Goal: Task Accomplishment & Management: Manage account settings

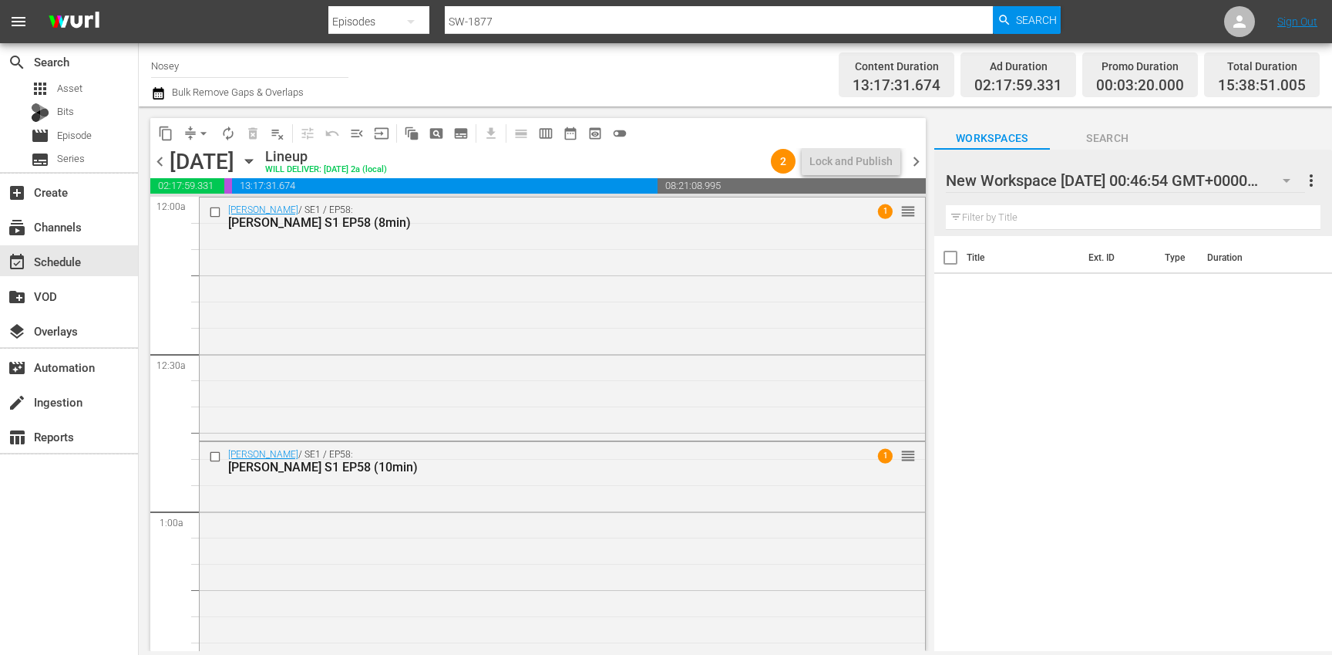
scroll to position [4398, 0]
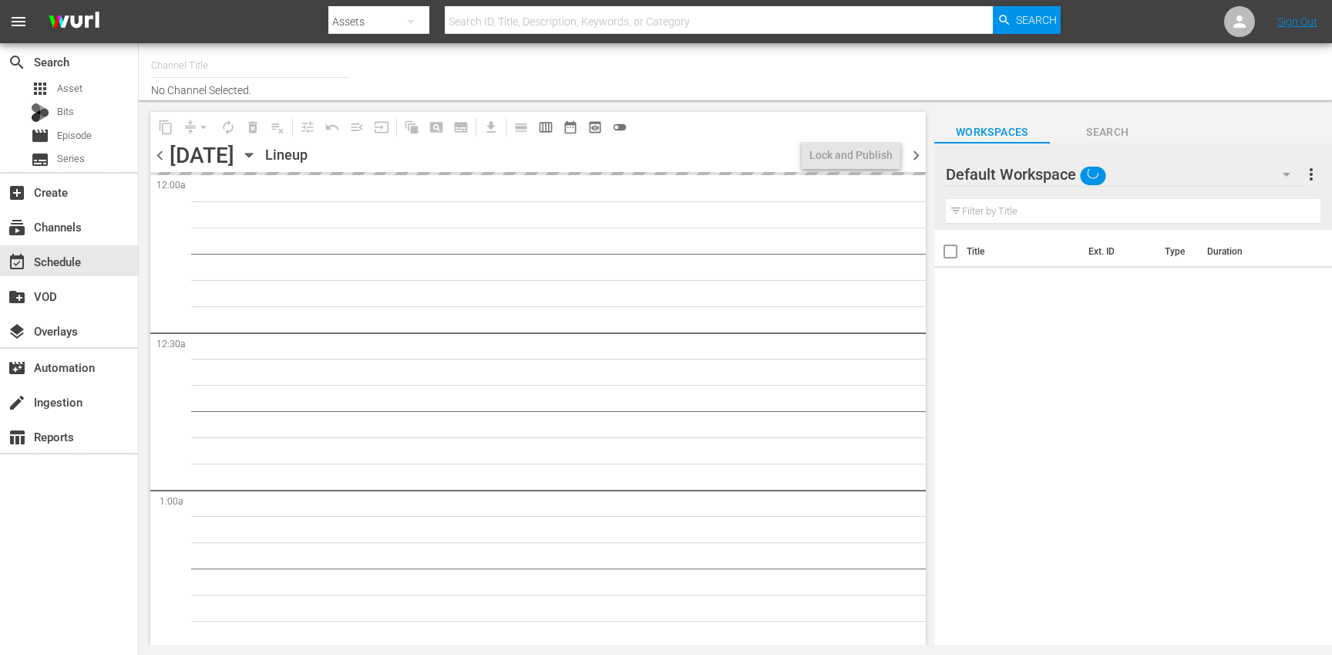
type input "Nosey (319)"
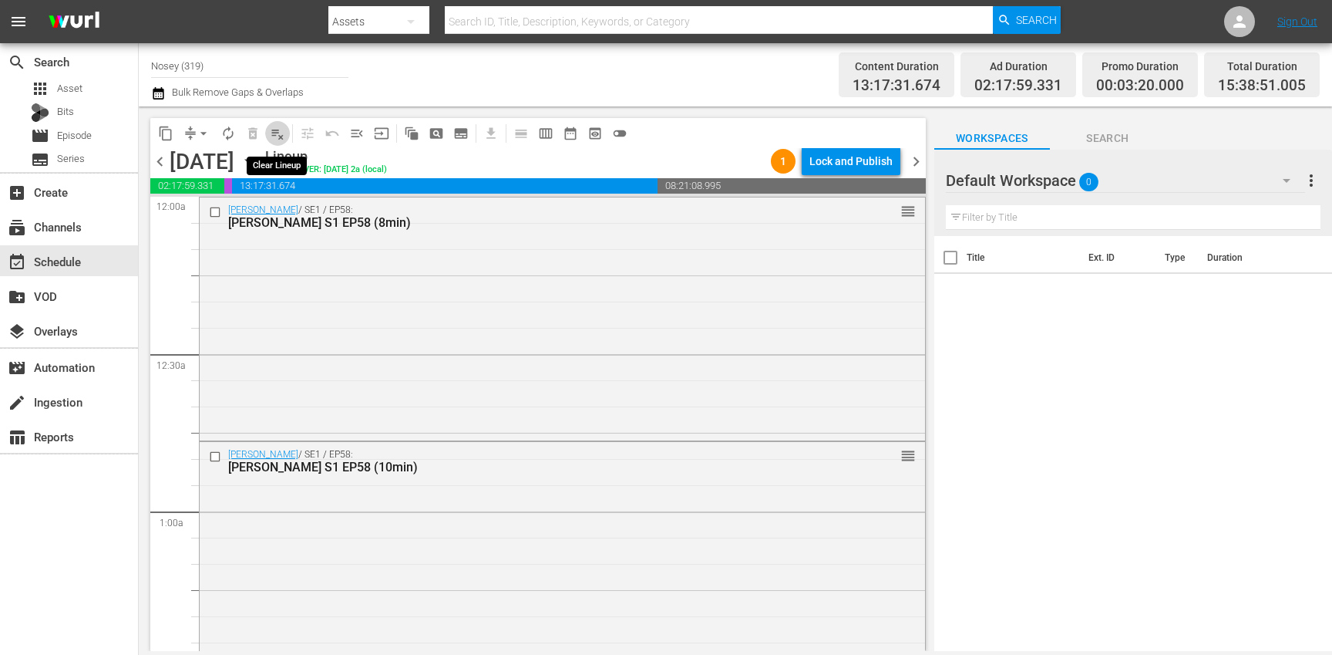
click at [281, 133] on span "playlist_remove_outlined" at bounding box center [277, 133] width 15 height 15
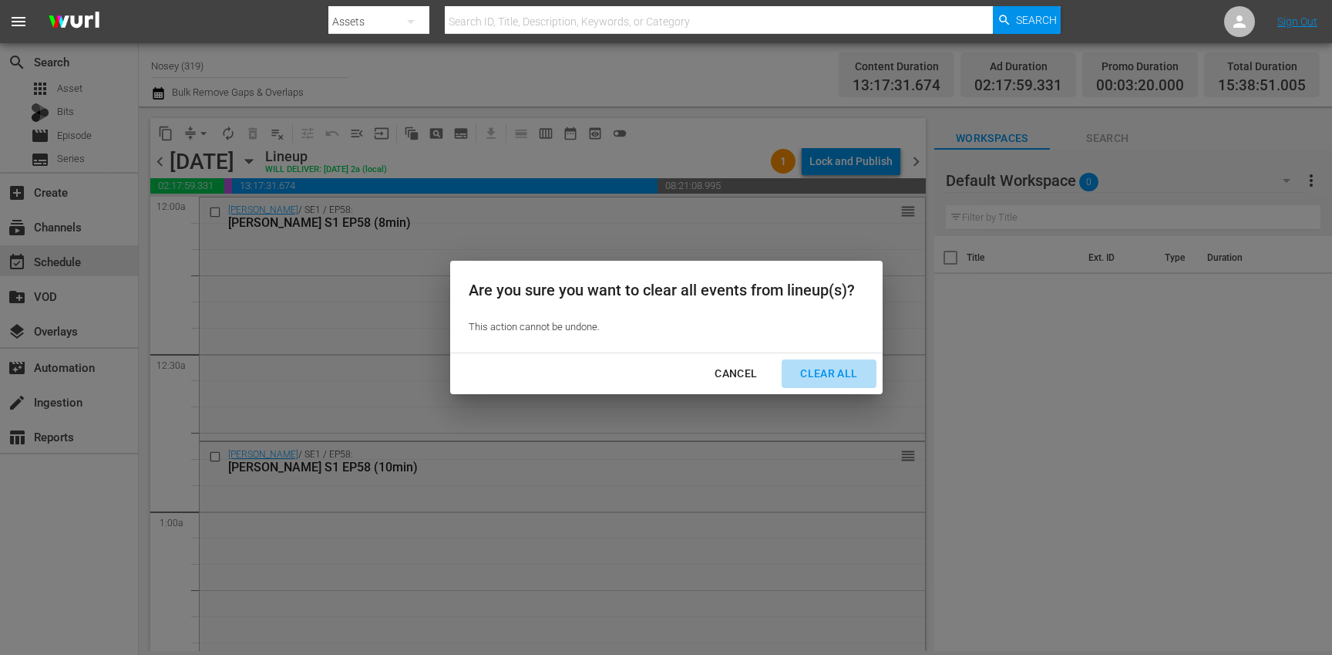
click at [837, 372] on div "Clear All" at bounding box center [829, 373] width 82 height 19
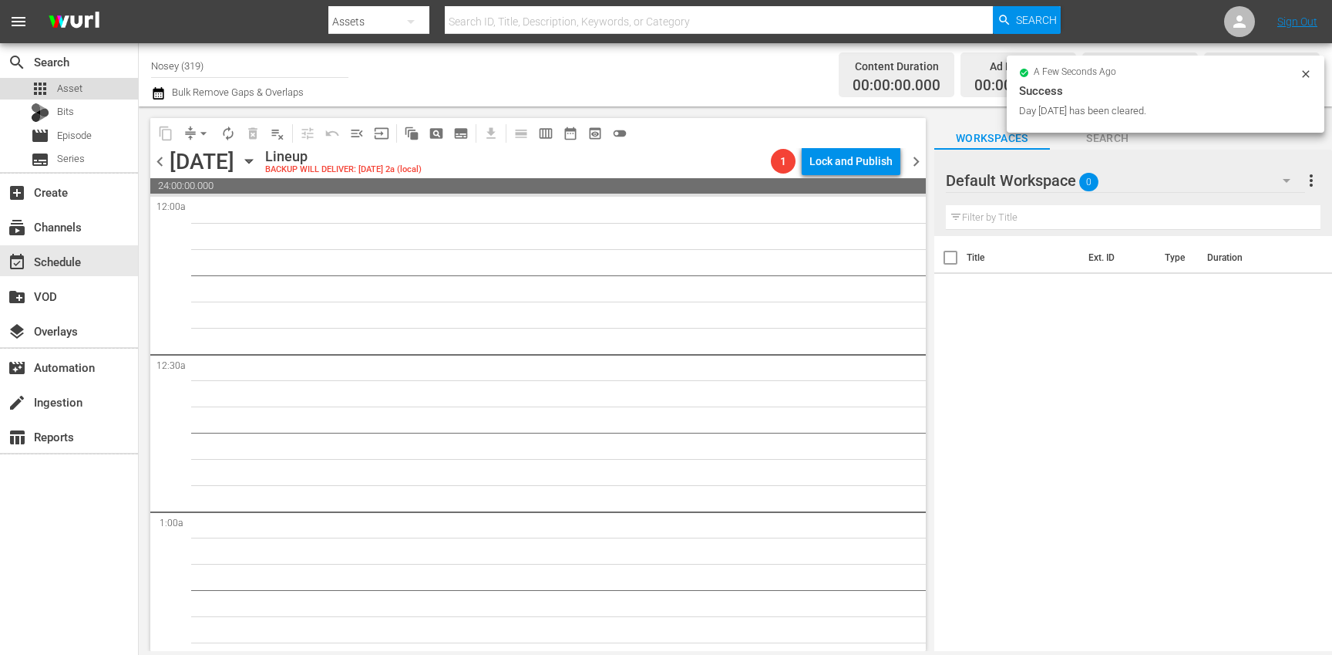
click at [100, 88] on div "apps Asset" at bounding box center [69, 89] width 138 height 22
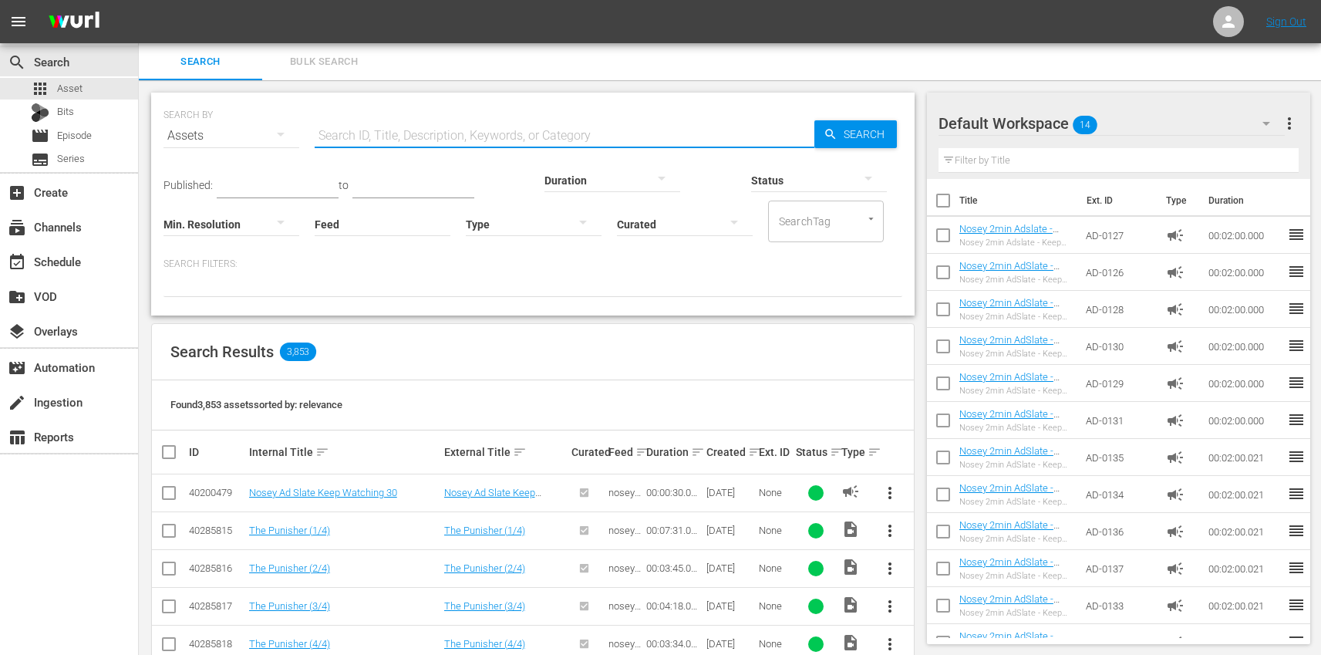
click at [389, 125] on input "text" at bounding box center [565, 135] width 500 height 37
paste input "TR-1718"
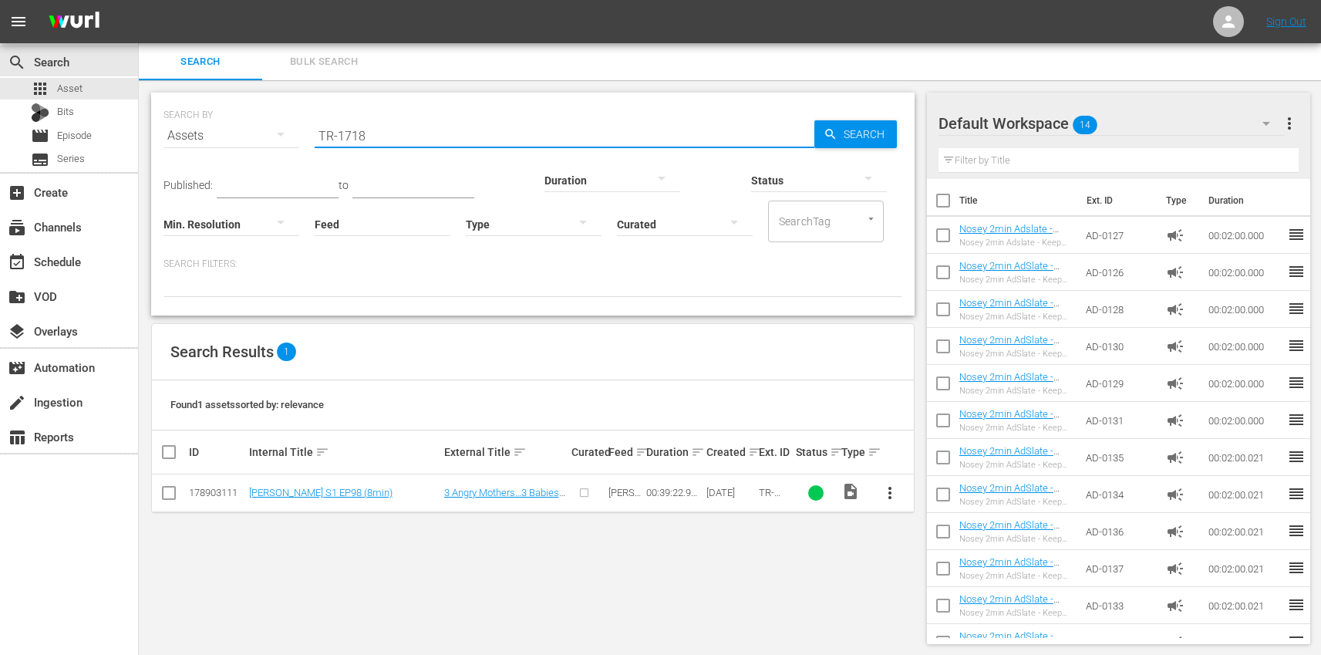
type input "TR-1718"
click at [893, 493] on span "more_vert" at bounding box center [890, 492] width 19 height 19
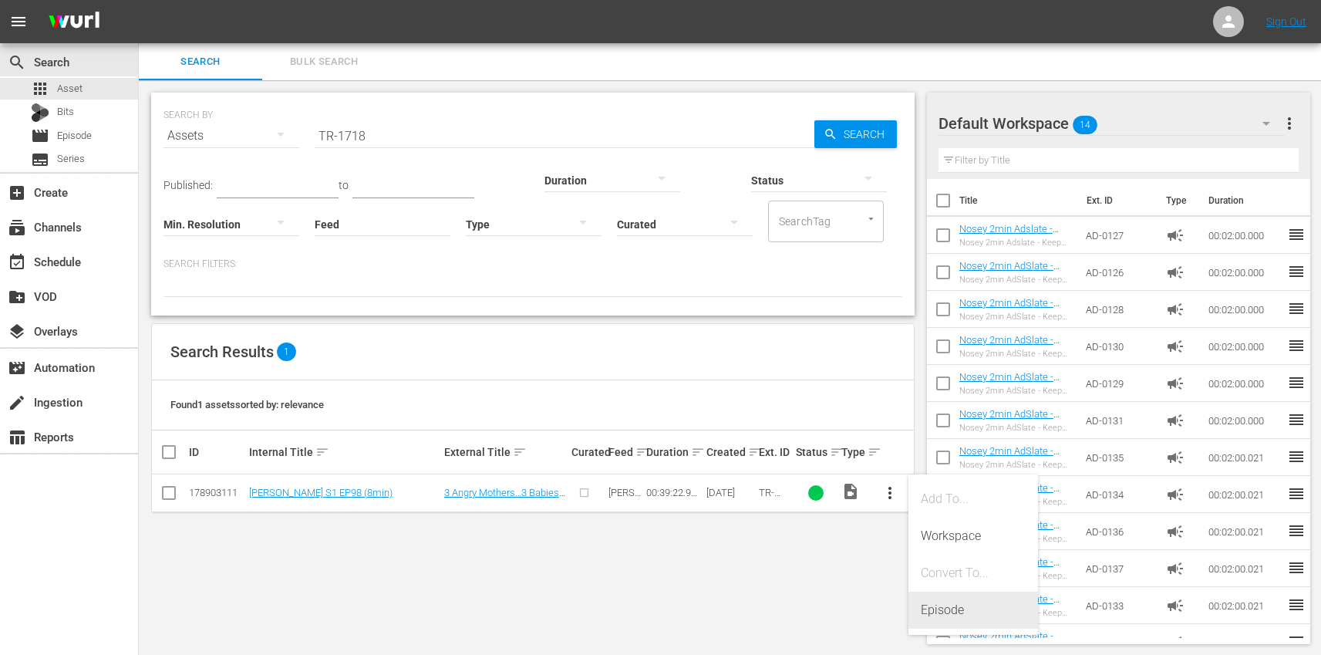
click at [975, 601] on div "Episode" at bounding box center [973, 609] width 105 height 37
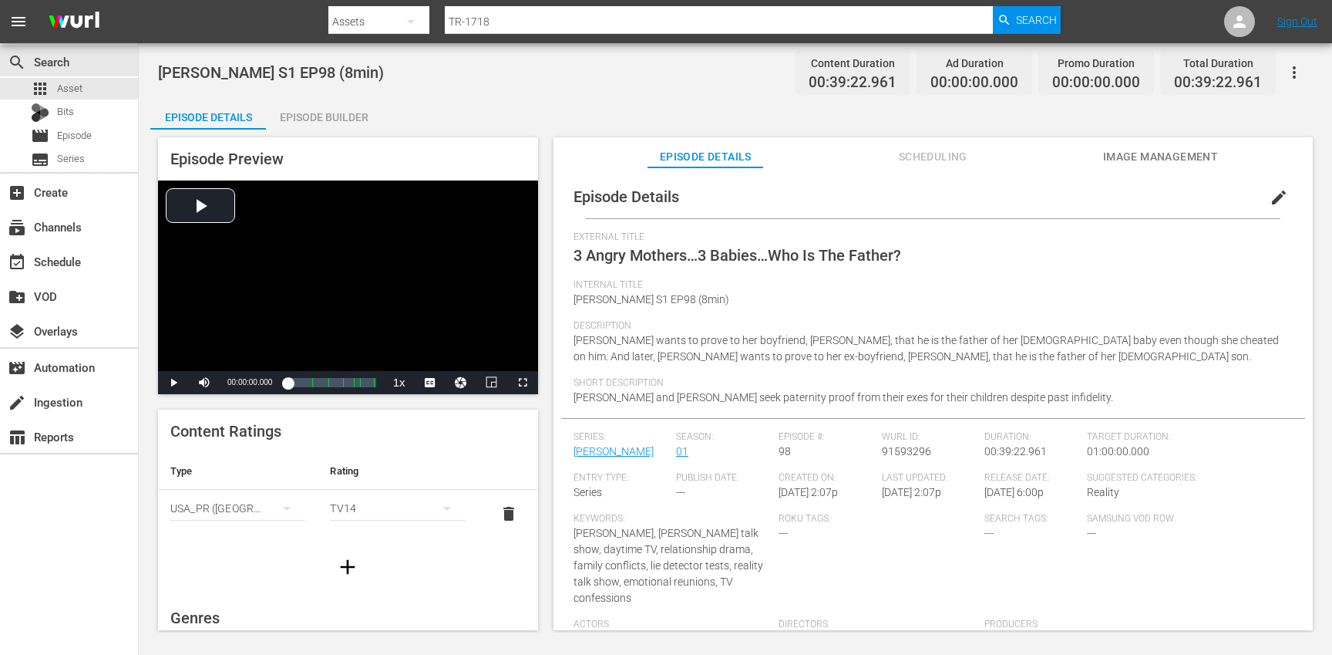
click at [1276, 197] on span "edit" at bounding box center [1279, 197] width 19 height 19
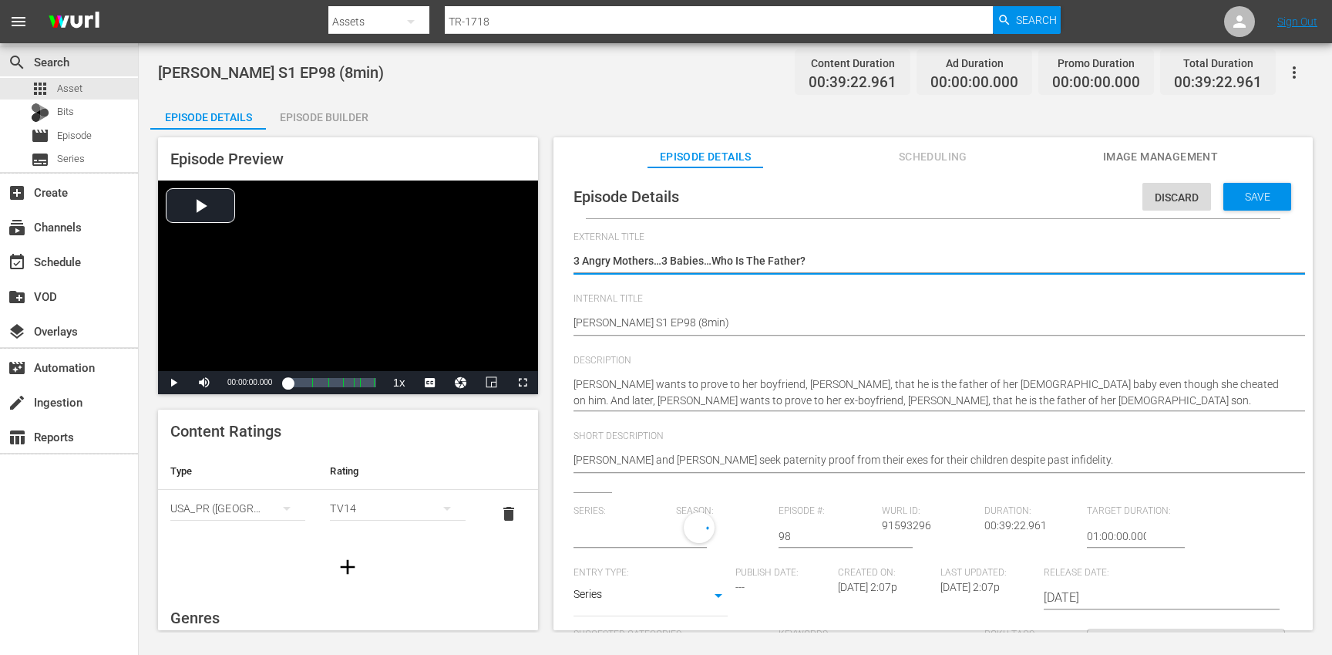
type input "[PERSON_NAME]"
click at [621, 537] on input "text" at bounding box center [621, 535] width 95 height 37
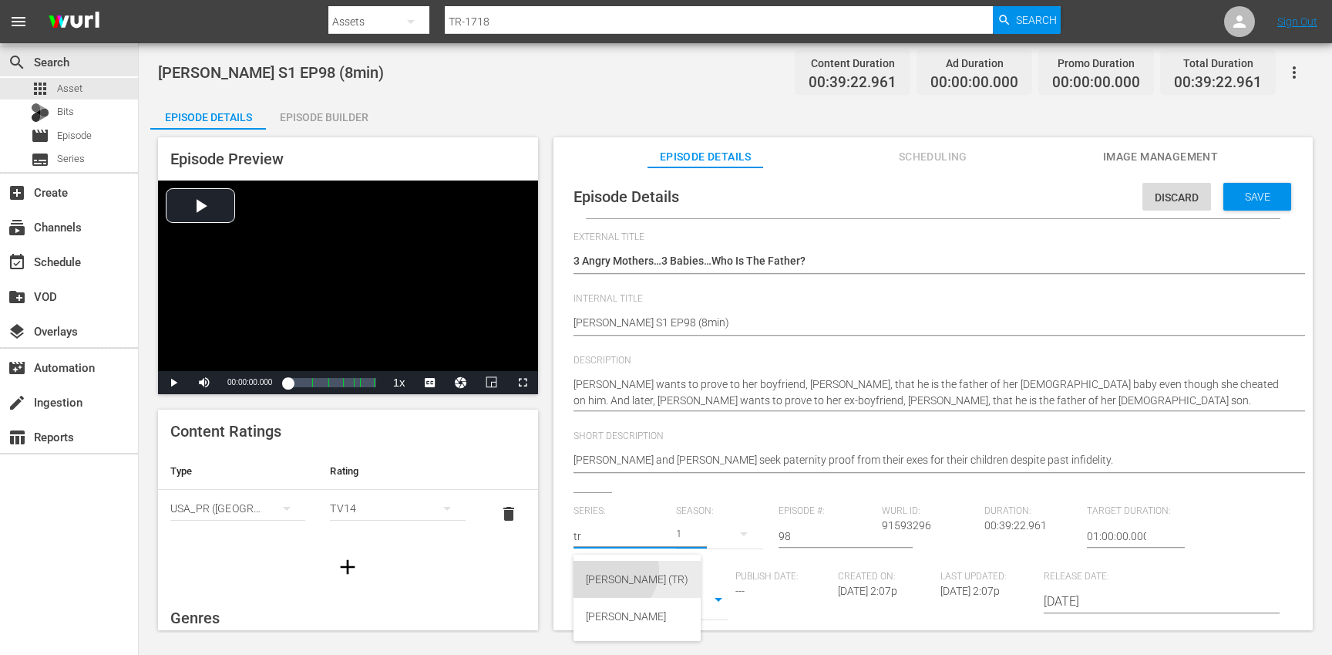
click at [610, 570] on div "[PERSON_NAME] (TR)" at bounding box center [637, 579] width 103 height 37
type input "[PERSON_NAME] (TR)"
click at [720, 537] on div "17" at bounding box center [719, 533] width 87 height 43
drag, startPoint x: 714, startPoint y: 626, endPoint x: 724, endPoint y: 625, distance: 10.1
click at [714, 626] on div "1" at bounding box center [696, 622] width 42 height 15
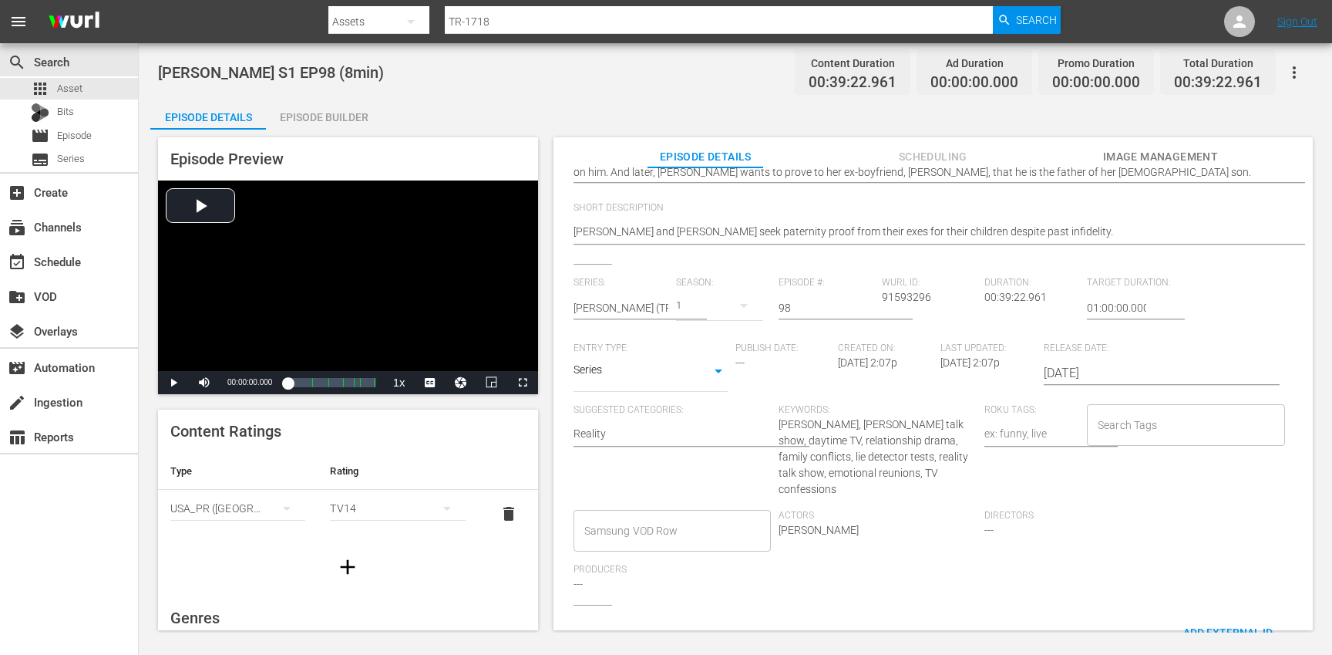
scroll to position [256, 0]
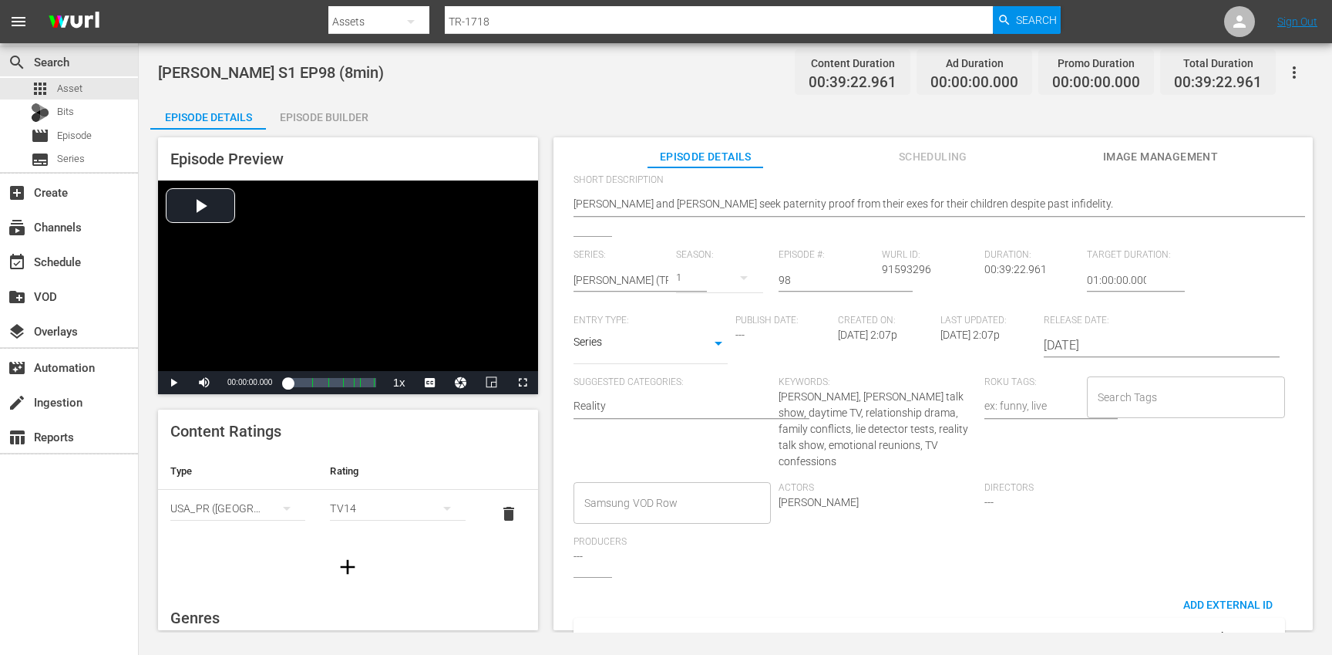
click at [1138, 392] on input "Search Tags" at bounding box center [1174, 397] width 161 height 28
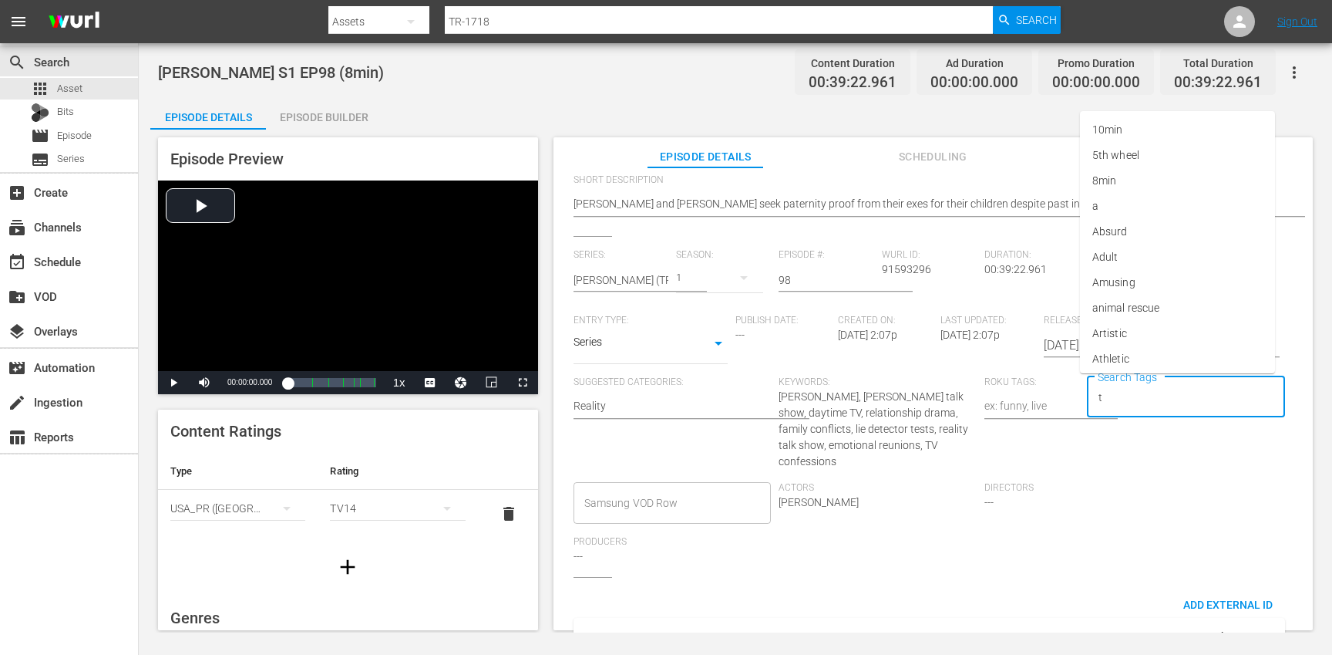
type input "tr"
click at [1132, 337] on li "[PERSON_NAME]" at bounding box center [1177, 333] width 195 height 25
type input "trc"
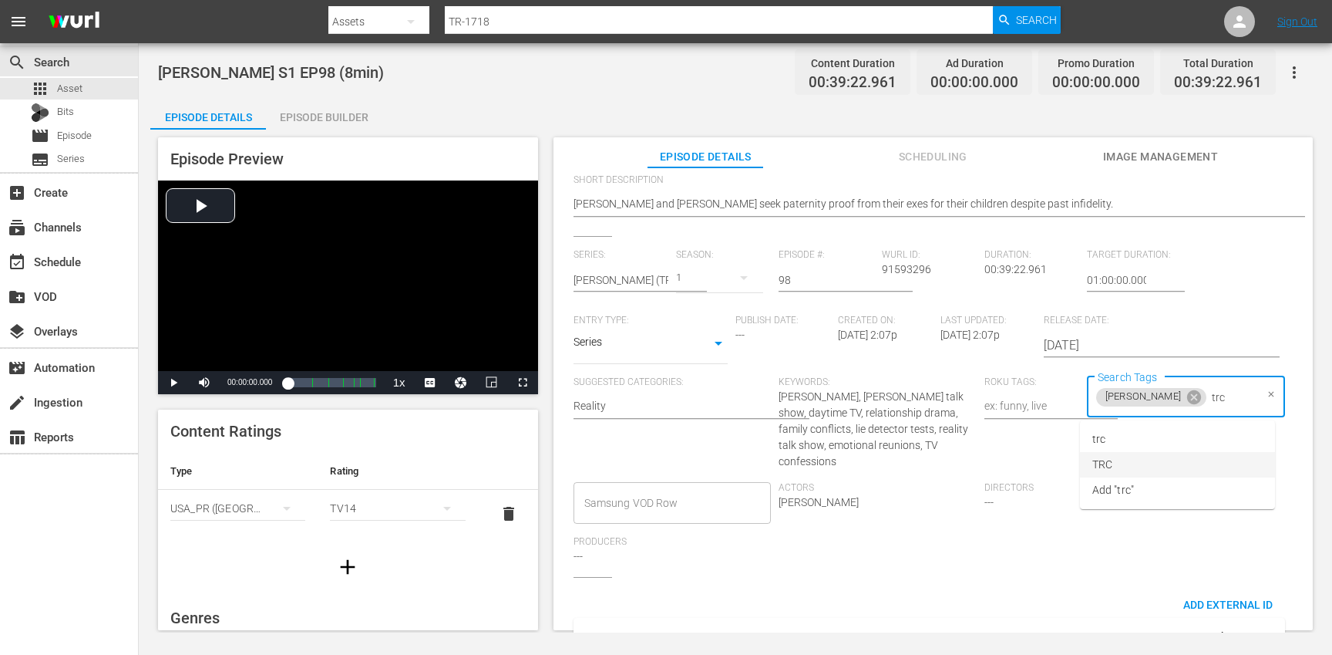
click at [1143, 454] on li "TRC" at bounding box center [1177, 464] width 195 height 25
type input "8"
click at [1130, 431] on li "8min" at bounding box center [1177, 438] width 195 height 25
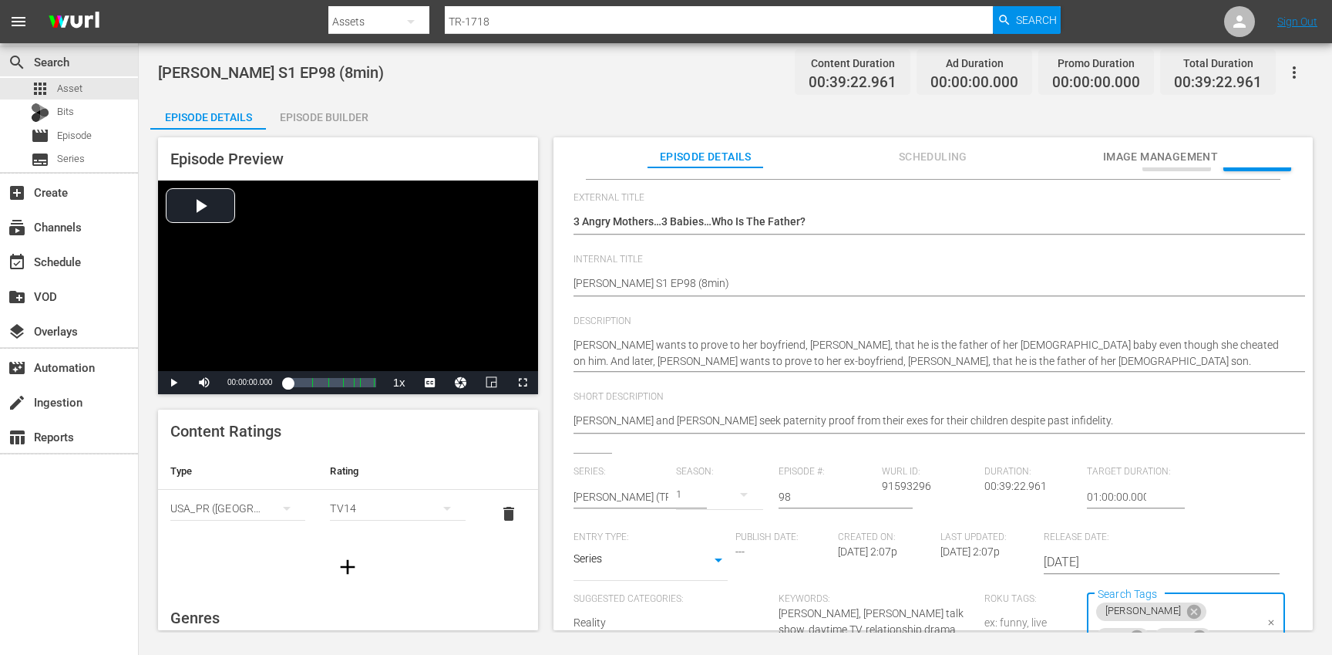
scroll to position [0, 0]
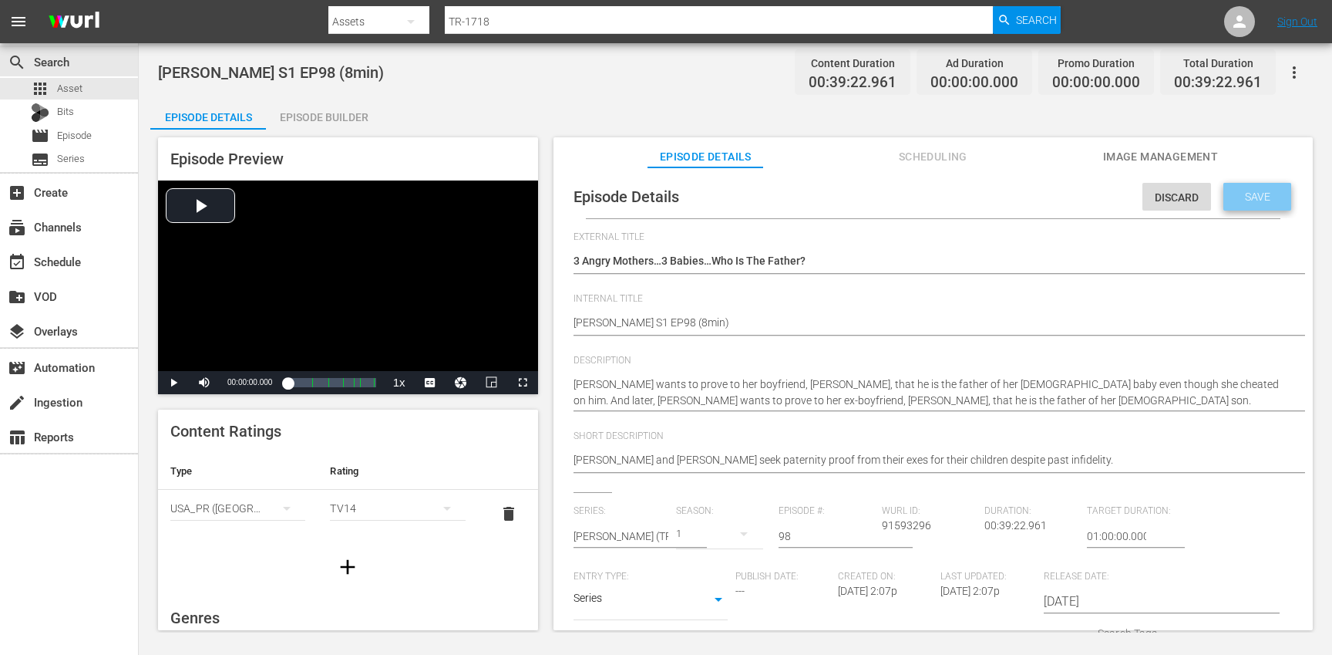
click at [1245, 195] on span "Save" at bounding box center [1258, 196] width 50 height 12
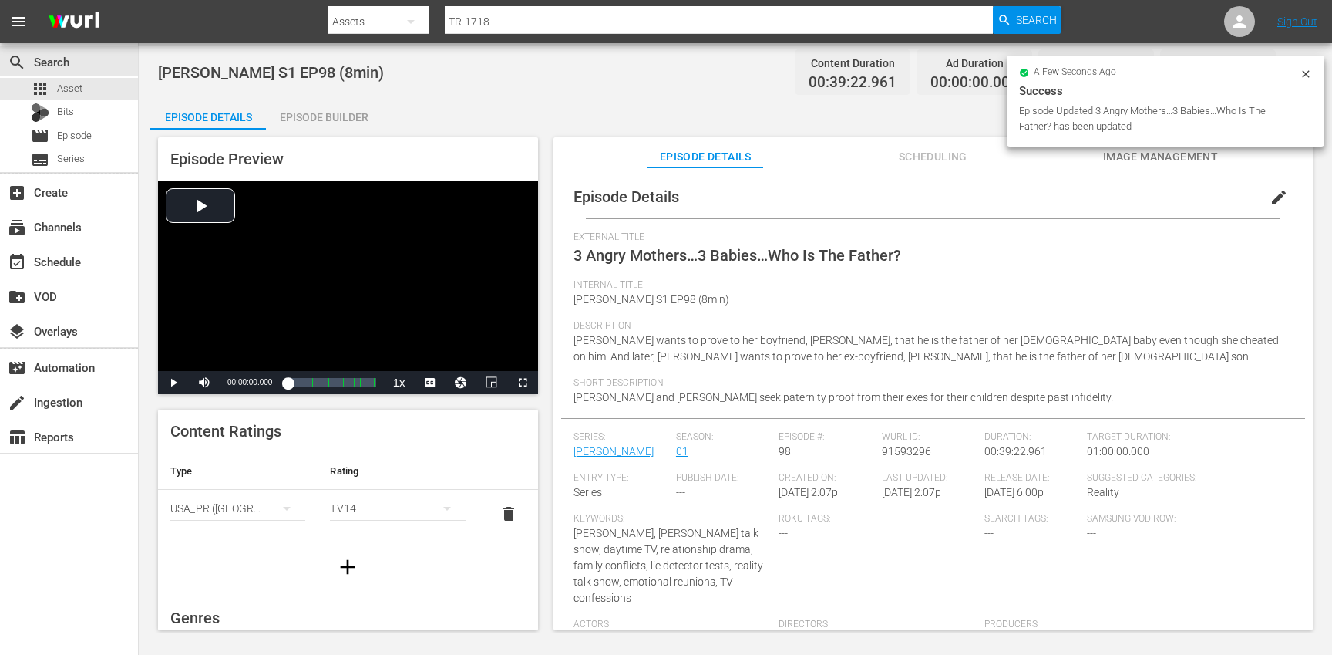
click at [346, 571] on icon "button" at bounding box center [347, 566] width 25 height 25
click at [246, 549] on div "simple table" at bounding box center [237, 555] width 135 height 43
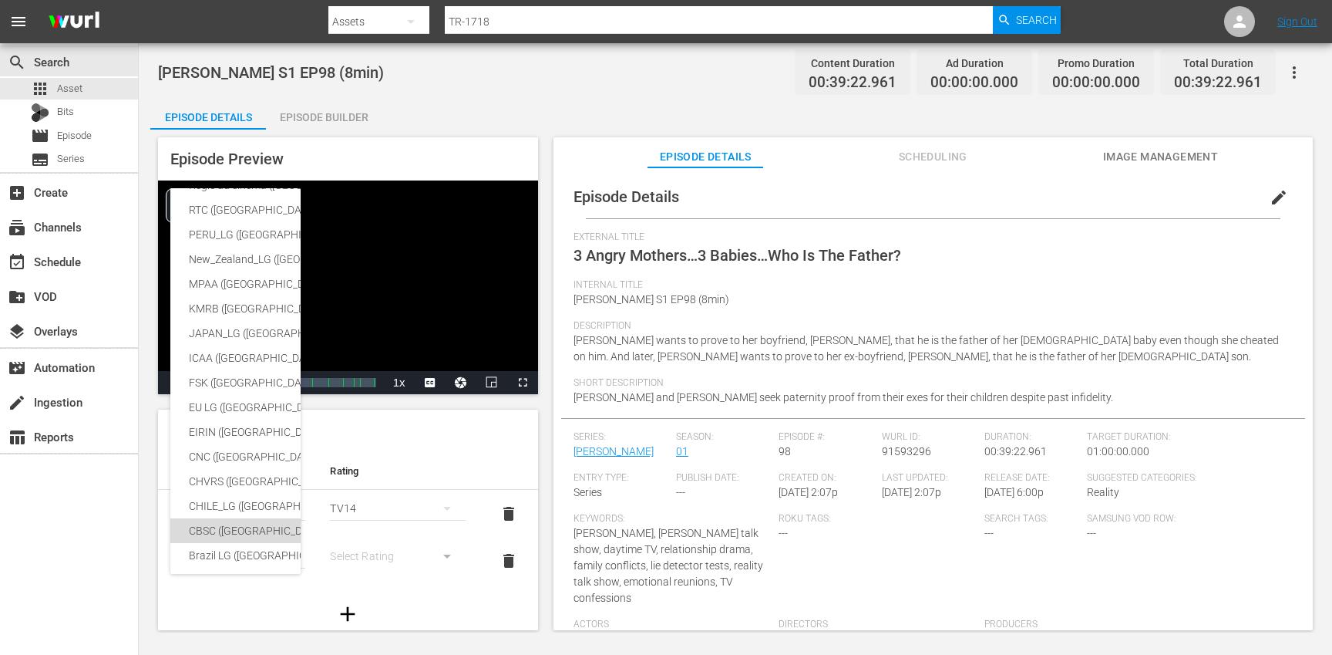
click at [234, 524] on div "CBSC ([GEOGRAPHIC_DATA])" at bounding box center [378, 530] width 379 height 25
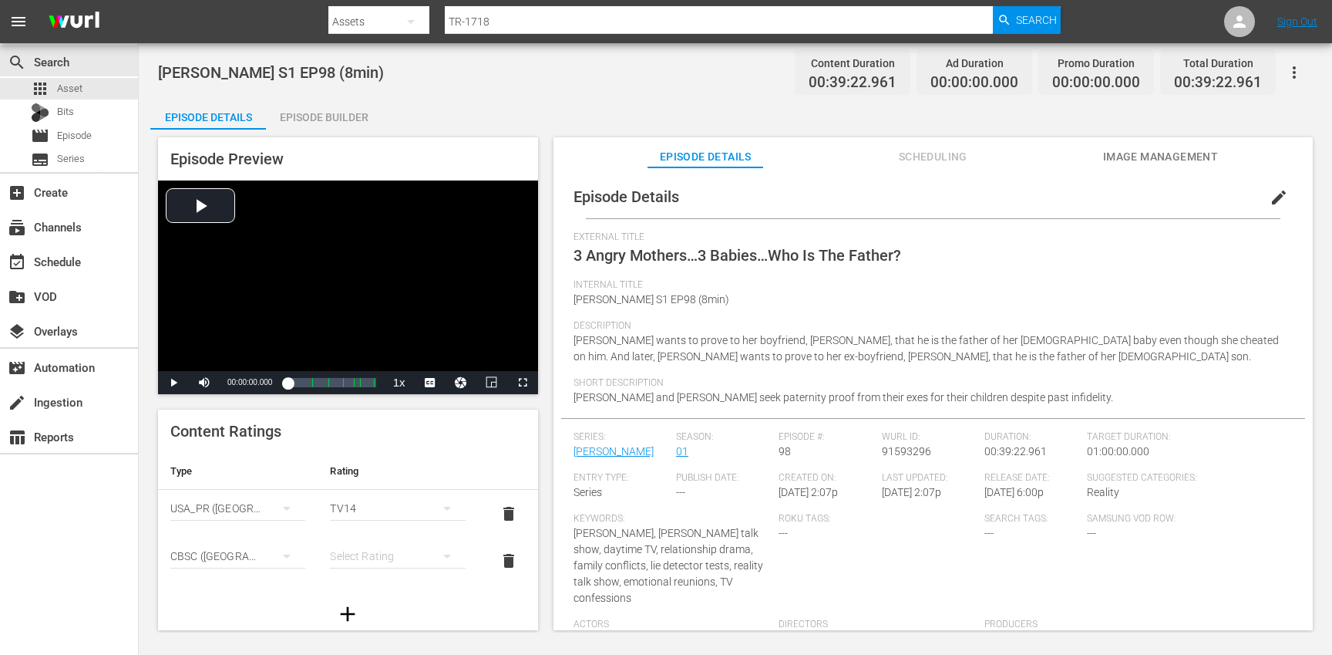
click at [374, 548] on div "simple table" at bounding box center [397, 555] width 135 height 43
click at [379, 527] on div "14+" at bounding box center [390, 524] width 93 height 25
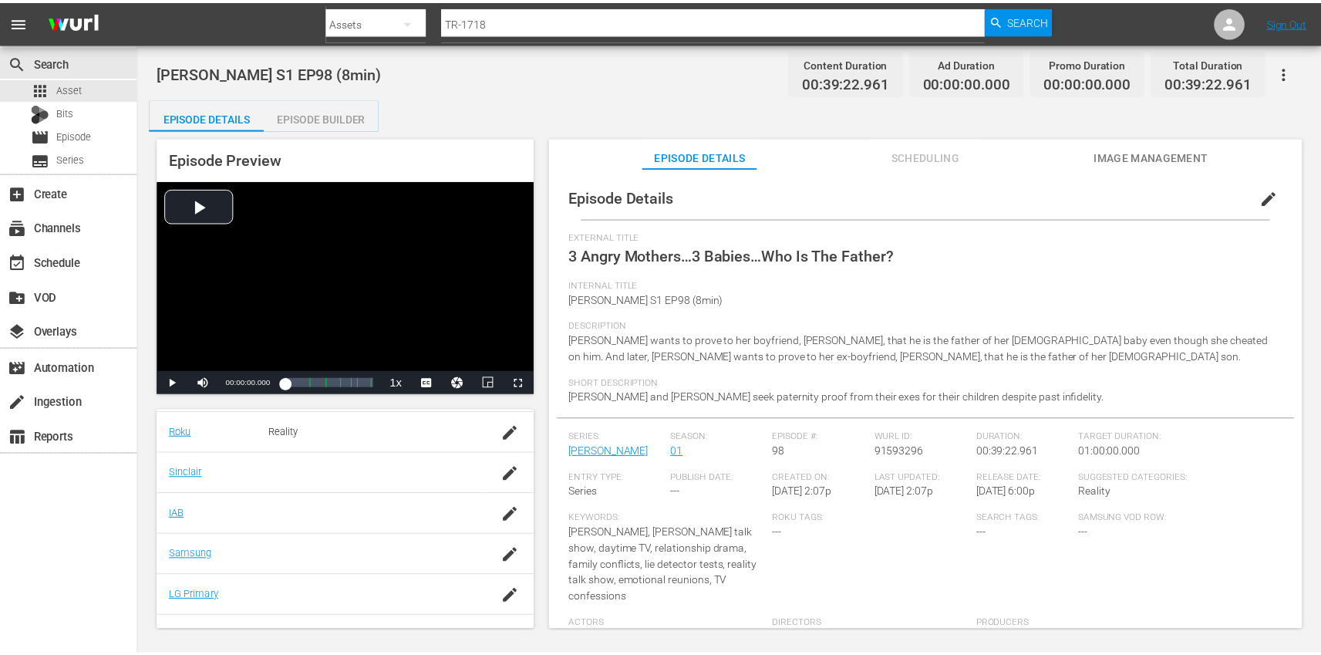
scroll to position [379, 0]
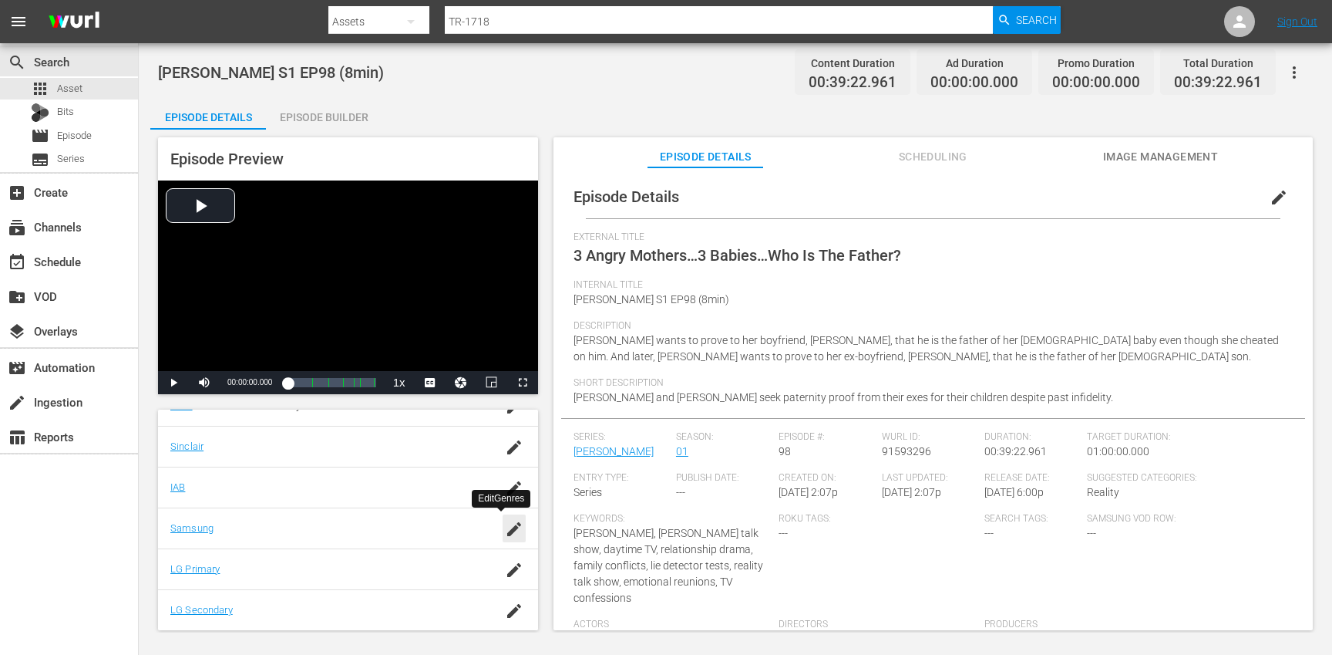
click at [505, 527] on icon "button" at bounding box center [514, 529] width 19 height 19
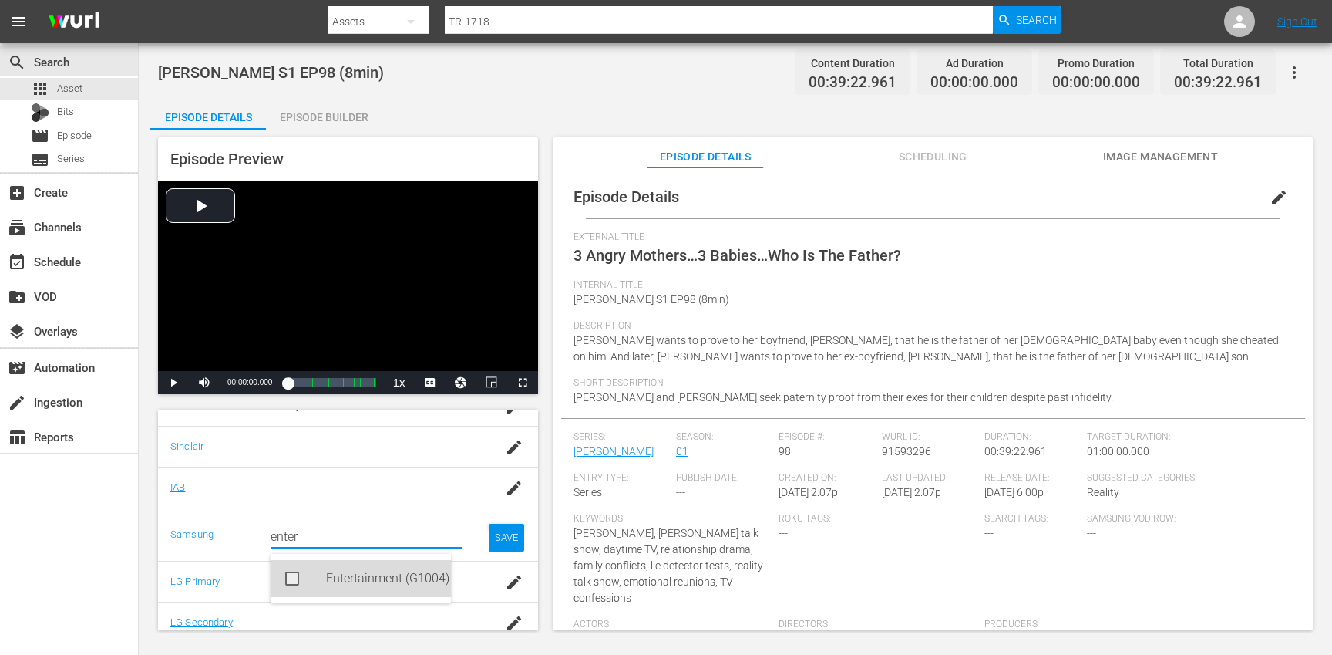
click at [365, 572] on div "Entertainment (G1004)" at bounding box center [382, 578] width 113 height 37
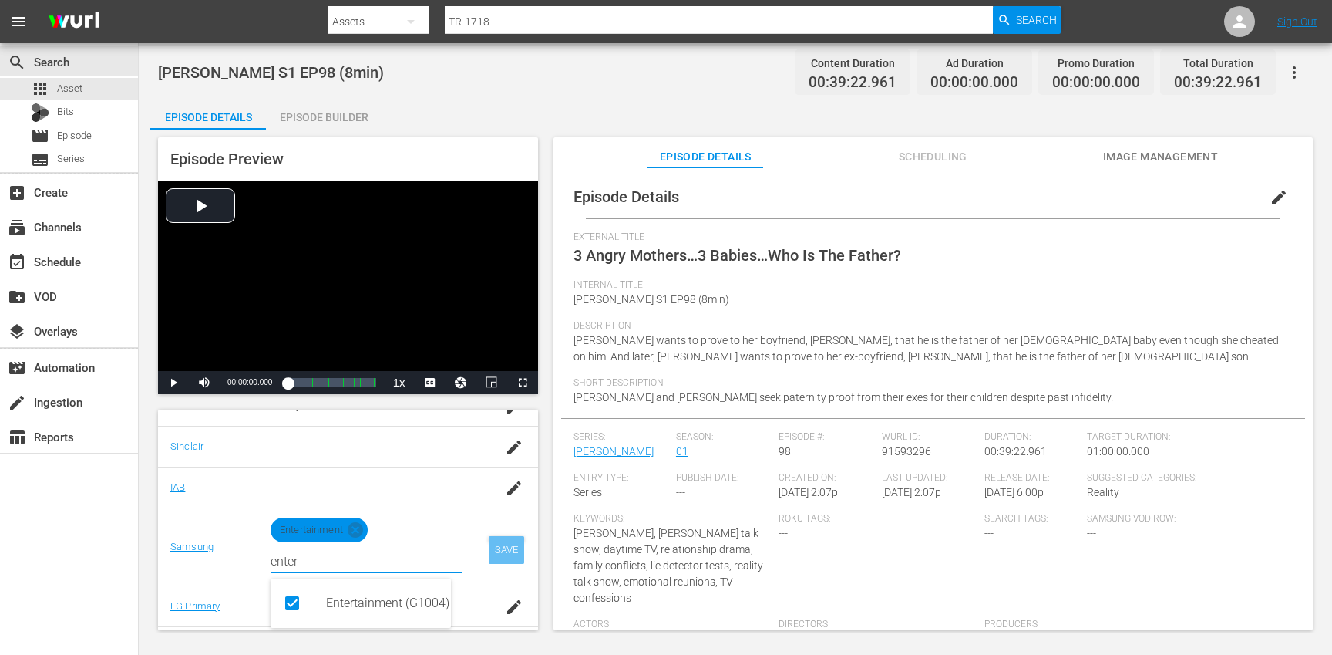
type input "enter"
click at [498, 550] on div "SAVE" at bounding box center [506, 550] width 35 height 28
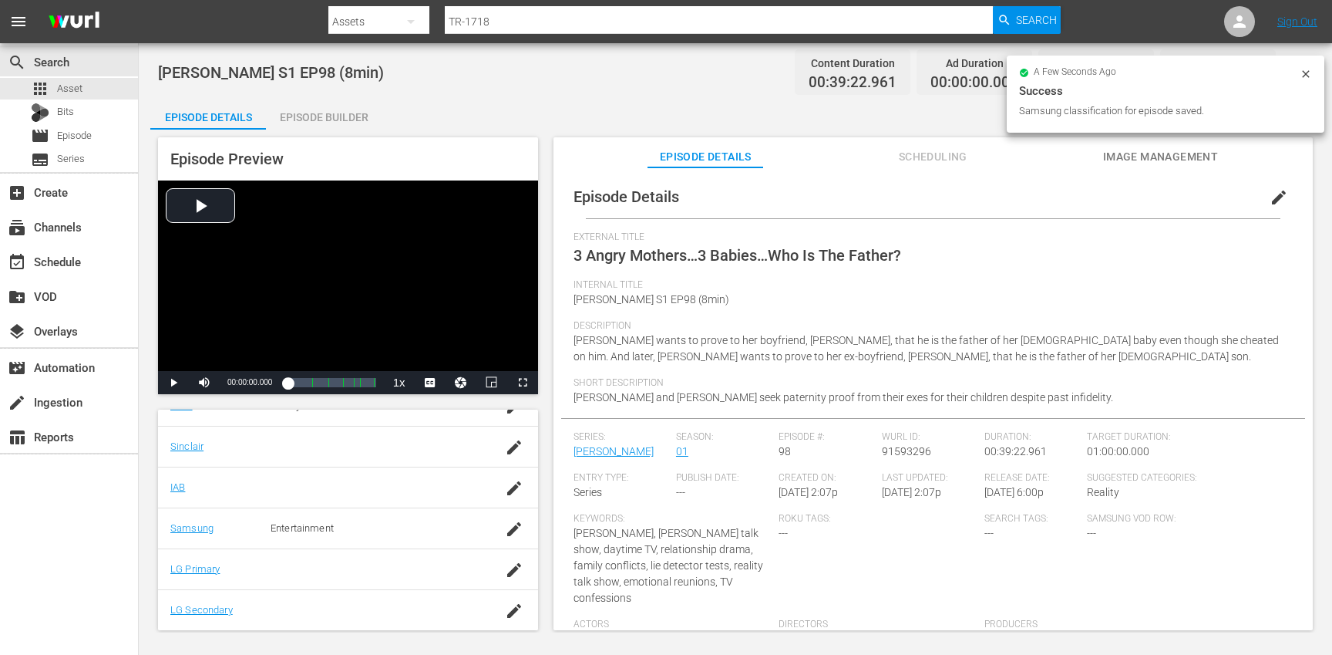
click at [359, 120] on div "Episode Builder" at bounding box center [324, 117] width 116 height 37
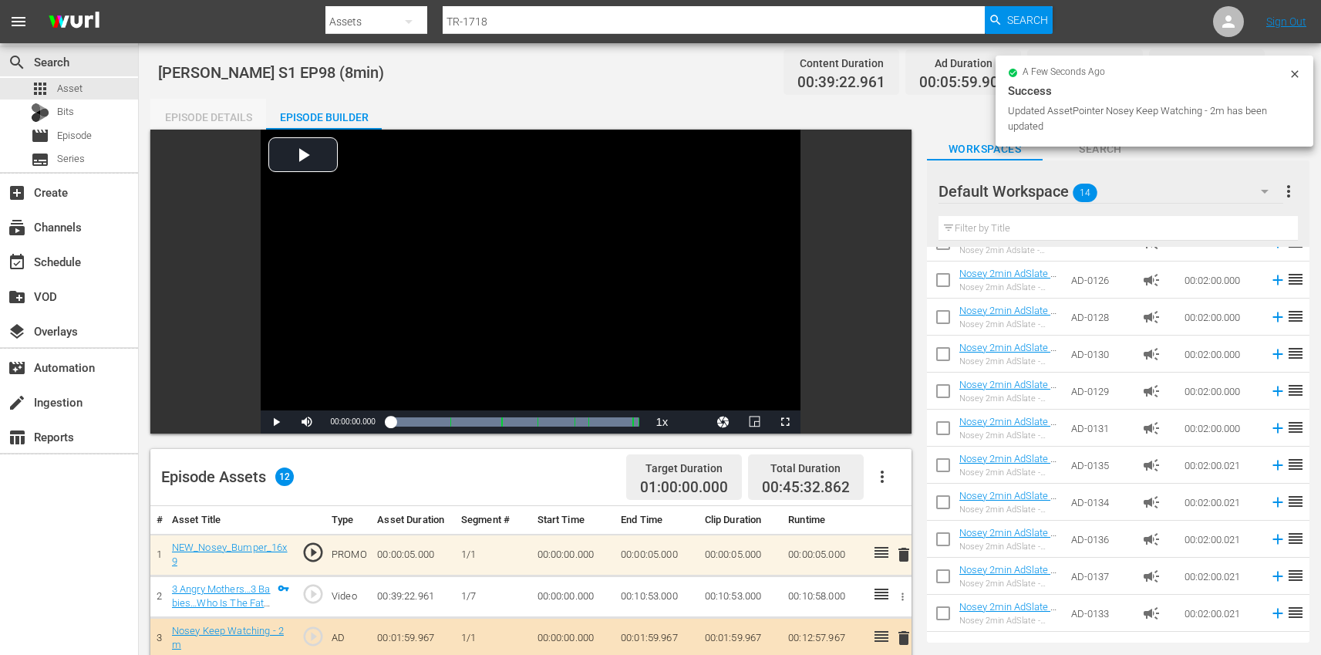
click at [214, 109] on div "Episode Details" at bounding box center [208, 117] width 116 height 37
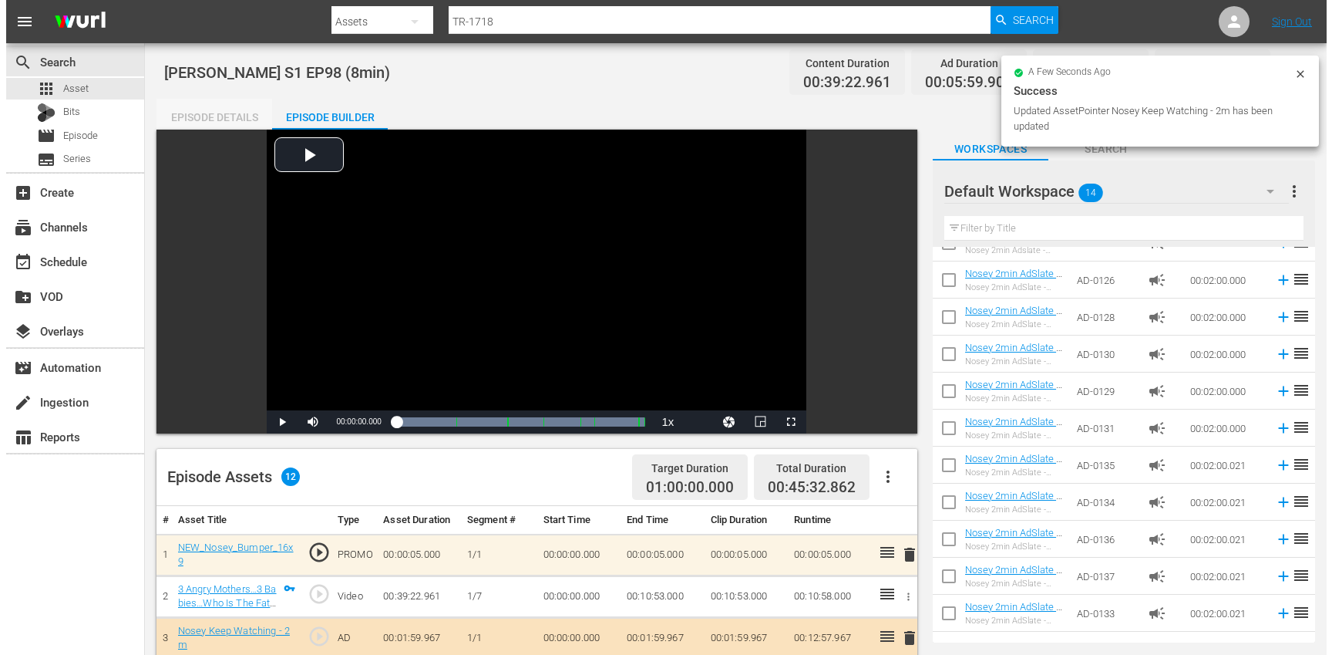
scroll to position [379, 0]
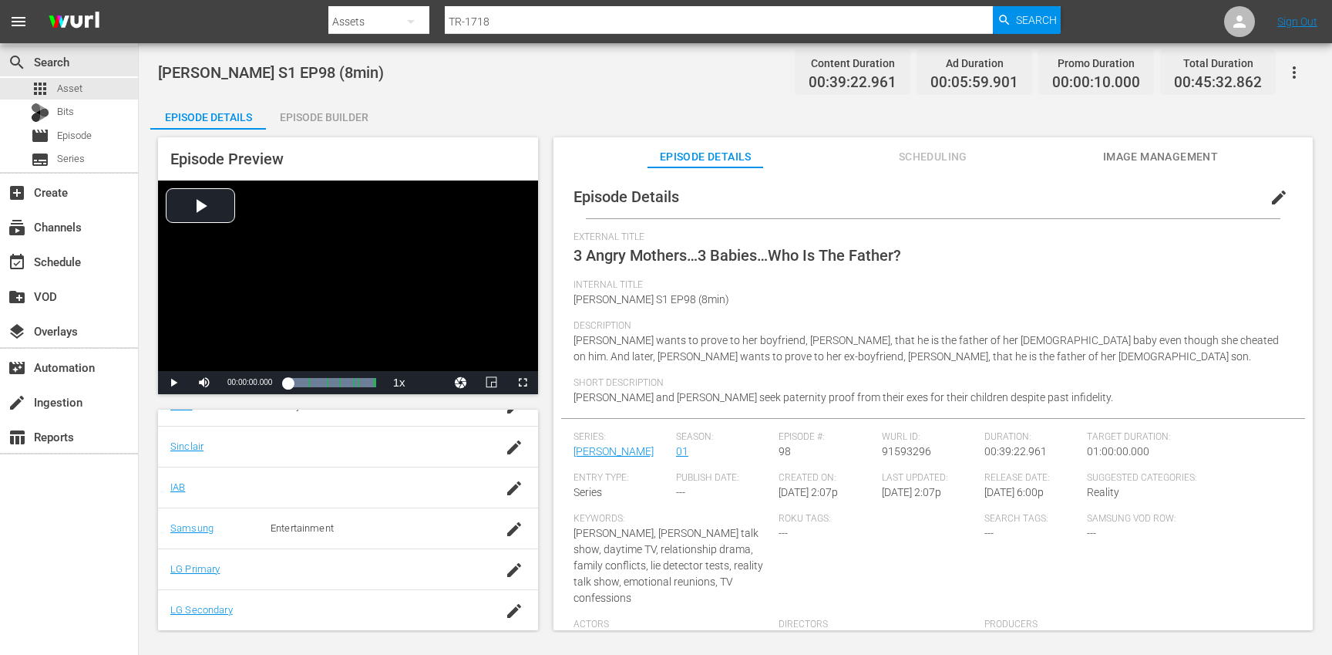
click at [1302, 70] on icon "button" at bounding box center [1294, 72] width 19 height 19
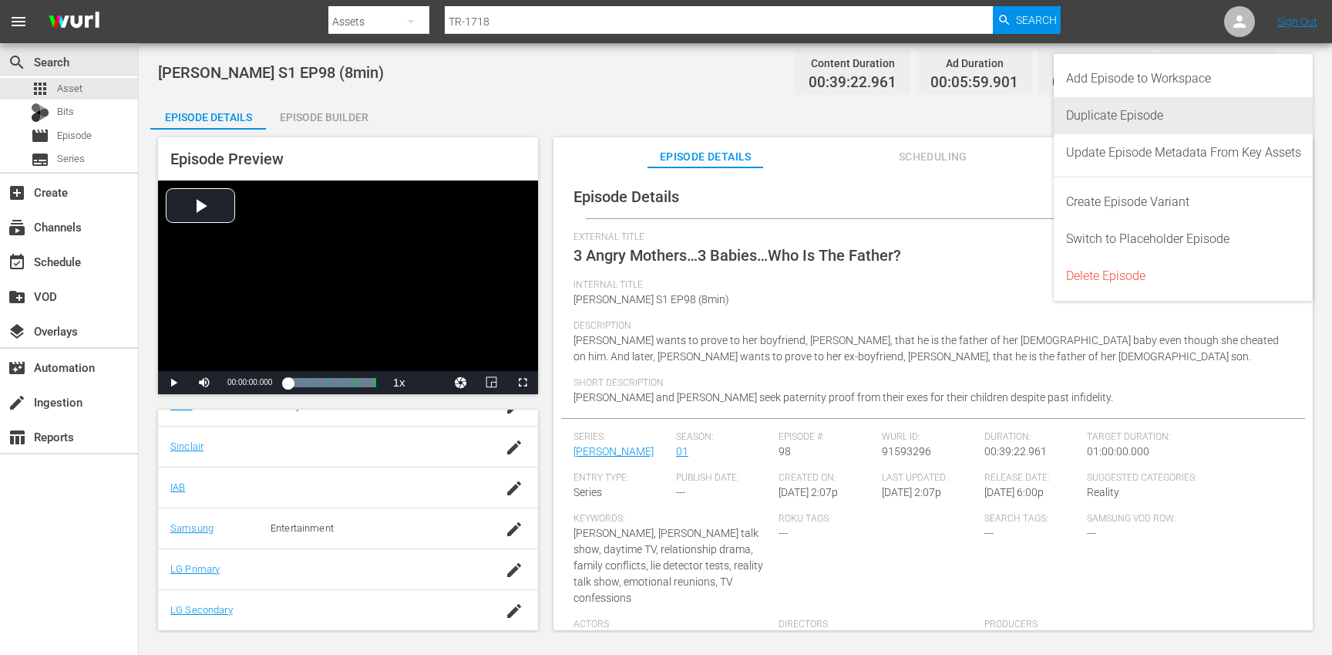
click at [1142, 120] on div "Duplicate Episode" at bounding box center [1183, 115] width 235 height 37
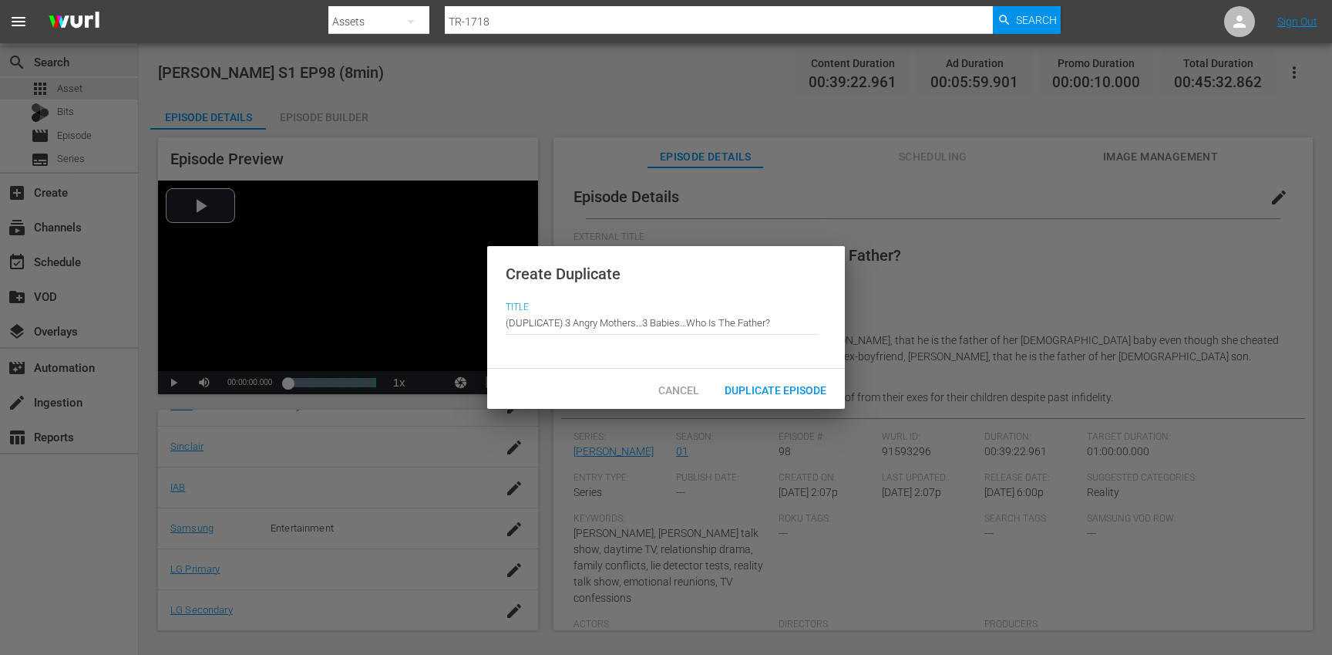
drag, startPoint x: 566, startPoint y: 322, endPoint x: 535, endPoint y: 273, distance: 58.2
click at [535, 273] on div "Create Duplicate Title Episode Title (DUPLICATE) 3 Angry Mothers…3 Babies…Who I…" at bounding box center [666, 307] width 358 height 123
type input "3 Angry Mothers…3 Babies…Who Is The Father?"
click at [749, 382] on div "Duplicate Episode" at bounding box center [775, 389] width 126 height 29
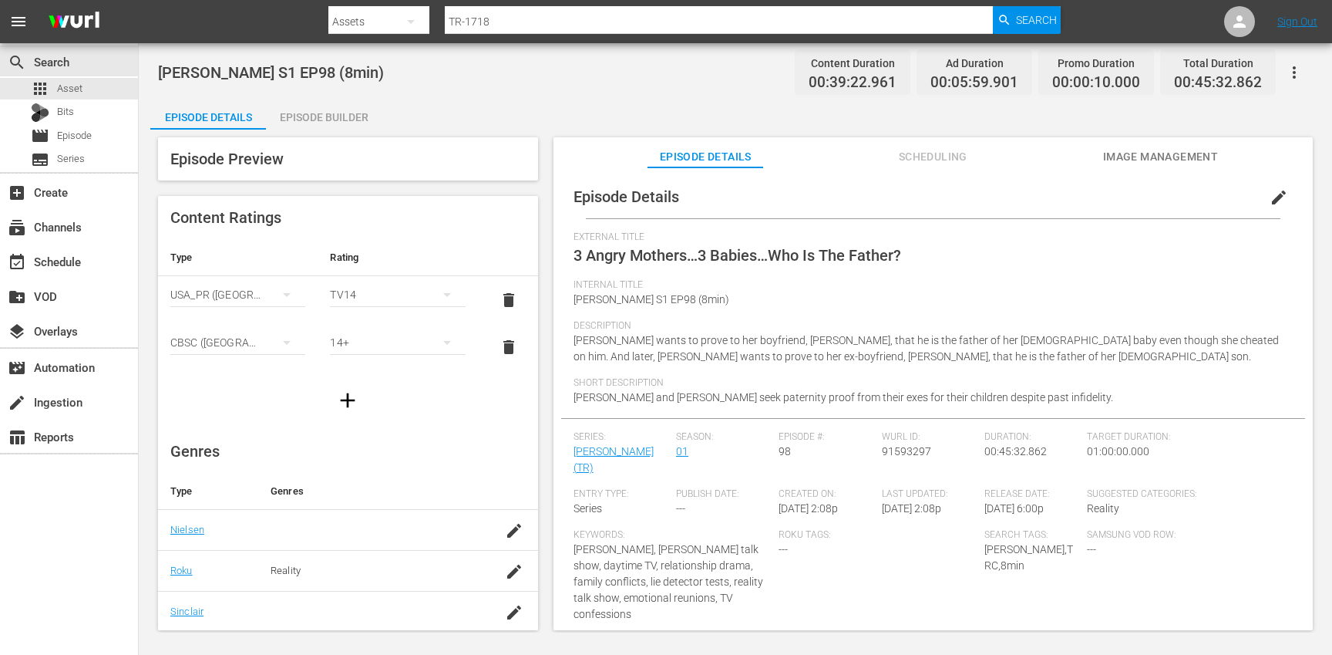
click at [1271, 191] on span "edit" at bounding box center [1279, 197] width 19 height 19
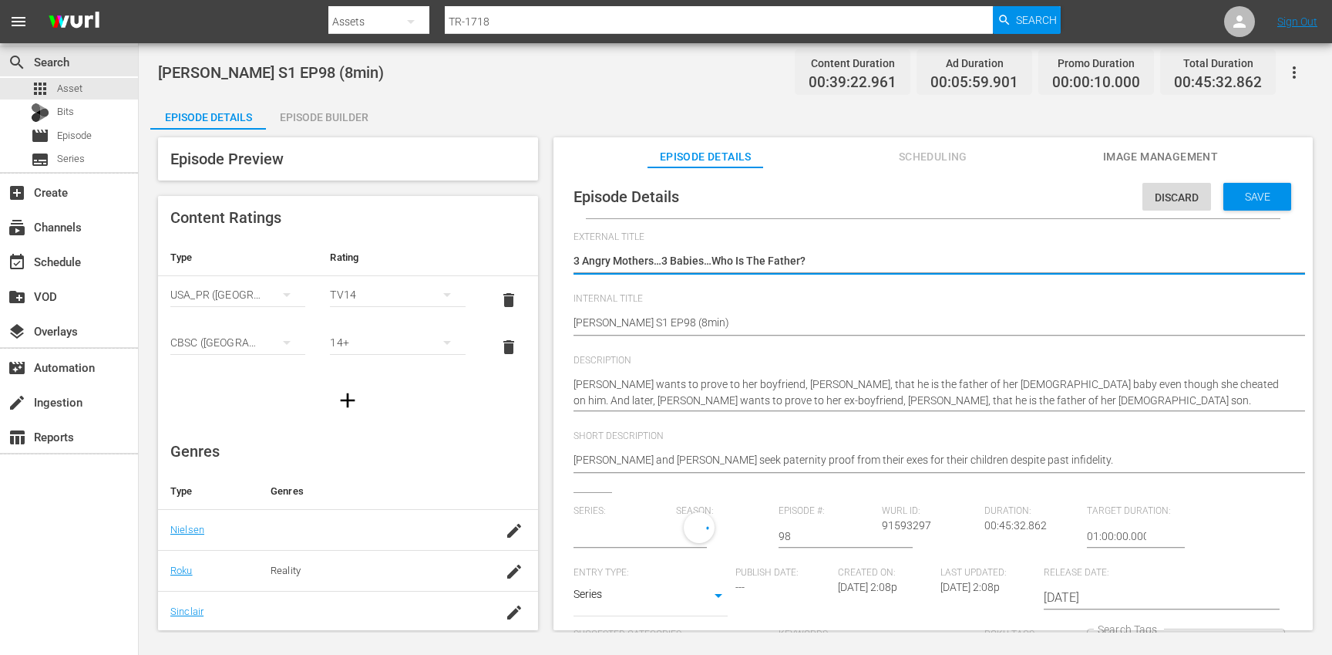
type input "[PERSON_NAME]"
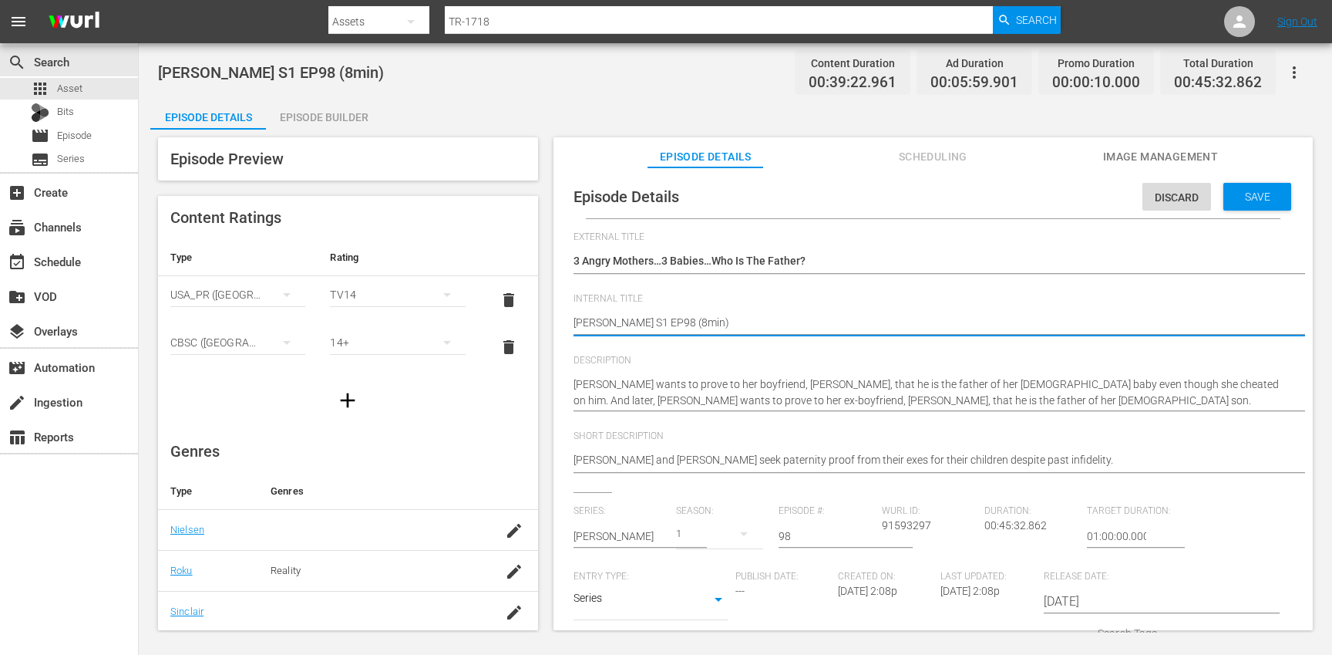
type textarea "[PERSON_NAME] S1 EP98 (min)"
type textarea "[PERSON_NAME] S1 EP98 (1min)"
type textarea "[PERSON_NAME] S1 EP98 (10min)"
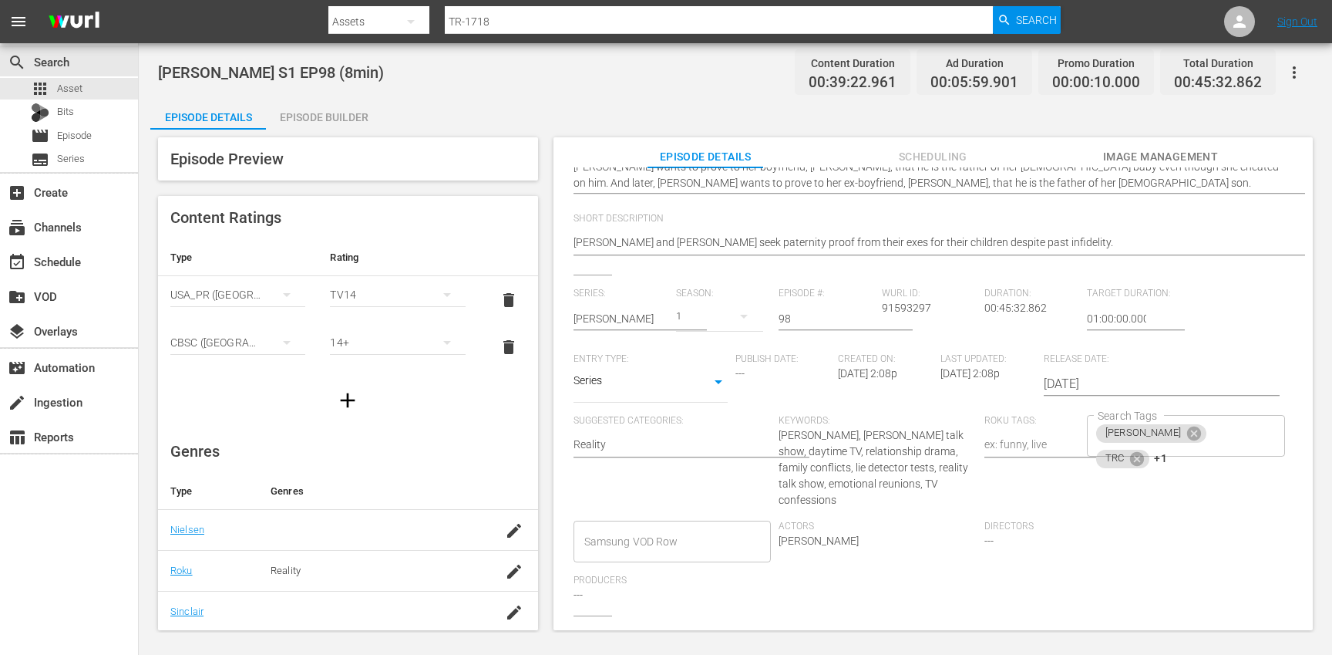
scroll to position [337, 0]
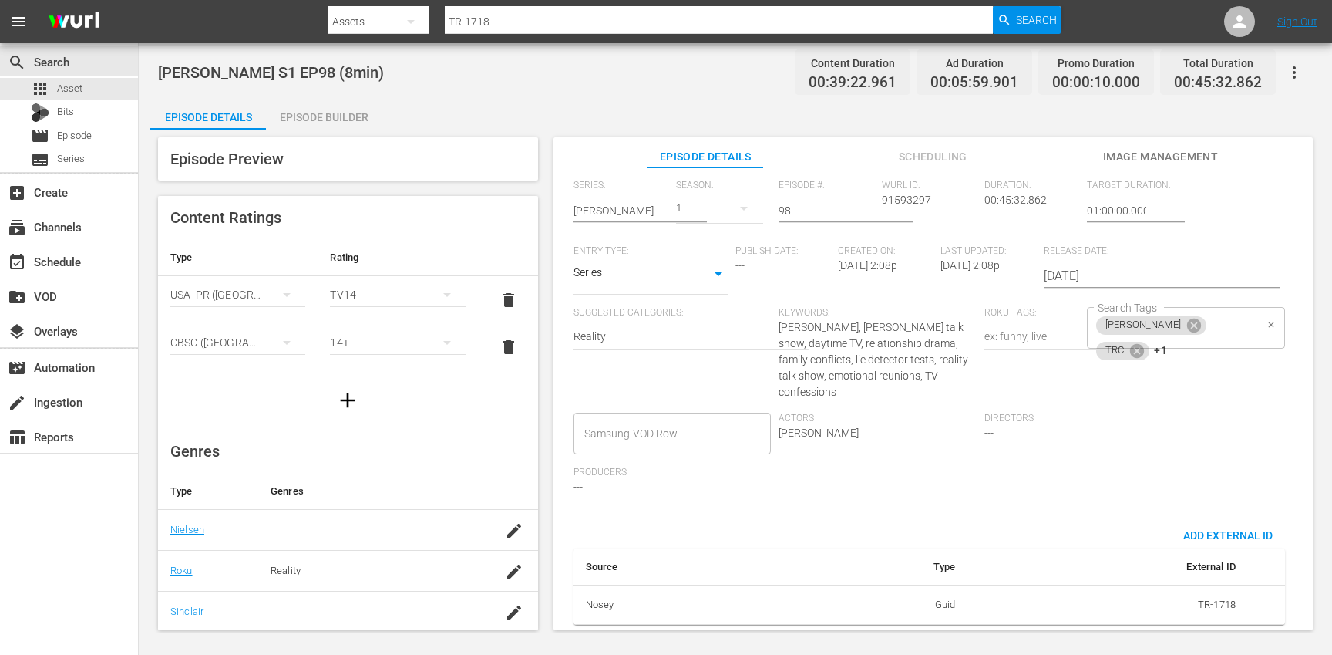
click at [1226, 315] on div "[PERSON_NAME] TRC +1 Search Tags" at bounding box center [1186, 328] width 198 height 42
type textarea "[PERSON_NAME] S1 EP98 (10min)"
click at [1144, 343] on icon at bounding box center [1137, 350] width 14 height 14
type input "10"
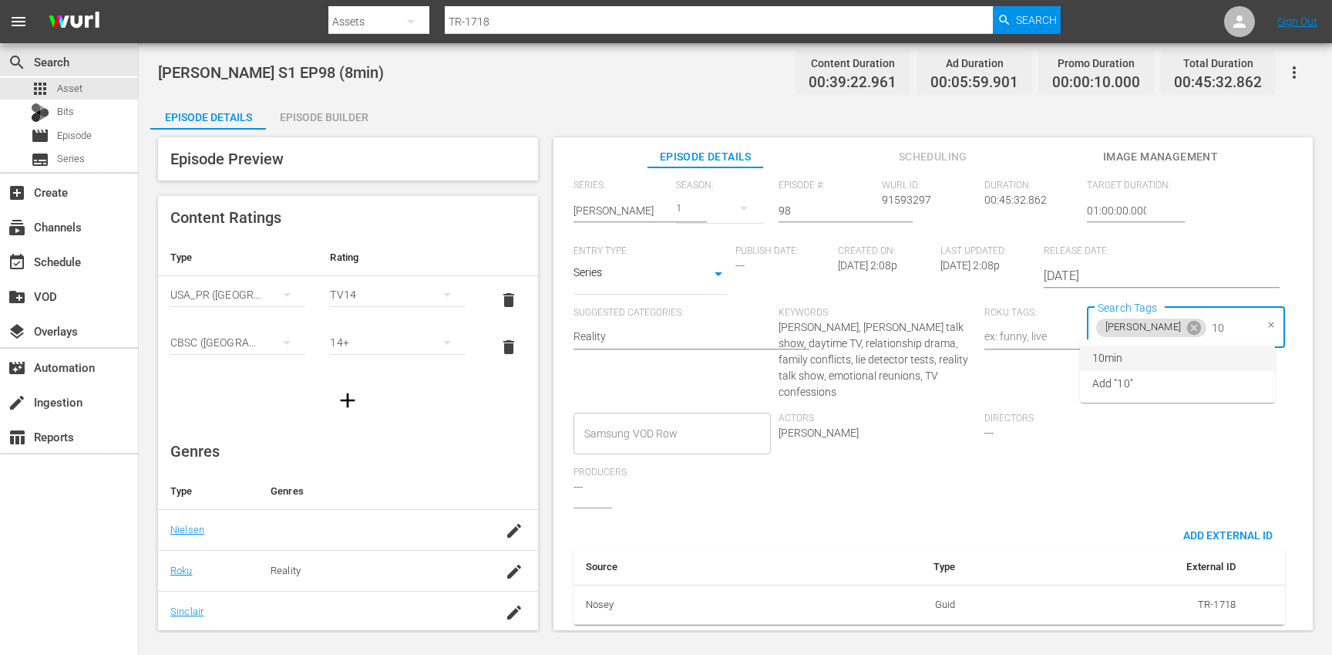
click at [1158, 349] on li "10min" at bounding box center [1177, 357] width 195 height 25
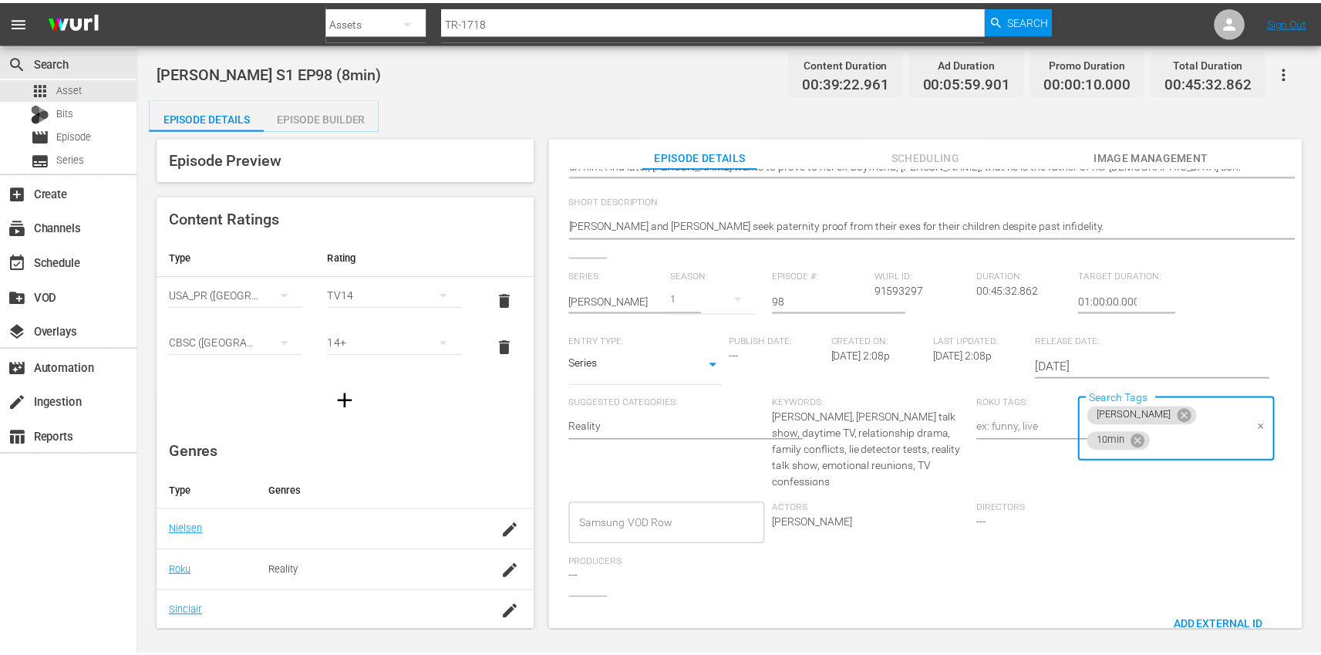
scroll to position [0, 0]
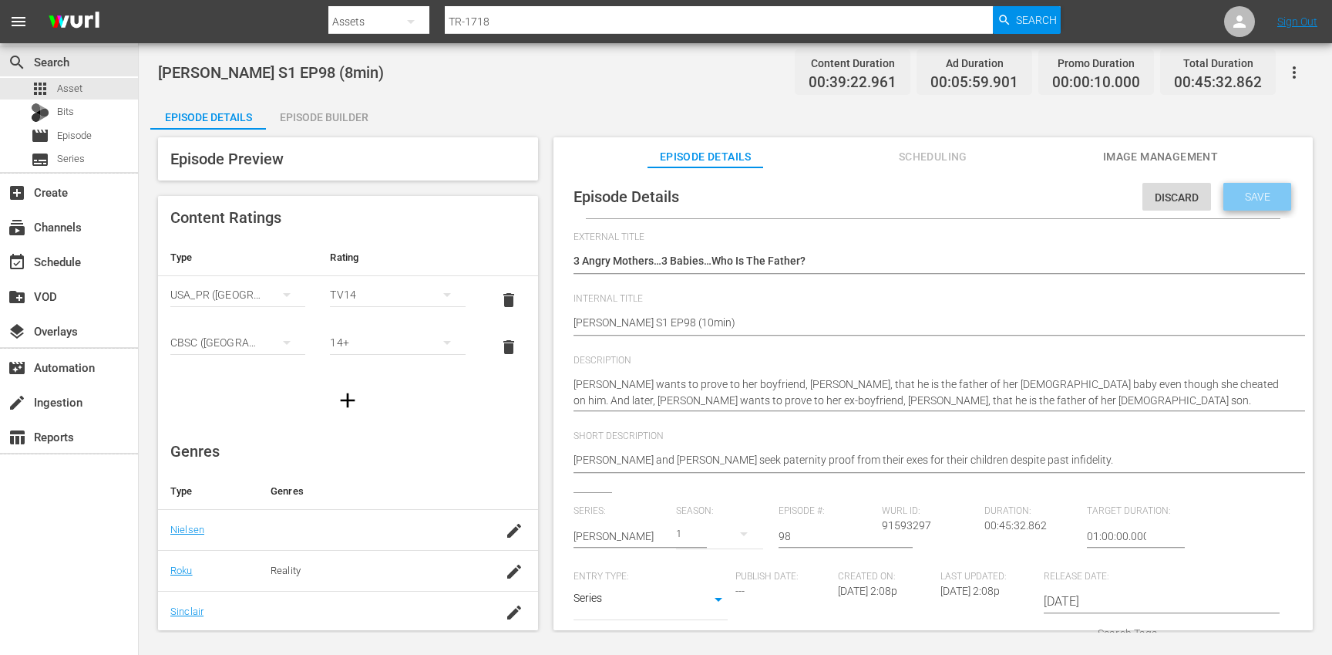
click at [1261, 194] on span "Save" at bounding box center [1258, 196] width 50 height 12
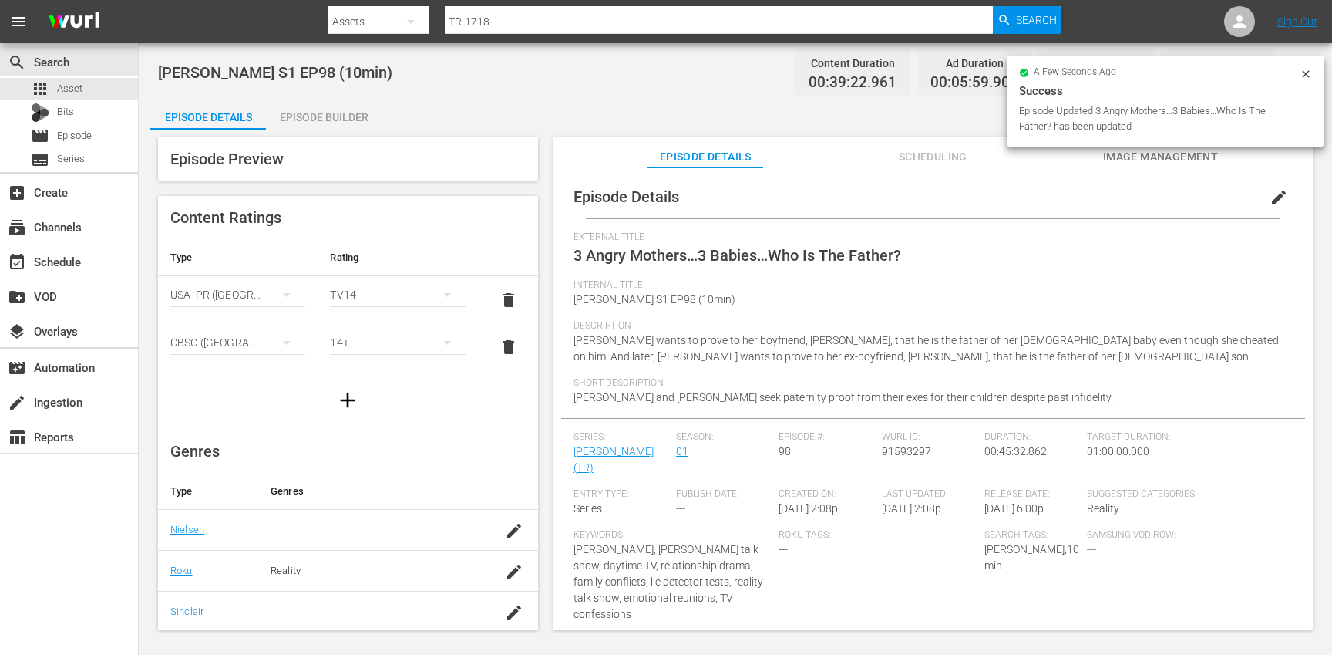
click at [319, 113] on div "Episode Builder" at bounding box center [324, 117] width 116 height 37
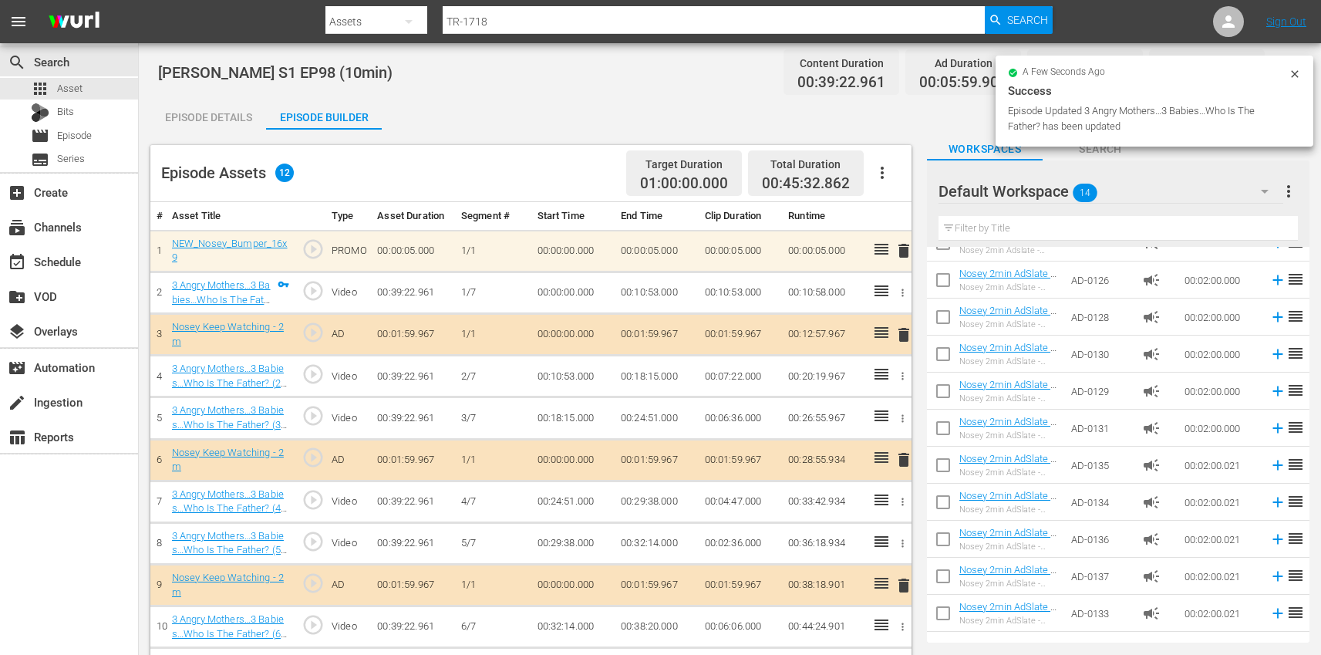
click at [892, 182] on button "button" at bounding box center [882, 172] width 37 height 37
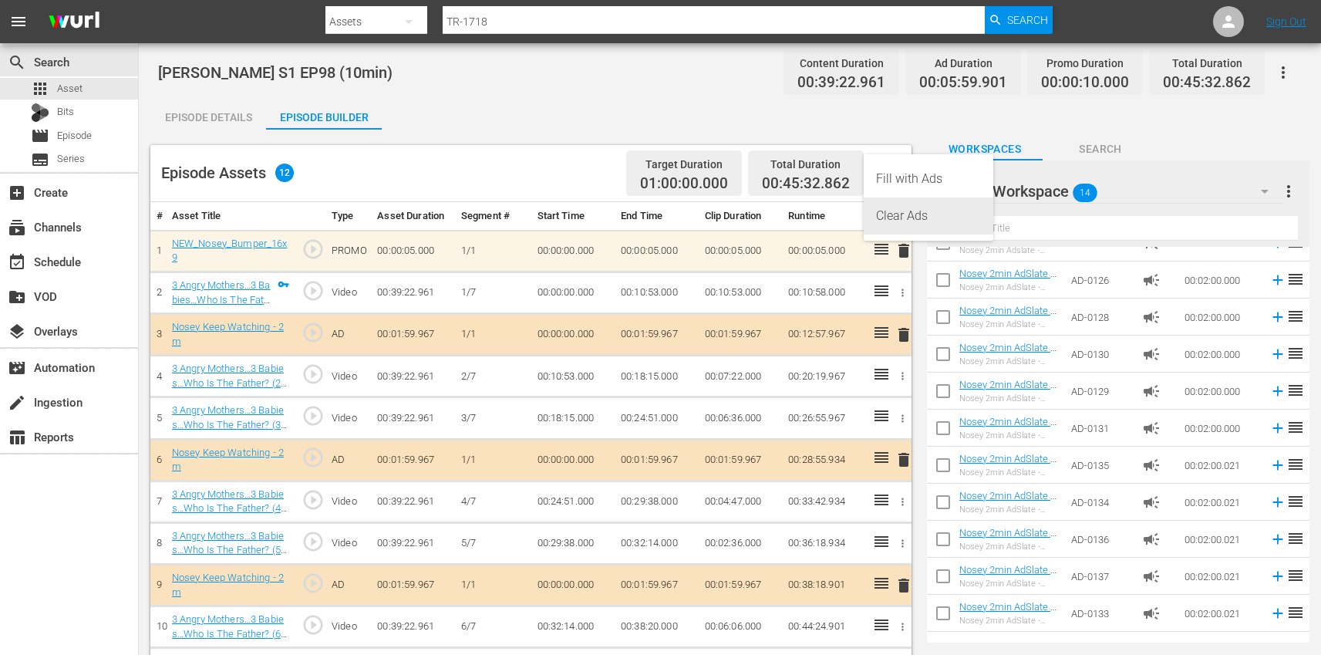
click at [920, 216] on div "Clear Ads" at bounding box center [928, 215] width 105 height 37
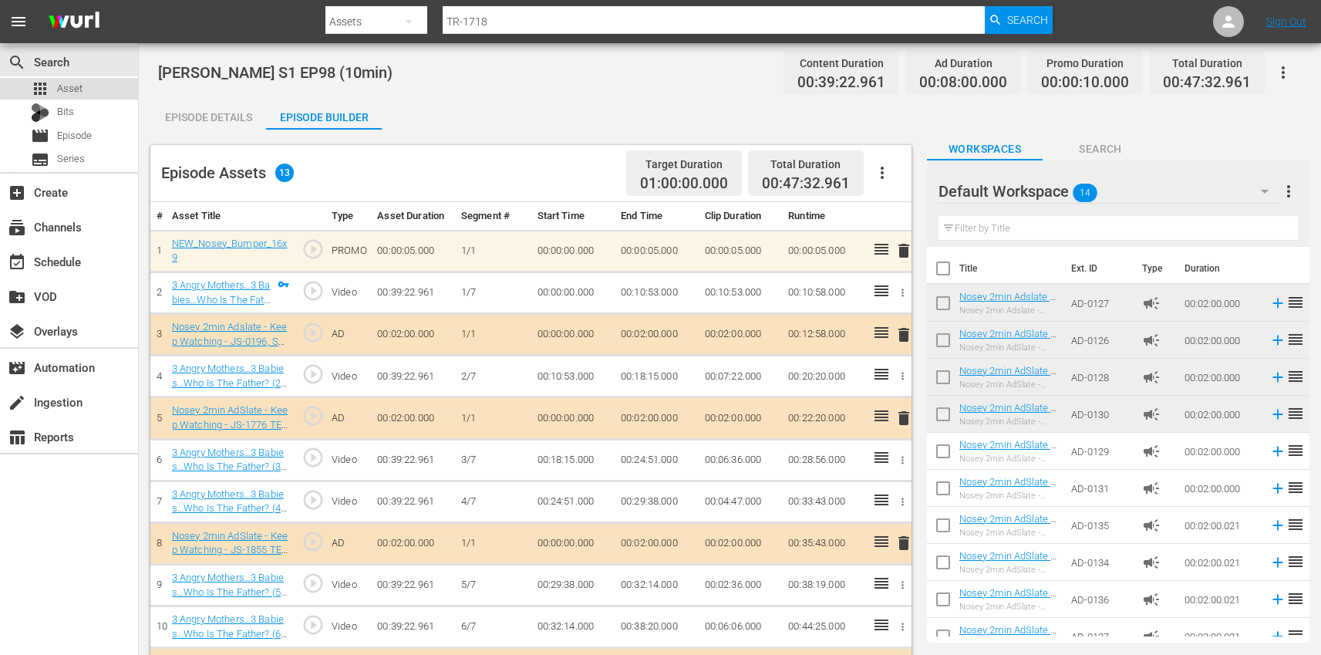
click at [104, 85] on div "apps Asset" at bounding box center [69, 89] width 138 height 22
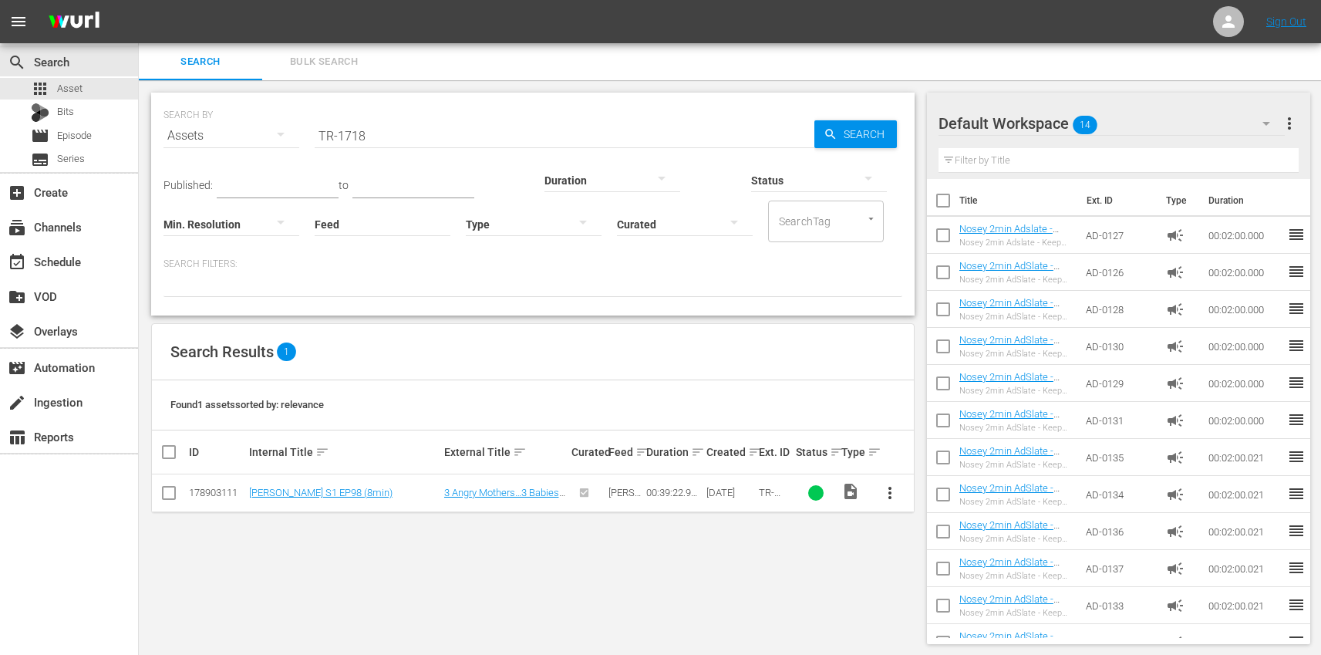
click at [412, 133] on input "TR-1718" at bounding box center [565, 135] width 500 height 37
paste input "21"
type input "TR-1721"
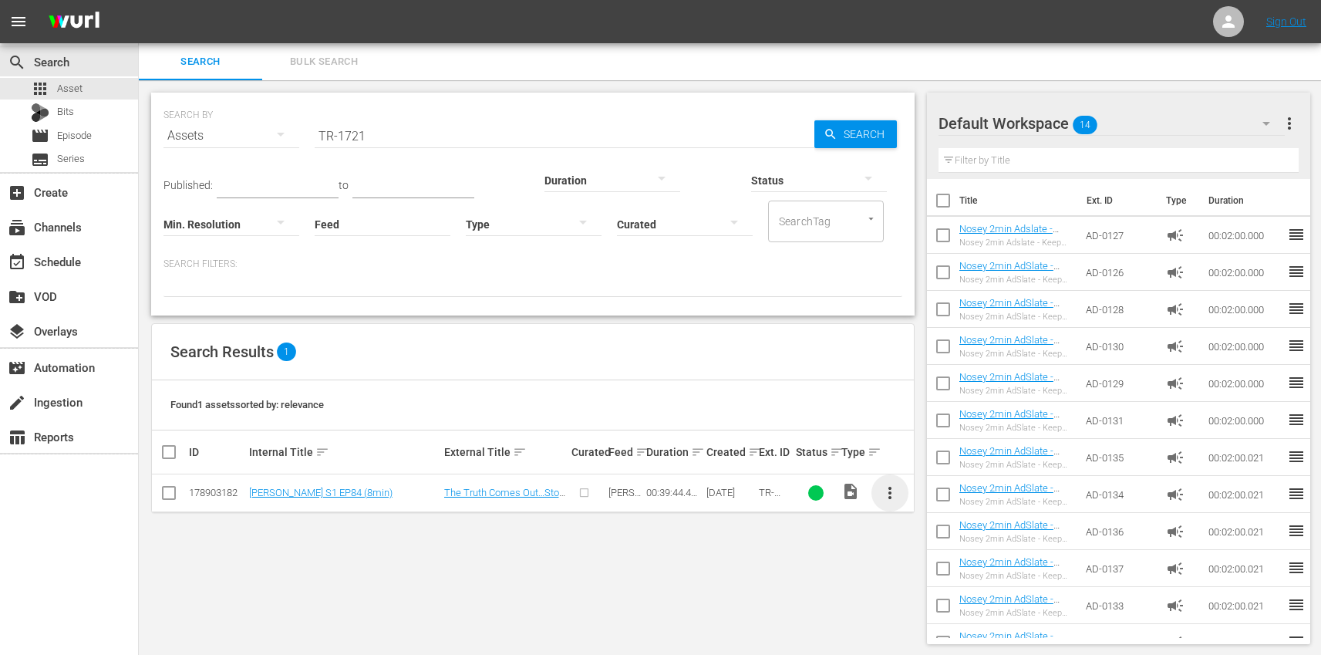
click at [890, 489] on span "more_vert" at bounding box center [890, 492] width 19 height 19
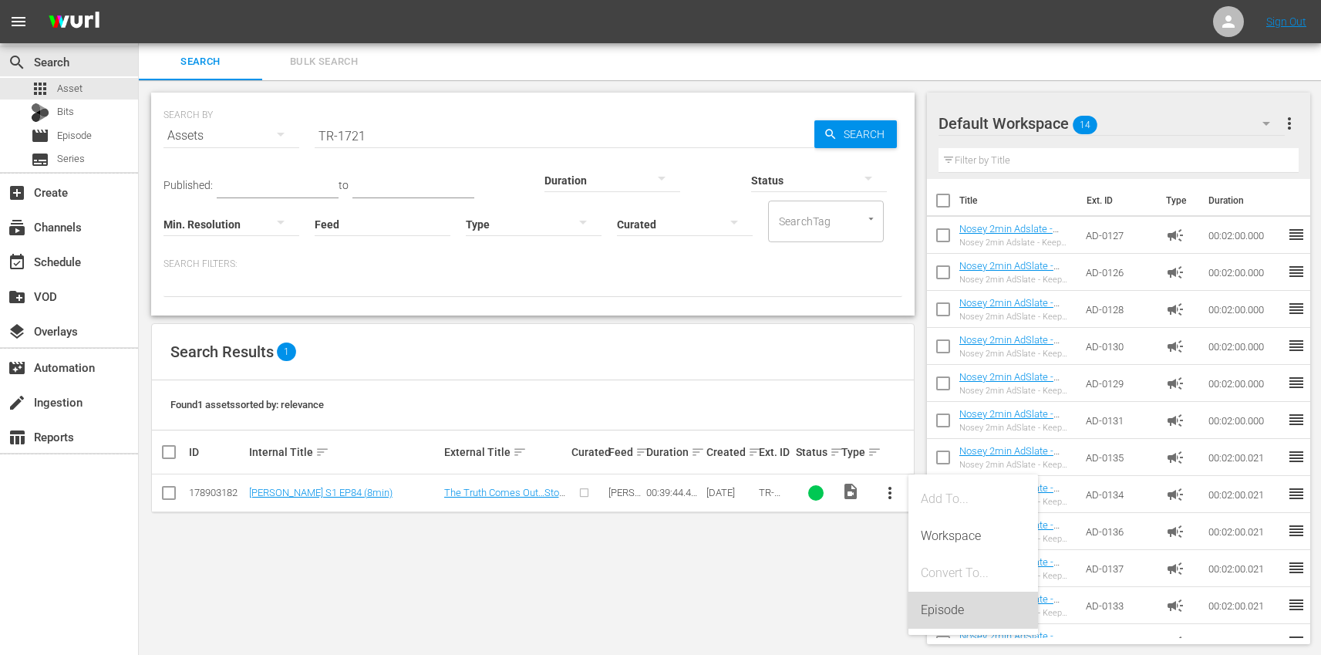
click at [966, 603] on div "Episode" at bounding box center [973, 609] width 105 height 37
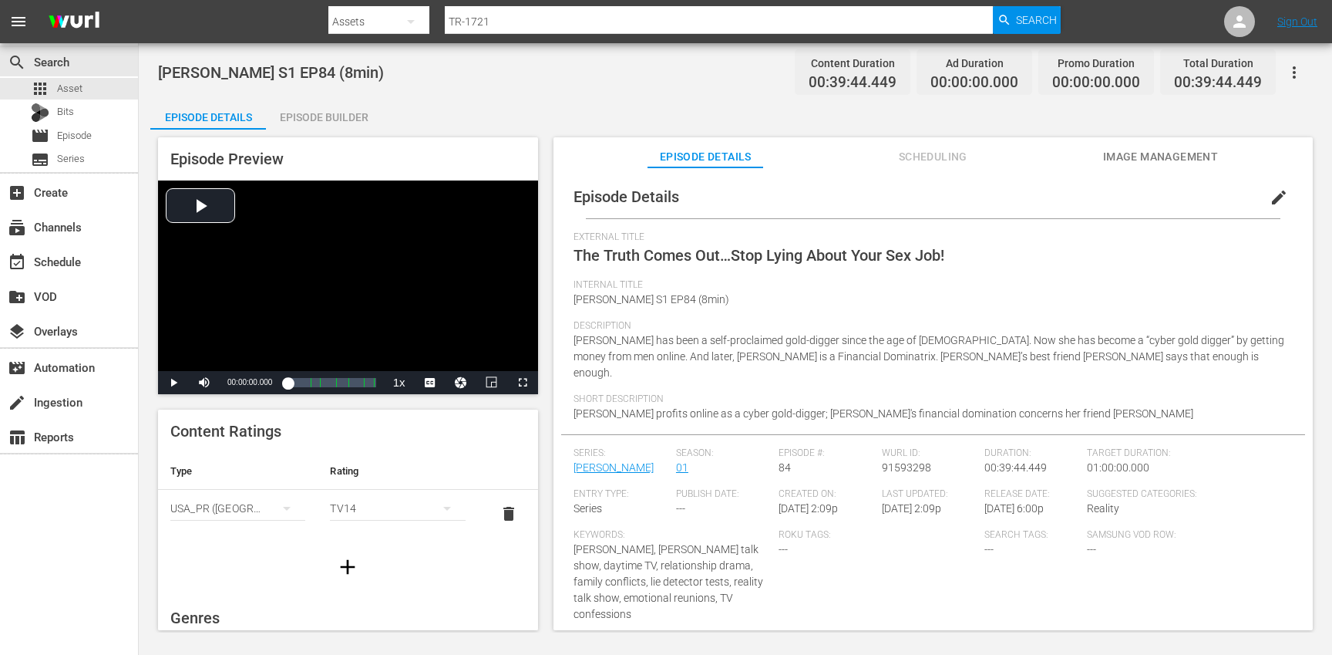
click at [1261, 201] on button "edit" at bounding box center [1279, 197] width 37 height 37
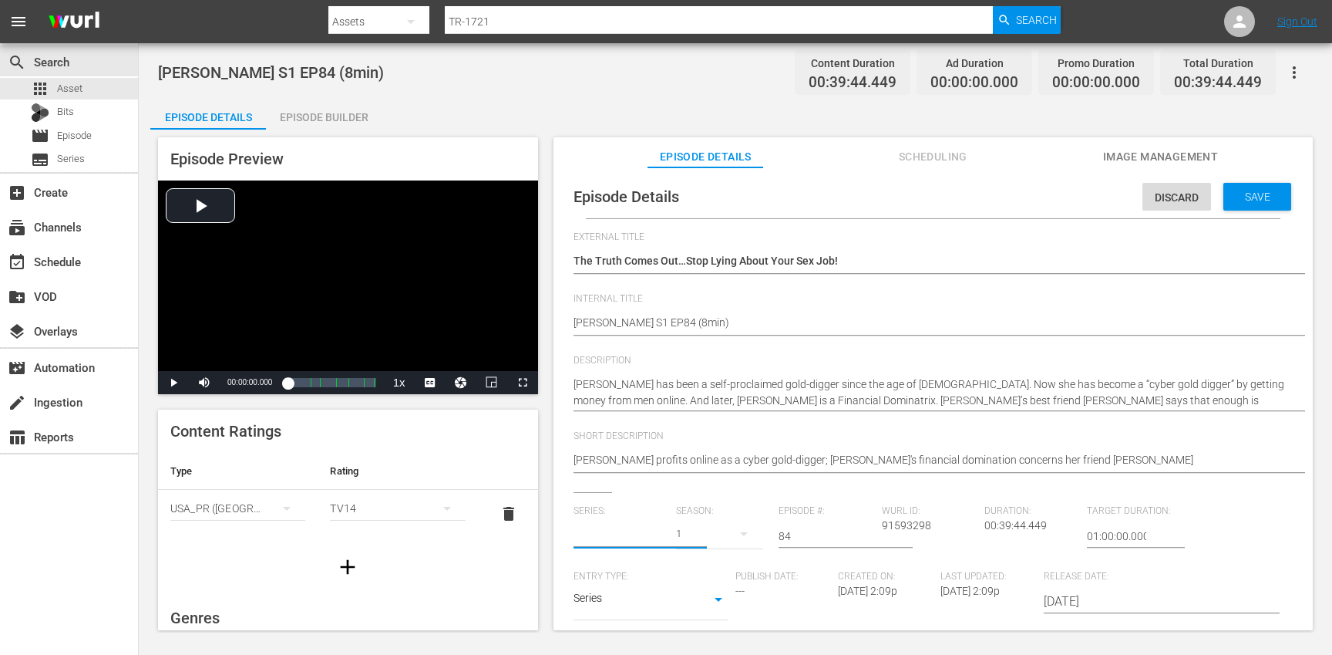
click at [619, 539] on input "text" at bounding box center [621, 535] width 95 height 37
click at [623, 571] on div "[PERSON_NAME] (TR)" at bounding box center [637, 579] width 103 height 37
type input "[PERSON_NAME] (TR)"
click at [720, 537] on div "17" at bounding box center [719, 533] width 87 height 43
click at [702, 623] on div "1" at bounding box center [696, 622] width 42 height 15
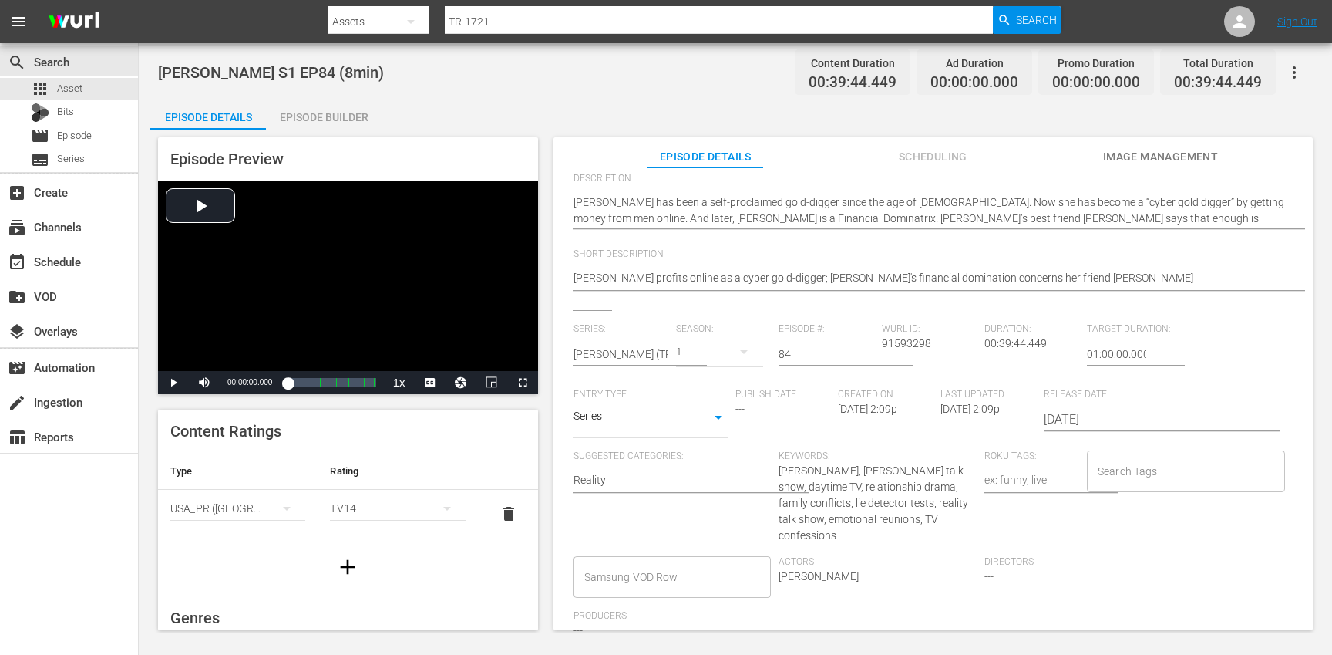
scroll to position [182, 0]
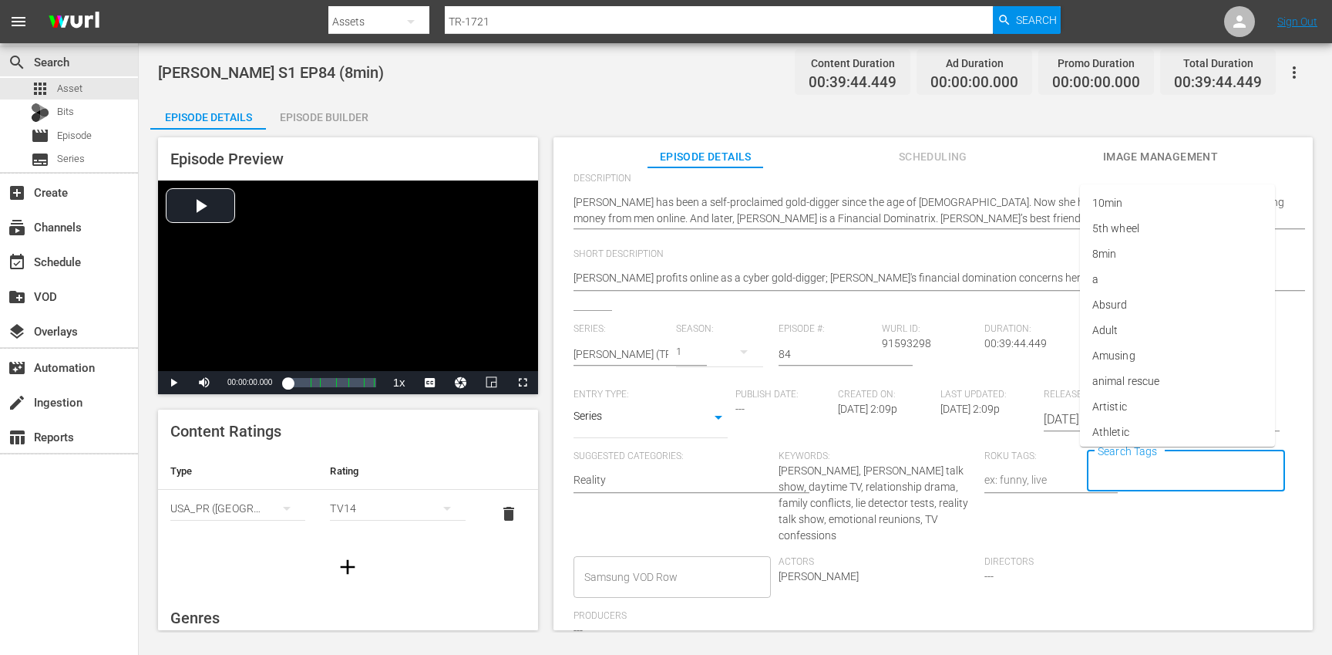
click at [1170, 470] on input "Search Tags" at bounding box center [1174, 471] width 161 height 28
type input "tr"
click at [1128, 402] on li "[PERSON_NAME]" at bounding box center [1177, 406] width 195 height 25
type input "trc"
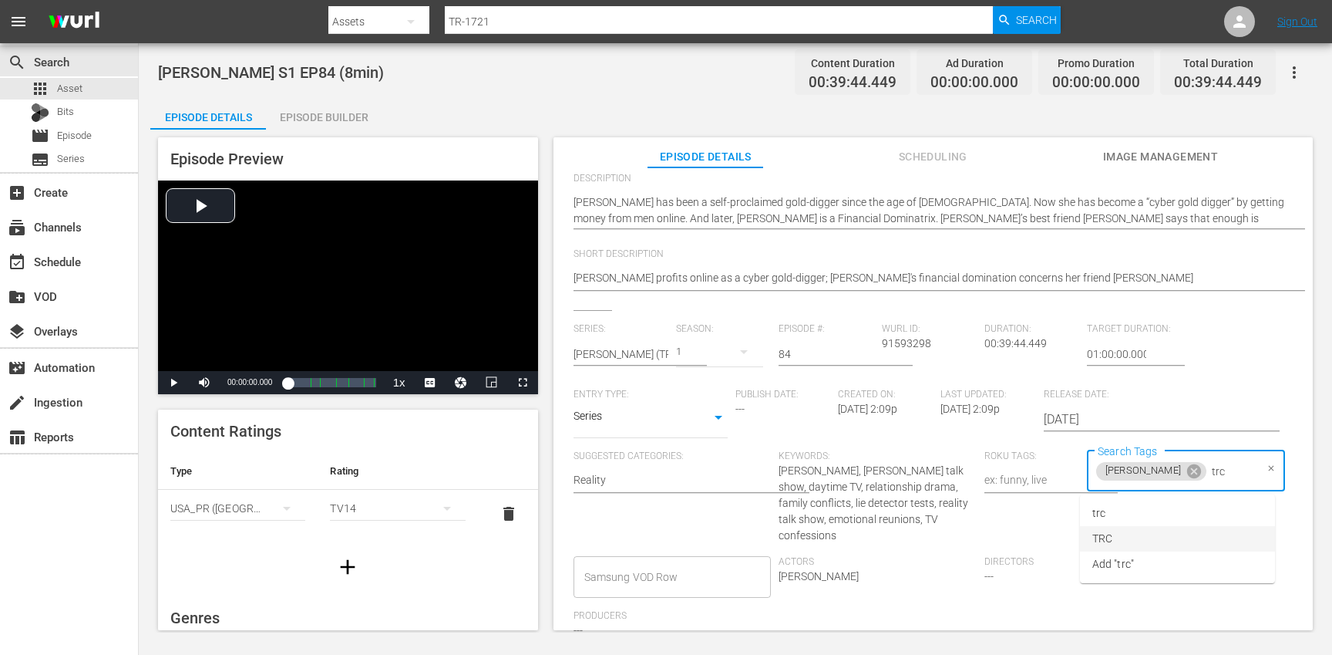
click at [1126, 534] on li "TRC" at bounding box center [1177, 538] width 195 height 25
type input "8"
click at [1113, 524] on li "8min" at bounding box center [1177, 512] width 195 height 25
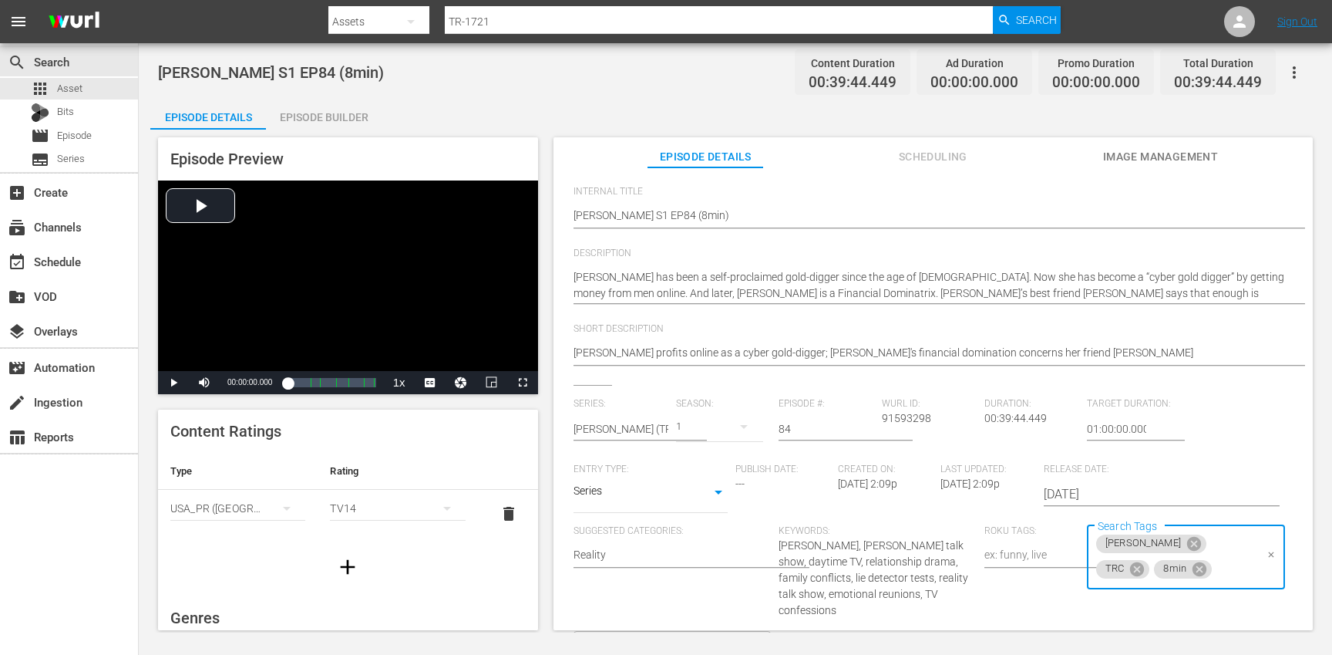
scroll to position [0, 0]
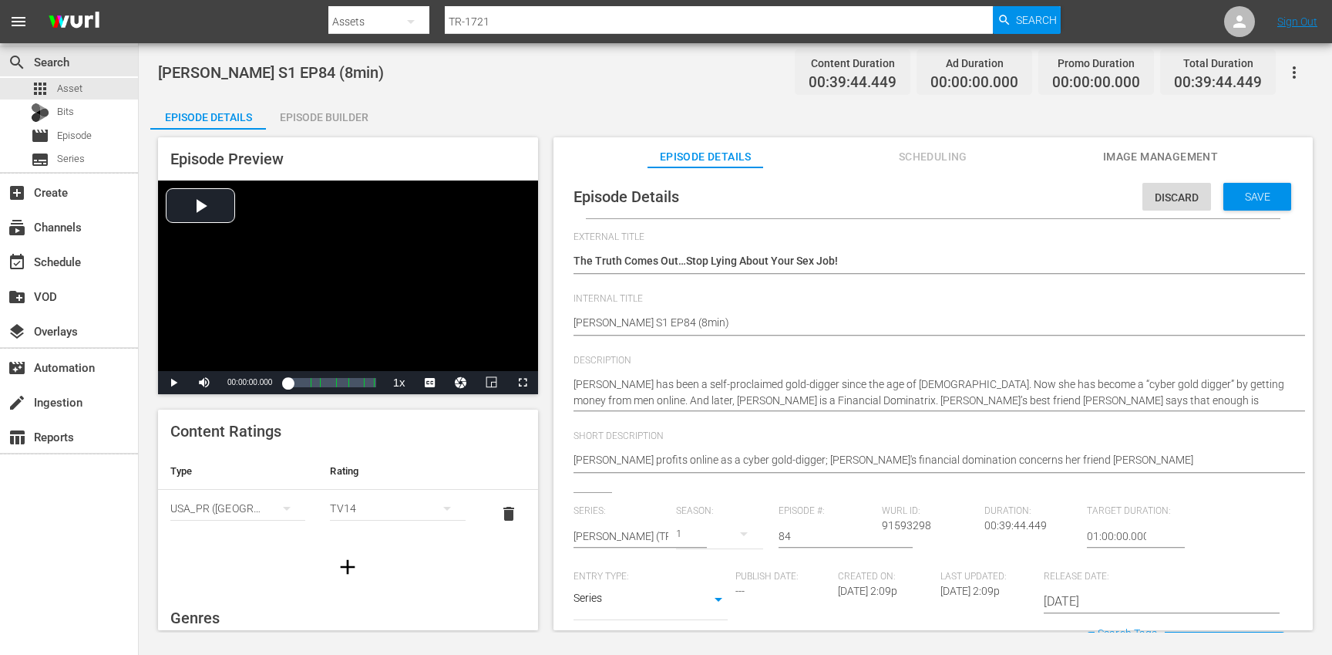
click at [1244, 211] on div "Episode Details Discard Save" at bounding box center [933, 196] width 744 height 43
click at [1243, 193] on span "Save" at bounding box center [1258, 196] width 50 height 12
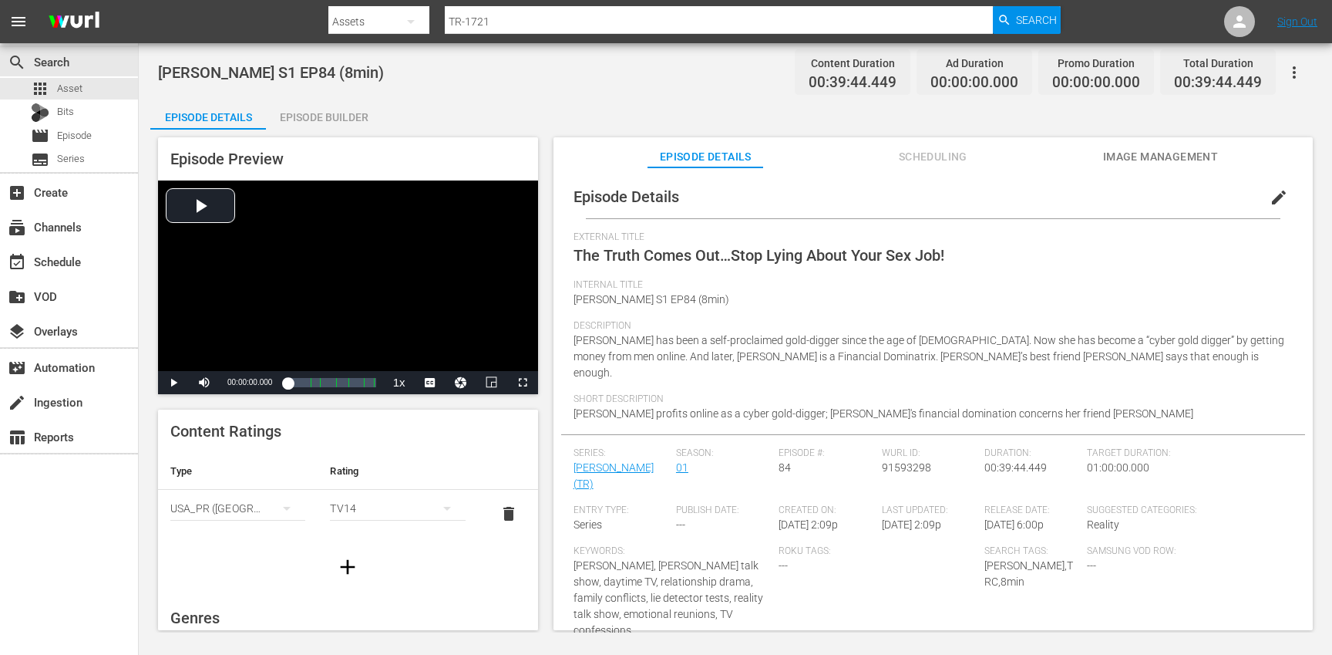
click at [335, 567] on icon "button" at bounding box center [347, 566] width 25 height 25
click at [241, 563] on div "simple table" at bounding box center [237, 555] width 135 height 43
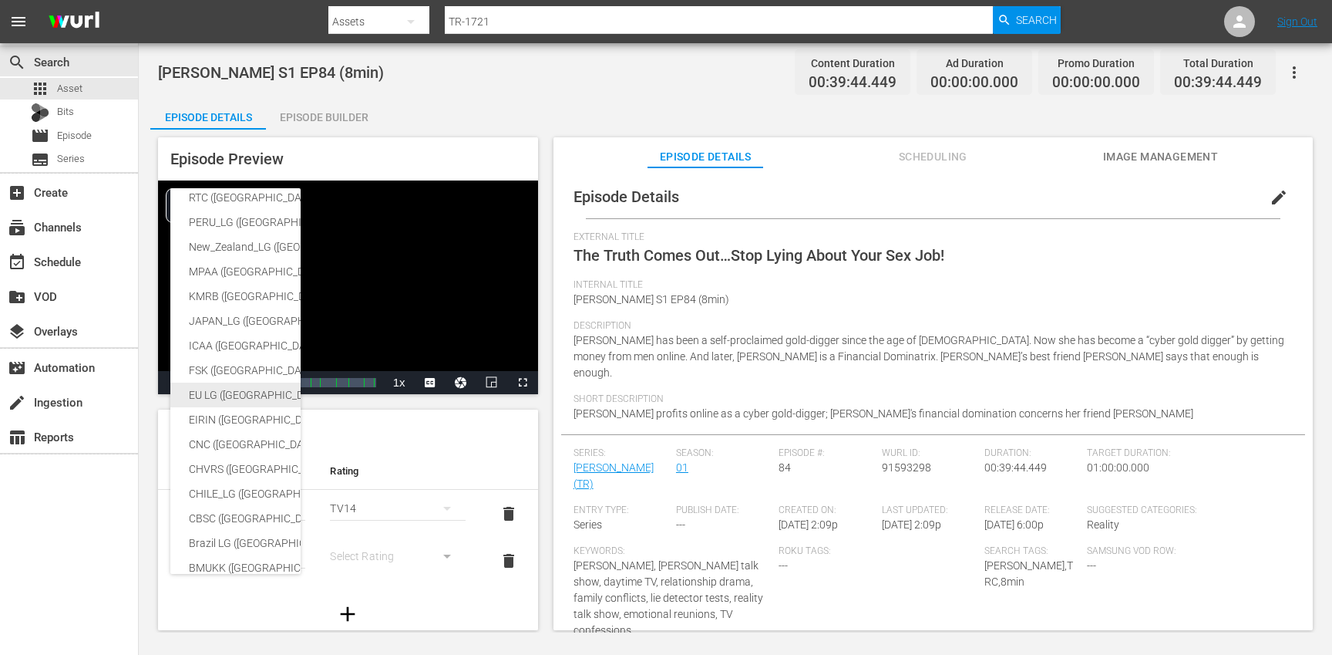
scroll to position [117, 0]
click at [233, 511] on div "CBSC ([GEOGRAPHIC_DATA])" at bounding box center [378, 515] width 379 height 25
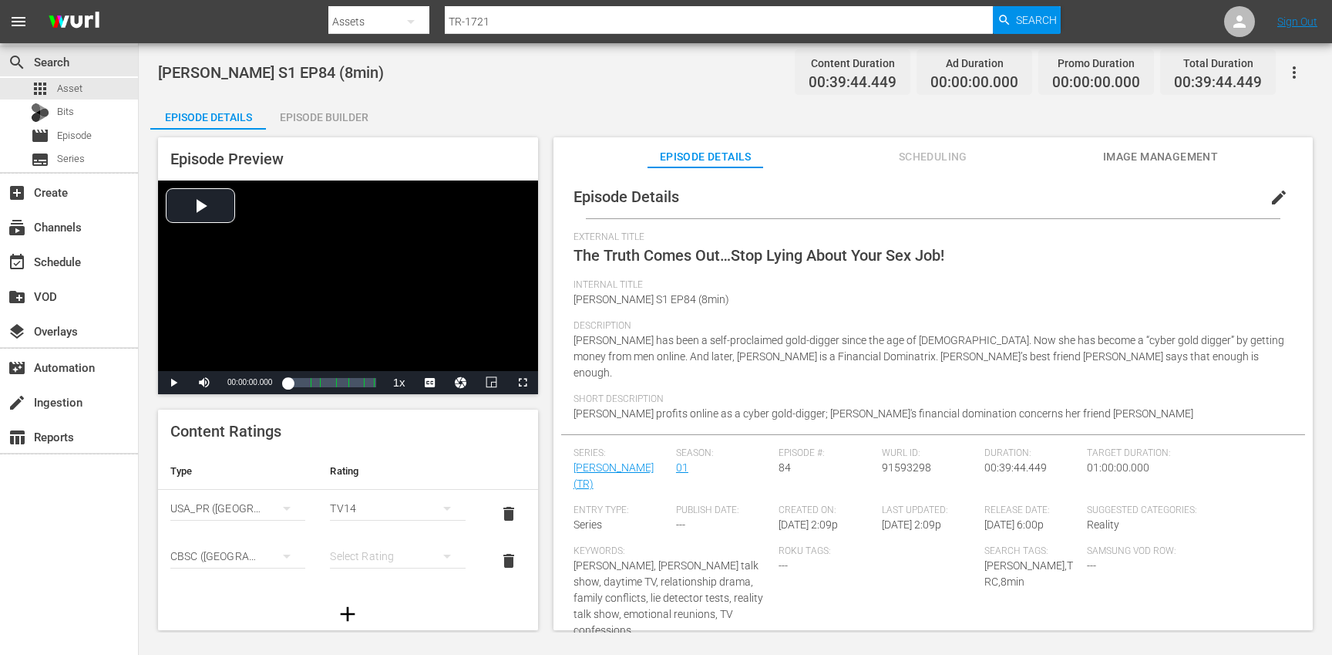
click at [379, 554] on div "simple table" at bounding box center [397, 555] width 135 height 43
click at [370, 520] on div "14+" at bounding box center [390, 524] width 93 height 25
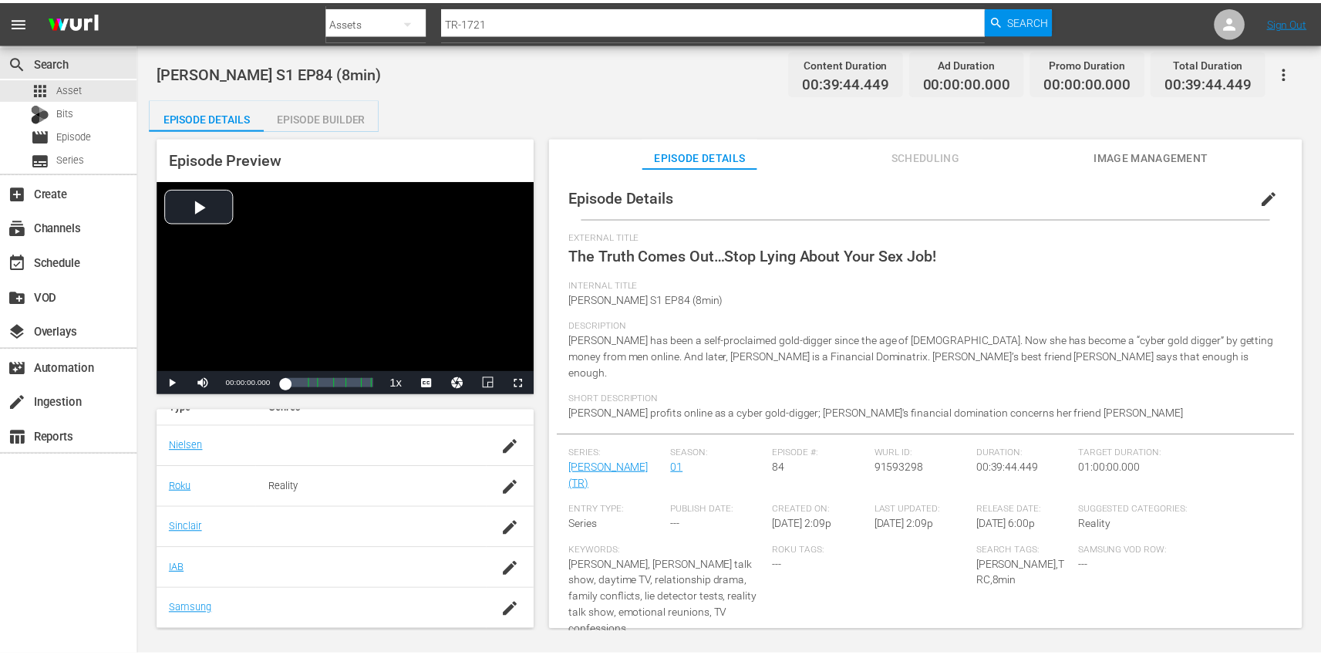
scroll to position [322, 0]
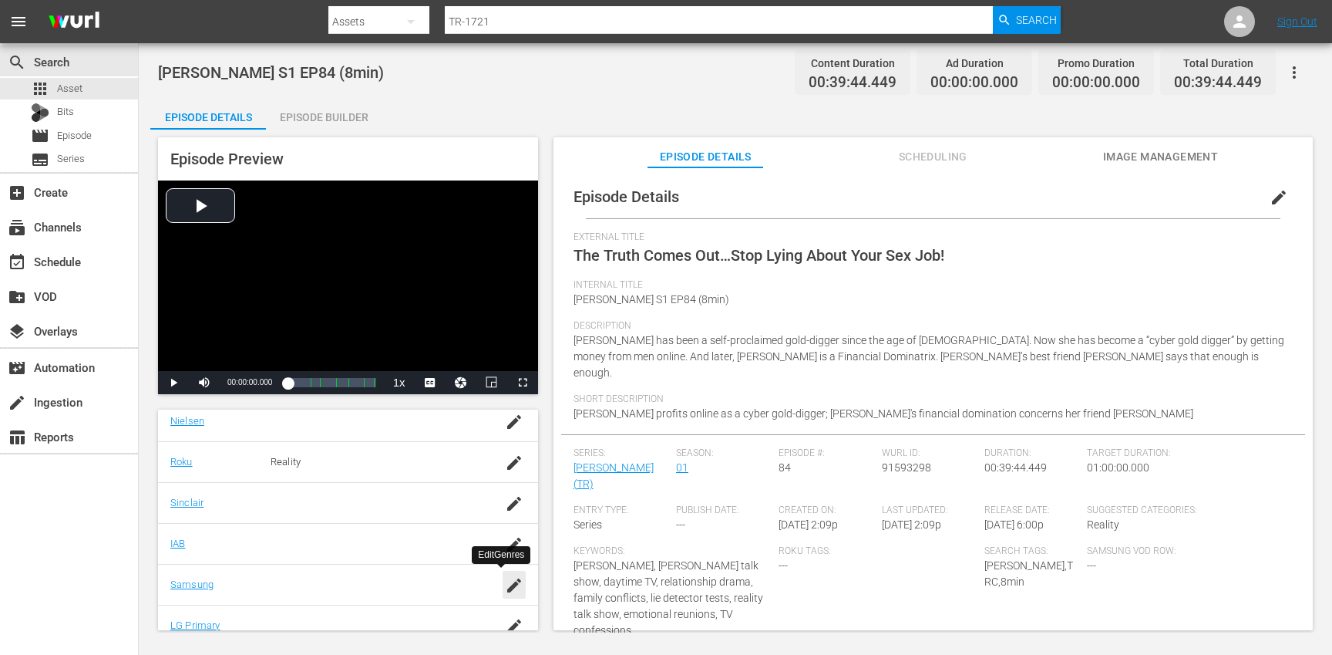
click at [507, 584] on icon "button" at bounding box center [514, 585] width 14 height 14
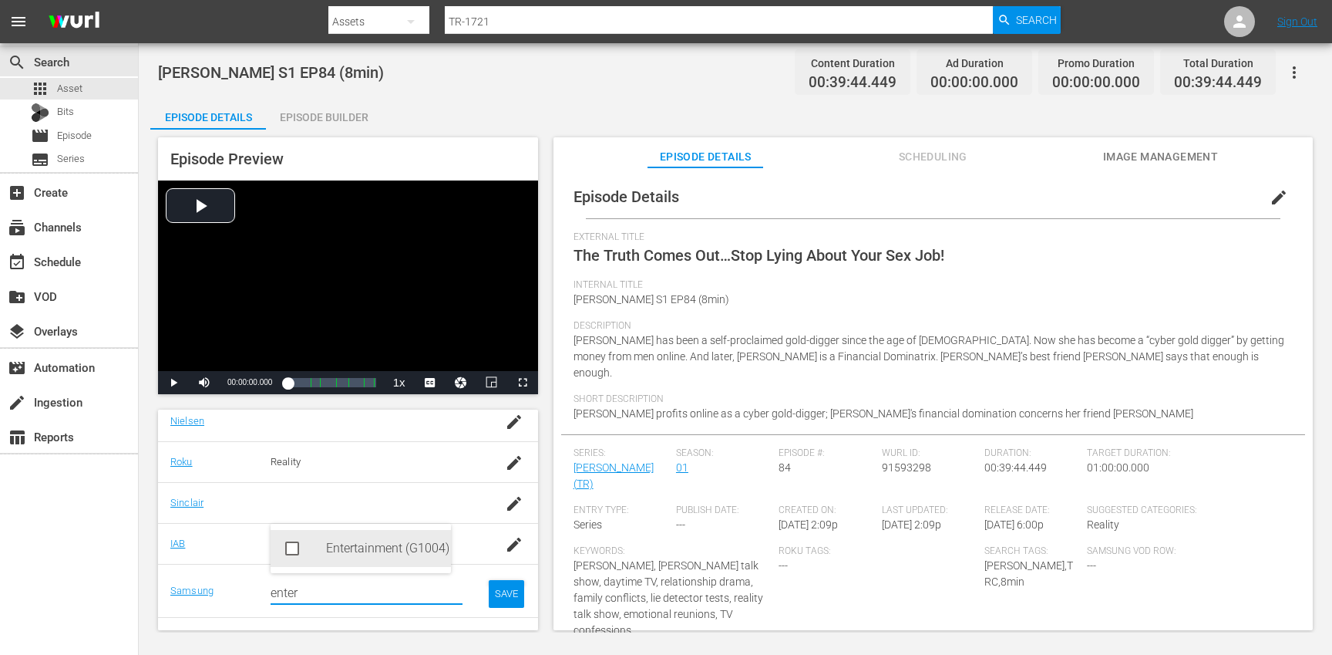
click at [353, 547] on div "Entertainment (G1004)" at bounding box center [382, 548] width 113 height 37
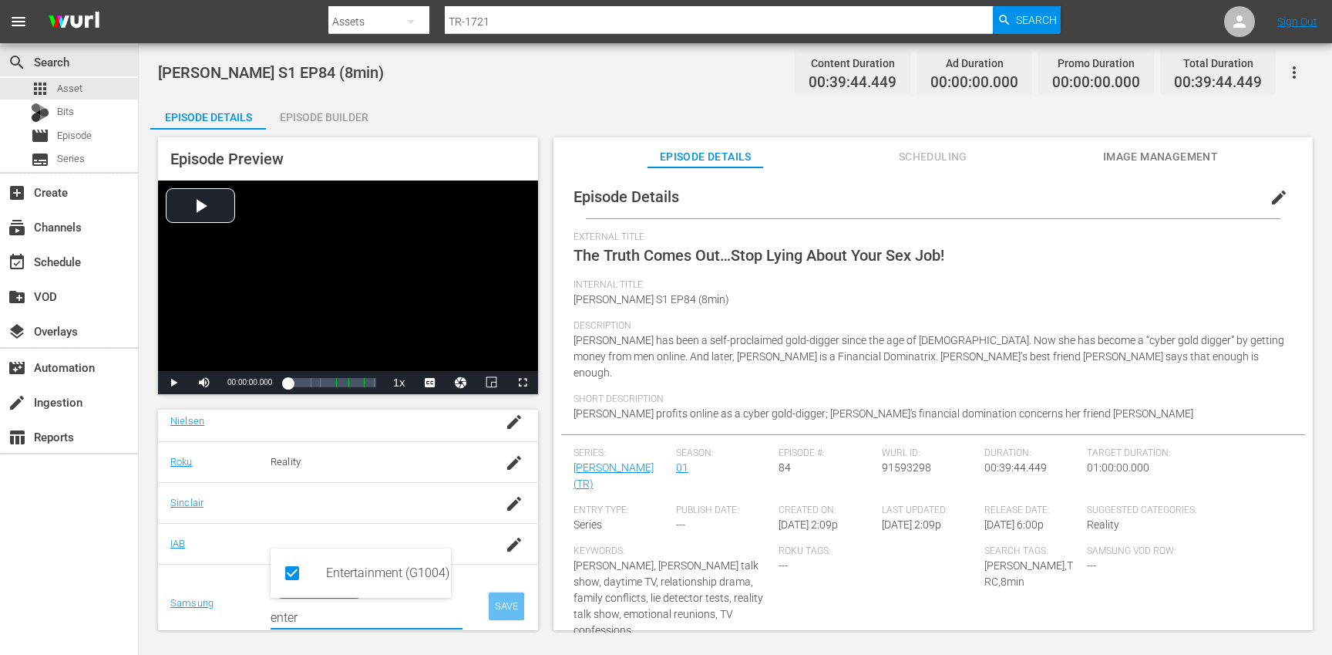
type input "enter"
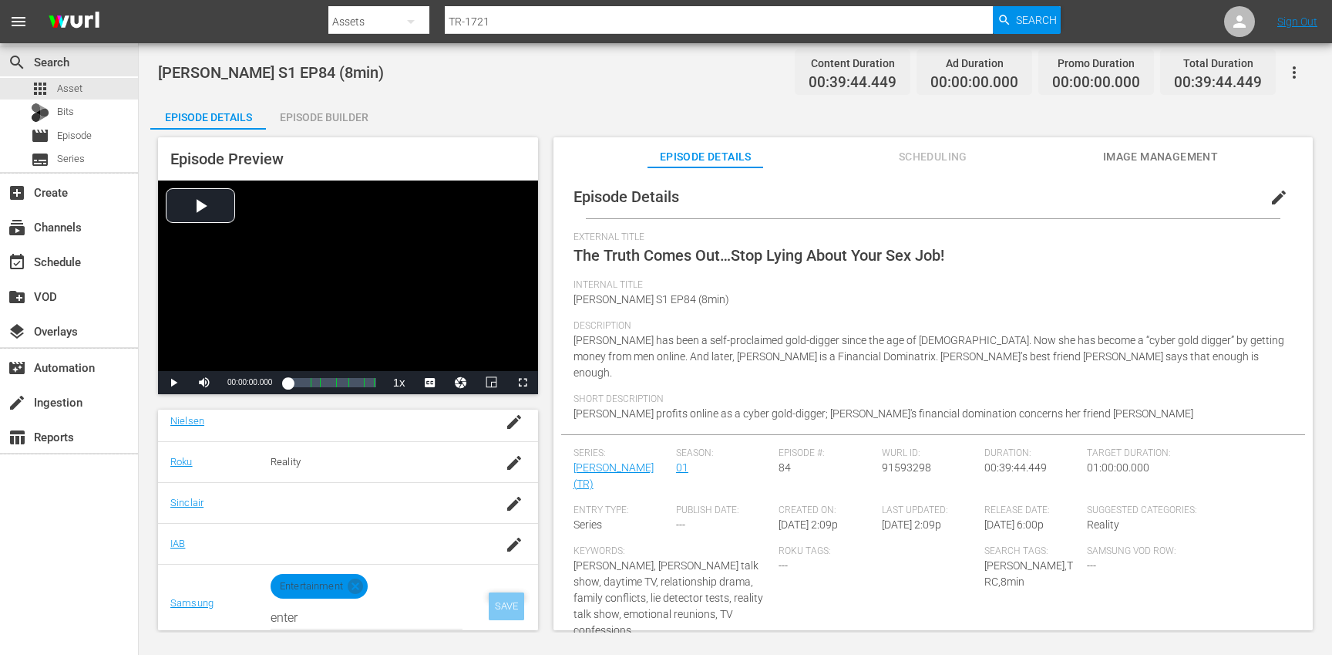
click at [489, 598] on div "SAVE" at bounding box center [506, 606] width 35 height 28
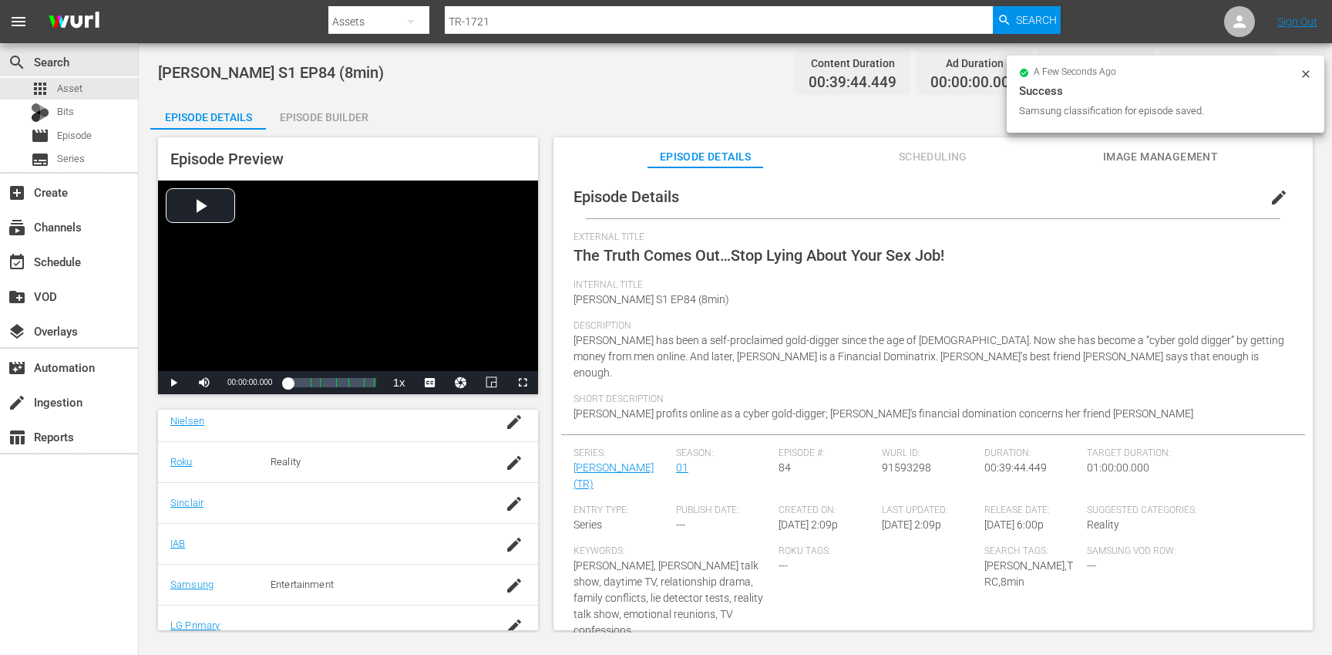
click at [355, 123] on div "Episode Builder" at bounding box center [324, 117] width 116 height 37
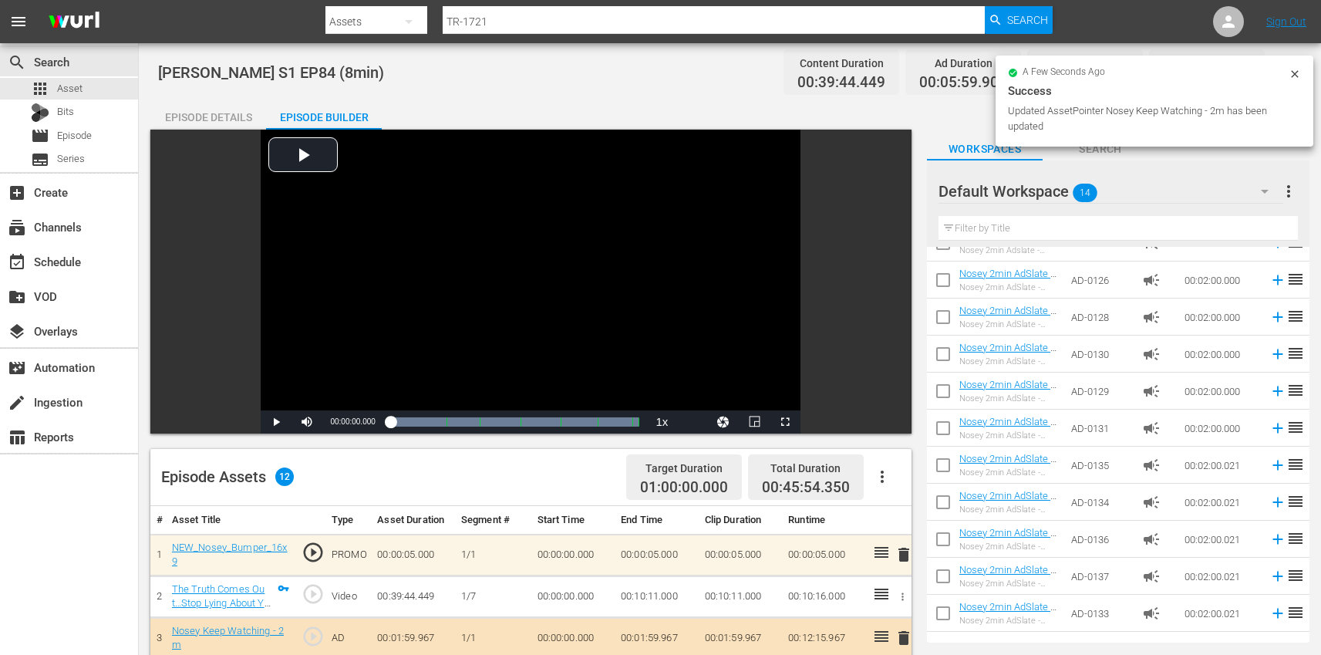
click at [1298, 71] on icon at bounding box center [1294, 74] width 12 height 12
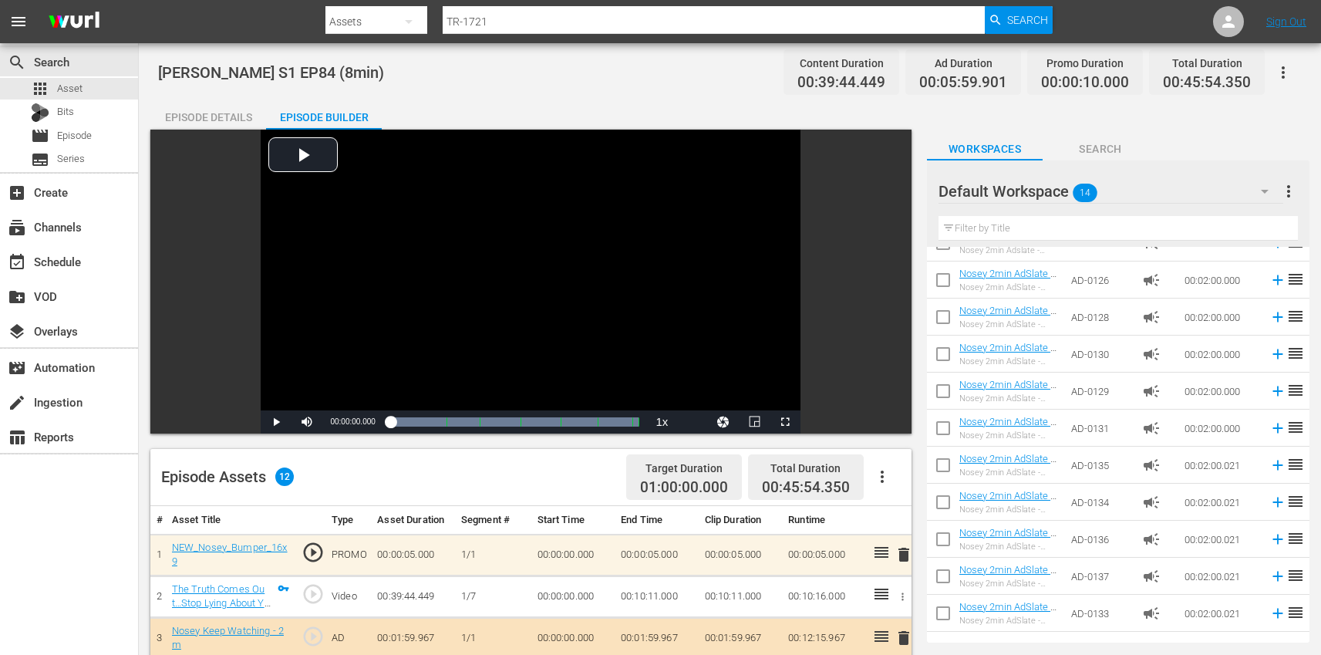
click at [1295, 72] on button "button" at bounding box center [1282, 72] width 37 height 37
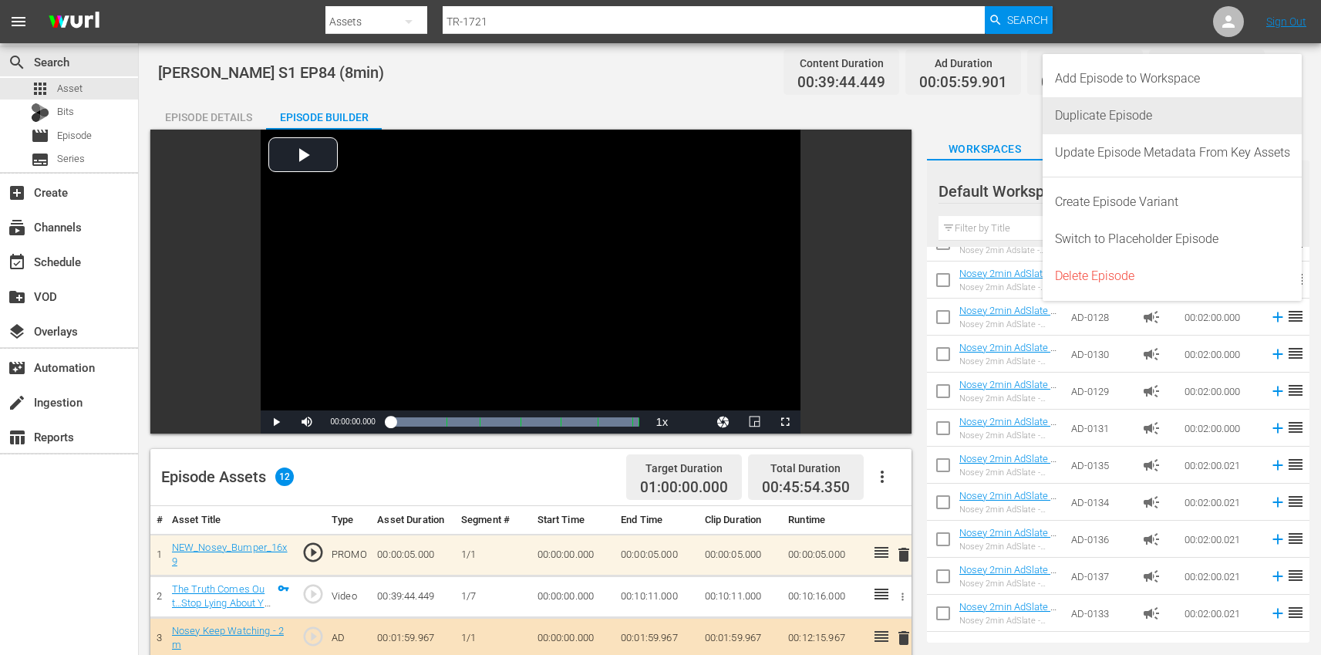
click at [1187, 115] on div "Duplicate Episode" at bounding box center [1172, 115] width 235 height 37
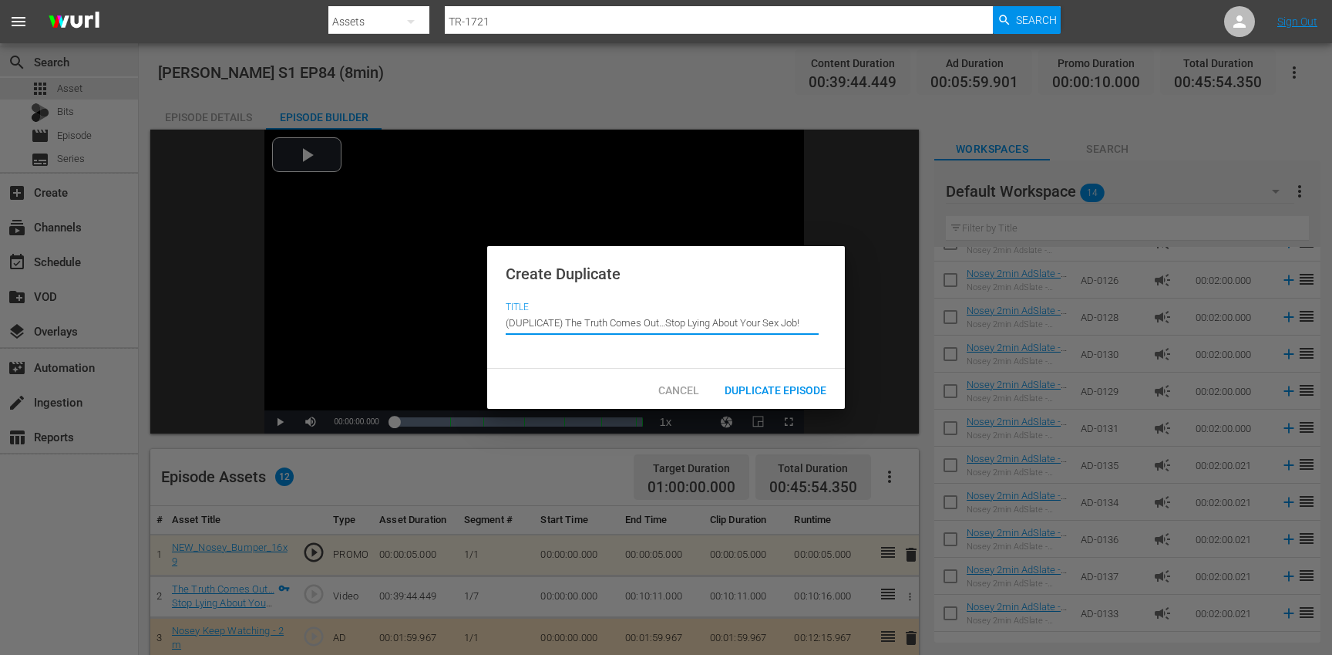
drag, startPoint x: 566, startPoint y: 322, endPoint x: 541, endPoint y: 282, distance: 46.4
click at [541, 282] on div "Create Duplicate Title Episode Title (DUPLICATE) The Truth Comes Out…Stop Lying…" at bounding box center [666, 307] width 358 height 123
type input "The Truth Comes Out…Stop Lying About Your Sex Job!"
click at [749, 387] on span "Duplicate Episode" at bounding box center [775, 390] width 126 height 12
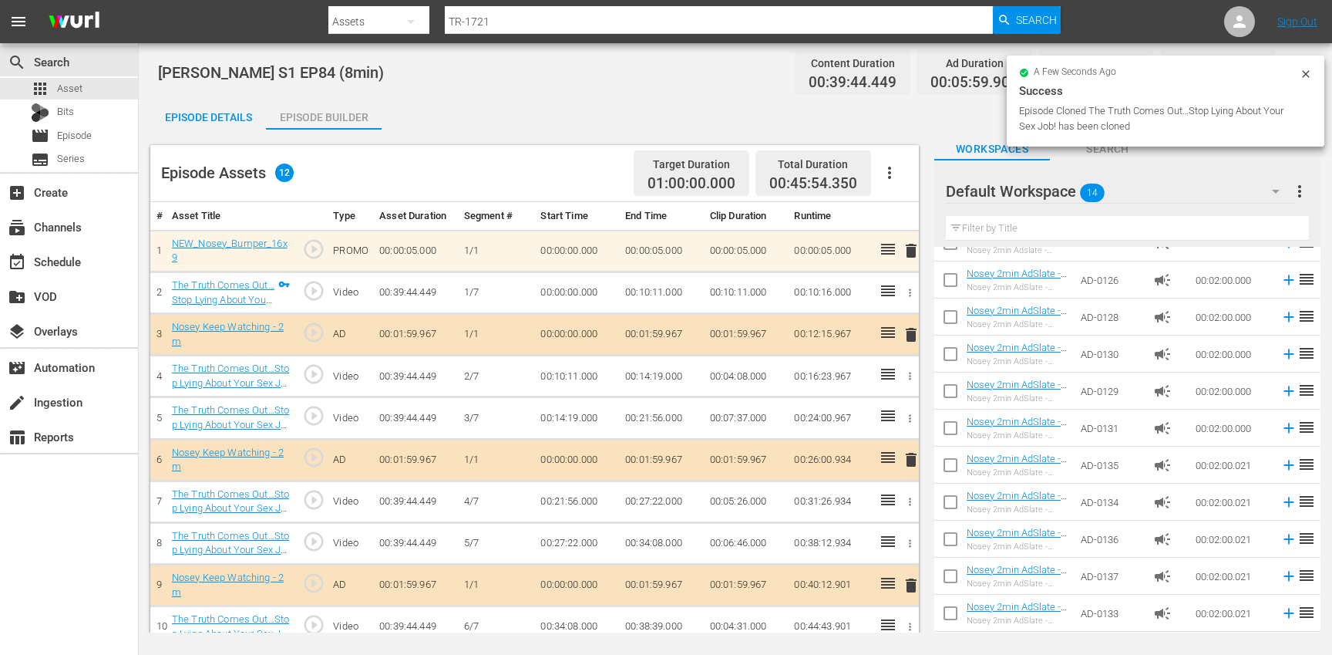
click at [217, 115] on div "Episode Details" at bounding box center [208, 117] width 116 height 37
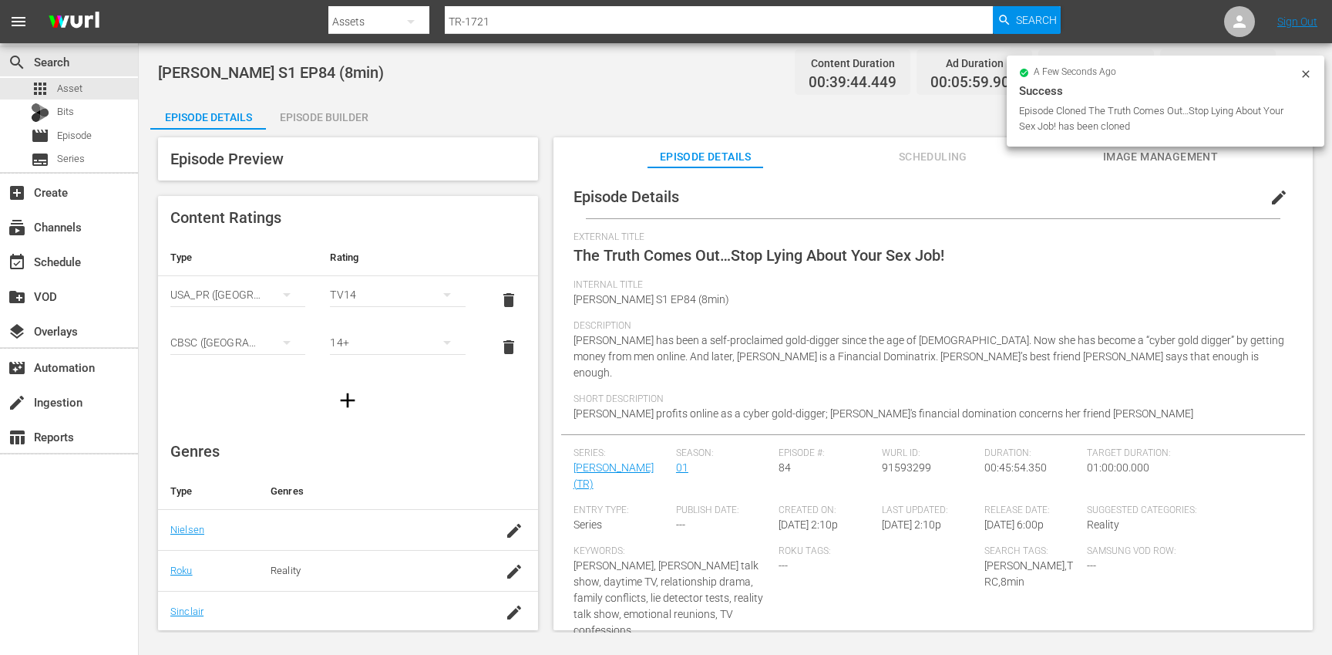
click at [1270, 193] on span "edit" at bounding box center [1279, 197] width 19 height 19
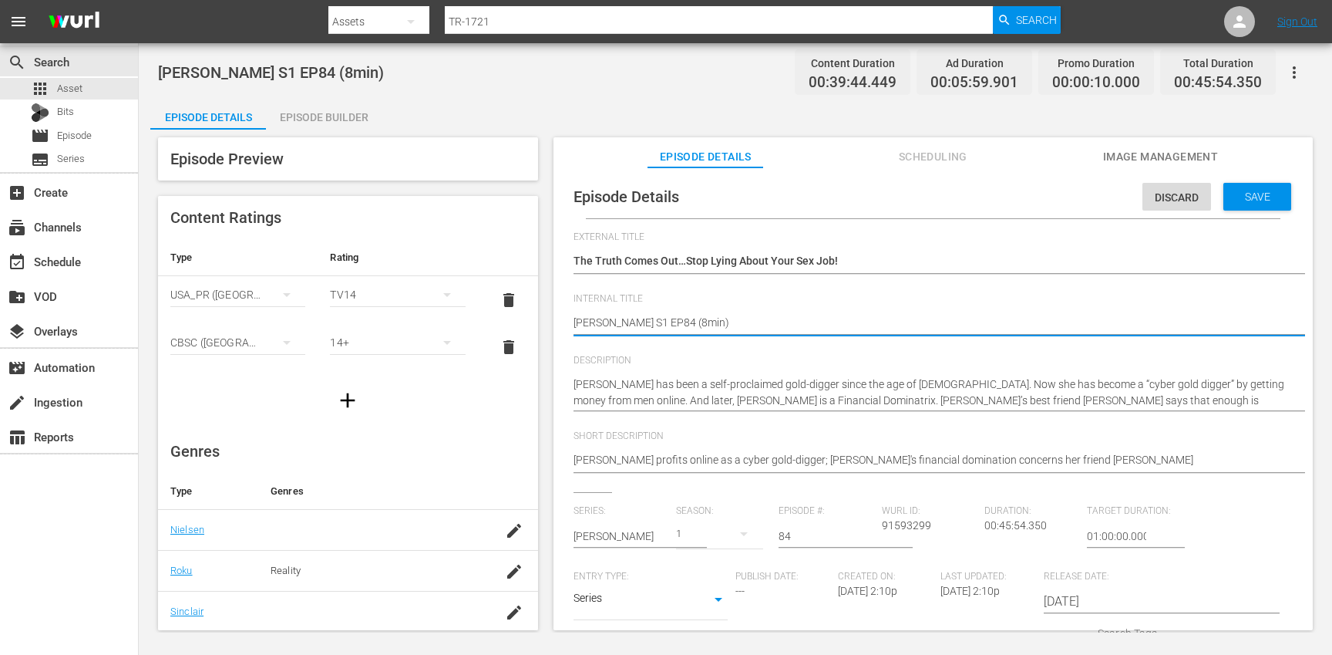
type textarea "[PERSON_NAME] S1 EP84 (min)"
type textarea "[PERSON_NAME] S1 EP84 (1min)"
type textarea "[PERSON_NAME] S1 EP84 (10min)"
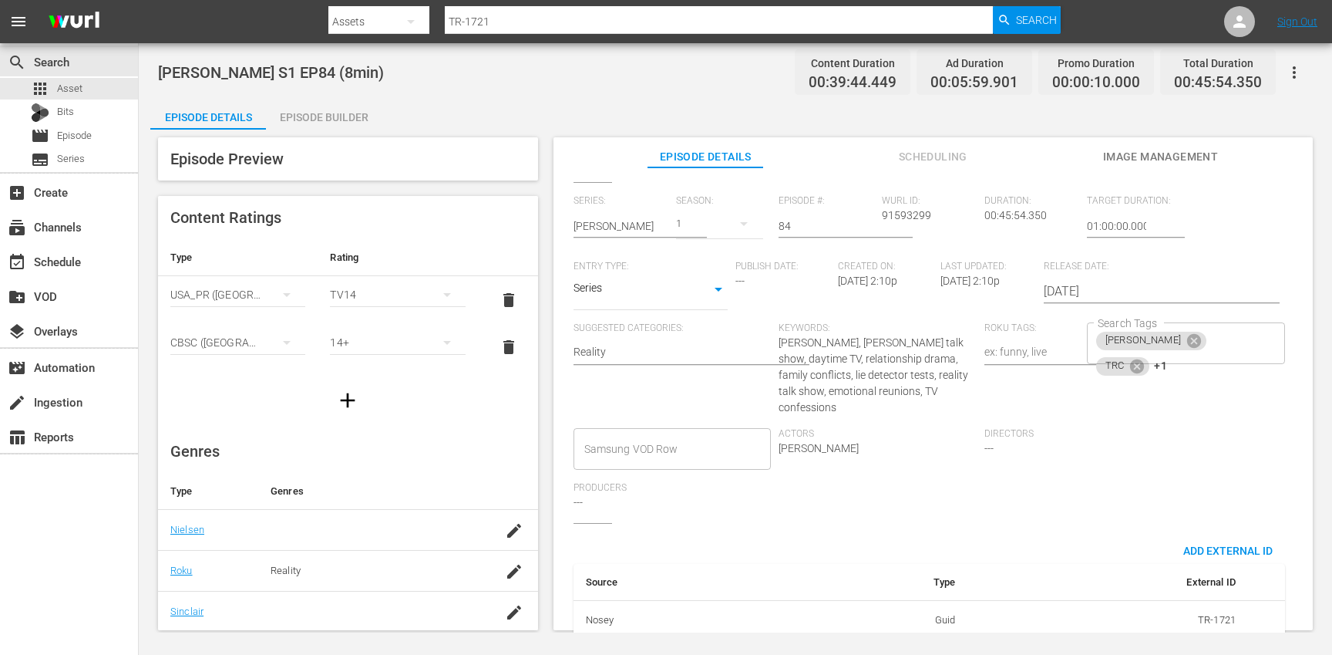
scroll to position [320, 0]
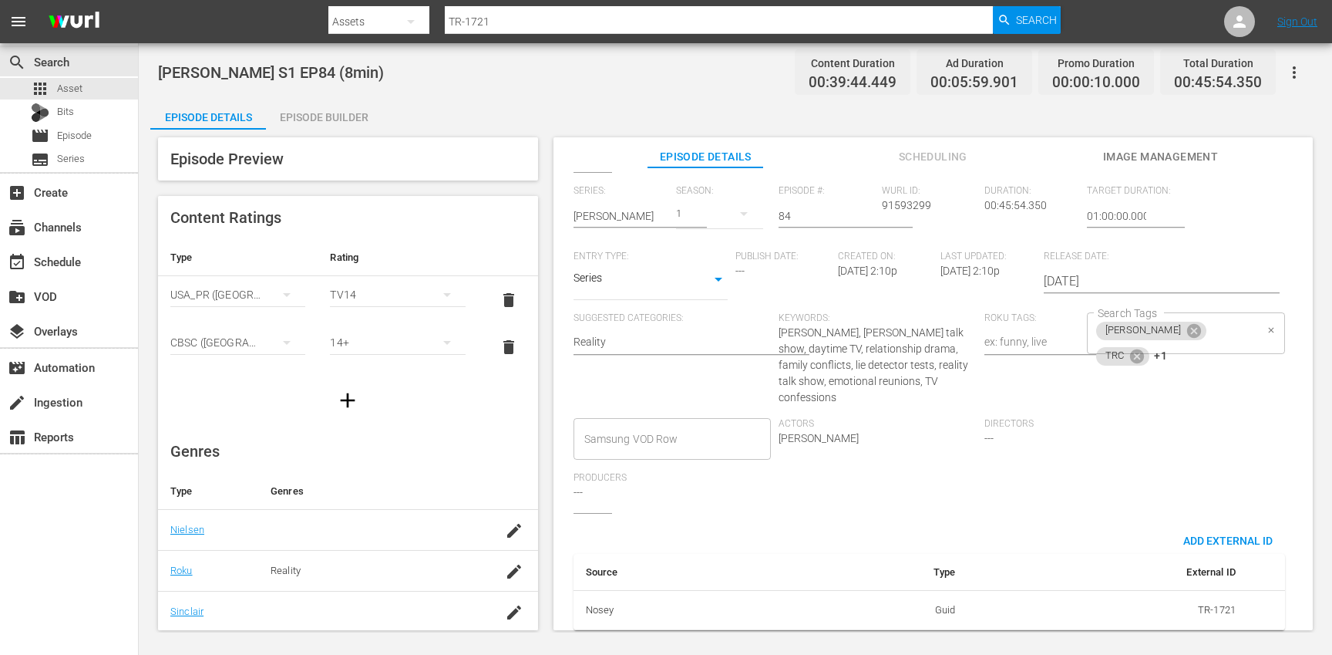
click at [1231, 339] on div "[PERSON_NAME] TRC +1 Search Tags" at bounding box center [1186, 333] width 198 height 42
type textarea "[PERSON_NAME] S1 EP84 (10min)"
click at [1146, 348] on icon at bounding box center [1137, 356] width 17 height 17
click at [1148, 349] on icon at bounding box center [1141, 356] width 14 height 14
type input "10"
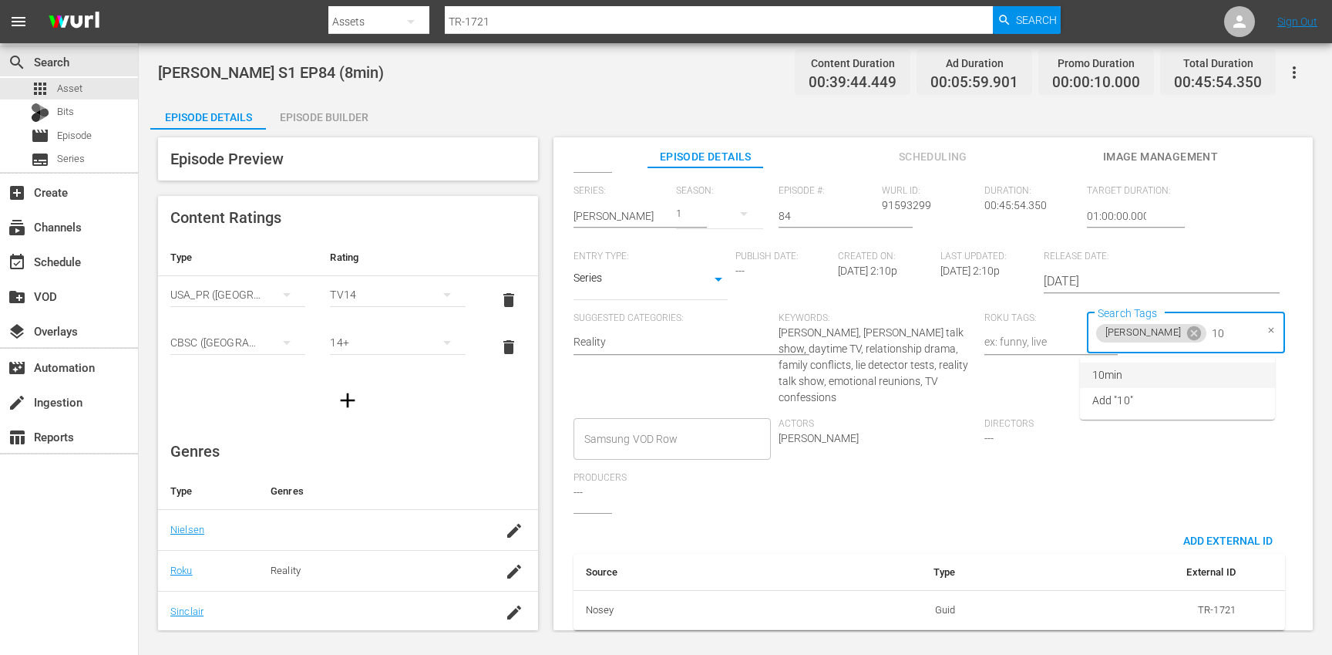
click at [1163, 369] on li "10min" at bounding box center [1177, 374] width 195 height 25
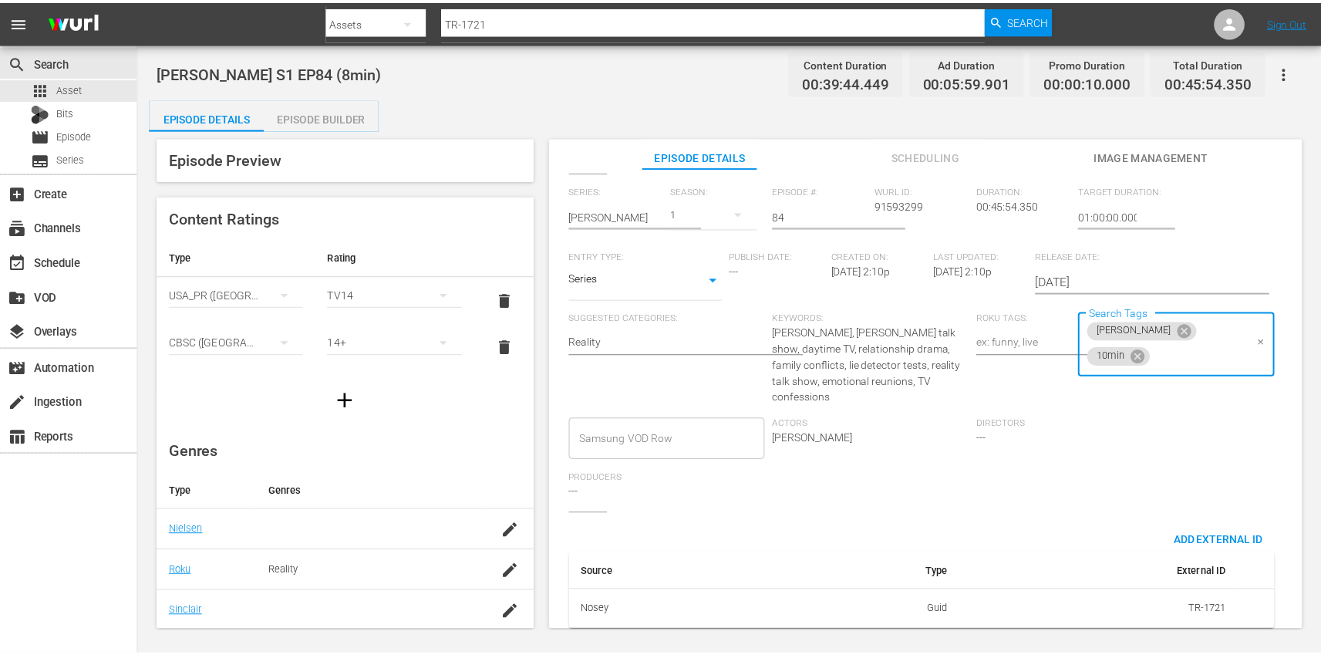
scroll to position [0, 0]
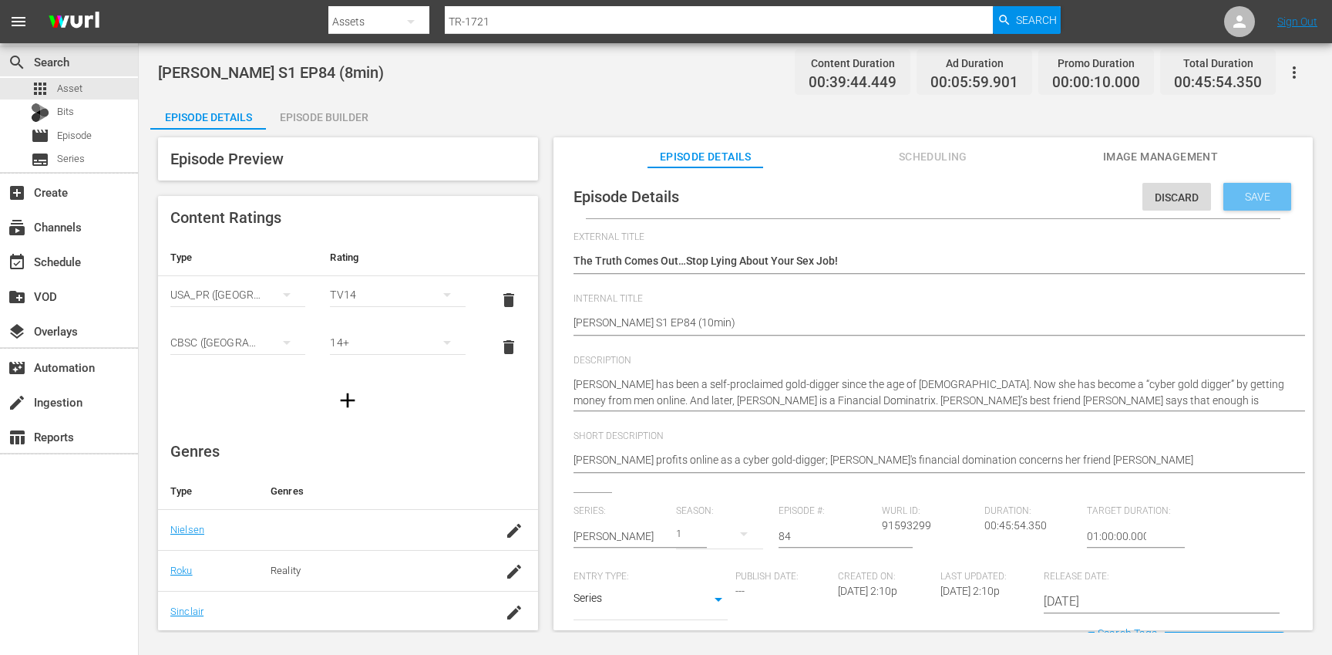
click at [1259, 188] on div "Save" at bounding box center [1258, 197] width 68 height 28
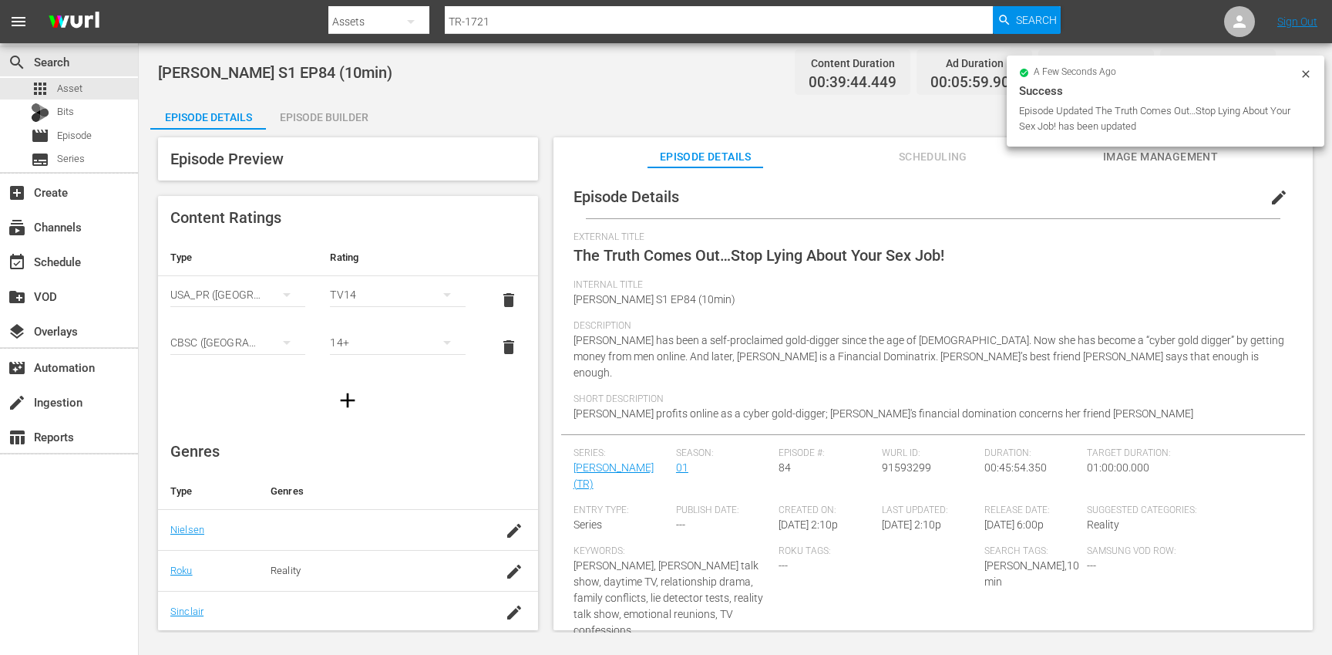
click at [302, 120] on div "Episode Builder" at bounding box center [324, 117] width 116 height 37
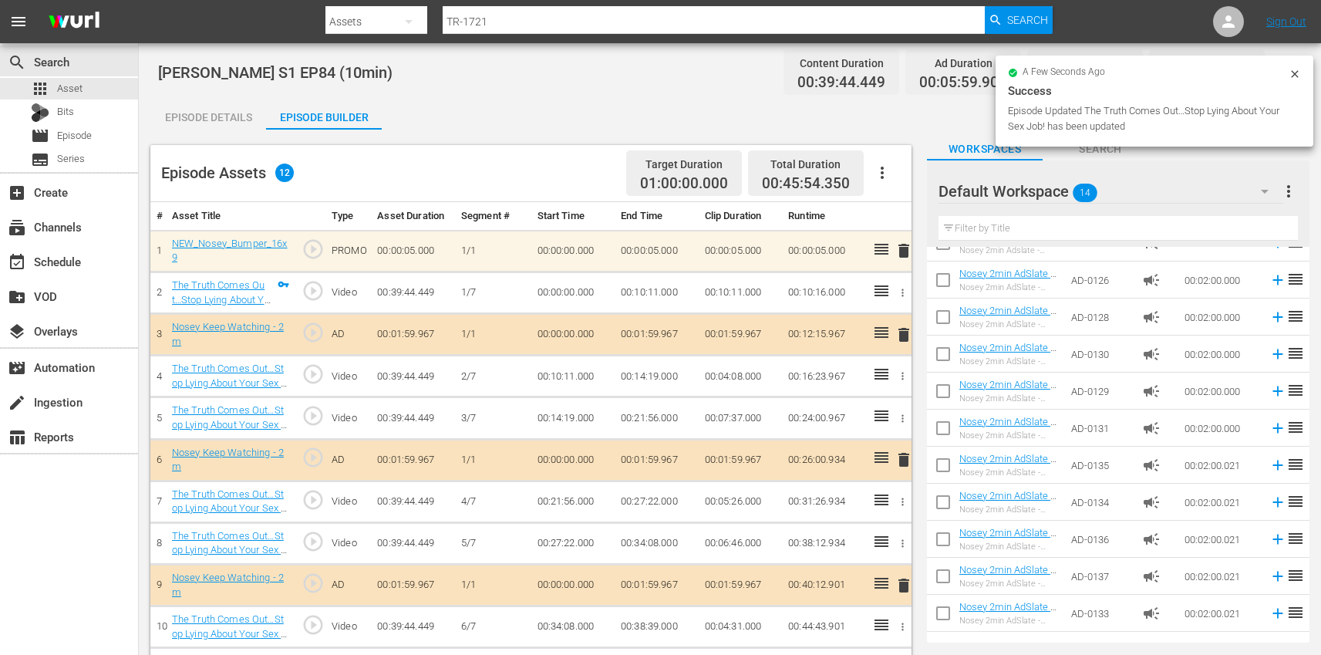
click at [888, 178] on icon "button" at bounding box center [882, 172] width 19 height 19
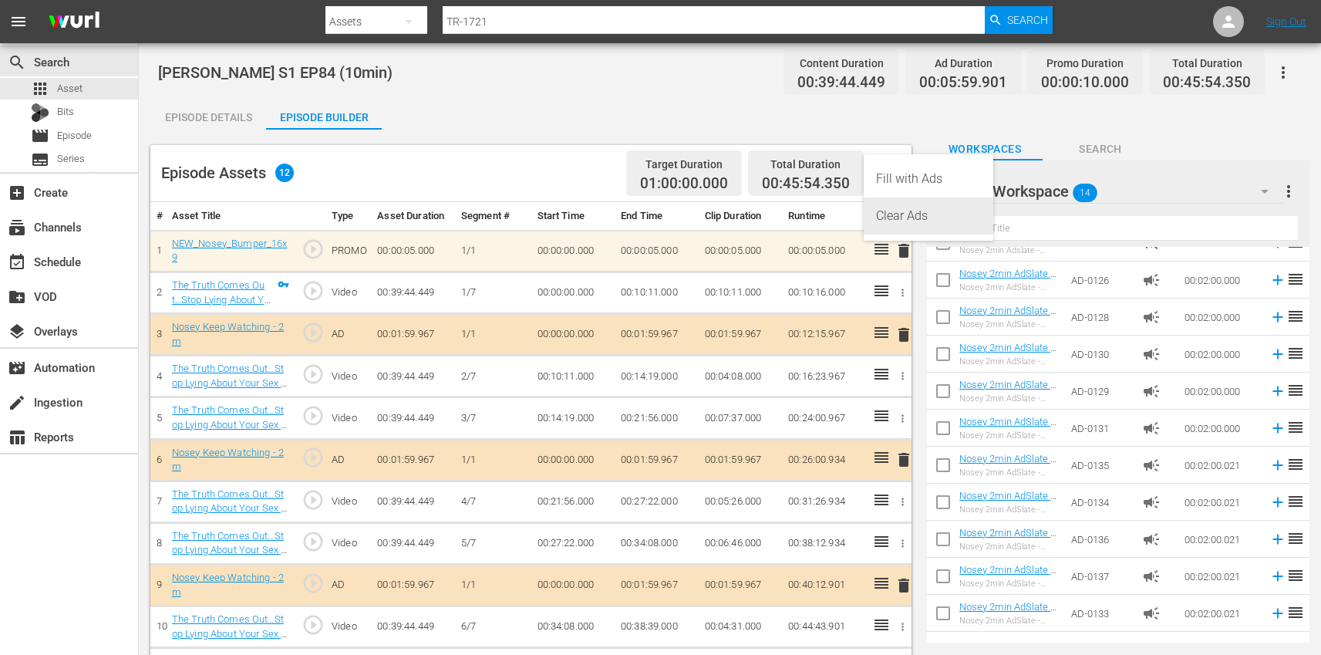
click at [911, 212] on div "Clear Ads" at bounding box center [928, 215] width 105 height 37
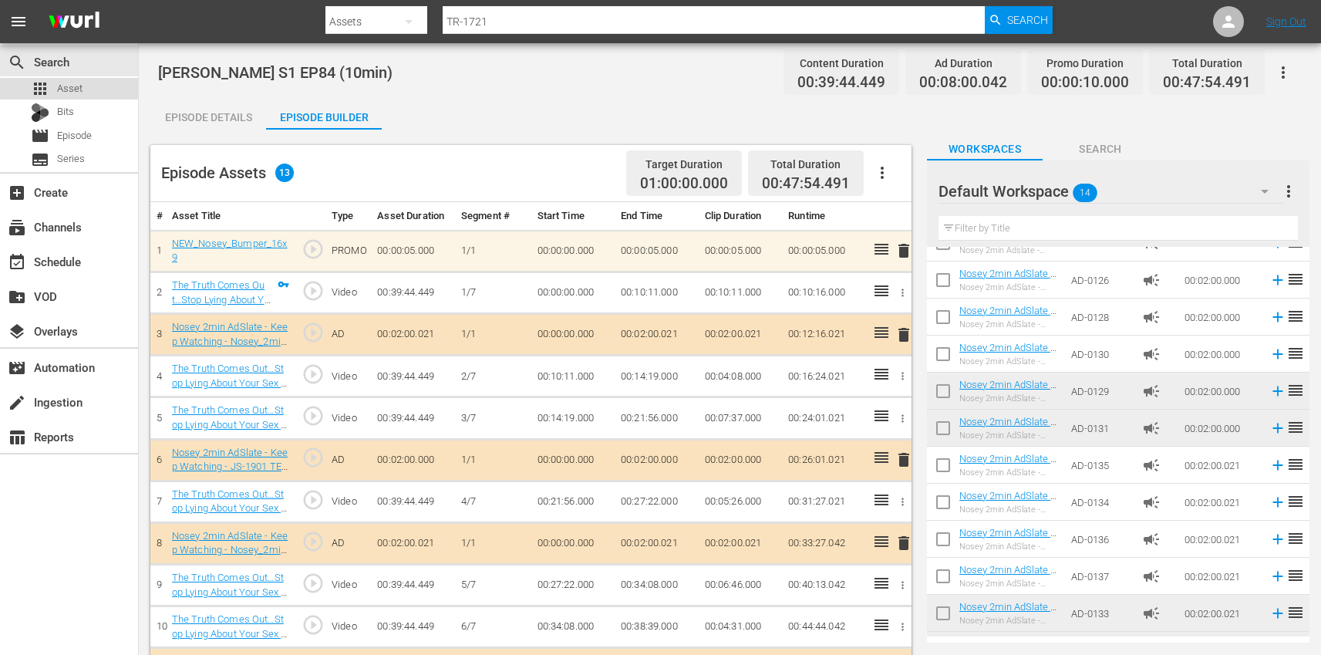
click at [96, 92] on div "apps Asset" at bounding box center [69, 89] width 138 height 22
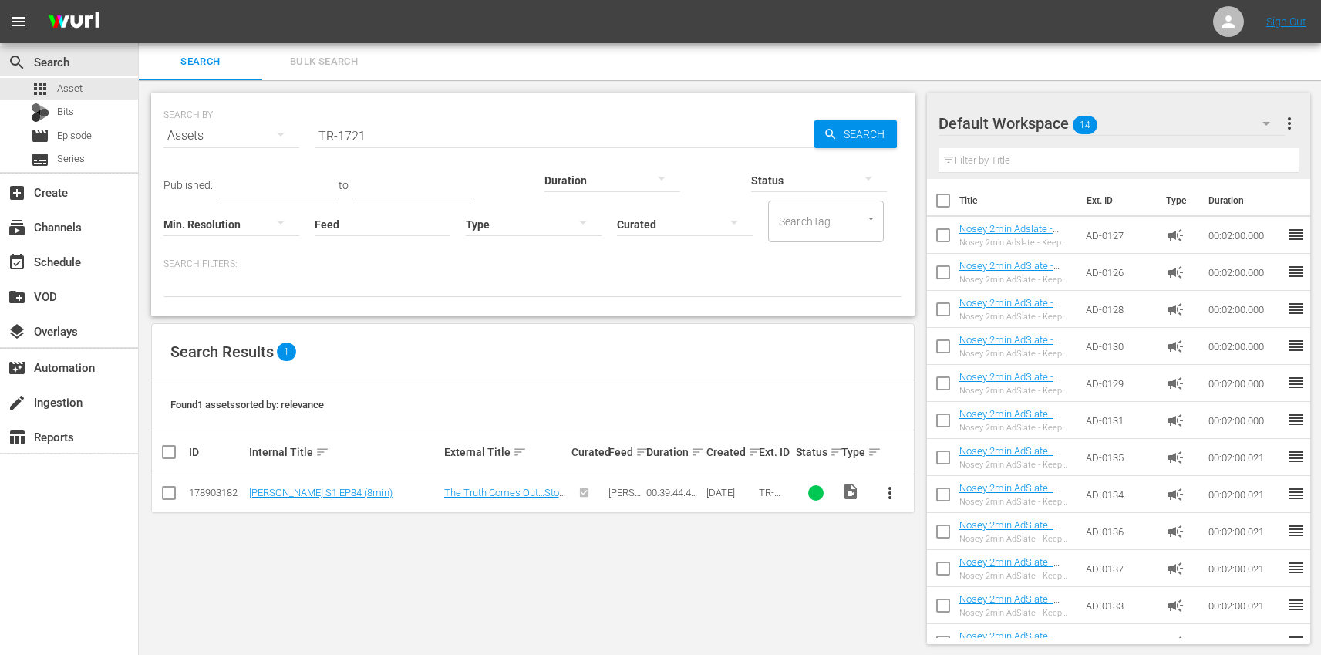
click at [488, 147] on hr at bounding box center [565, 147] width 500 height 1
click at [477, 133] on input "TR-1721" at bounding box center [565, 135] width 500 height 37
paste input "7"
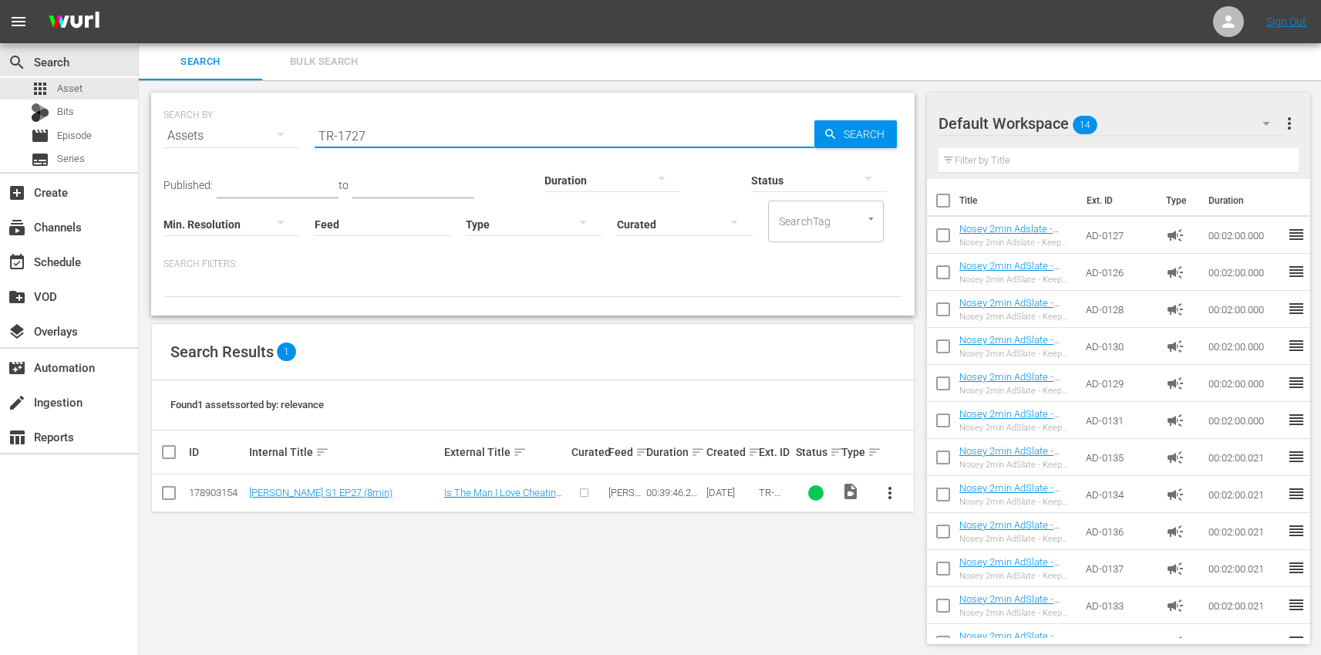
type input "TR-1727"
click at [894, 490] on span "more_vert" at bounding box center [890, 492] width 19 height 19
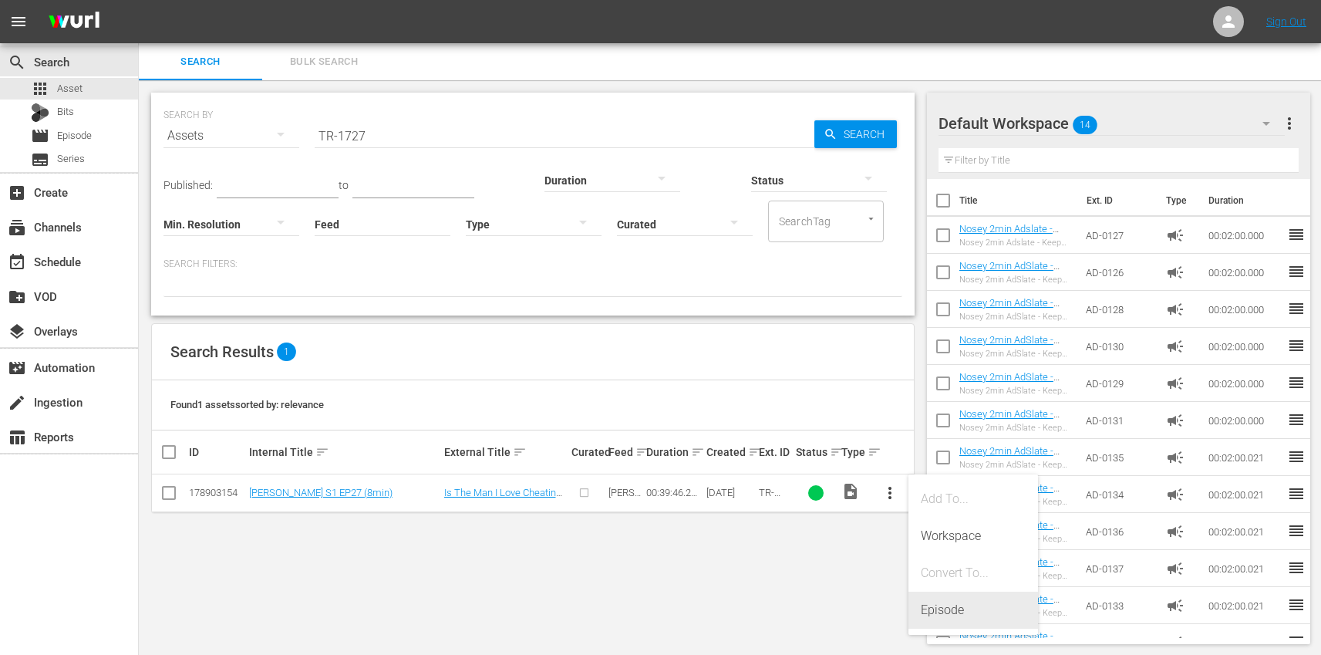
click at [977, 604] on div "Episode" at bounding box center [973, 609] width 105 height 37
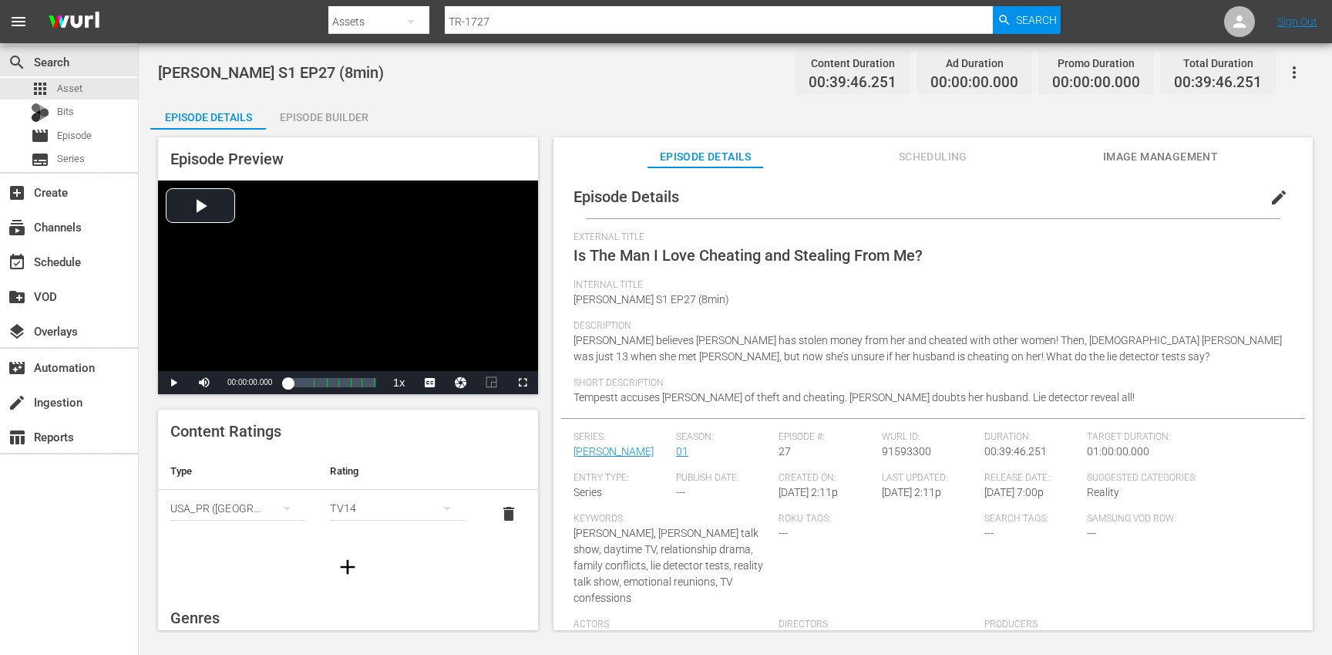
click at [1274, 197] on span "edit" at bounding box center [1279, 197] width 19 height 19
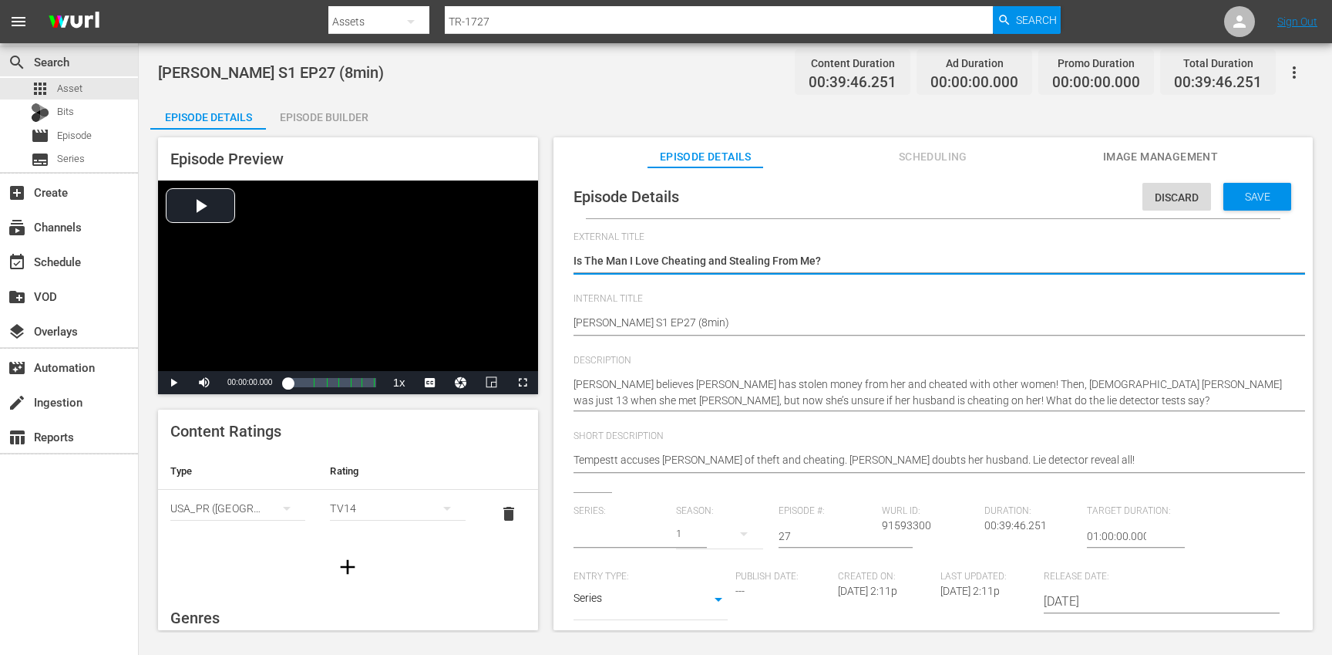
click at [611, 538] on input "text" at bounding box center [621, 535] width 95 height 37
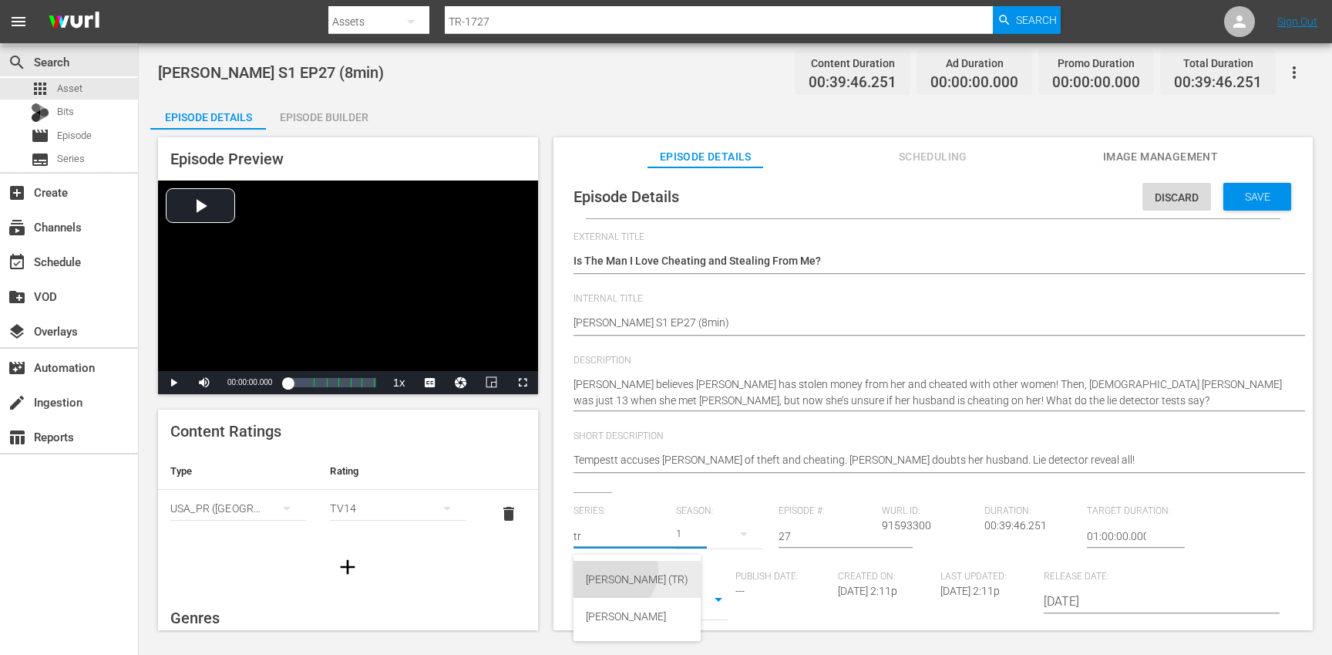
click at [611, 571] on div "[PERSON_NAME] (TR)" at bounding box center [637, 579] width 103 height 37
type input "[PERSON_NAME] (TR)"
click at [726, 532] on button "button" at bounding box center [744, 533] width 37 height 37
drag, startPoint x: 705, startPoint y: 624, endPoint x: 726, endPoint y: 608, distance: 25.9
click at [705, 624] on div "1" at bounding box center [696, 622] width 42 height 15
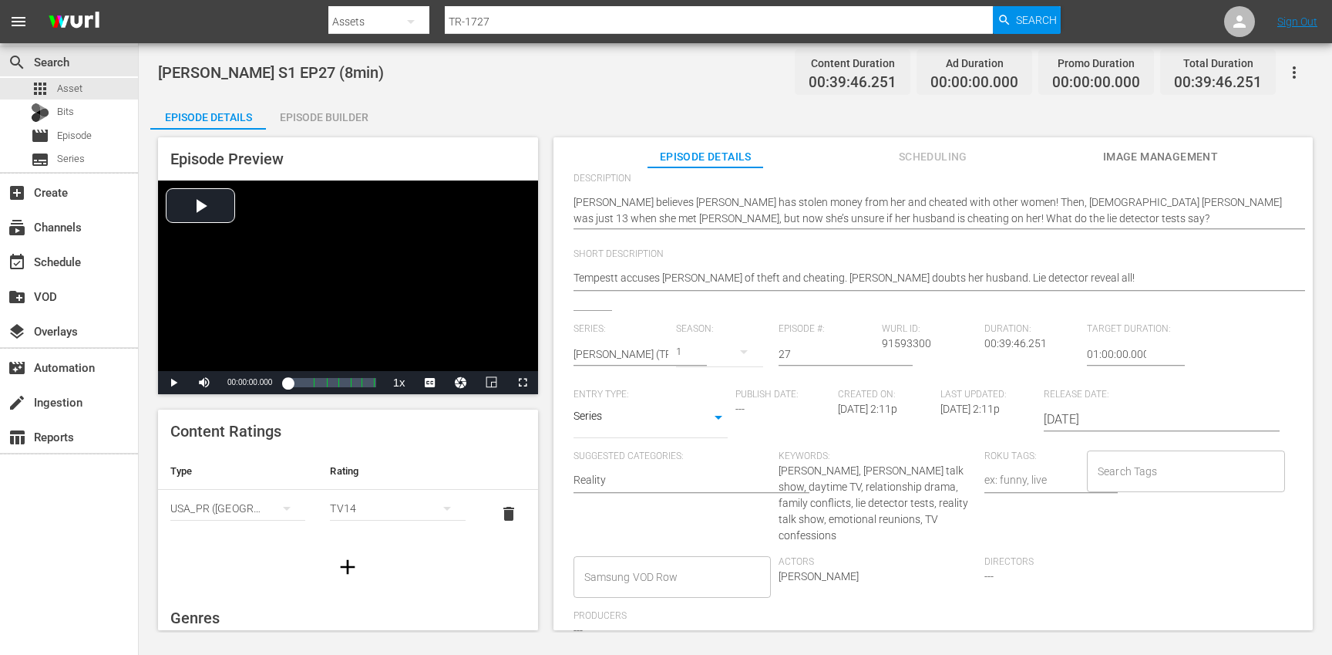
scroll to position [183, 0]
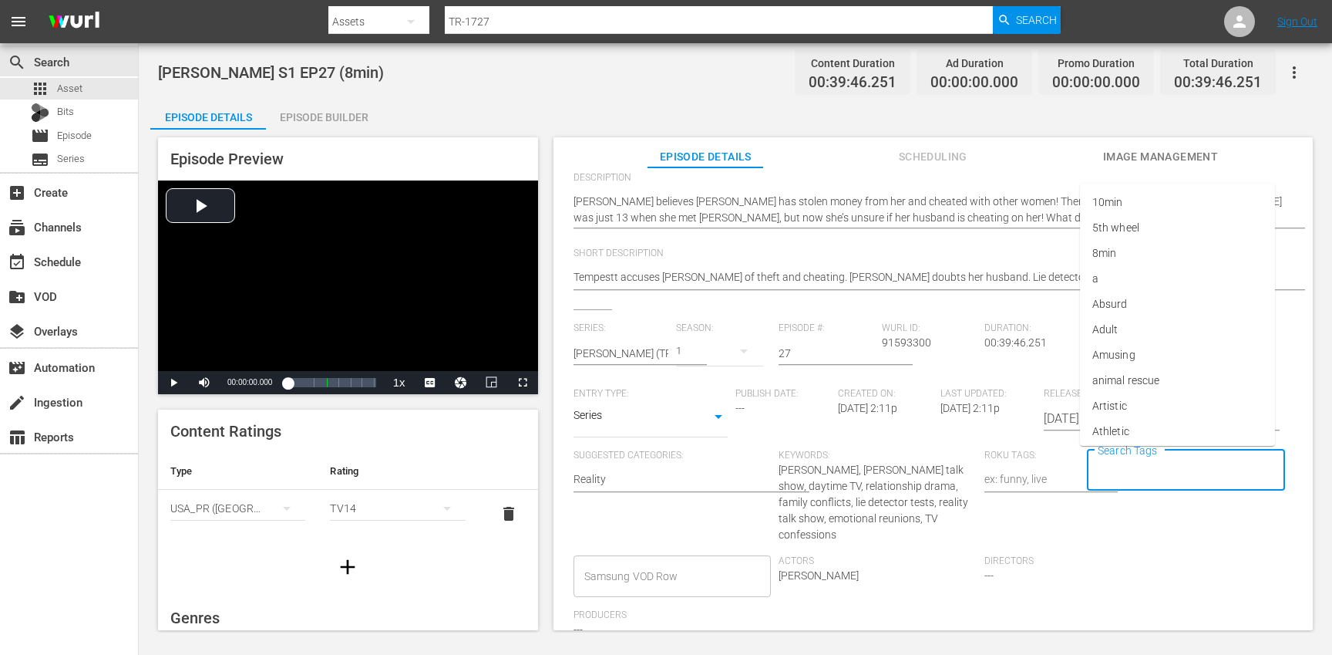
click at [1188, 482] on input "Search Tags" at bounding box center [1174, 470] width 161 height 28
type input "tr"
click at [1127, 402] on li "[PERSON_NAME]" at bounding box center [1177, 405] width 195 height 25
type input "trc"
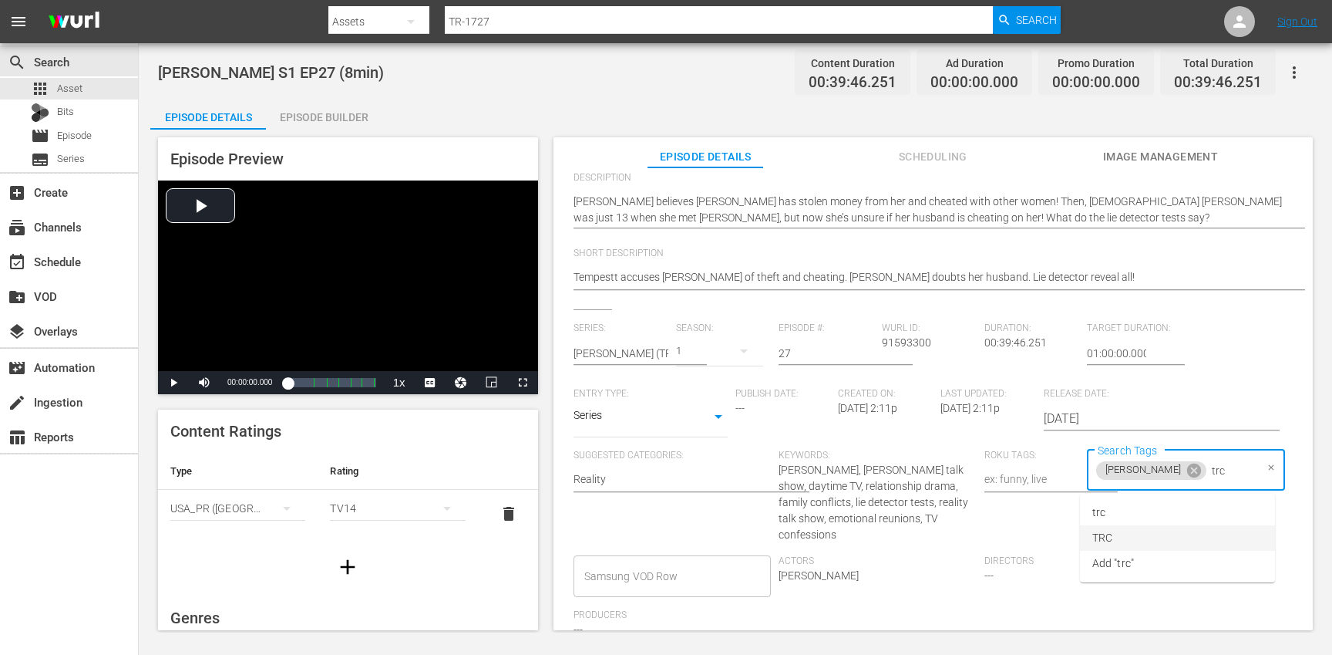
click at [1123, 535] on li "TRC" at bounding box center [1177, 537] width 195 height 25
type input "8"
click at [1118, 517] on li "8min" at bounding box center [1177, 512] width 195 height 25
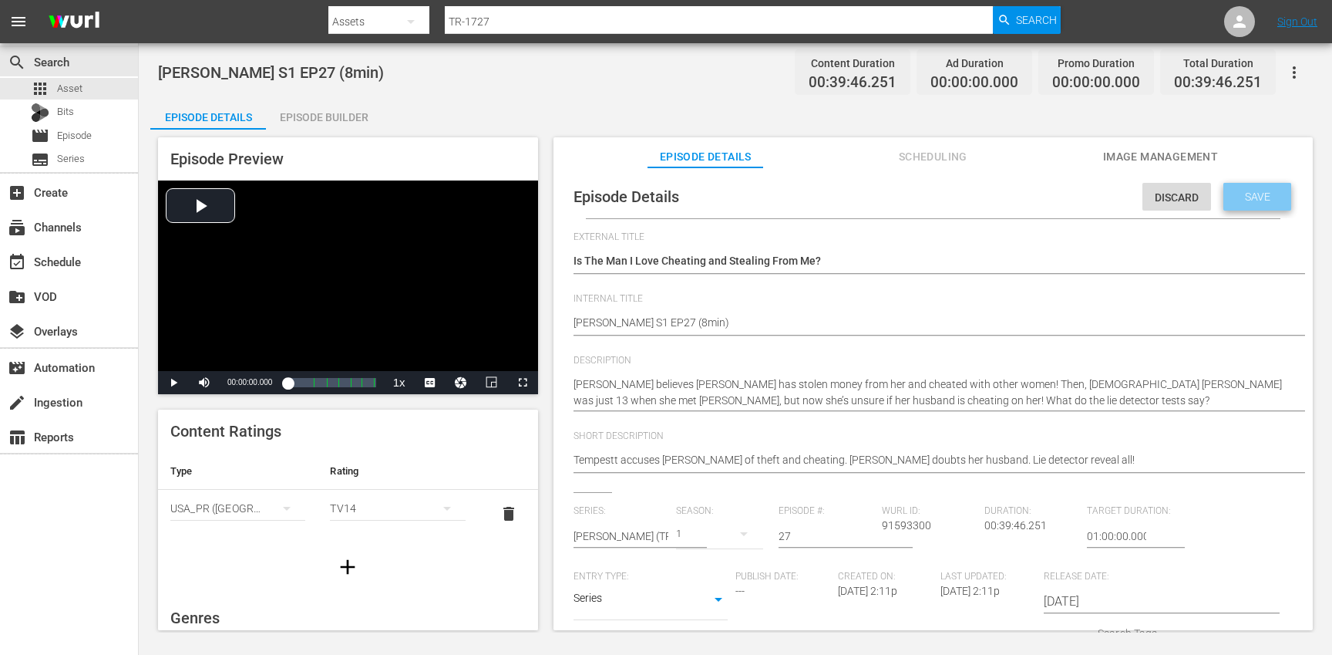
click at [1252, 207] on div "Save" at bounding box center [1258, 197] width 68 height 28
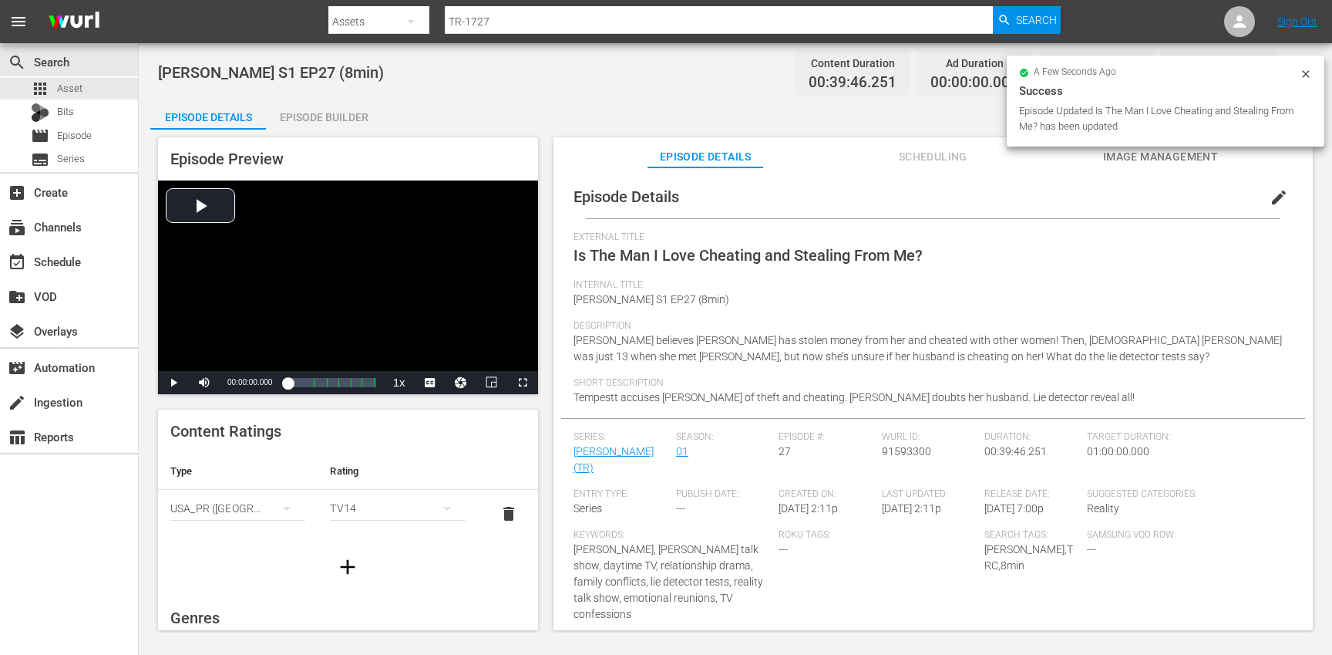
click at [351, 563] on icon "button" at bounding box center [347, 566] width 25 height 25
click at [222, 558] on div "simple table" at bounding box center [237, 555] width 135 height 43
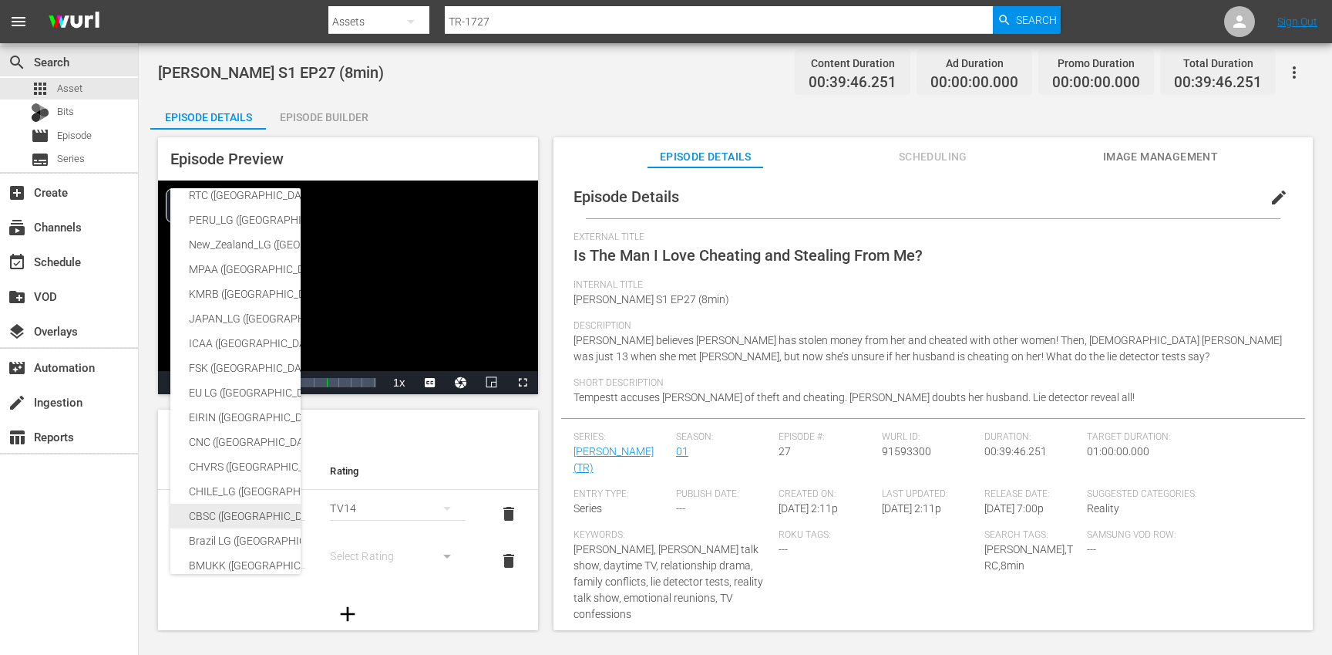
click at [236, 511] on div "CBSC ([GEOGRAPHIC_DATA])" at bounding box center [378, 515] width 379 height 25
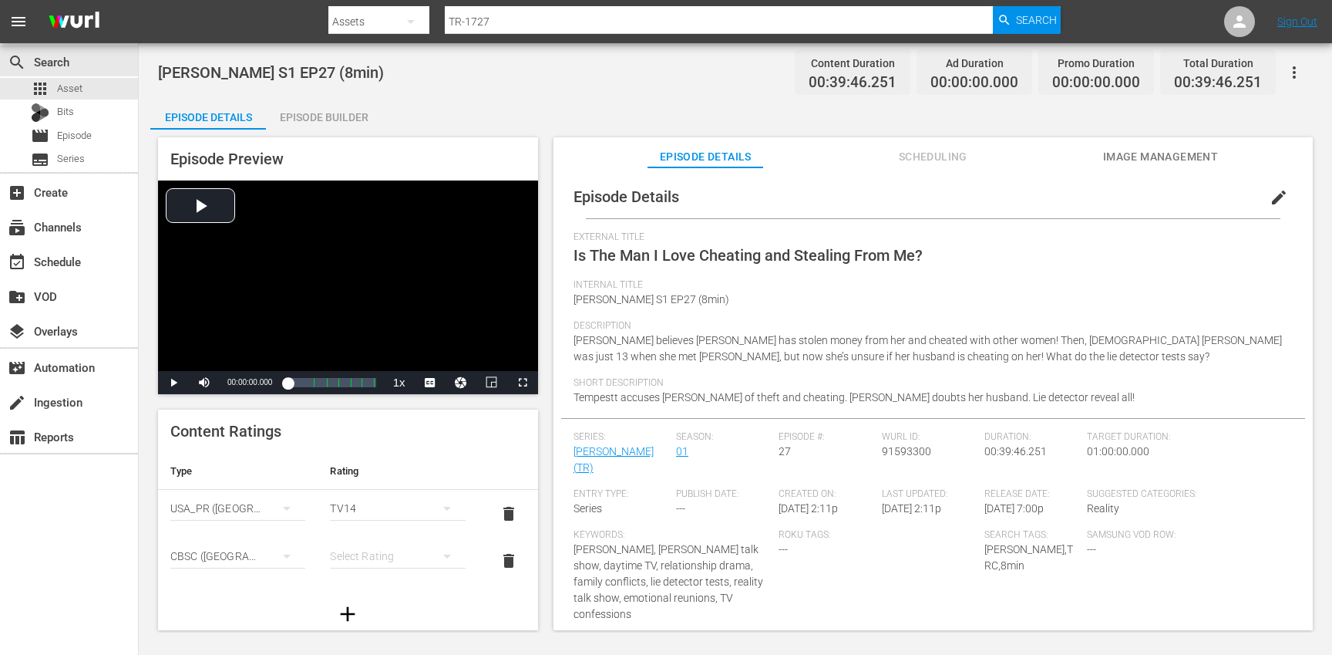
click at [383, 554] on div "simple table" at bounding box center [397, 555] width 135 height 43
click at [371, 524] on div "14+" at bounding box center [390, 524] width 93 height 25
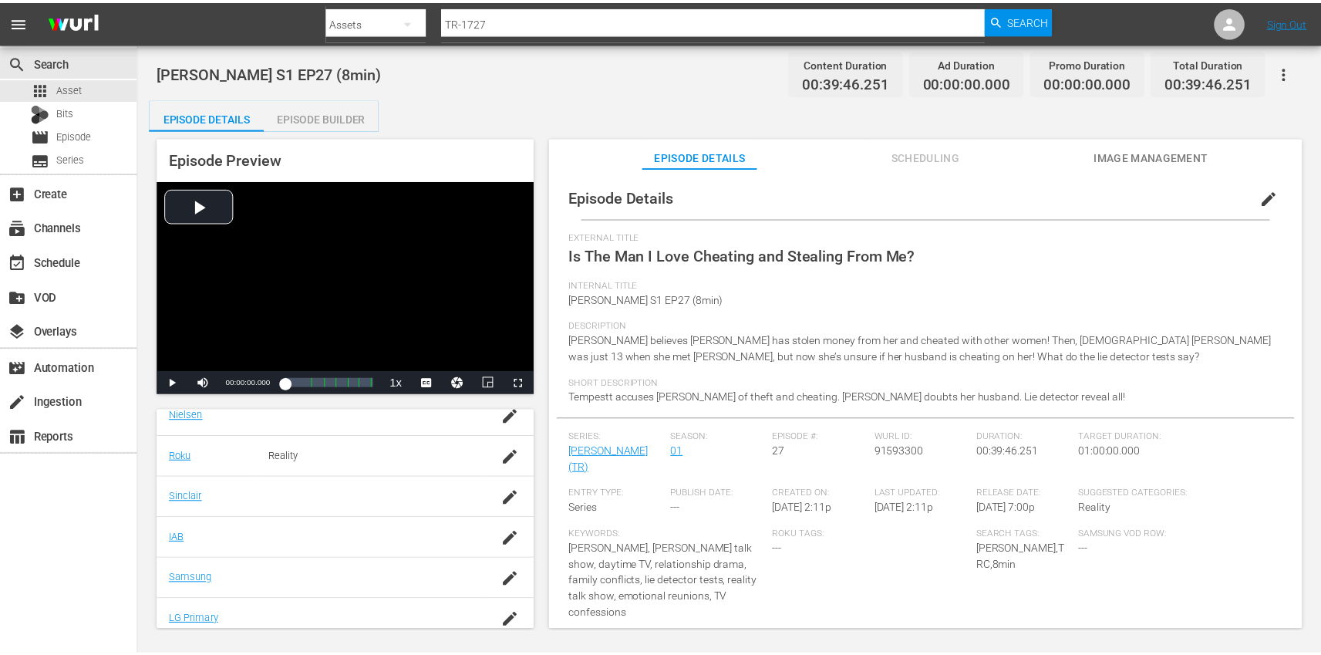
scroll to position [334, 0]
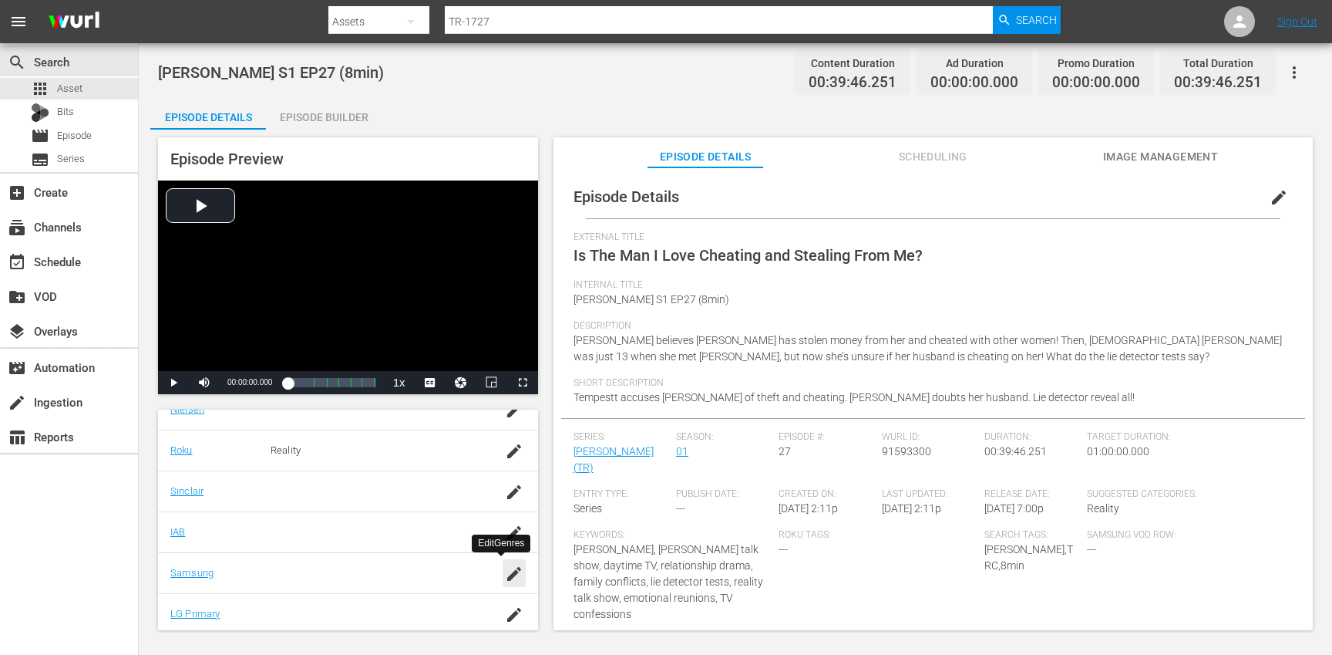
click at [505, 568] on icon "button" at bounding box center [514, 573] width 19 height 19
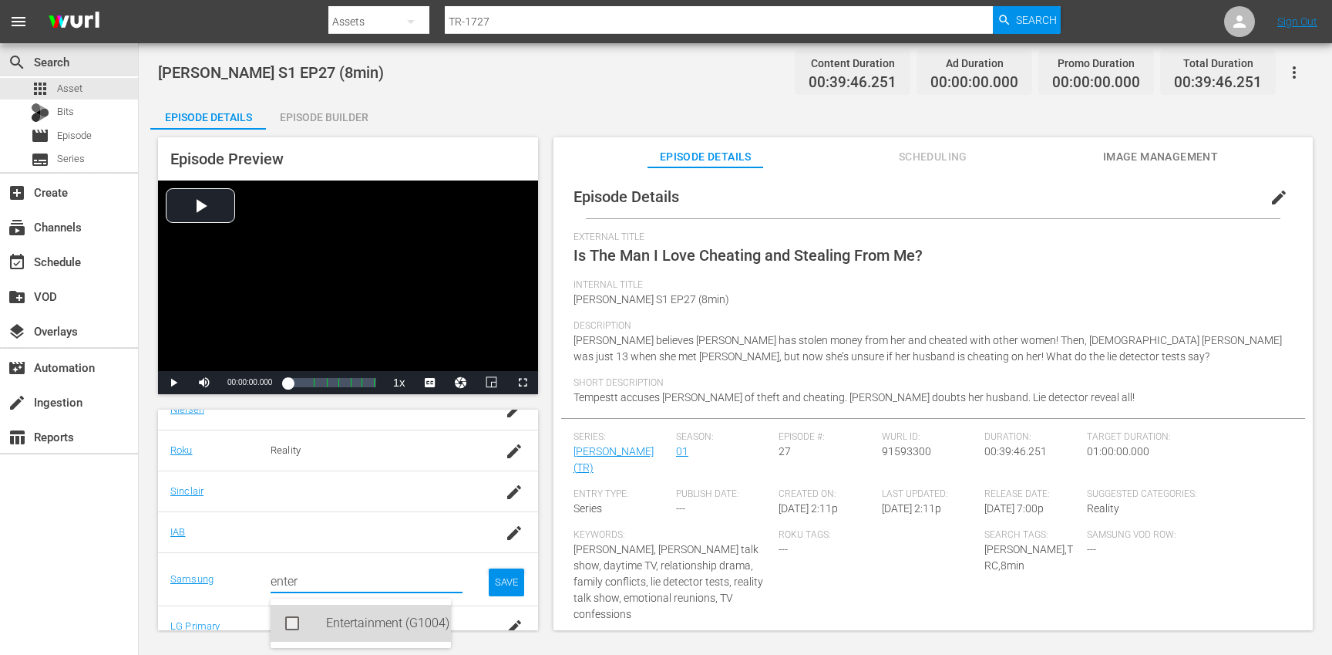
click at [337, 624] on div "Entertainment (G1004)" at bounding box center [382, 622] width 113 height 37
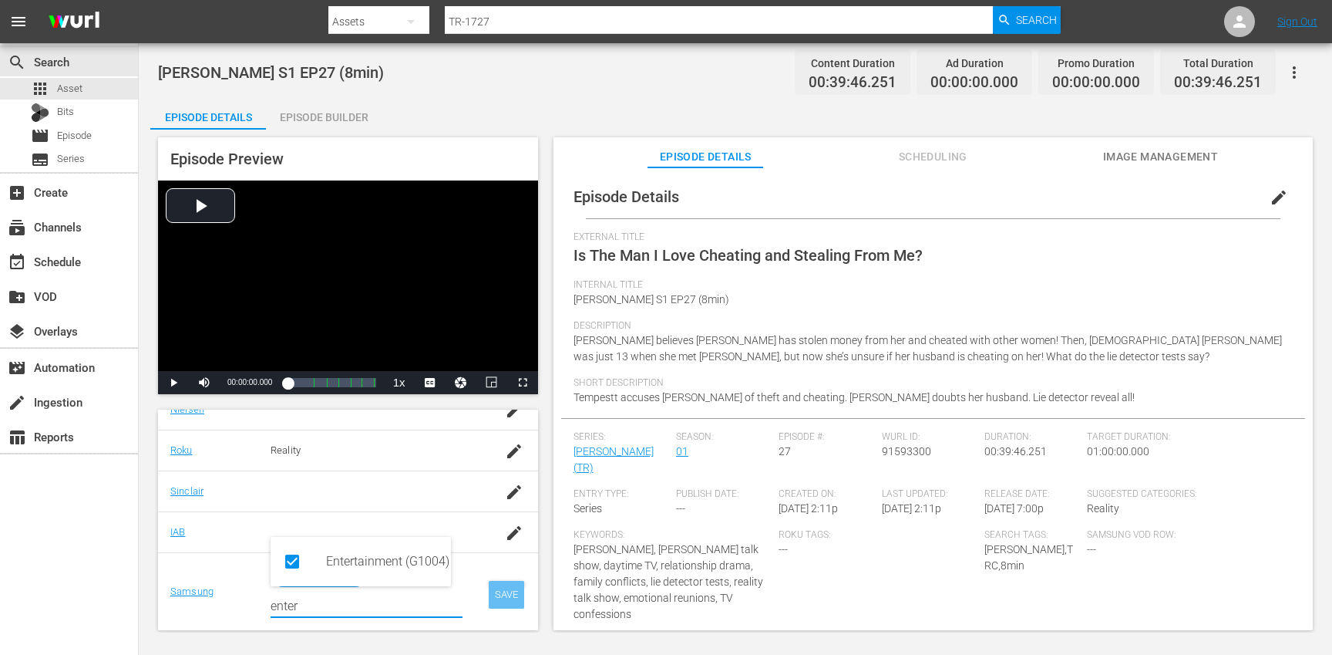
type input "enter"
click at [497, 588] on div "SAVE" at bounding box center [506, 595] width 35 height 28
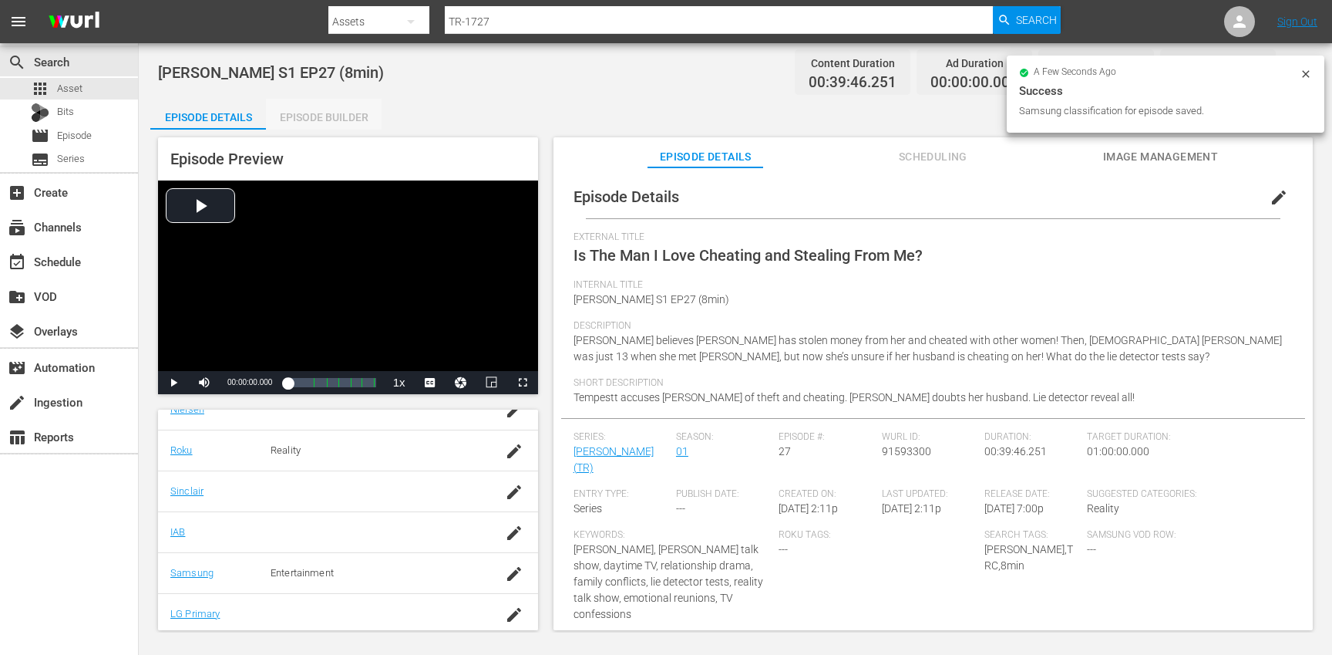
click at [320, 120] on div "Episode Builder" at bounding box center [324, 117] width 116 height 37
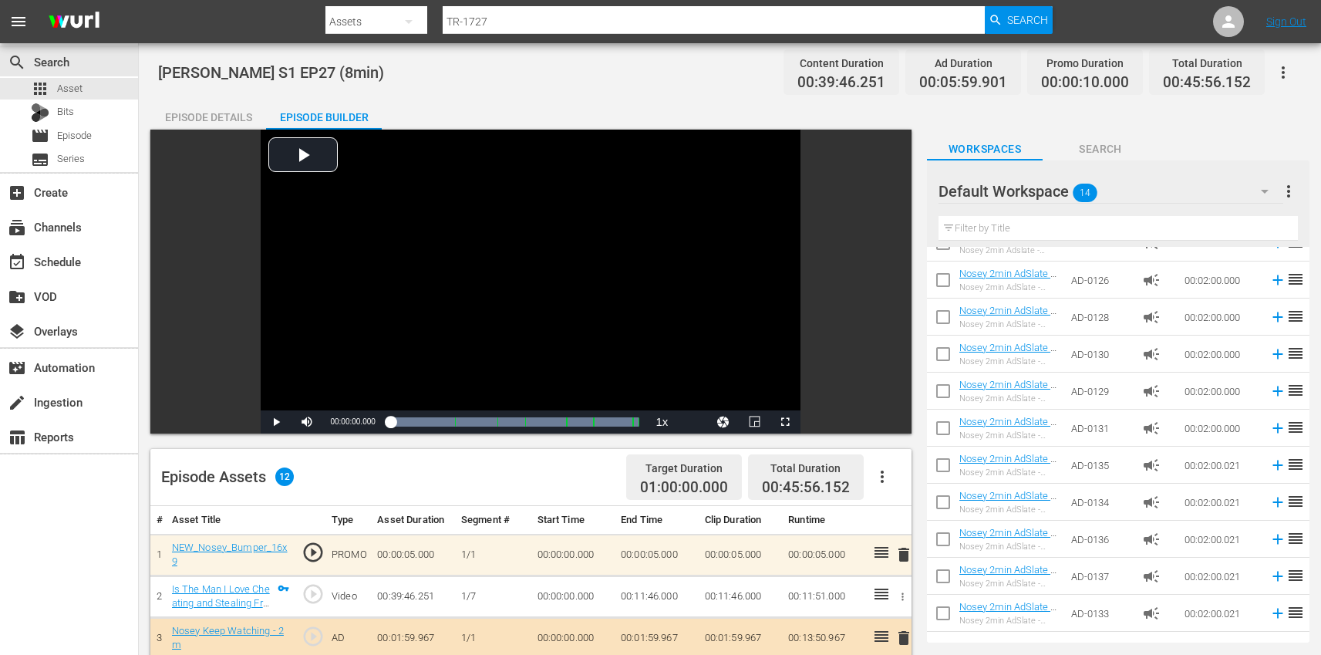
click at [210, 113] on div "Episode Details" at bounding box center [208, 117] width 116 height 37
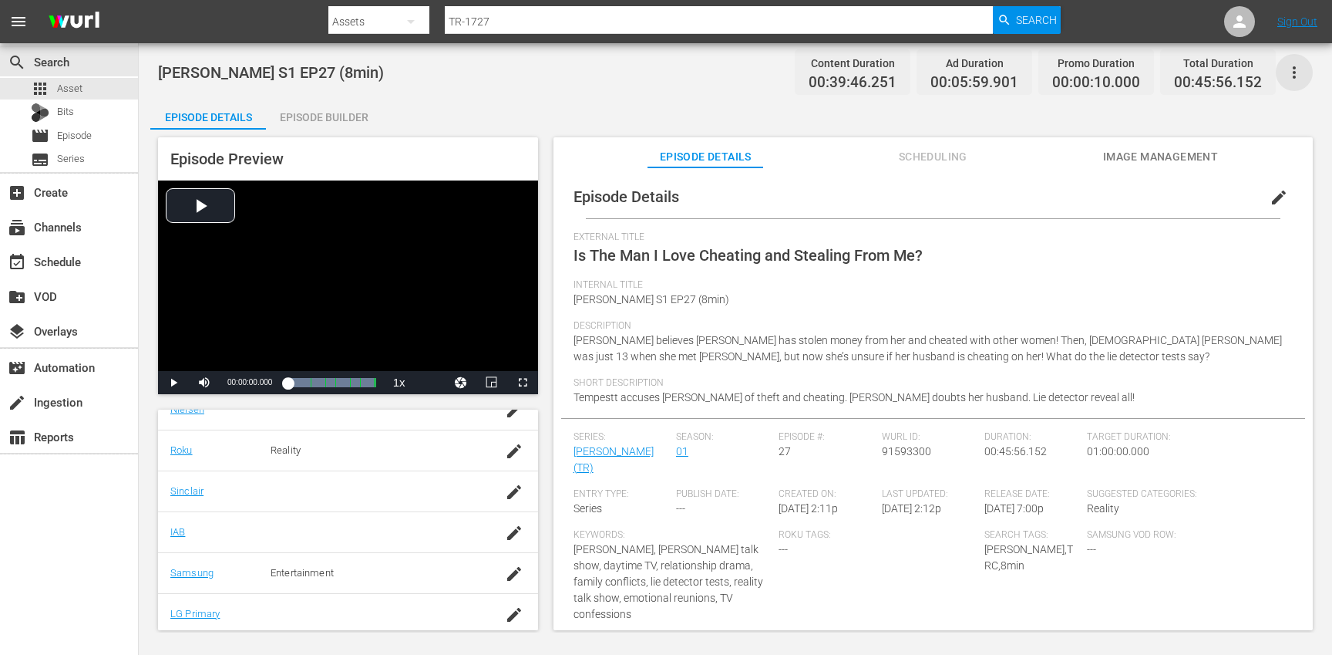
click at [1298, 72] on icon "button" at bounding box center [1294, 72] width 19 height 19
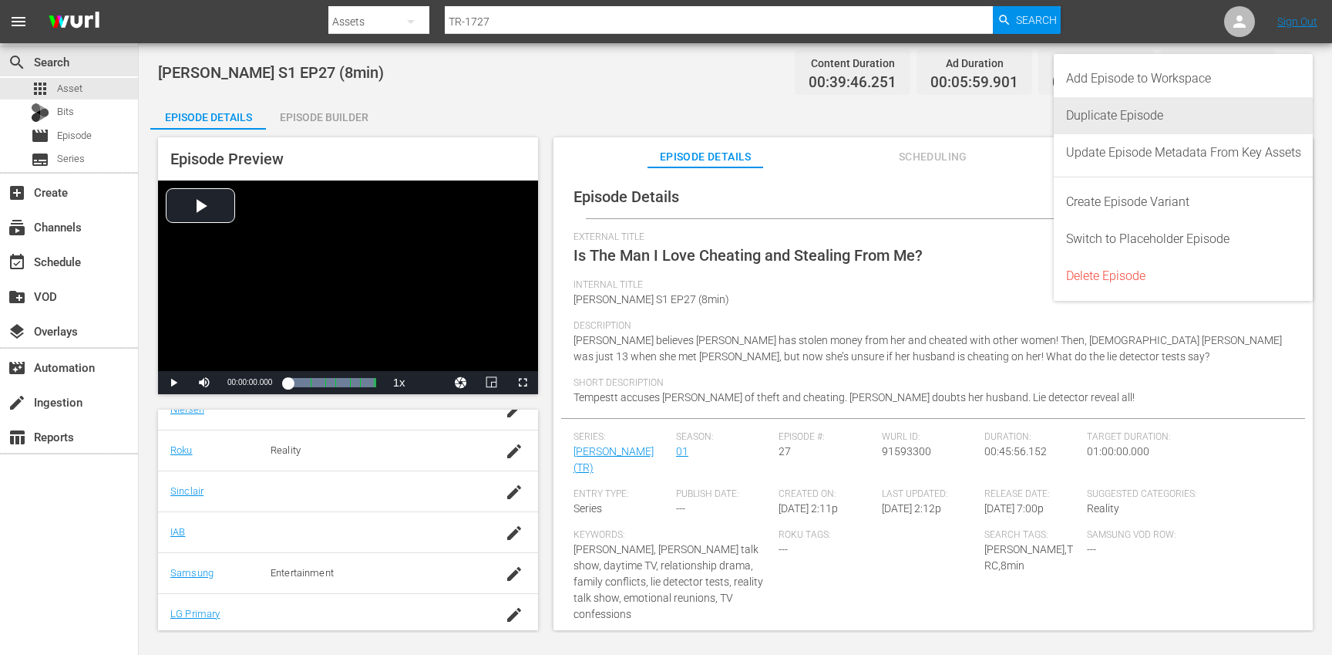
click at [1190, 114] on div "Duplicate Episode" at bounding box center [1183, 115] width 235 height 37
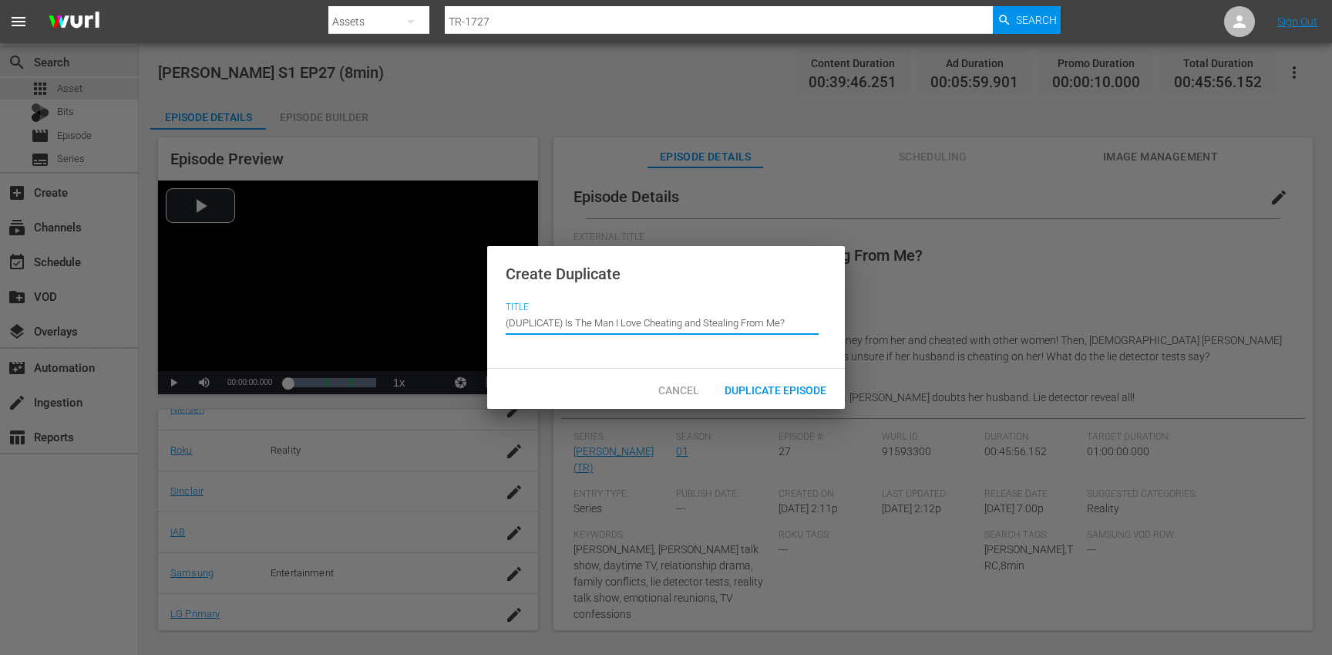
drag, startPoint x: 567, startPoint y: 323, endPoint x: 549, endPoint y: 292, distance: 35.6
click at [549, 292] on div "Create Duplicate Title Episode Title (DUPLICATE) Is The Man I Love Cheating and…" at bounding box center [666, 307] width 358 height 123
type input "Is The Man I Love Cheating and Stealing From Me?"
click at [745, 396] on span "Duplicate Episode" at bounding box center [775, 390] width 126 height 12
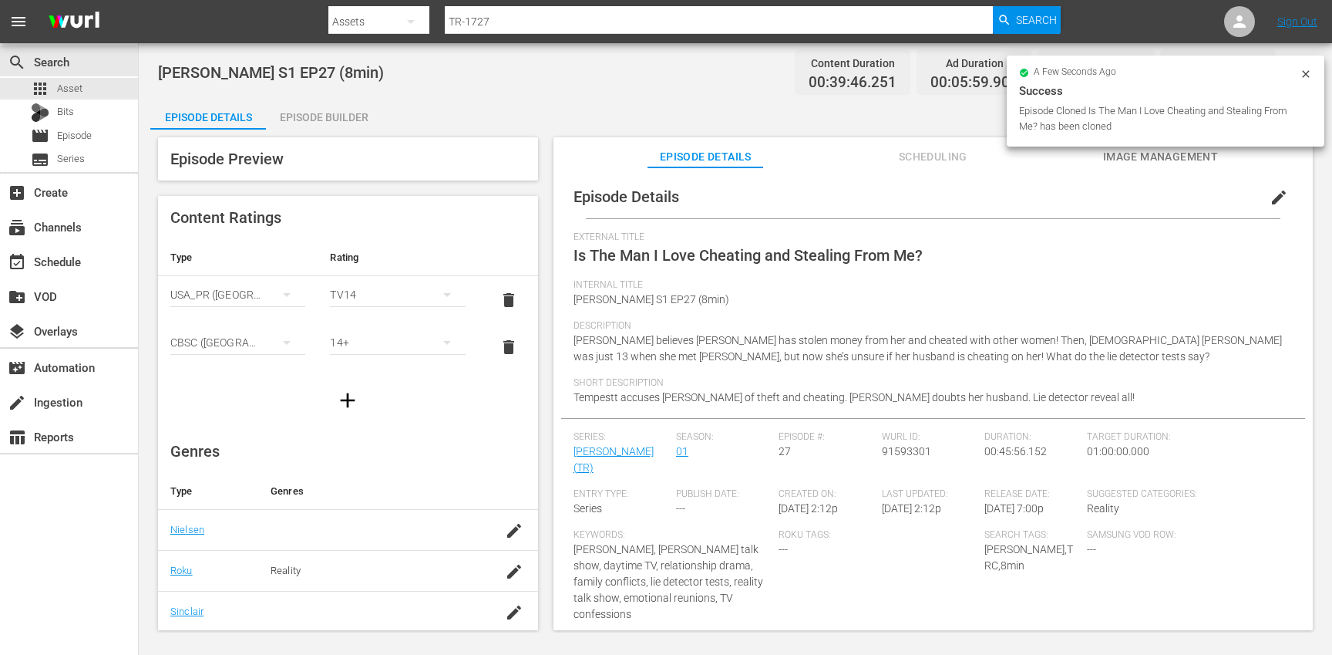
click at [1270, 197] on span "edit" at bounding box center [1279, 197] width 19 height 19
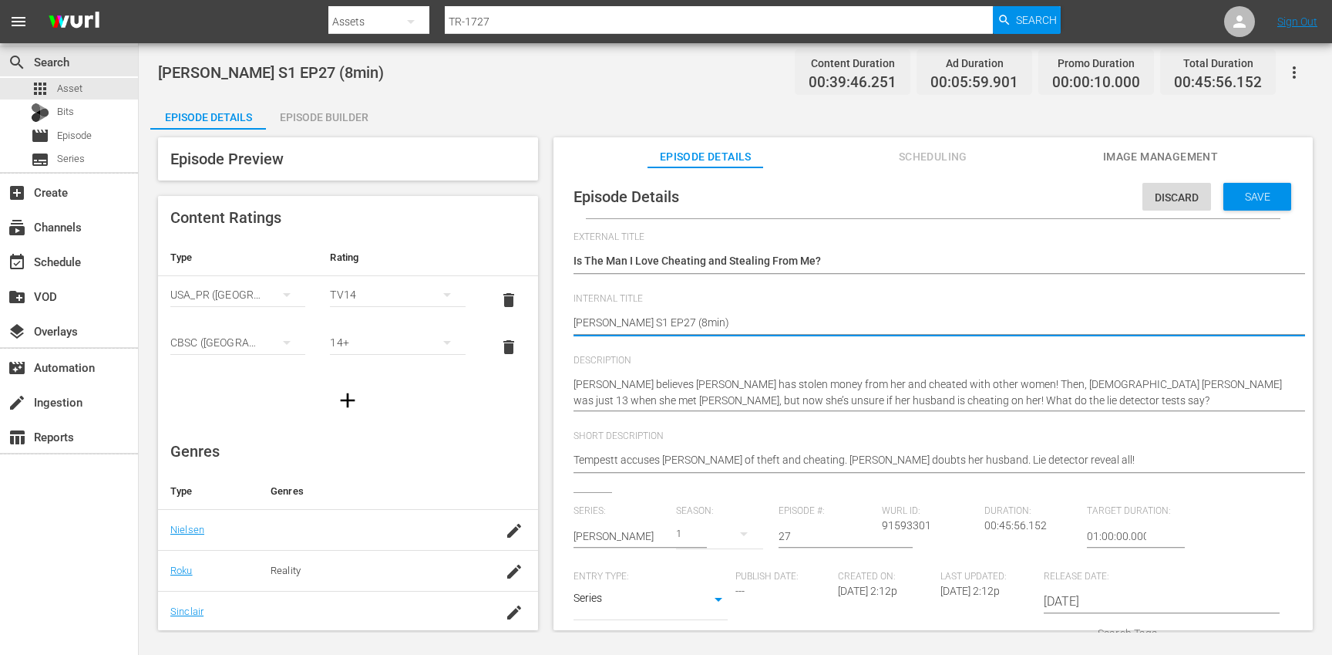
type textarea "[PERSON_NAME] S1 EP27 (min)"
type textarea "[PERSON_NAME] S1 EP27 (1min)"
type textarea "[PERSON_NAME] S1 EP27 (10min)"
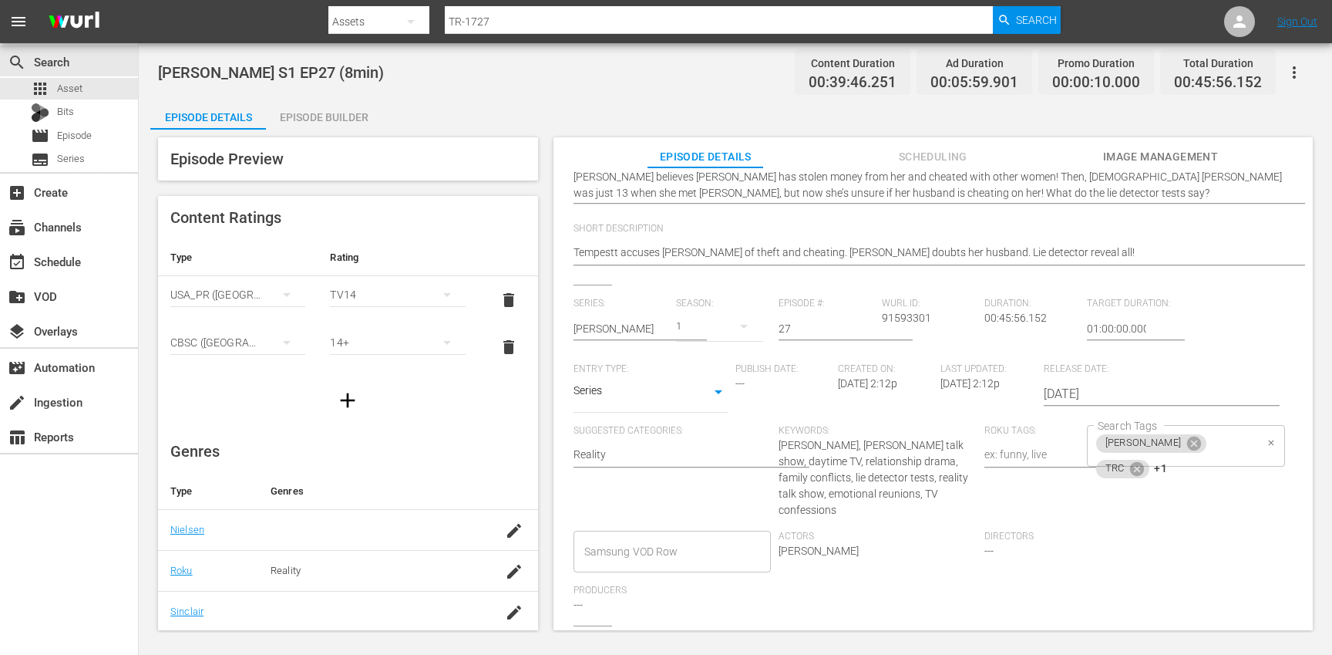
scroll to position [210, 0]
click at [1236, 444] on div "[PERSON_NAME] TRC +1 Search Tags" at bounding box center [1186, 443] width 198 height 42
type textarea "[PERSON_NAME] S1 EP27 (10min)"
click at [1146, 457] on icon at bounding box center [1137, 465] width 17 height 17
click at [1148, 458] on icon at bounding box center [1141, 465] width 14 height 14
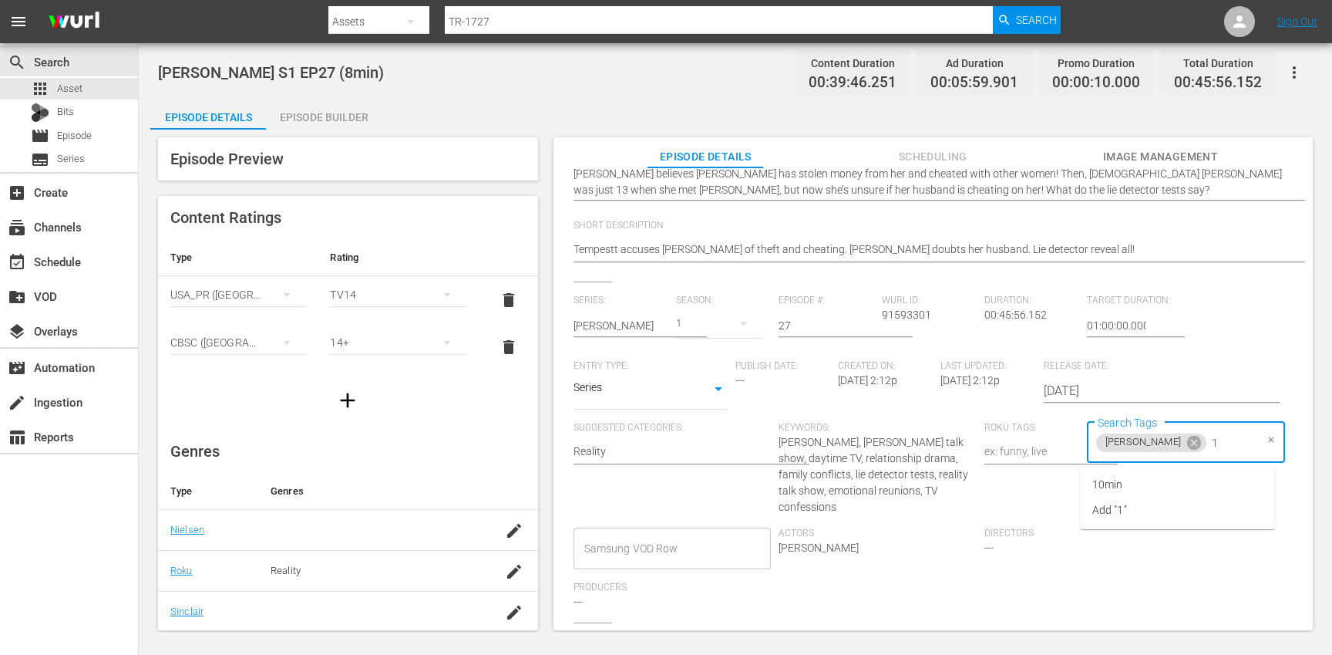
type input "10"
click at [1170, 476] on li "10min" at bounding box center [1177, 484] width 195 height 25
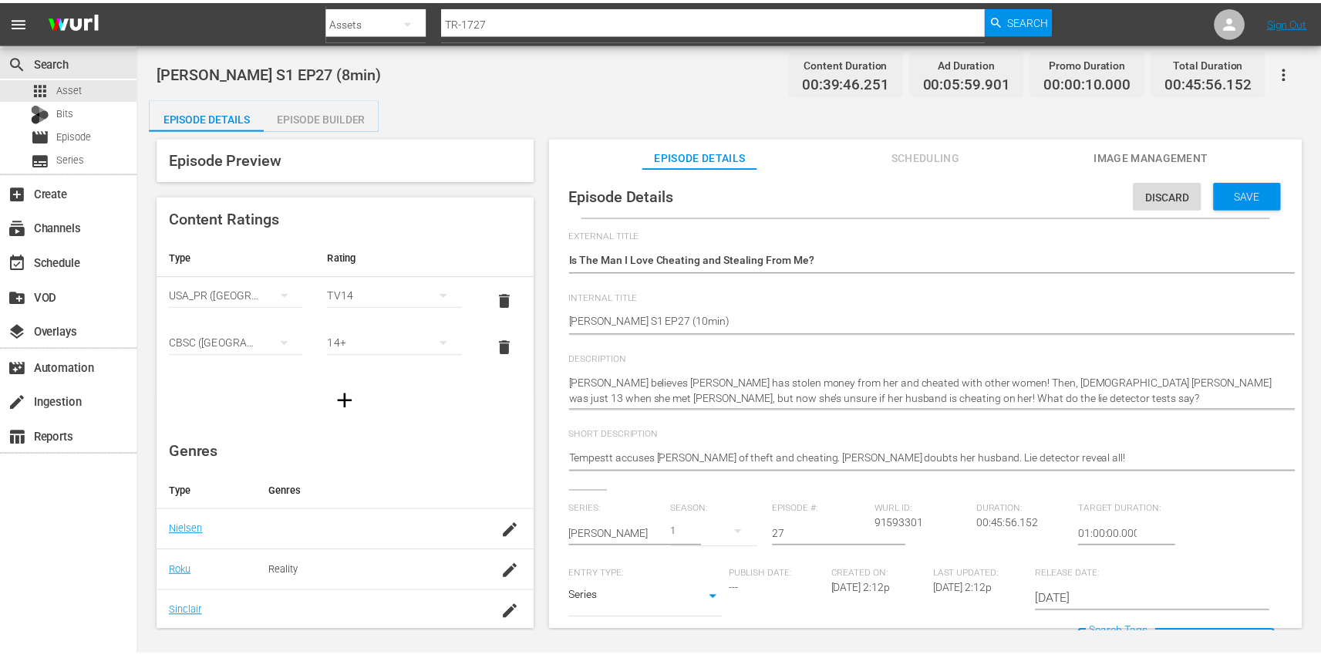
scroll to position [0, 0]
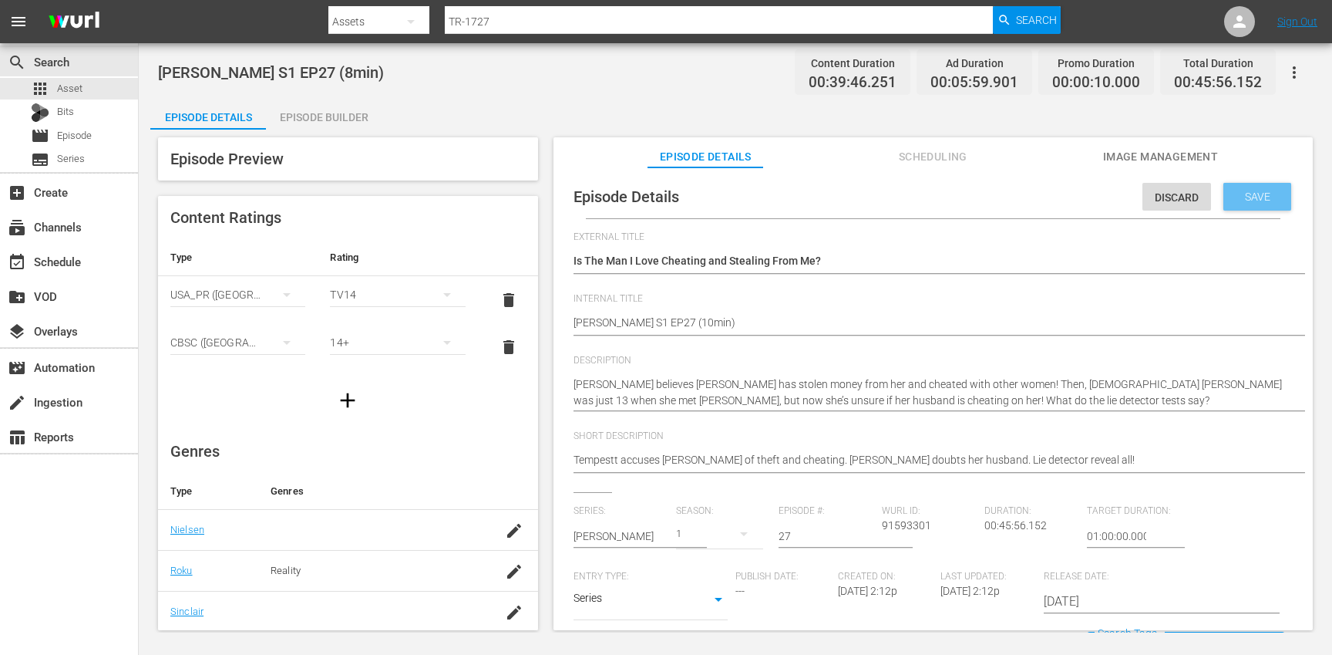
click at [1274, 200] on div "Save" at bounding box center [1258, 197] width 68 height 28
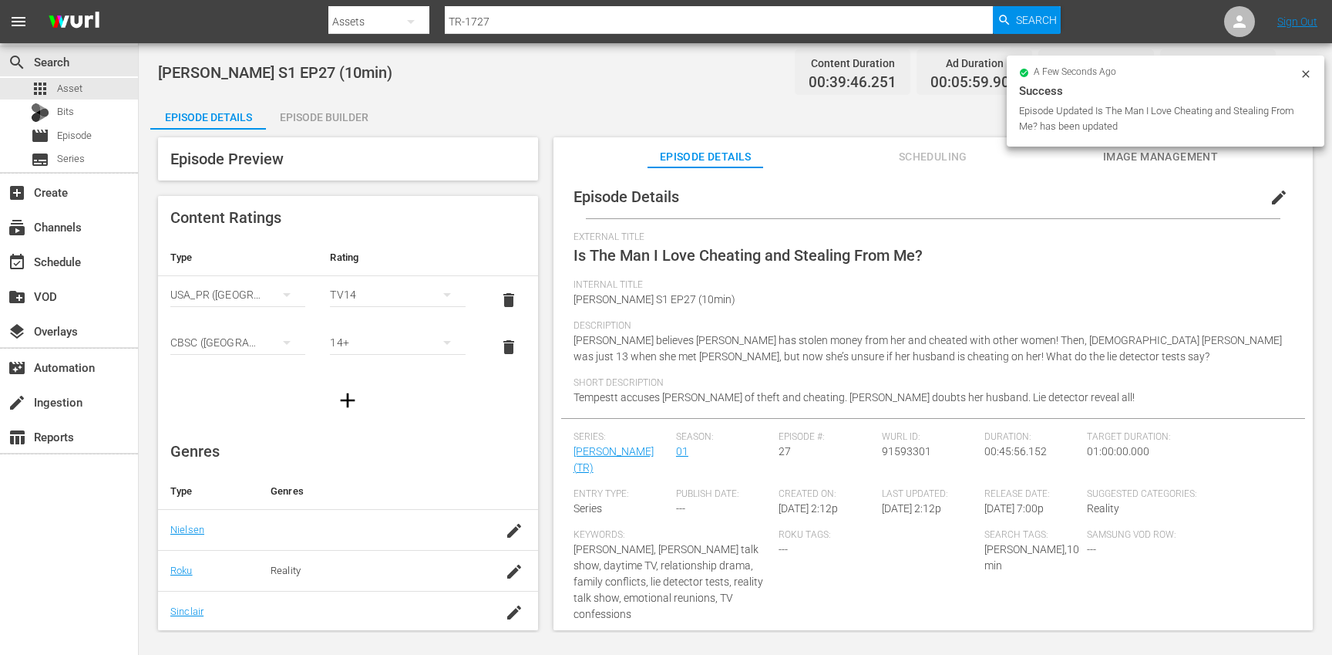
click at [331, 116] on div "Episode Builder" at bounding box center [324, 117] width 116 height 37
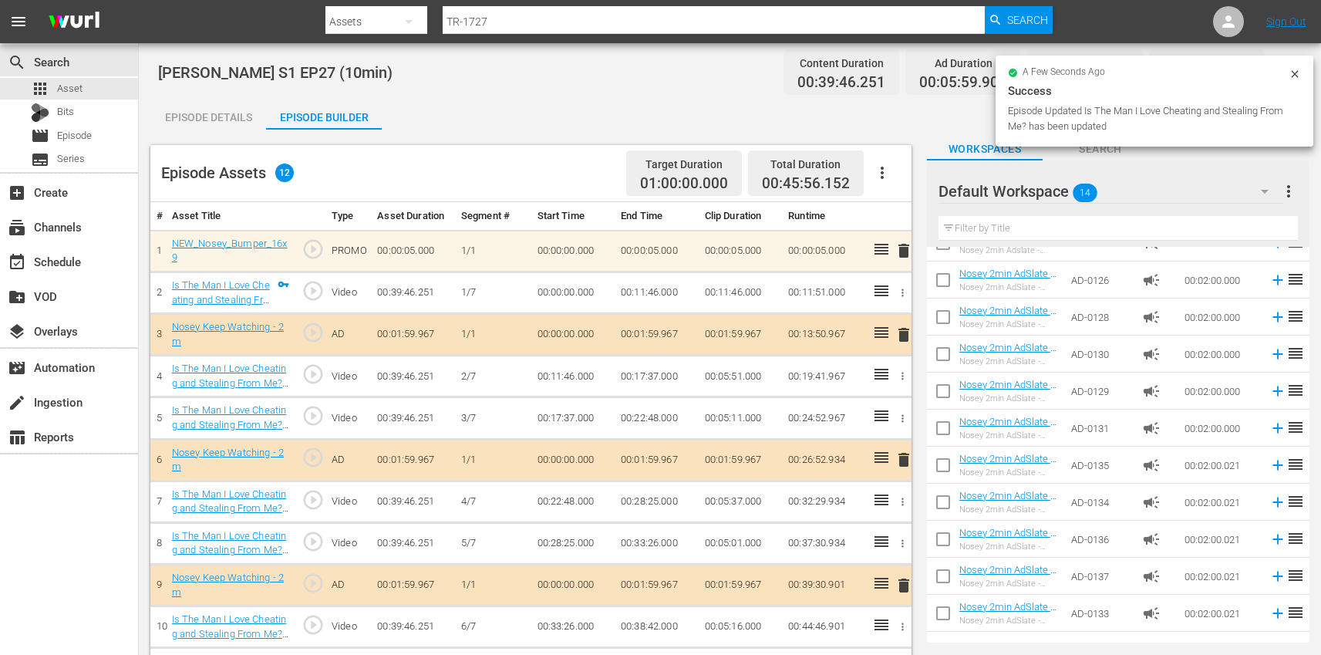
click at [887, 174] on icon "button" at bounding box center [882, 172] width 19 height 19
click at [929, 210] on div "Clear Ads" at bounding box center [928, 215] width 105 height 37
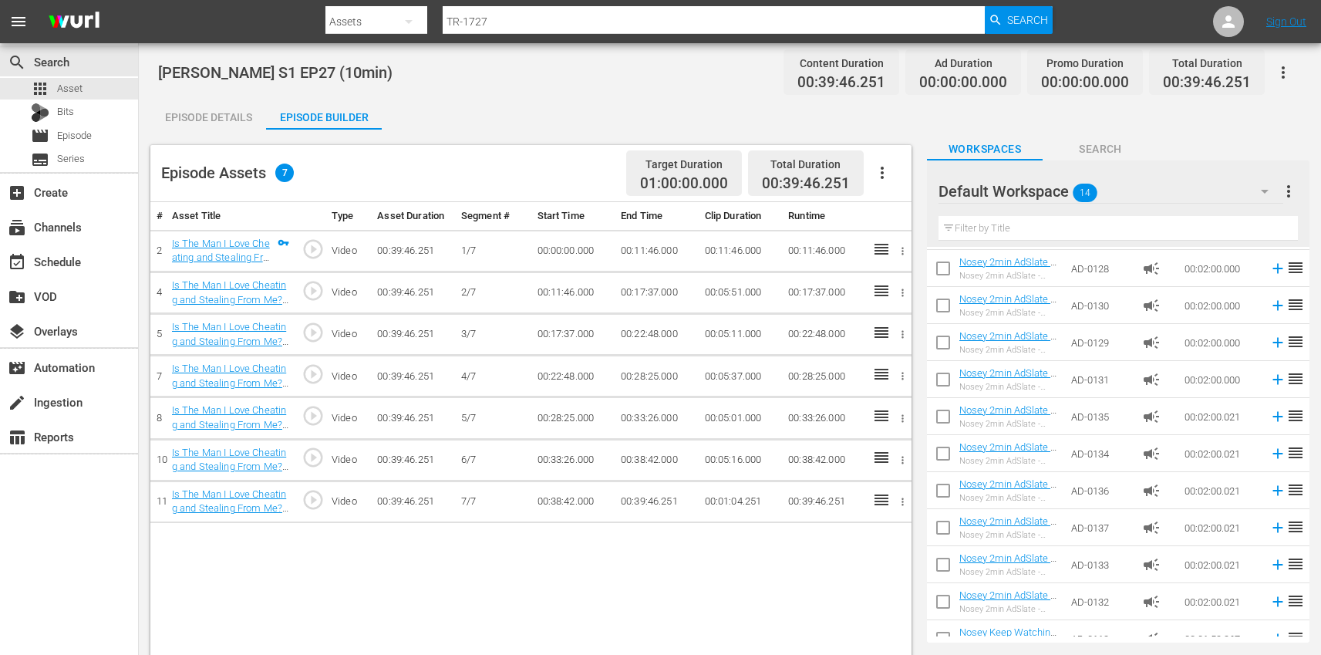
scroll to position [167, 0]
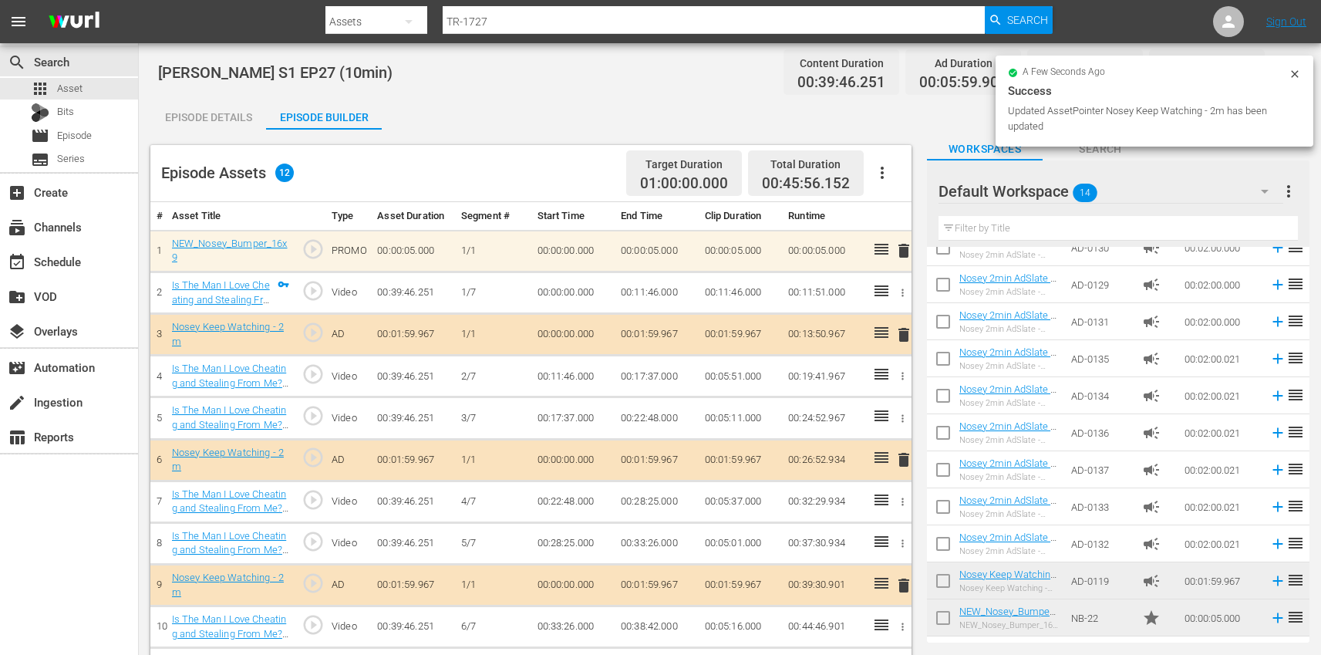
click at [904, 335] on span "delete" at bounding box center [903, 334] width 19 height 19
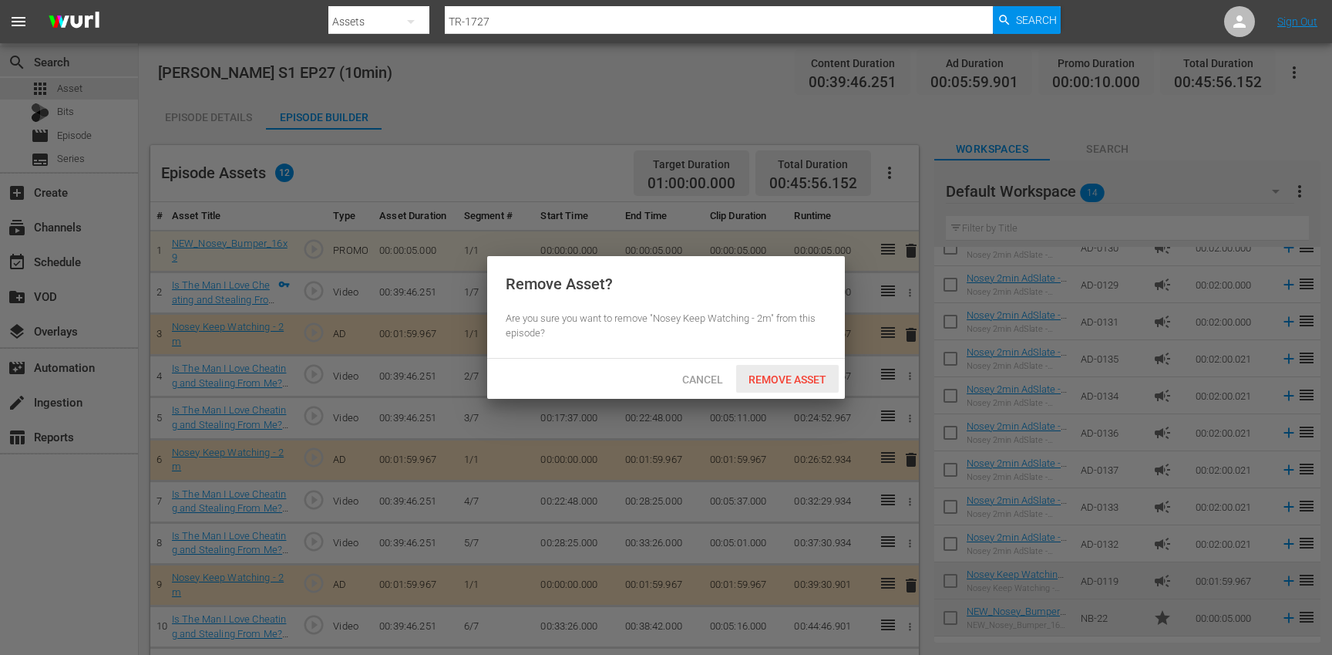
click at [806, 369] on div "Remove Asset" at bounding box center [787, 379] width 103 height 29
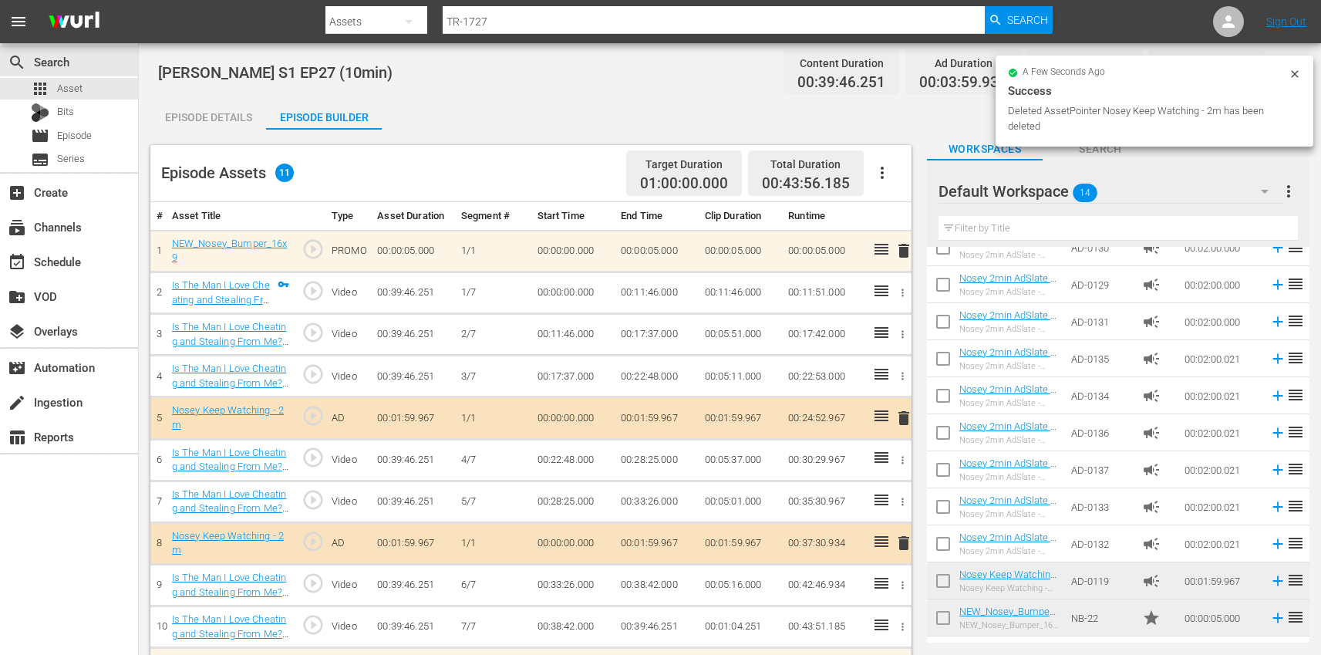
click at [905, 418] on span "delete" at bounding box center [903, 418] width 19 height 19
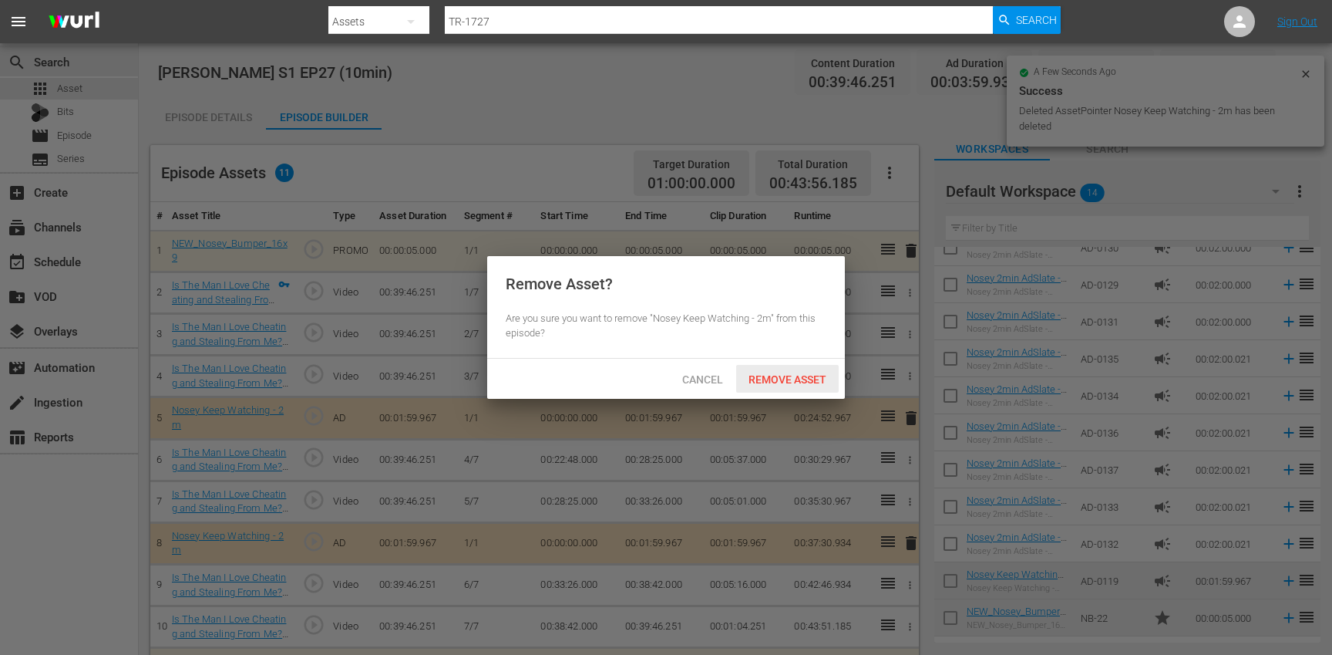
click at [782, 379] on span "Remove Asset" at bounding box center [787, 379] width 103 height 12
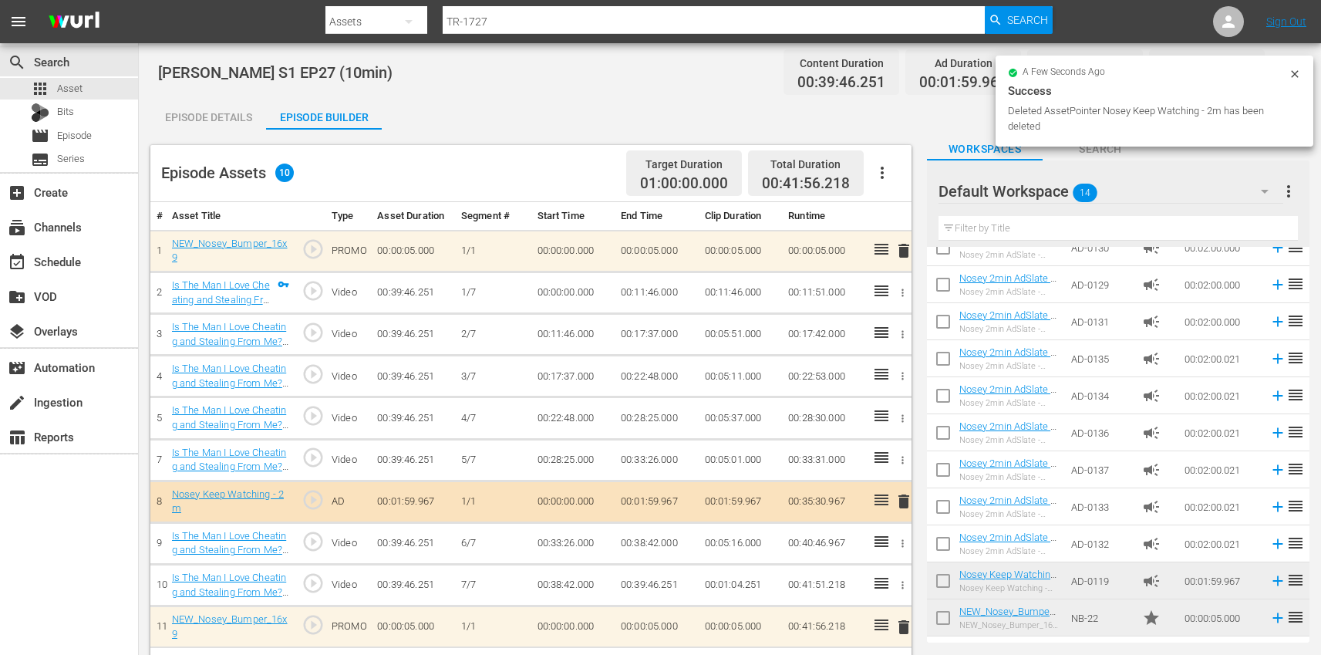
click at [905, 501] on span "delete" at bounding box center [903, 501] width 19 height 19
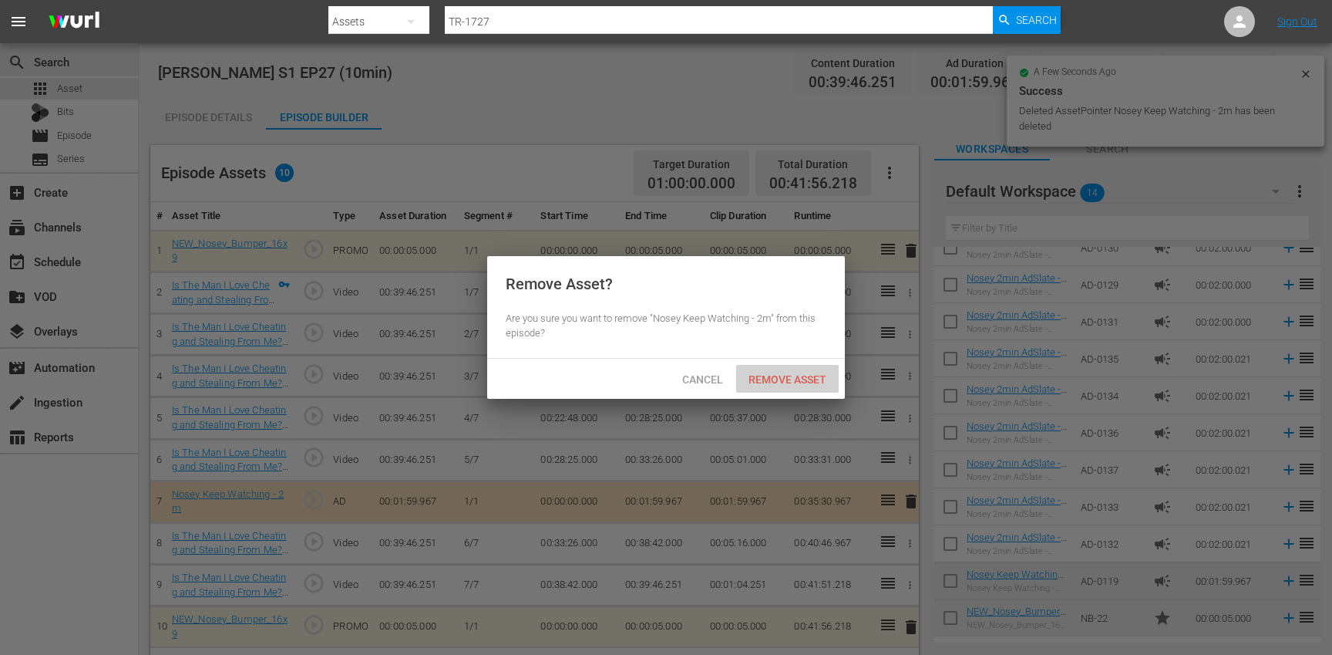
click at [777, 387] on div "Remove Asset" at bounding box center [787, 379] width 103 height 29
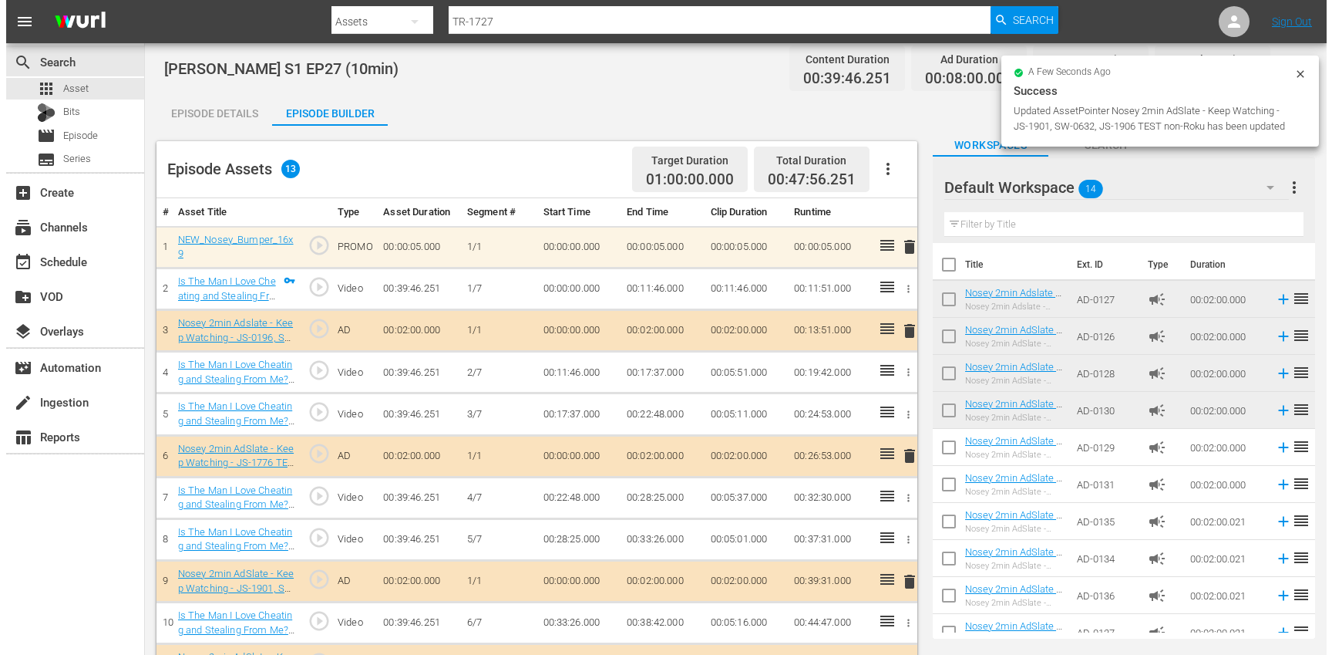
scroll to position [0, 0]
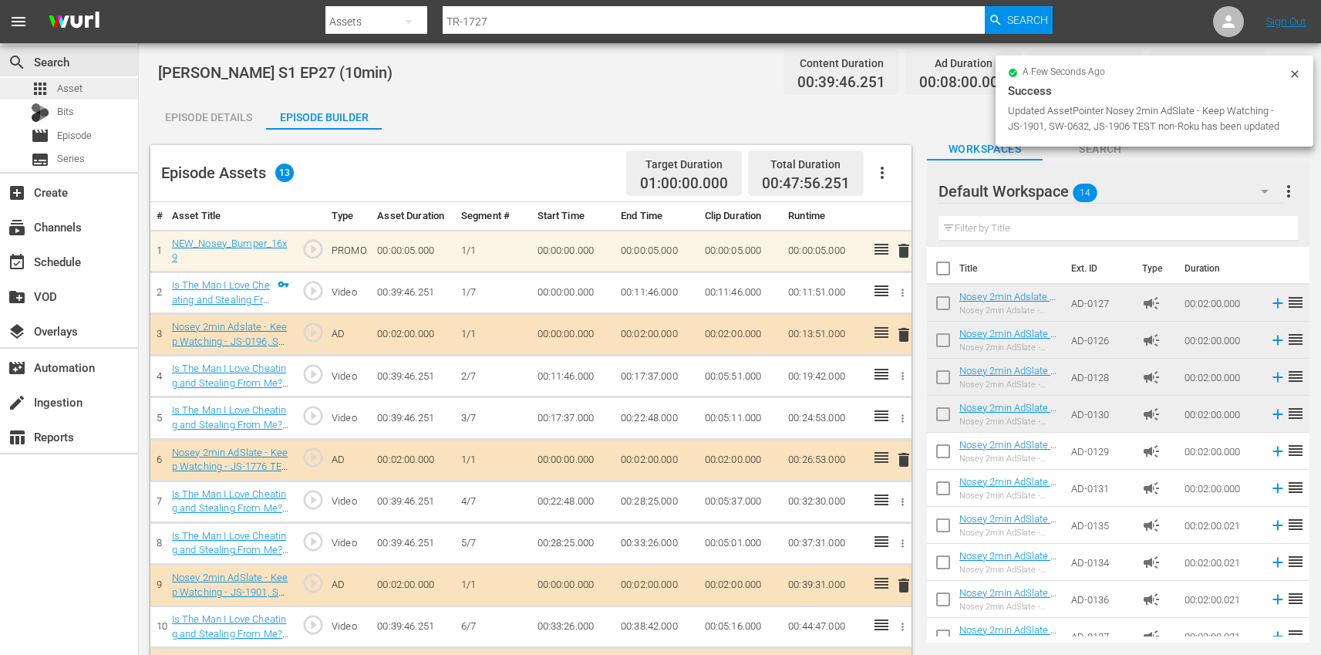
click at [89, 91] on div "apps Asset" at bounding box center [69, 89] width 138 height 22
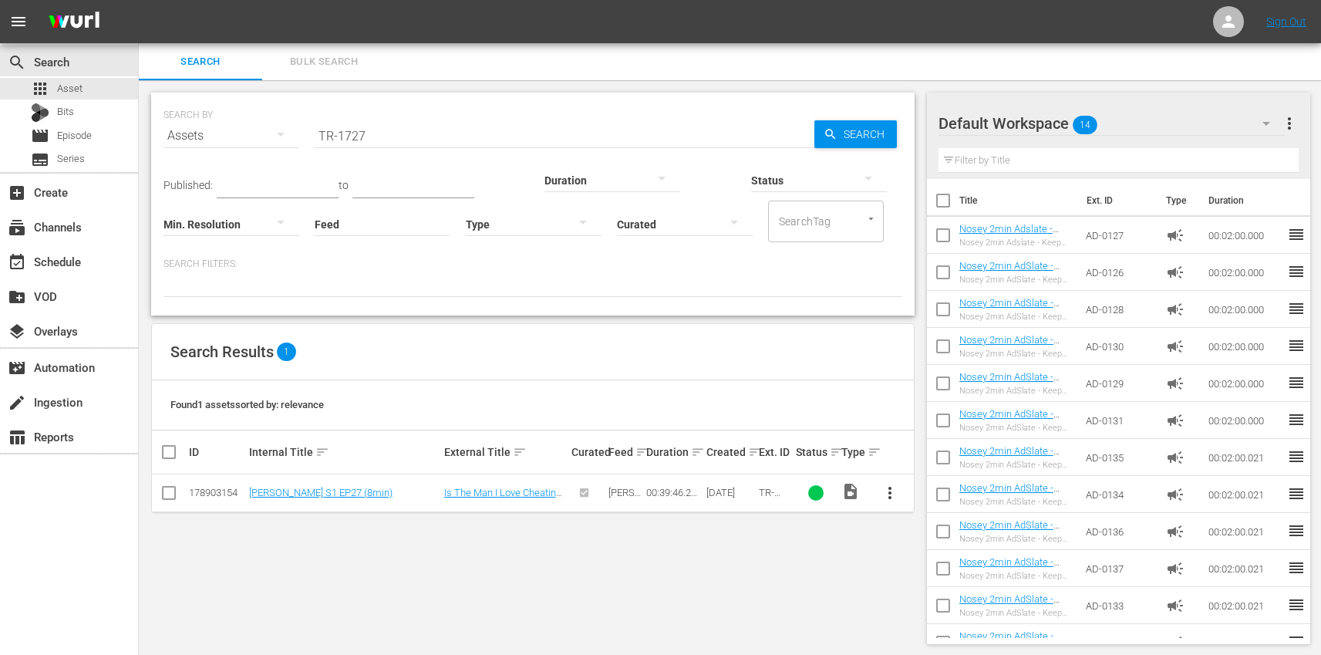
click at [423, 136] on input "TR-1727" at bounding box center [565, 135] width 500 height 37
paste input "41"
type input "TR-1741"
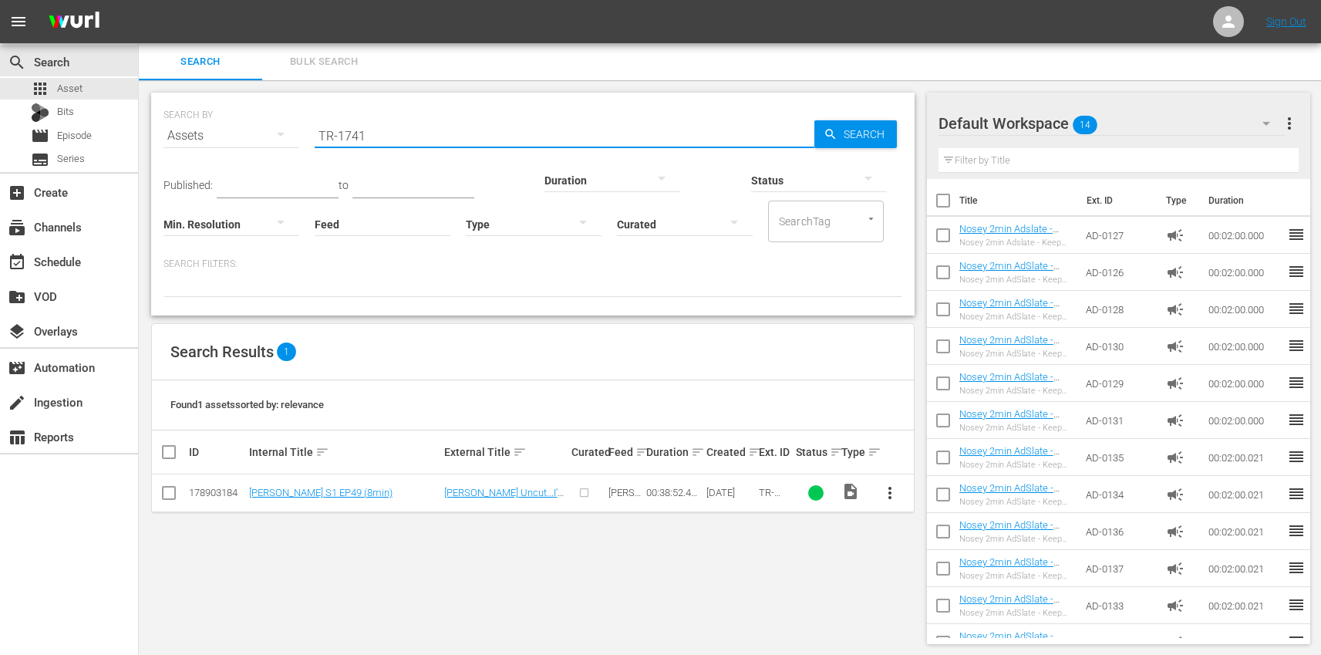
click at [887, 490] on span "more_vert" at bounding box center [890, 492] width 19 height 19
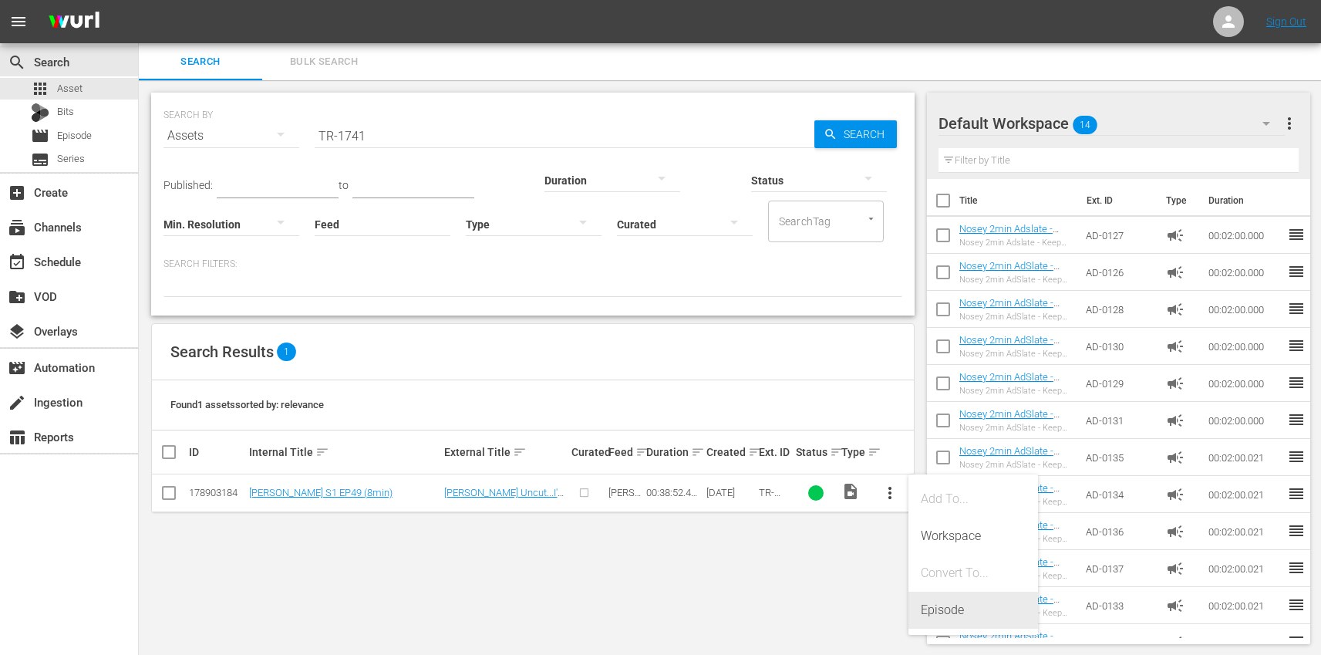
click at [958, 603] on div "Episode" at bounding box center [973, 609] width 105 height 37
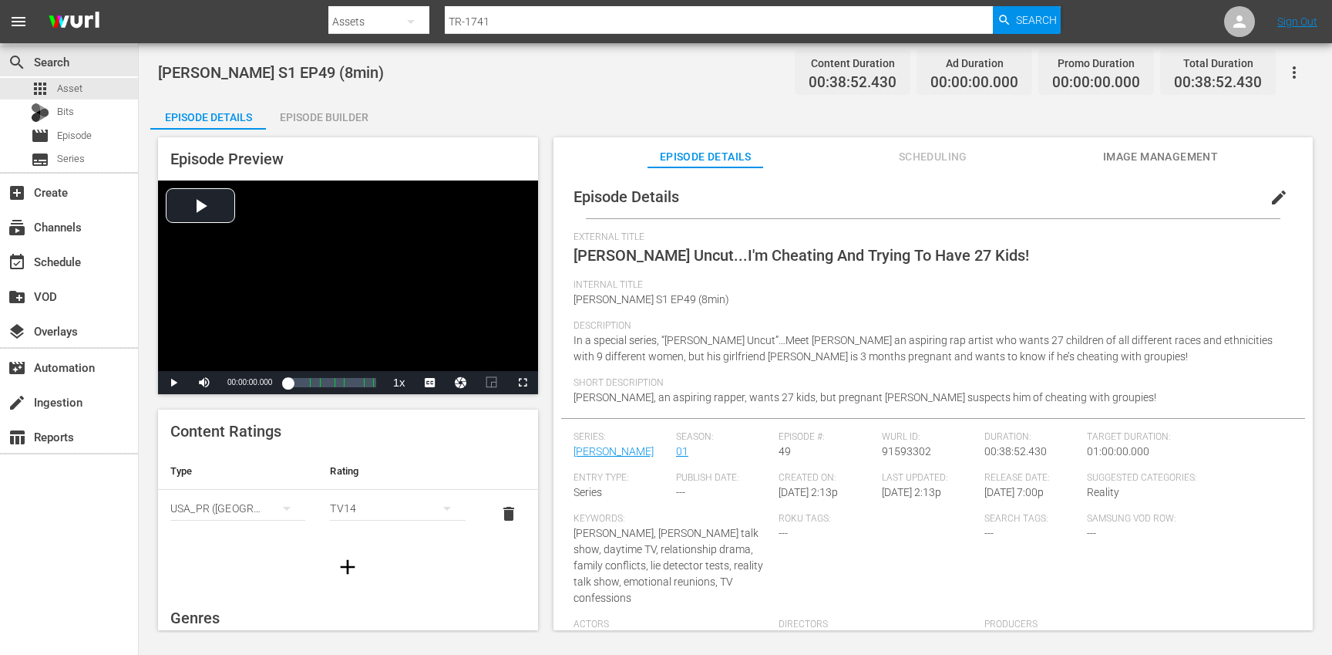
click at [1270, 197] on span "edit" at bounding box center [1279, 197] width 19 height 19
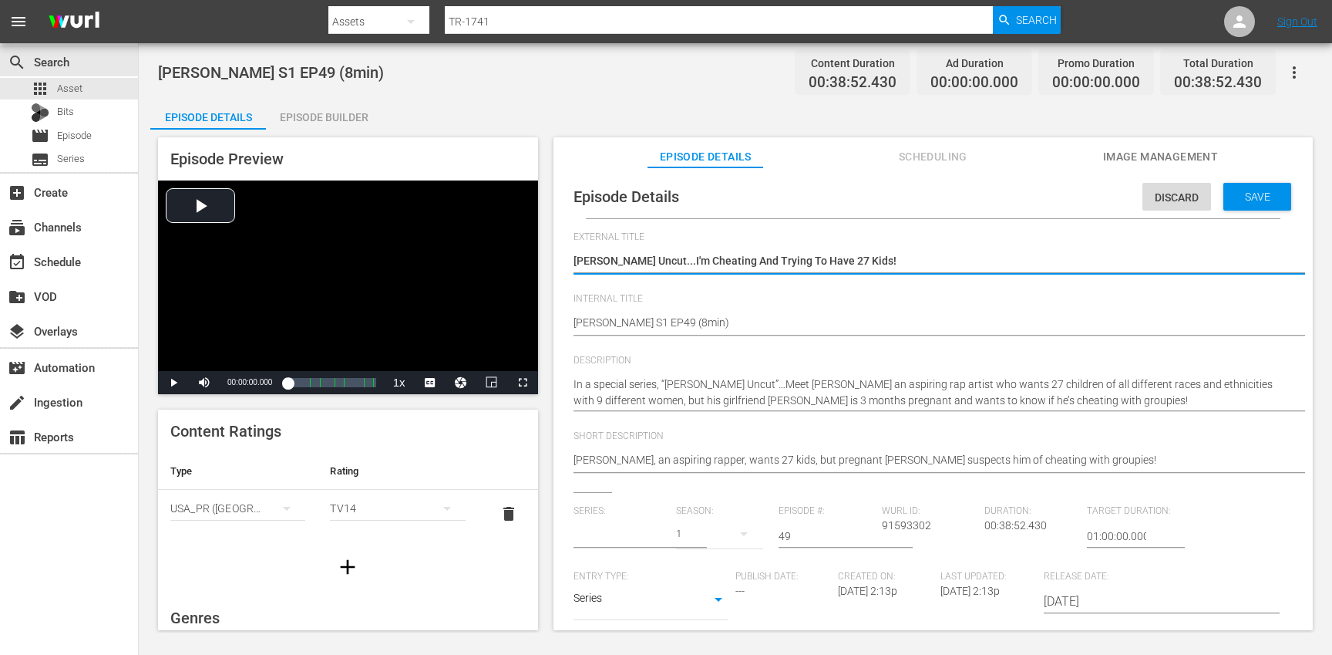
click at [620, 532] on input "text" at bounding box center [621, 535] width 95 height 37
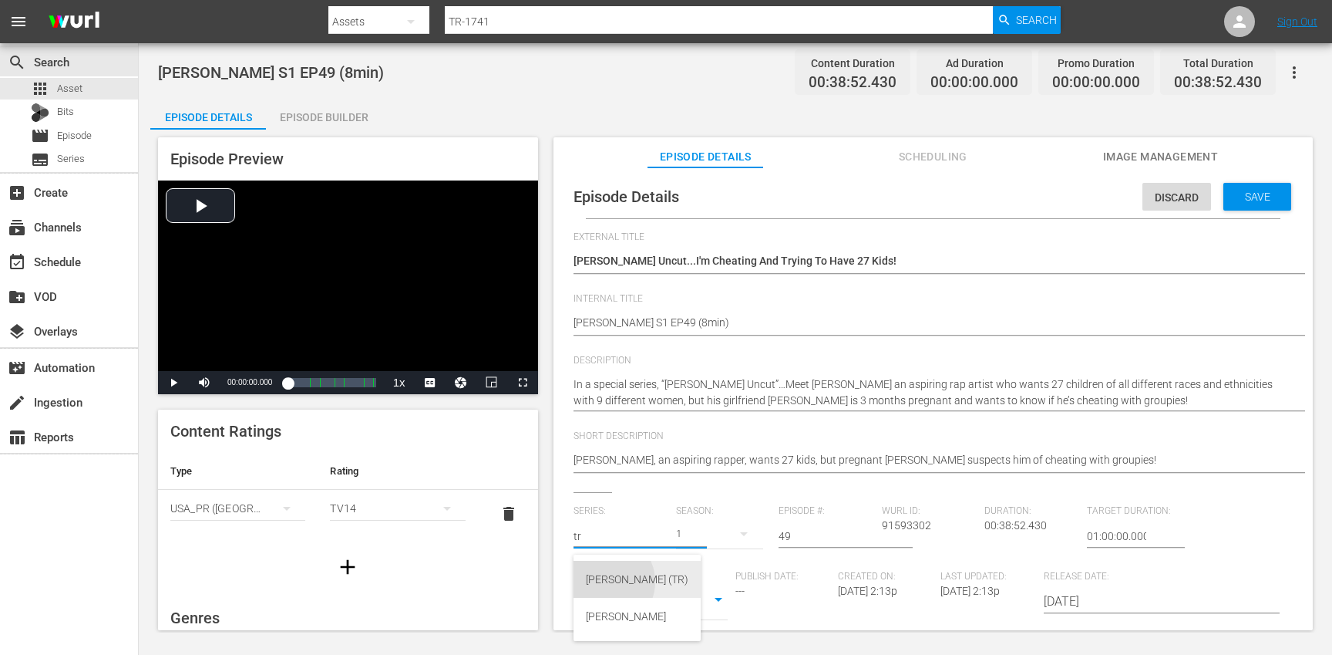
click at [605, 581] on div "[PERSON_NAME] (TR)" at bounding box center [637, 579] width 103 height 37
type input "[PERSON_NAME] (TR)"
click at [703, 530] on div "17" at bounding box center [719, 533] width 87 height 43
click at [701, 617] on div "1" at bounding box center [696, 622] width 42 height 15
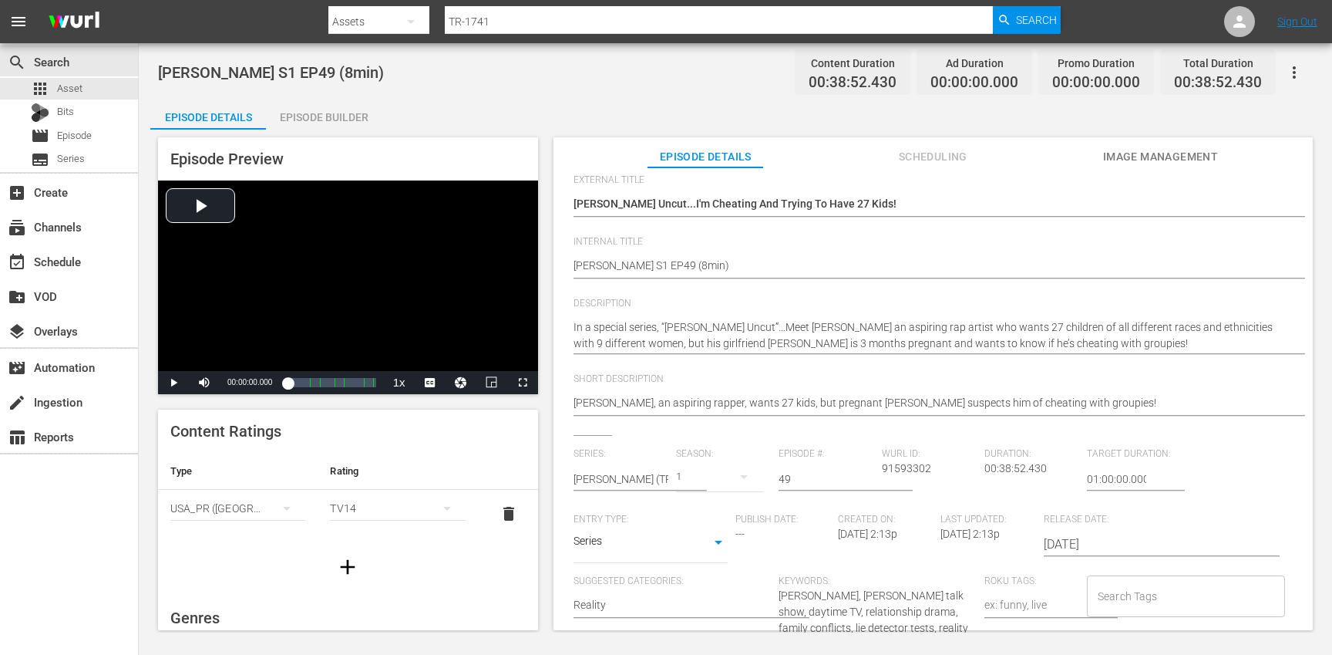
scroll to position [178, 0]
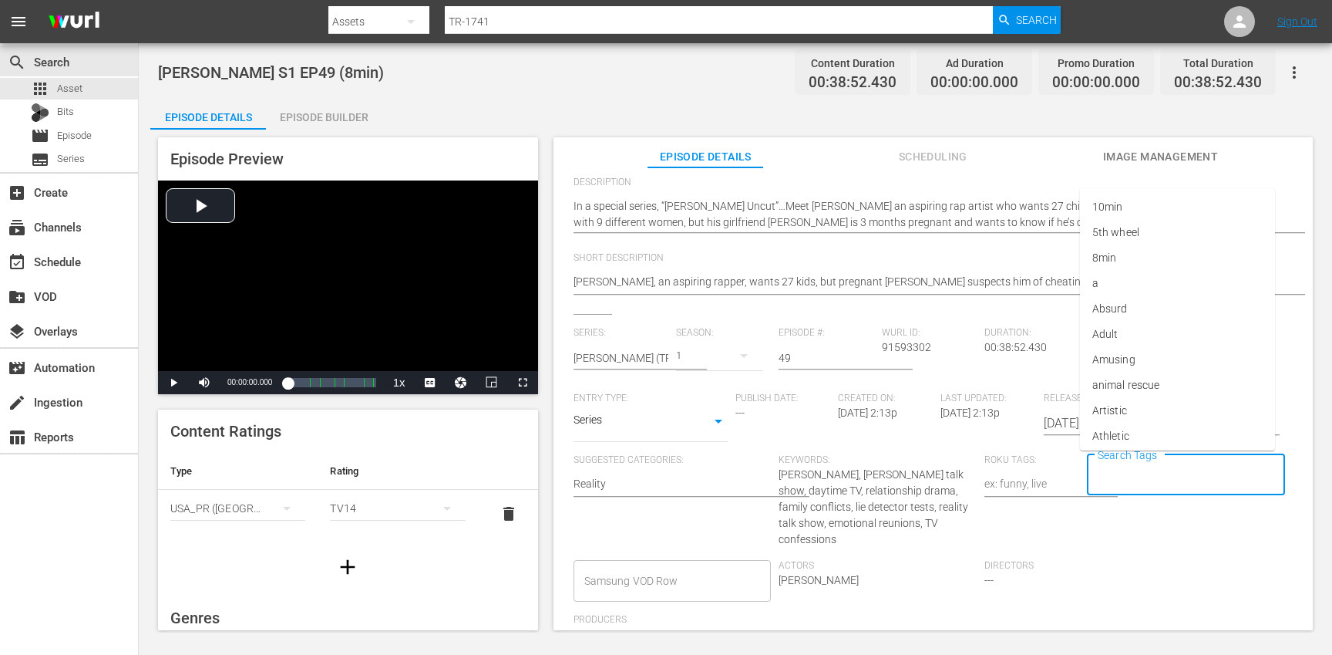
click at [1169, 483] on input "Search Tags" at bounding box center [1174, 475] width 161 height 28
type input "tr"
click at [1123, 405] on li "[PERSON_NAME]" at bounding box center [1177, 410] width 195 height 25
type input "trc"
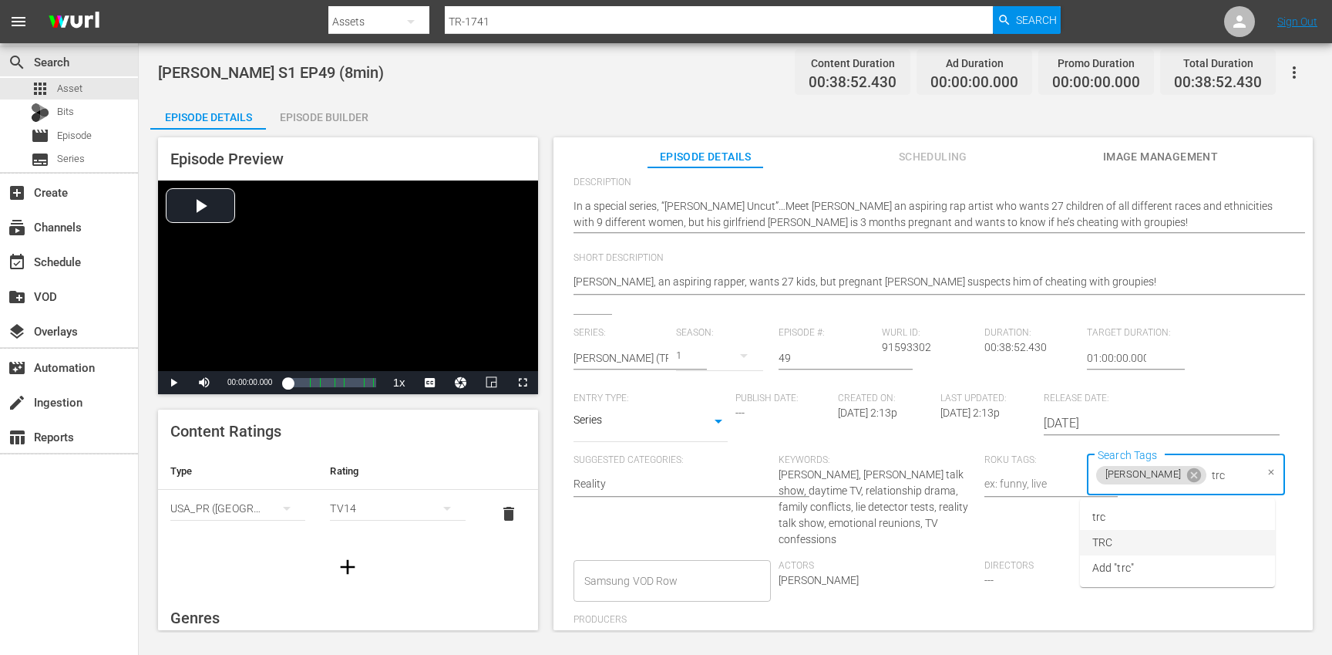
click at [1126, 541] on li "TRC" at bounding box center [1177, 542] width 195 height 25
type input "8"
click at [1121, 522] on li "8min" at bounding box center [1177, 516] width 195 height 25
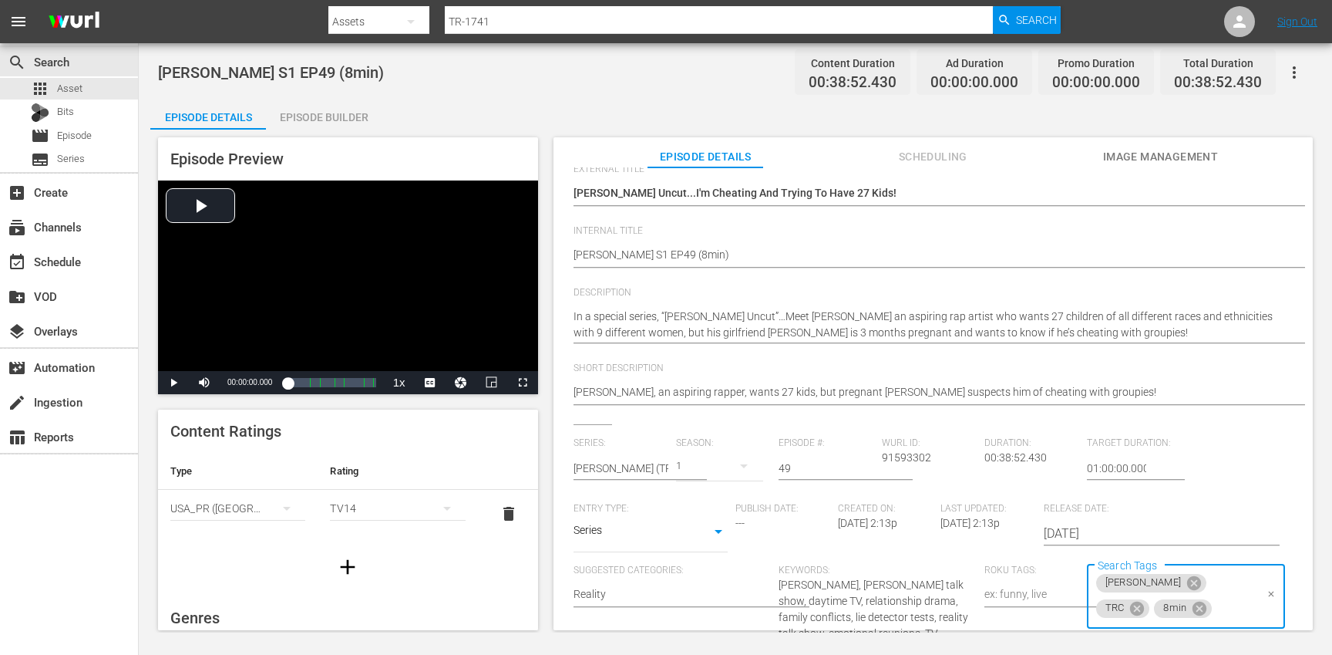
scroll to position [0, 0]
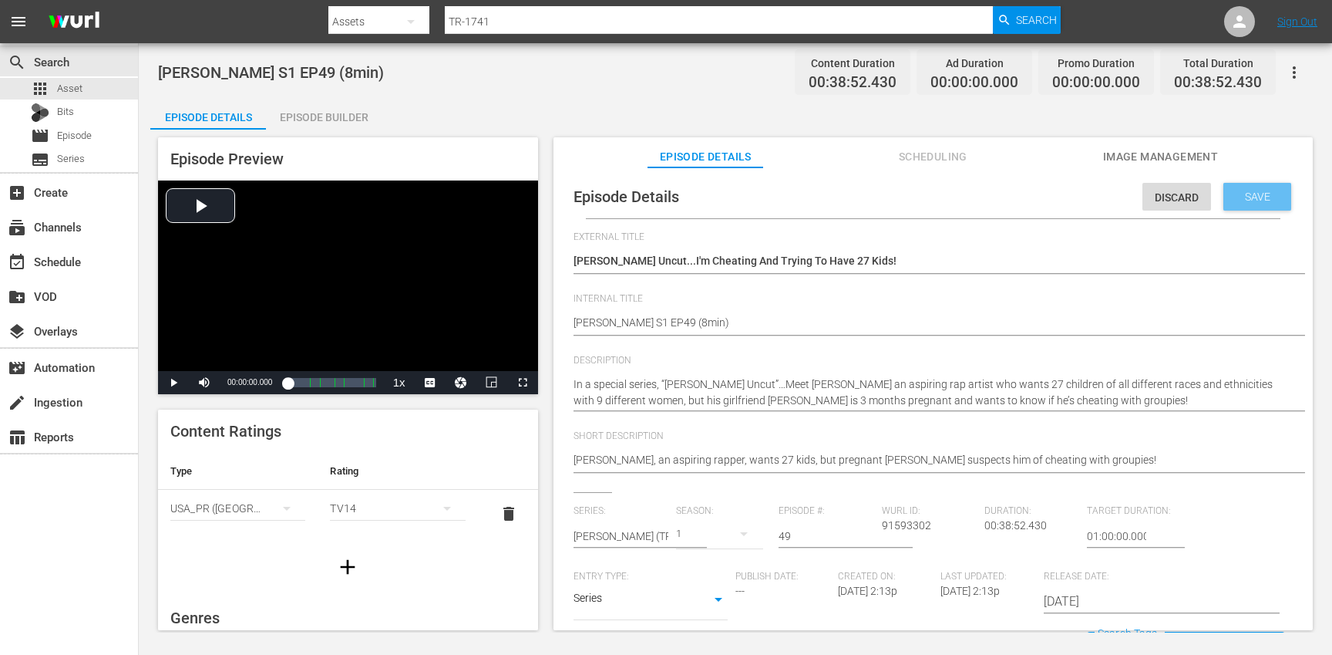
click at [1238, 204] on div "Save" at bounding box center [1258, 197] width 68 height 28
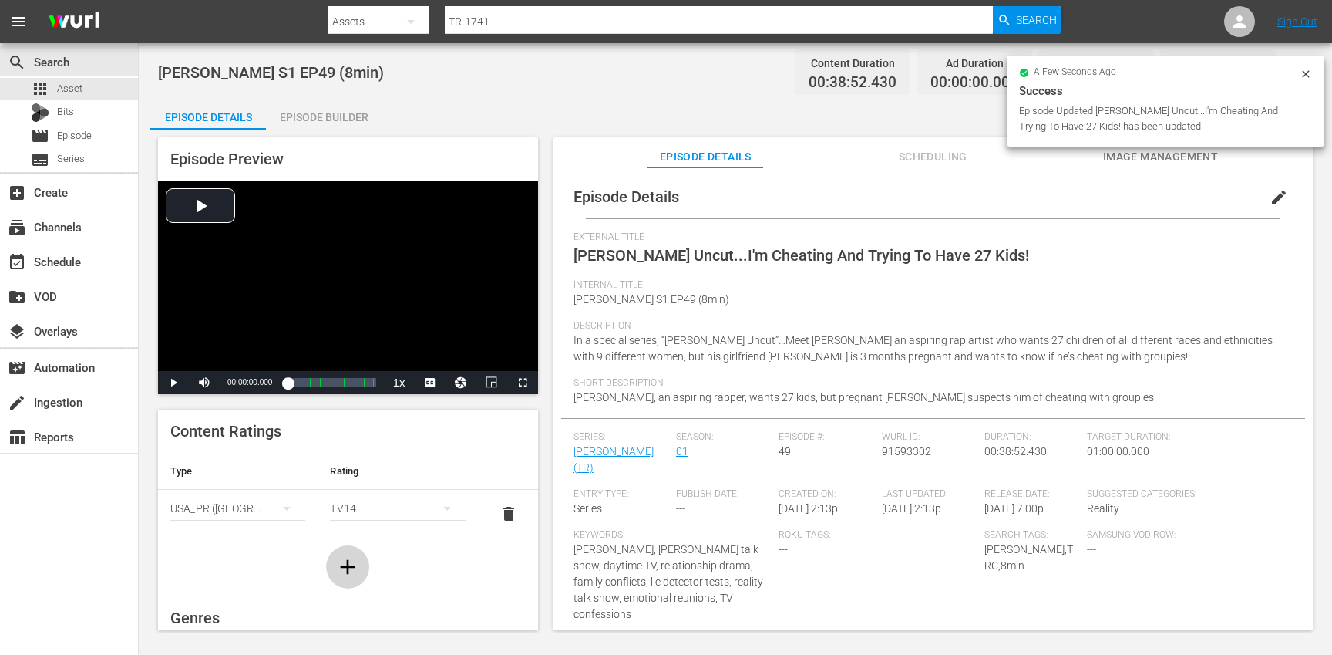
click at [357, 562] on button "button" at bounding box center [347, 566] width 43 height 43
click at [235, 552] on div "simple table" at bounding box center [237, 555] width 135 height 43
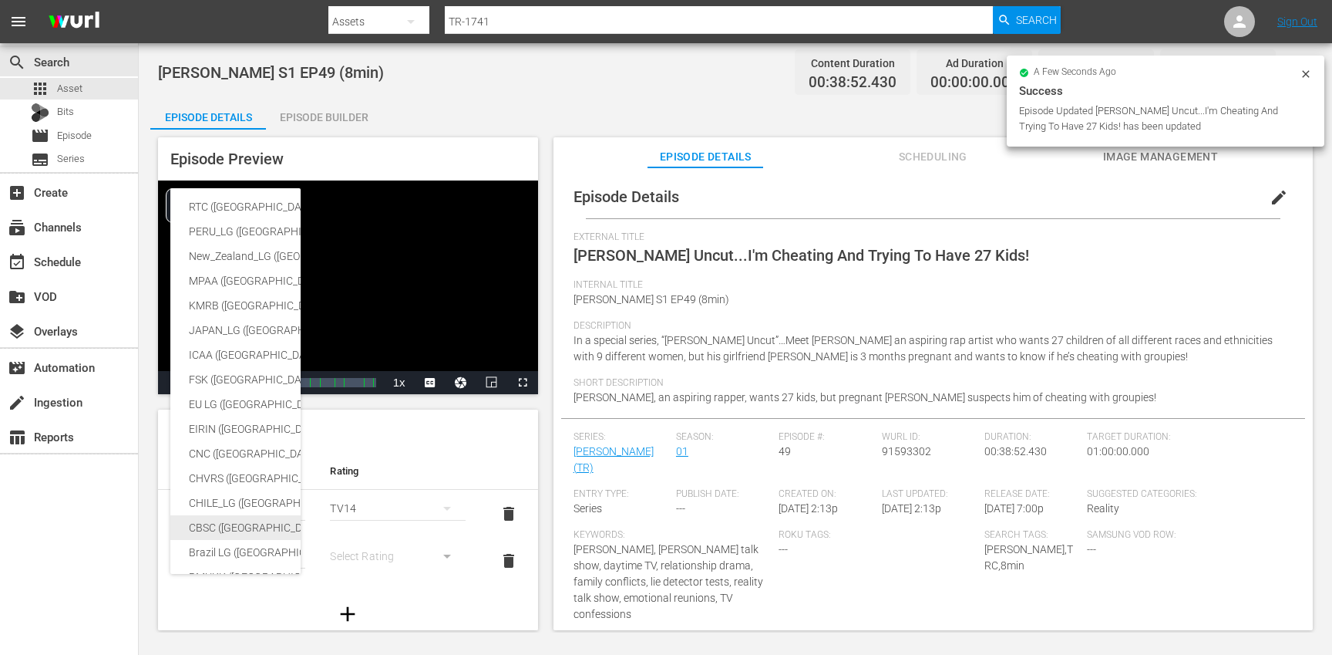
click at [244, 529] on div "CBSC ([GEOGRAPHIC_DATA])" at bounding box center [378, 527] width 379 height 25
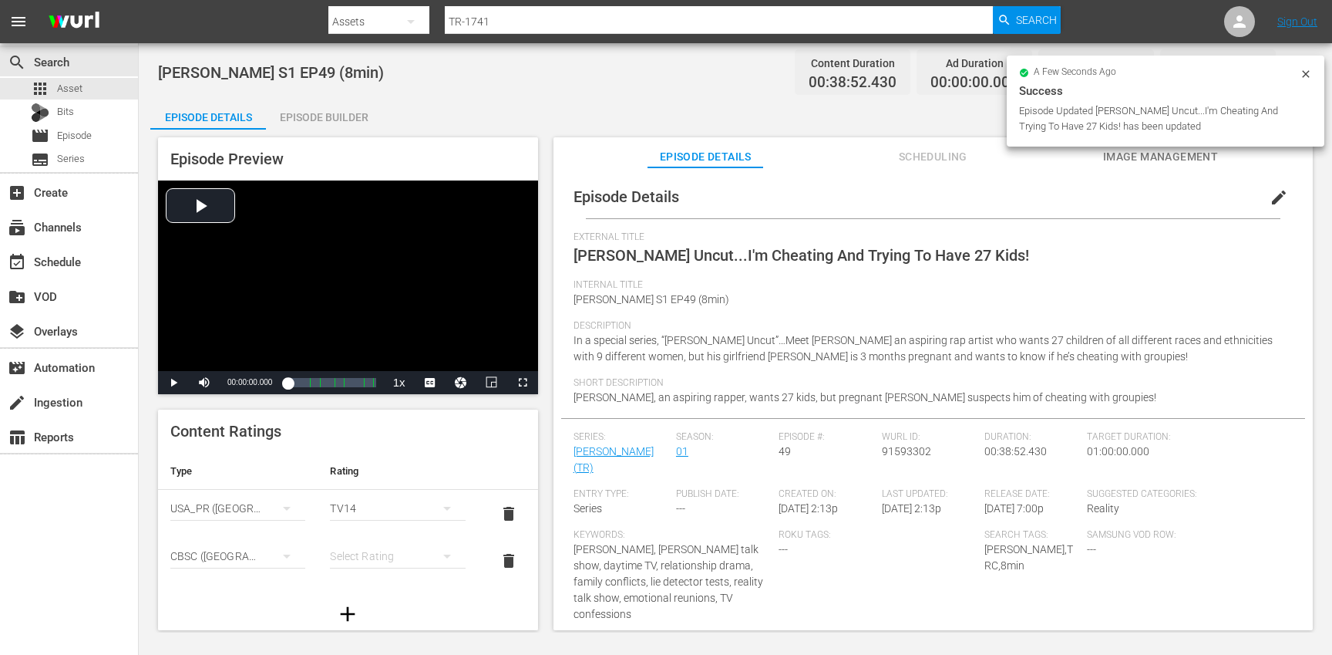
scroll to position [257, 0]
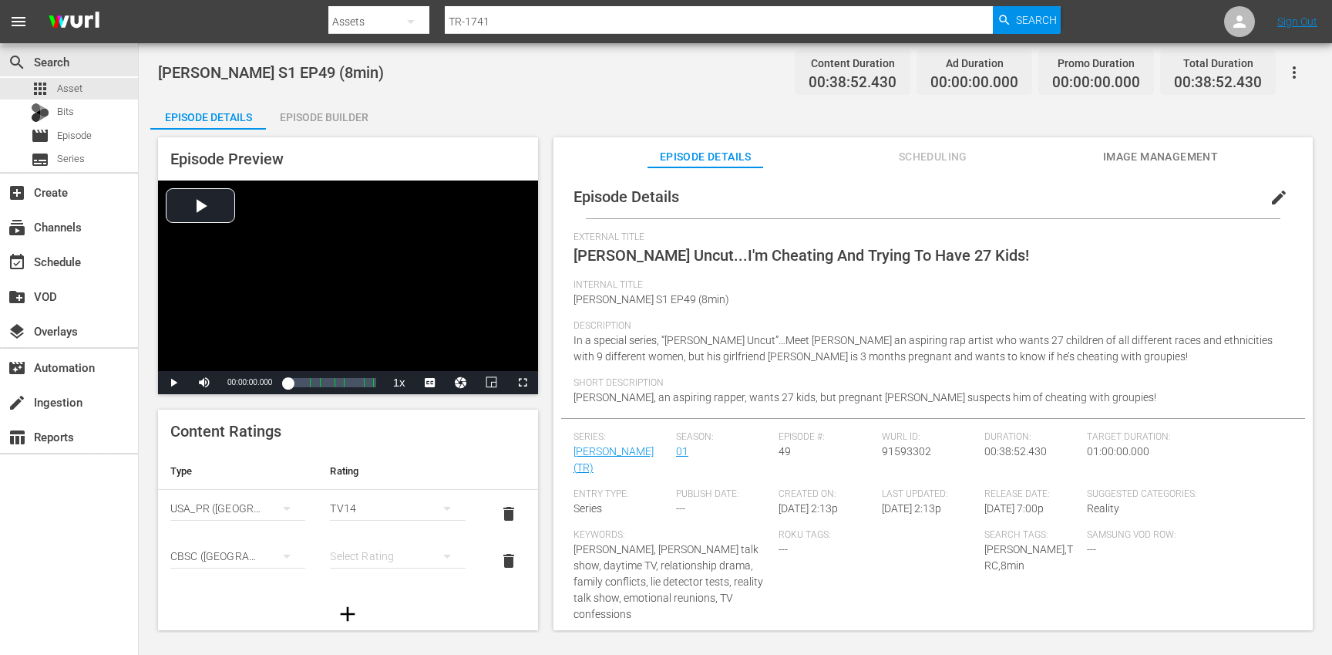
click at [396, 553] on div "simple table" at bounding box center [397, 555] width 135 height 43
click at [384, 525] on div "14+" at bounding box center [390, 524] width 93 height 25
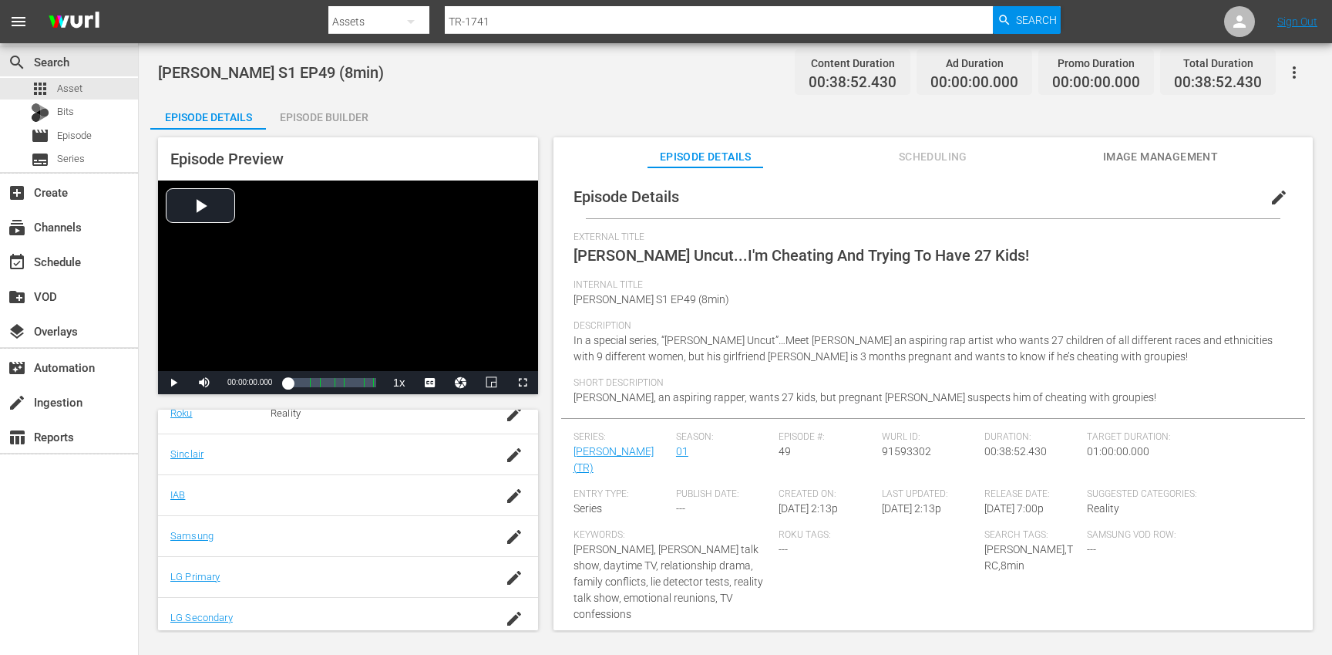
scroll to position [374, 0]
click at [505, 530] on icon "button" at bounding box center [514, 533] width 19 height 19
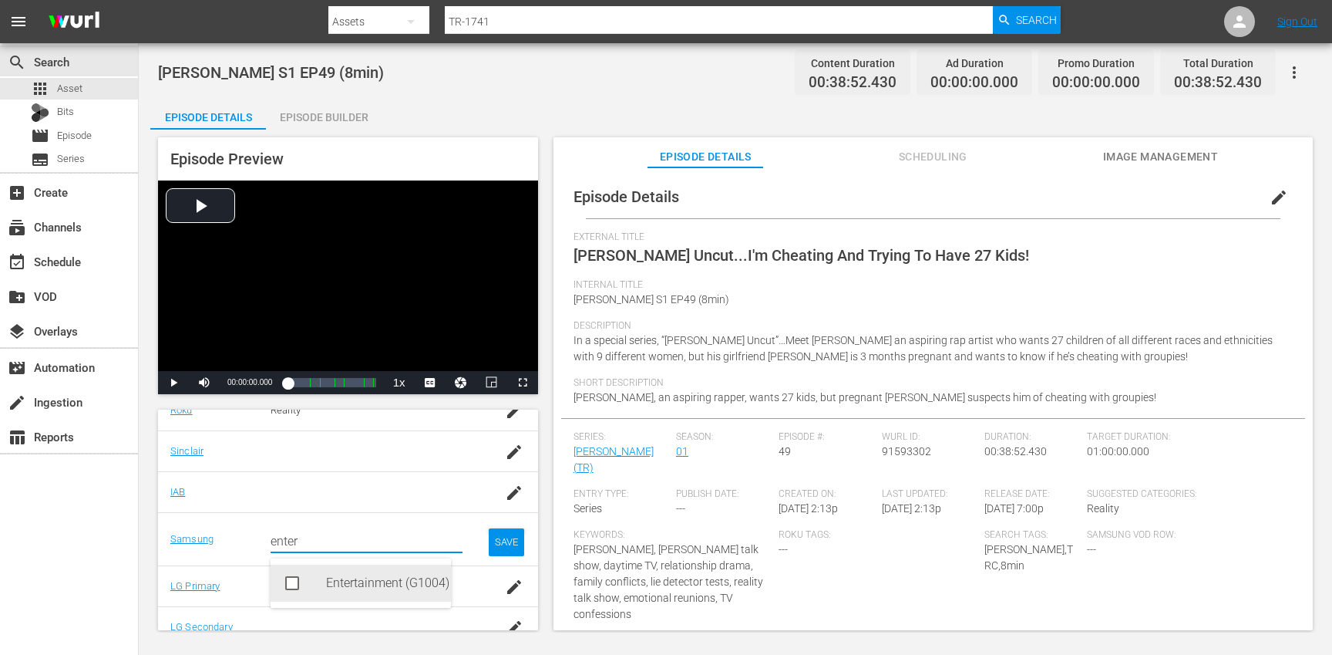
click at [341, 584] on div "Entertainment (G1004)" at bounding box center [382, 582] width 113 height 37
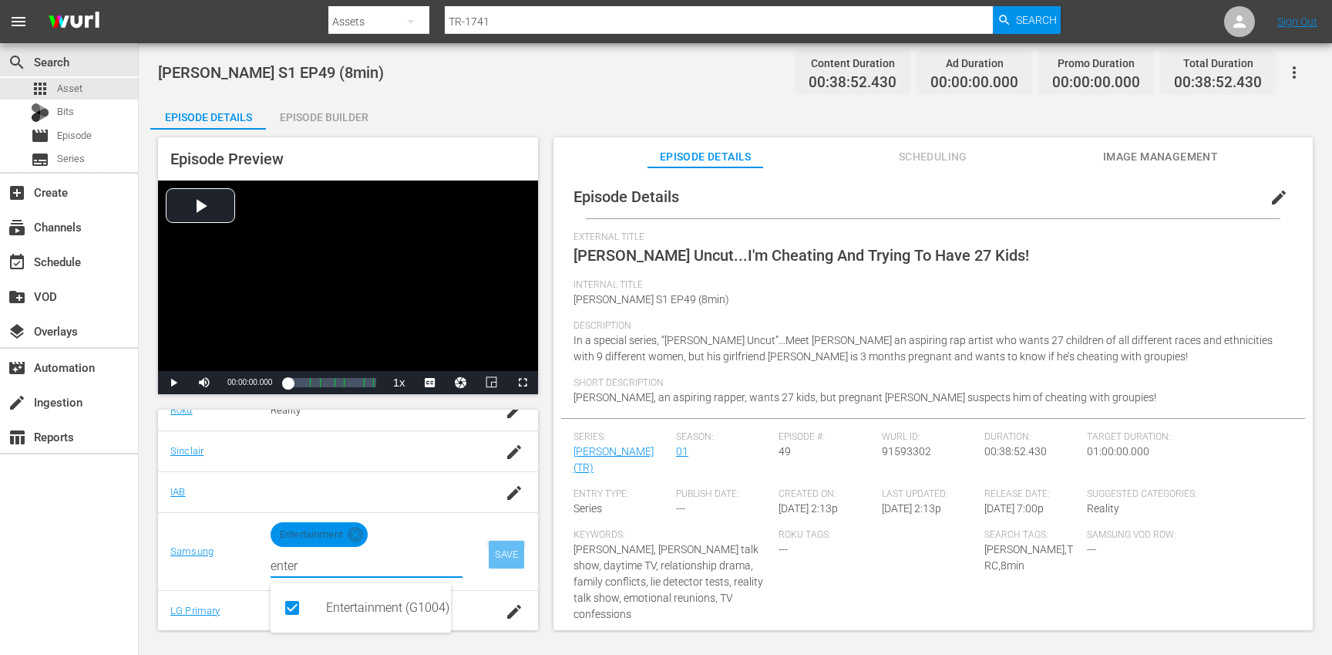
type input "enter"
click at [503, 546] on div "SAVE" at bounding box center [506, 554] width 35 height 28
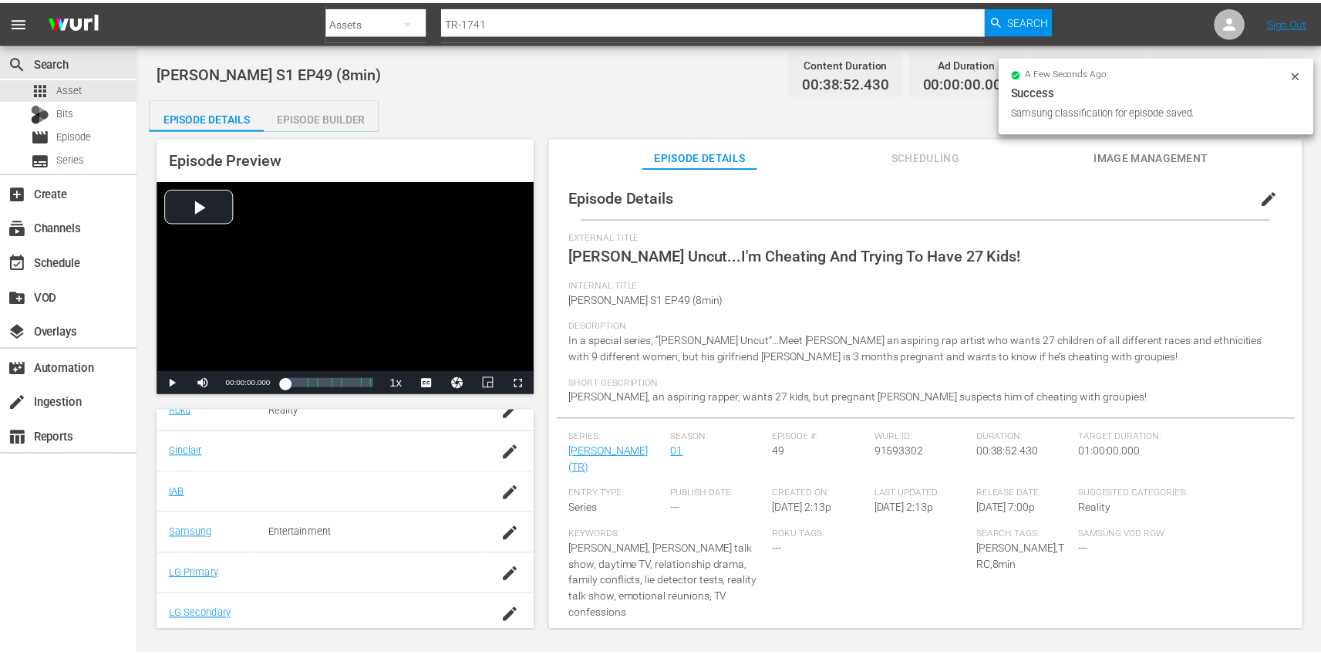
scroll to position [0, 0]
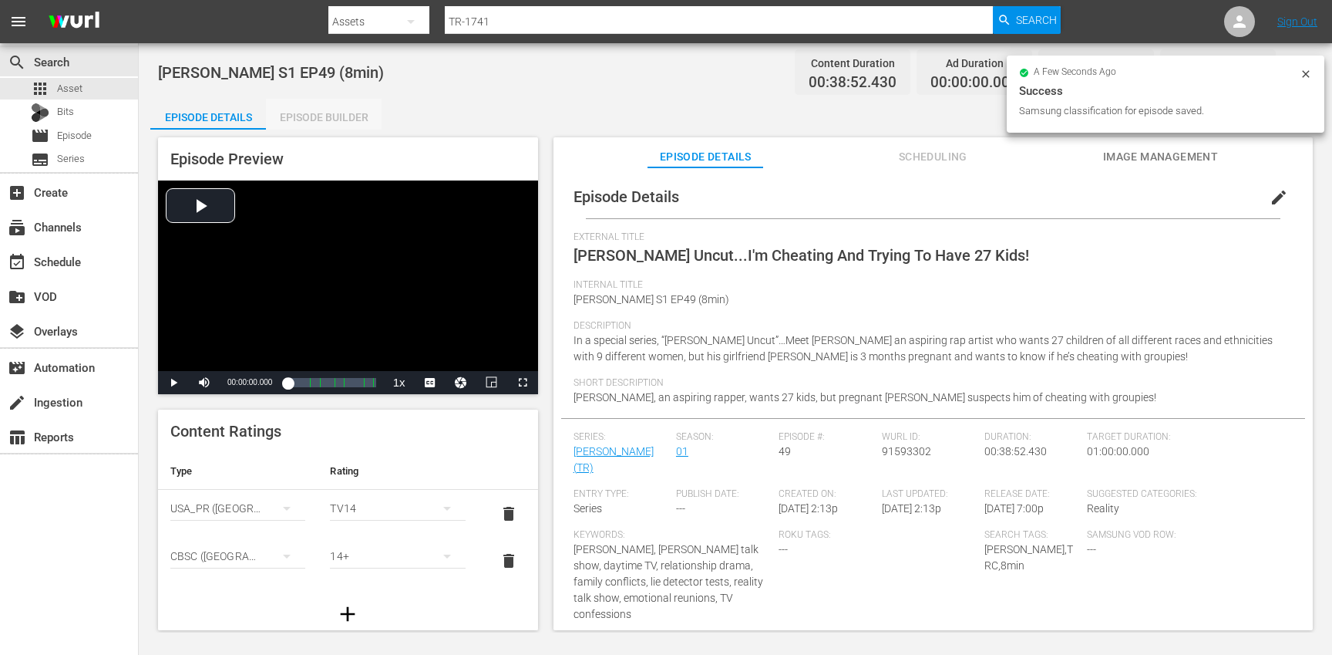
click at [341, 113] on div "Episode Builder" at bounding box center [324, 117] width 116 height 37
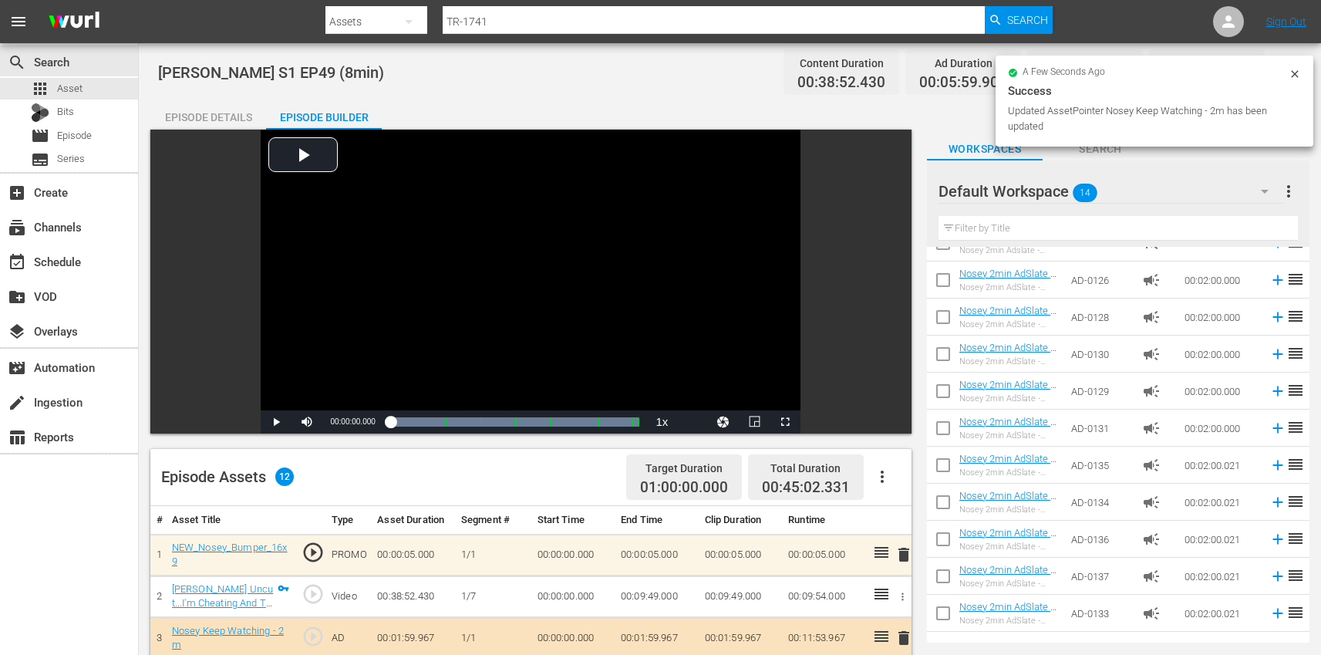
click at [227, 113] on div "Episode Details" at bounding box center [208, 117] width 116 height 37
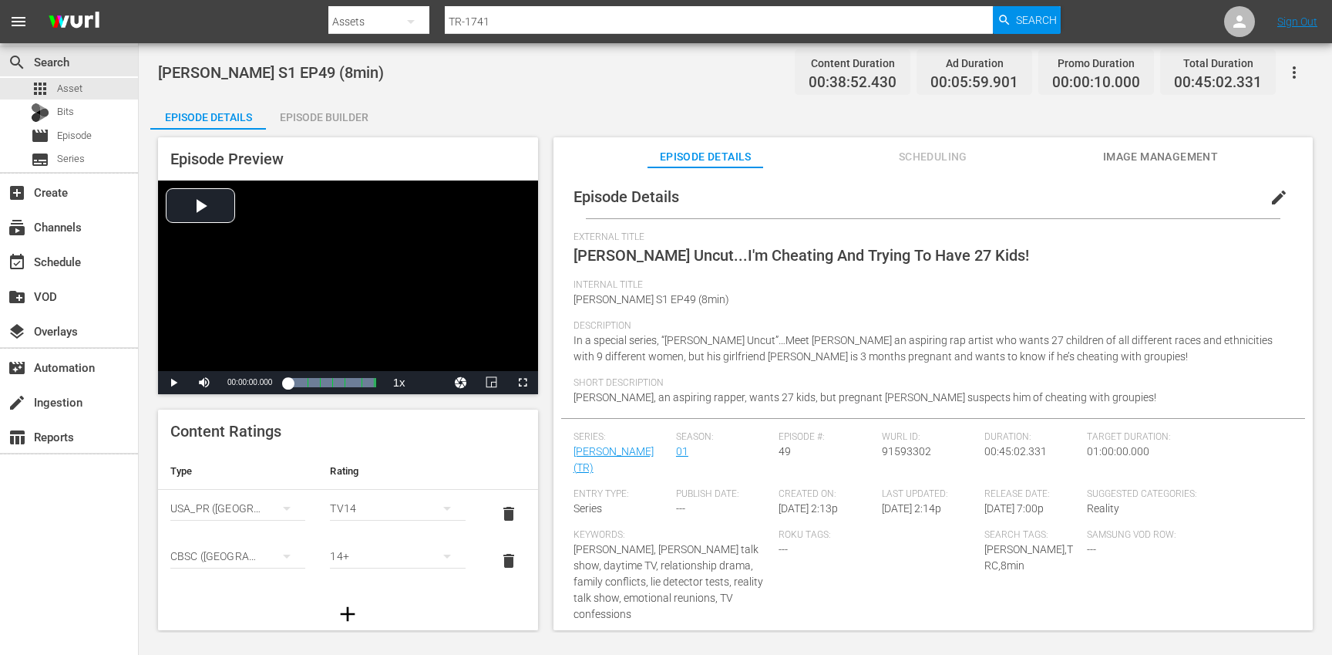
click at [1300, 71] on icon "button" at bounding box center [1294, 72] width 19 height 19
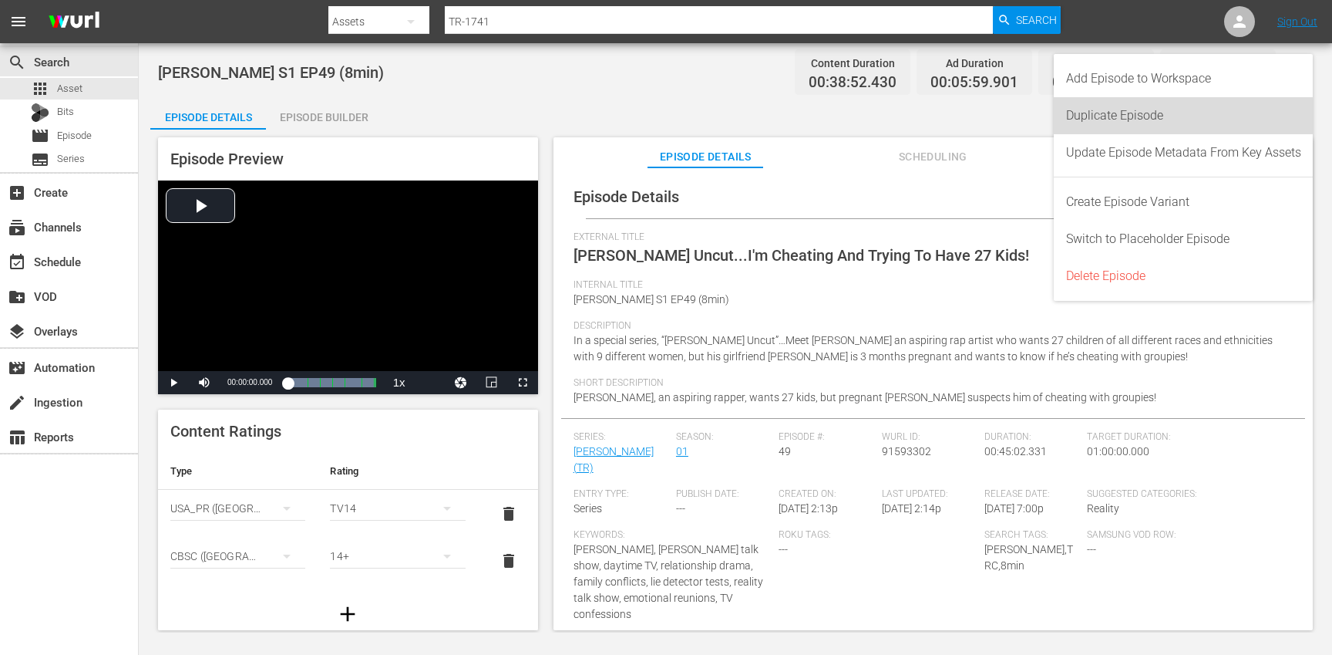
click at [1160, 112] on div "Duplicate Episode" at bounding box center [1183, 115] width 235 height 37
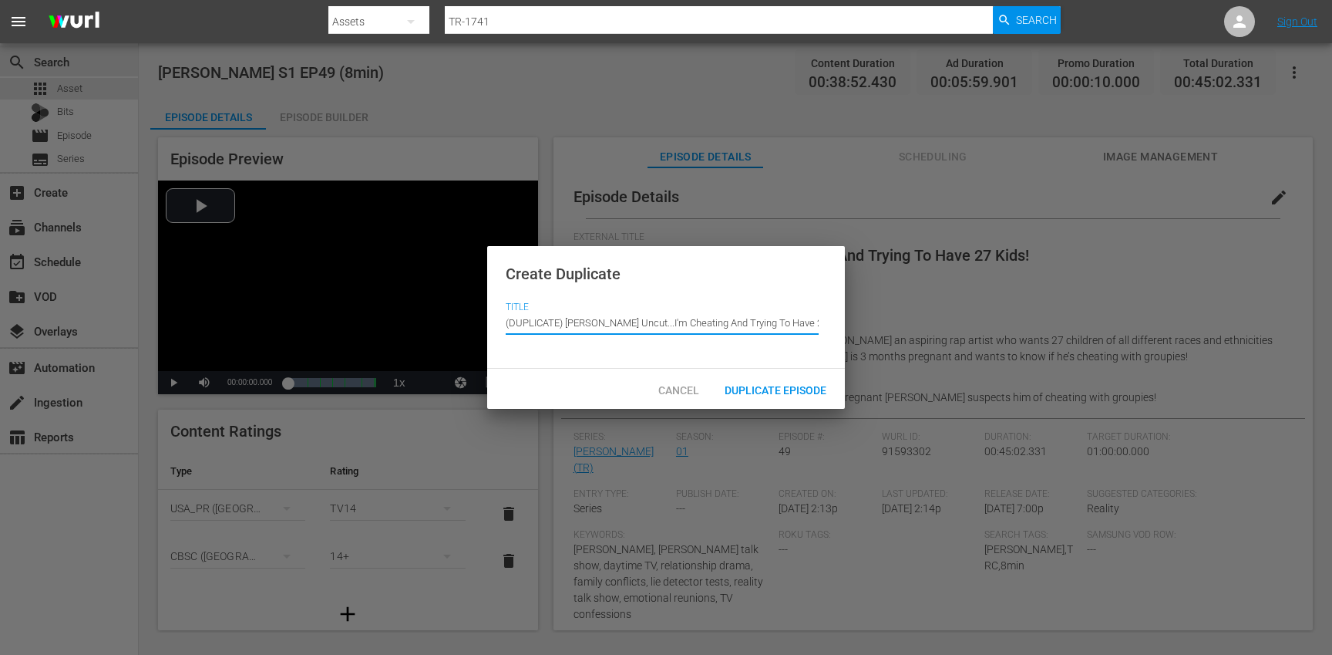
drag, startPoint x: 565, startPoint y: 319, endPoint x: 556, endPoint y: 299, distance: 22.1
click at [556, 299] on div "Create Duplicate Title Episode Title (DUPLICATE) [PERSON_NAME] Uncut...I'm Chea…" at bounding box center [666, 307] width 358 height 123
type input "[PERSON_NAME] Uncut...I'm Cheating And Trying To Have 27 Kids!"
click at [752, 386] on span "Duplicate Episode" at bounding box center [775, 390] width 126 height 12
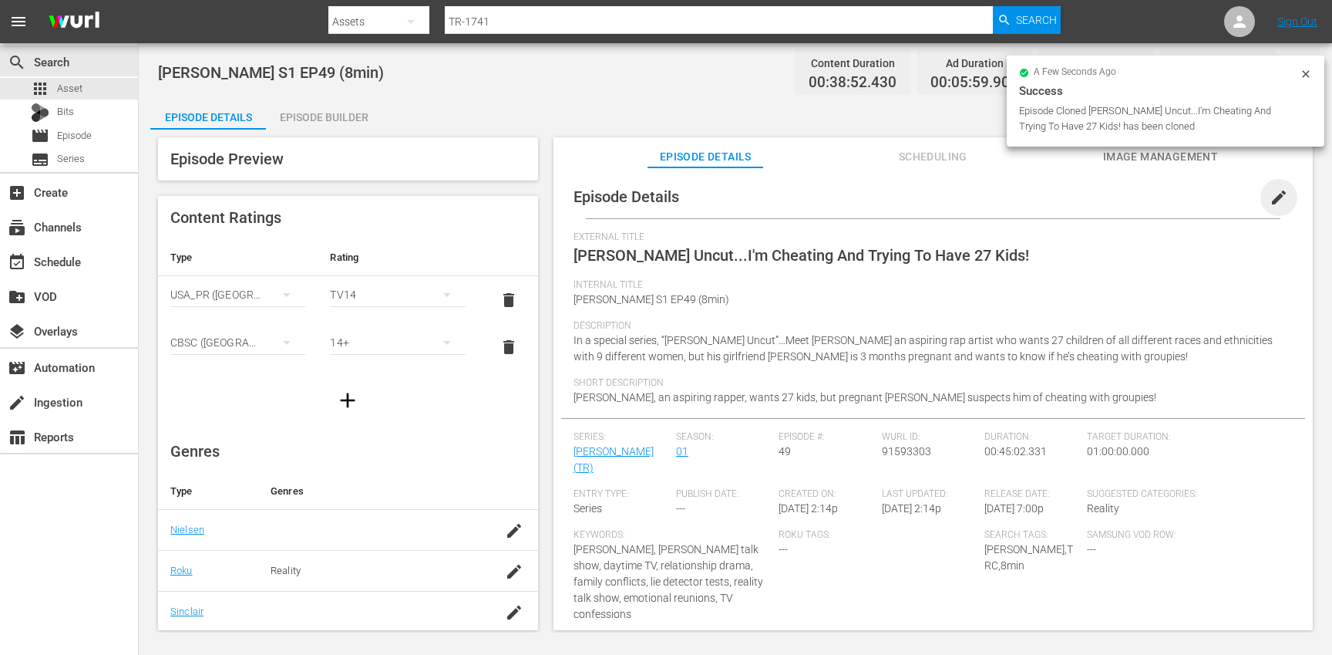
click at [1270, 195] on span "edit" at bounding box center [1279, 197] width 19 height 19
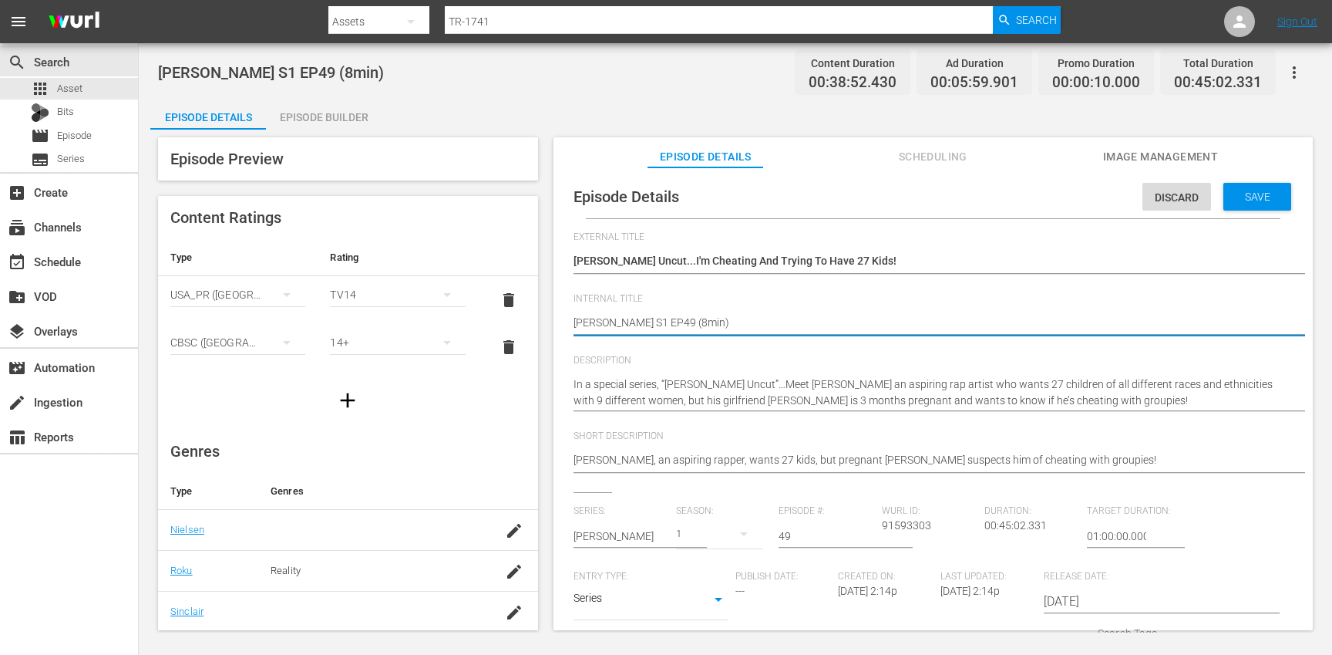
type textarea "[PERSON_NAME] S1 EP49 (min)"
type textarea "[PERSON_NAME] S1 EP49 (1min)"
type textarea "[PERSON_NAME] S1 EP49 (10min)"
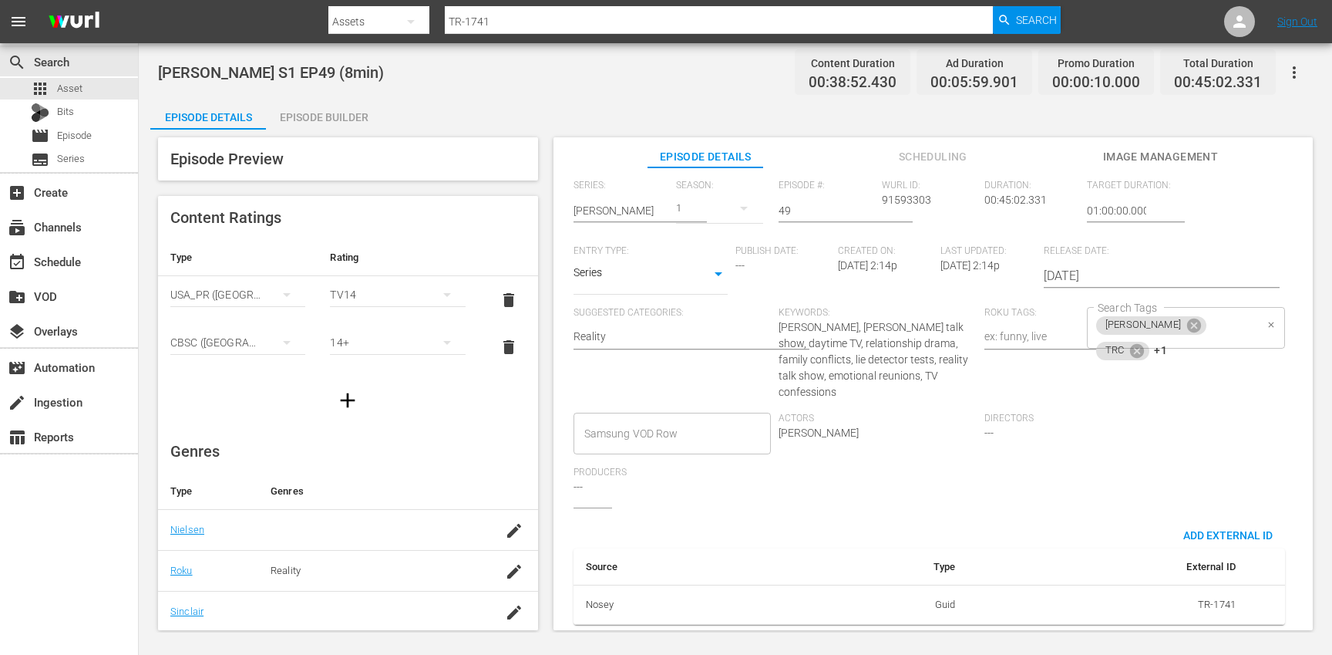
scroll to position [337, 0]
click at [1238, 322] on div "[PERSON_NAME] TRC +1 Search Tags" at bounding box center [1186, 328] width 198 height 42
type textarea "[PERSON_NAME] S1 EP49 (10min)"
click at [1144, 343] on icon at bounding box center [1137, 350] width 14 height 14
click at [1148, 343] on icon at bounding box center [1141, 350] width 14 height 14
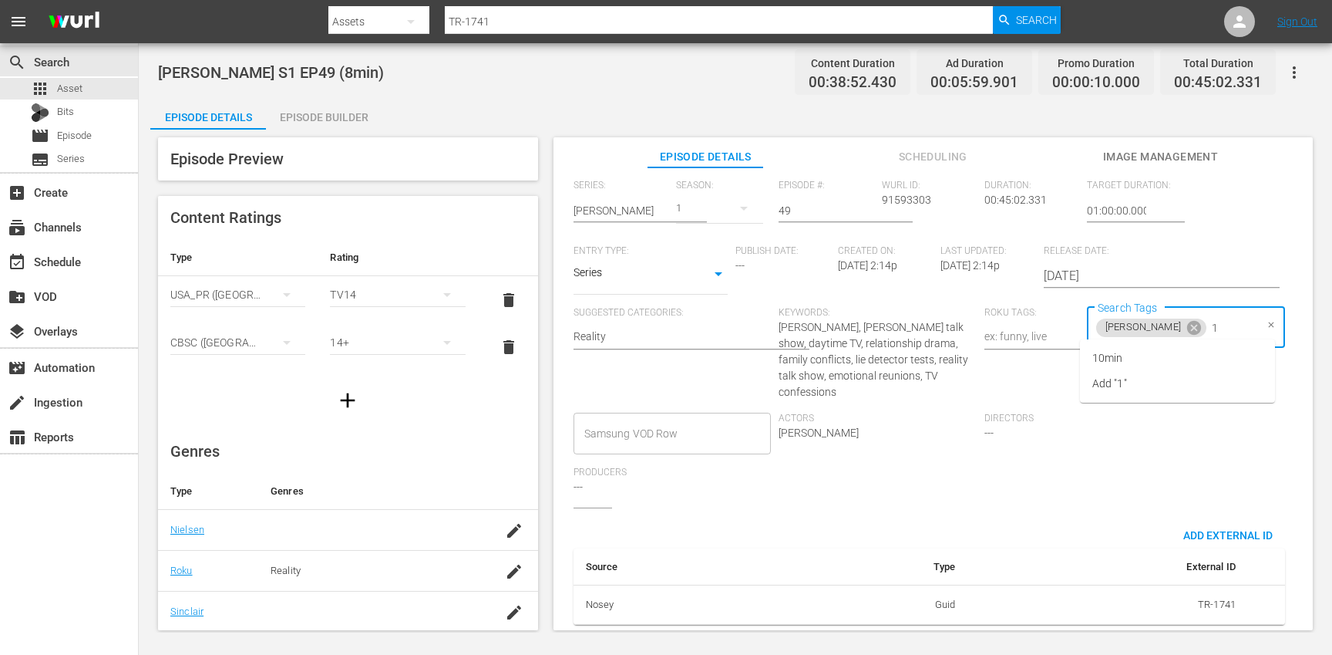
type input "10"
click at [1133, 366] on li "10min" at bounding box center [1177, 357] width 195 height 25
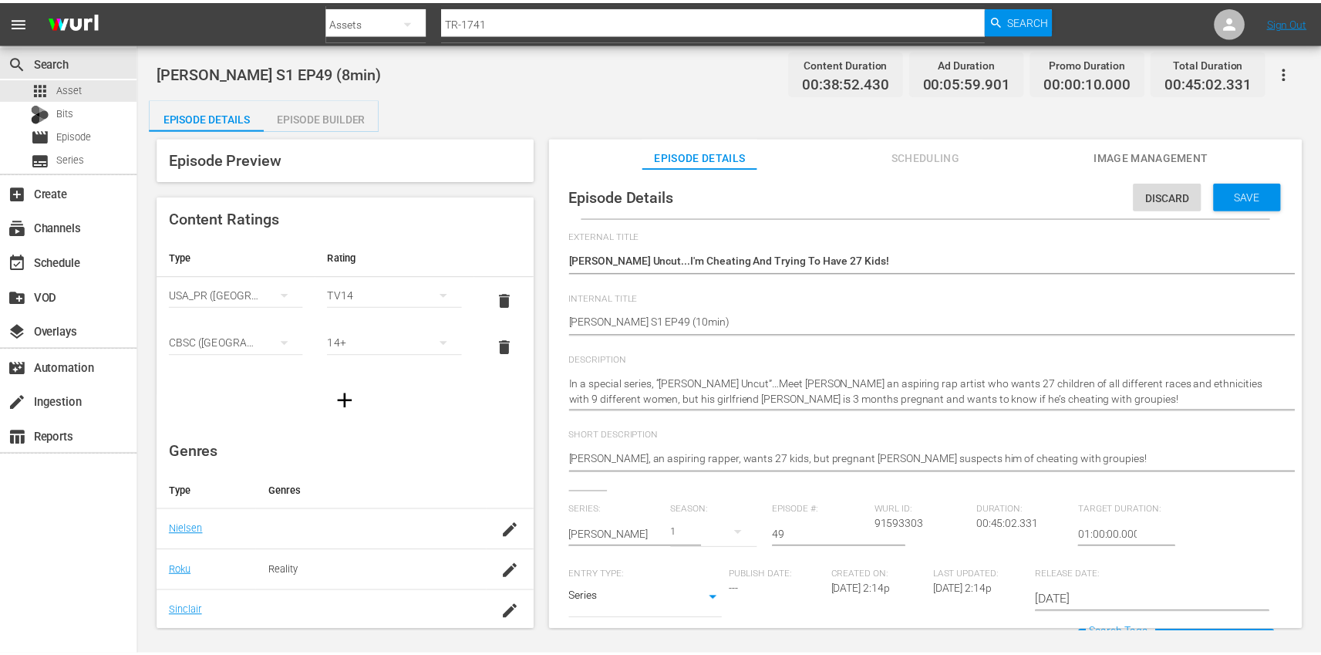
scroll to position [0, 0]
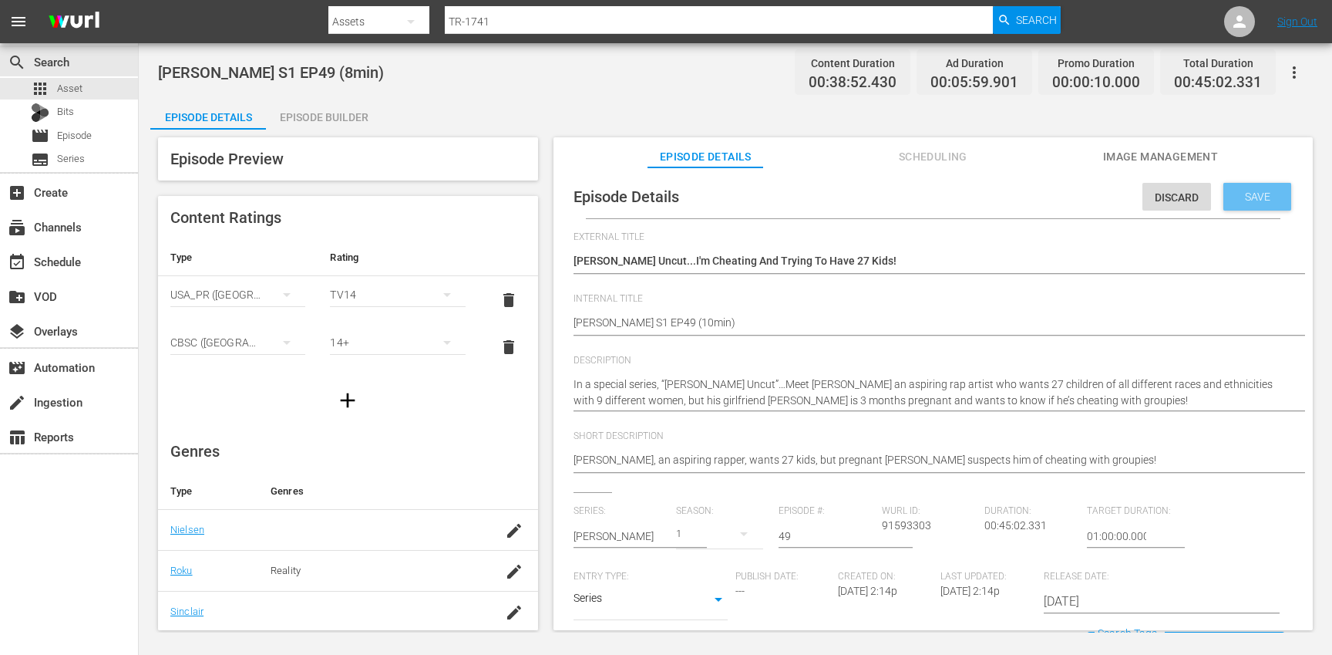
click at [1253, 202] on span "Save" at bounding box center [1258, 196] width 50 height 12
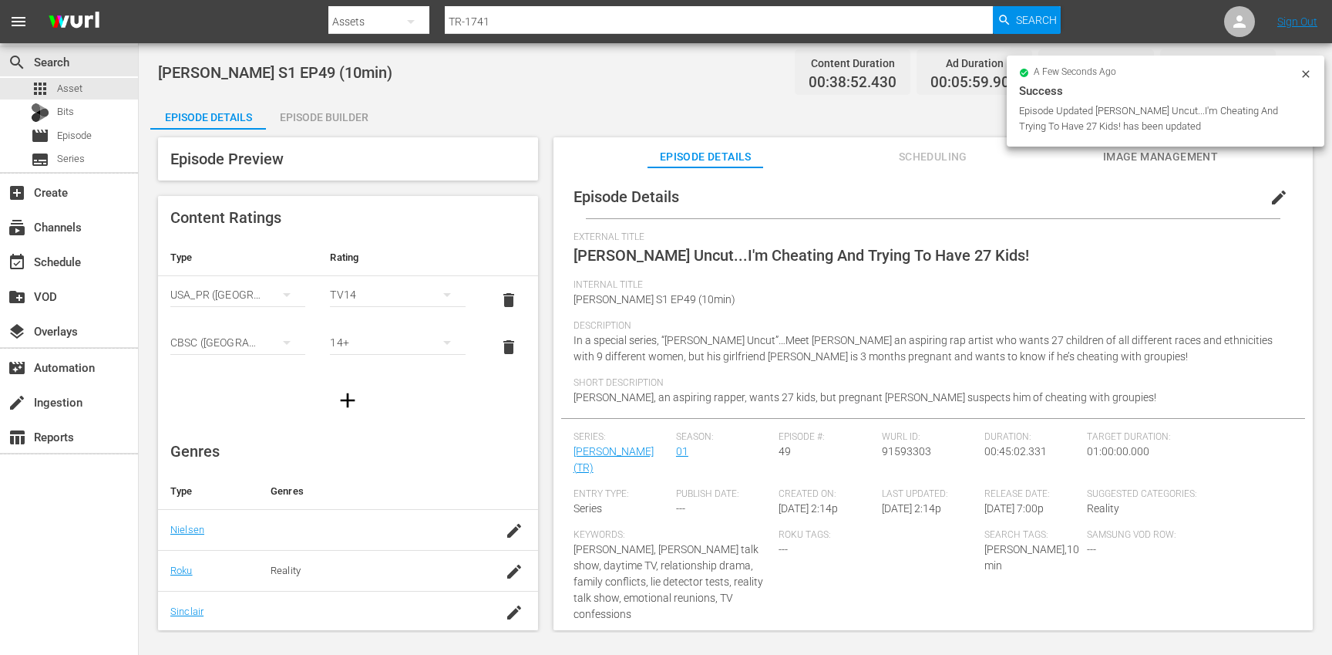
click at [326, 114] on div "Episode Builder" at bounding box center [324, 117] width 116 height 37
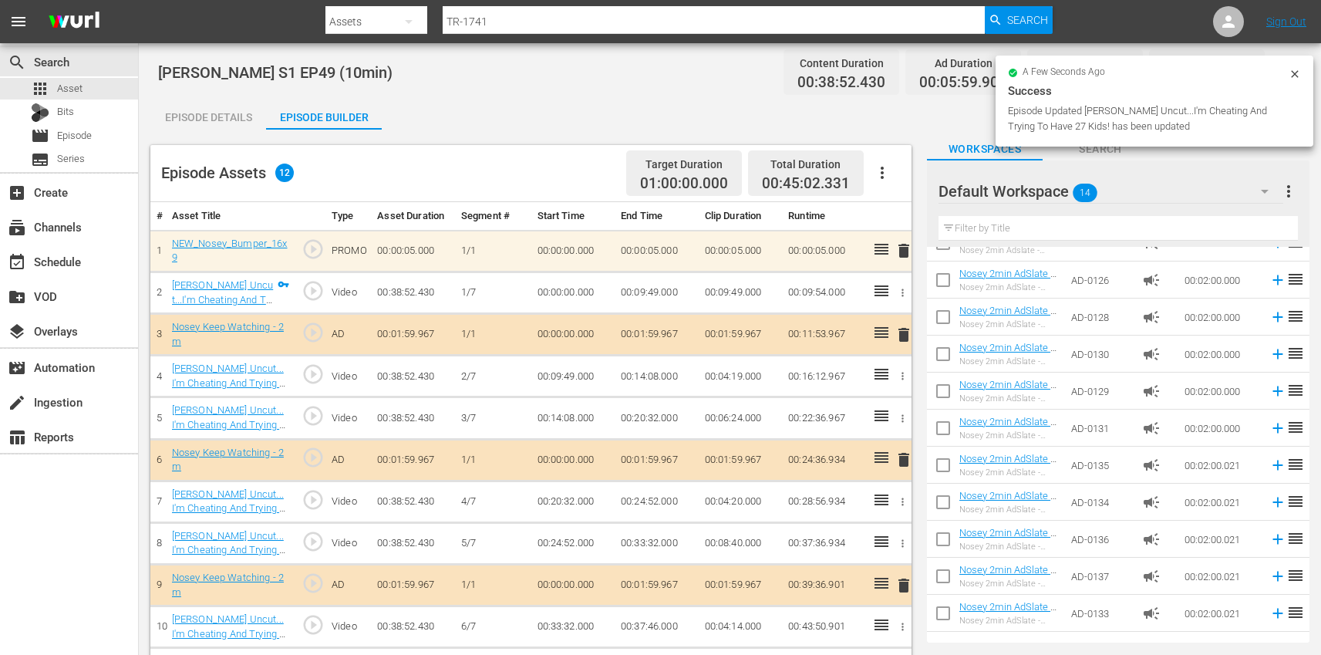
click at [883, 168] on icon "button" at bounding box center [882, 173] width 3 height 12
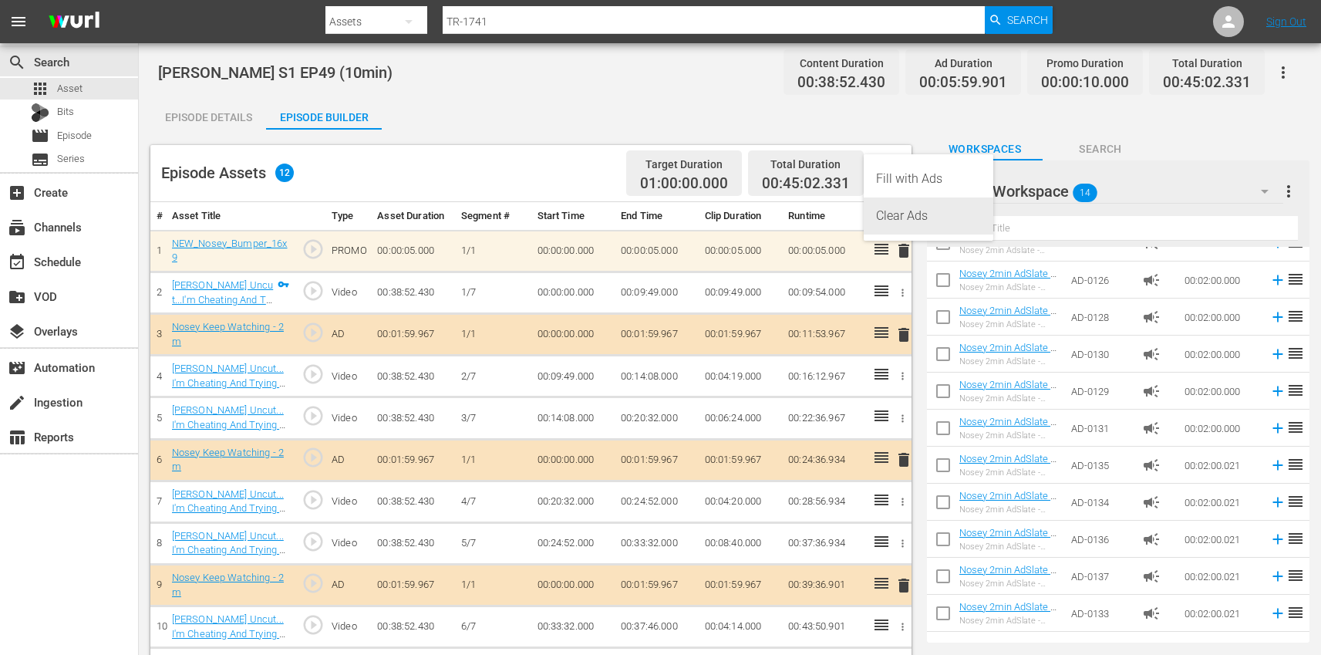
click at [923, 213] on div "Clear Ads" at bounding box center [928, 215] width 105 height 37
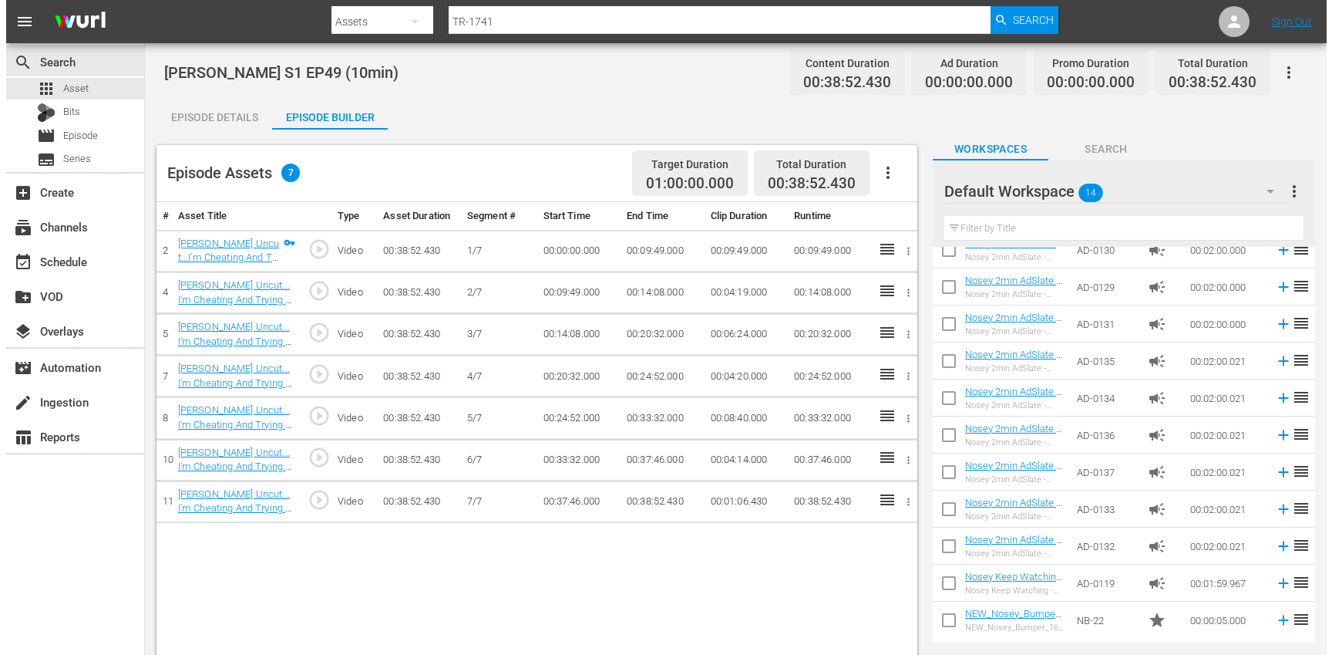
scroll to position [167, 0]
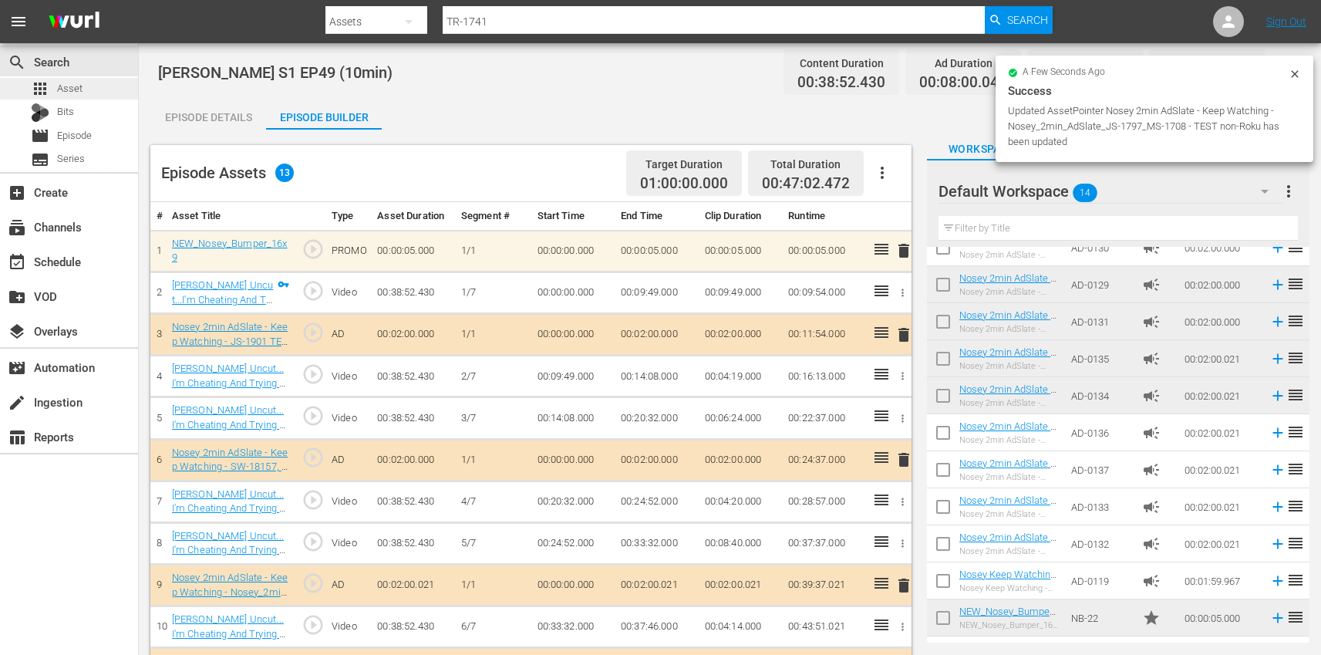
click at [96, 89] on div "apps Asset" at bounding box center [69, 89] width 138 height 22
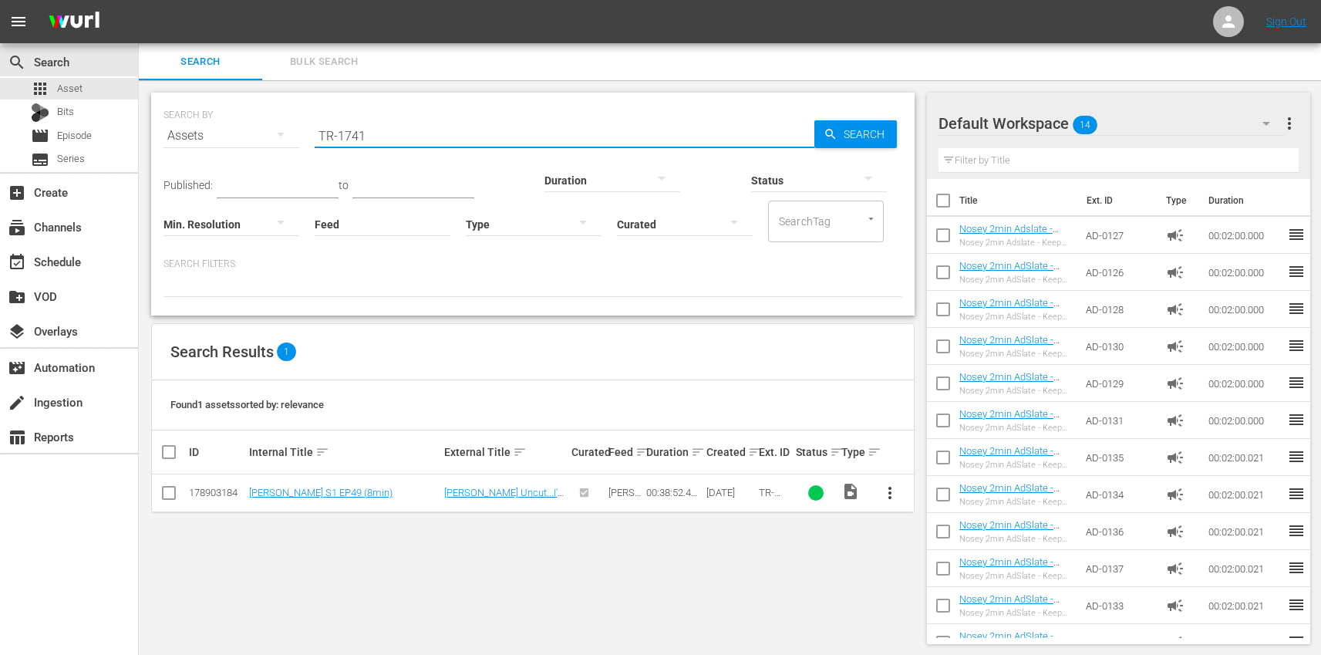
click at [419, 138] on input "TR-1741" at bounding box center [565, 135] width 500 height 37
paste input "59"
type input "TR-1759"
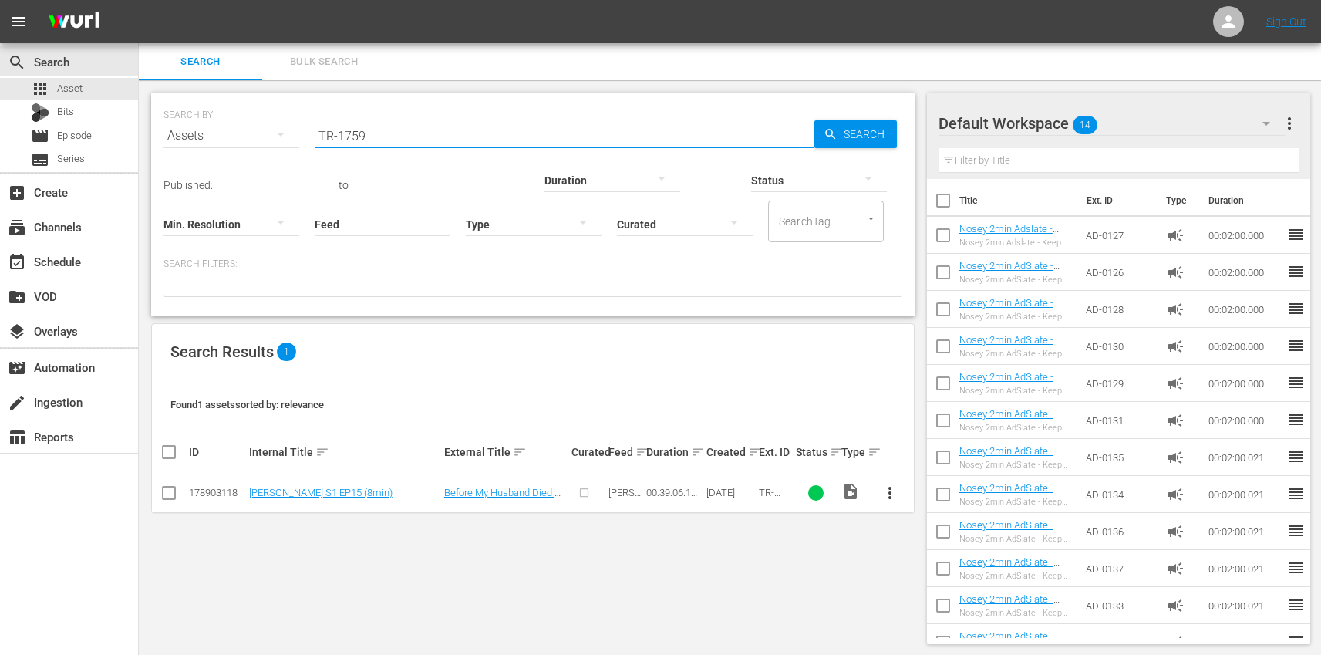
click at [885, 490] on span "more_vert" at bounding box center [890, 492] width 19 height 19
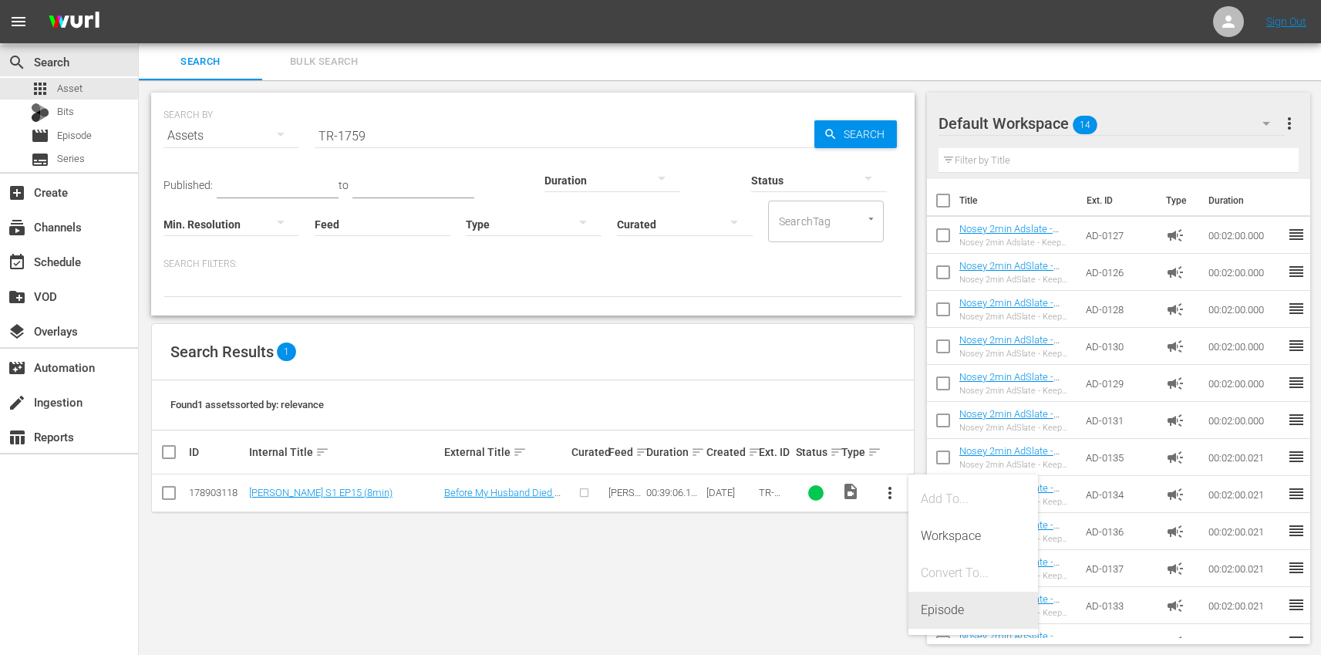
click at [959, 608] on div "Episode" at bounding box center [973, 609] width 105 height 37
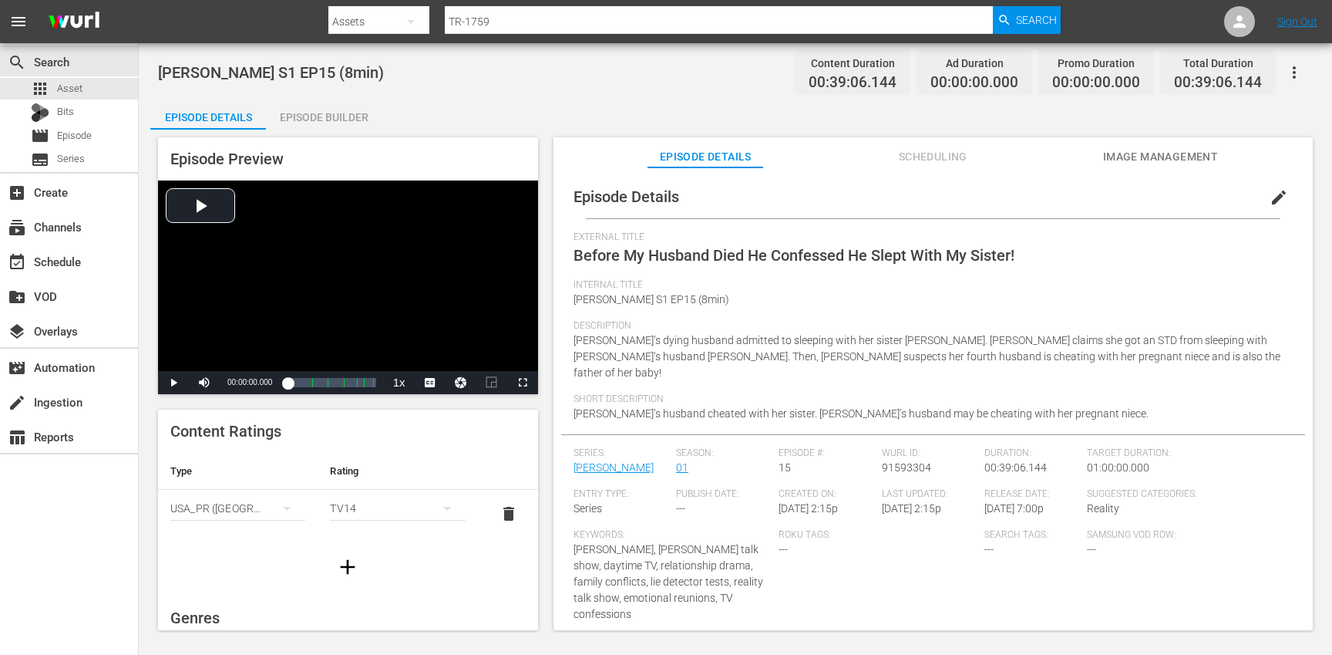
click at [1270, 197] on span "edit" at bounding box center [1279, 197] width 19 height 19
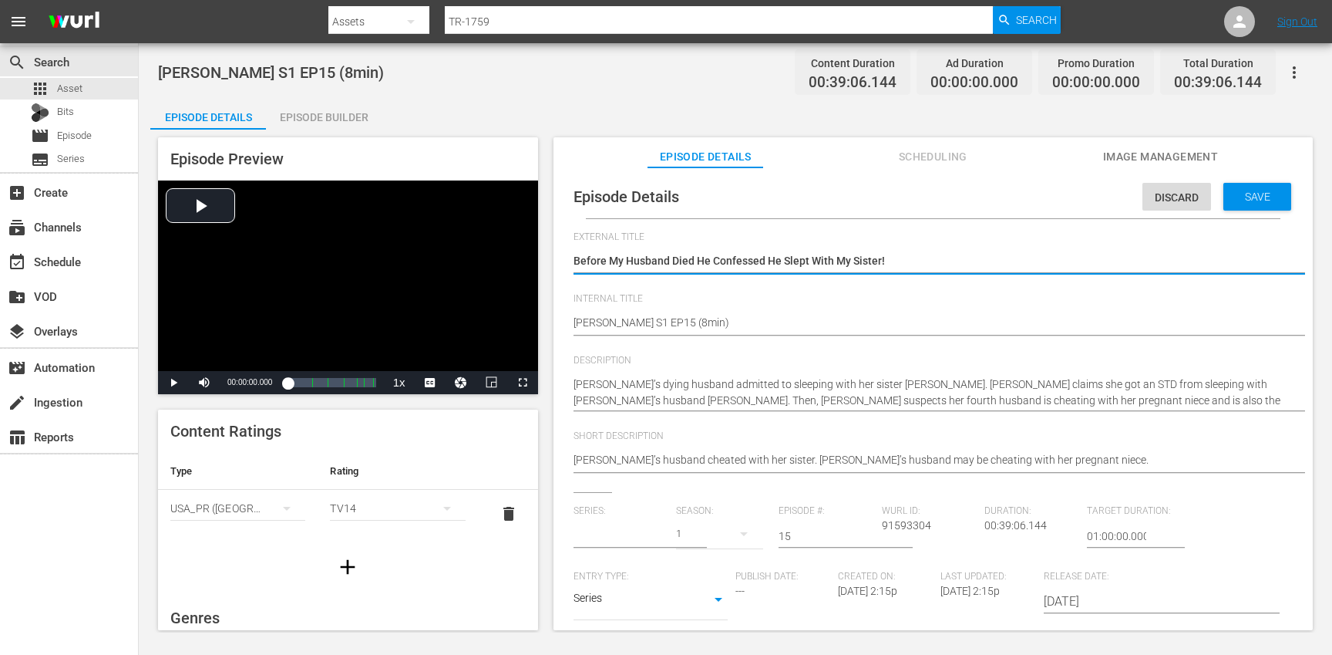
click at [611, 526] on input "text" at bounding box center [621, 535] width 95 height 37
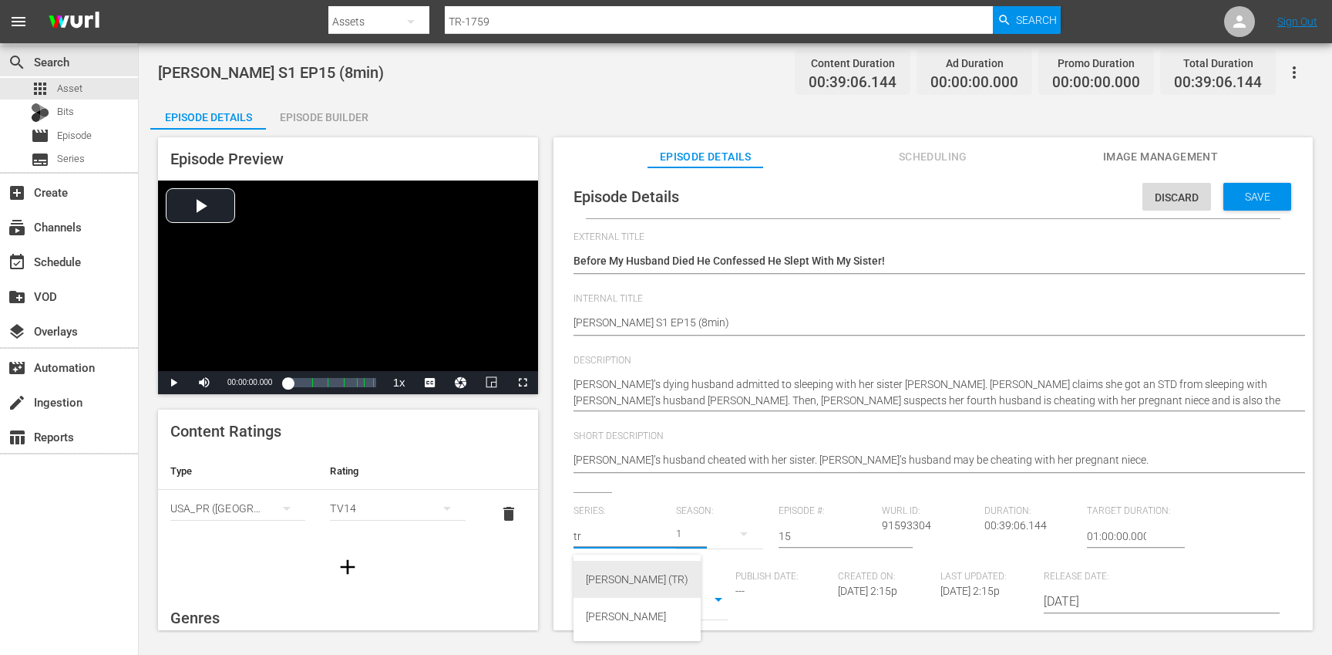
drag, startPoint x: 614, startPoint y: 580, endPoint x: 705, endPoint y: 546, distance: 97.8
click at [614, 579] on div "[PERSON_NAME] (TR)" at bounding box center [637, 579] width 103 height 37
type input "[PERSON_NAME] (TR)"
click at [720, 536] on div "17" at bounding box center [719, 533] width 87 height 43
click at [705, 624] on div "1" at bounding box center [696, 622] width 42 height 15
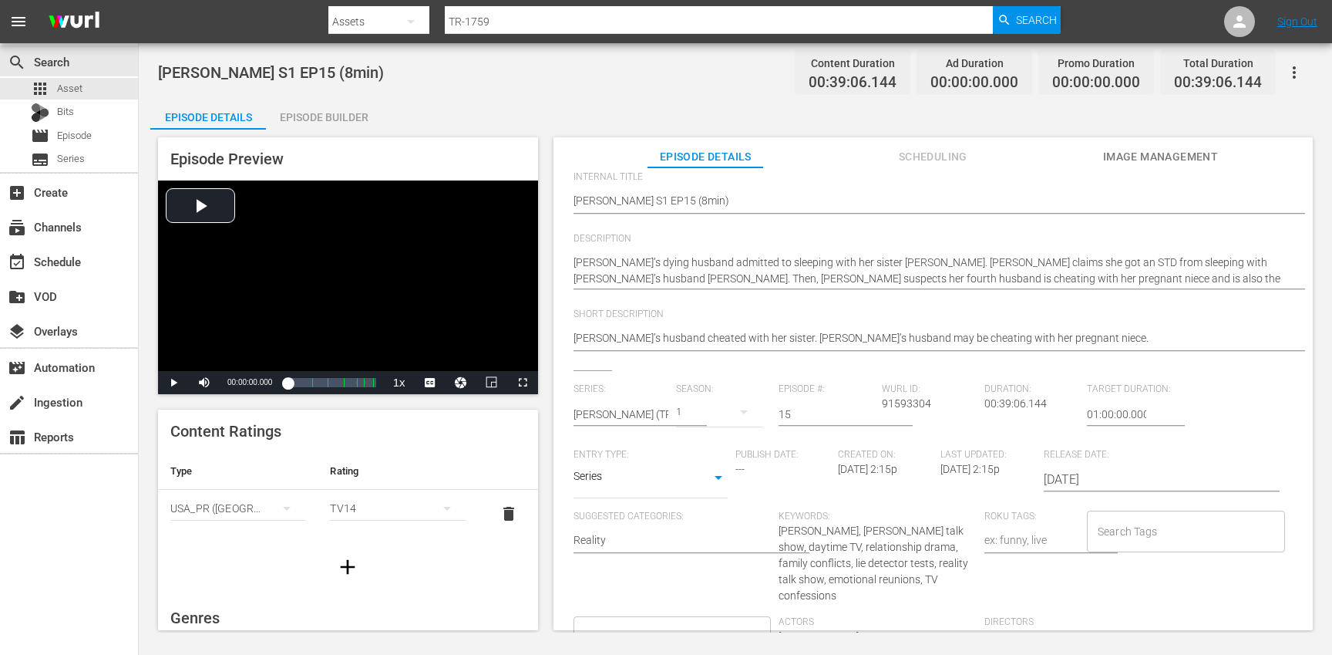
scroll to position [125, 0]
click at [1139, 519] on input "Search Tags" at bounding box center [1174, 528] width 161 height 28
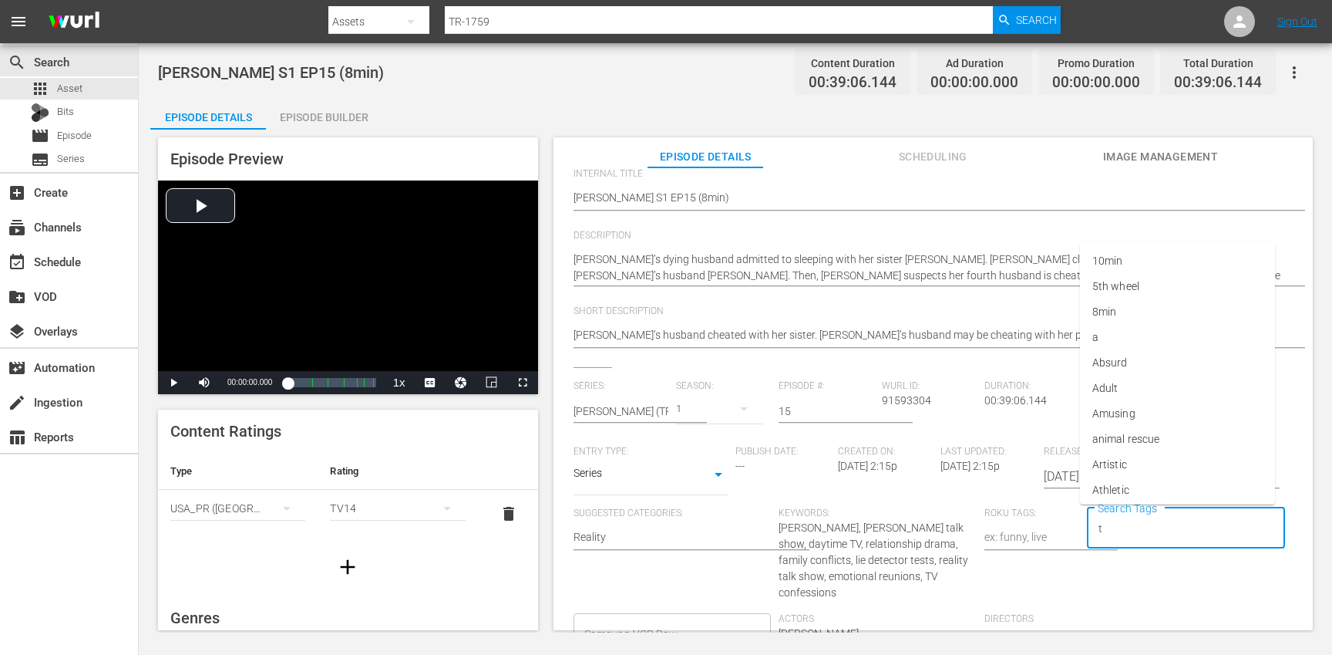
type input "tr"
click at [1135, 468] on li "[PERSON_NAME]" at bounding box center [1177, 464] width 195 height 25
type input "trc"
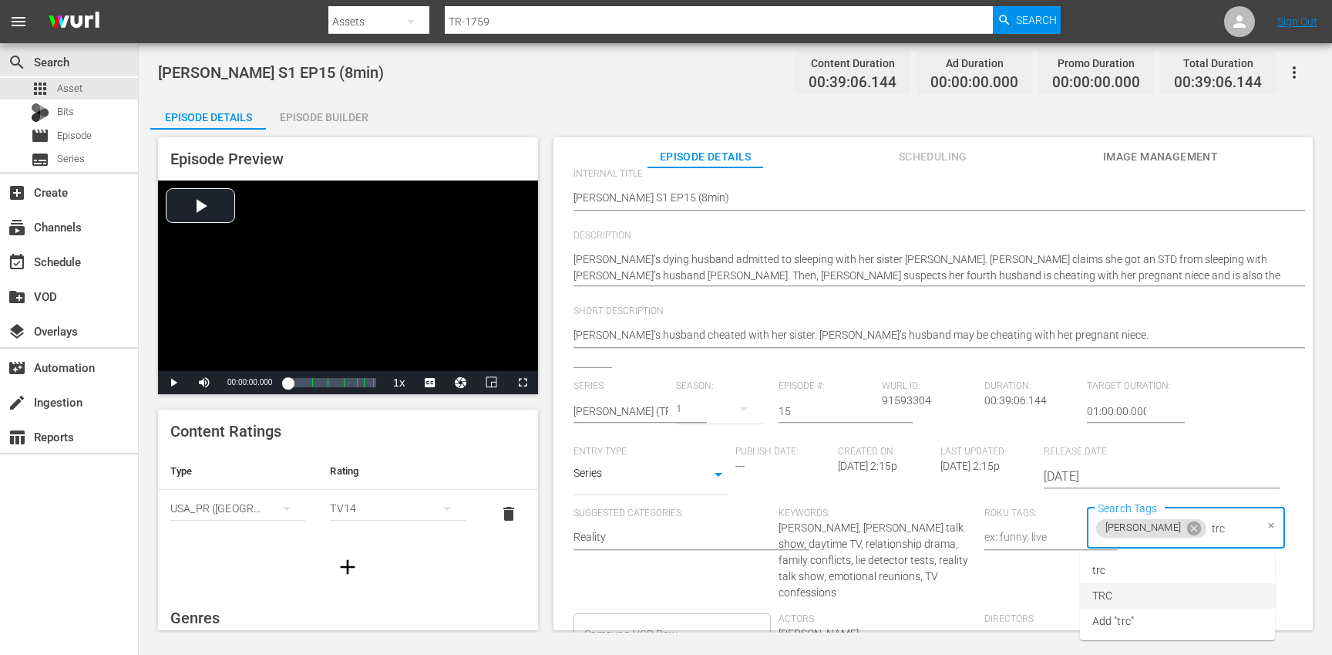
click at [1133, 594] on li "TRC" at bounding box center [1177, 595] width 195 height 25
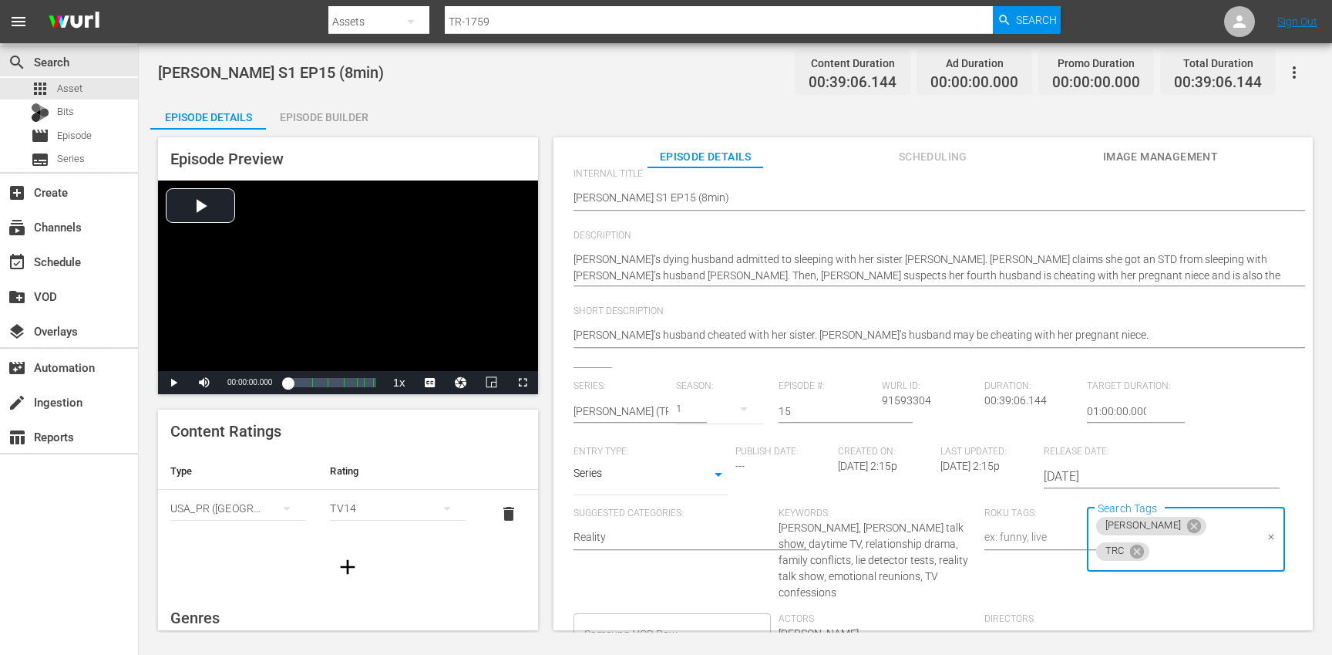
type input "8"
click at [1124, 563] on li "8min" at bounding box center [1177, 569] width 195 height 25
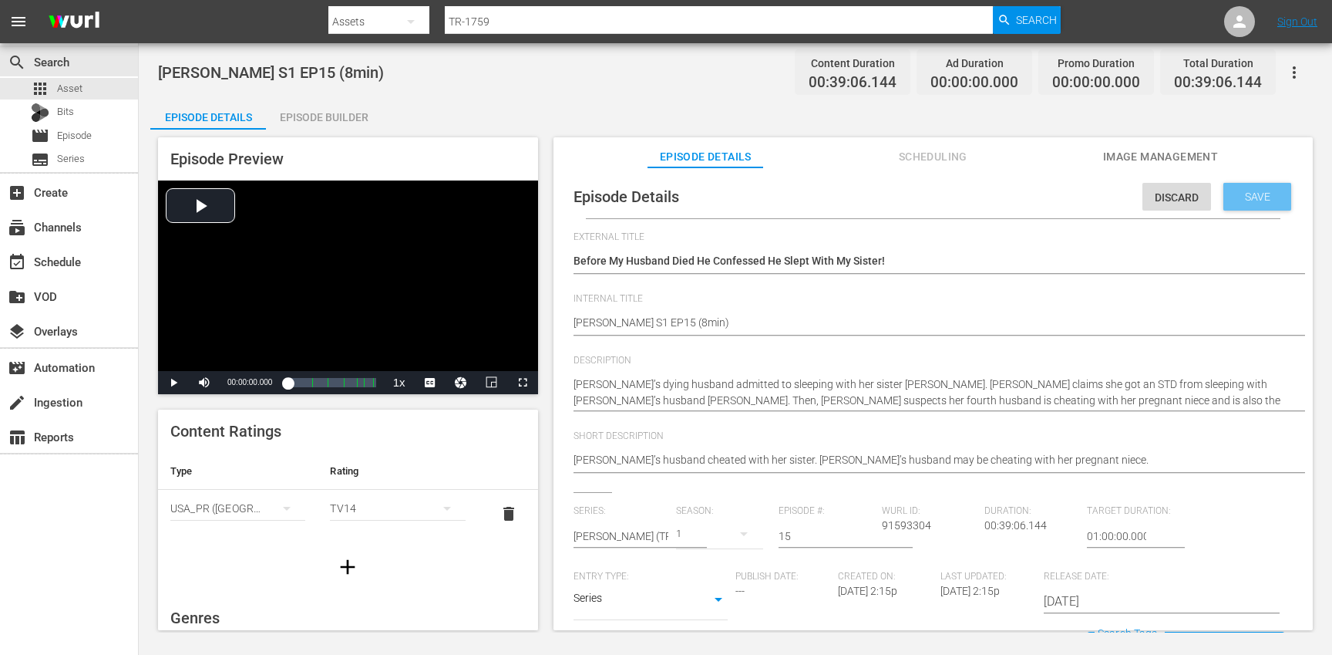
click at [1246, 204] on div "Save" at bounding box center [1258, 197] width 68 height 28
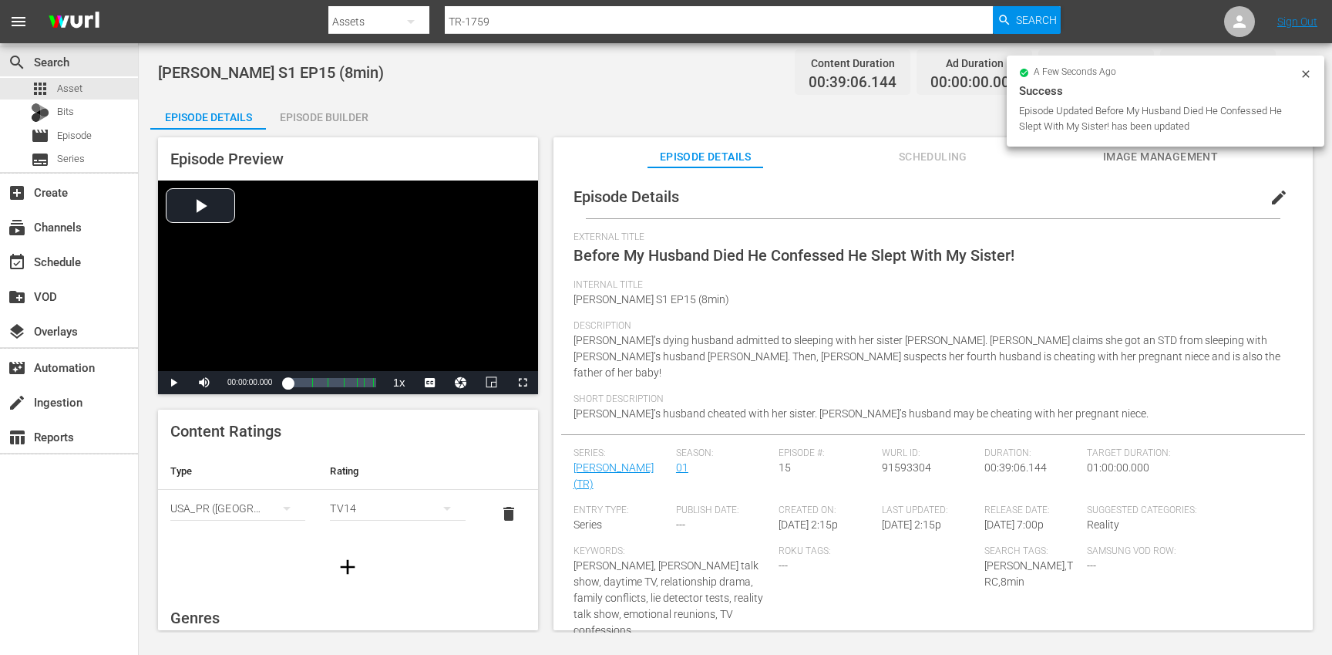
click at [342, 556] on icon "button" at bounding box center [347, 566] width 25 height 25
click at [224, 553] on div "simple table" at bounding box center [237, 555] width 135 height 43
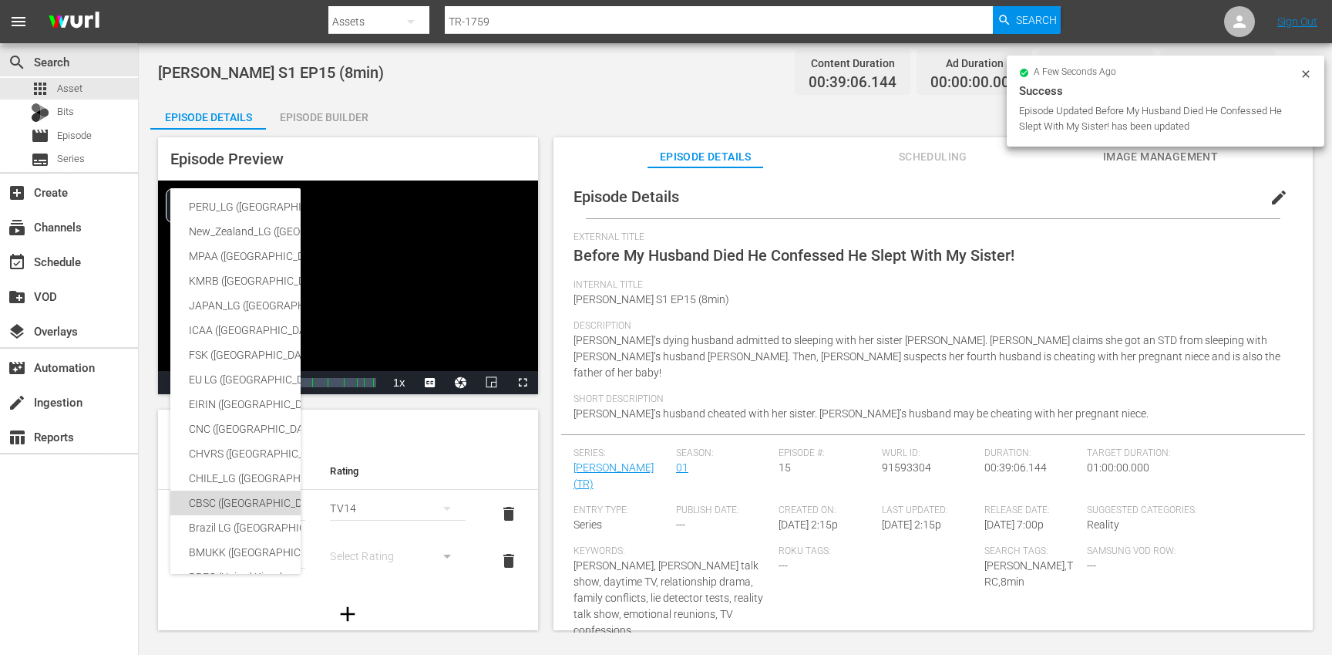
click at [232, 505] on div "CBSC ([GEOGRAPHIC_DATA])" at bounding box center [378, 502] width 379 height 25
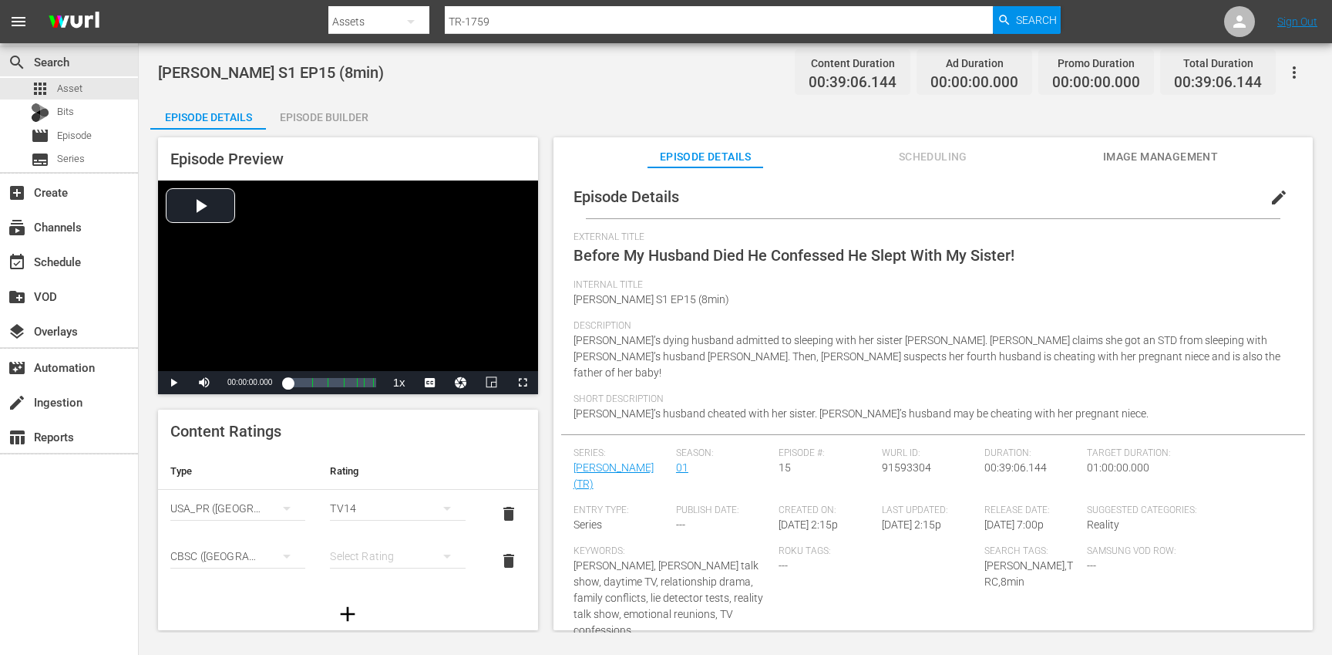
click at [393, 551] on div "simple table" at bounding box center [397, 555] width 135 height 43
click at [385, 523] on div "14+" at bounding box center [390, 524] width 93 height 25
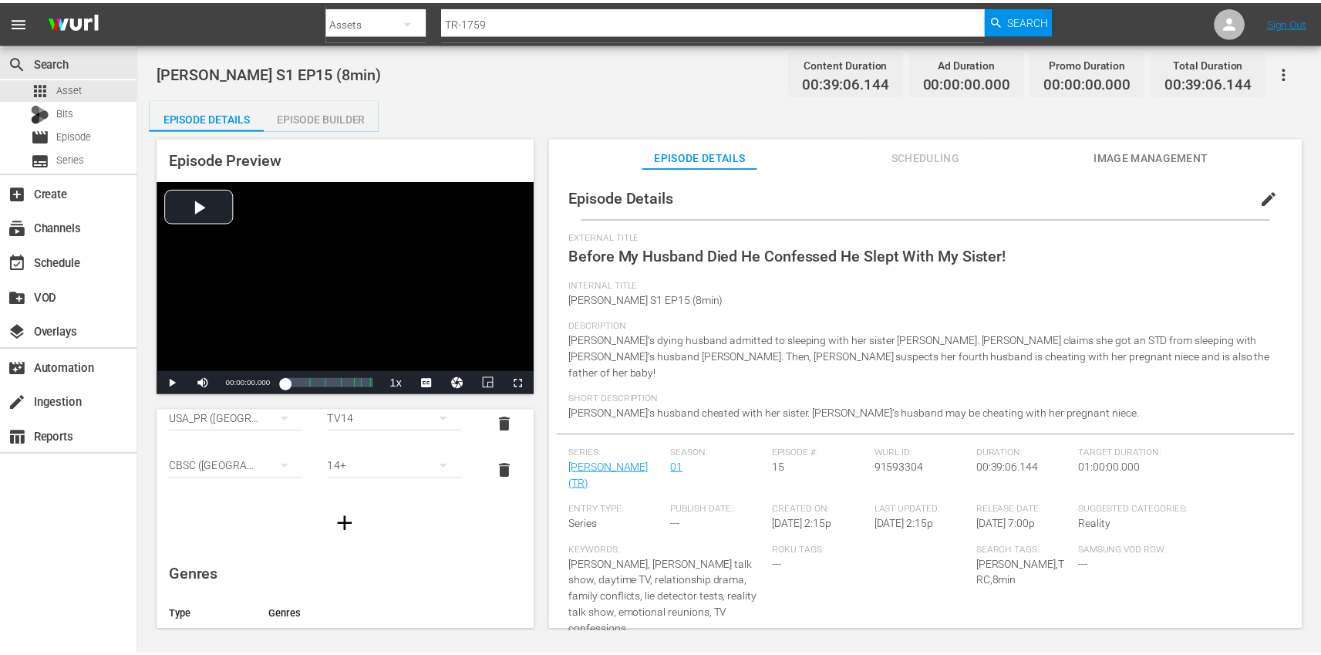
scroll to position [362, 0]
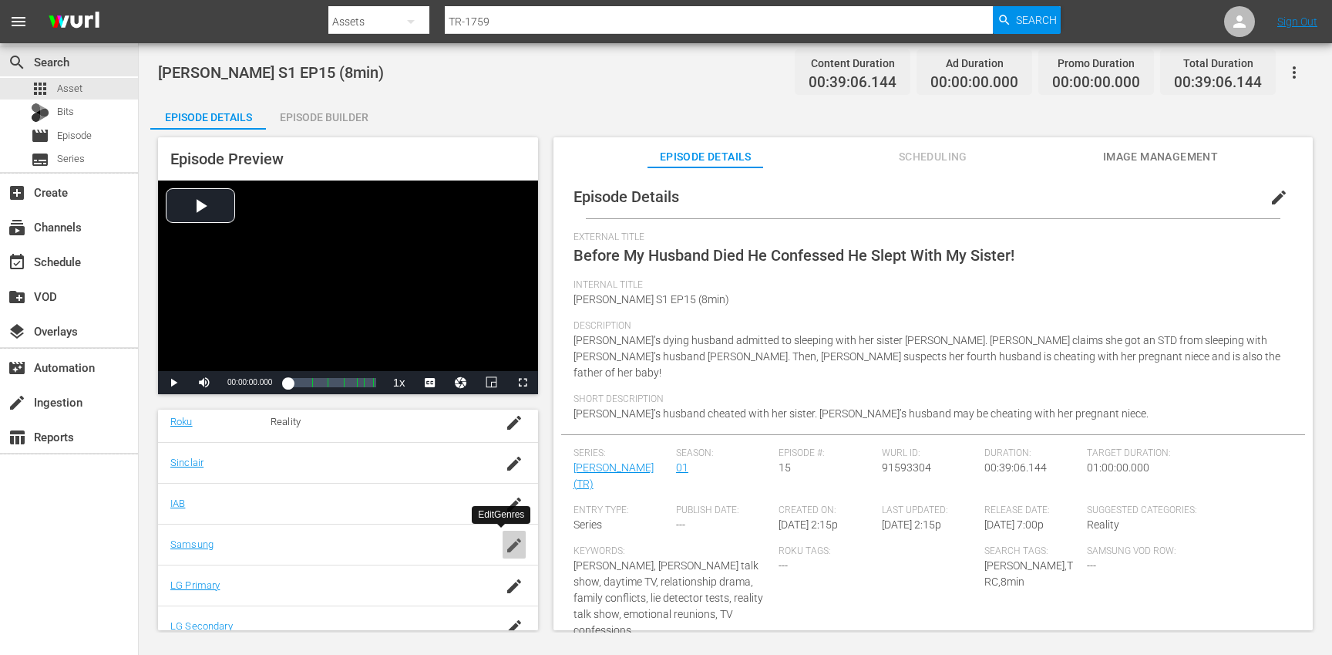
click at [510, 544] on icon "button" at bounding box center [514, 545] width 19 height 19
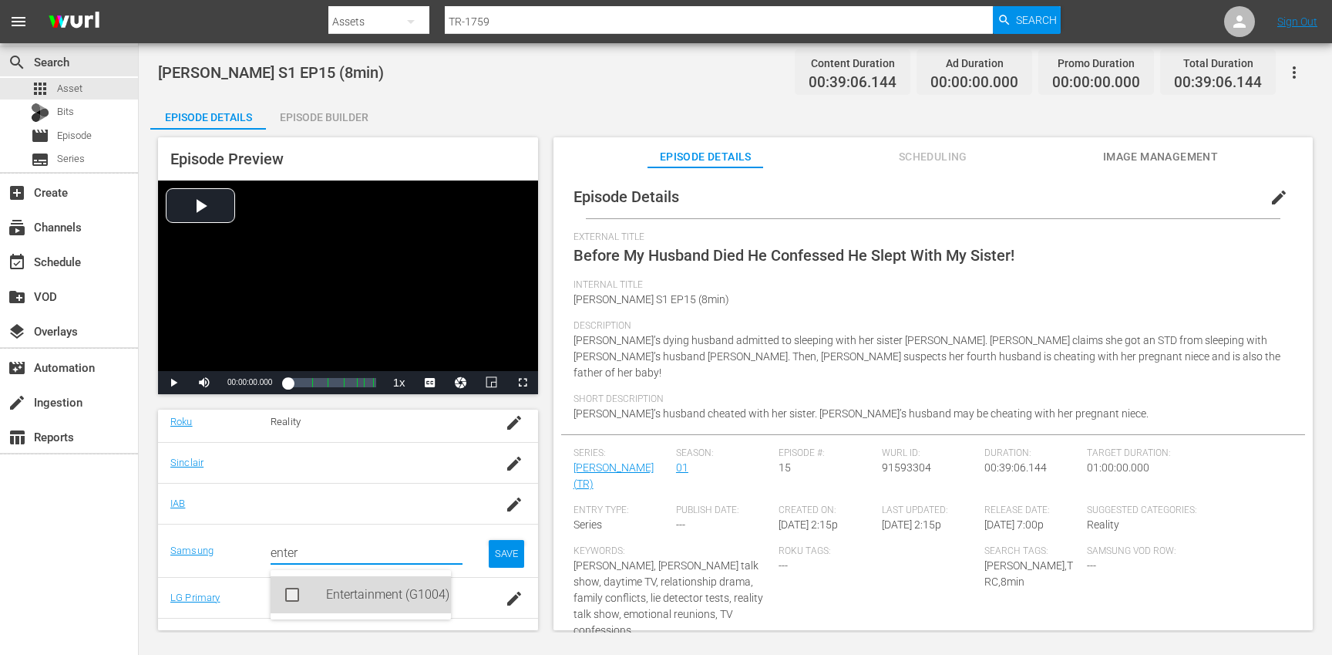
click at [365, 593] on div "Entertainment (G1004)" at bounding box center [382, 594] width 113 height 37
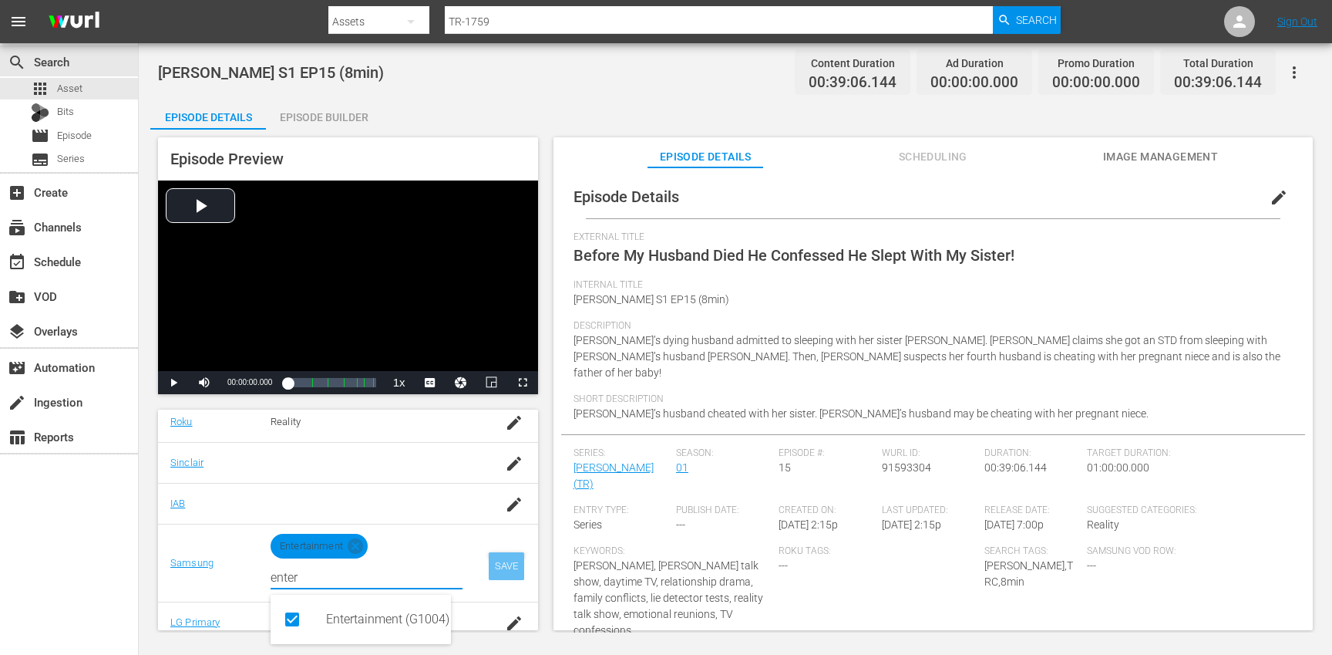
type input "enter"
click at [503, 559] on div "SAVE" at bounding box center [506, 566] width 35 height 28
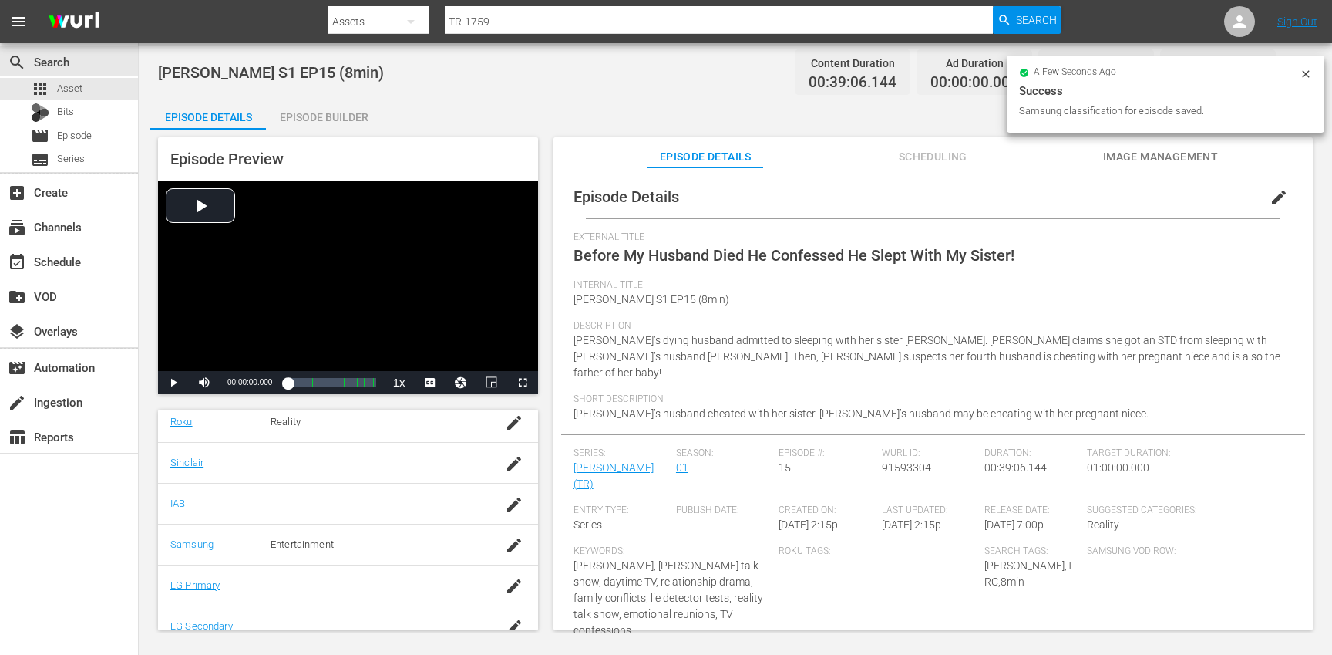
click at [324, 108] on div "Episode Builder" at bounding box center [324, 117] width 116 height 37
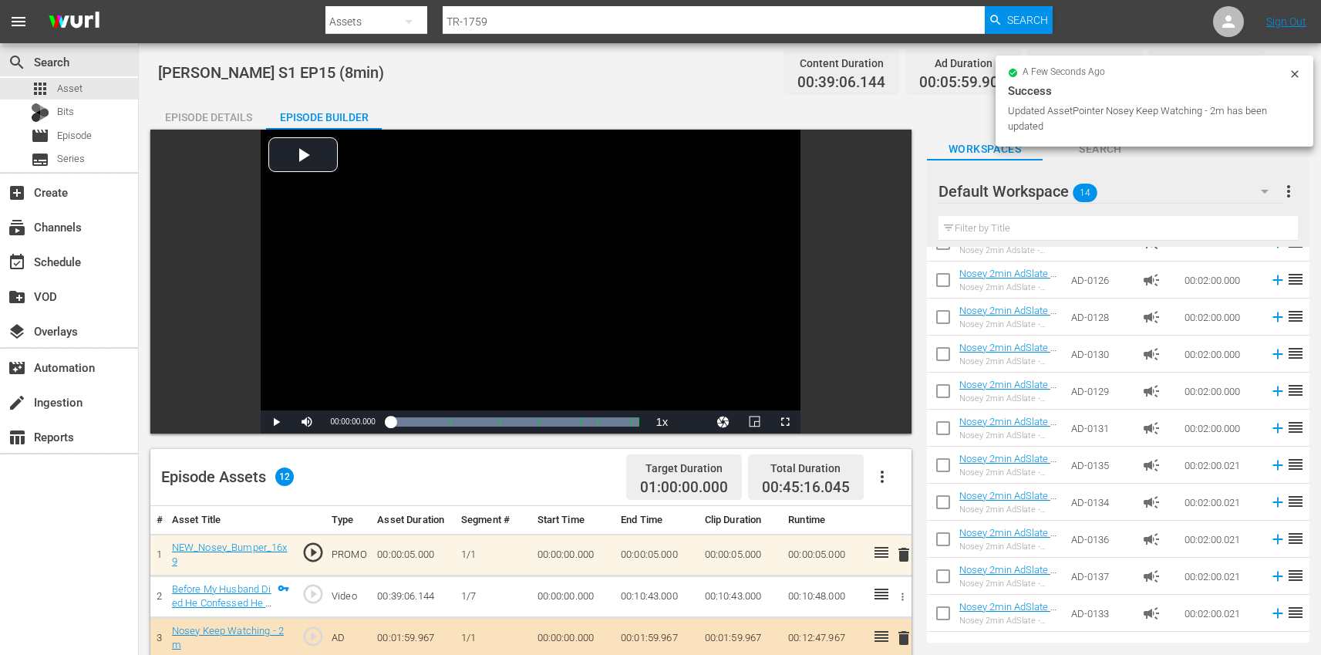
click at [207, 111] on div "Episode Details" at bounding box center [208, 117] width 116 height 37
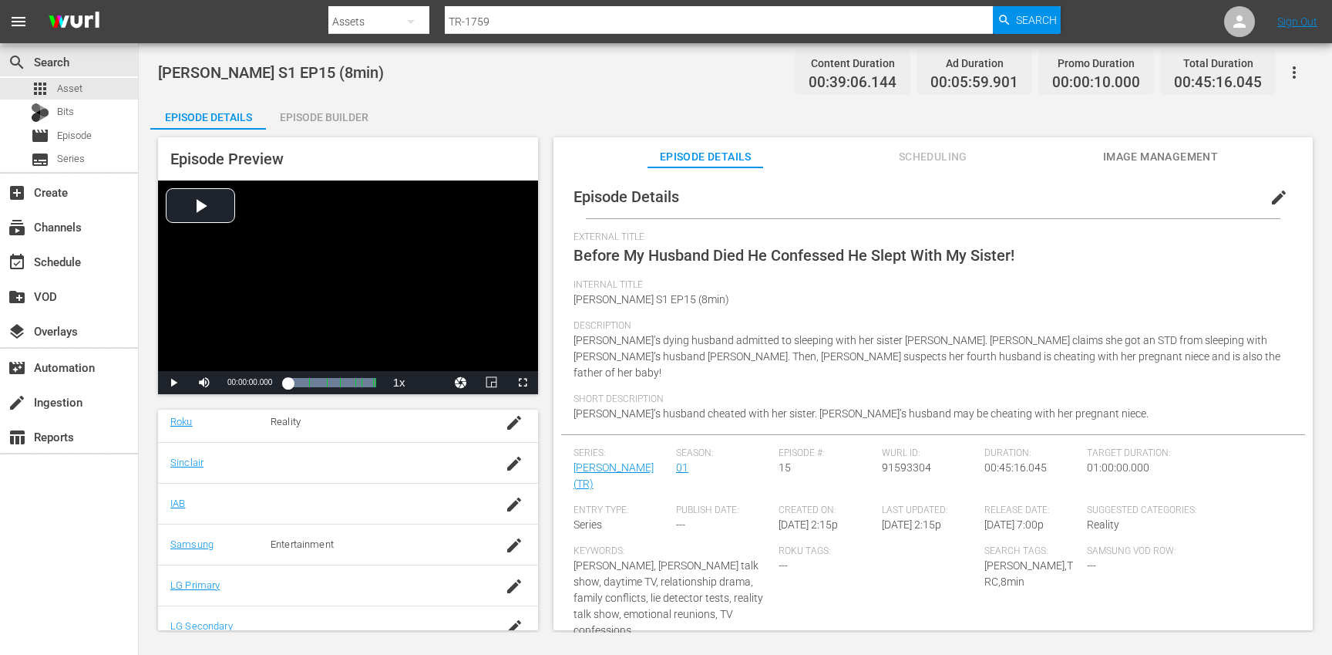
click at [1305, 70] on button "button" at bounding box center [1294, 72] width 37 height 37
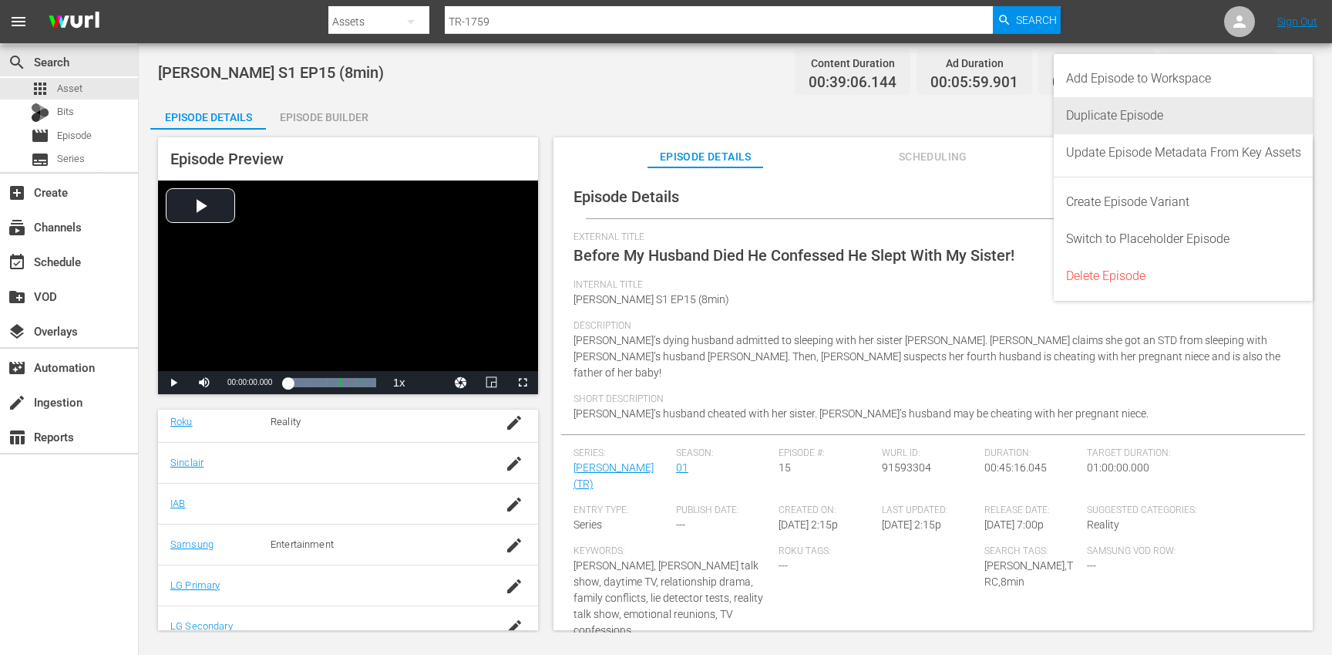
click at [1178, 116] on div "Duplicate Episode" at bounding box center [1183, 115] width 235 height 37
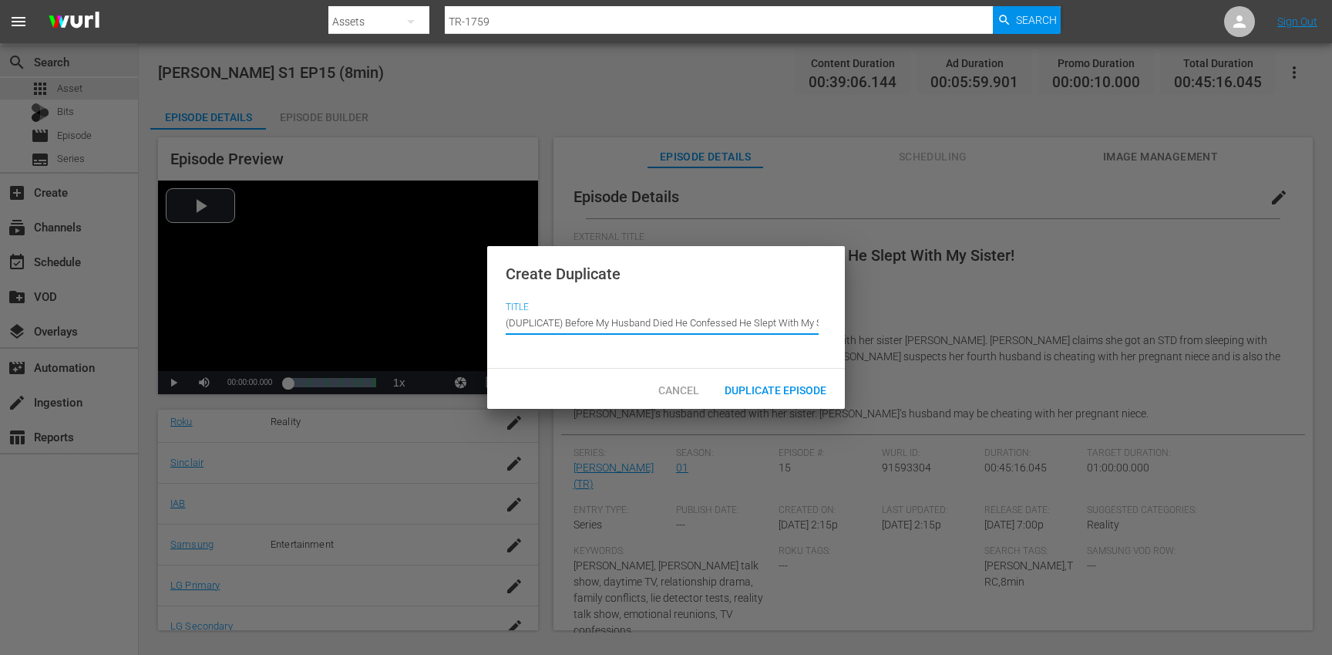
drag, startPoint x: 563, startPoint y: 315, endPoint x: 554, endPoint y: 279, distance: 37.2
click at [553, 281] on div "Create Duplicate Title Episode Title (DUPLICATE) Before My Husband Died He Conf…" at bounding box center [666, 307] width 358 height 123
type input "Before My Husband Died He Confessed He Slept With My Sister!"
click at [772, 393] on span "Duplicate Episode" at bounding box center [775, 390] width 126 height 12
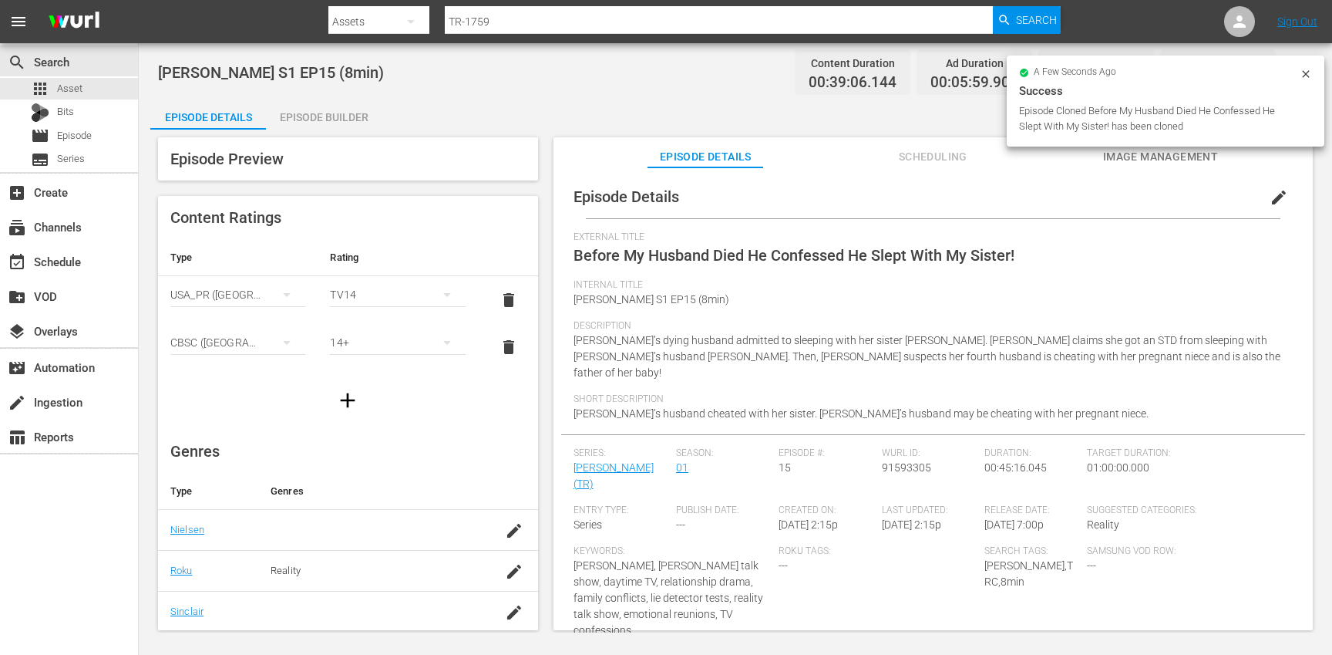
click at [1270, 197] on span "edit" at bounding box center [1279, 197] width 19 height 19
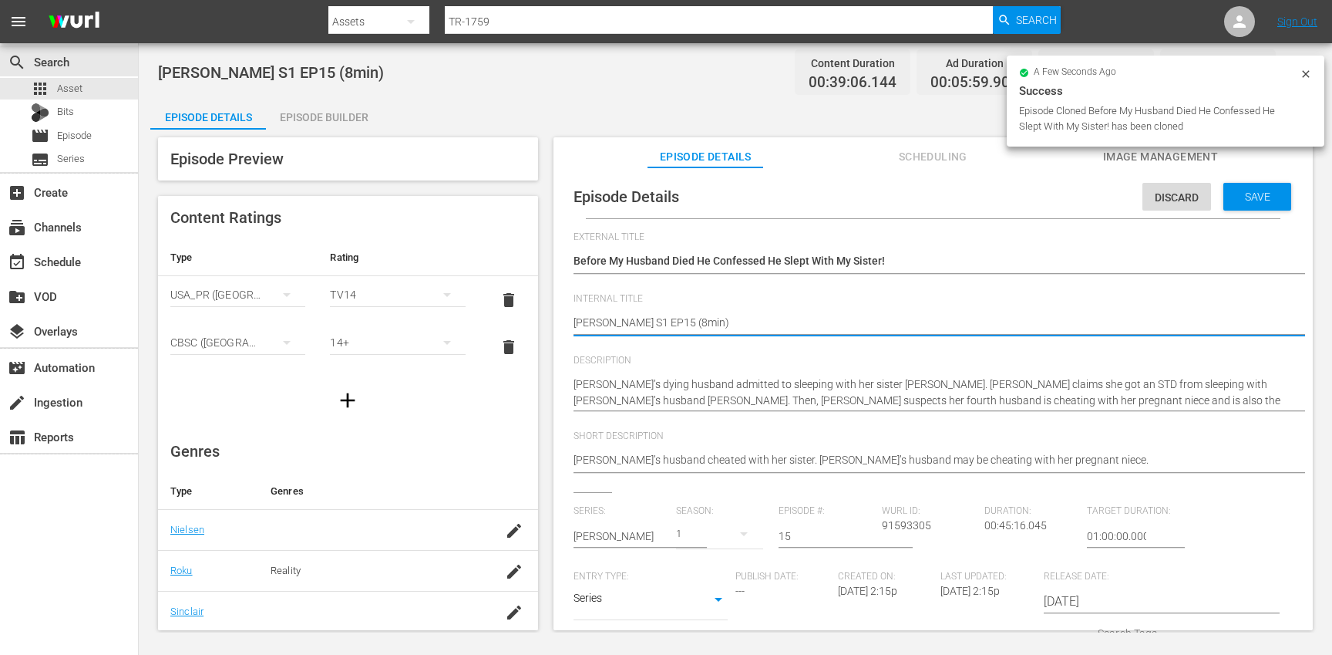
type textarea "[PERSON_NAME] S1 EP15 (min)"
type textarea "[PERSON_NAME] S1 EP15 (1min)"
type textarea "[PERSON_NAME] S1 EP15 (10min)"
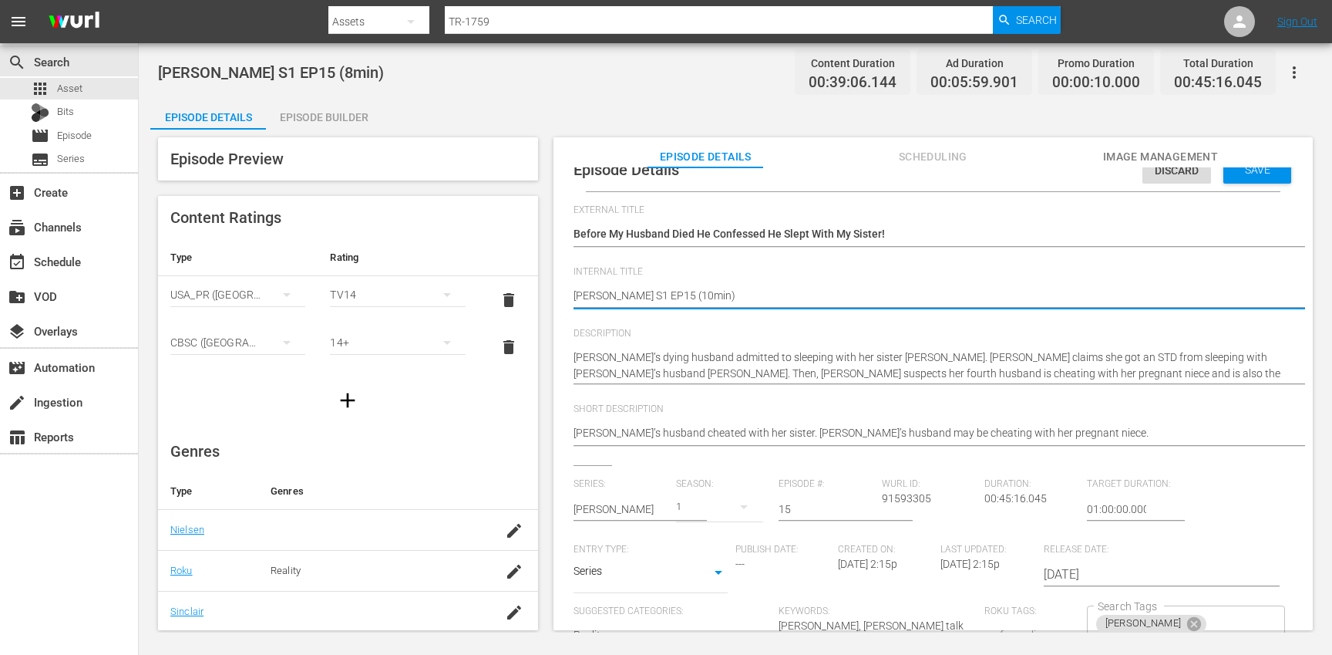
scroll to position [131, 0]
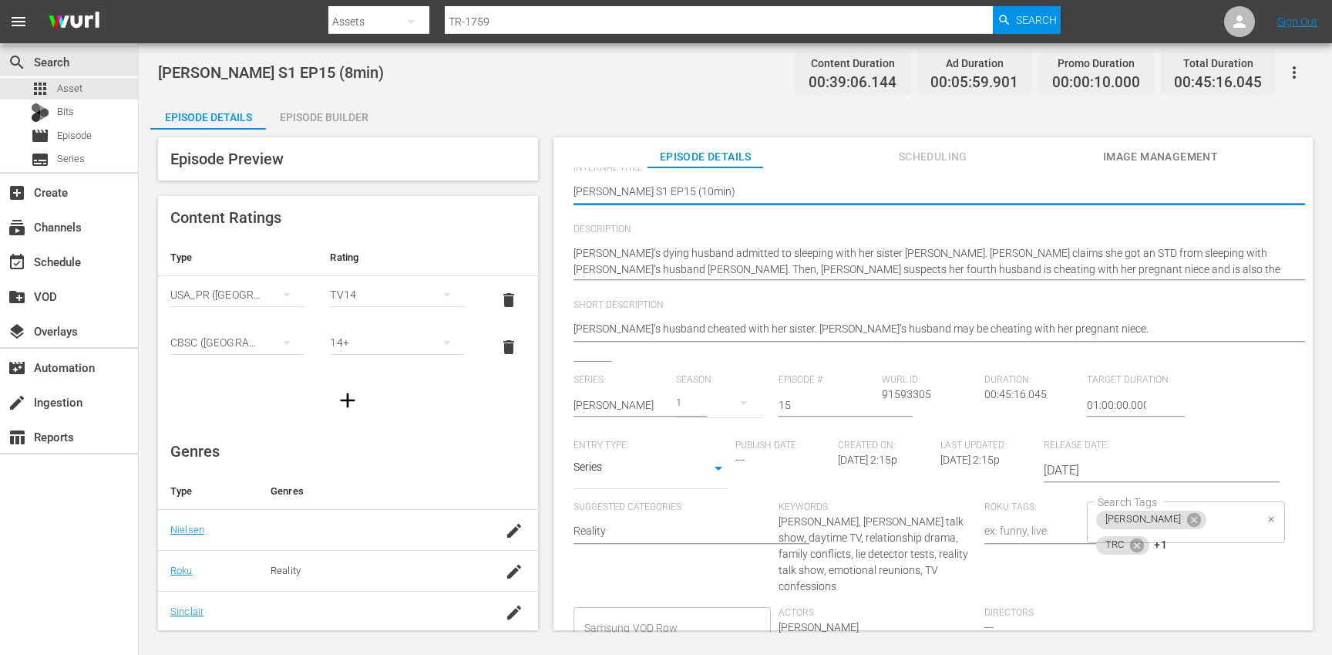
click at [1233, 519] on div "[PERSON_NAME] TRC +1 Search Tags" at bounding box center [1186, 522] width 198 height 42
type textarea "[PERSON_NAME] S1 EP15 (10min)"
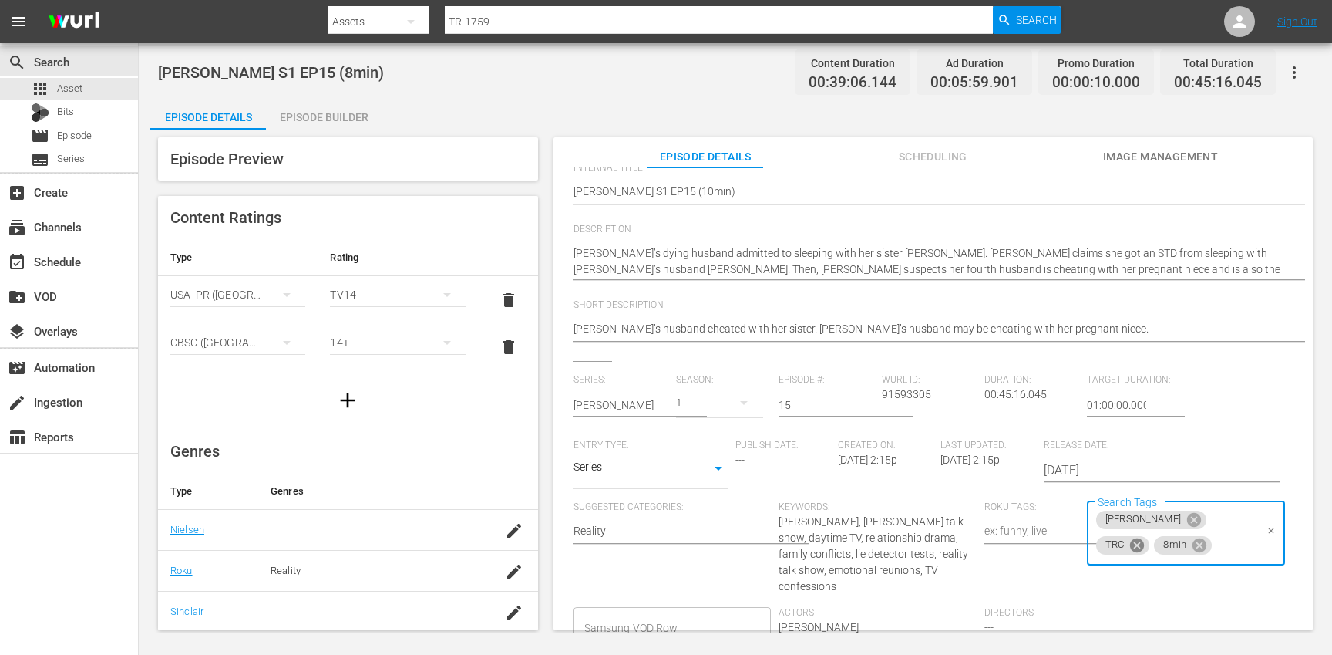
click at [1146, 537] on icon at bounding box center [1137, 545] width 17 height 17
click at [1144, 537] on icon at bounding box center [1137, 544] width 14 height 14
type input "10"
click at [1150, 566] on li "10min" at bounding box center [1177, 563] width 195 height 25
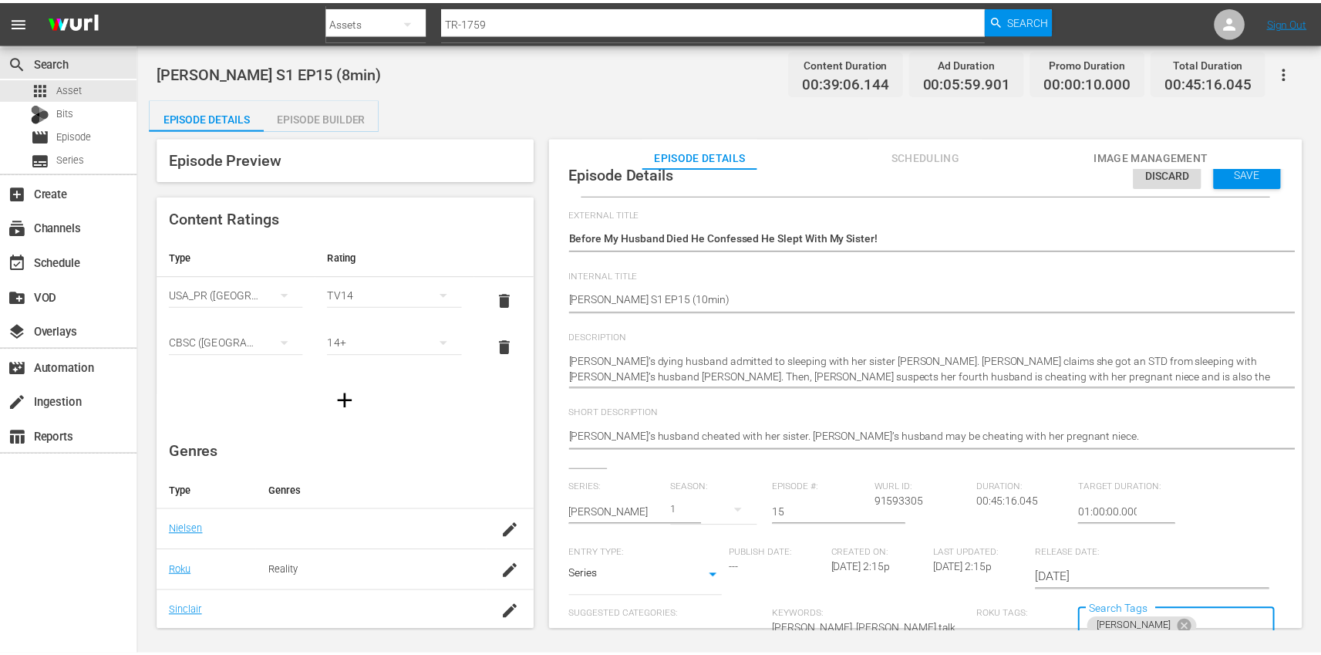
scroll to position [0, 0]
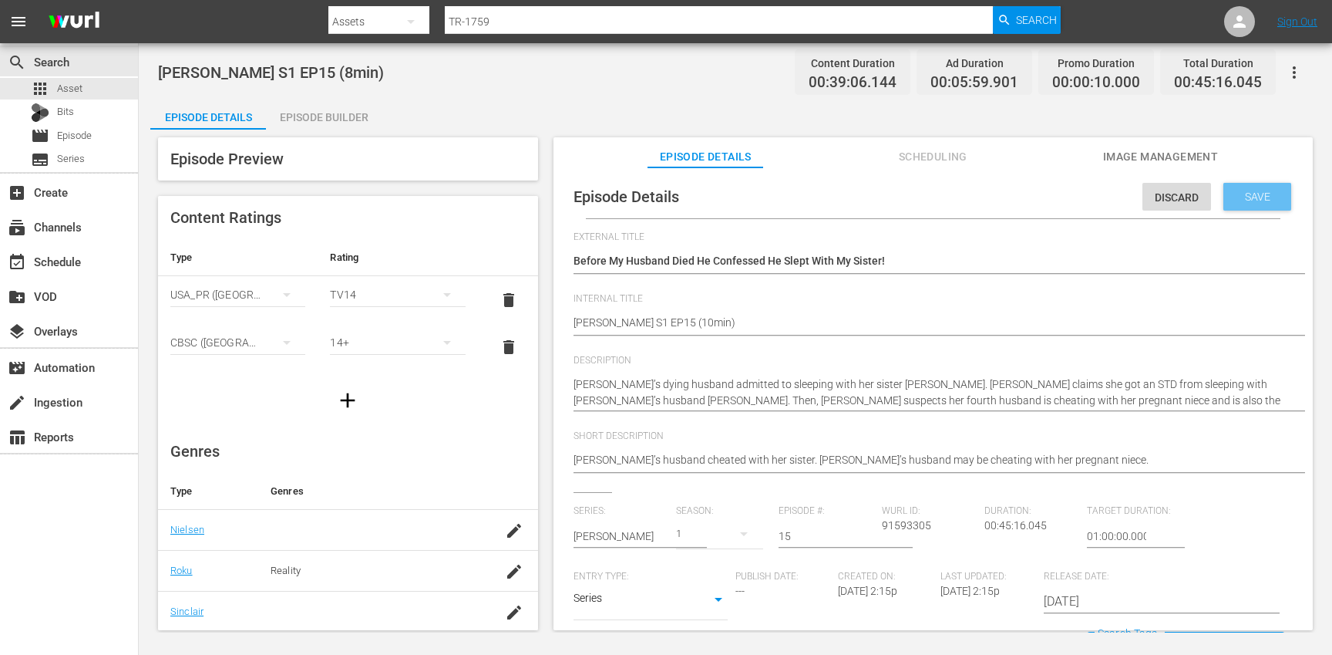
click at [1261, 200] on span "Save" at bounding box center [1258, 196] width 50 height 12
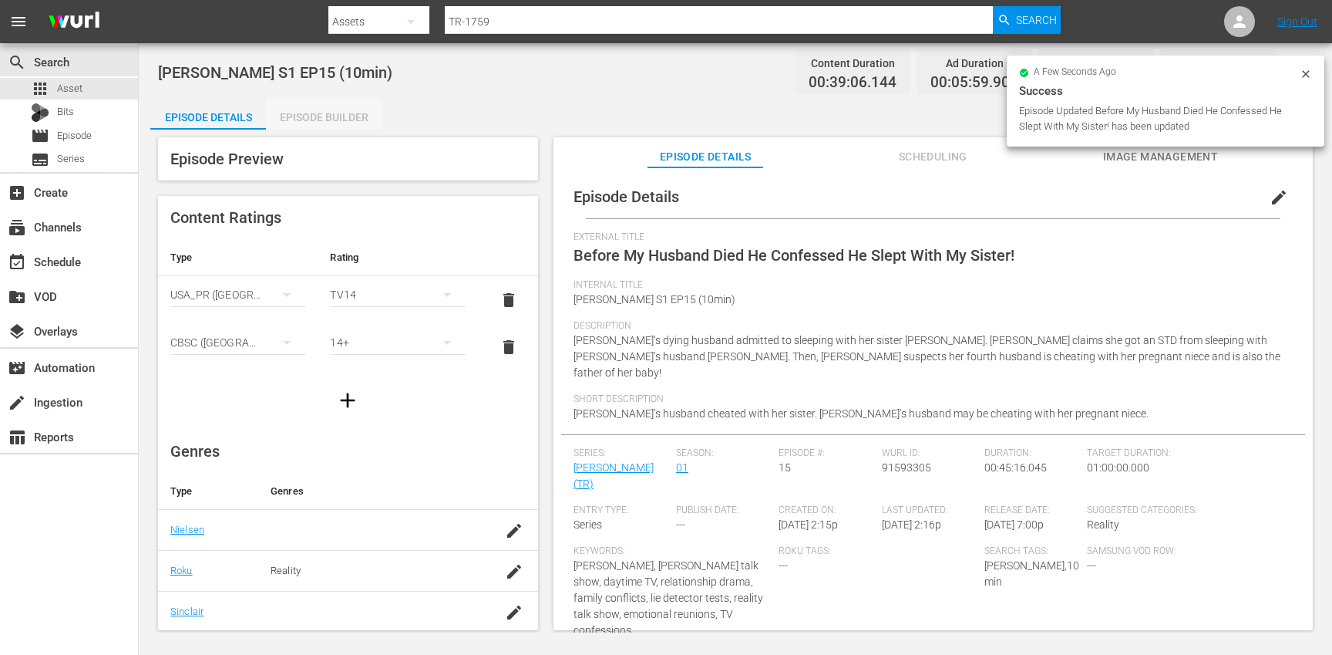
click at [306, 117] on div "Episode Builder" at bounding box center [324, 117] width 116 height 37
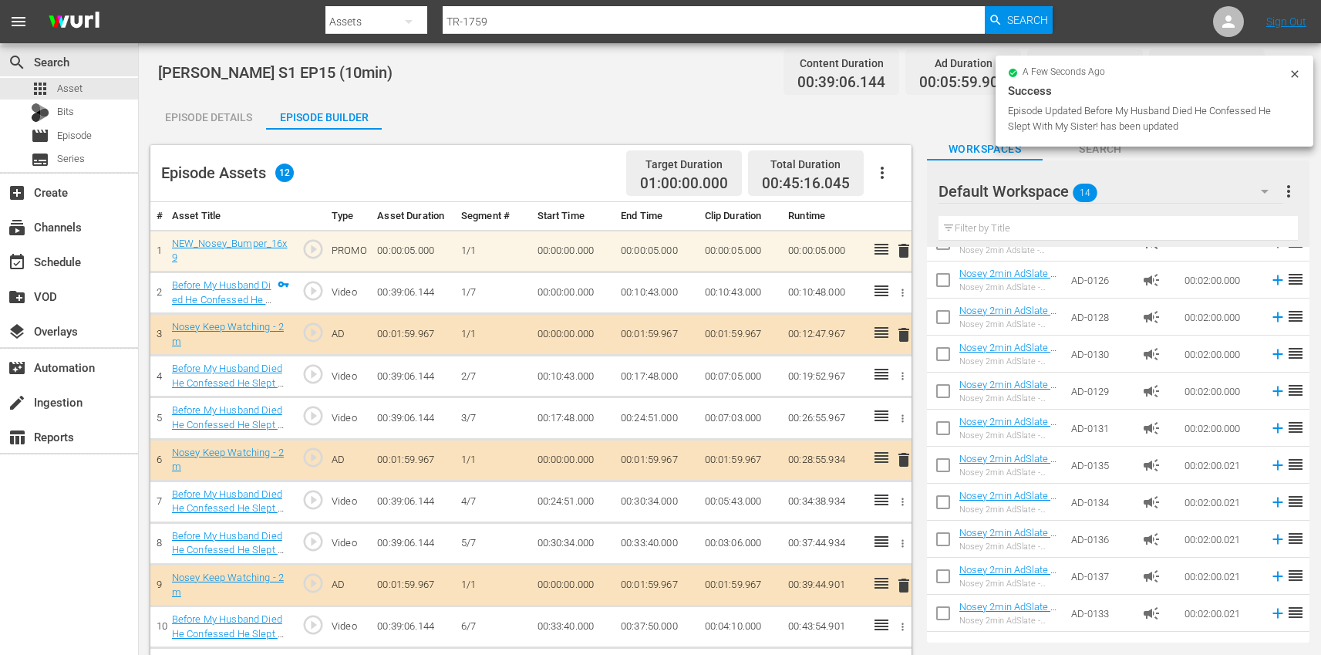
click at [883, 168] on icon "button" at bounding box center [882, 173] width 3 height 12
click at [894, 221] on div "Clear Ads" at bounding box center [928, 215] width 105 height 37
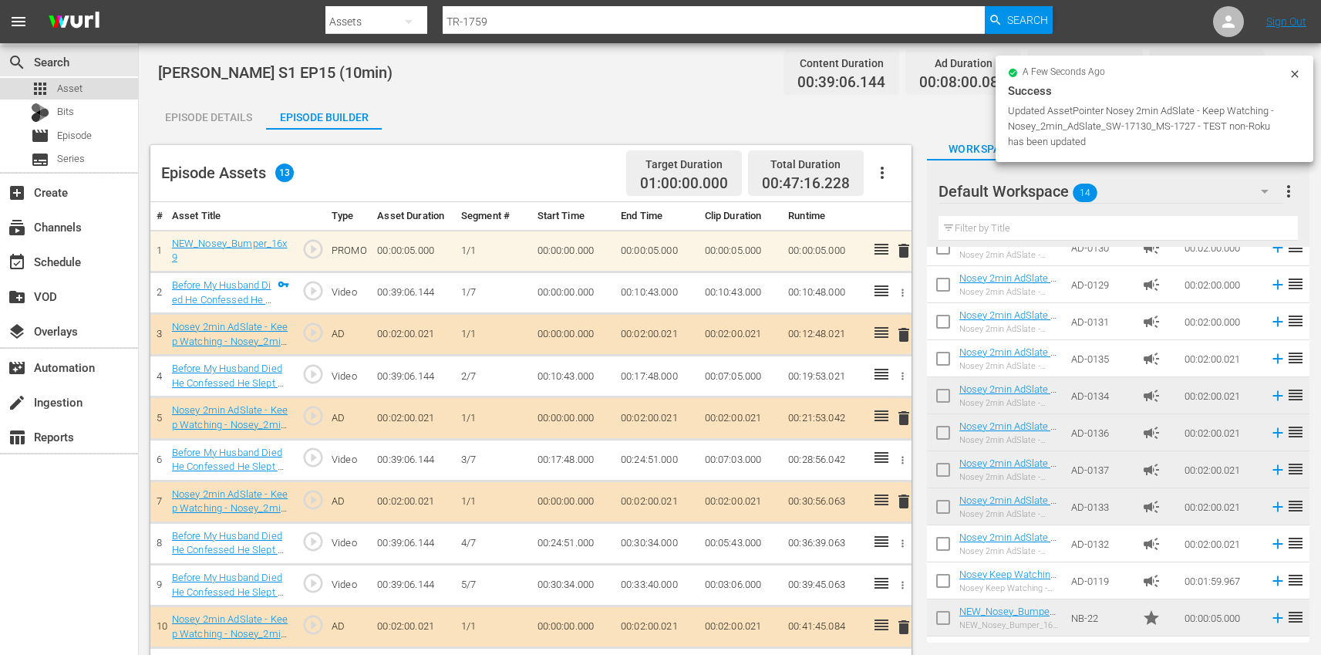
click at [107, 93] on div "apps Asset" at bounding box center [69, 89] width 138 height 22
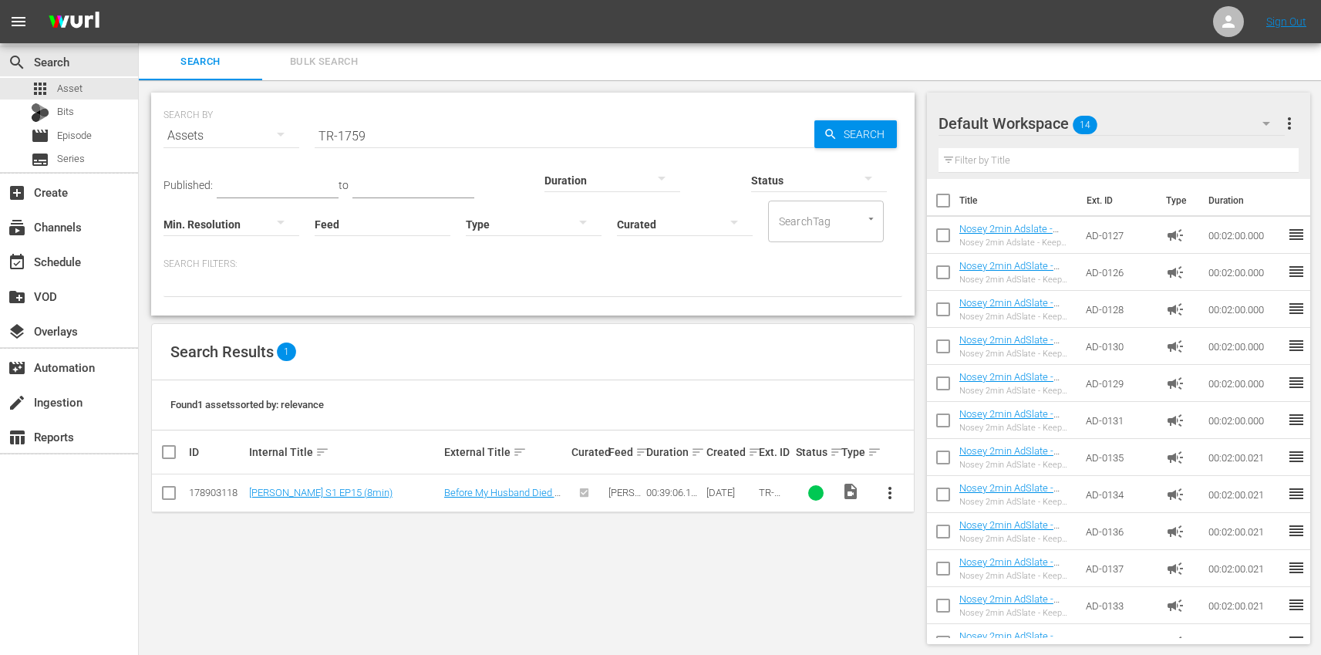
click at [486, 130] on input "TR-1759" at bounding box center [565, 135] width 500 height 37
paste input "60"
type input "TR-1760"
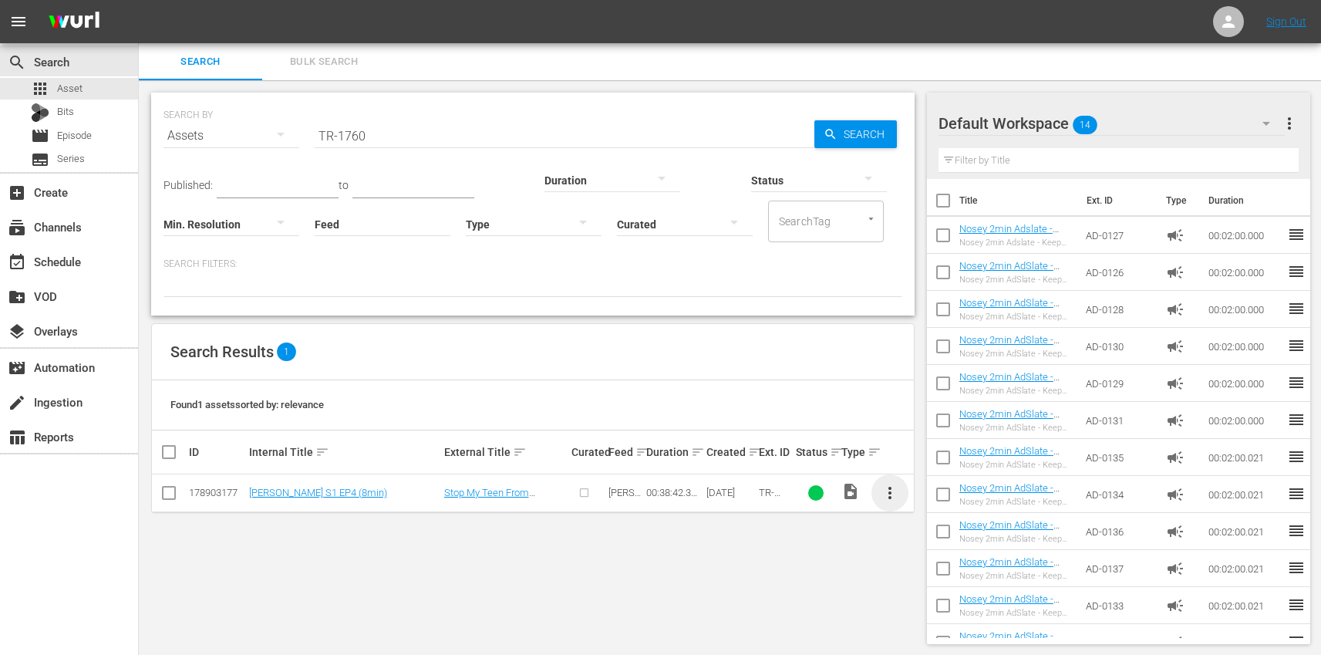
click at [893, 486] on span "more_vert" at bounding box center [890, 492] width 19 height 19
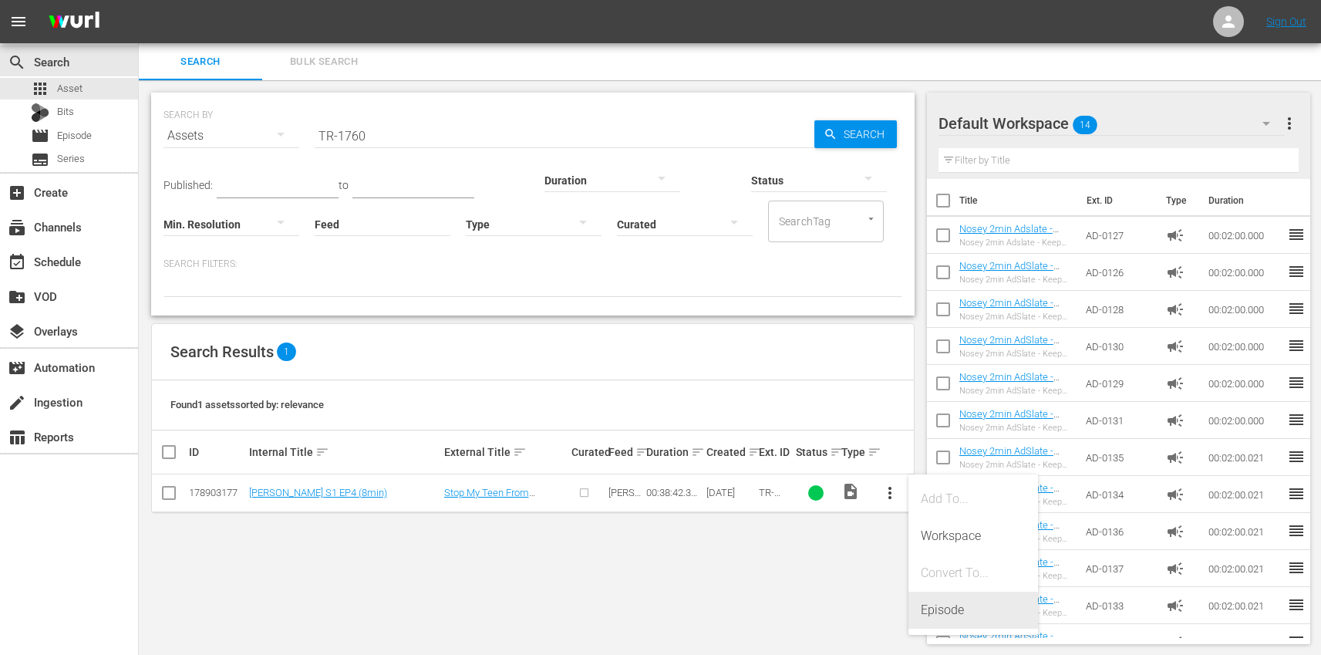
click at [967, 617] on div "Episode" at bounding box center [973, 609] width 105 height 37
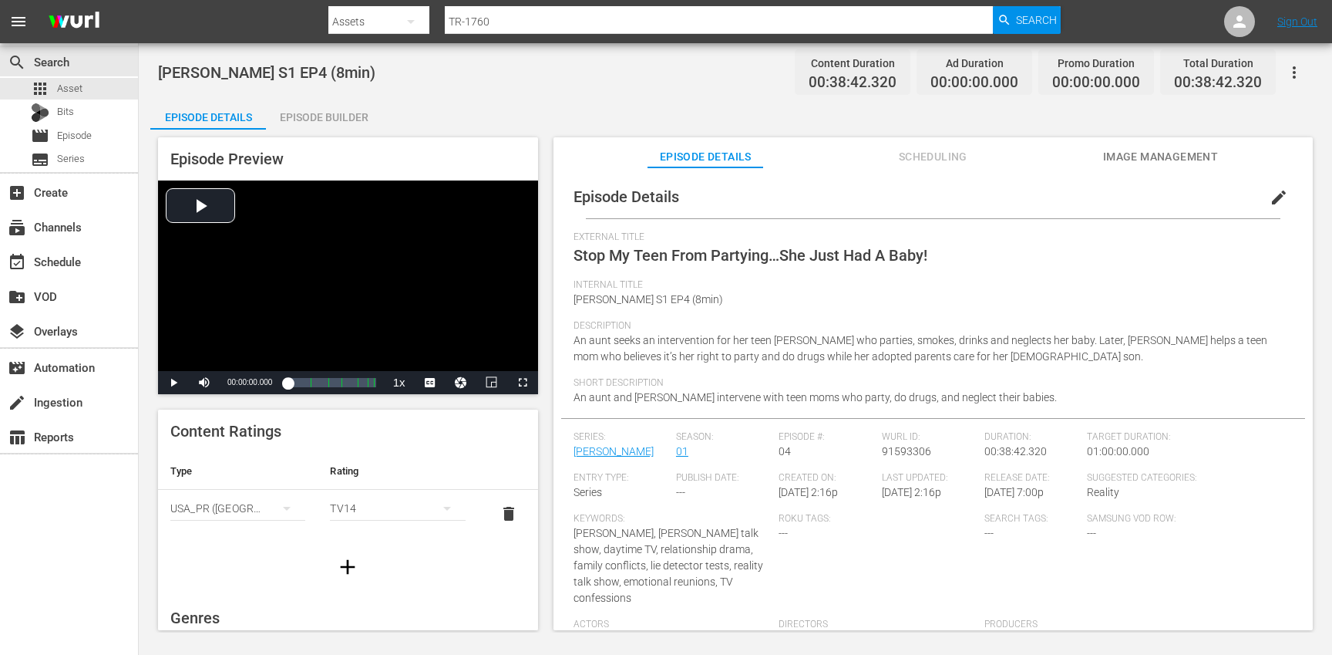
click at [1277, 197] on span "edit" at bounding box center [1279, 197] width 19 height 19
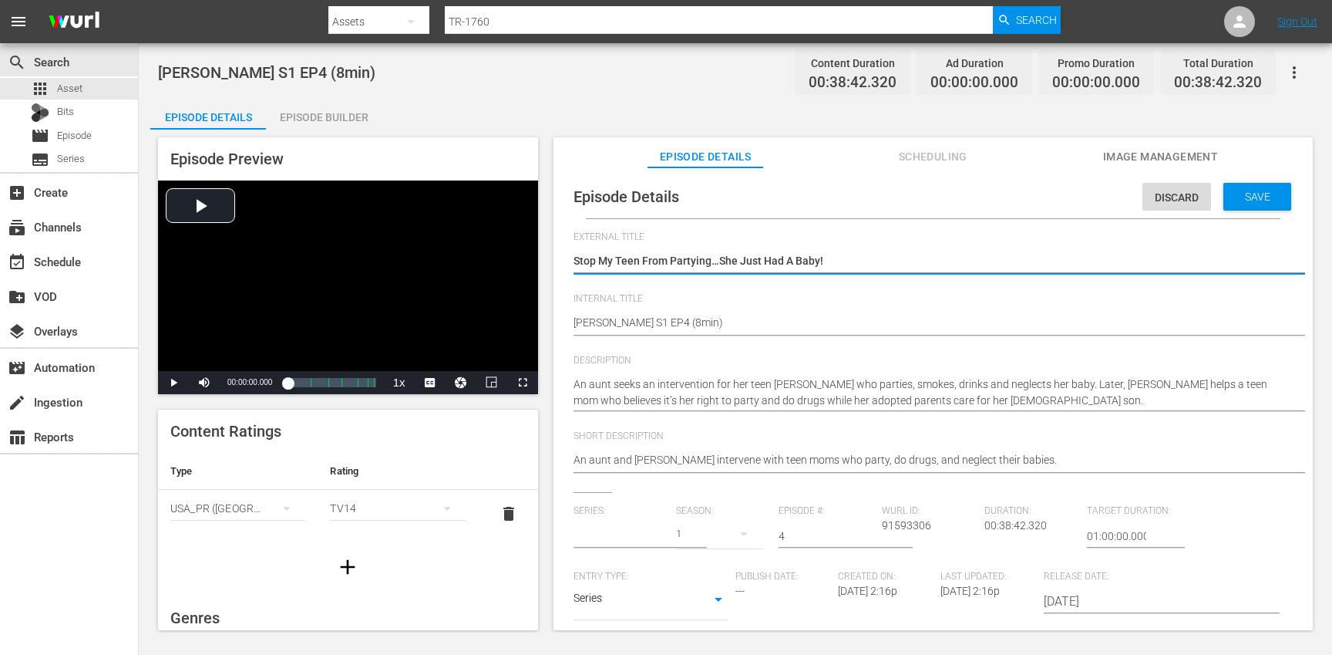
click at [607, 539] on input "text" at bounding box center [621, 535] width 95 height 37
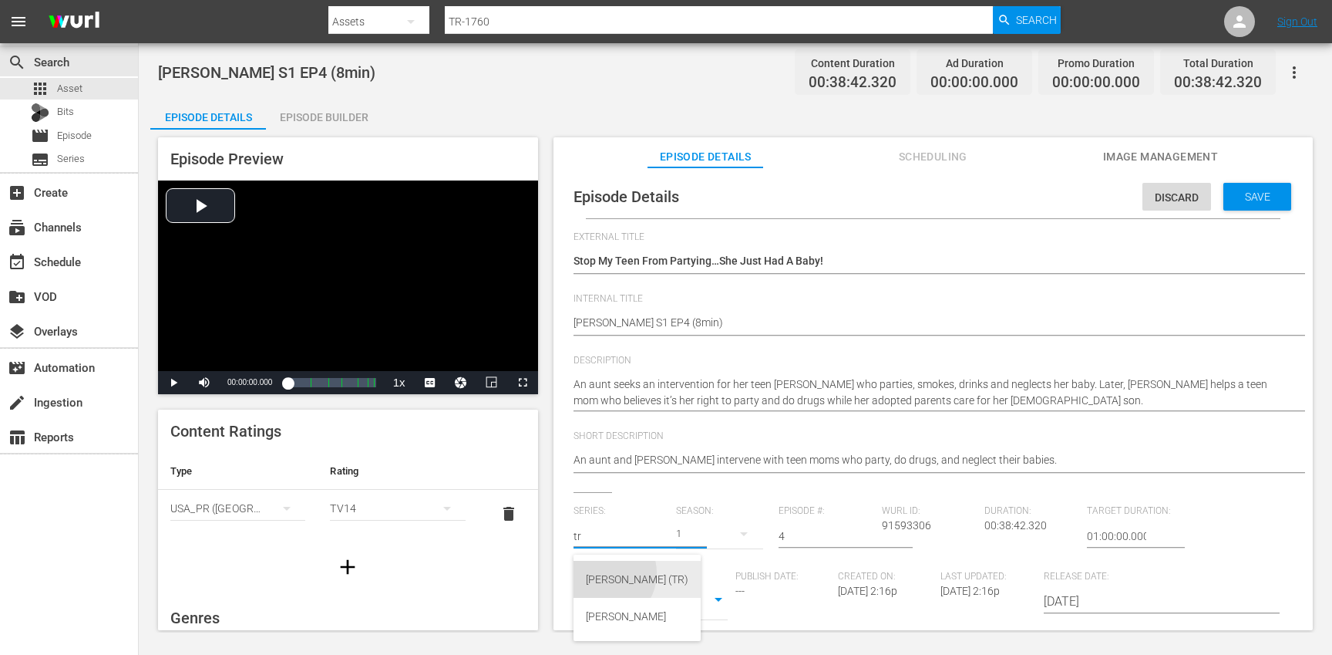
click at [604, 573] on div "[PERSON_NAME] (TR)" at bounding box center [637, 579] width 103 height 37
type input "[PERSON_NAME] (TR)"
click at [720, 532] on div "17" at bounding box center [719, 533] width 87 height 43
click at [708, 614] on span "1" at bounding box center [712, 623] width 74 height 25
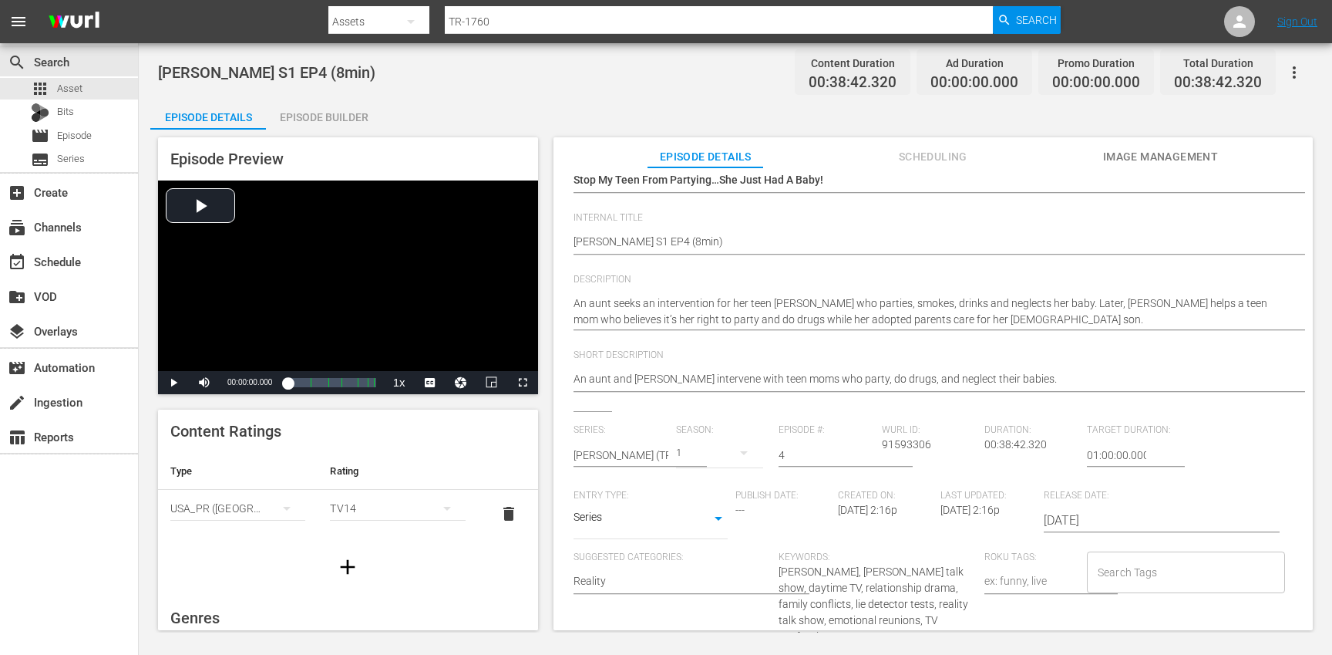
scroll to position [81, 0]
click at [1171, 559] on input "Search Tags" at bounding box center [1174, 572] width 161 height 28
type input "tr"
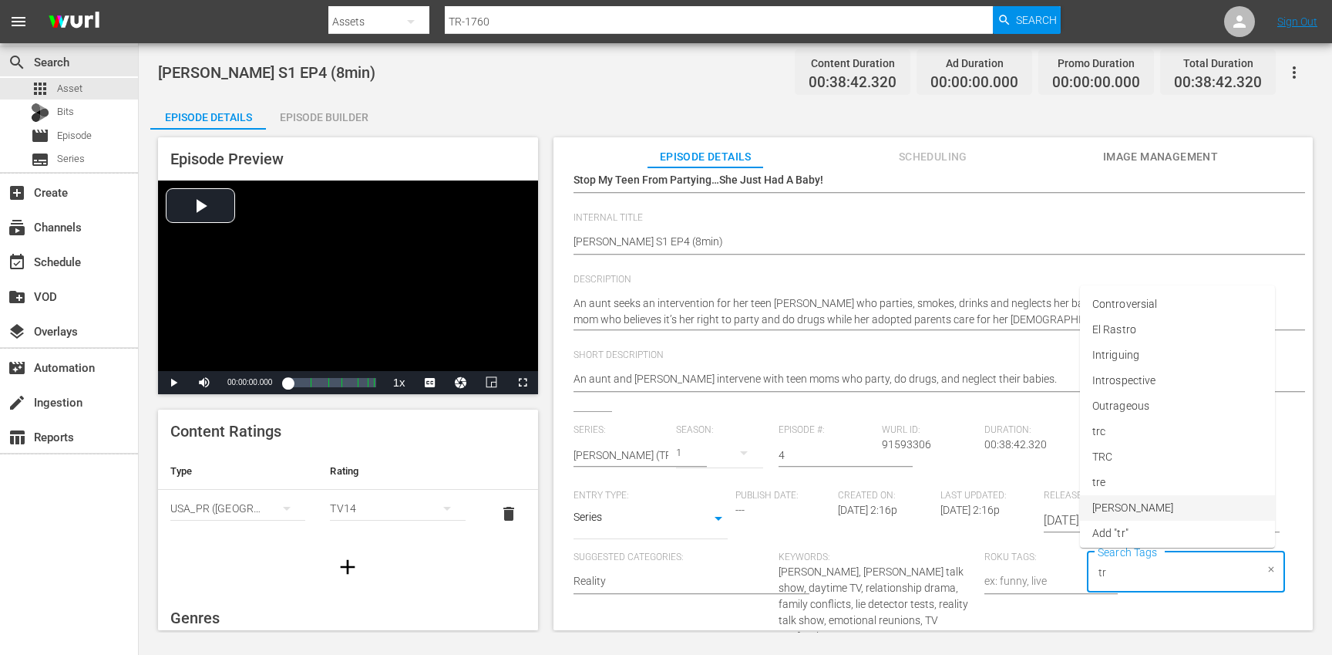
click at [1157, 519] on li "[PERSON_NAME]" at bounding box center [1177, 507] width 195 height 25
type input "trc"
click at [1150, 497] on li "TRC" at bounding box center [1177, 502] width 195 height 25
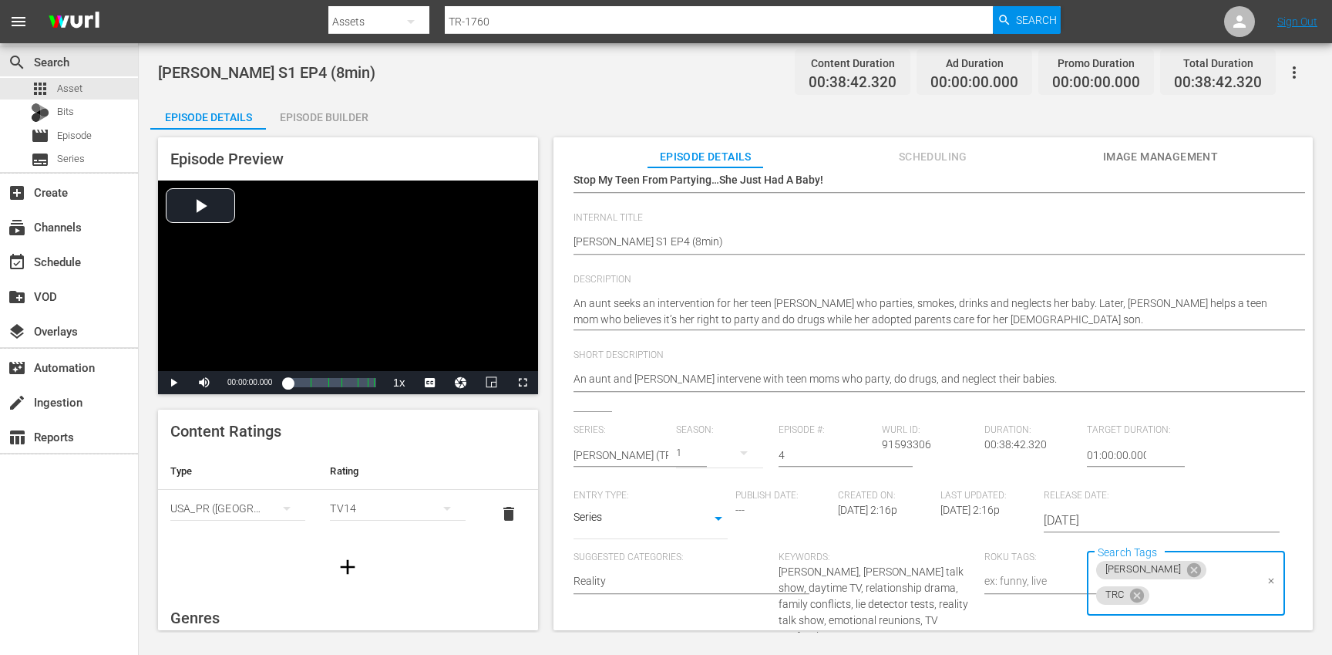
type input "8"
click at [1134, 498] on li "8min" at bounding box center [1177, 502] width 195 height 25
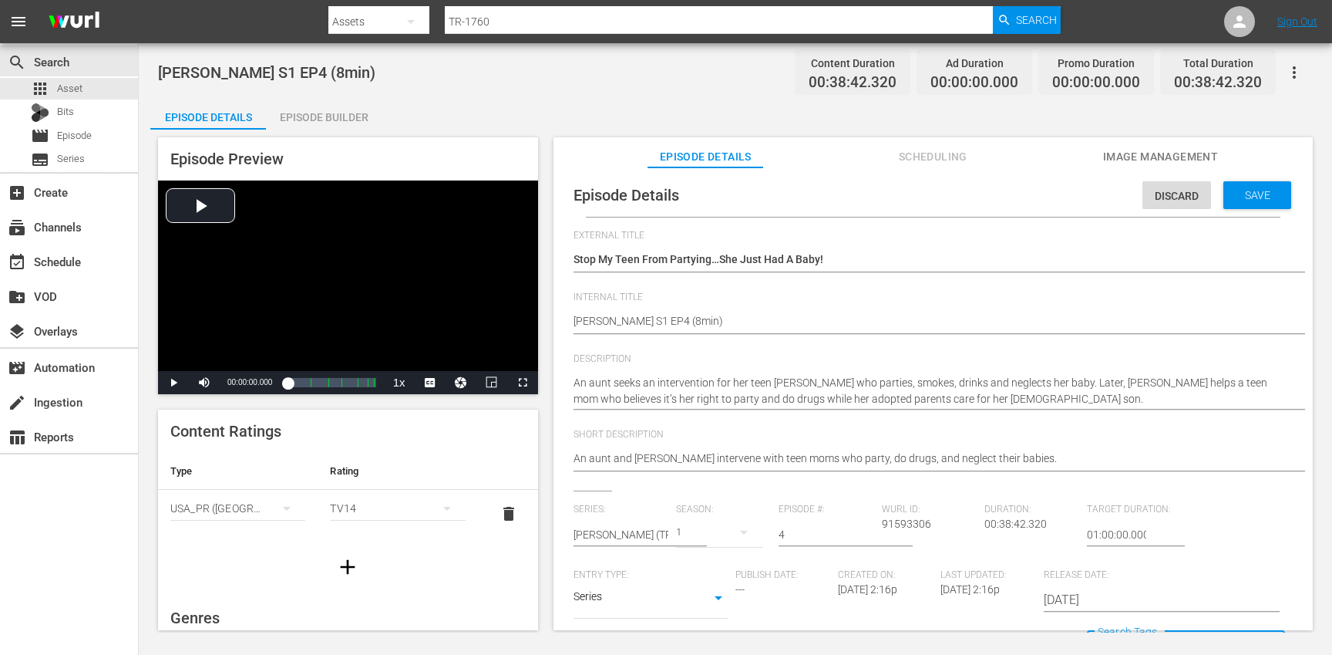
scroll to position [0, 0]
click at [1241, 206] on div "Save" at bounding box center [1258, 197] width 68 height 28
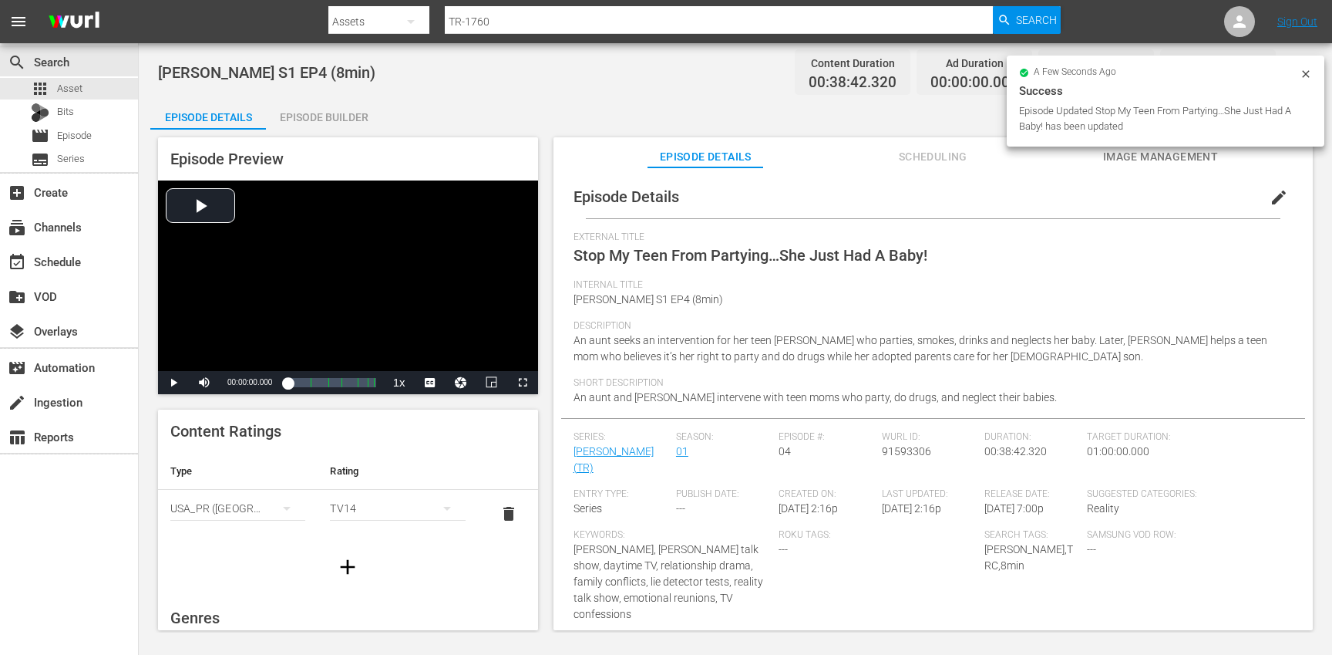
click at [345, 557] on icon "button" at bounding box center [347, 566] width 25 height 25
click at [225, 547] on div "simple table" at bounding box center [237, 555] width 135 height 43
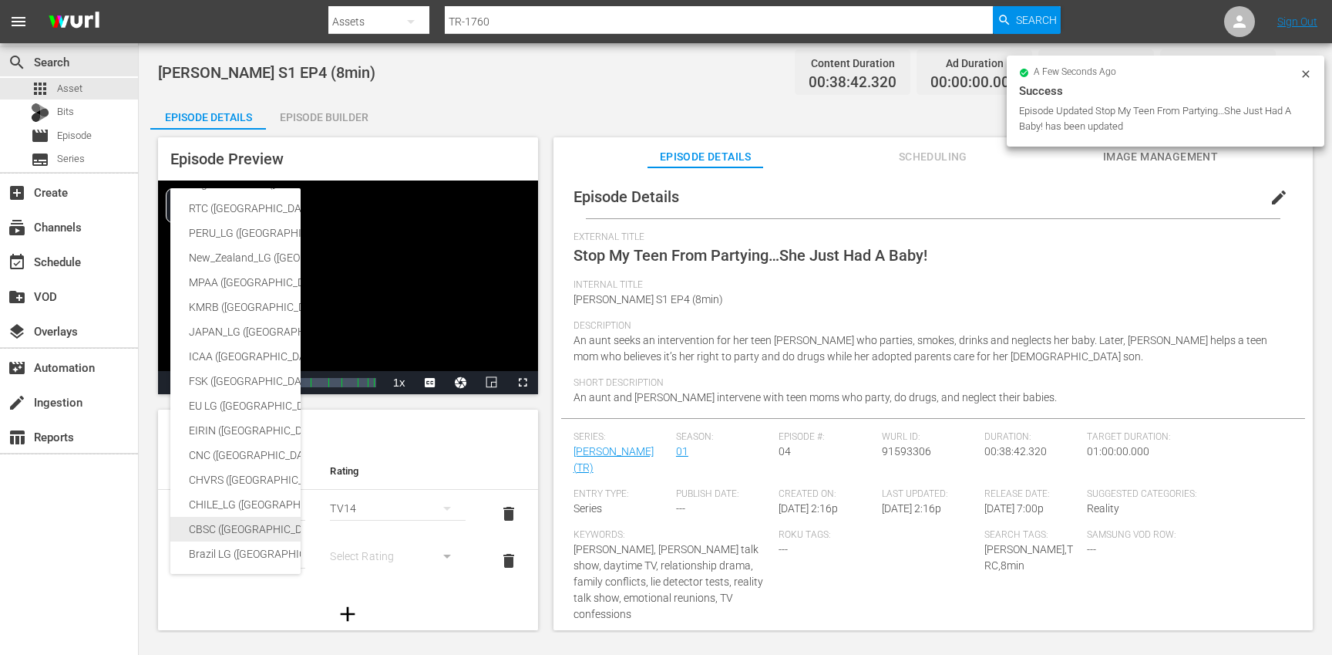
click at [236, 524] on div "CBSC ([GEOGRAPHIC_DATA])" at bounding box center [378, 529] width 379 height 25
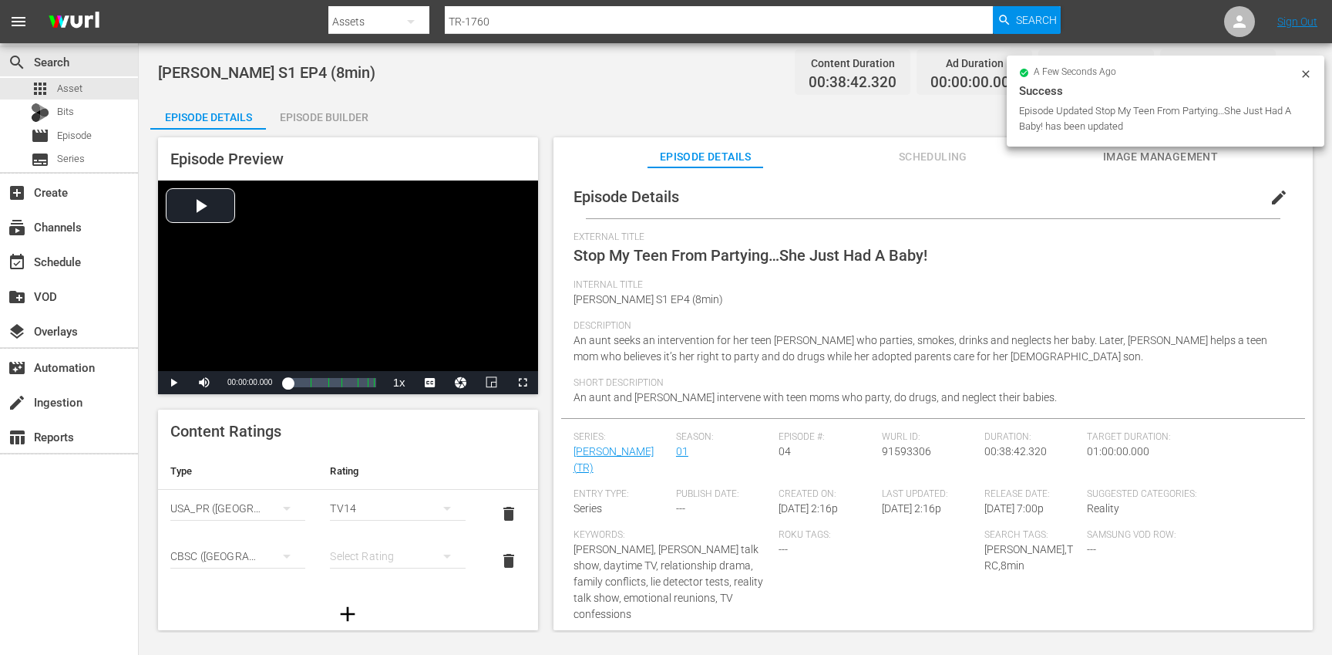
scroll to position [257, 0]
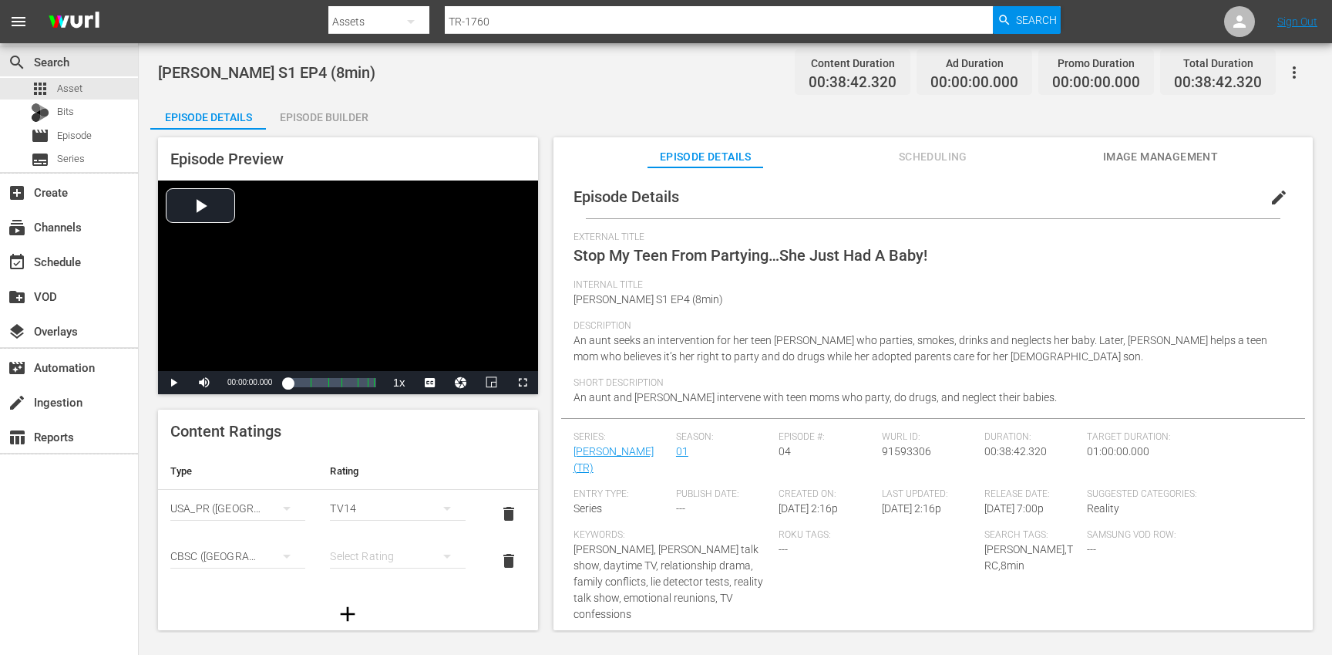
click at [379, 559] on div "simple table" at bounding box center [397, 555] width 135 height 43
click at [376, 531] on div "14+" at bounding box center [390, 524] width 93 height 25
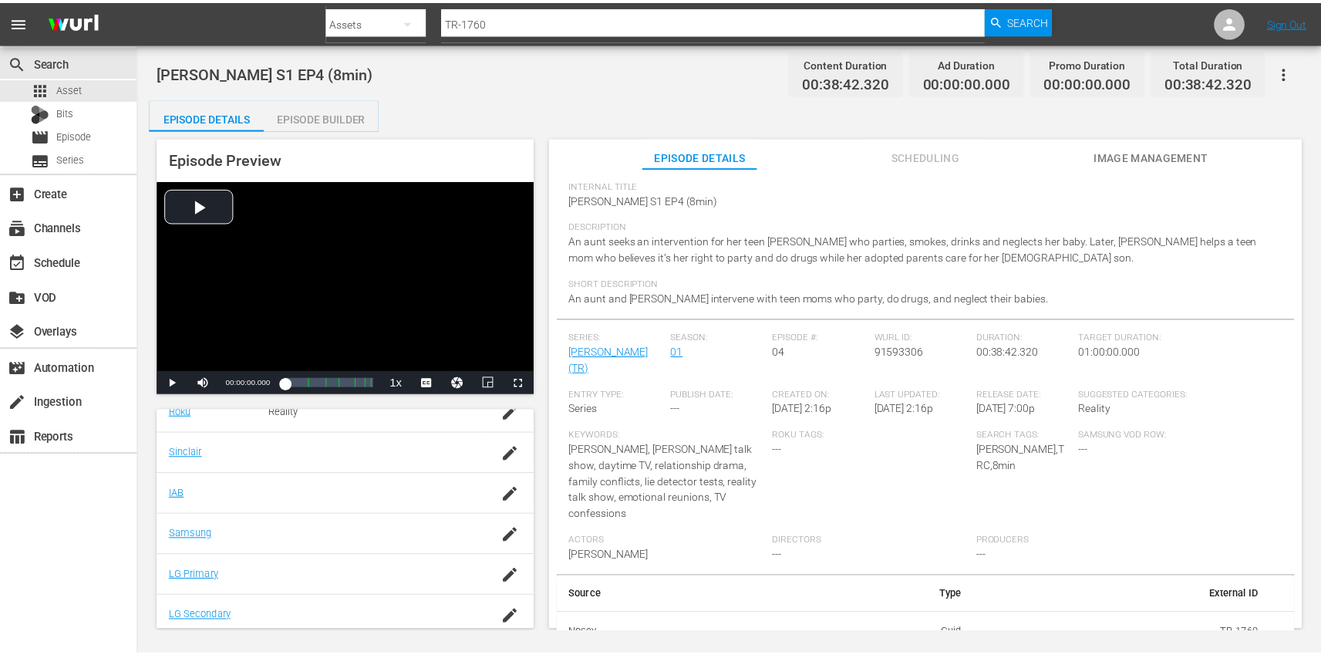
scroll to position [379, 0]
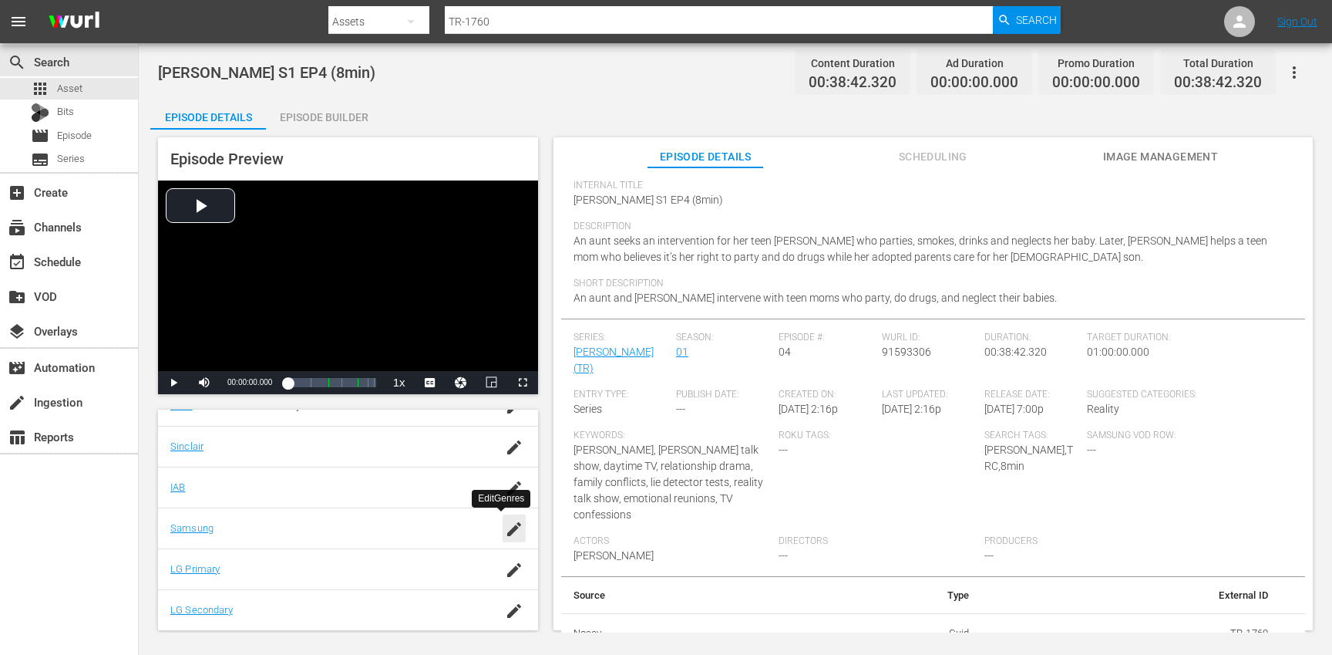
click at [507, 532] on icon "button" at bounding box center [514, 529] width 14 height 14
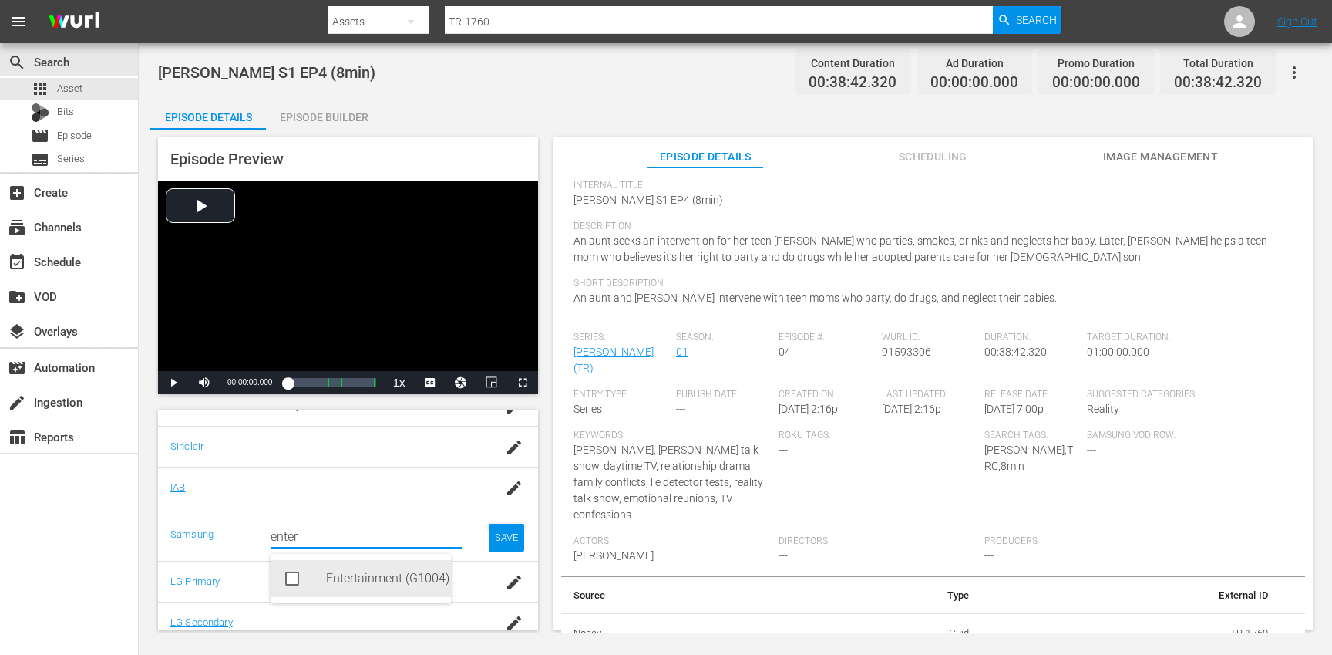
click at [376, 587] on div "Entertainment (G1004)" at bounding box center [382, 578] width 113 height 37
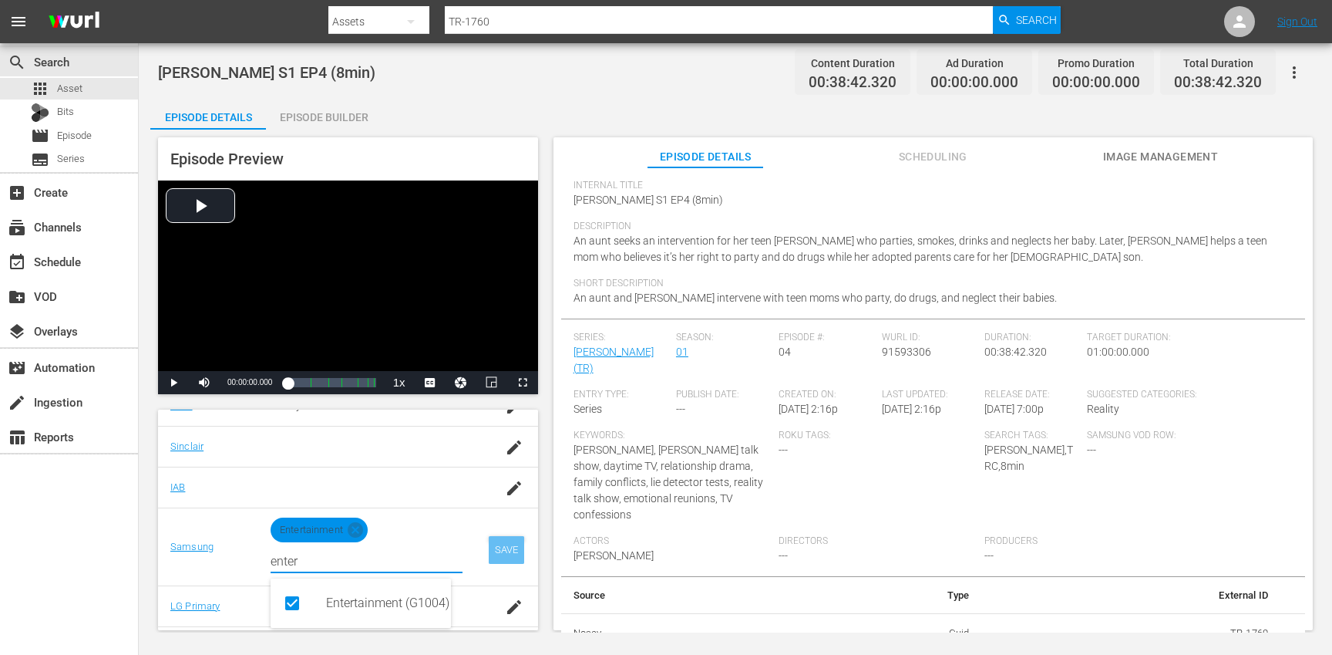
type input "enter"
click at [500, 550] on div "SAVE" at bounding box center [506, 550] width 35 height 28
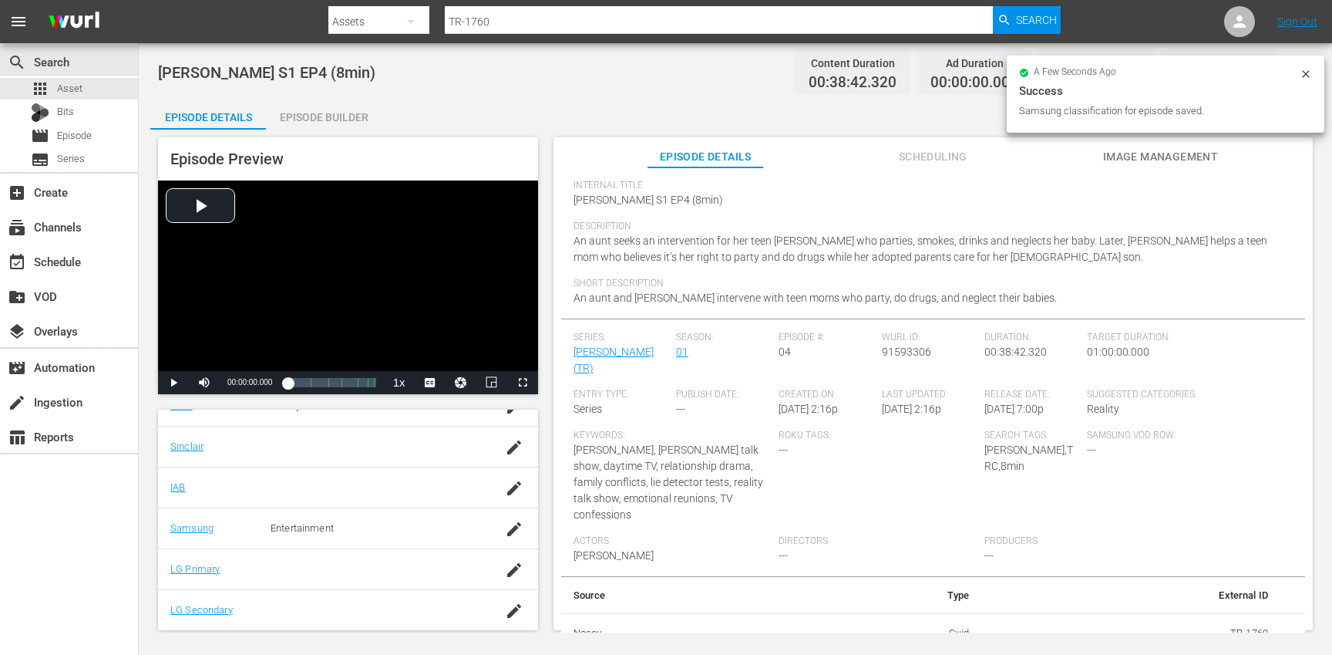
click at [327, 120] on div "Episode Builder" at bounding box center [324, 117] width 116 height 37
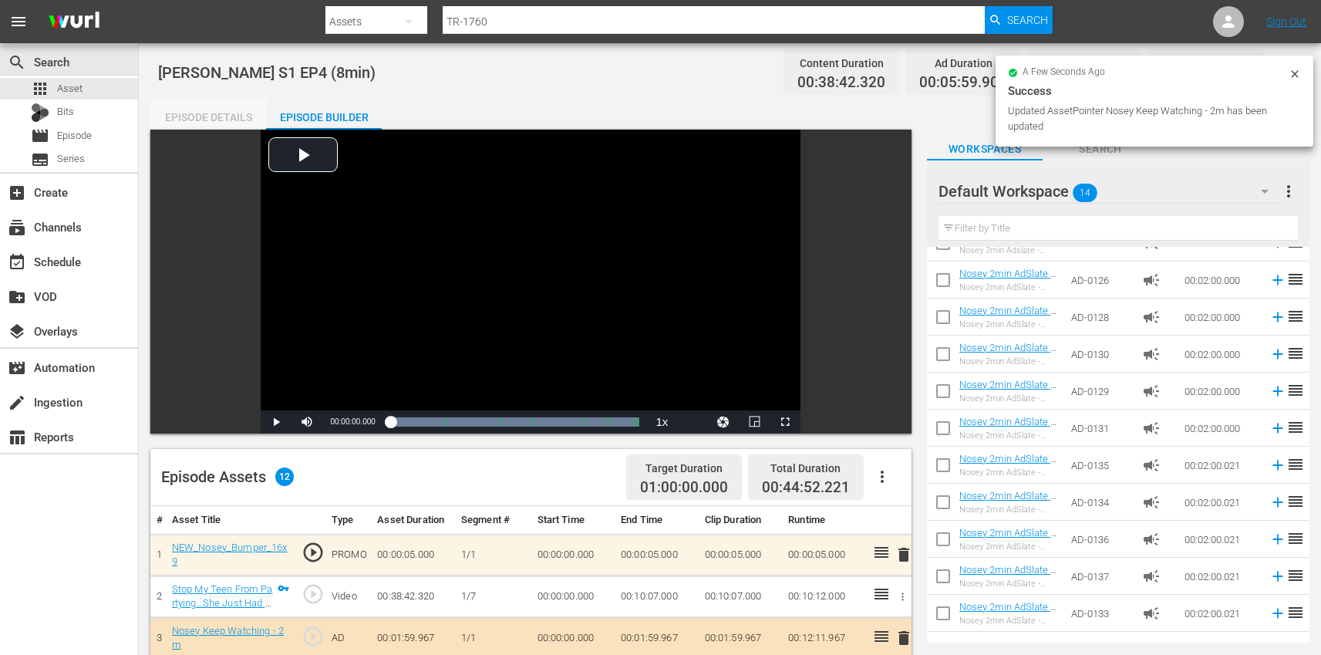
click at [207, 111] on div "Episode Details" at bounding box center [208, 117] width 116 height 37
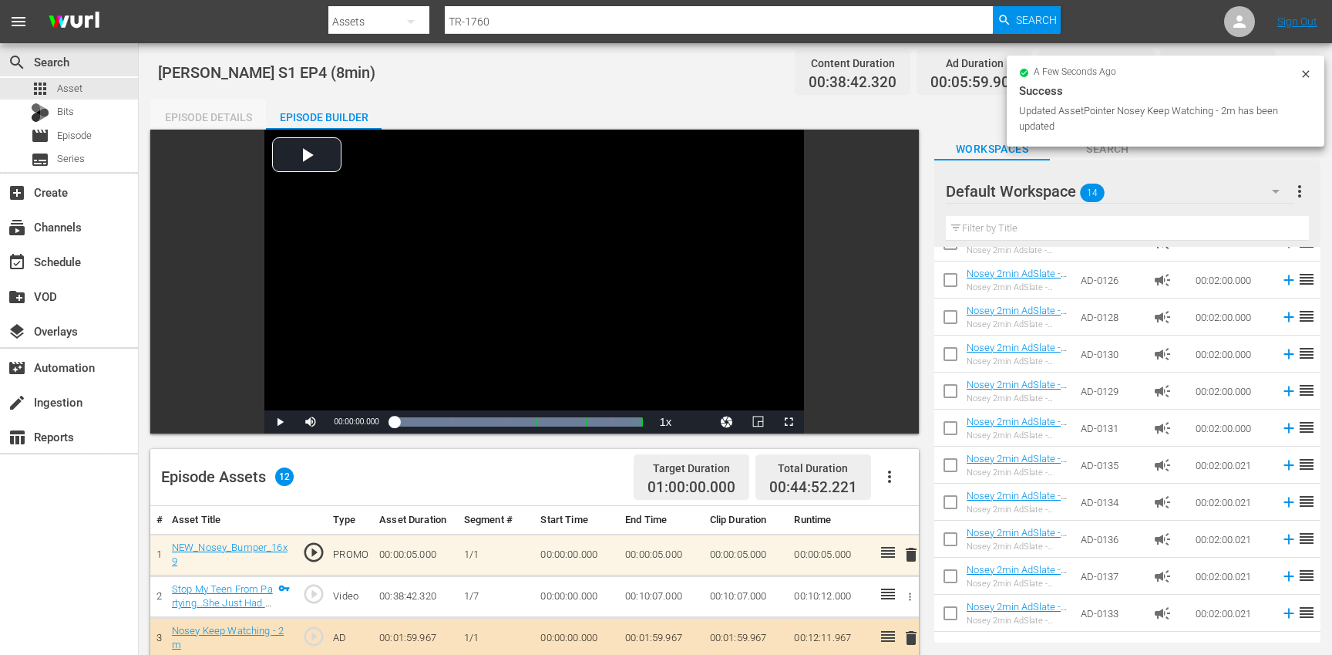
scroll to position [379, 0]
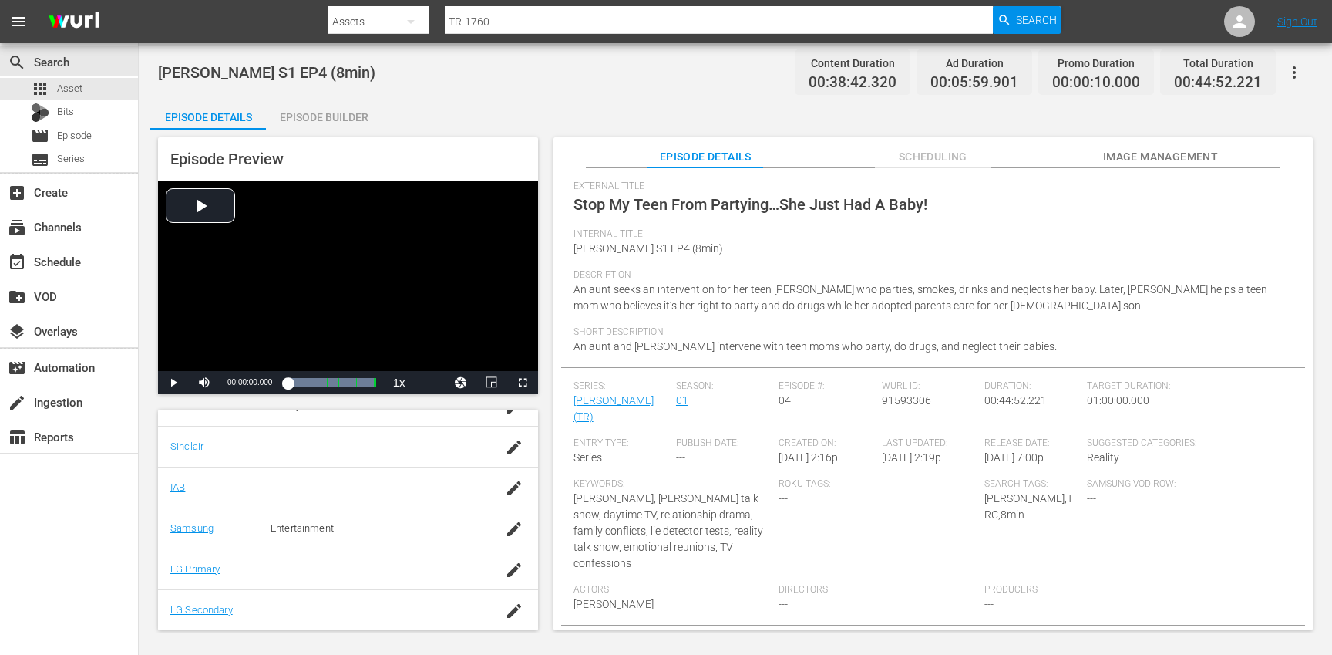
click at [1304, 72] on button "button" at bounding box center [1294, 72] width 37 height 37
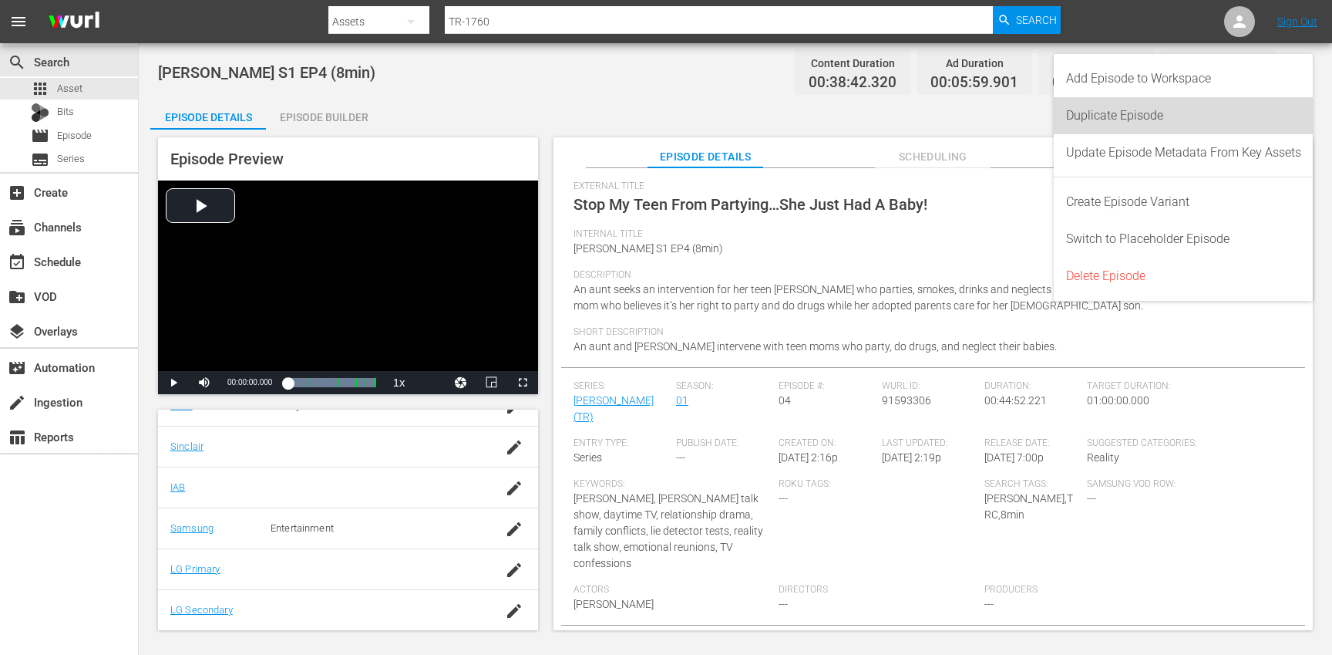
click at [1168, 109] on div "Duplicate Episode" at bounding box center [1183, 115] width 235 height 37
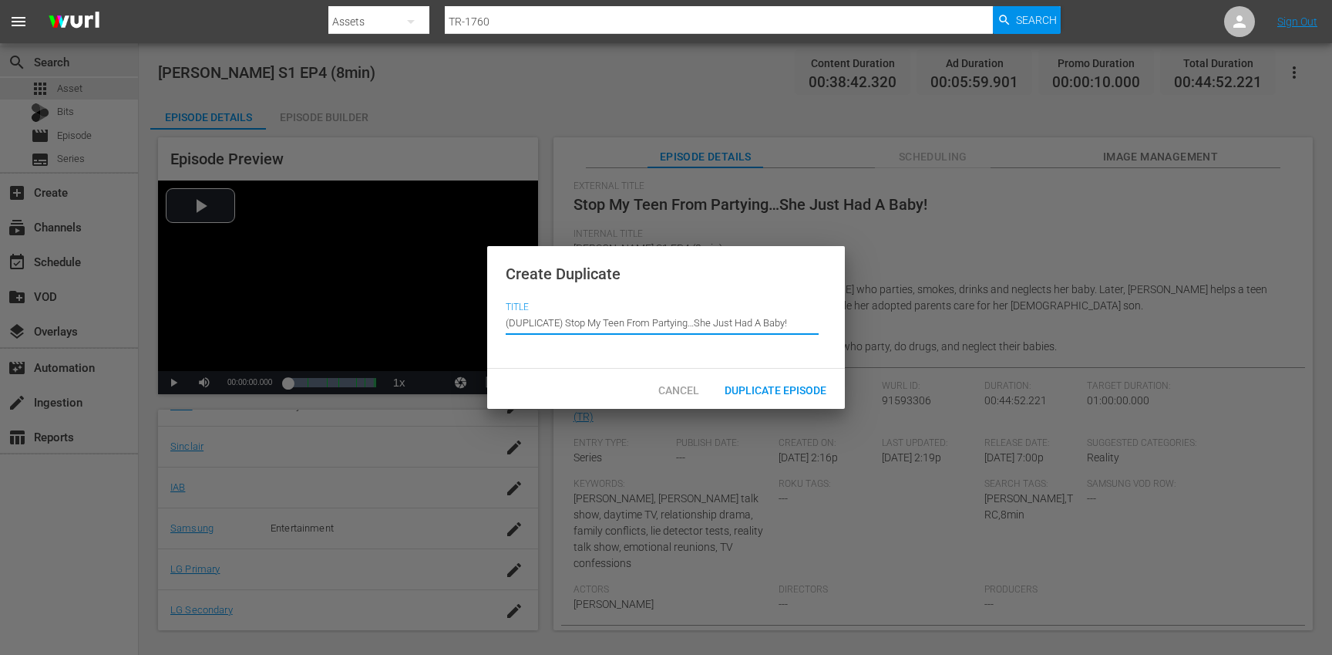
drag, startPoint x: 567, startPoint y: 323, endPoint x: 537, endPoint y: 224, distance: 103.9
click at [532, 225] on div "Create Duplicate Title Episode Title (DUPLICATE) Stop My Teen From Partying…She…" at bounding box center [666, 327] width 1332 height 655
type input "Stop My Teen From Partying…She Just Had A Baby!"
click at [773, 391] on span "Duplicate Episode" at bounding box center [775, 390] width 126 height 12
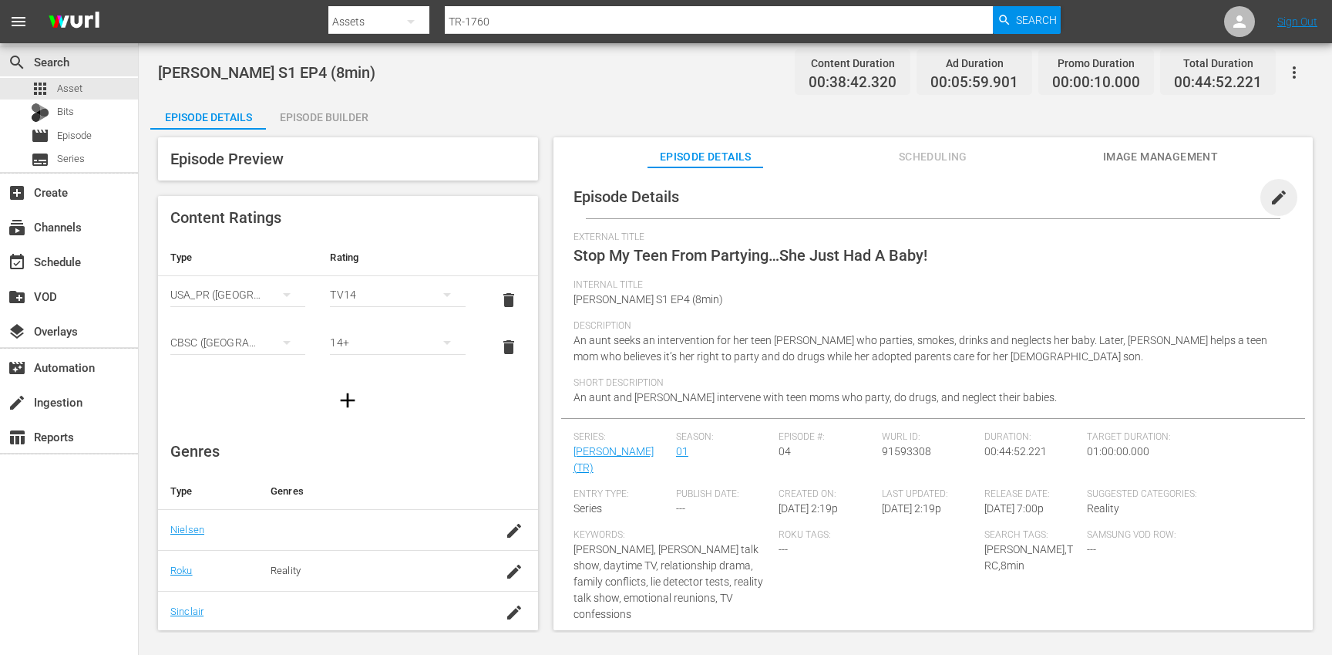
click at [1270, 199] on span "edit" at bounding box center [1279, 197] width 19 height 19
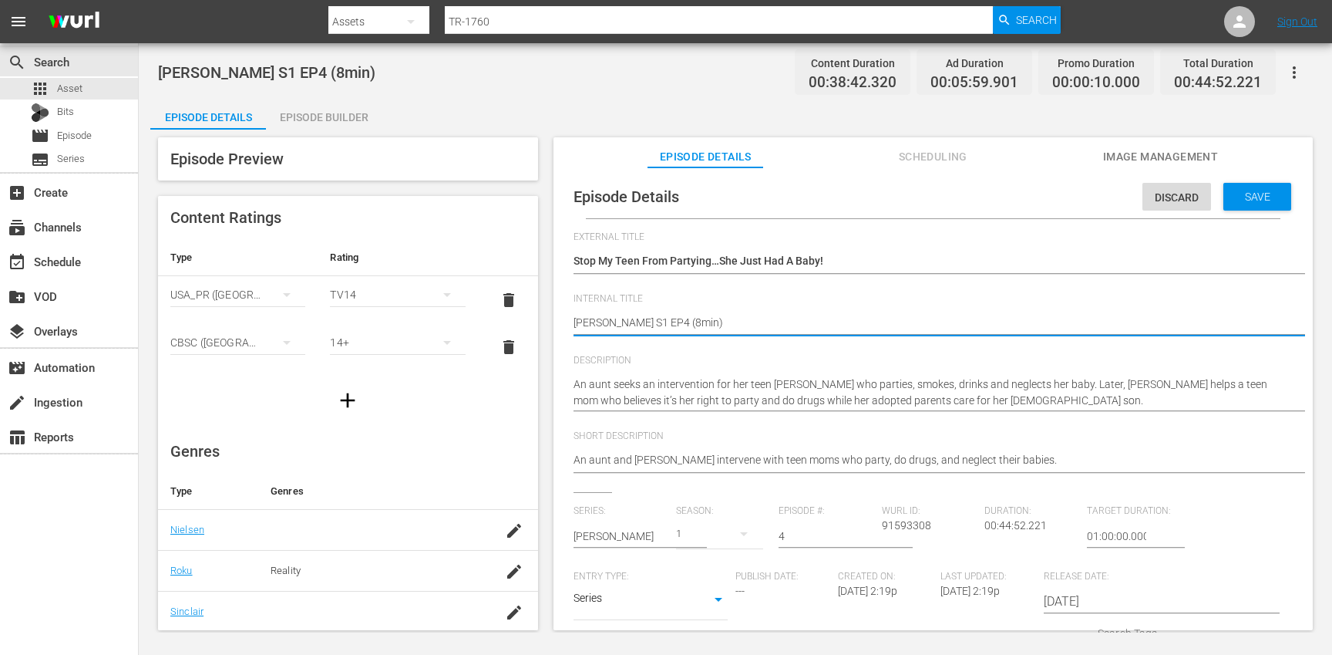
type textarea "[PERSON_NAME] S1 EP4 (min)"
type textarea "[PERSON_NAME] S1 EP4 (1min)"
type textarea "[PERSON_NAME] S1 EP4 (10min)"
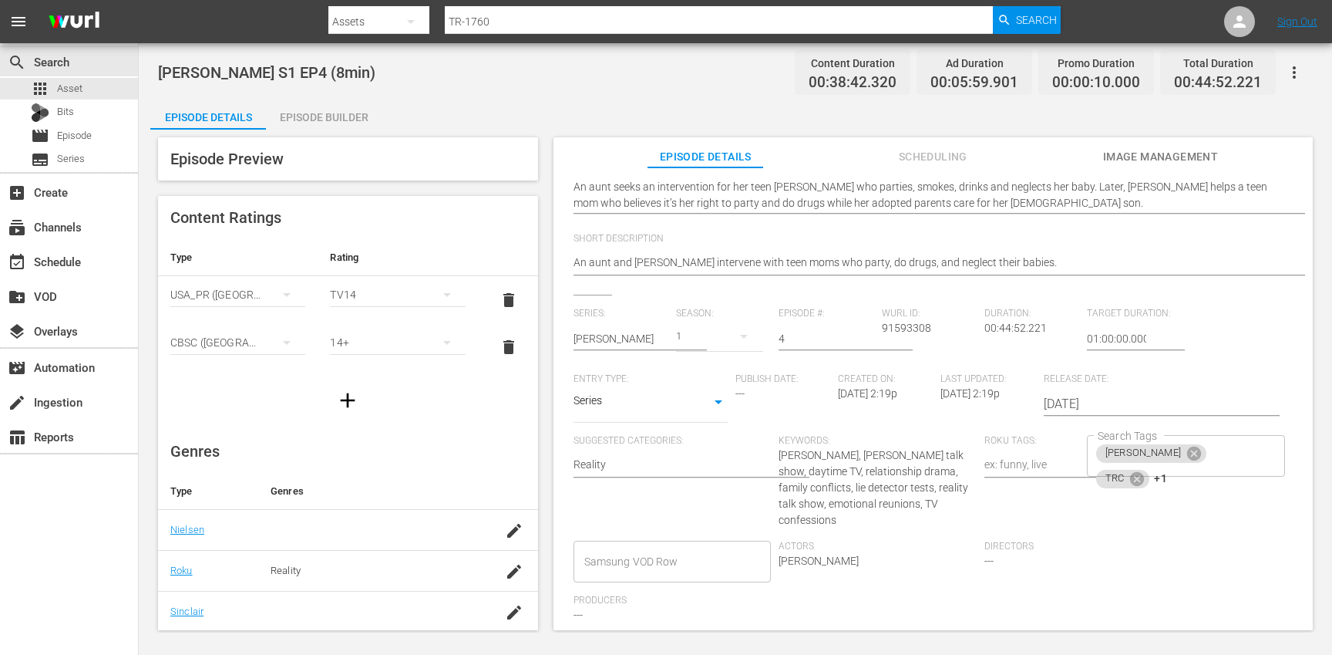
scroll to position [241, 0]
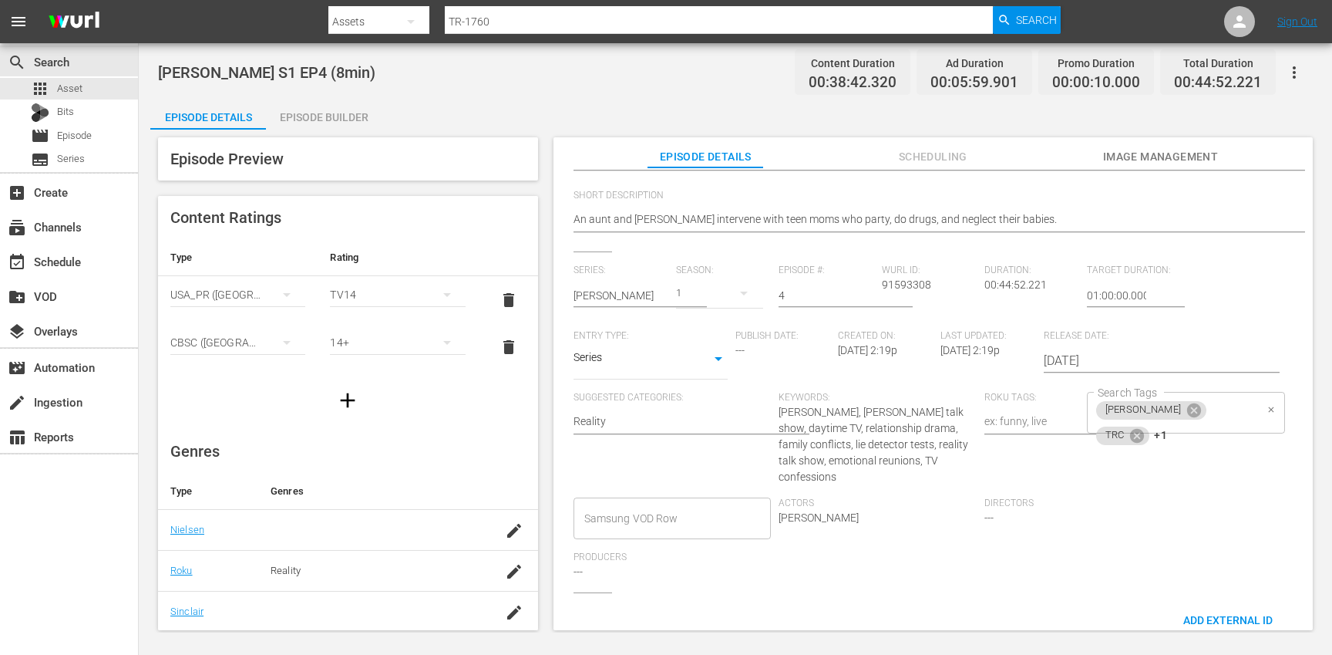
click at [1230, 410] on div "[PERSON_NAME] TRC +1 Search Tags" at bounding box center [1186, 413] width 198 height 42
type textarea "[PERSON_NAME] S1 EP4 (10min)"
click at [1146, 427] on icon at bounding box center [1137, 435] width 17 height 17
click at [1148, 428] on icon at bounding box center [1141, 435] width 14 height 14
type input "10"
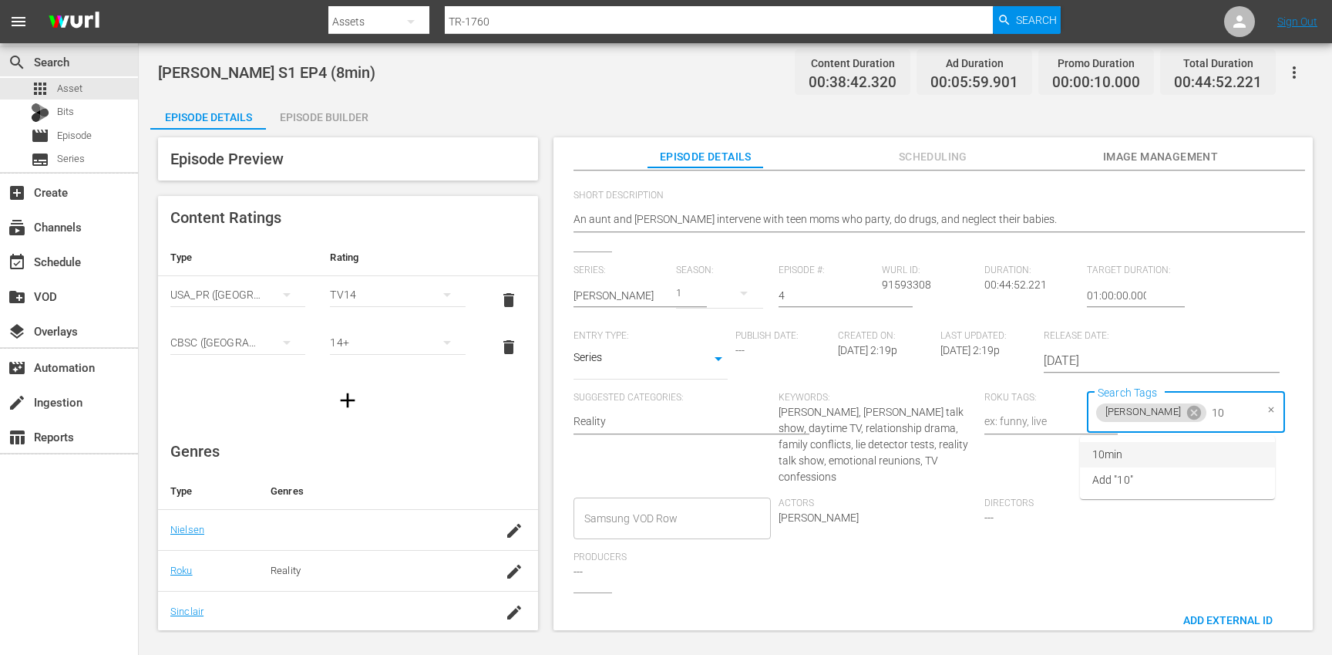
click at [1184, 453] on li "10min" at bounding box center [1177, 454] width 195 height 25
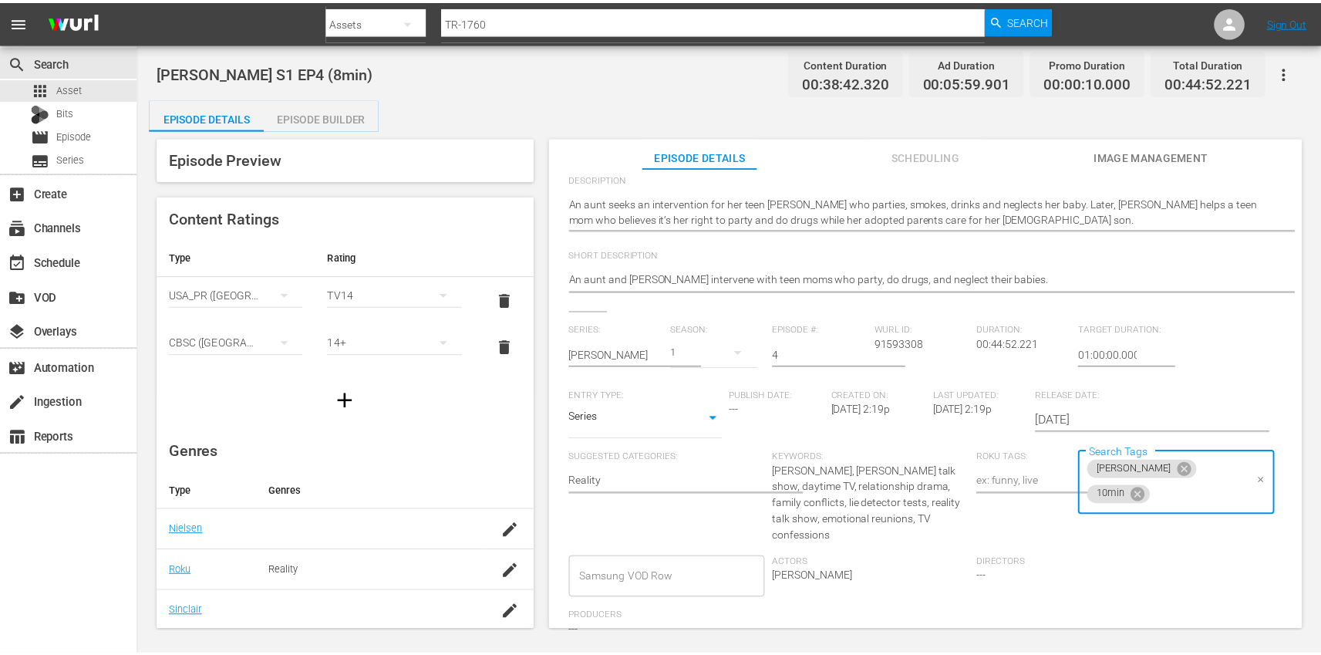
scroll to position [0, 0]
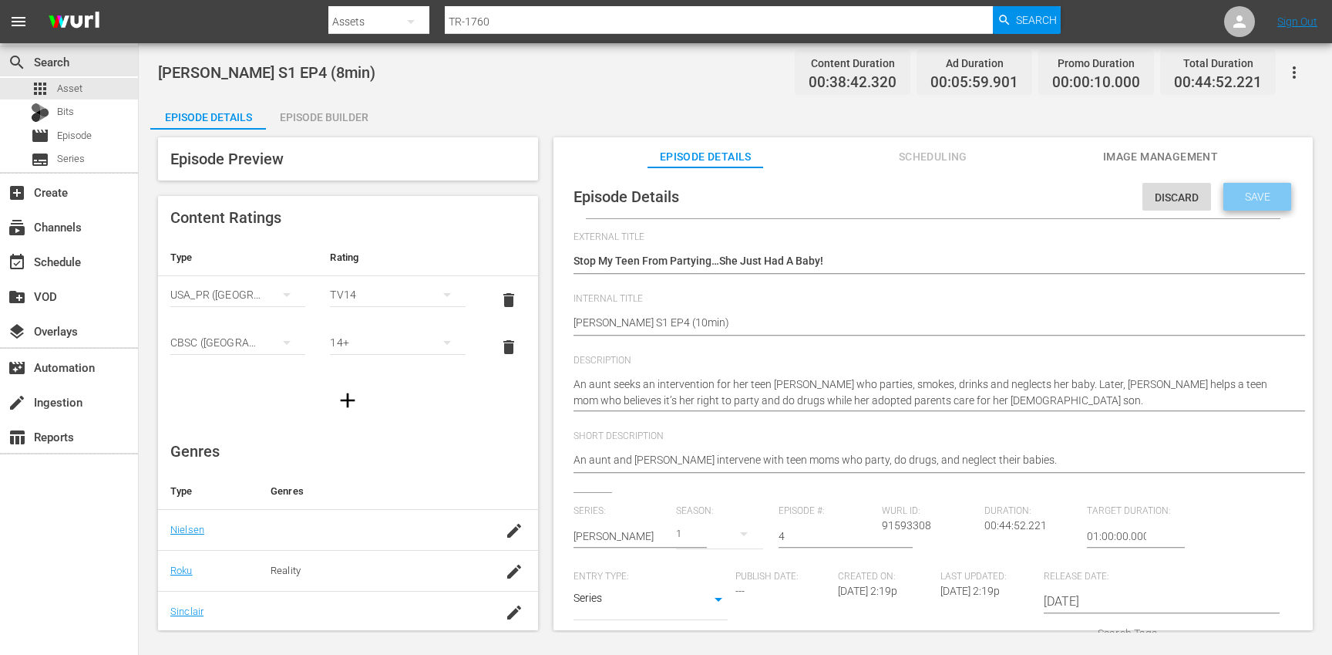
click at [1278, 191] on div "Save" at bounding box center [1258, 197] width 68 height 28
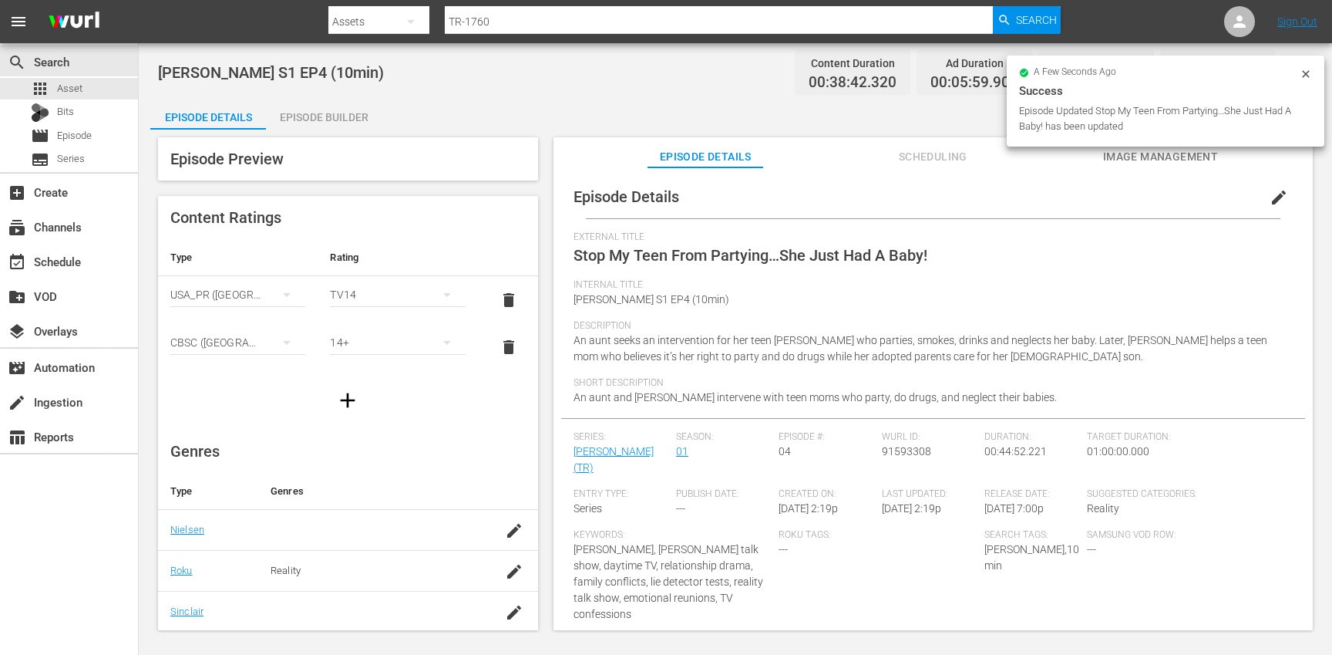
click at [355, 115] on div "Episode Builder" at bounding box center [324, 117] width 116 height 37
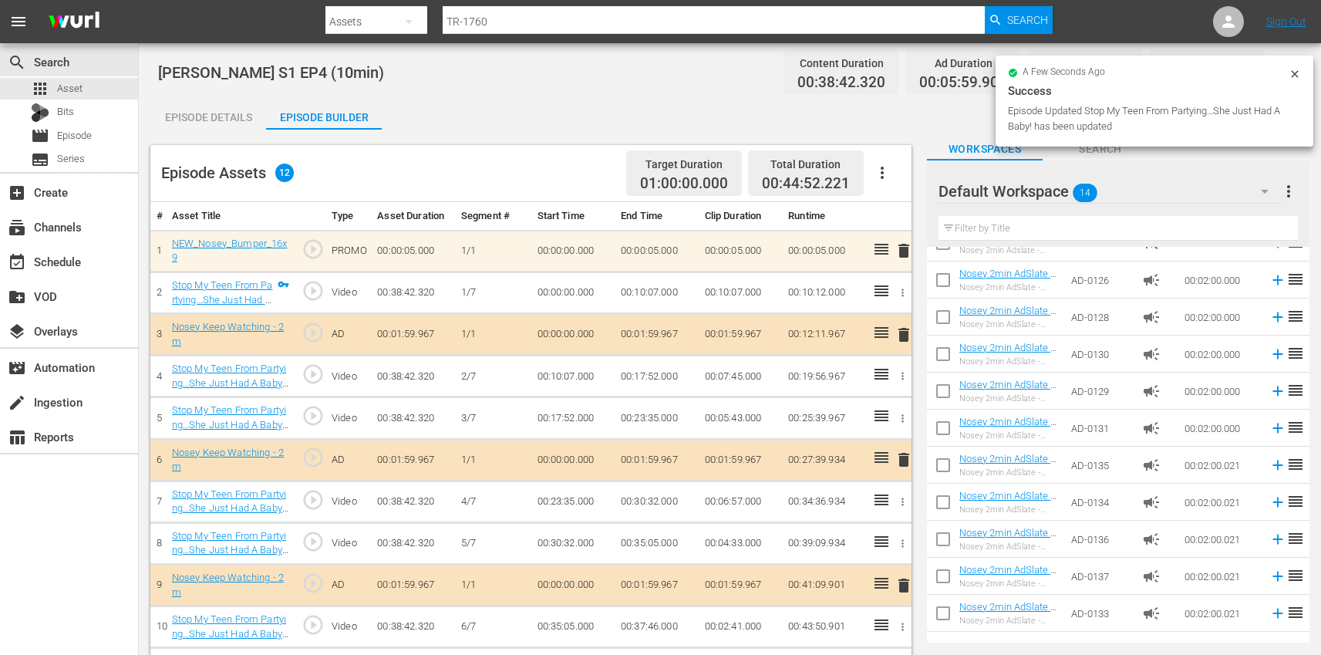
click at [877, 170] on icon "button" at bounding box center [882, 172] width 19 height 19
click at [889, 215] on div "Clear Ads" at bounding box center [928, 215] width 105 height 37
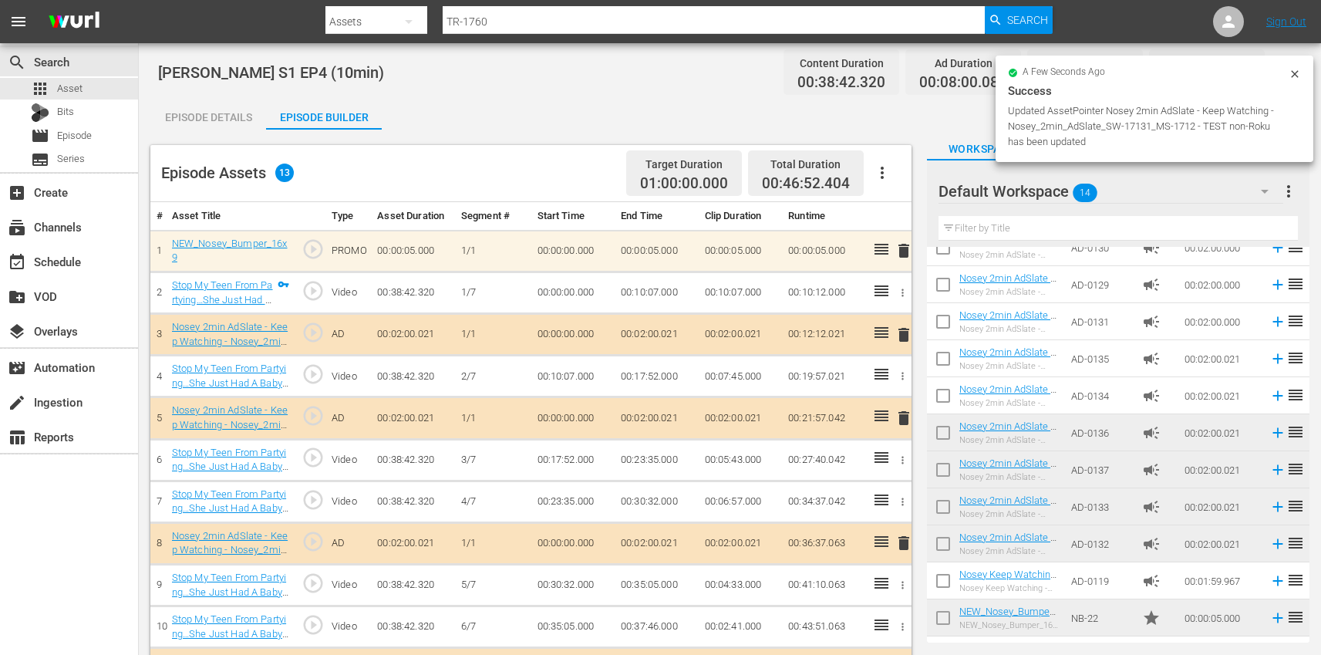
drag, startPoint x: 93, startPoint y: 96, endPoint x: 332, endPoint y: 34, distance: 247.0
click at [93, 96] on div "apps Asset" at bounding box center [69, 89] width 138 height 22
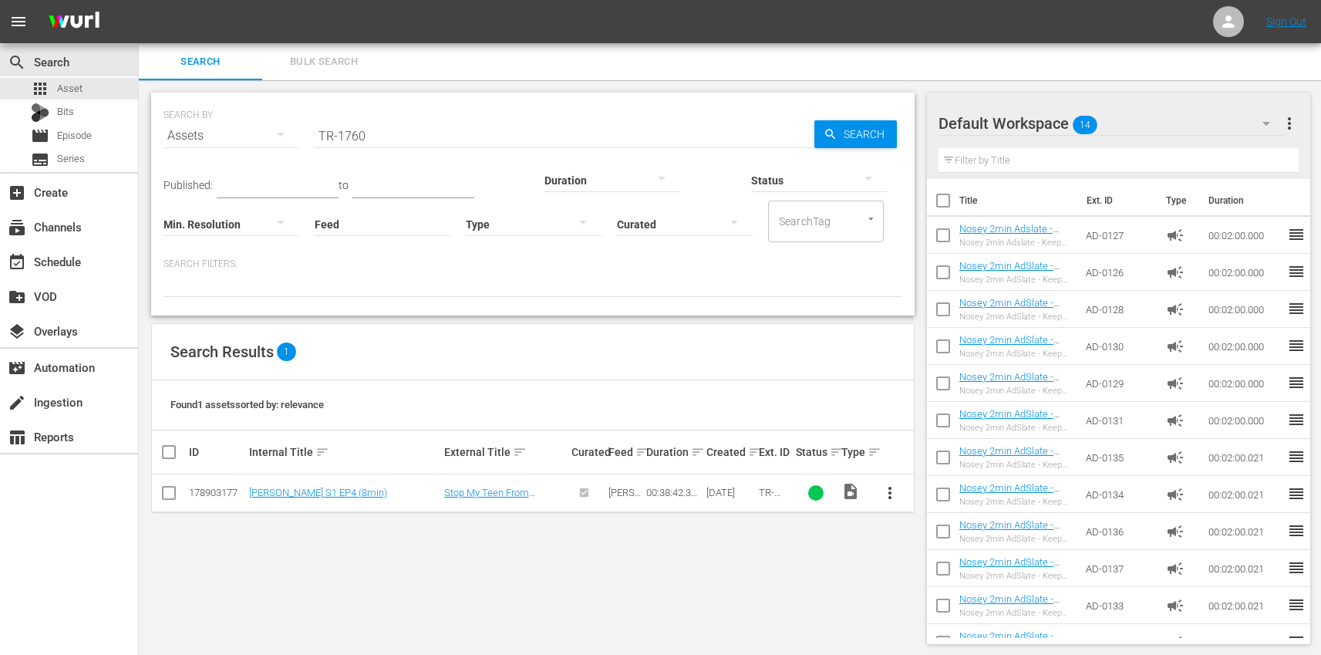
click at [490, 126] on input "TR-1760" at bounding box center [565, 135] width 500 height 37
paste input "3"
type input "TR-1763"
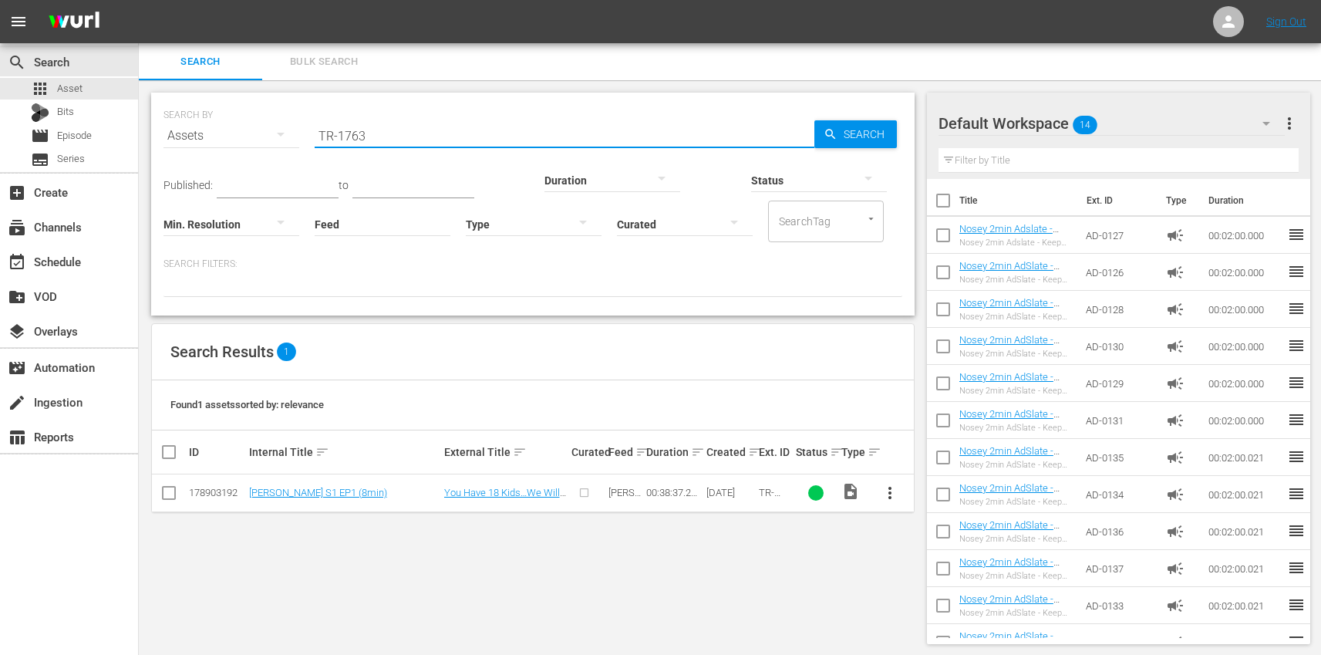
click at [894, 491] on span "more_vert" at bounding box center [890, 492] width 19 height 19
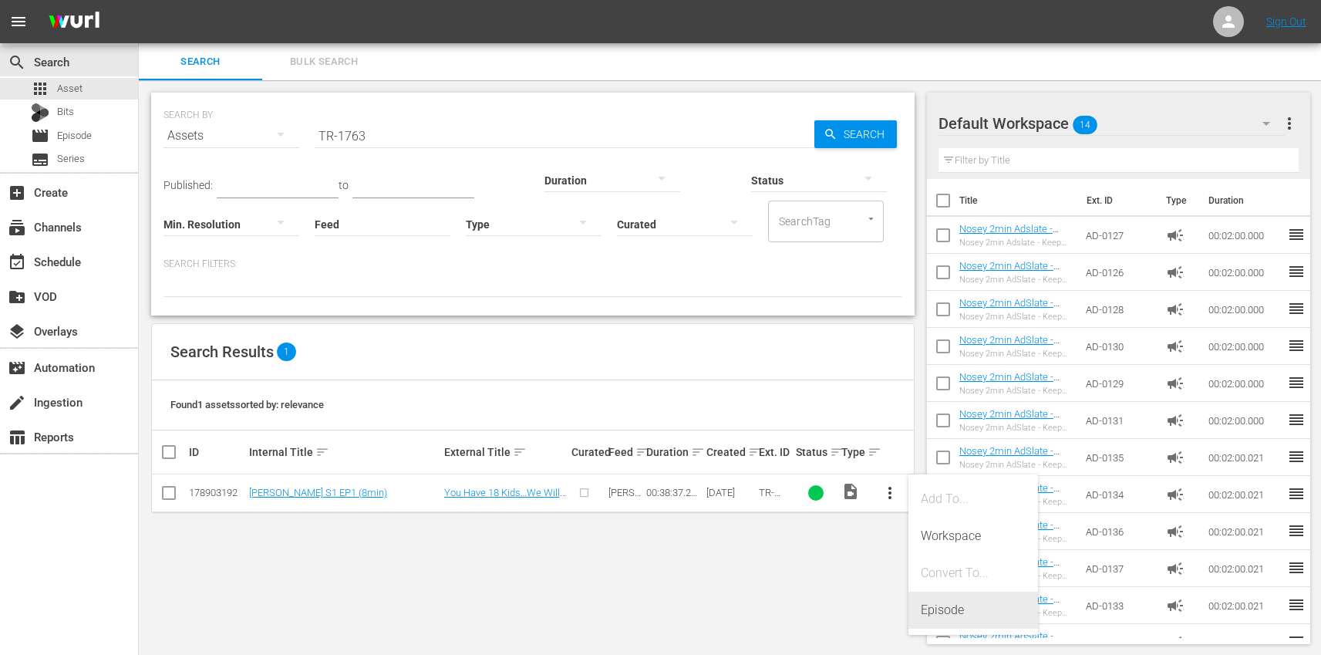
click at [965, 615] on div "Episode" at bounding box center [973, 609] width 105 height 37
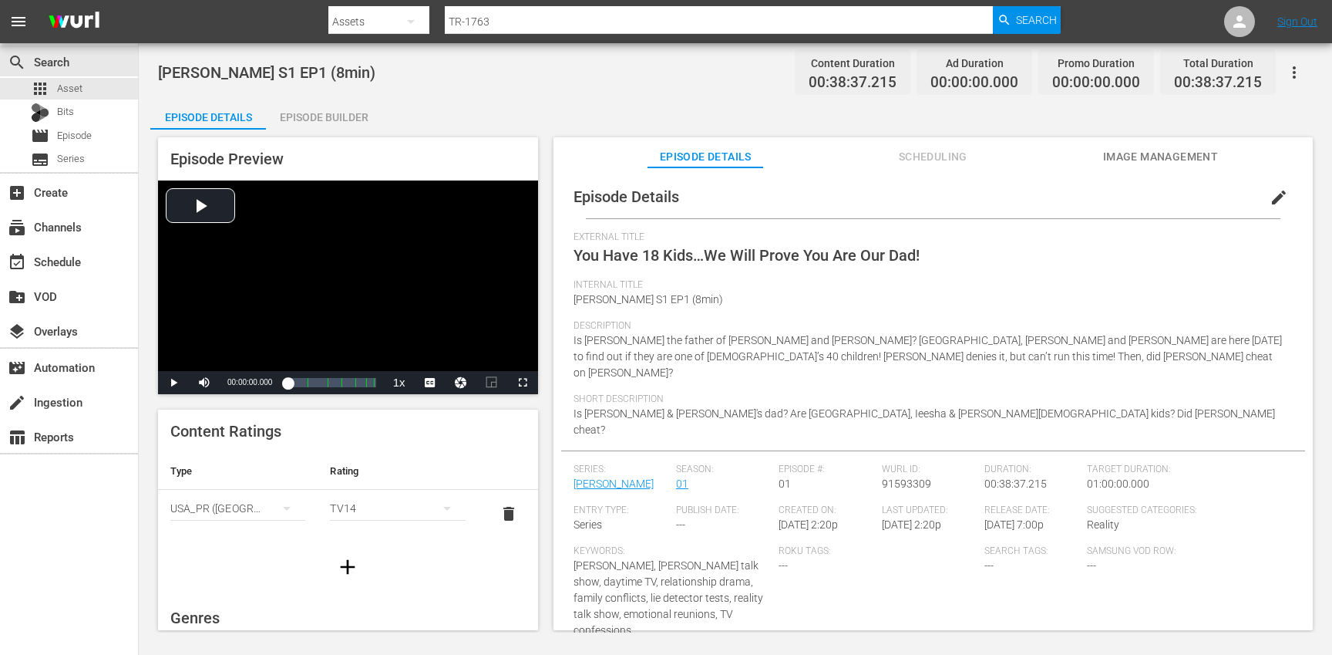
click at [1273, 190] on span "edit" at bounding box center [1279, 197] width 19 height 19
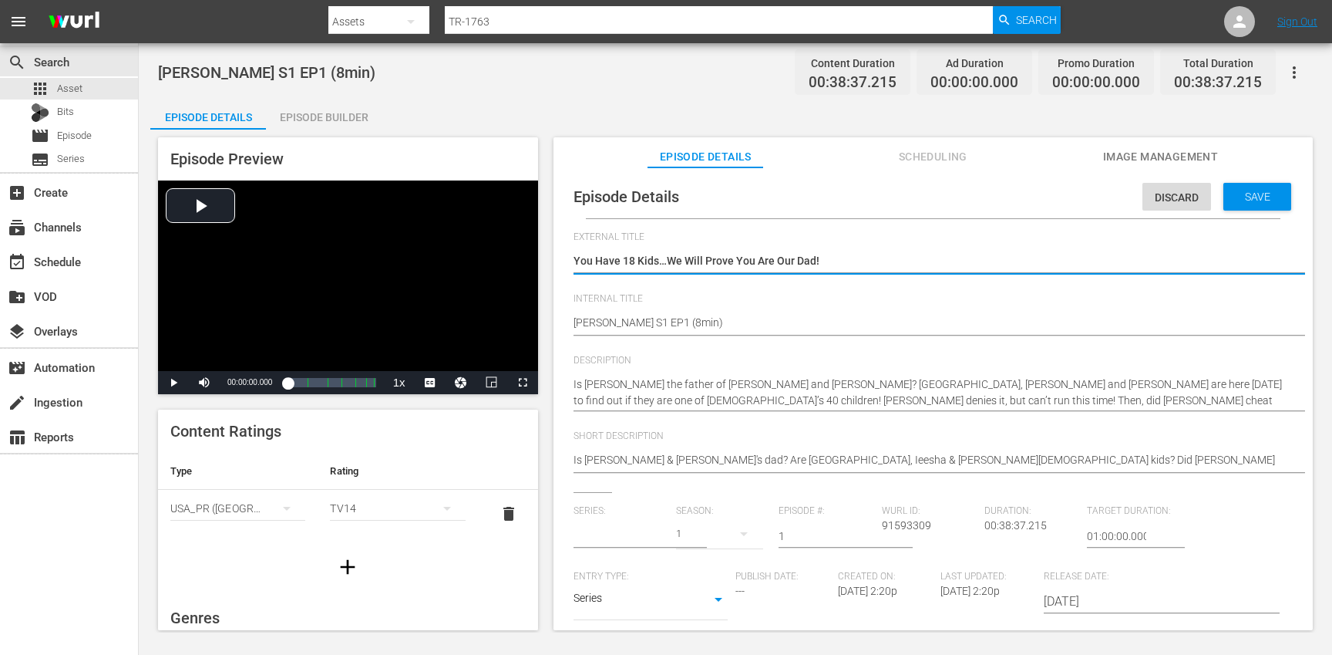
click at [620, 527] on input "text" at bounding box center [621, 535] width 95 height 37
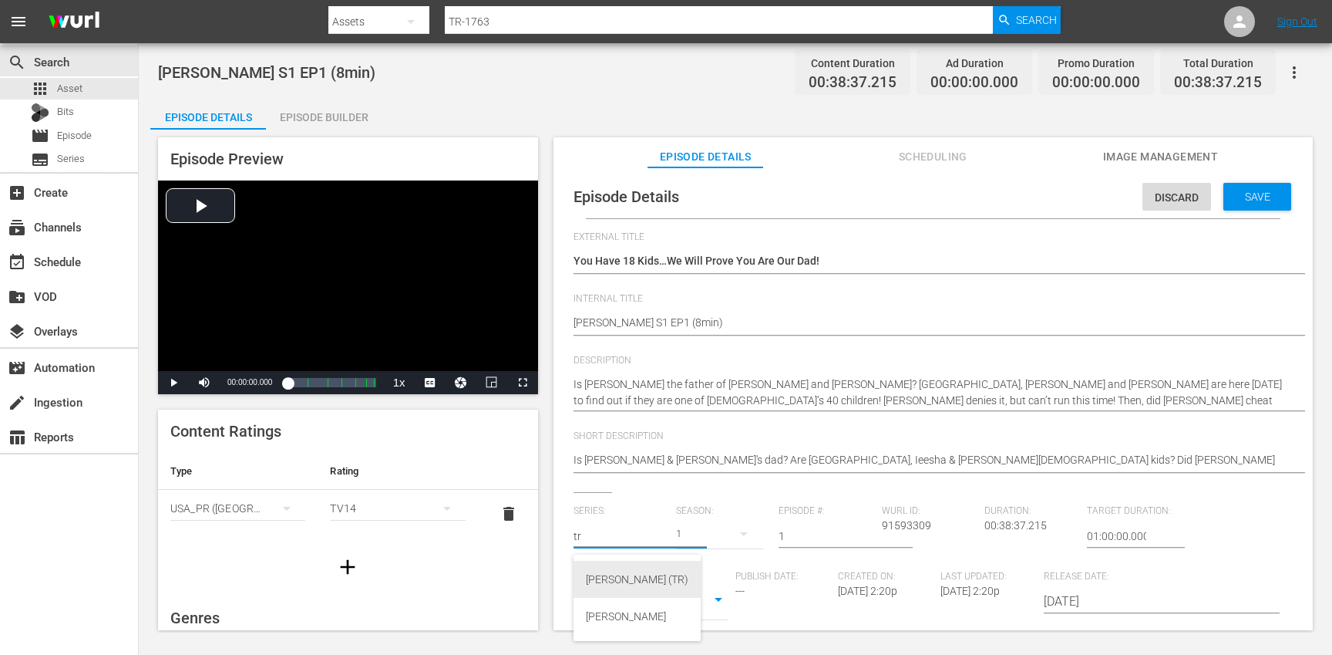
click at [612, 574] on div "[PERSON_NAME] (TR)" at bounding box center [637, 579] width 103 height 37
type input "[PERSON_NAME] (TR)"
click at [722, 535] on div "17" at bounding box center [719, 533] width 87 height 43
click at [699, 622] on div "1" at bounding box center [696, 622] width 42 height 15
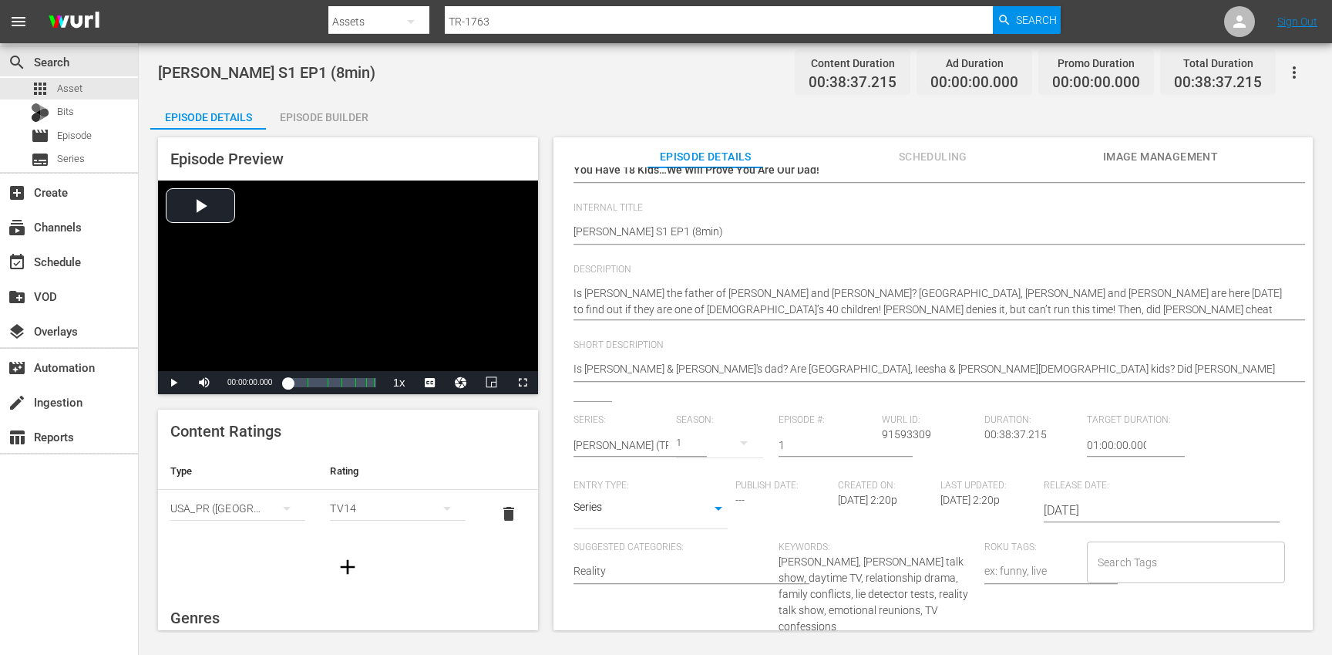
scroll to position [99, 0]
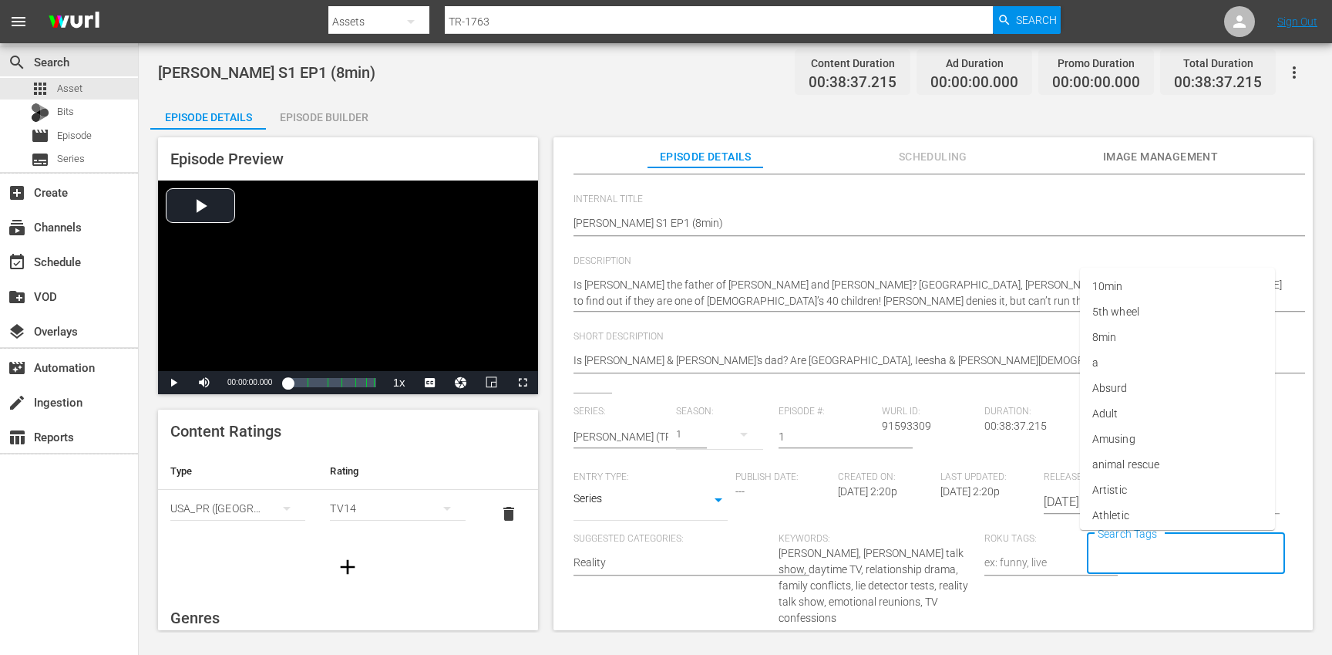
click at [1146, 559] on input "Search Tags" at bounding box center [1174, 554] width 161 height 28
type input "tr"
click at [1145, 493] on li "[PERSON_NAME]" at bounding box center [1177, 489] width 195 height 25
type input "trc"
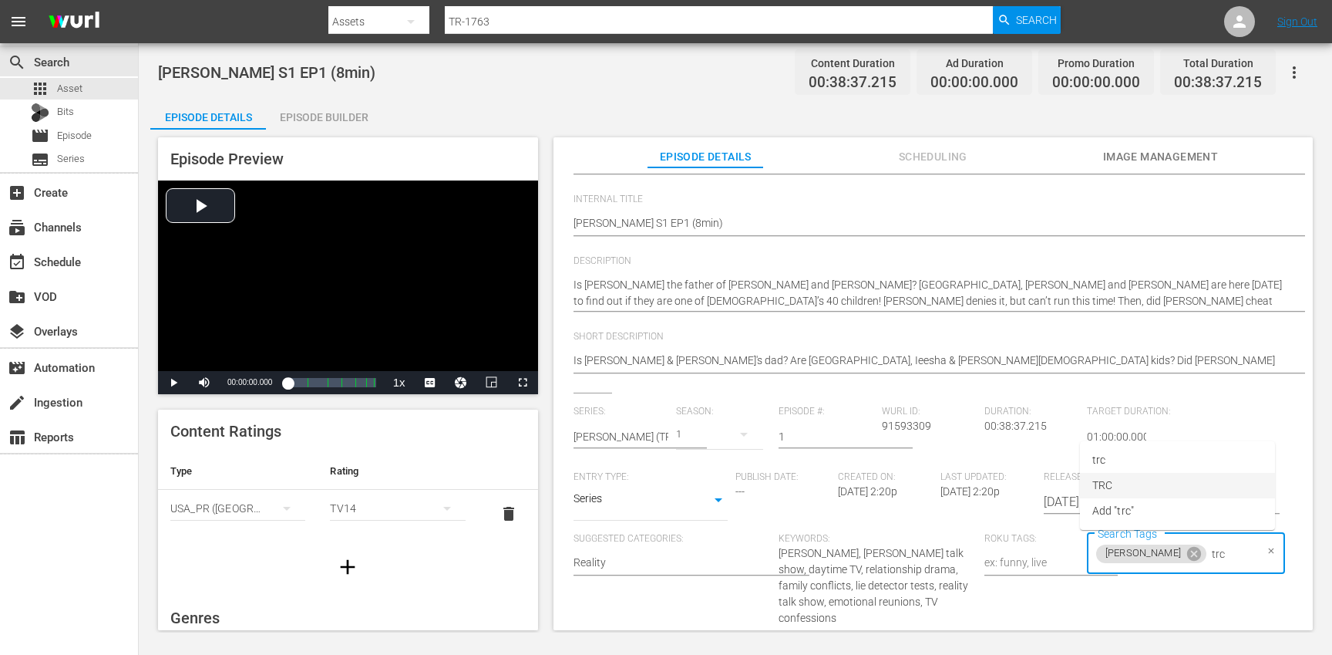
click at [1133, 485] on li "TRC" at bounding box center [1177, 485] width 195 height 25
type input "8"
click at [1139, 599] on li "8min" at bounding box center [1177, 595] width 195 height 25
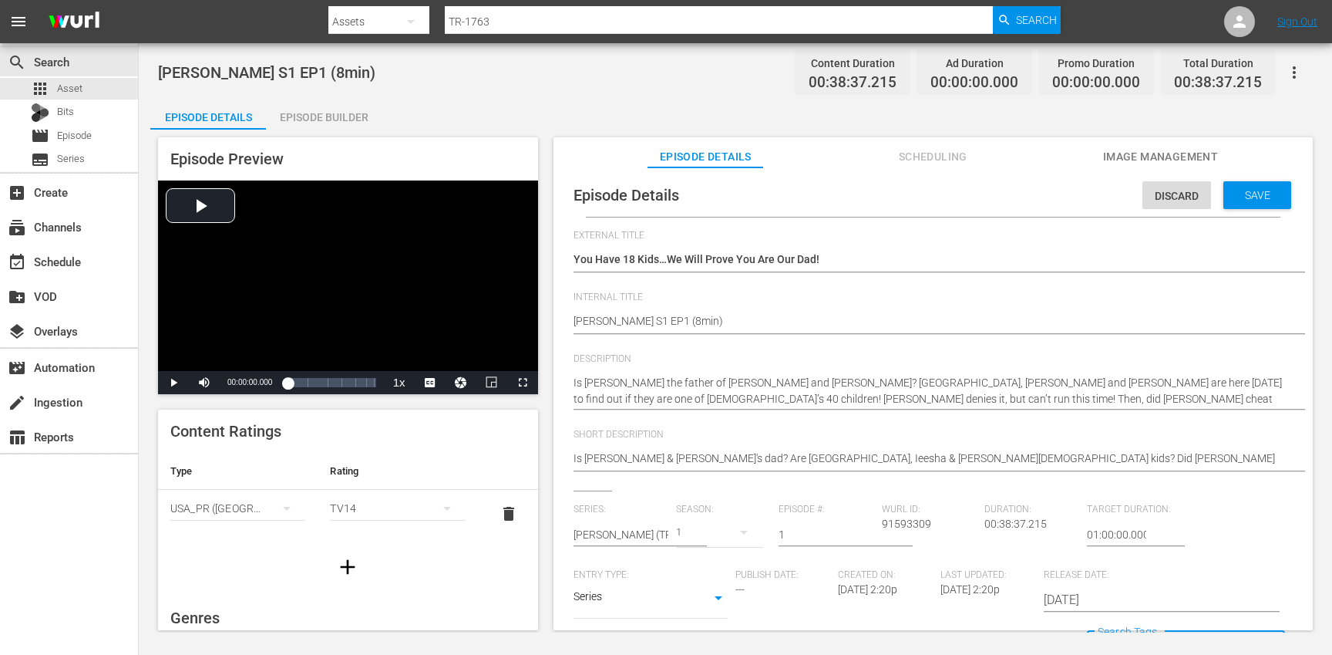
scroll to position [0, 0]
click at [1247, 199] on span "Save" at bounding box center [1258, 196] width 50 height 12
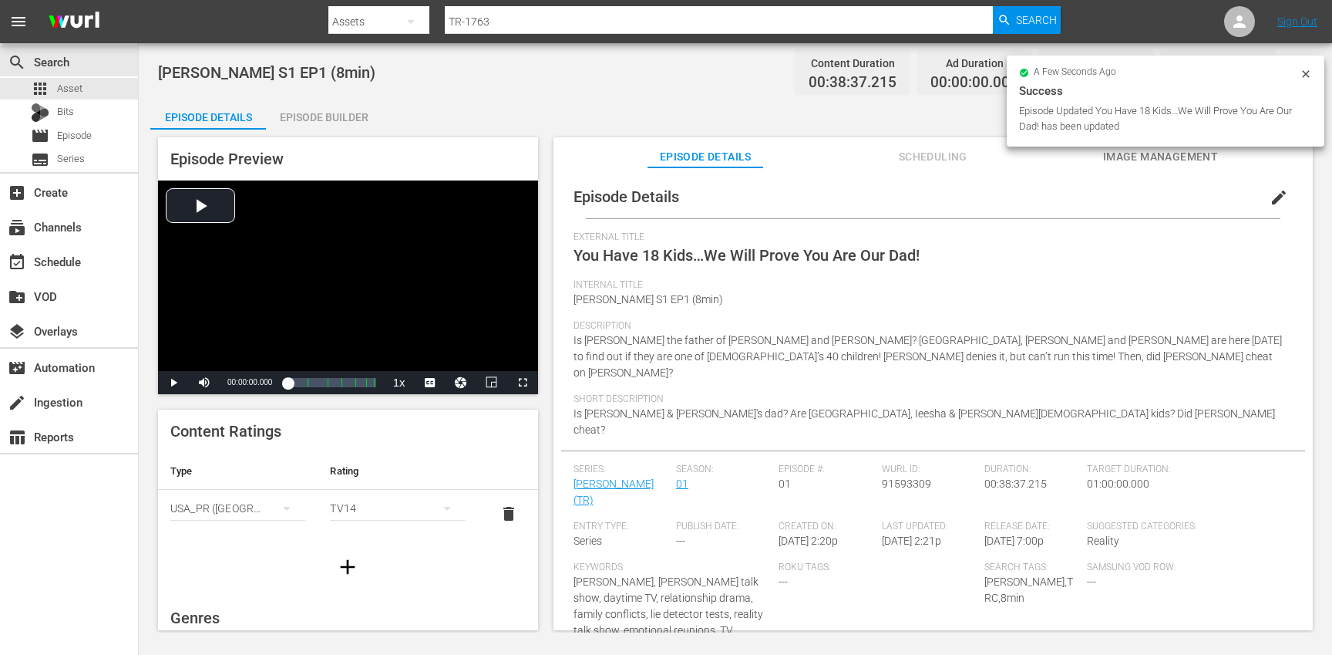
click at [329, 563] on button "button" at bounding box center [347, 566] width 43 height 43
click at [232, 552] on div "simple table" at bounding box center [237, 555] width 135 height 43
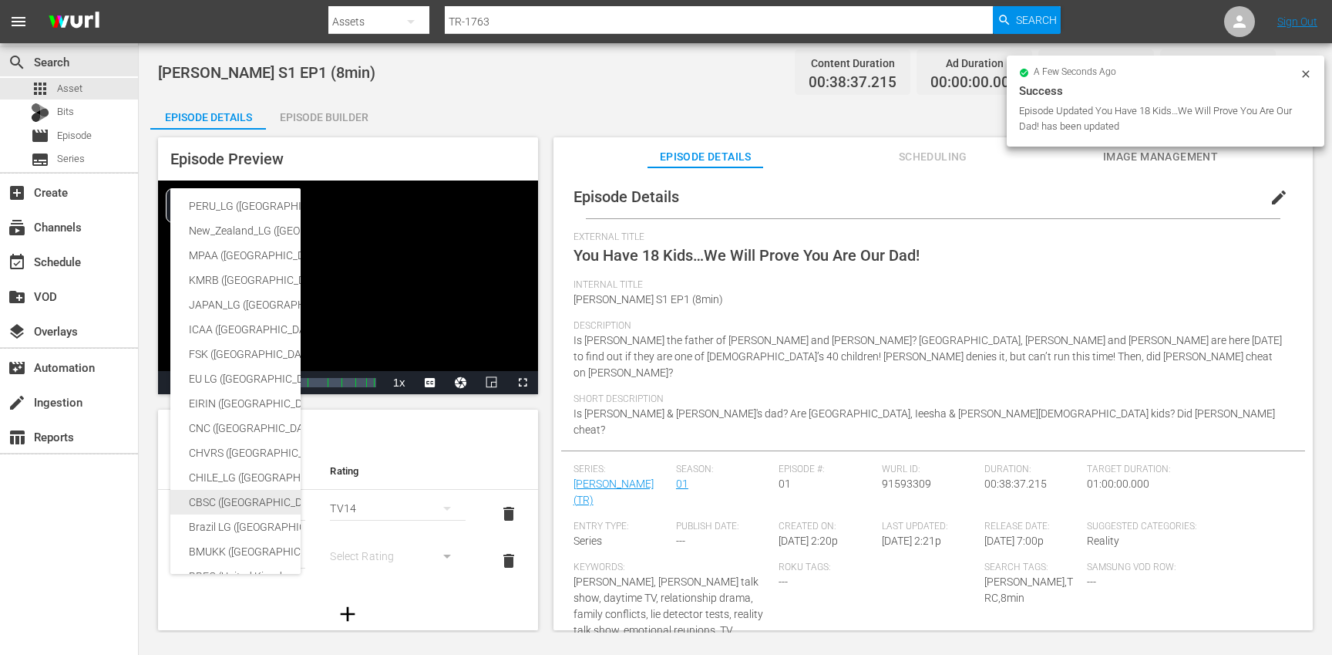
click at [239, 504] on div "CBSC ([GEOGRAPHIC_DATA])" at bounding box center [378, 502] width 379 height 25
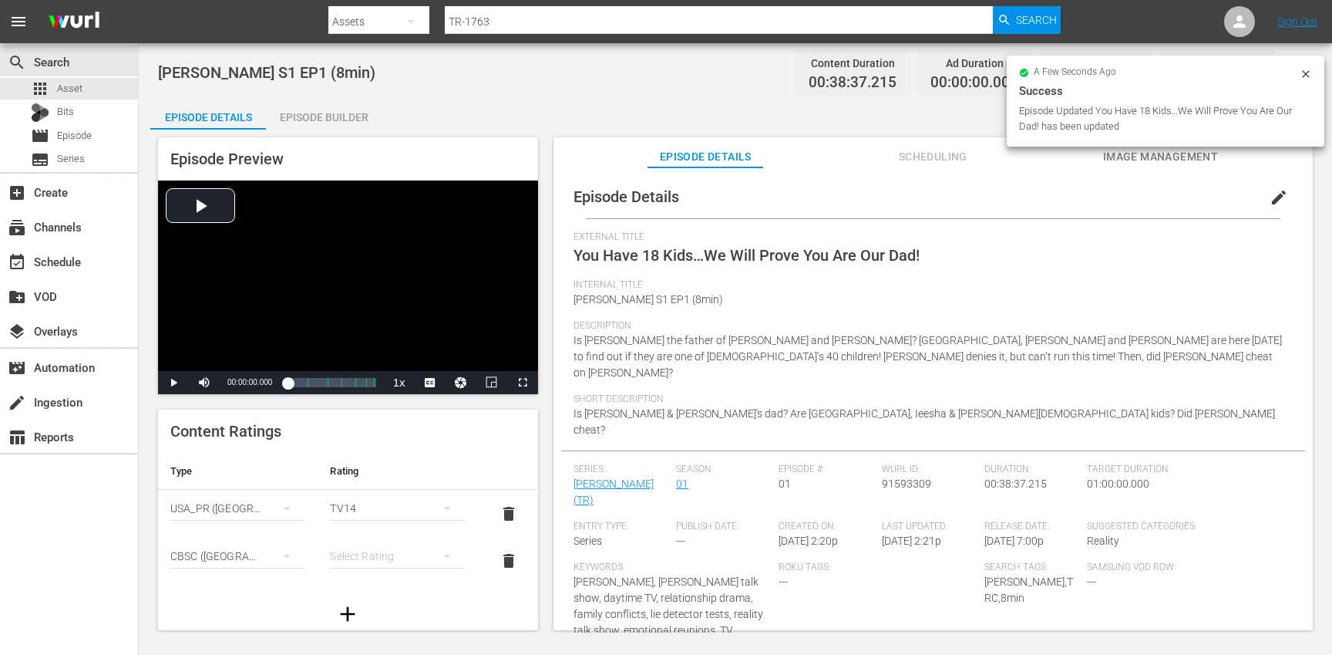
click at [385, 554] on div "simple table" at bounding box center [397, 555] width 135 height 43
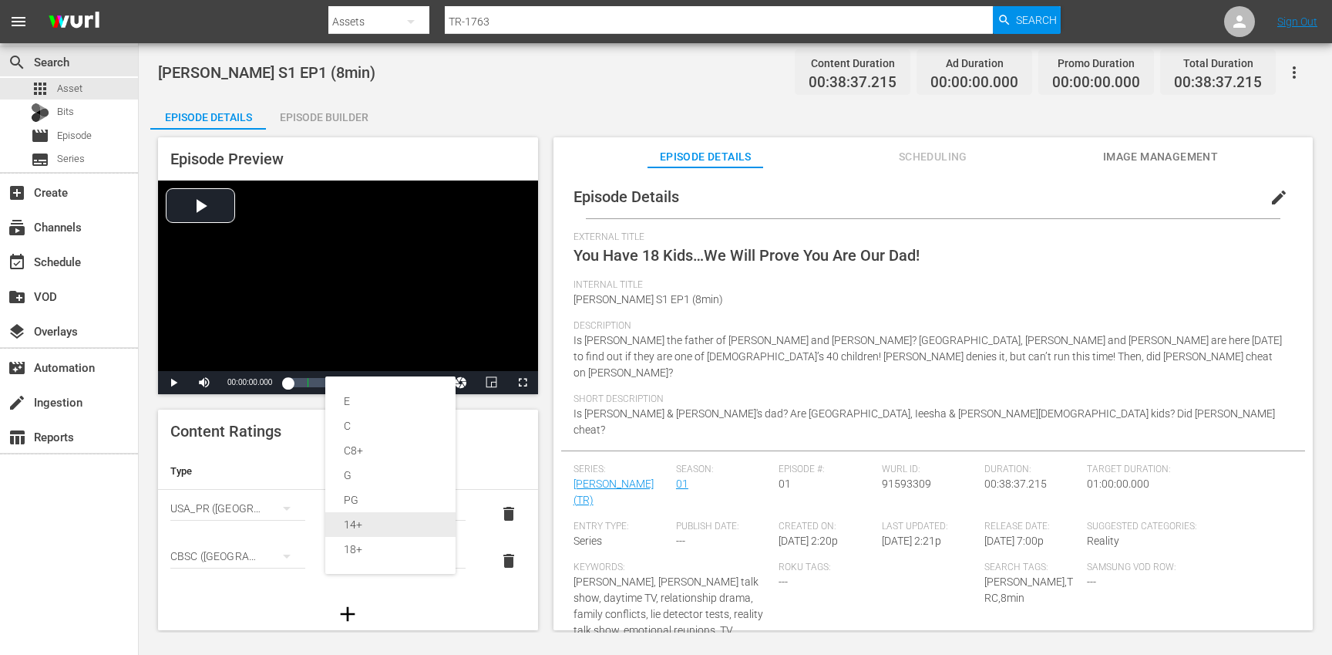
click at [374, 530] on div "14+" at bounding box center [390, 524] width 93 height 25
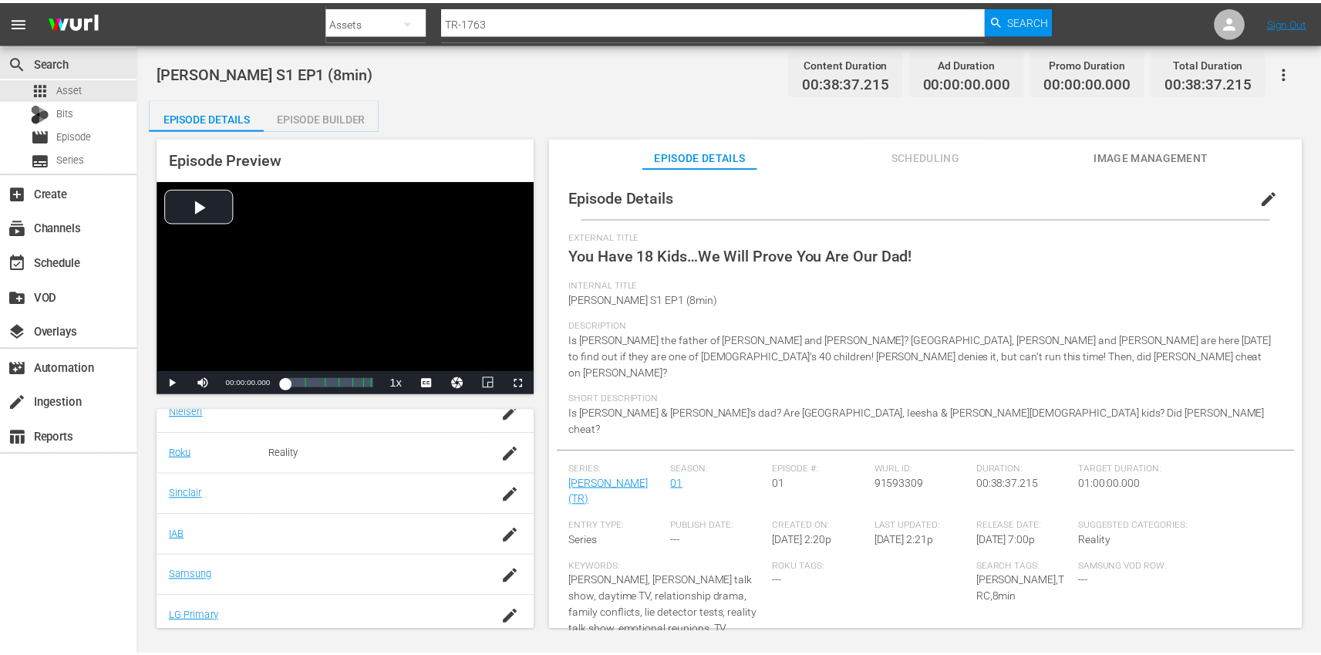
scroll to position [379, 0]
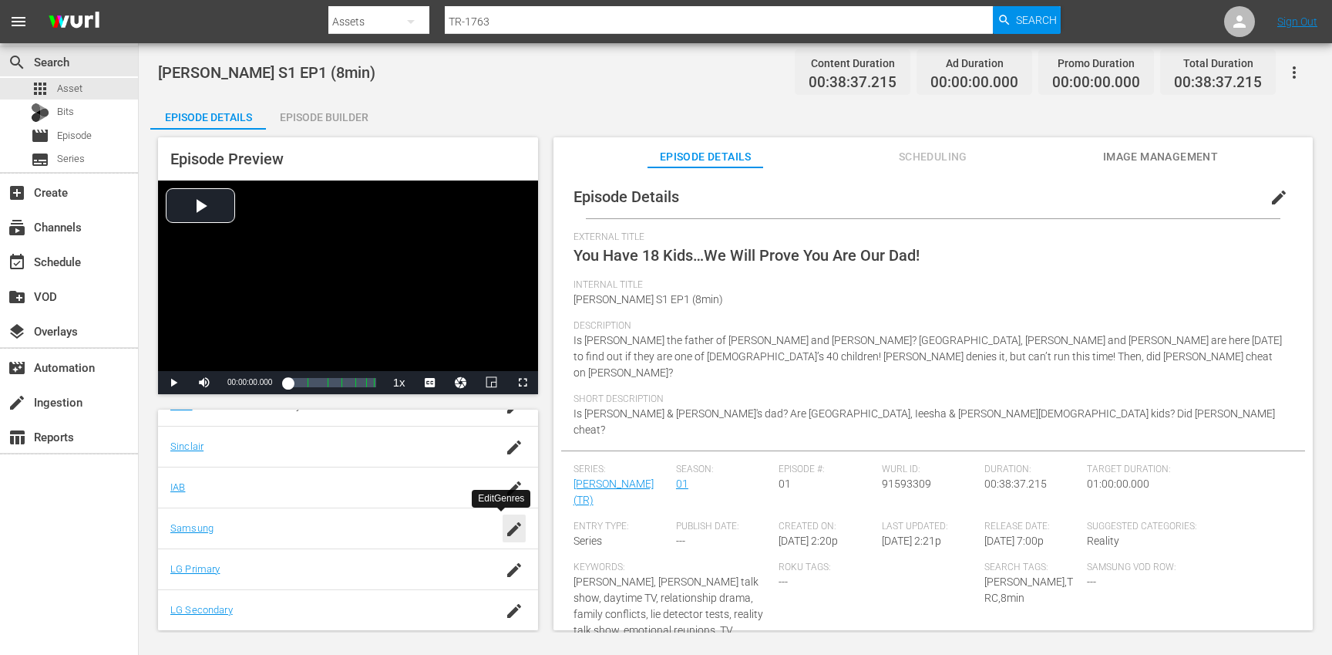
click at [507, 533] on icon "button" at bounding box center [514, 529] width 14 height 14
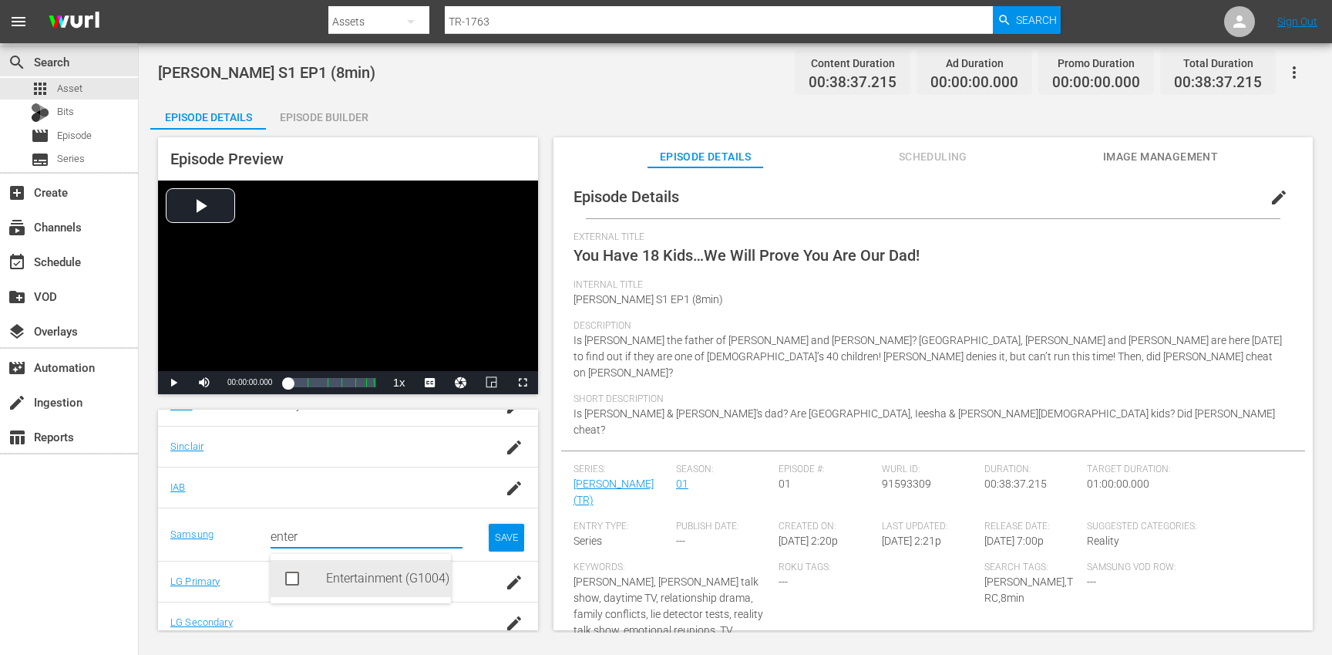
click at [343, 582] on div "Entertainment (G1004)" at bounding box center [382, 578] width 113 height 37
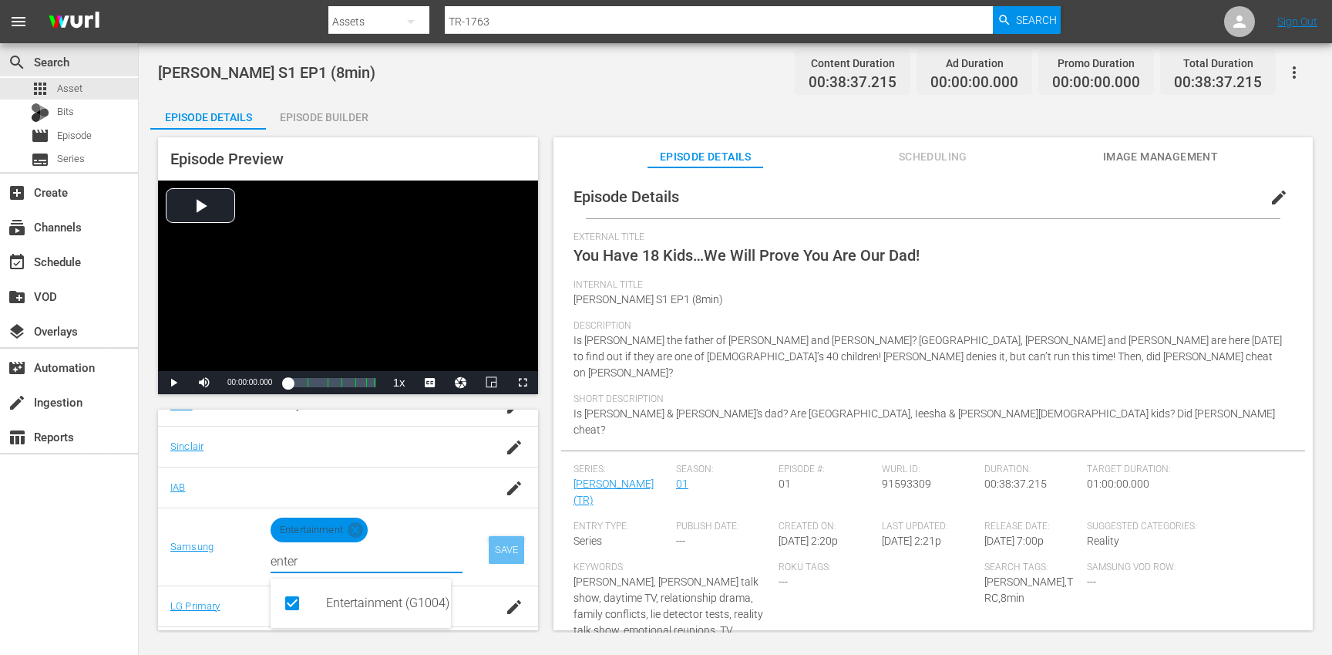
type input "enter"
click at [489, 552] on div "SAVE" at bounding box center [506, 550] width 35 height 28
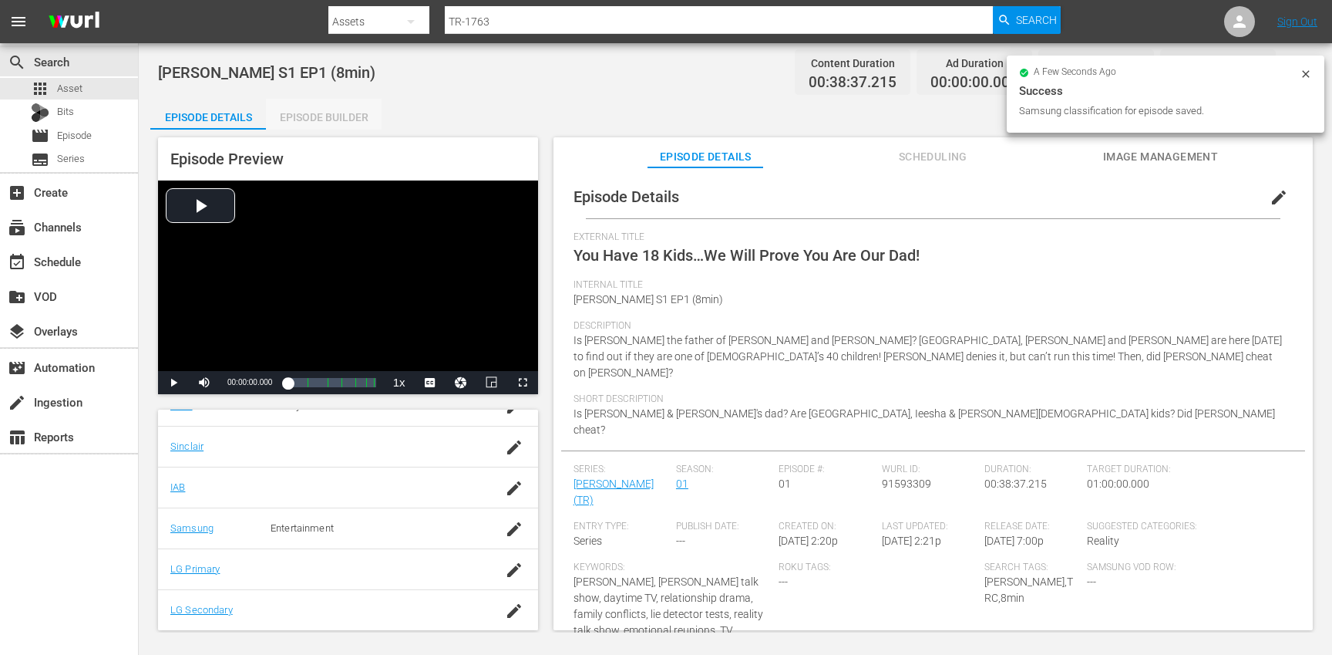
click at [330, 116] on div "Episode Builder" at bounding box center [324, 117] width 116 height 37
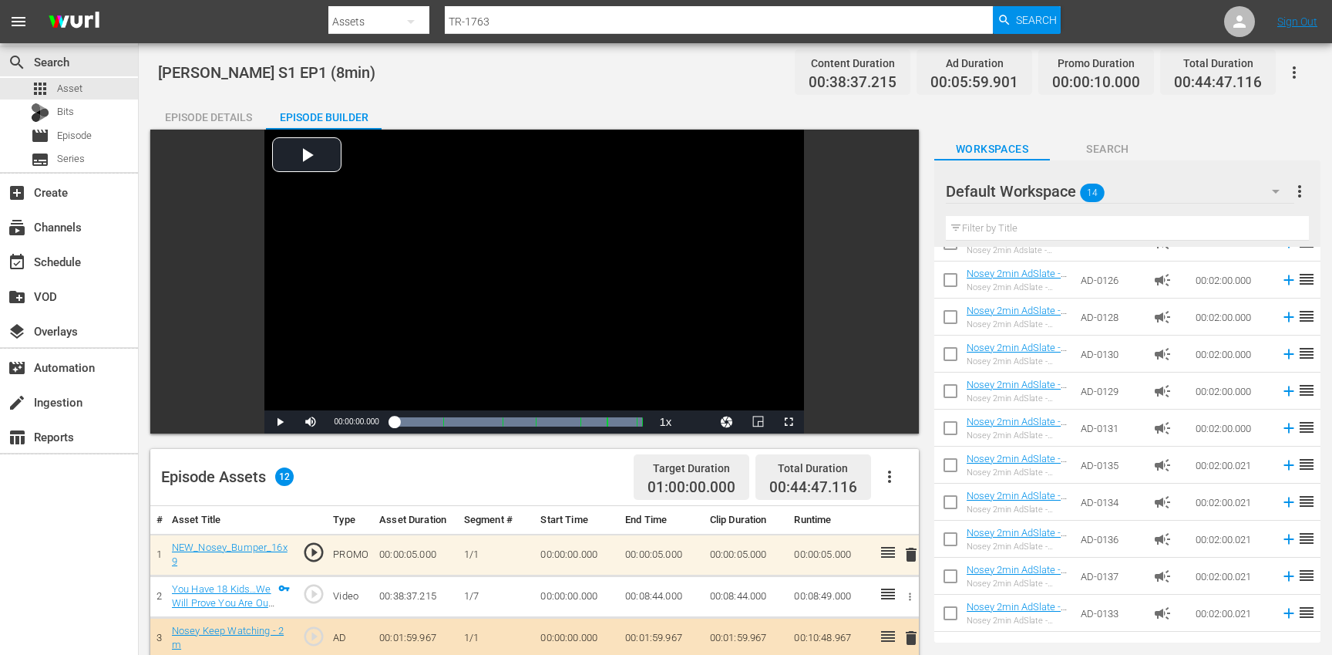
click at [227, 120] on div "Episode Details" at bounding box center [208, 117] width 116 height 37
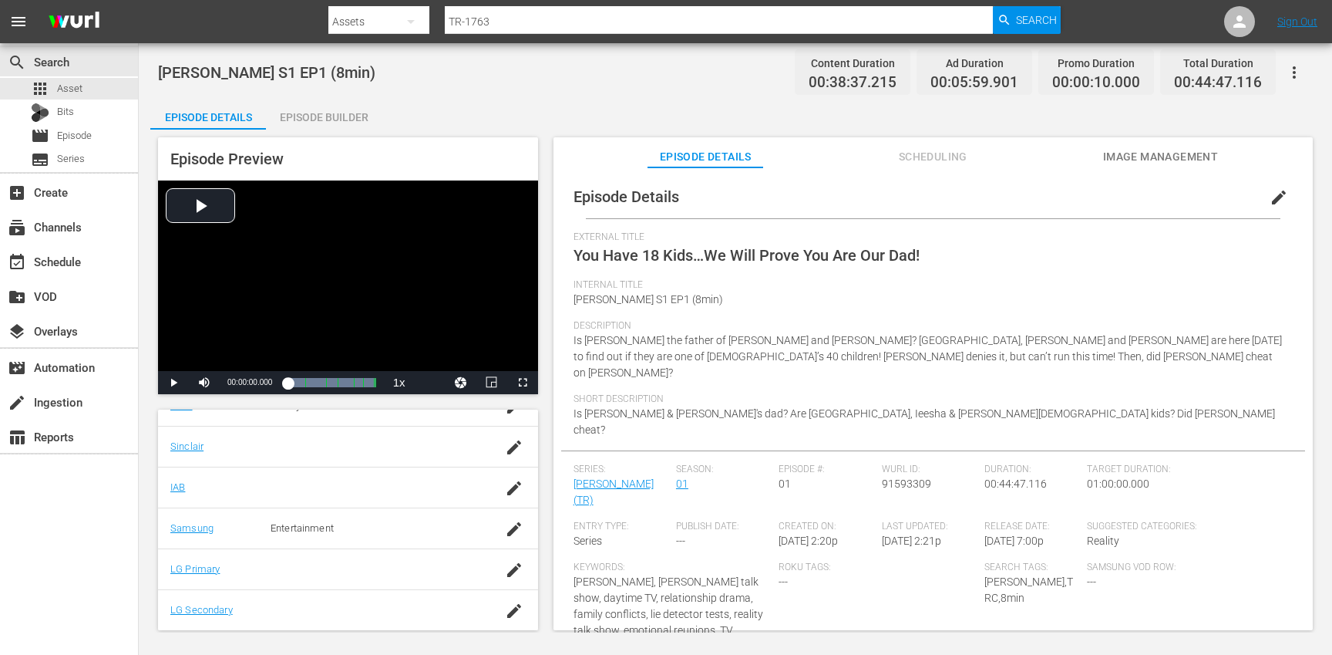
click at [1289, 83] on button "button" at bounding box center [1294, 72] width 37 height 37
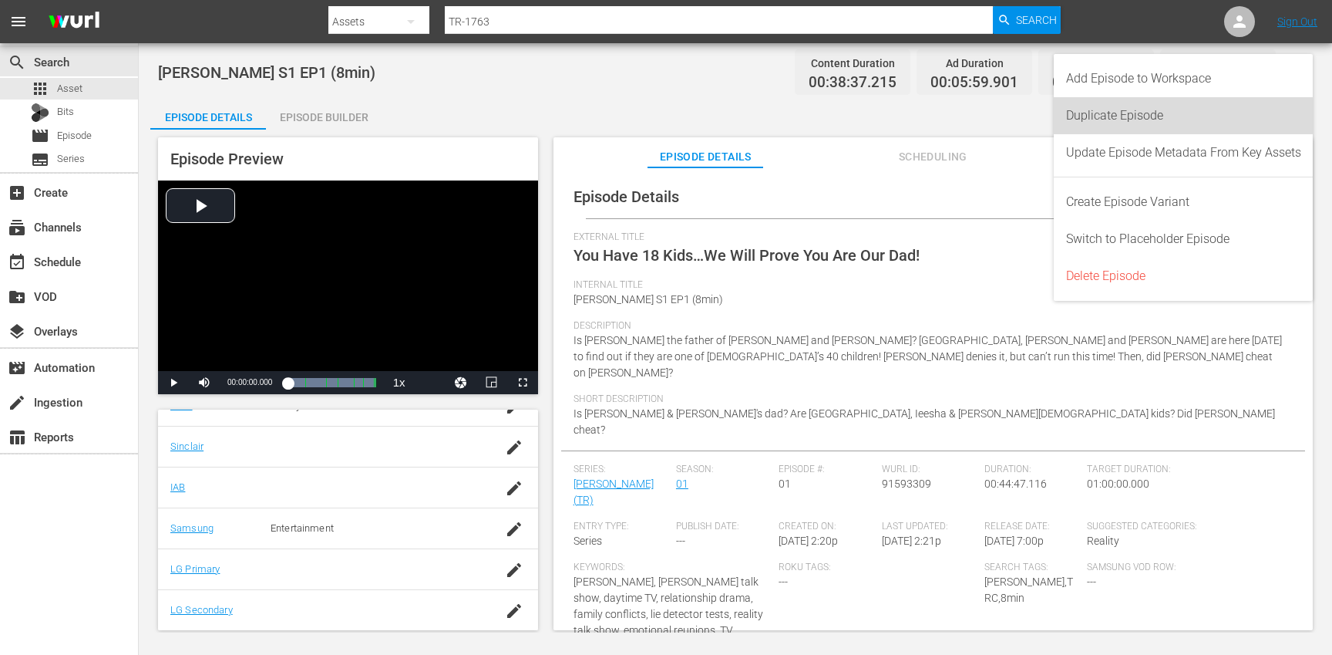
click at [1183, 132] on div "Duplicate Episode" at bounding box center [1183, 115] width 235 height 37
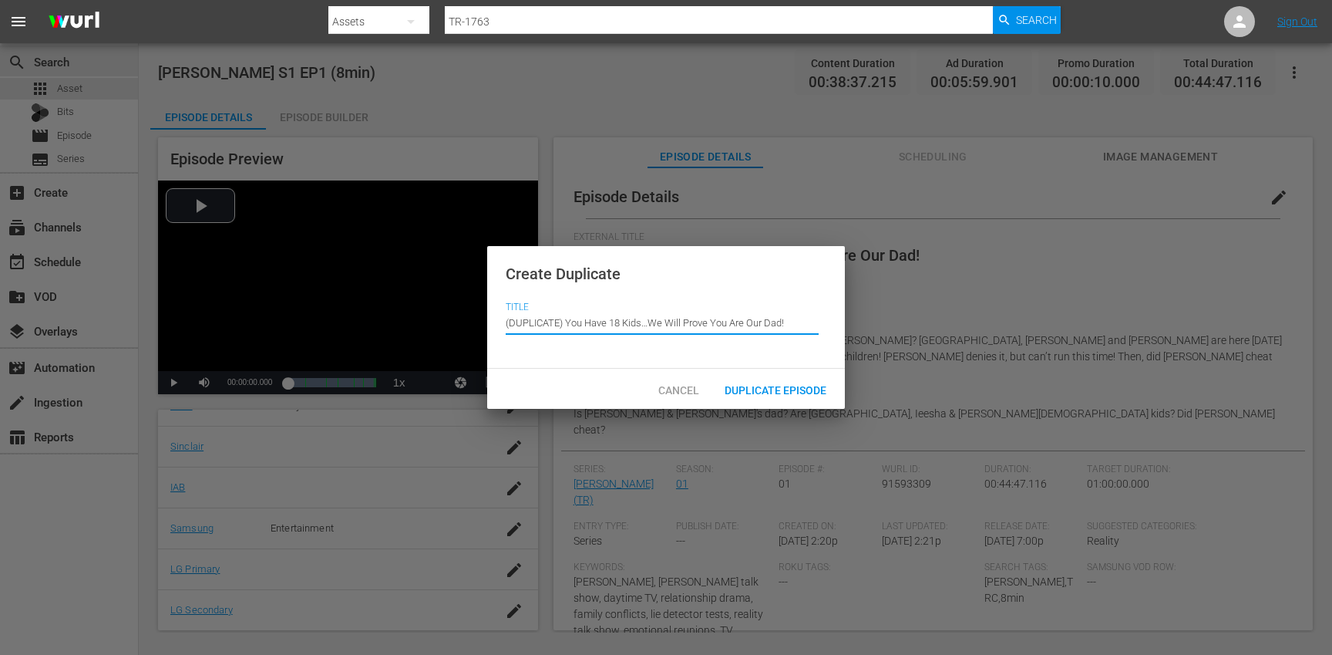
drag, startPoint x: 567, startPoint y: 325, endPoint x: 544, endPoint y: 297, distance: 36.6
click at [544, 297] on div "Create Duplicate Title Episode Title (DUPLICATE) You Have 18 Kids…We Will Prove…" at bounding box center [666, 307] width 358 height 123
type input "You Have 18 Kids…We Will Prove You Are Our Dad!"
click at [748, 393] on span "Duplicate Episode" at bounding box center [775, 390] width 126 height 12
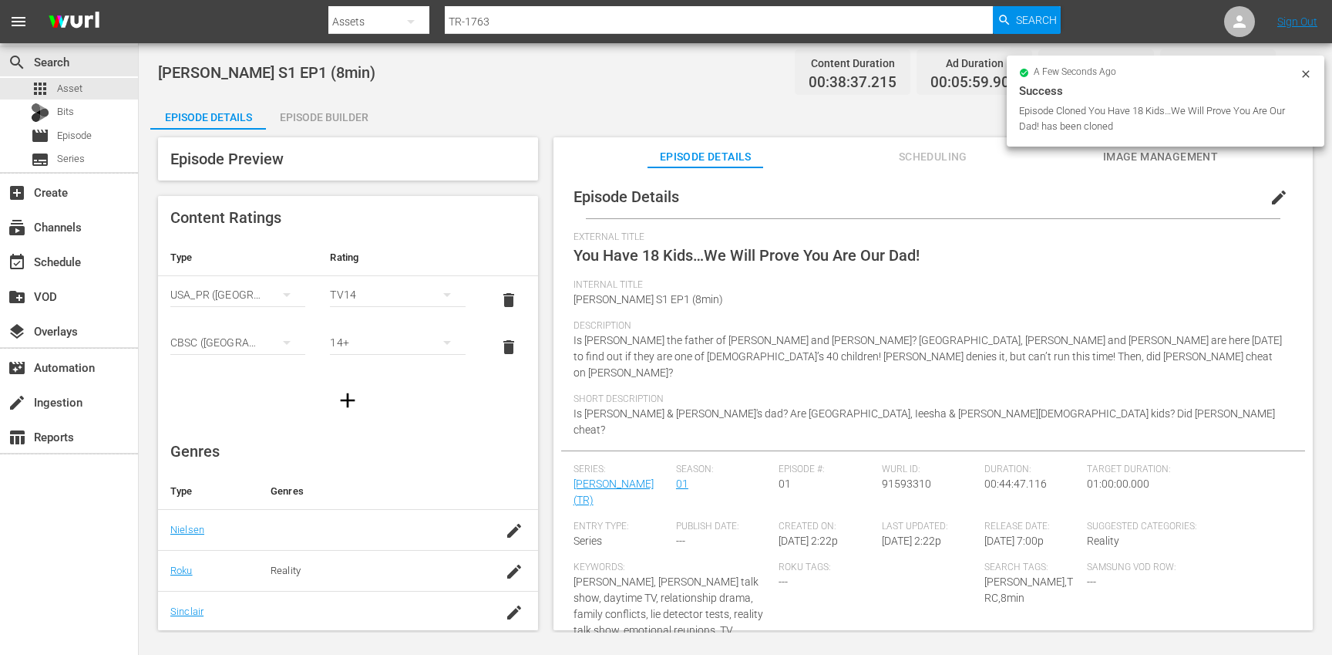
click at [1270, 202] on span "edit" at bounding box center [1279, 197] width 19 height 19
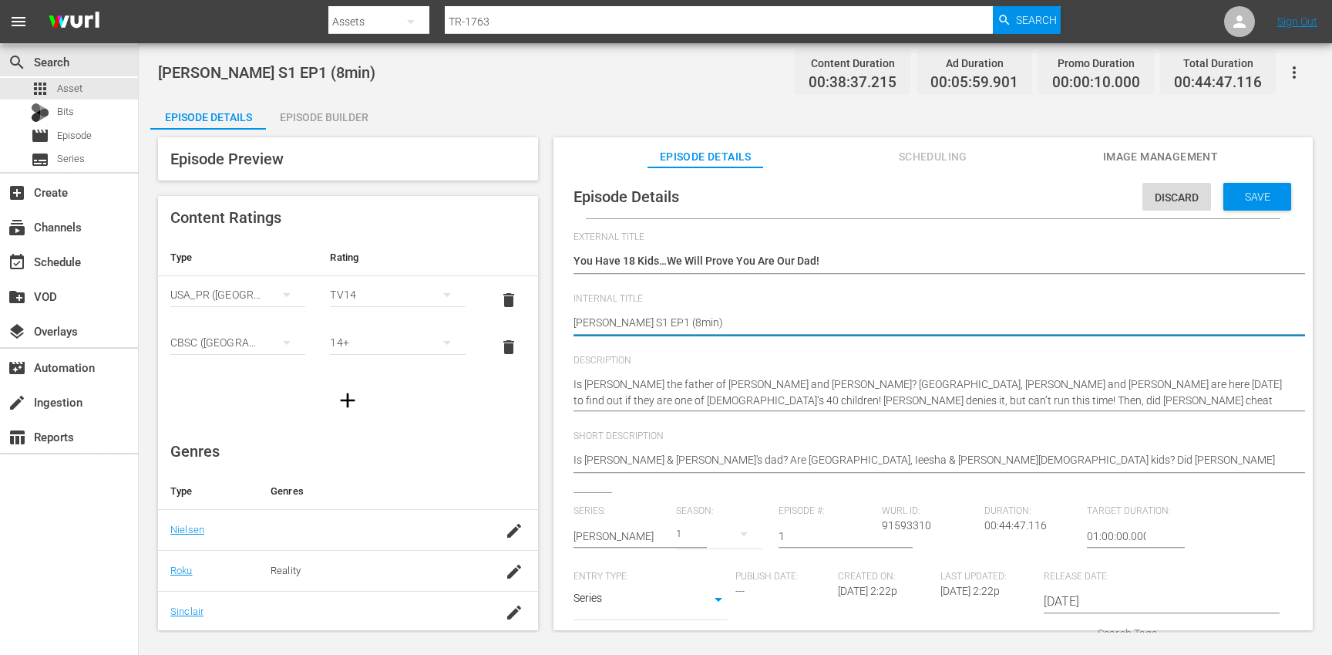
type textarea "[PERSON_NAME] S1 EP1 (min)"
type textarea "[PERSON_NAME] S1 EP1 (1min)"
type textarea "[PERSON_NAME] S1 EP1 (10min)"
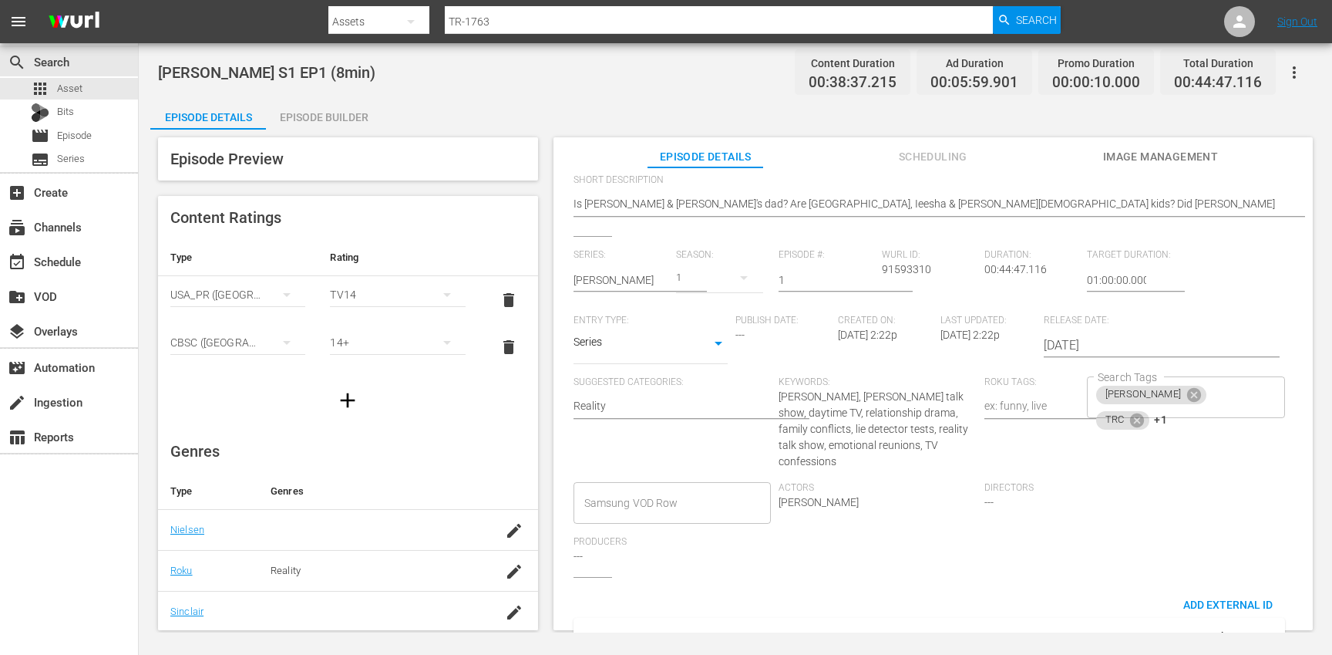
scroll to position [261, 0]
click at [1167, 409] on span "+1" at bounding box center [1160, 415] width 12 height 13
type textarea "[PERSON_NAME] S1 EP1 (10min)"
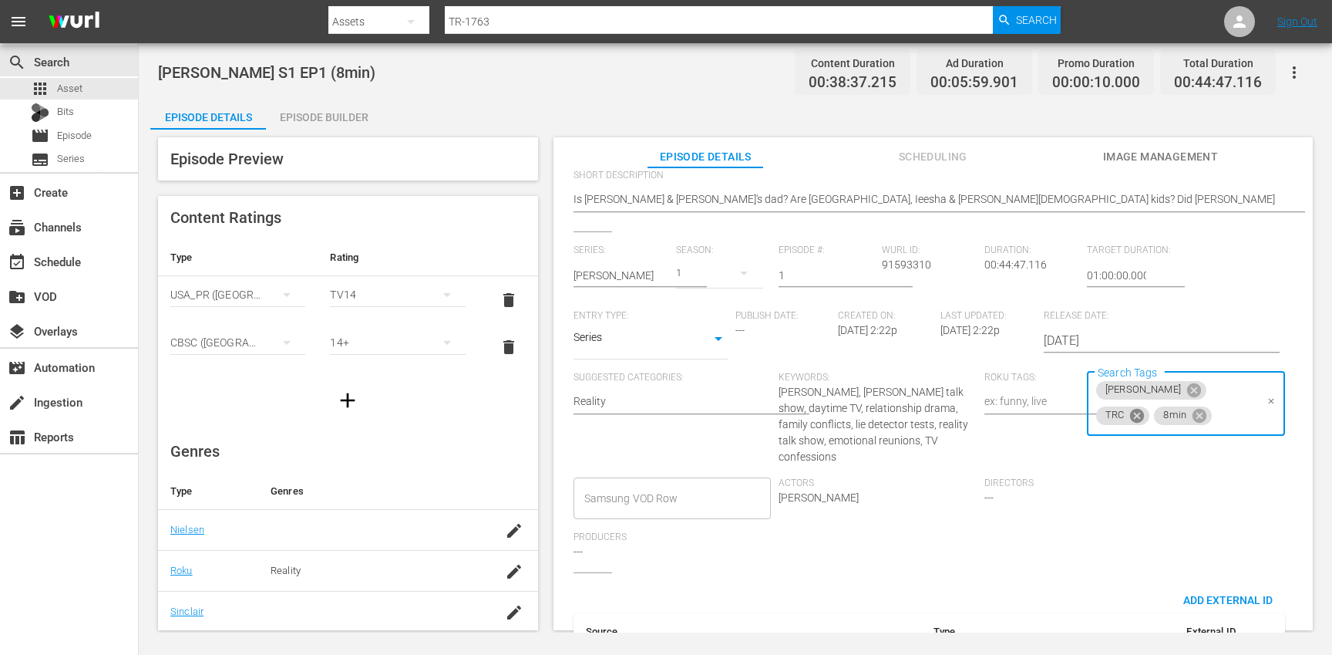
click at [1144, 408] on icon at bounding box center [1137, 415] width 14 height 14
click at [1148, 408] on icon at bounding box center [1141, 415] width 14 height 14
type input "10"
click at [1170, 429] on li "10min" at bounding box center [1177, 434] width 195 height 25
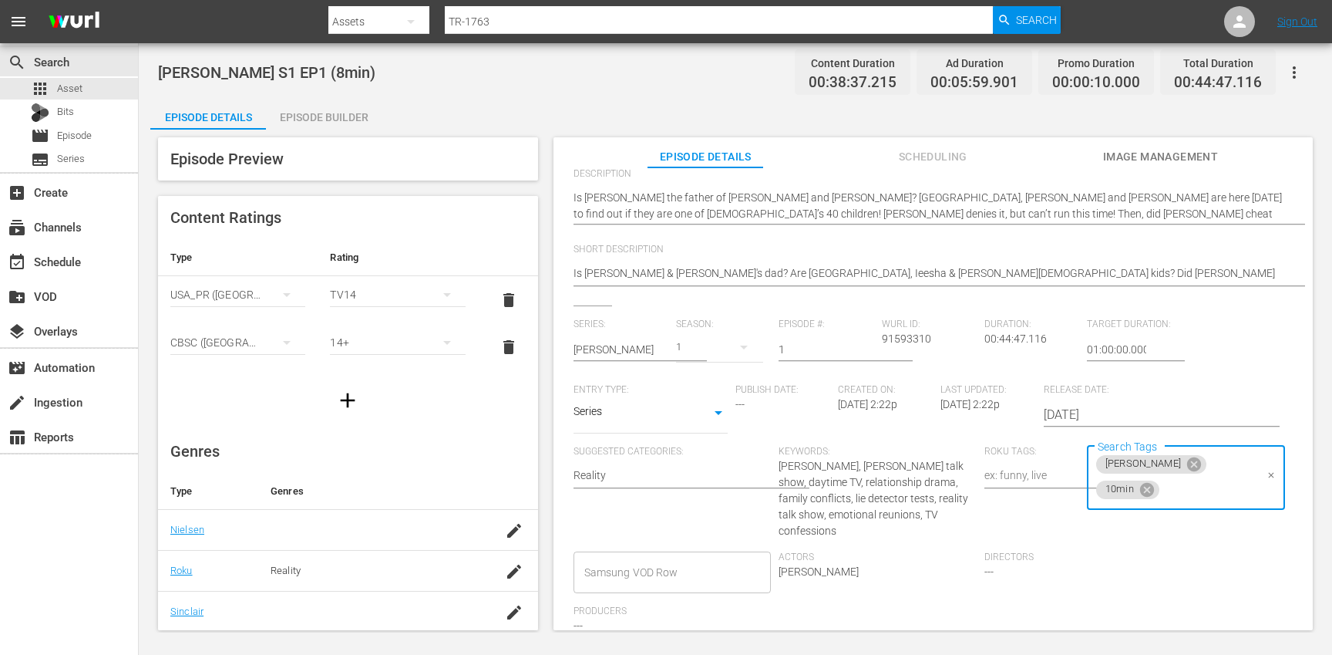
scroll to position [0, 0]
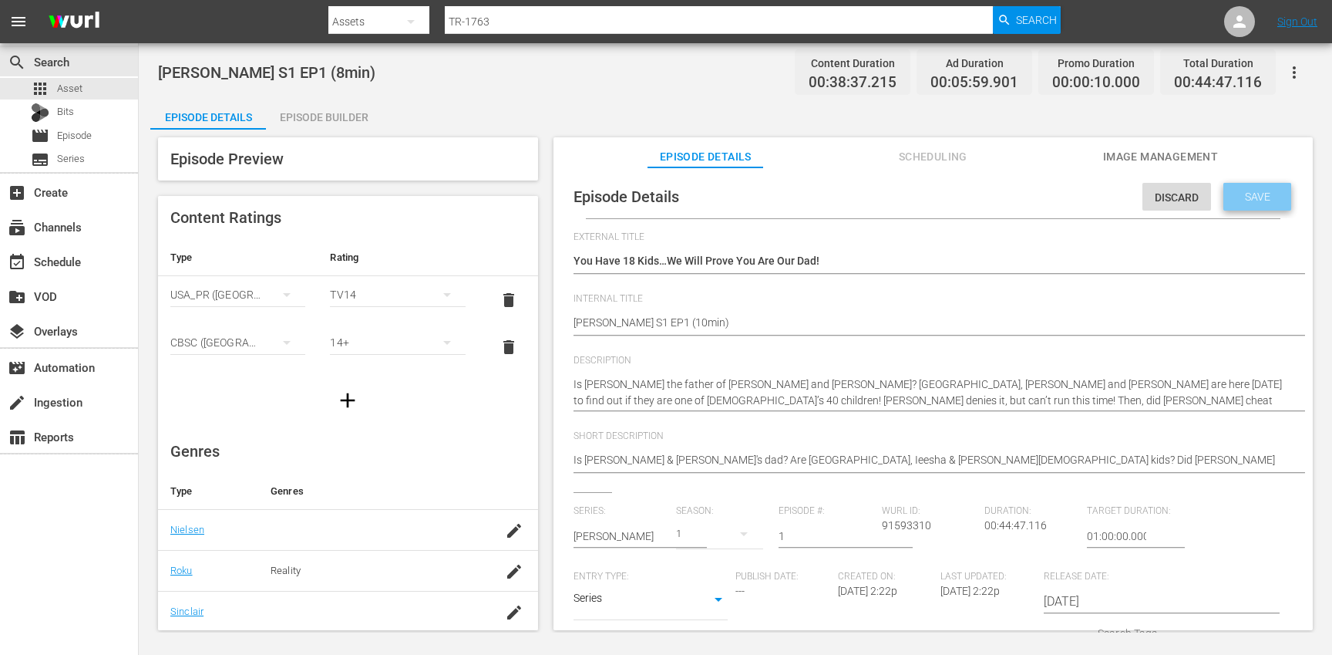
click at [1261, 194] on span "Save" at bounding box center [1258, 196] width 50 height 12
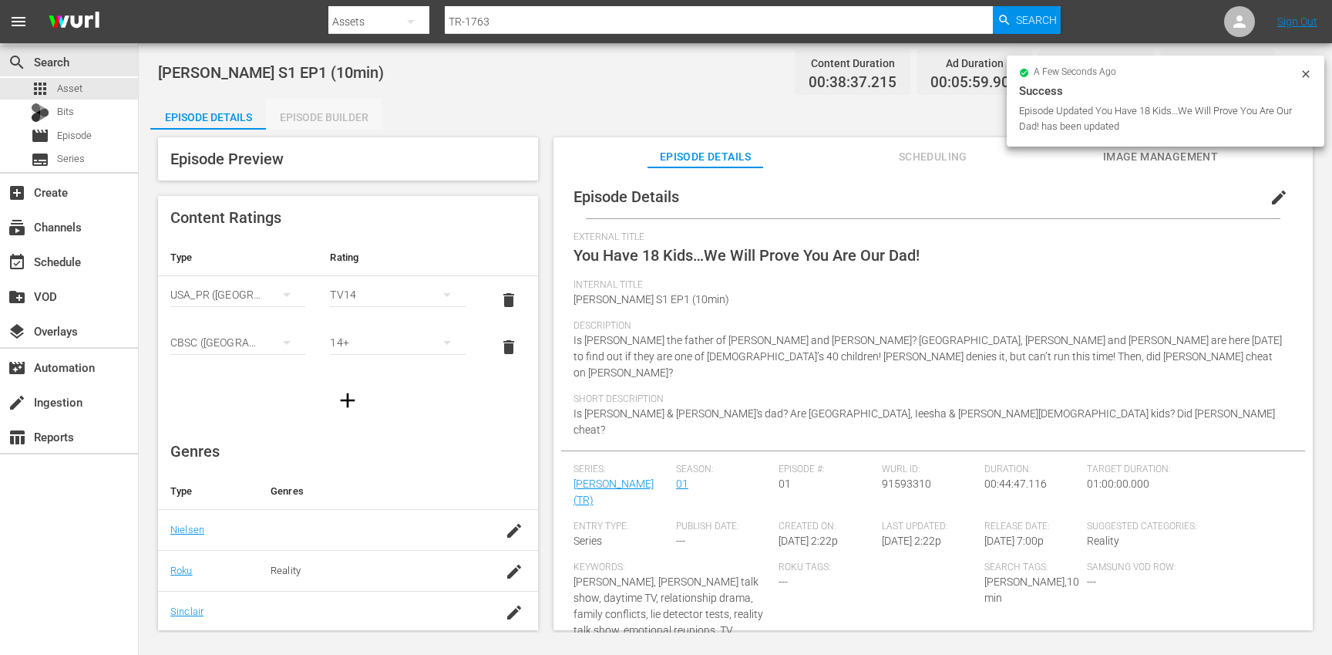
click at [355, 113] on div "Episode Builder" at bounding box center [324, 117] width 116 height 37
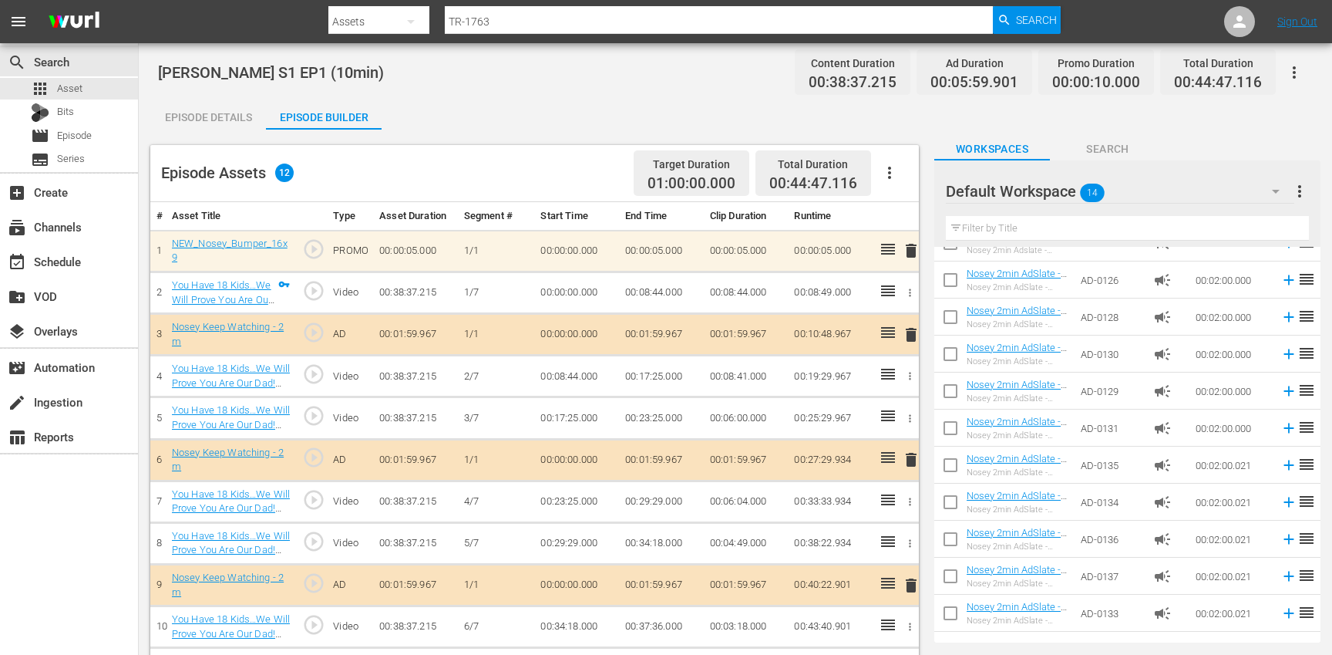
click at [888, 171] on icon "button" at bounding box center [889, 173] width 3 height 12
click at [901, 214] on div "Clear Ads" at bounding box center [936, 215] width 105 height 37
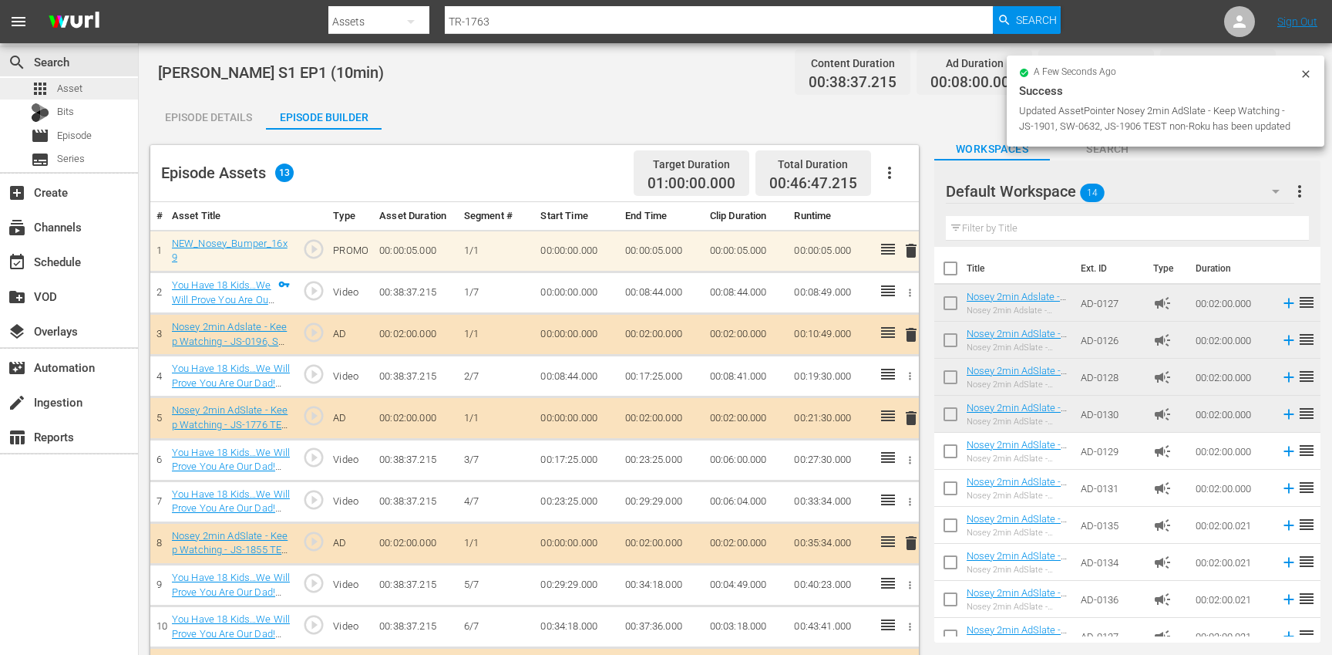
click at [96, 86] on div "apps Asset" at bounding box center [69, 89] width 138 height 22
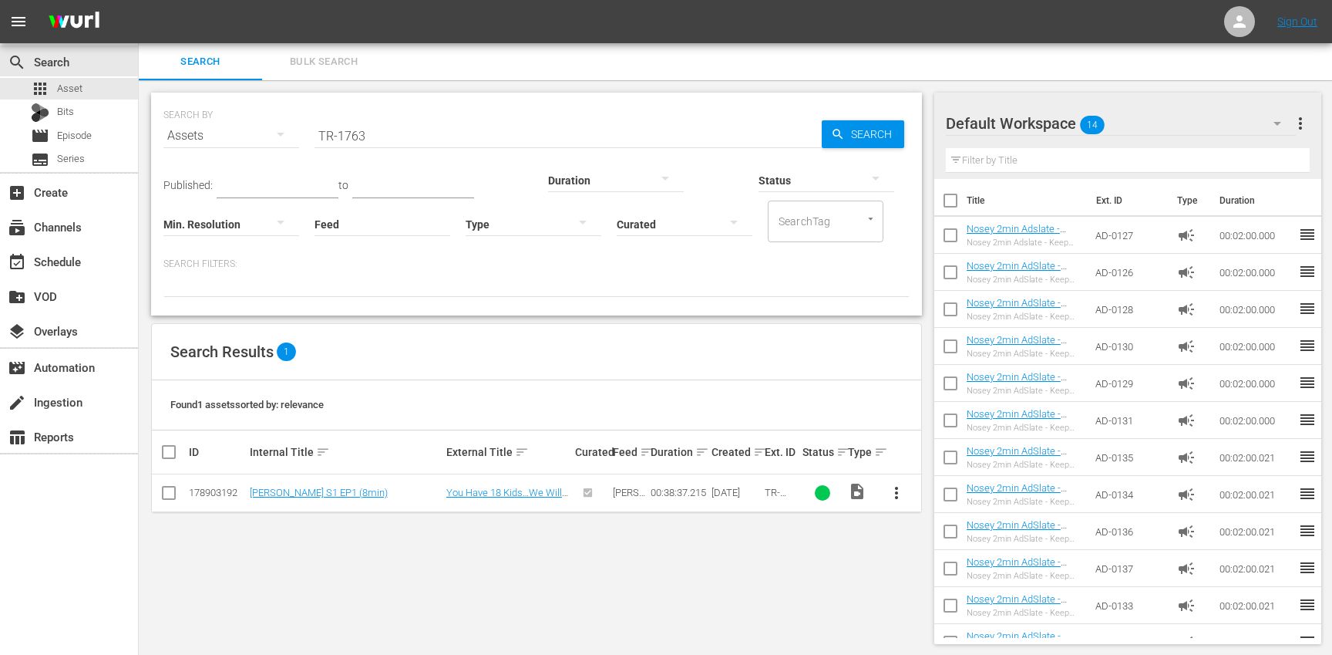
click at [439, 124] on input "TR-1763" at bounding box center [568, 135] width 507 height 37
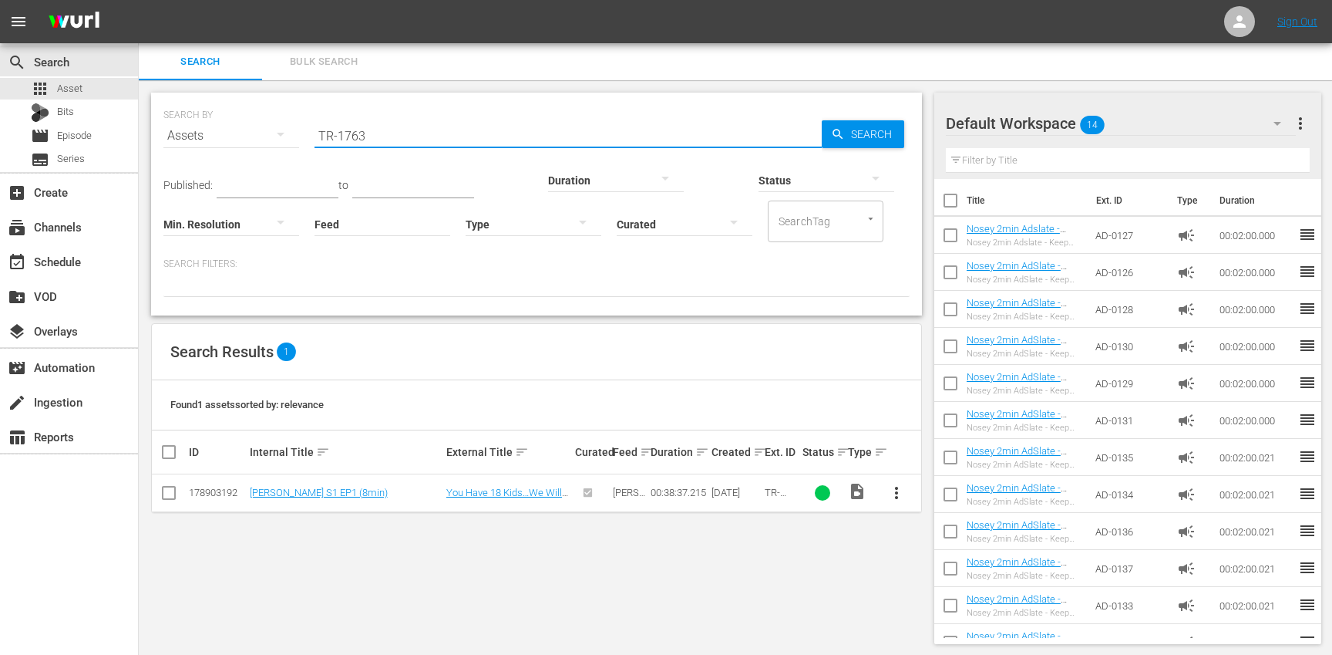
paste input "7"
type input "TR-1767"
click at [894, 492] on span "more_vert" at bounding box center [896, 492] width 19 height 19
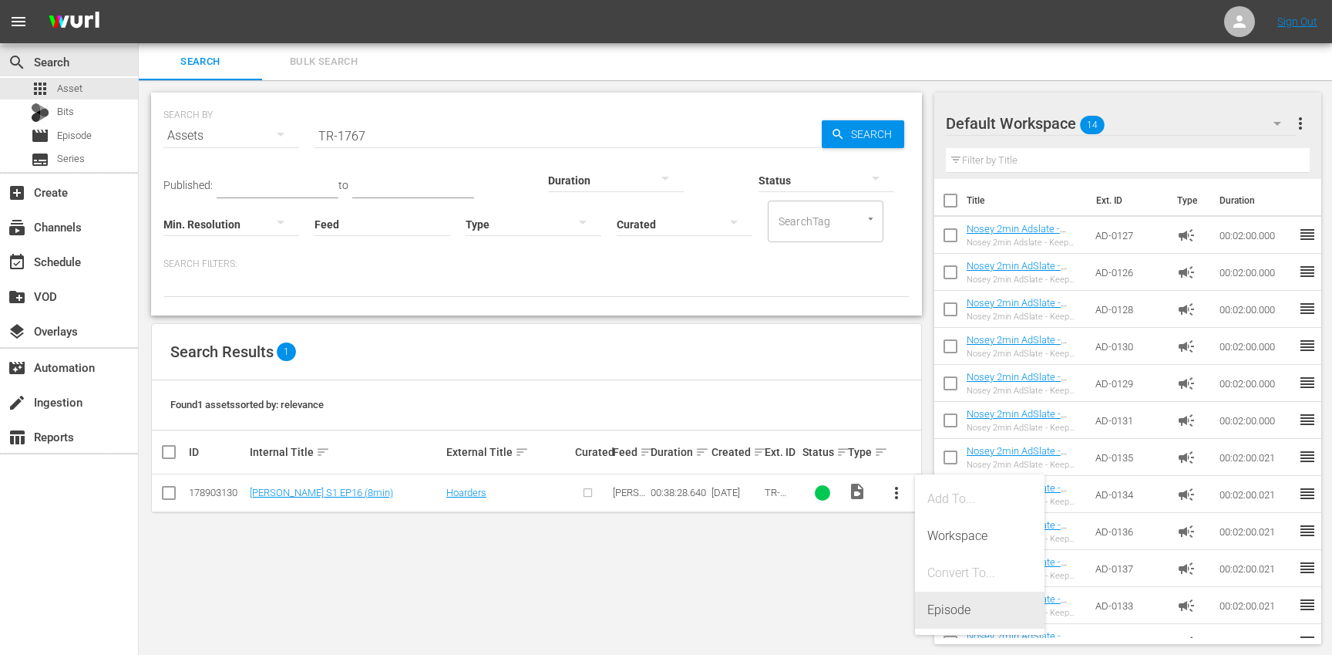
click at [961, 611] on div "Episode" at bounding box center [980, 609] width 105 height 37
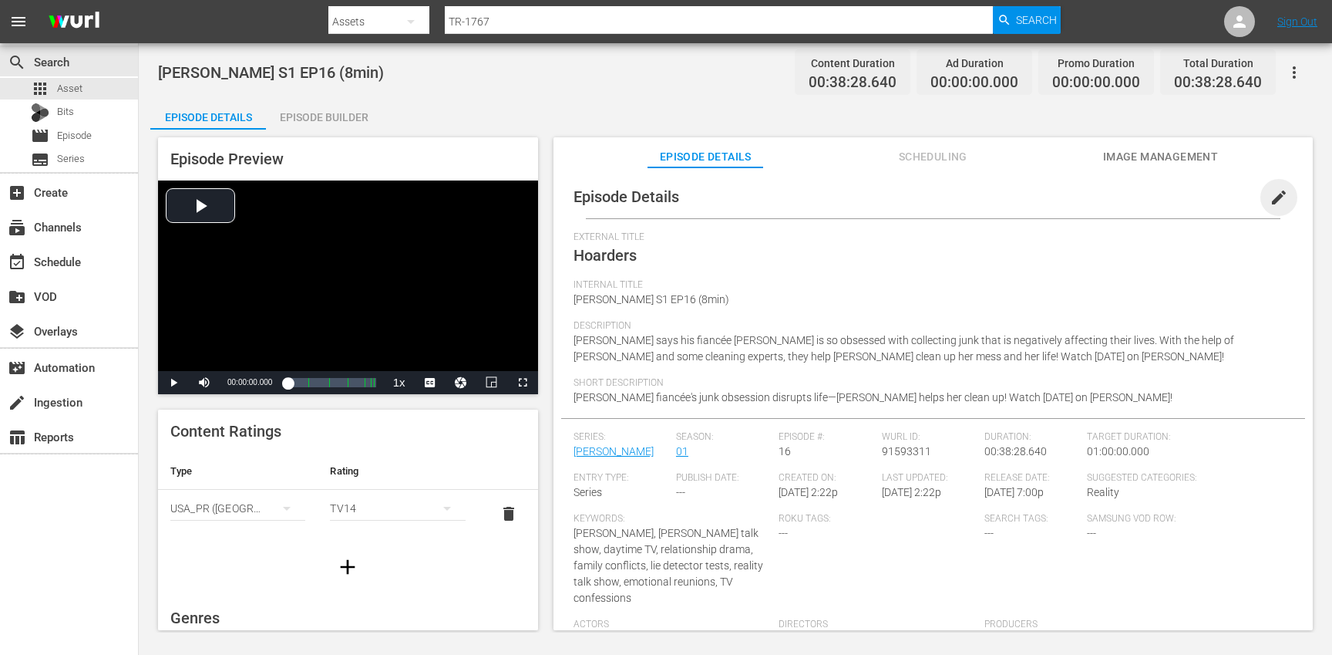
click at [1272, 204] on span "edit" at bounding box center [1279, 197] width 19 height 19
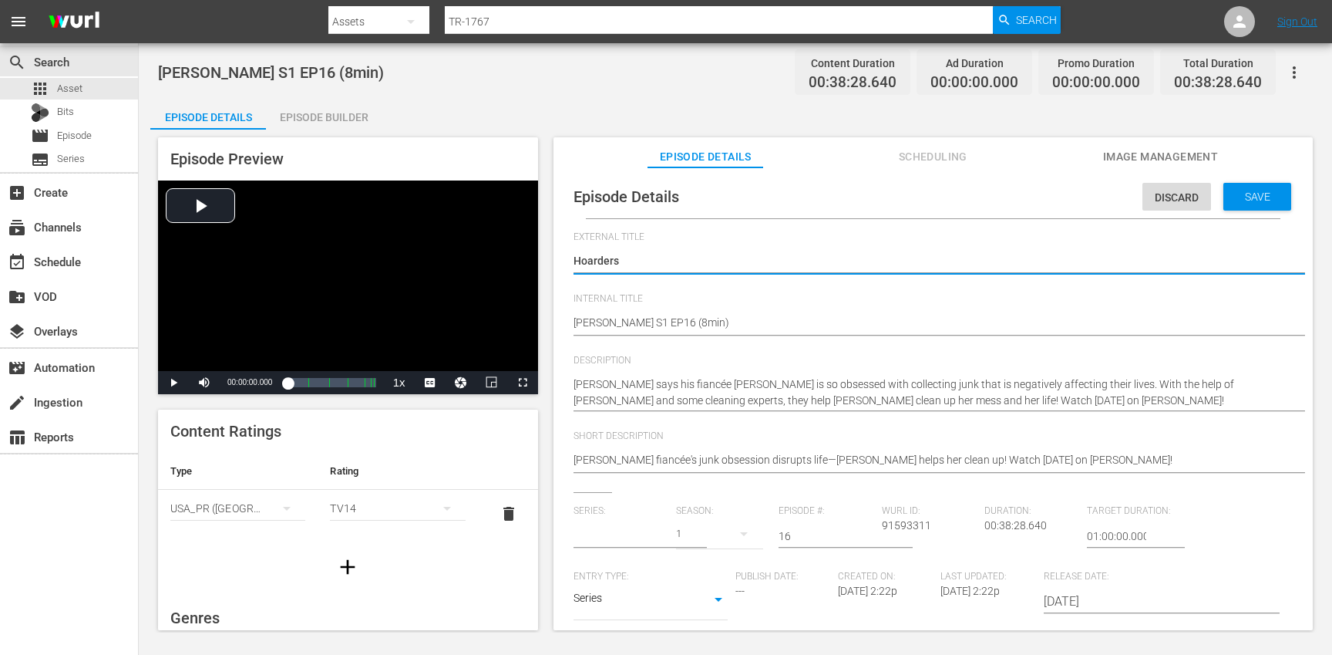
click at [605, 539] on input "text" at bounding box center [621, 535] width 95 height 37
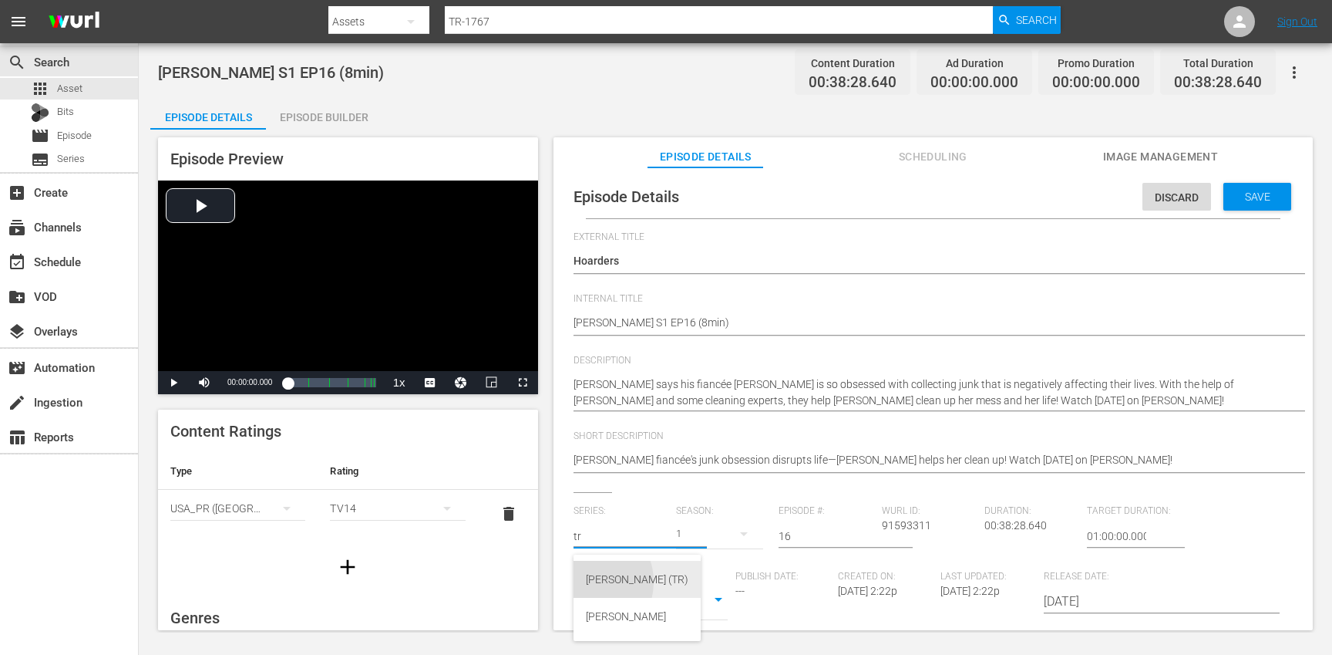
click at [587, 581] on div "[PERSON_NAME] (TR)" at bounding box center [637, 579] width 103 height 37
type input "[PERSON_NAME] (TR)"
click at [726, 536] on button "button" at bounding box center [744, 533] width 37 height 37
click at [709, 624] on div "1" at bounding box center [696, 622] width 42 height 15
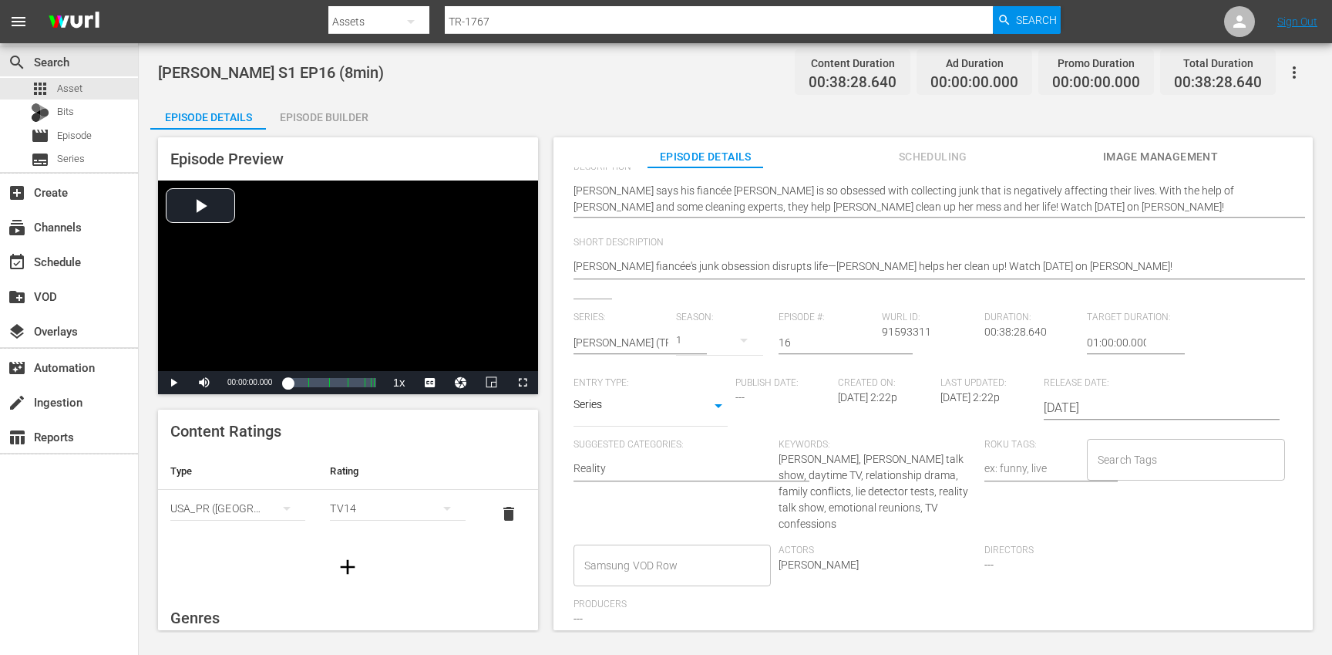
scroll to position [204, 0]
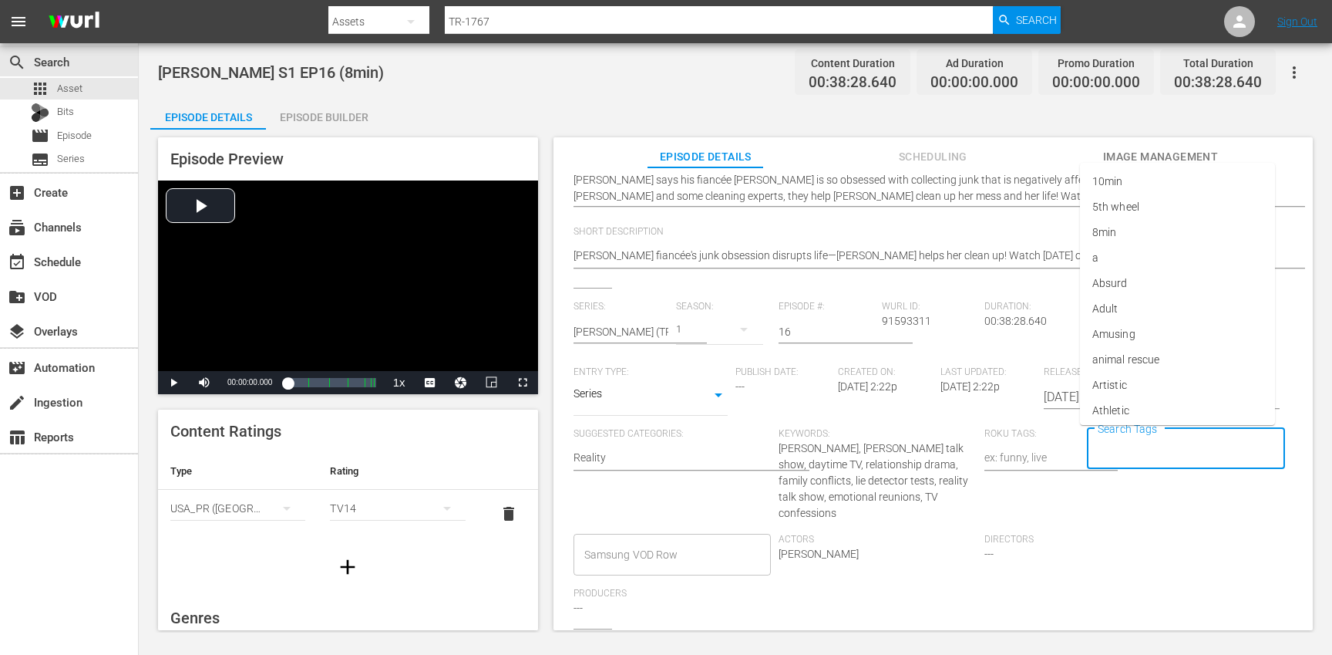
click at [1136, 458] on input "Search Tags" at bounding box center [1174, 449] width 161 height 28
type input "tr"
click at [1128, 387] on li "[PERSON_NAME]" at bounding box center [1177, 384] width 195 height 25
type input "trc"
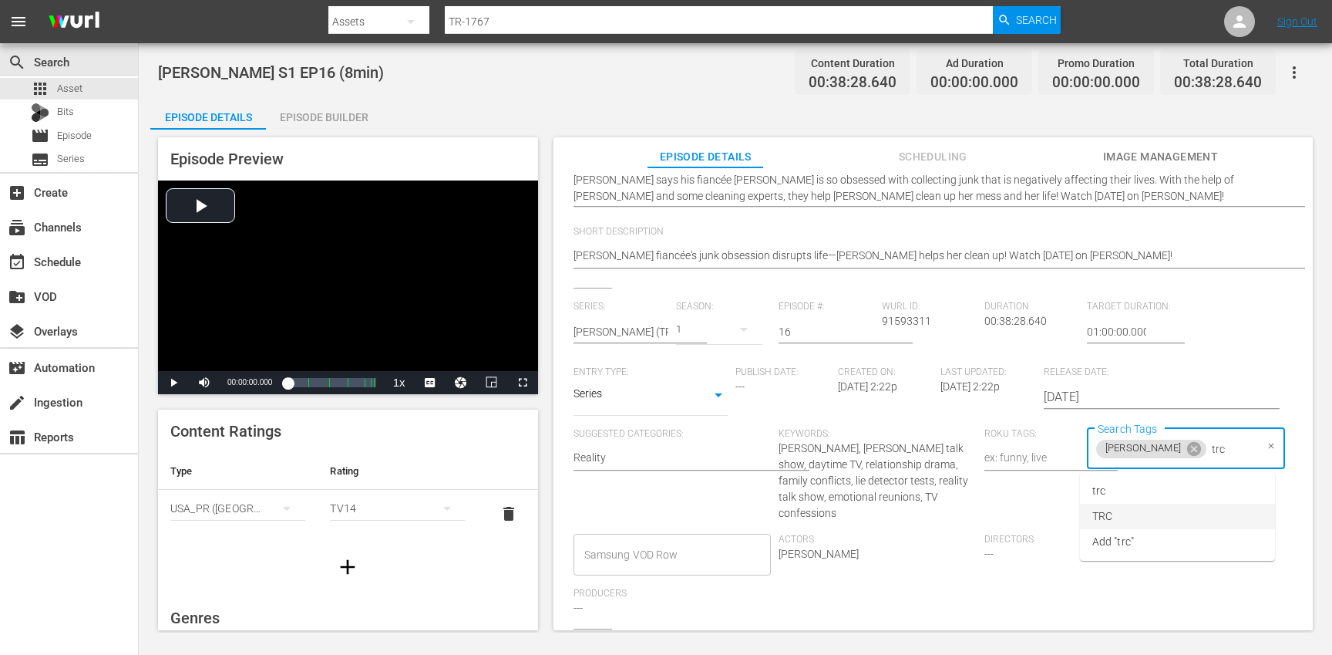
click at [1116, 520] on li "TRC" at bounding box center [1177, 515] width 195 height 25
type input "8"
click at [1130, 492] on li "8min" at bounding box center [1177, 490] width 195 height 25
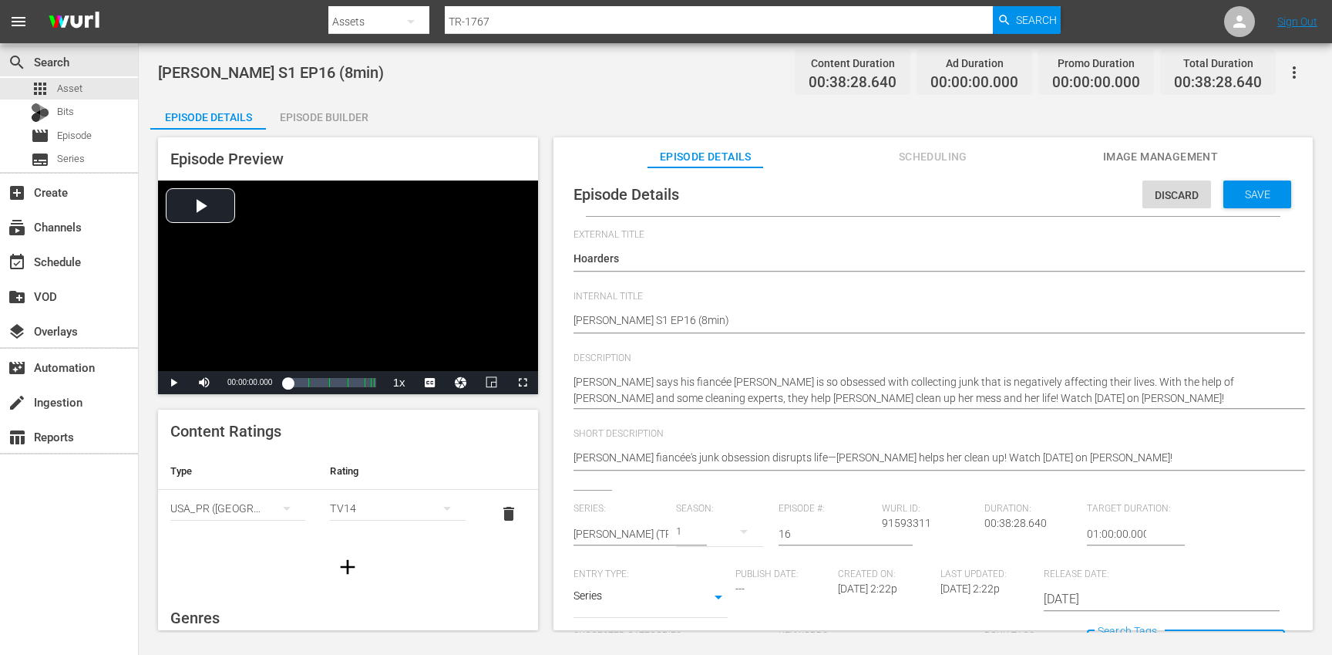
scroll to position [0, 0]
click at [1239, 210] on div "Save" at bounding box center [1258, 197] width 68 height 28
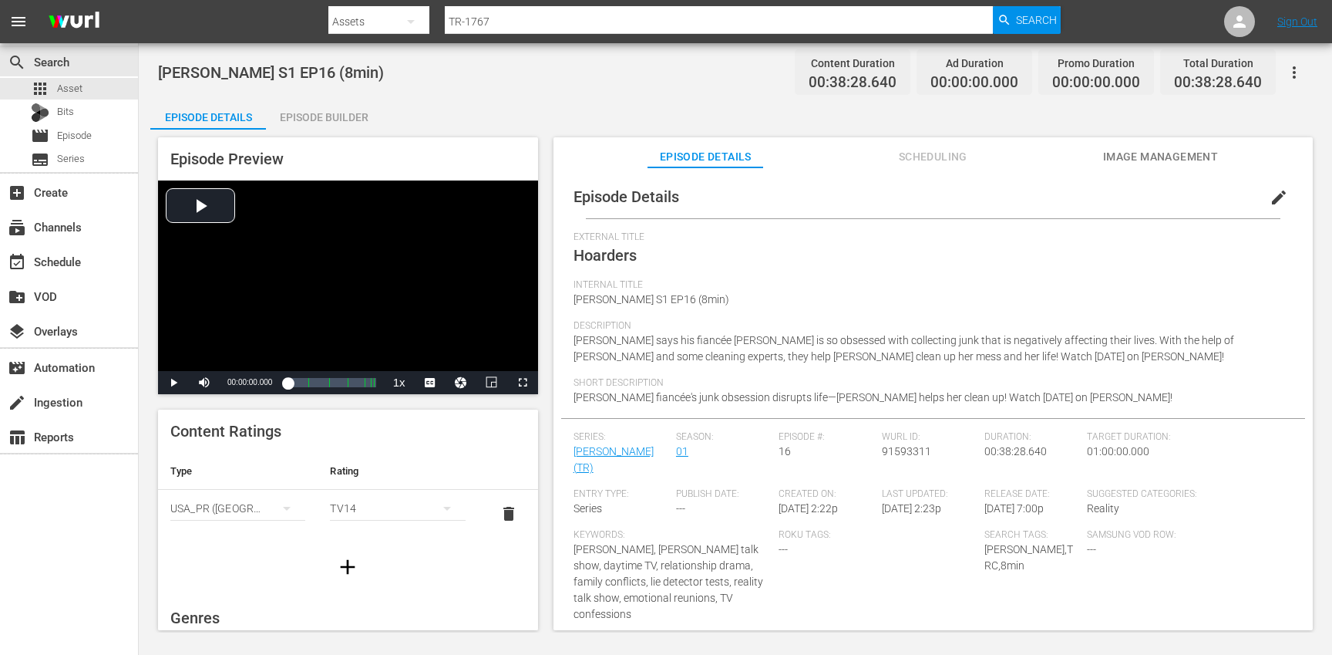
click at [345, 567] on icon "button" at bounding box center [348, 566] width 15 height 15
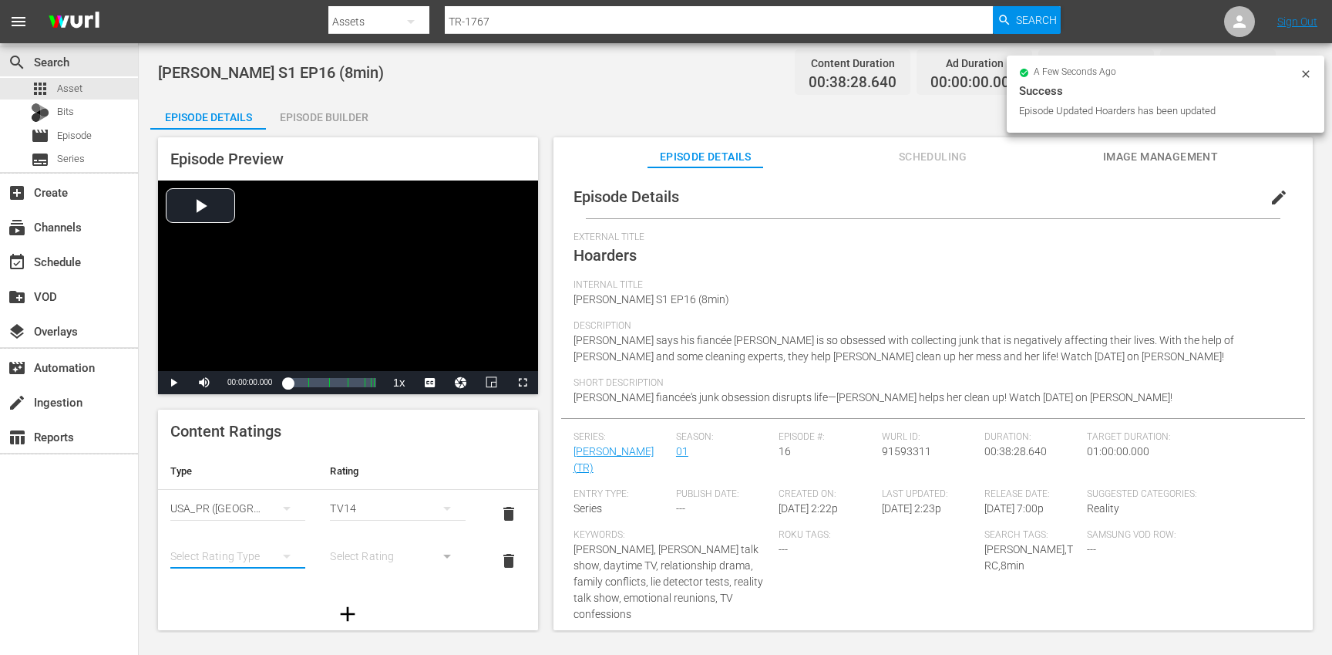
click at [270, 558] on button "simple table" at bounding box center [286, 555] width 37 height 37
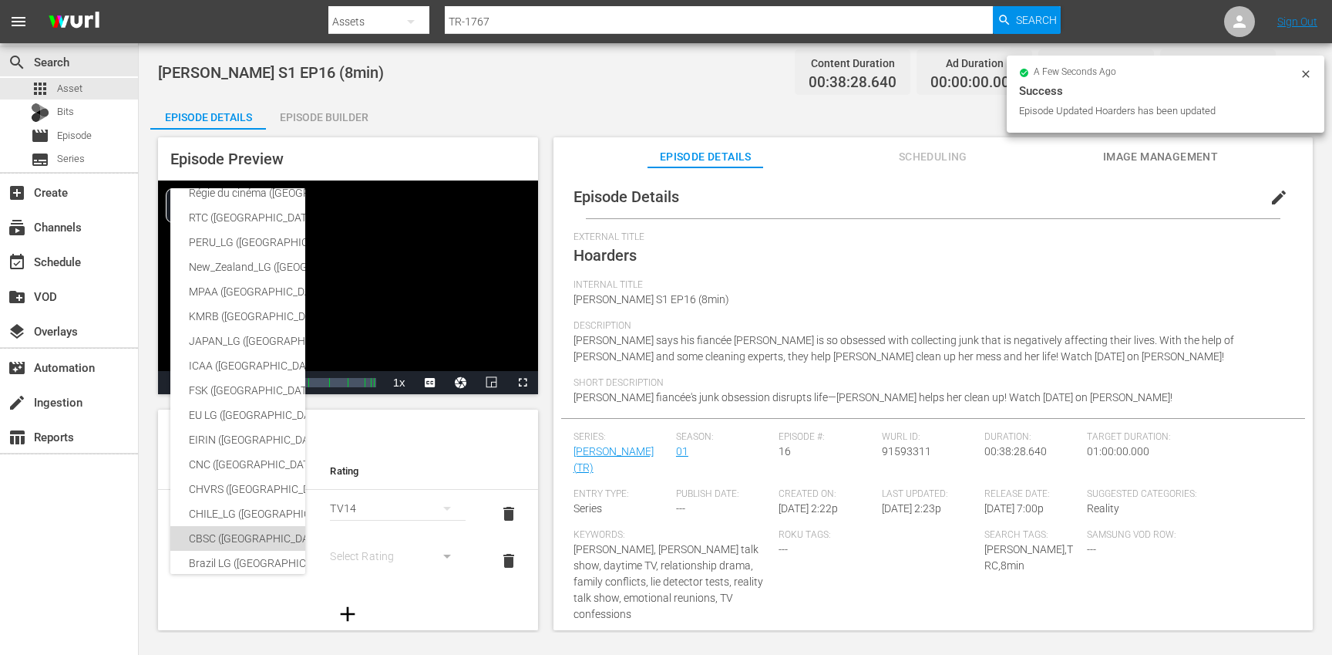
click at [232, 533] on div "CBSC ([GEOGRAPHIC_DATA])" at bounding box center [378, 538] width 379 height 25
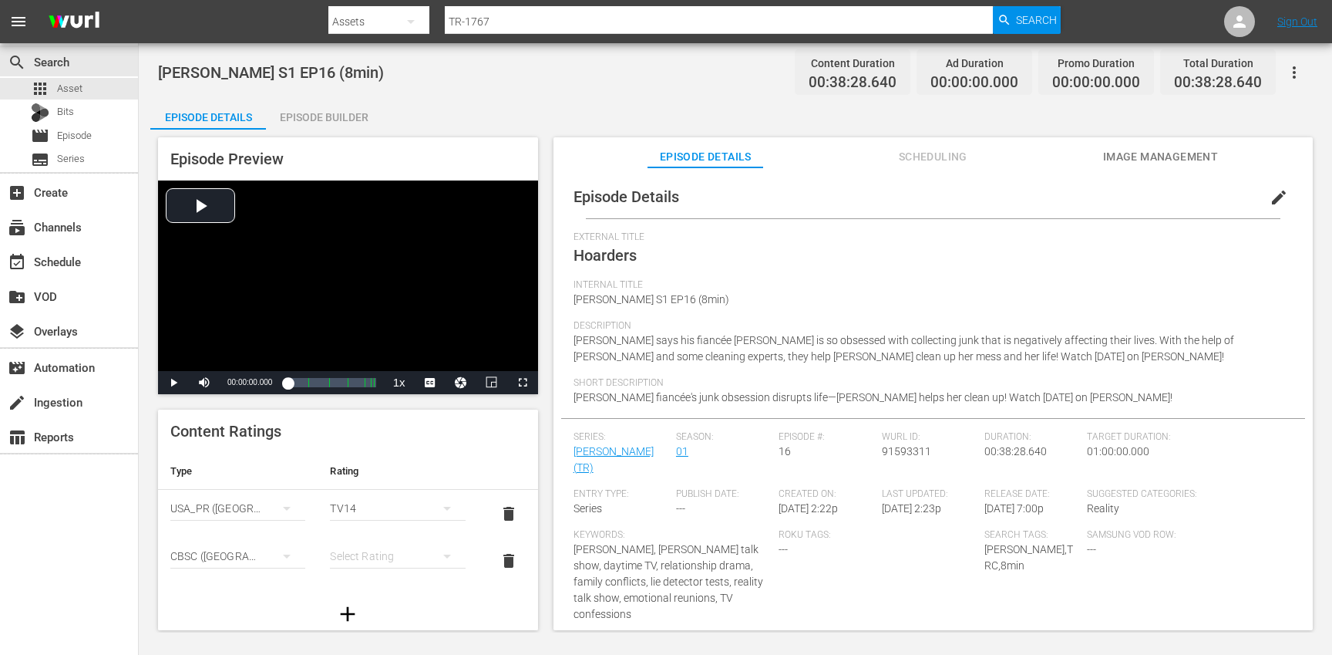
click at [385, 567] on hr "simple table" at bounding box center [397, 567] width 135 height 1
click at [380, 556] on div "simple table" at bounding box center [397, 555] width 135 height 43
click at [391, 524] on div "14+" at bounding box center [398, 524] width 98 height 25
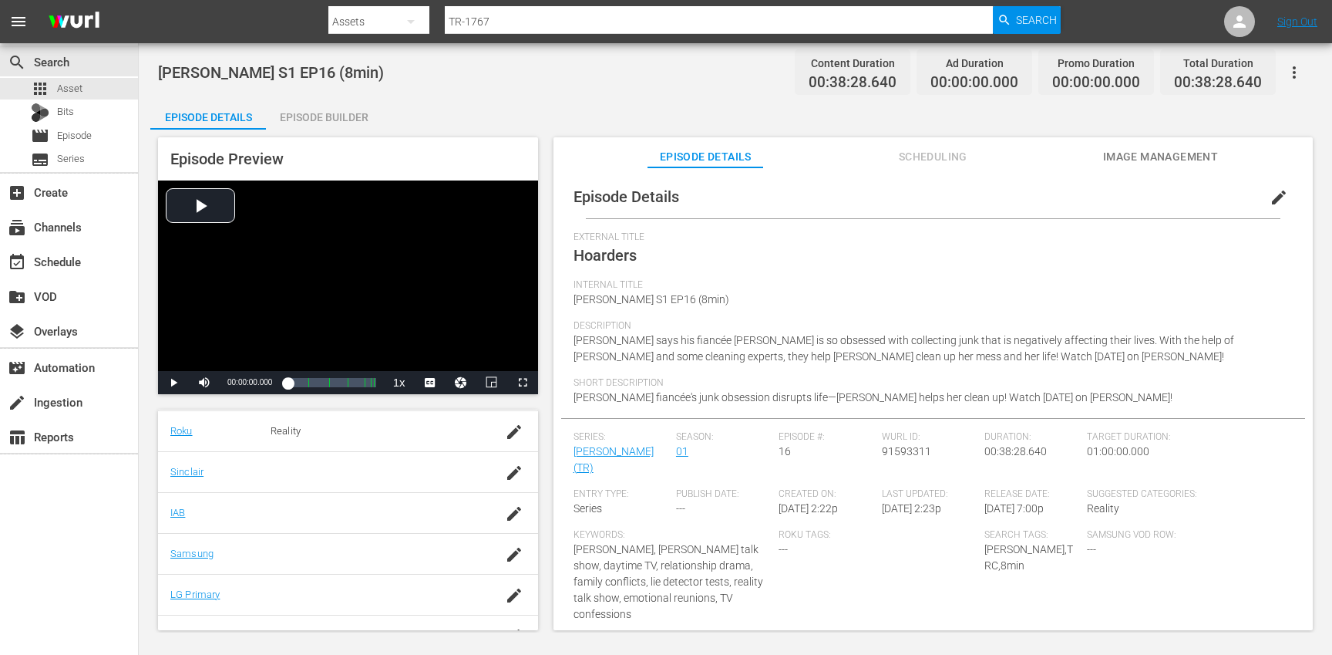
scroll to position [367, 0]
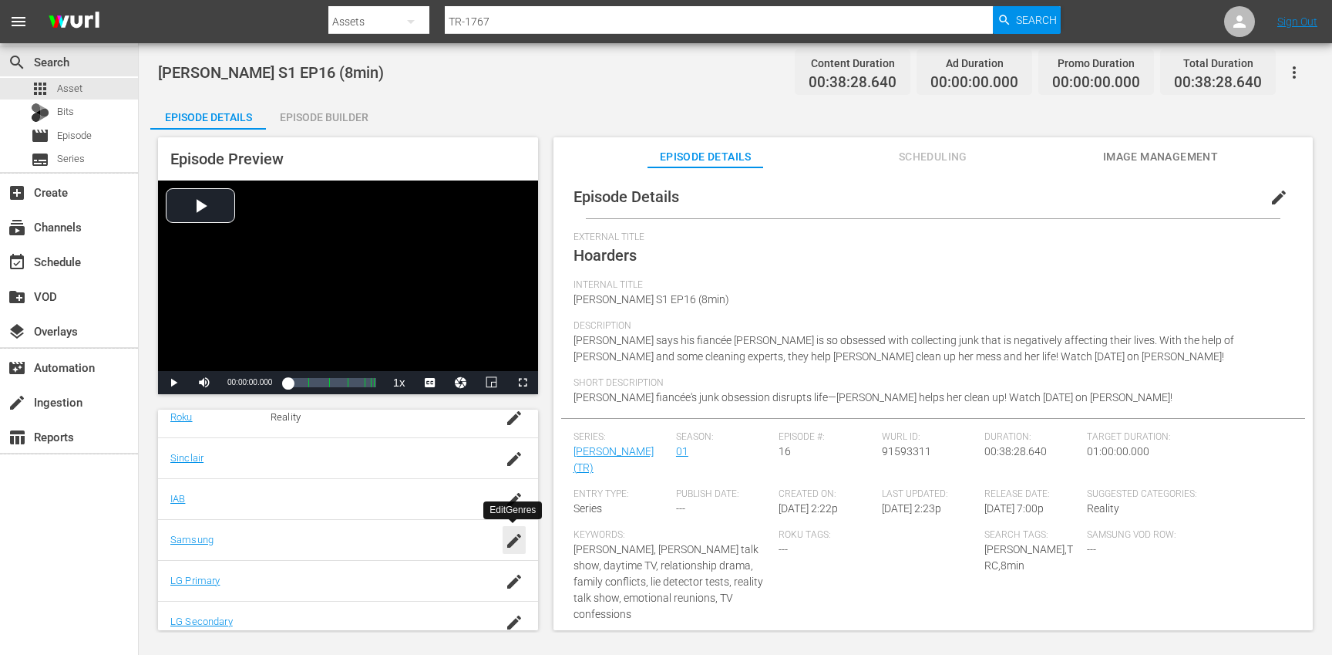
click at [507, 544] on icon "button" at bounding box center [514, 541] width 14 height 14
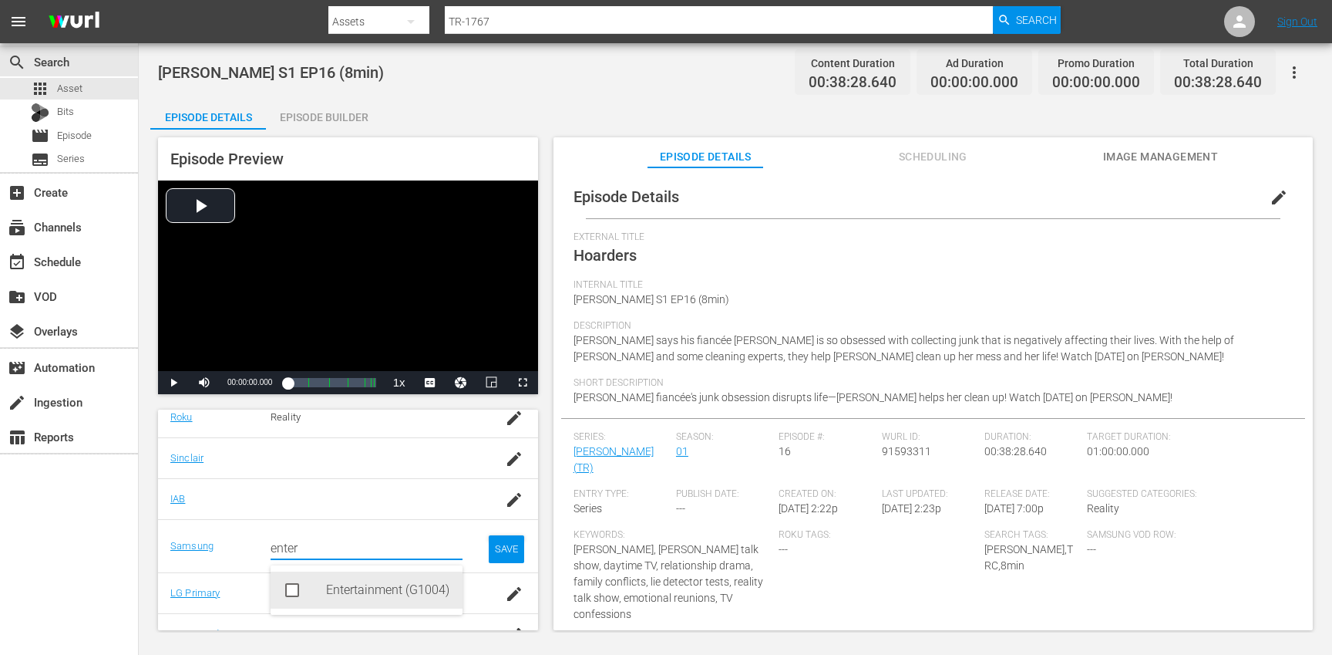
click at [404, 588] on div "Entertainment (G1004)" at bounding box center [388, 589] width 124 height 37
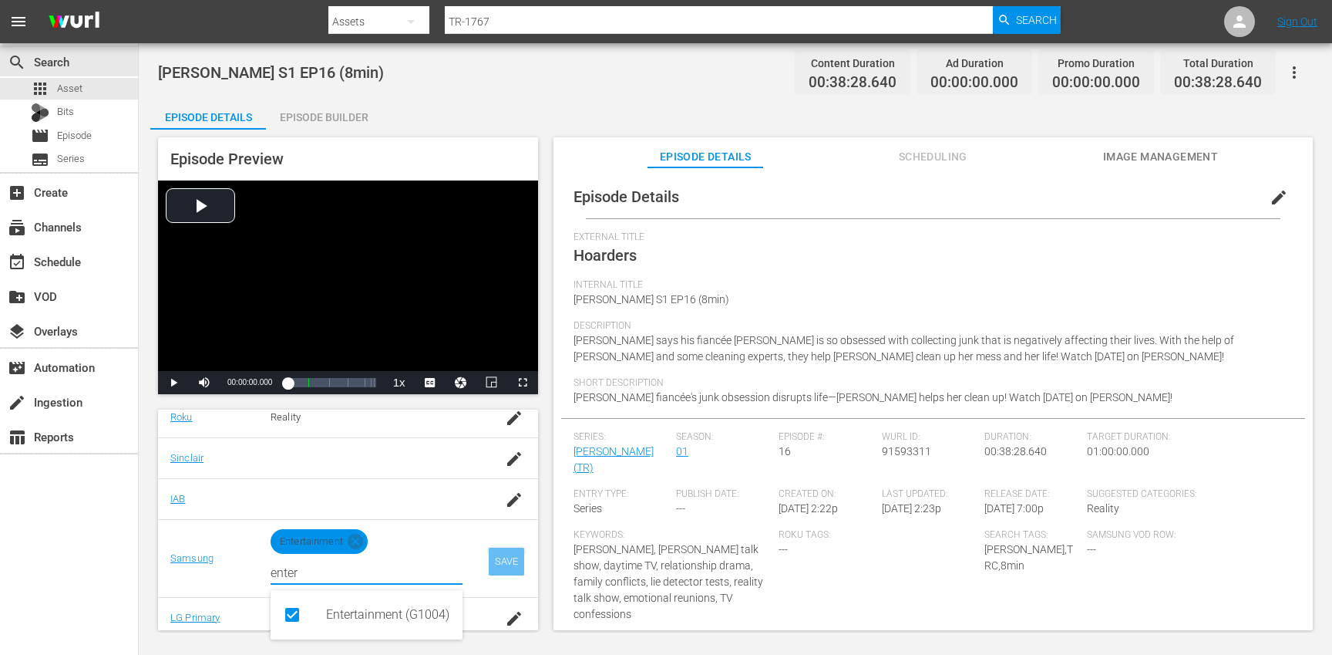
type input "enter"
click at [492, 567] on div "SAVE" at bounding box center [506, 561] width 35 height 28
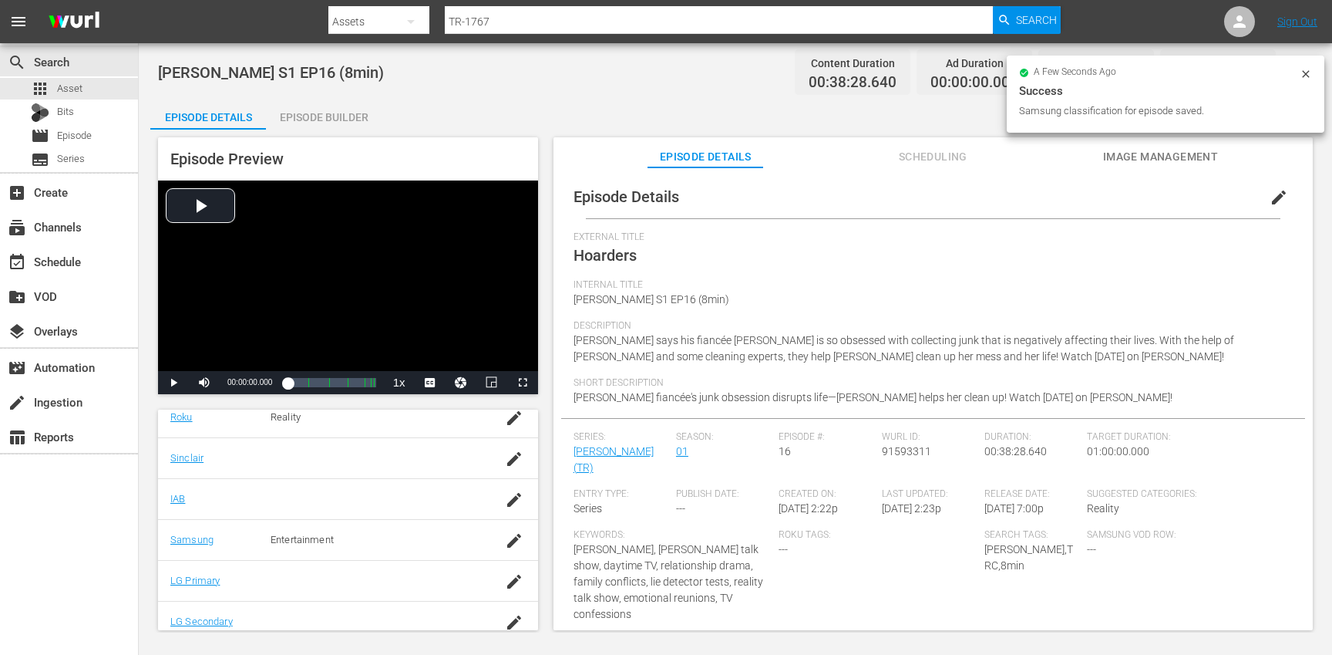
click at [343, 116] on div "Episode Builder" at bounding box center [324, 117] width 116 height 37
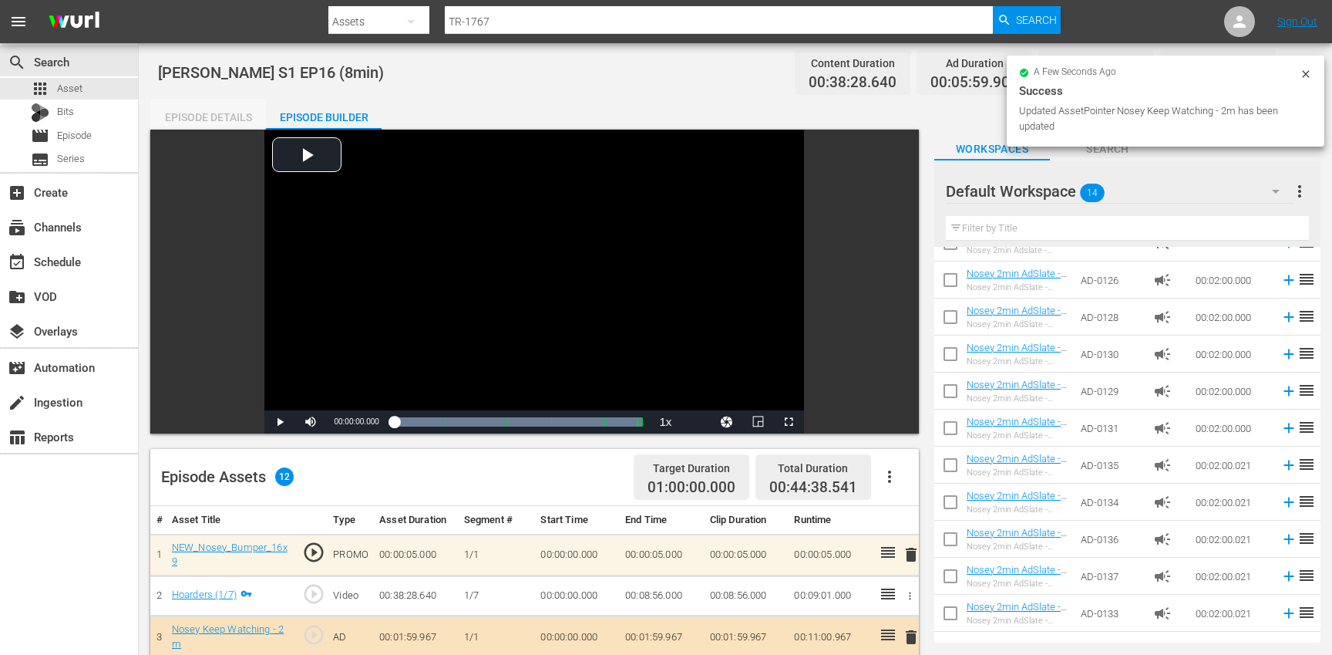
click at [227, 119] on div "Episode Details" at bounding box center [208, 117] width 116 height 37
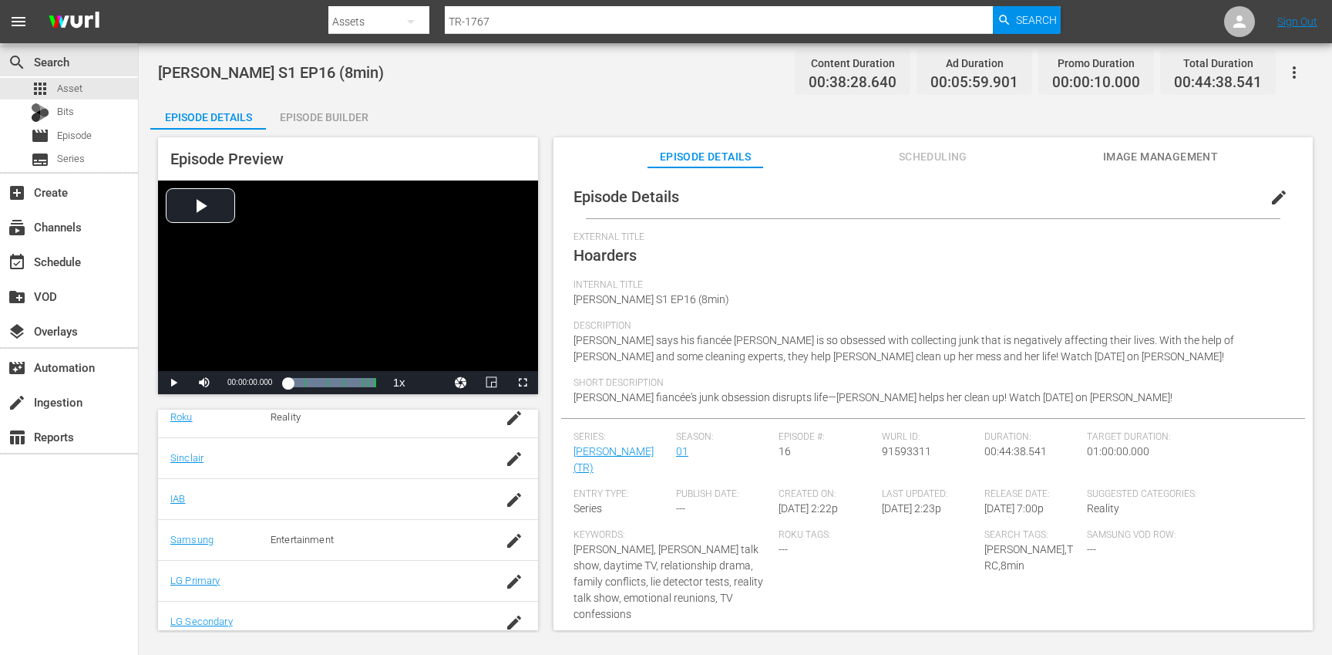
click at [1299, 73] on icon "button" at bounding box center [1294, 72] width 19 height 19
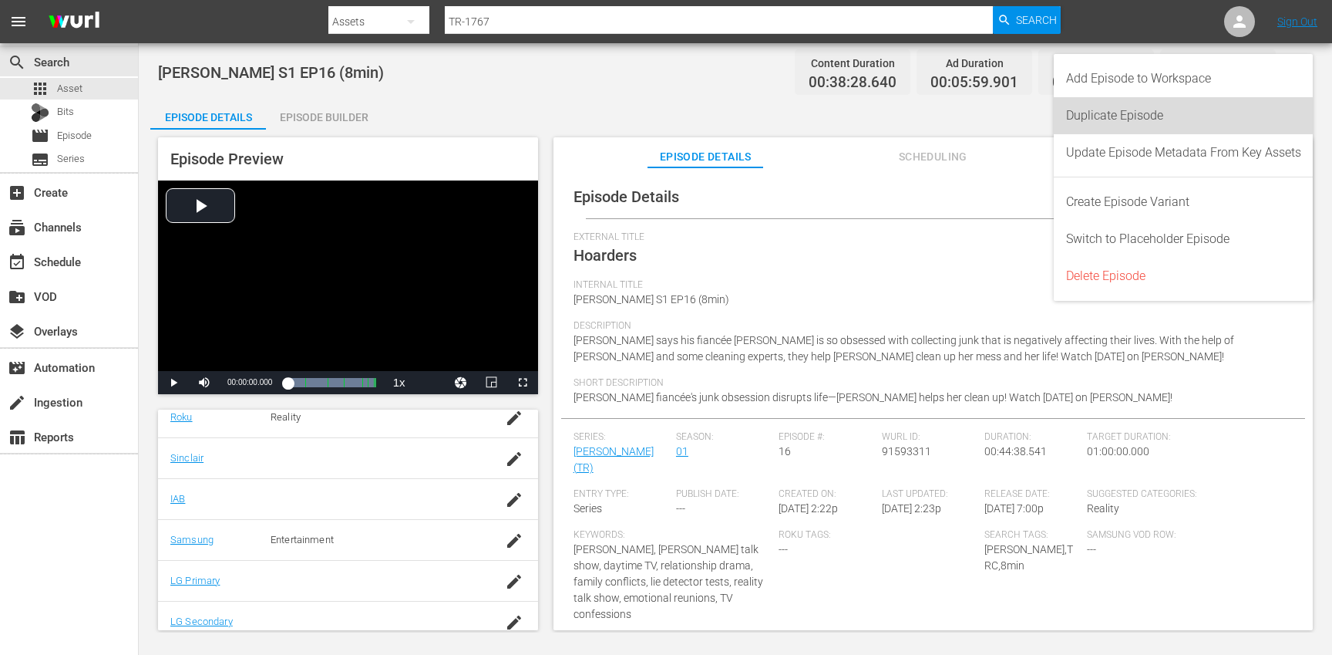
click at [1211, 108] on div "Duplicate Episode" at bounding box center [1183, 115] width 235 height 37
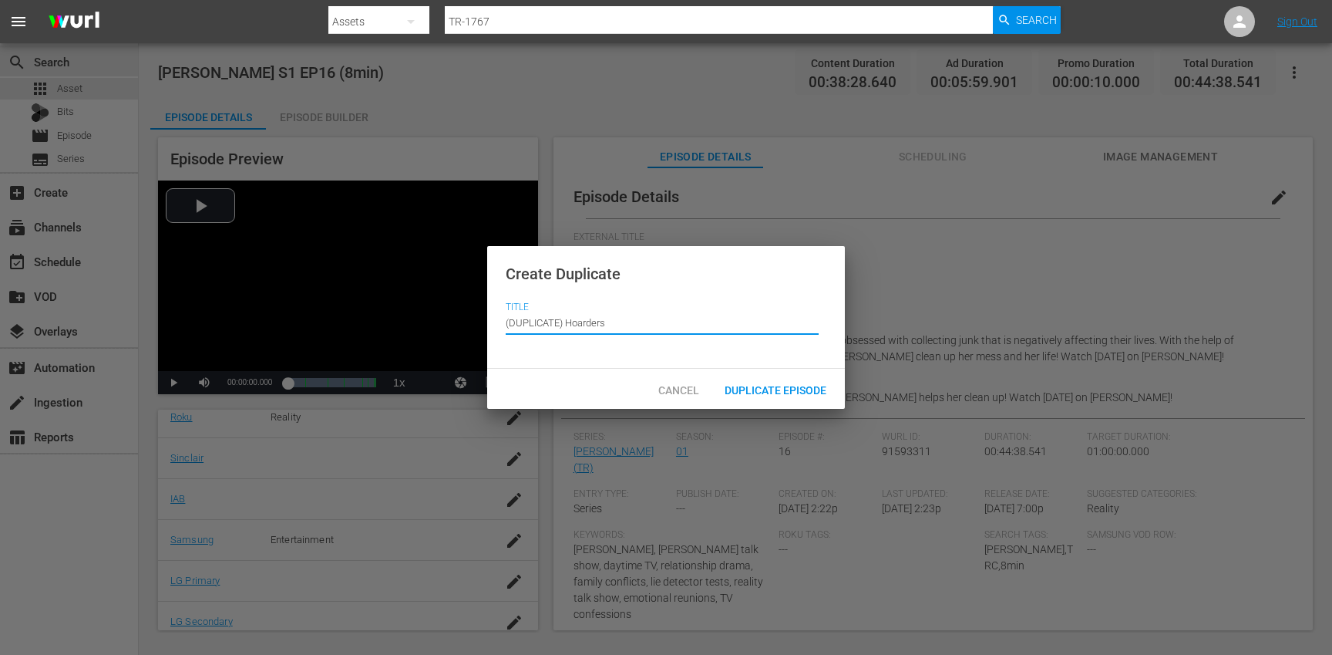
drag, startPoint x: 566, startPoint y: 324, endPoint x: 530, endPoint y: 299, distance: 43.2
click at [530, 299] on div "Create Duplicate Title Episode Title (DUPLICATE) Hoarders" at bounding box center [666, 307] width 358 height 123
type input "Hoarders"
click at [739, 391] on span "Duplicate Episode" at bounding box center [775, 390] width 126 height 12
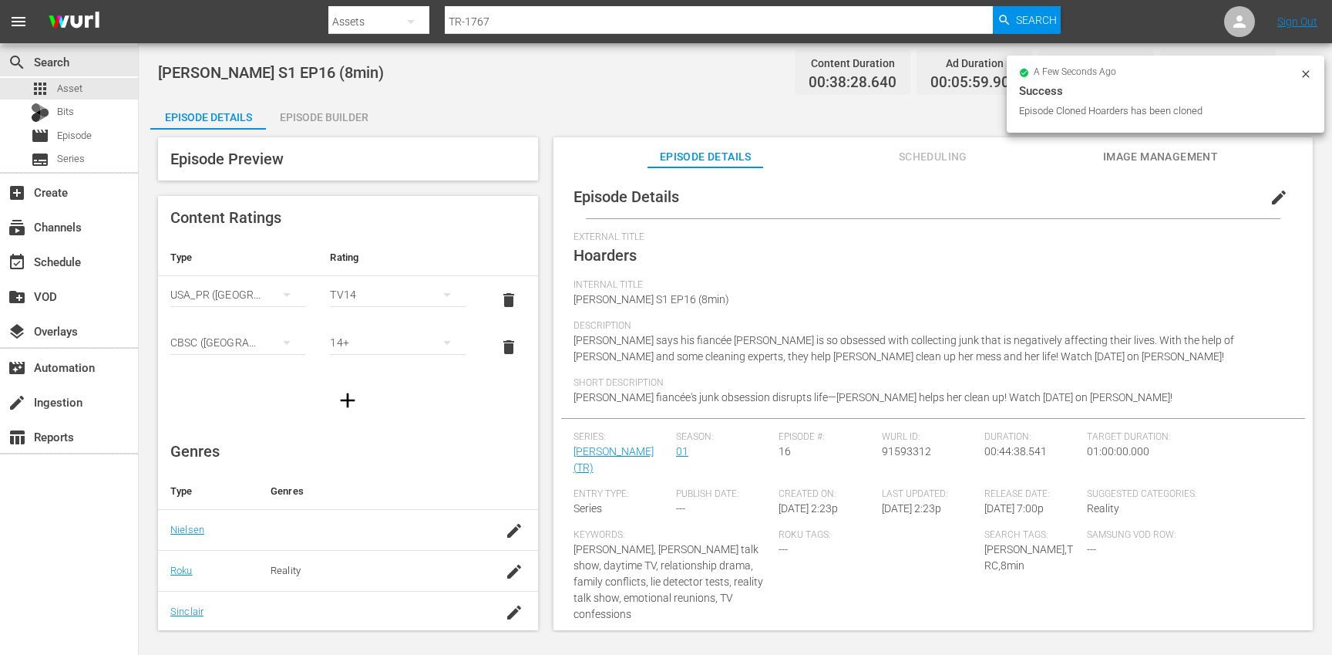
click at [1264, 208] on button "edit" at bounding box center [1279, 197] width 37 height 37
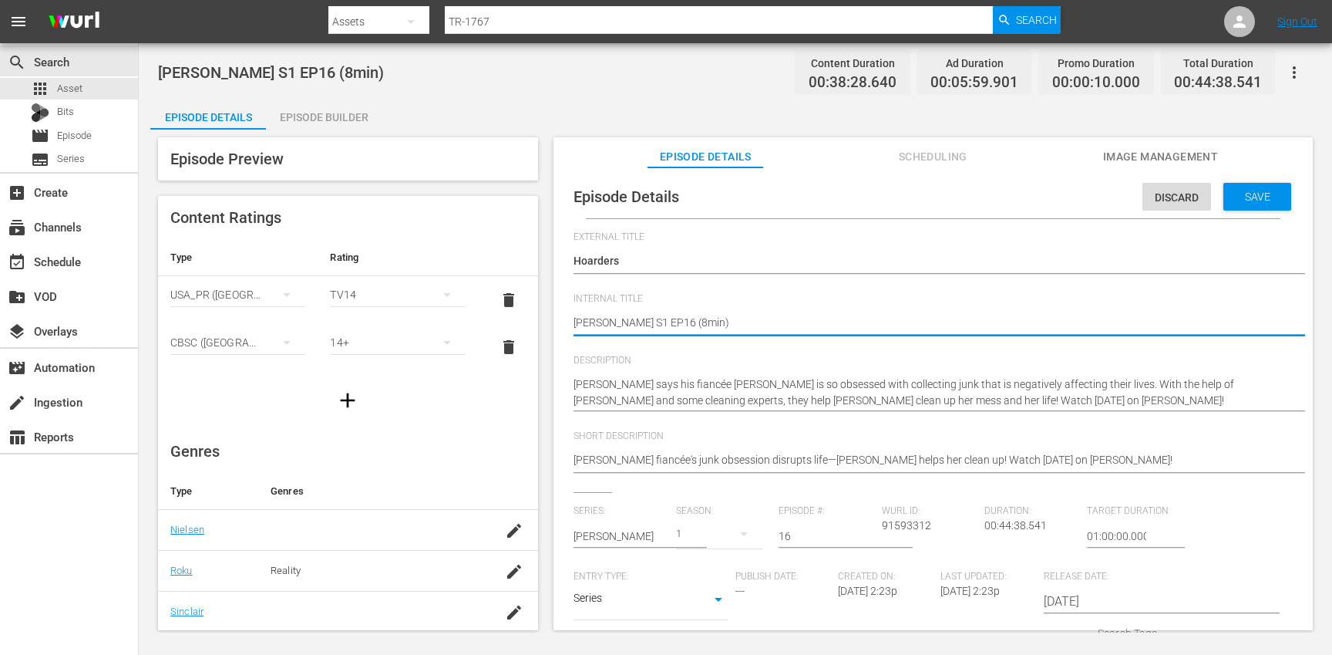
type textarea "[PERSON_NAME] S1 EP16 (min)"
type textarea "[PERSON_NAME] S1 EP16 (1min)"
type textarea "[PERSON_NAME] S1 EP16 (10min)"
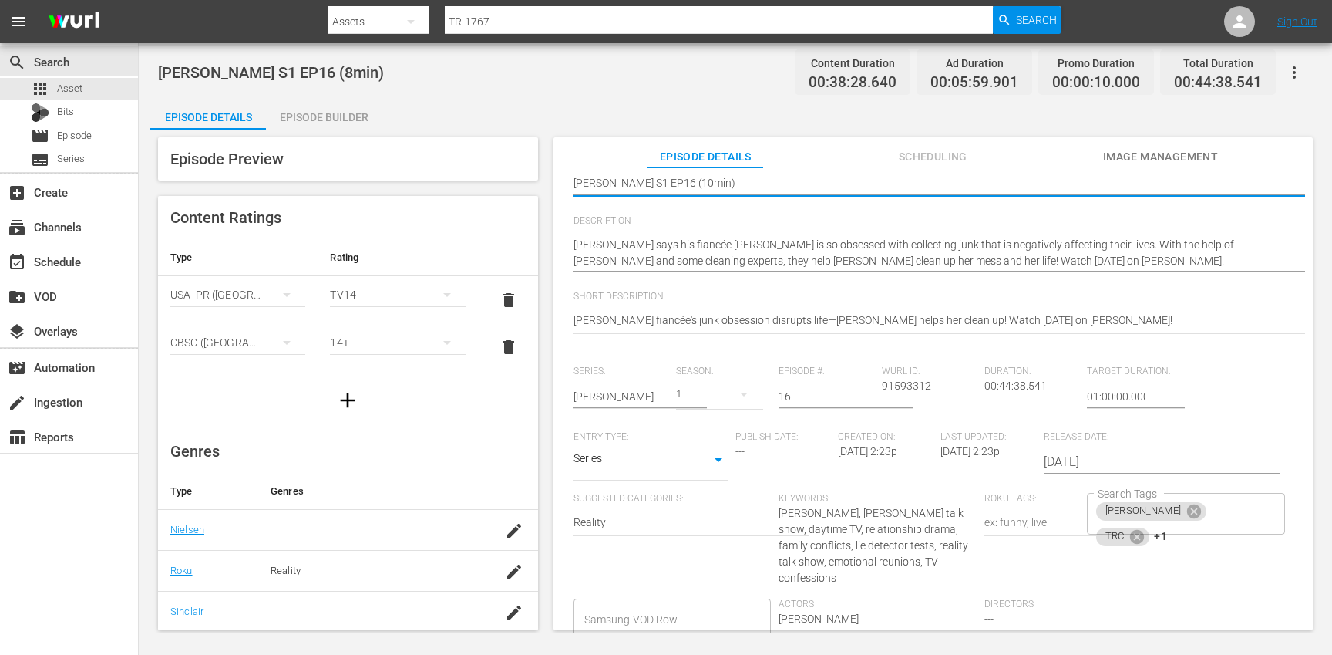
scroll to position [170, 0]
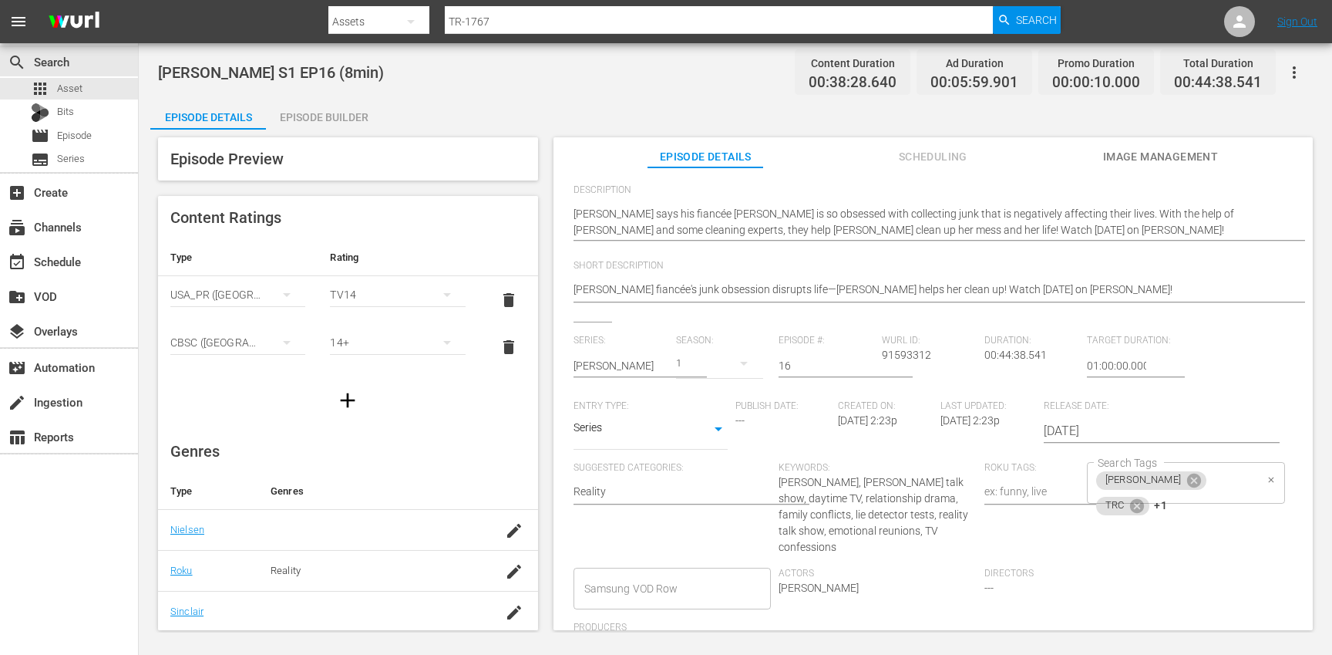
click at [1226, 490] on div "[PERSON_NAME] TRC +1 Search Tags" at bounding box center [1186, 483] width 198 height 42
type textarea "[PERSON_NAME] S1 EP16 (10min)"
click at [1146, 497] on icon at bounding box center [1137, 505] width 17 height 17
click at [1144, 498] on icon at bounding box center [1137, 505] width 14 height 14
type input "10"
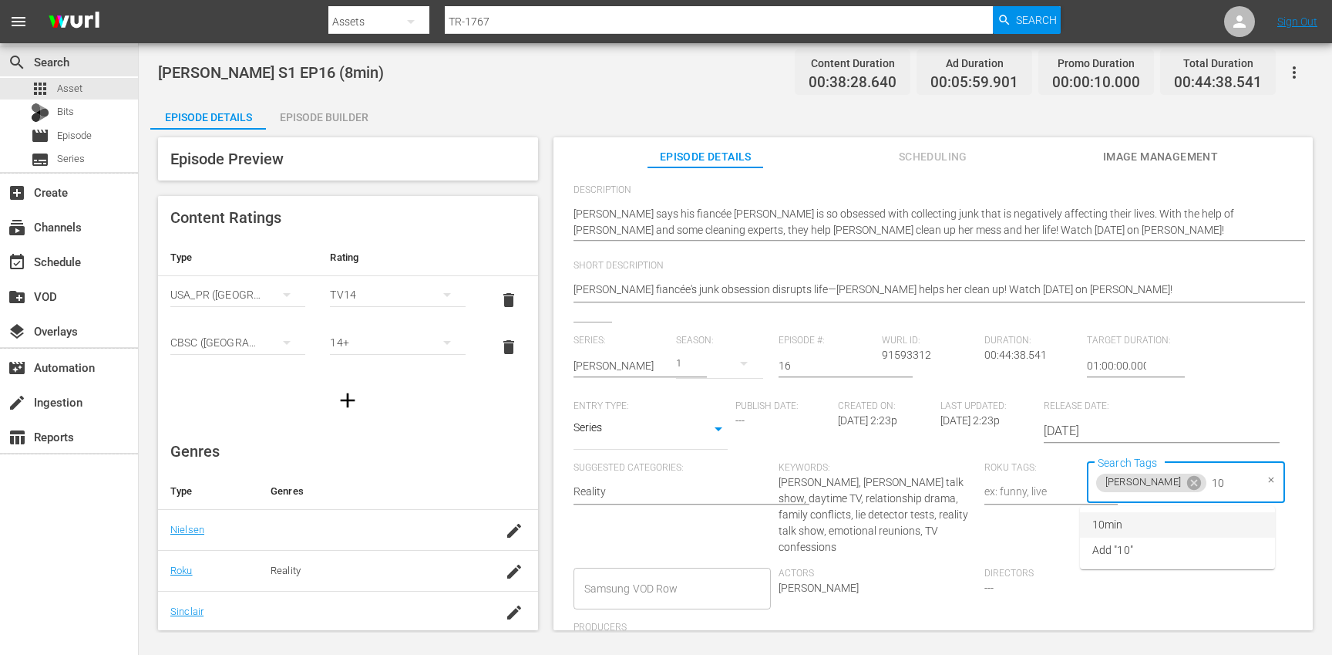
click at [1164, 520] on li "10min" at bounding box center [1177, 524] width 195 height 25
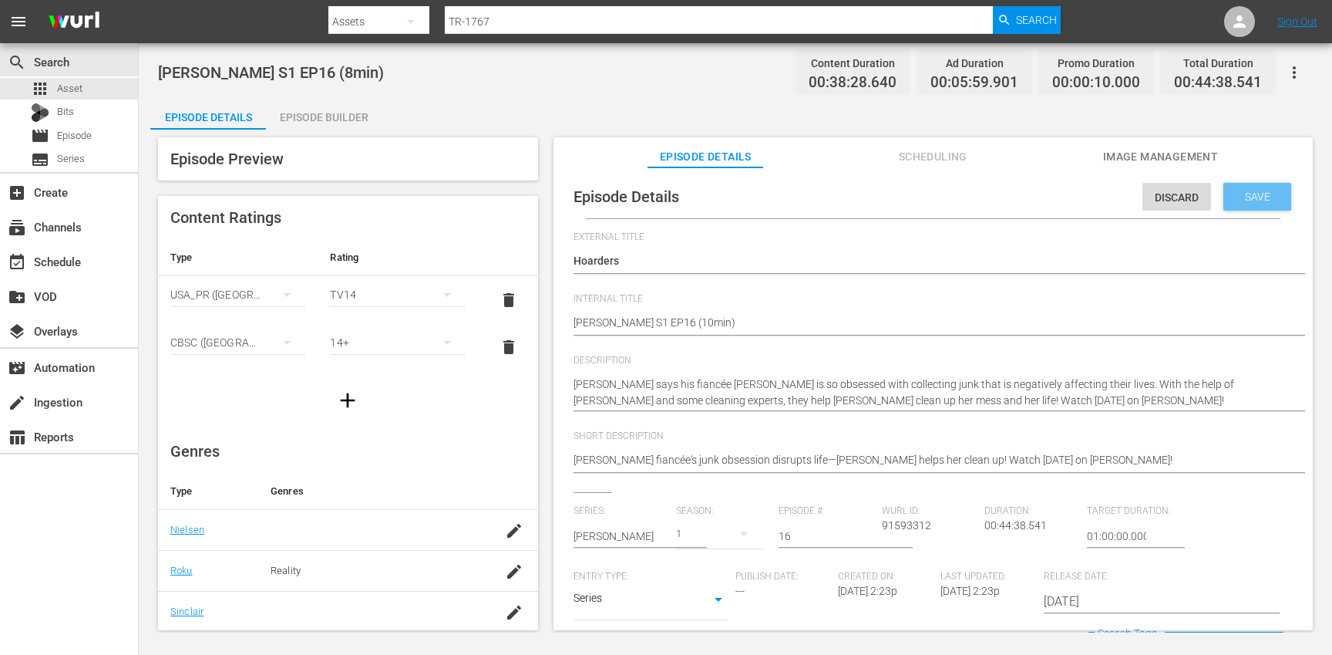
click at [1262, 187] on div "Save" at bounding box center [1258, 197] width 68 height 28
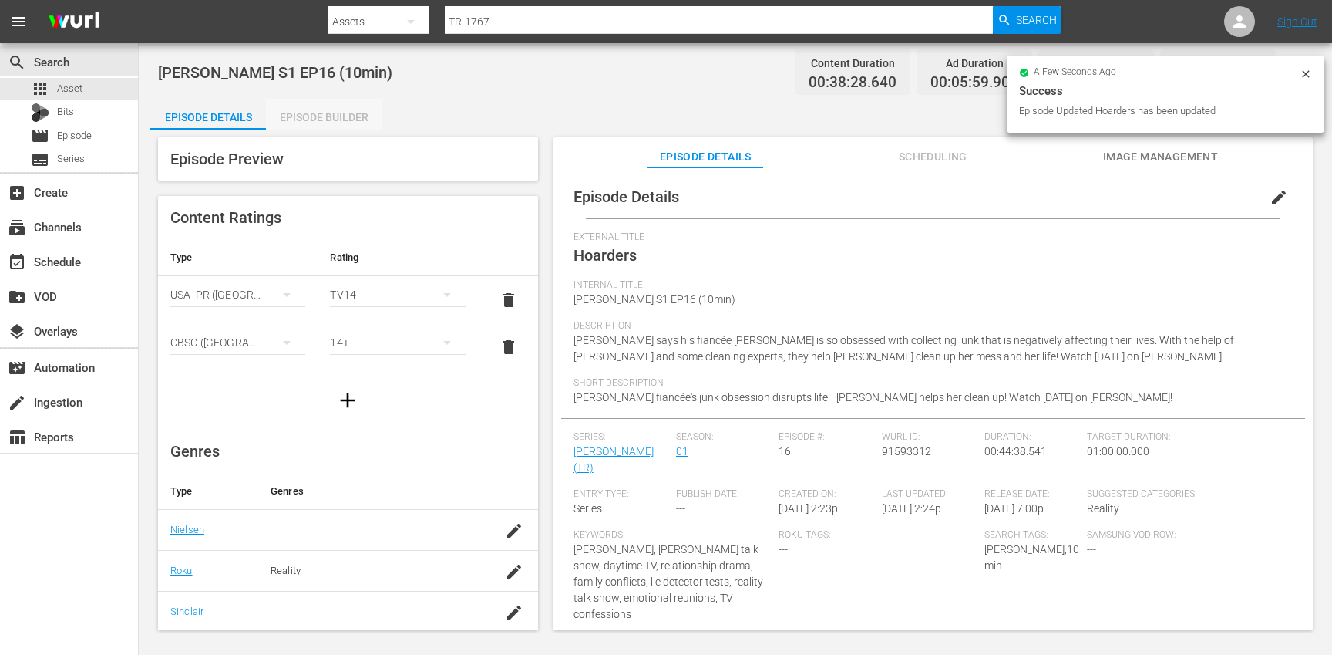
click at [332, 108] on div "Episode Builder" at bounding box center [324, 117] width 116 height 37
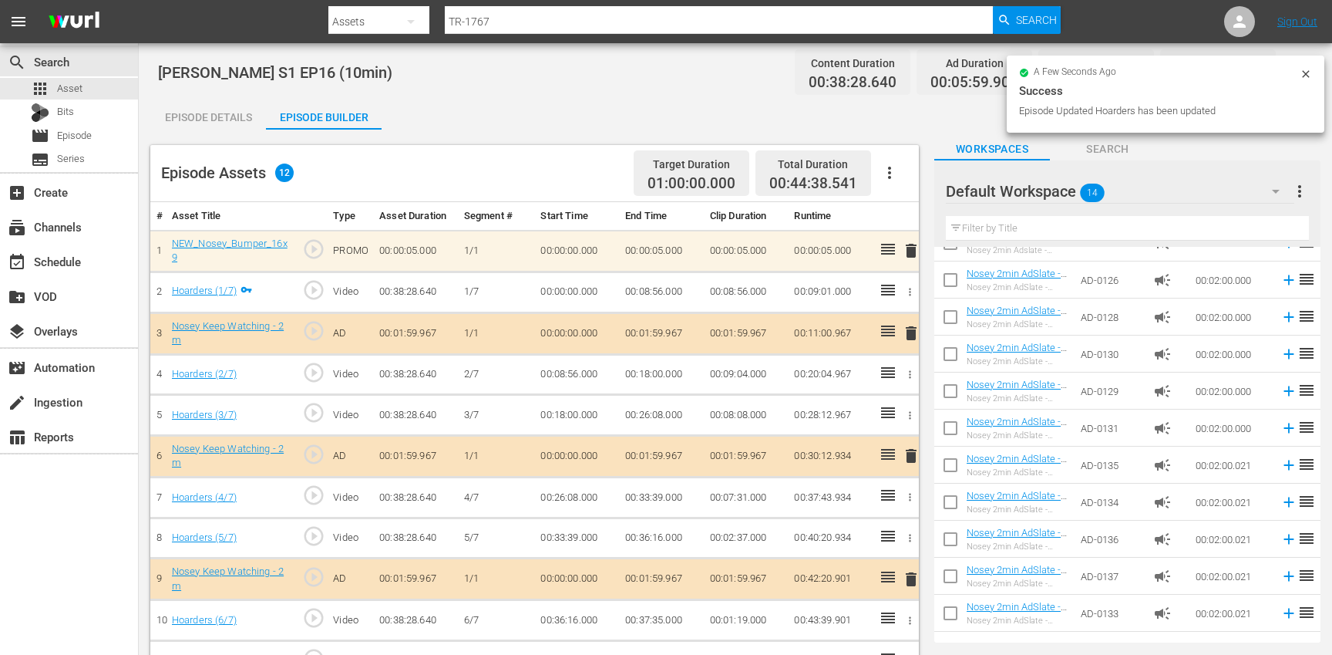
click at [893, 170] on icon "button" at bounding box center [890, 172] width 19 height 19
click at [908, 221] on div "Clear Ads" at bounding box center [936, 215] width 105 height 37
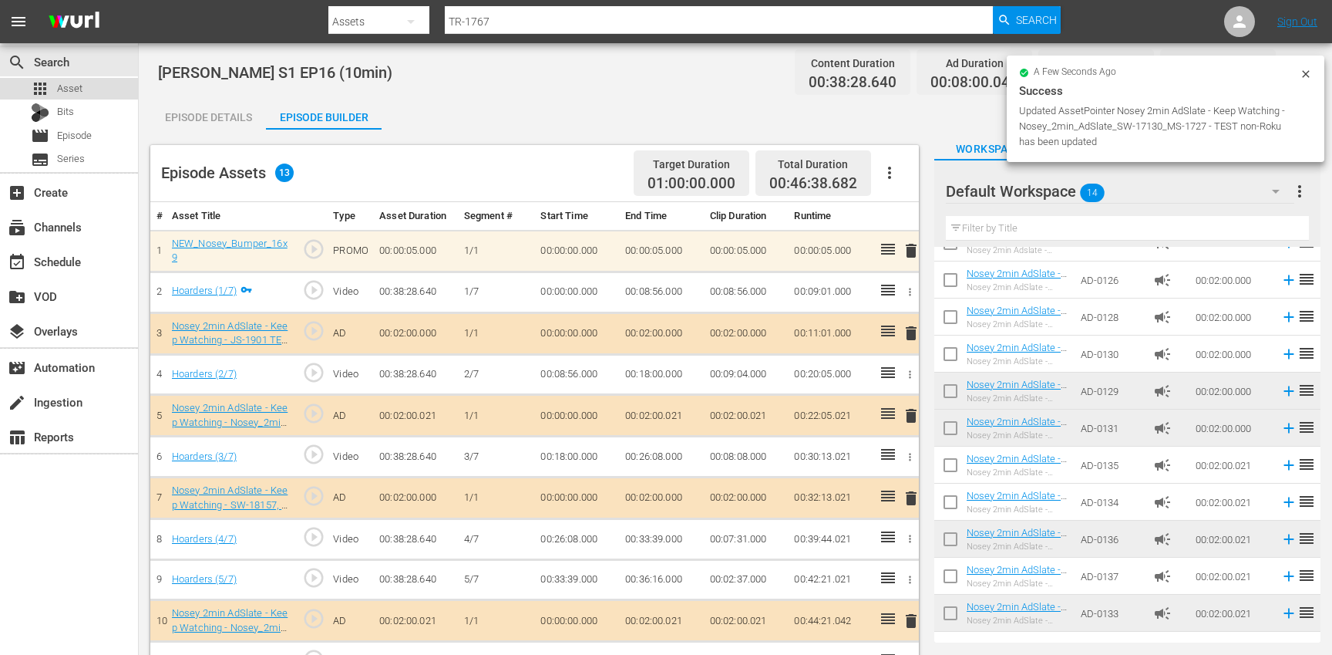
click at [95, 90] on div "apps Asset" at bounding box center [69, 89] width 138 height 22
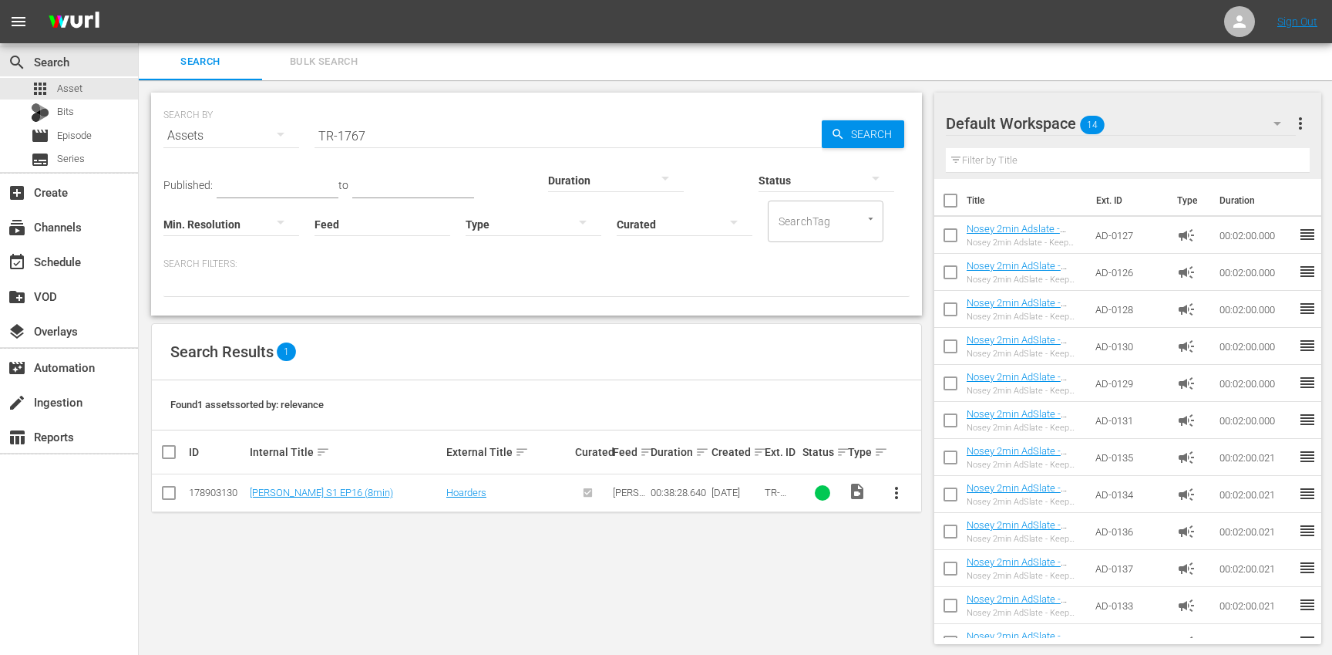
click at [413, 140] on input "TR-1767" at bounding box center [568, 135] width 507 height 37
paste input "8"
type input "TR-1768"
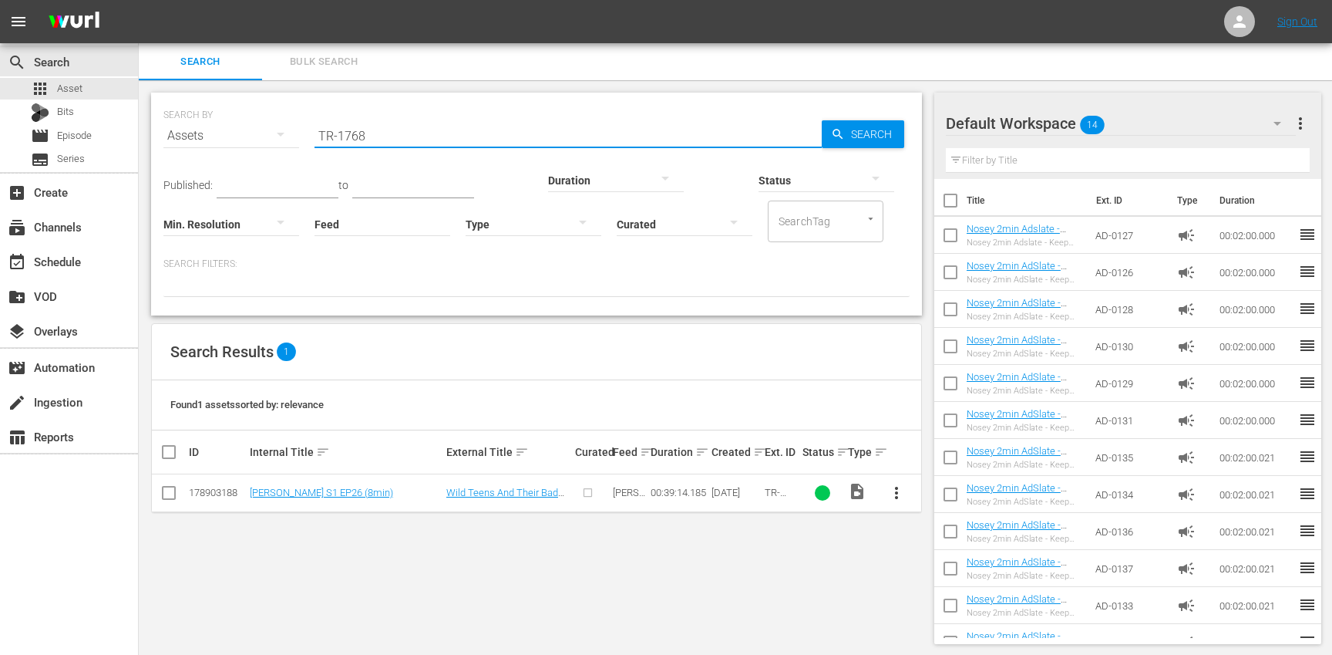
click at [902, 491] on span "more_vert" at bounding box center [896, 492] width 19 height 19
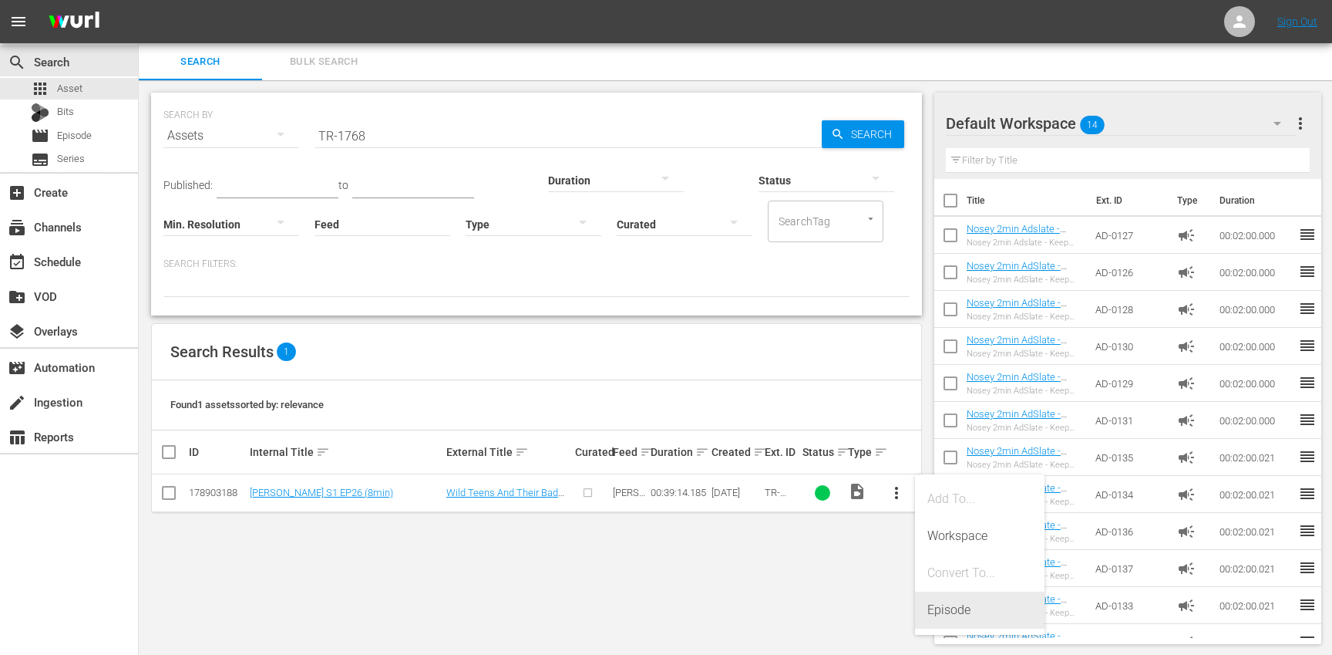
click at [962, 592] on div "Episode" at bounding box center [980, 609] width 105 height 37
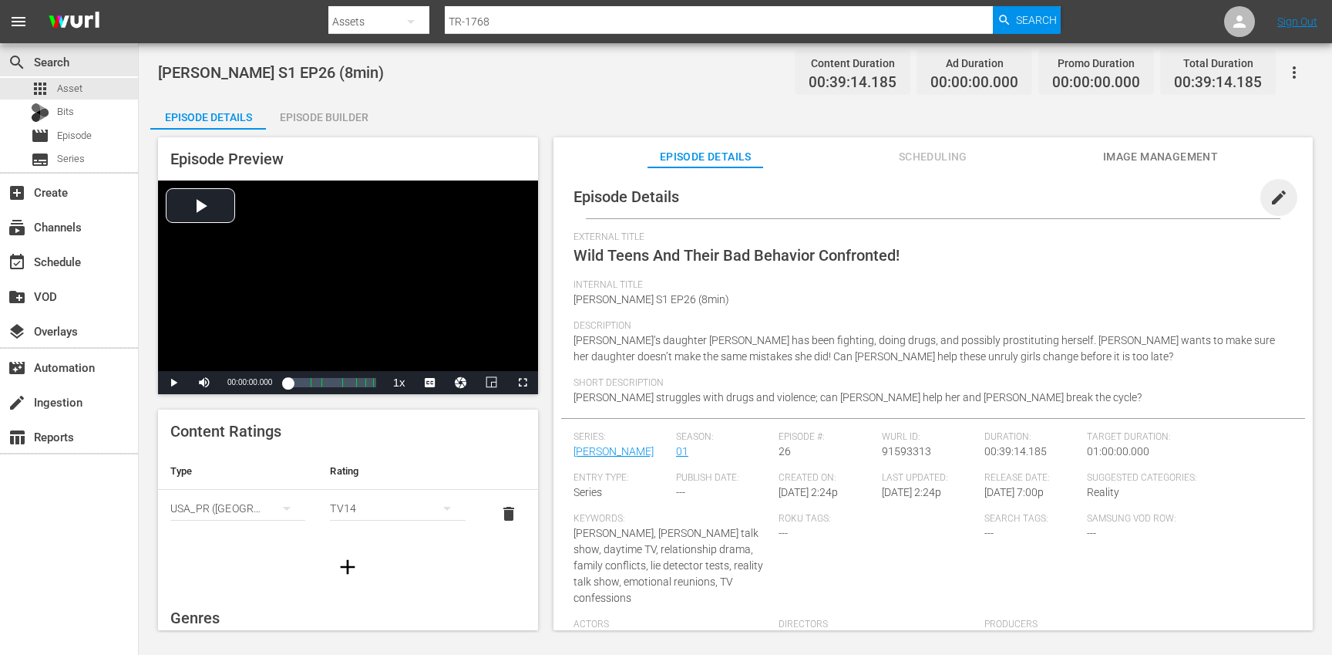
click at [1270, 197] on span "edit" at bounding box center [1279, 197] width 19 height 19
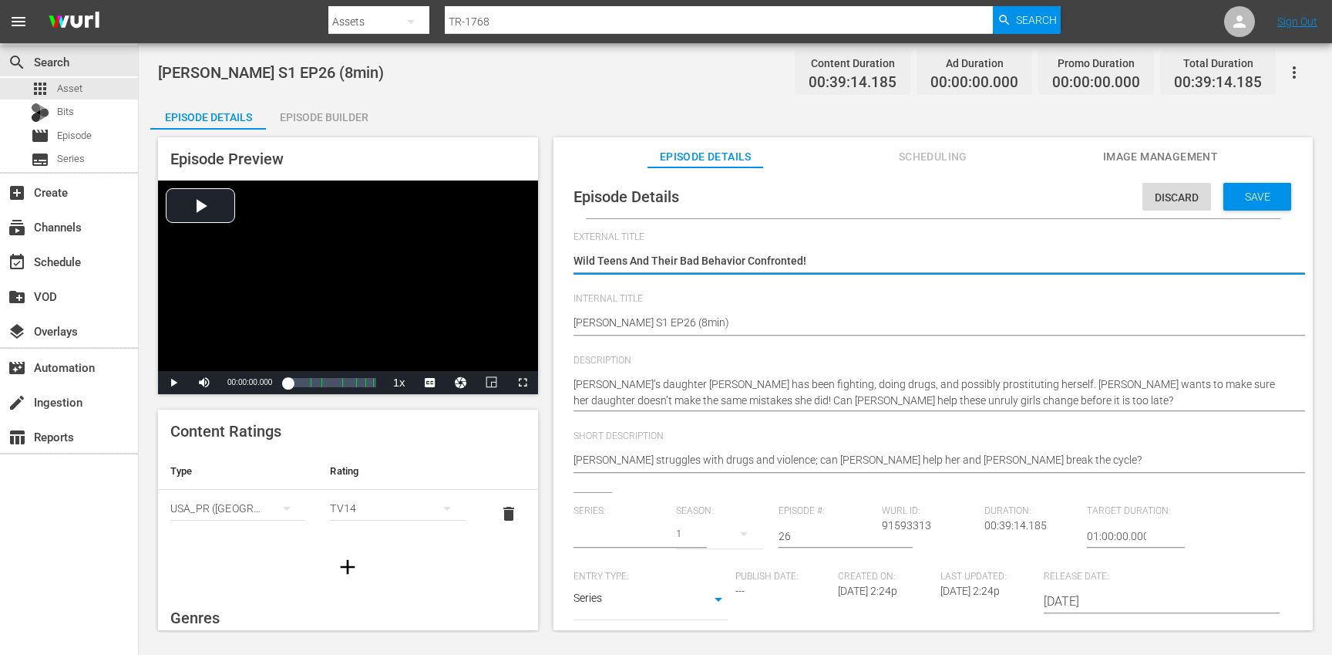
click at [626, 536] on input "text" at bounding box center [621, 535] width 95 height 37
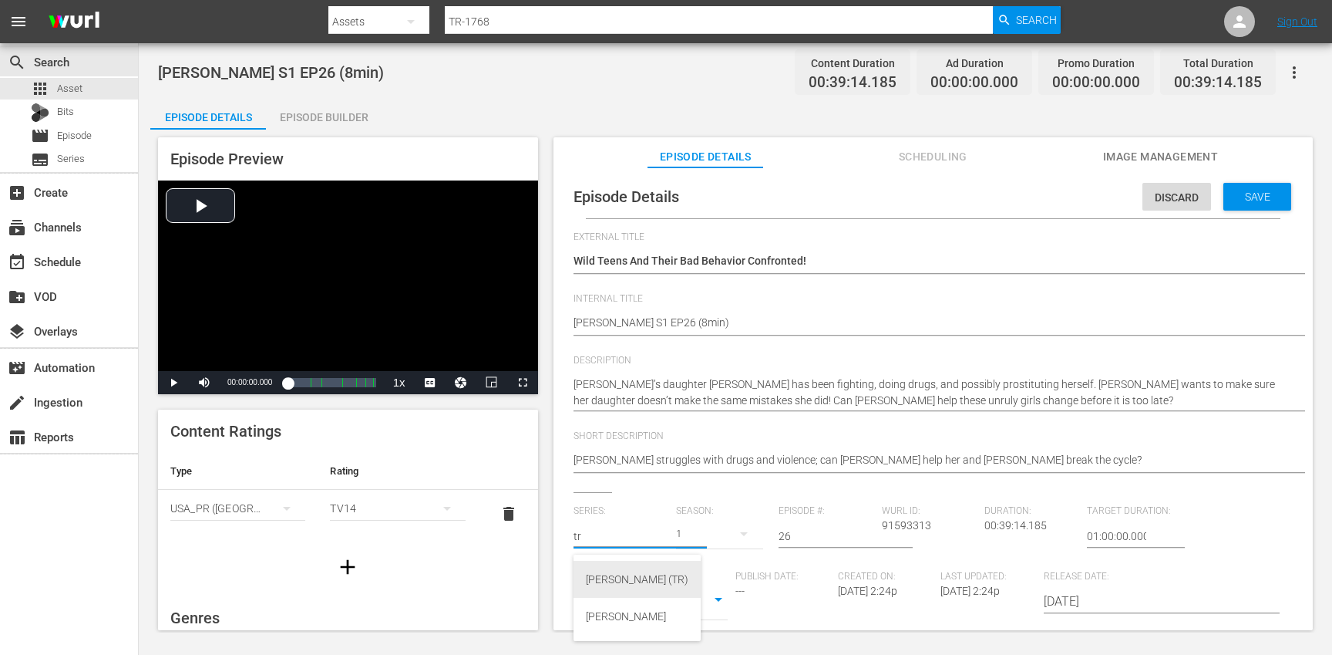
click at [607, 581] on div "[PERSON_NAME] (TR)" at bounding box center [637, 579] width 103 height 37
type input "[PERSON_NAME] (TR)"
click at [702, 538] on div "17" at bounding box center [719, 533] width 87 height 43
click at [699, 628] on div "1" at bounding box center [695, 622] width 5 height 15
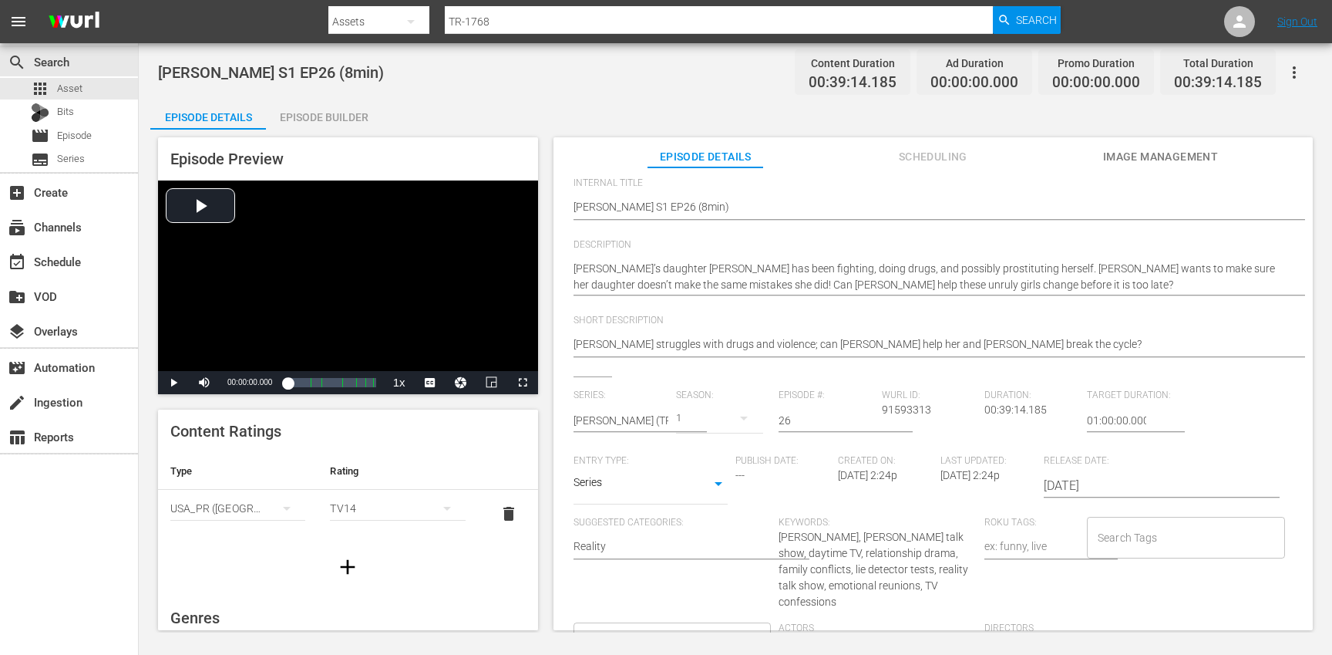
scroll to position [143, 0]
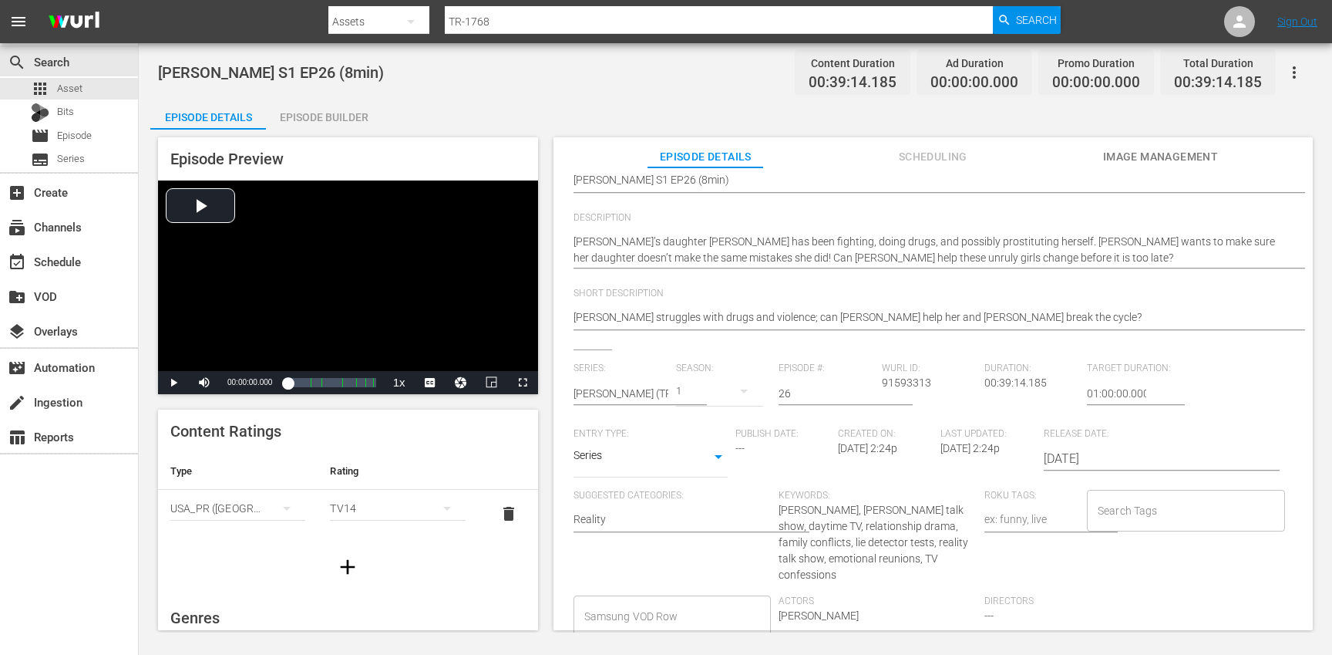
click at [1152, 515] on input "Search Tags" at bounding box center [1174, 511] width 161 height 28
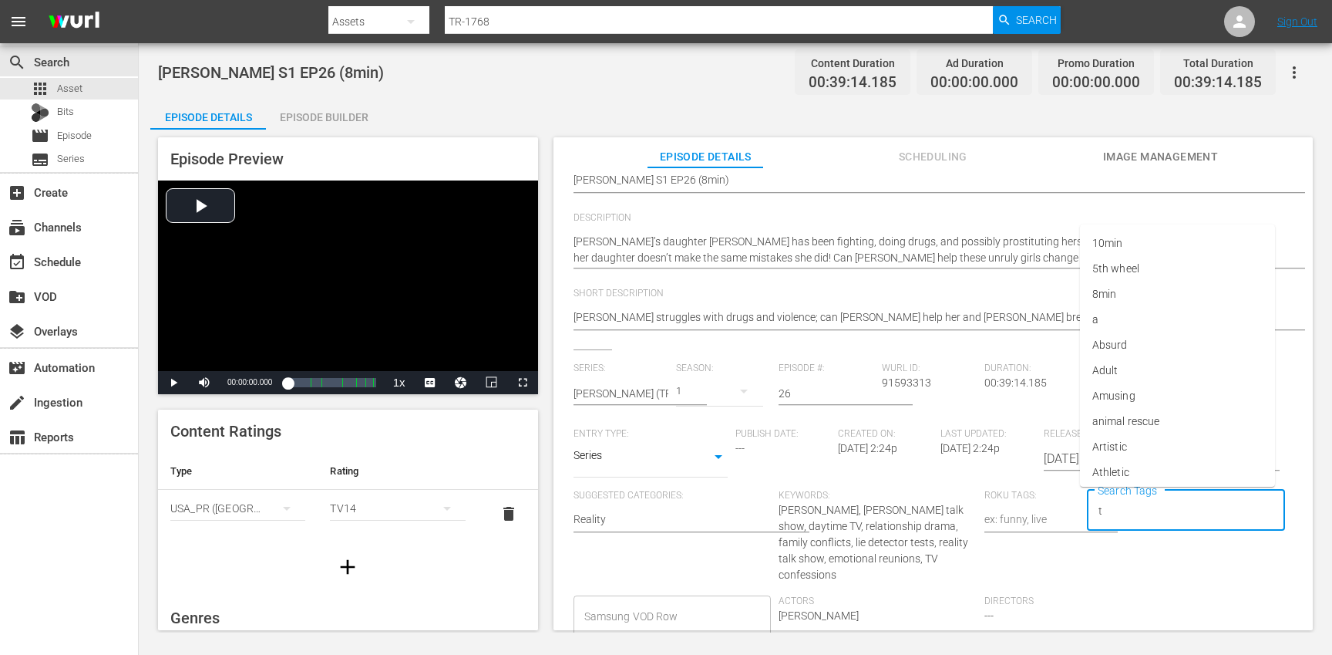
type input "tr"
click at [1148, 457] on li "[PERSON_NAME]" at bounding box center [1177, 446] width 195 height 25
type input "trc"
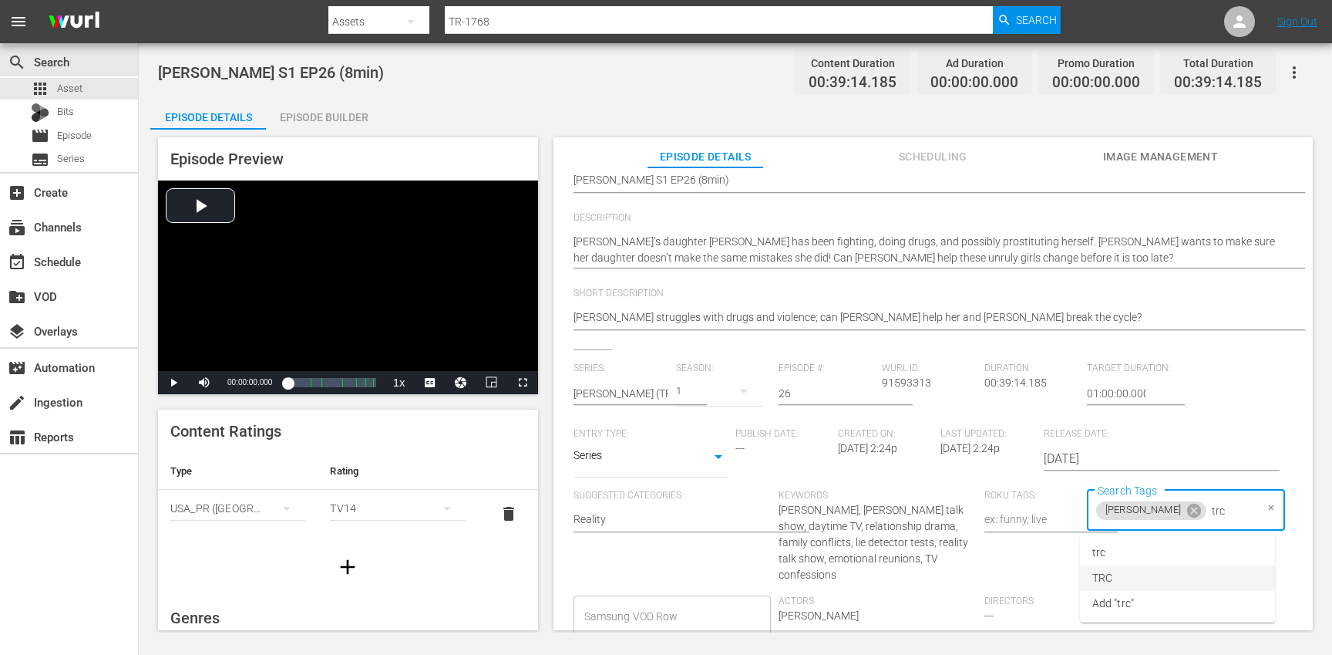
click at [1121, 581] on li "TRC" at bounding box center [1177, 577] width 195 height 25
type input "8"
click at [1126, 559] on li "8min" at bounding box center [1177, 552] width 195 height 25
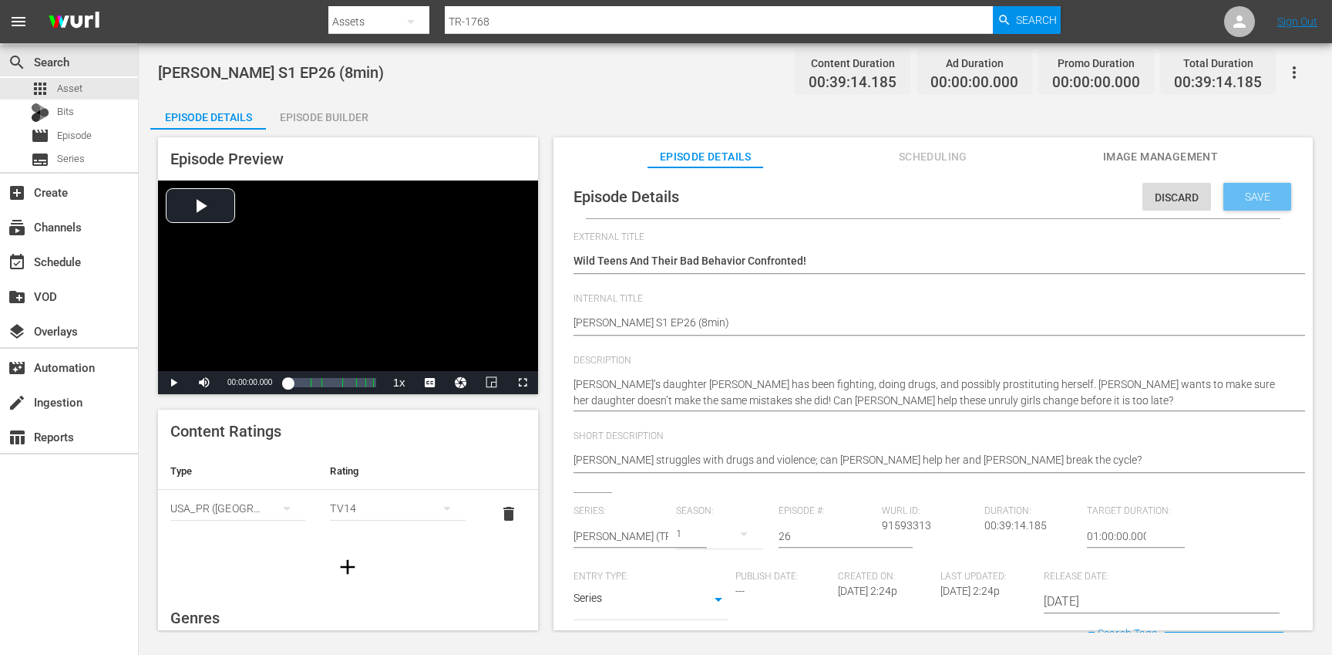
click at [1254, 190] on span "Save" at bounding box center [1258, 196] width 50 height 12
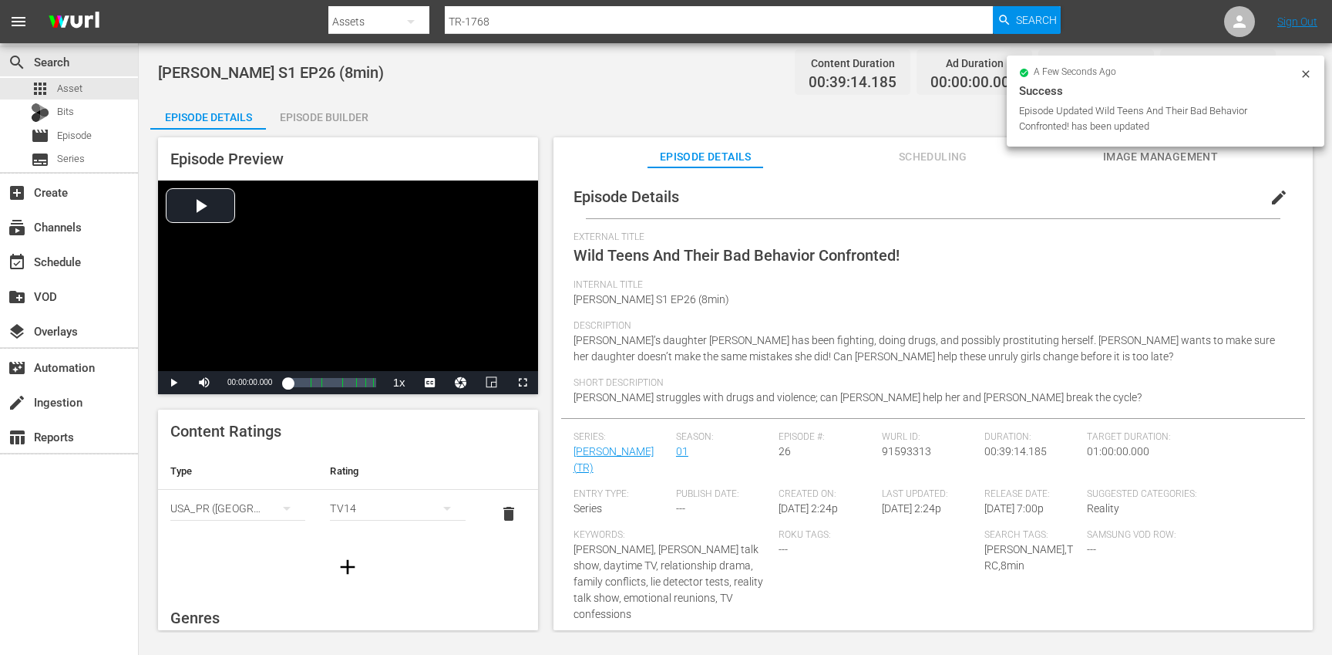
click at [357, 557] on icon "button" at bounding box center [347, 566] width 25 height 25
click at [239, 551] on div "simple table" at bounding box center [237, 555] width 135 height 43
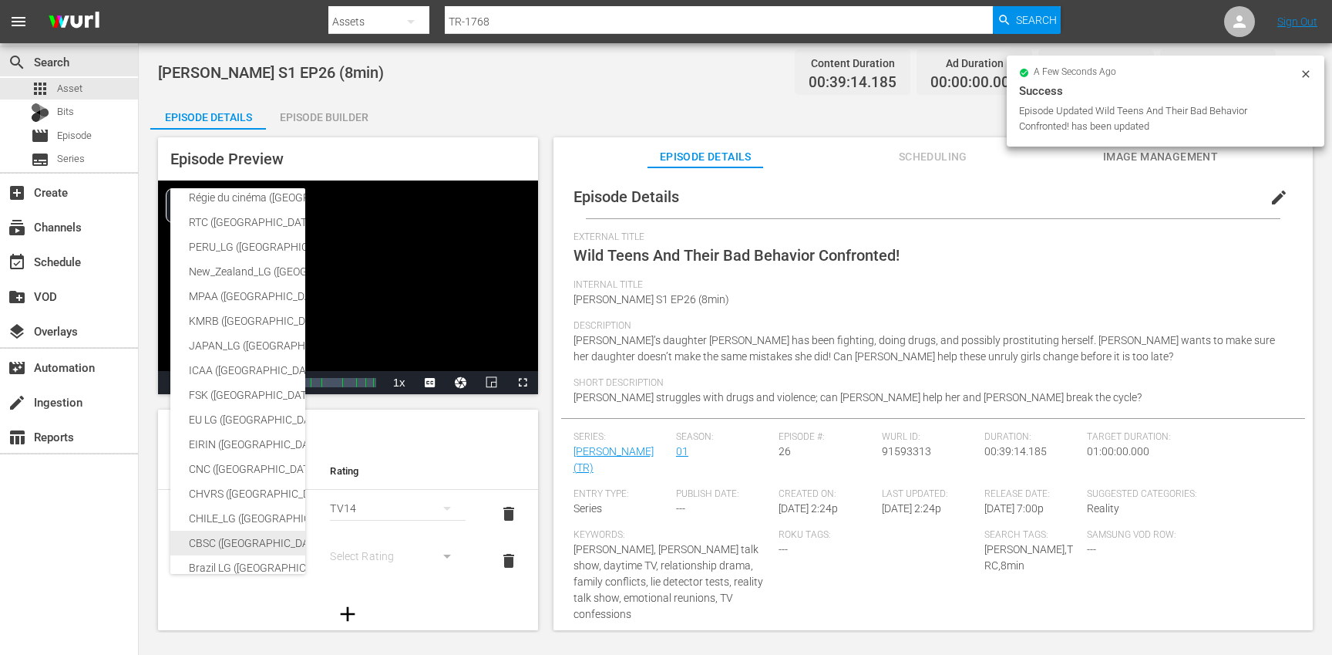
click at [218, 539] on div "CBSC ([GEOGRAPHIC_DATA])" at bounding box center [378, 542] width 379 height 25
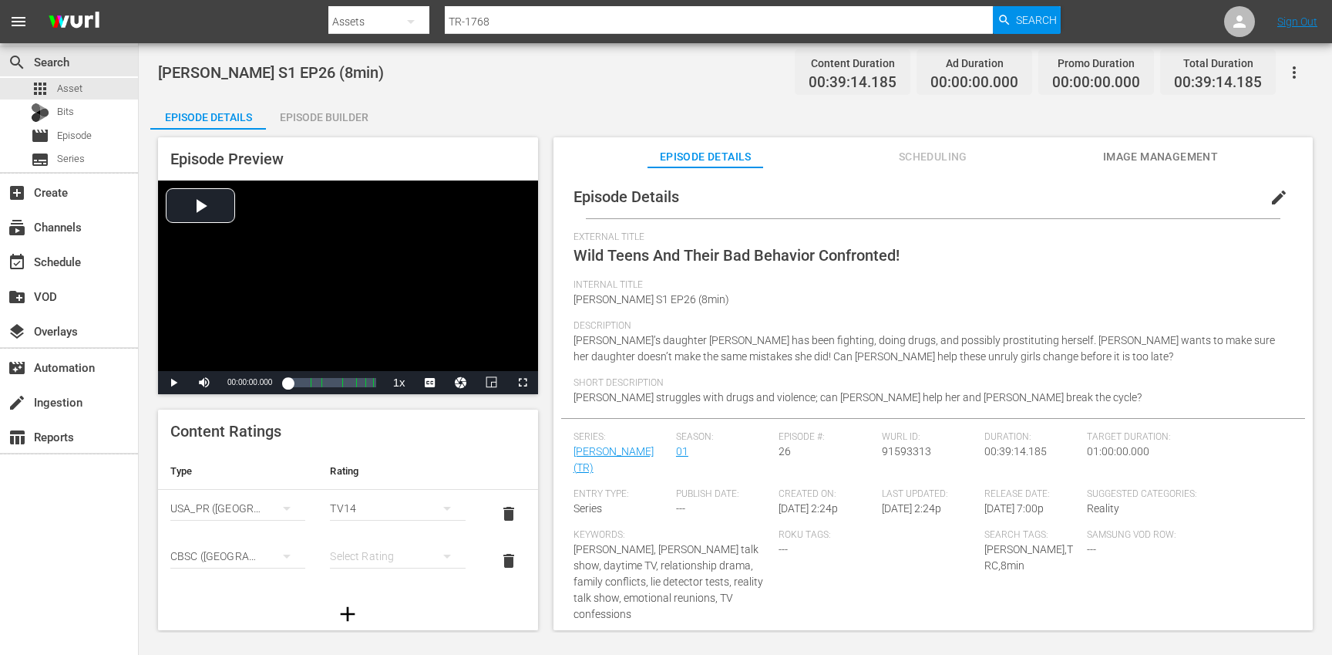
scroll to position [251, 0]
click at [342, 552] on div "simple table" at bounding box center [397, 555] width 135 height 43
click at [371, 524] on div "14+" at bounding box center [398, 524] width 98 height 25
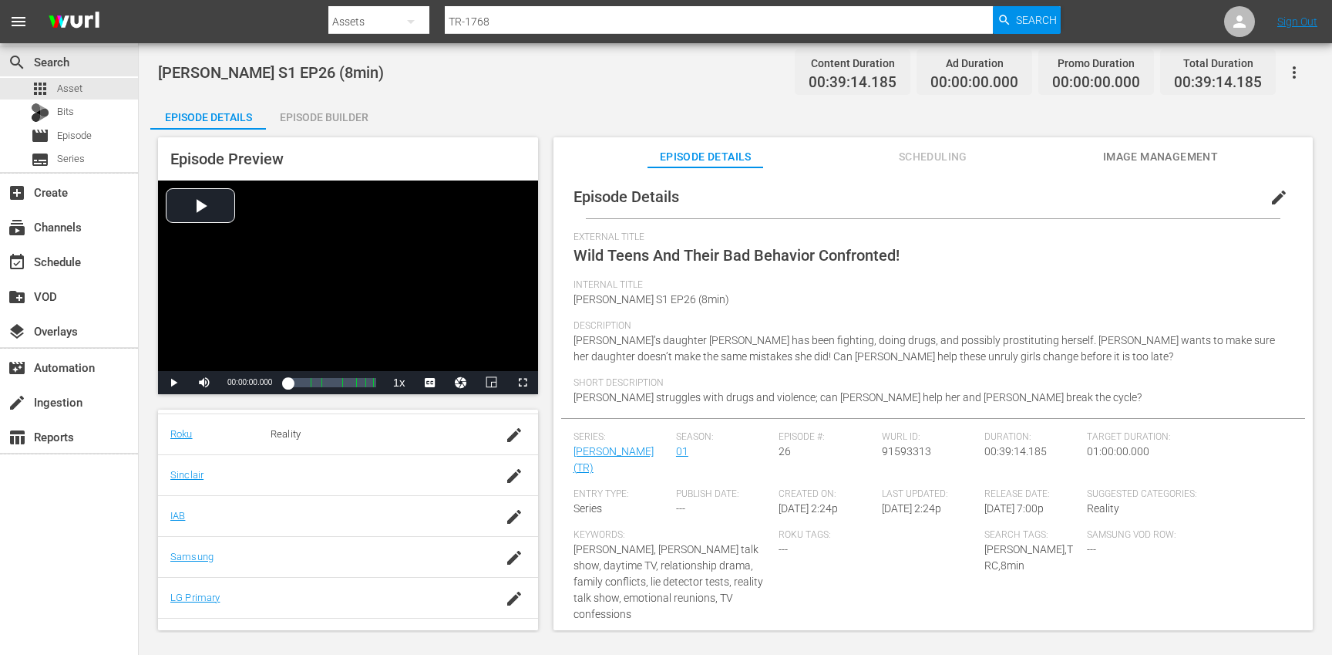
scroll to position [375, 0]
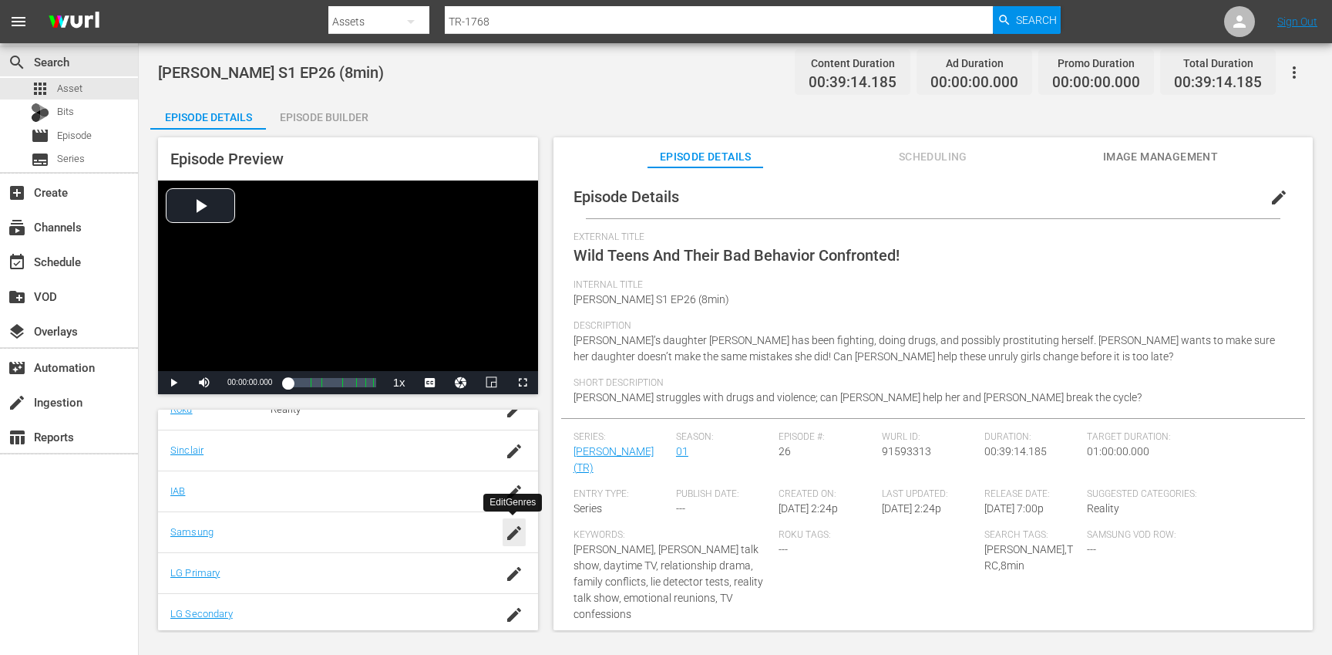
click at [511, 536] on icon "button" at bounding box center [514, 533] width 14 height 14
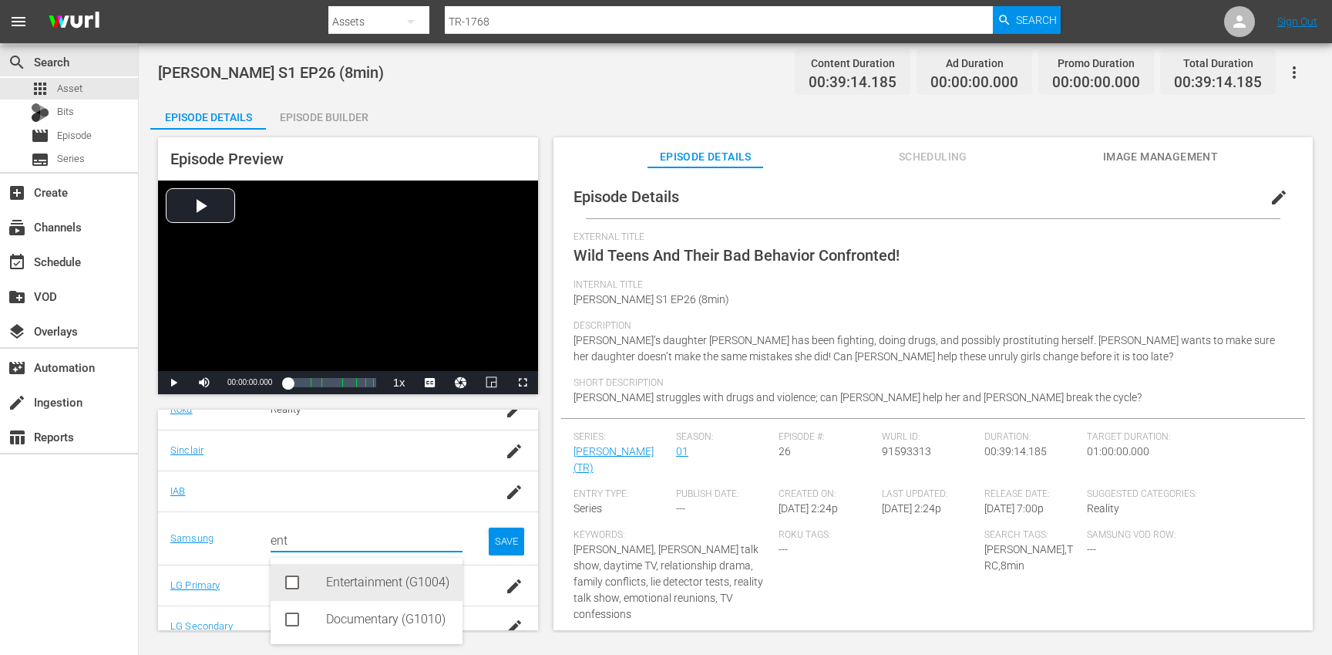
click at [391, 578] on div "Entertainment (G1004)" at bounding box center [388, 582] width 124 height 37
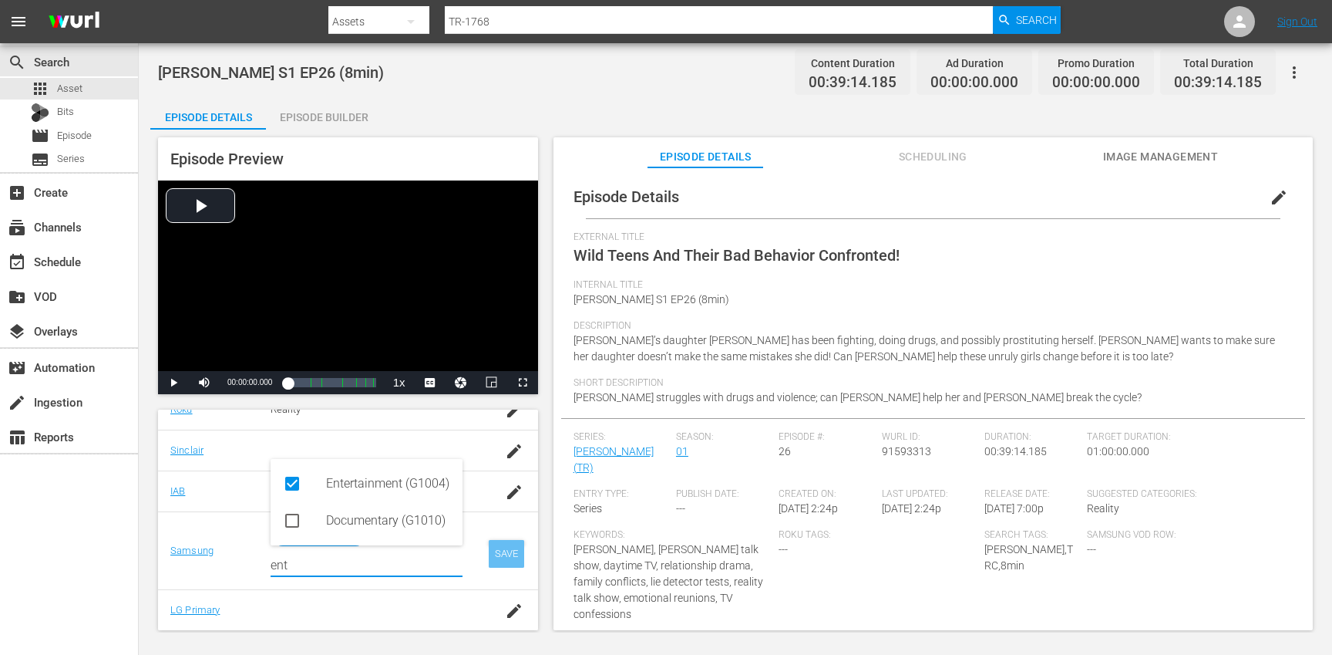
type input "ent"
click at [513, 550] on div "SAVE" at bounding box center [506, 554] width 35 height 28
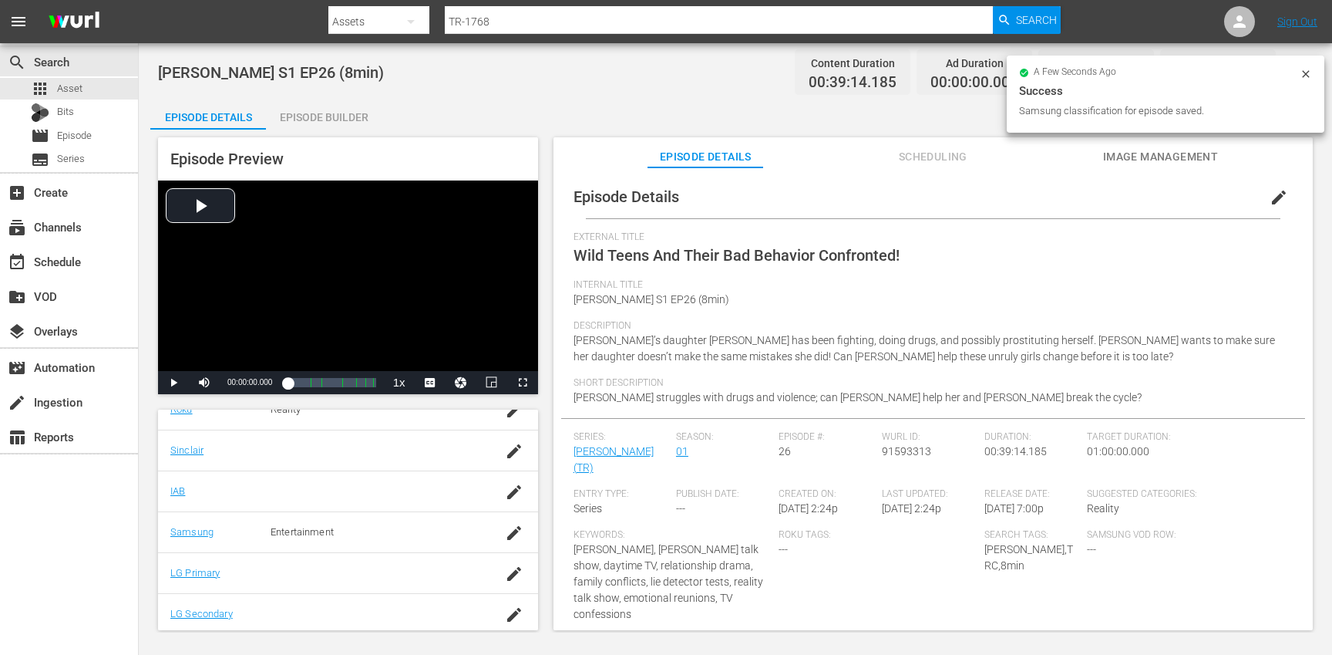
click at [333, 115] on div "Episode Builder" at bounding box center [324, 117] width 116 height 37
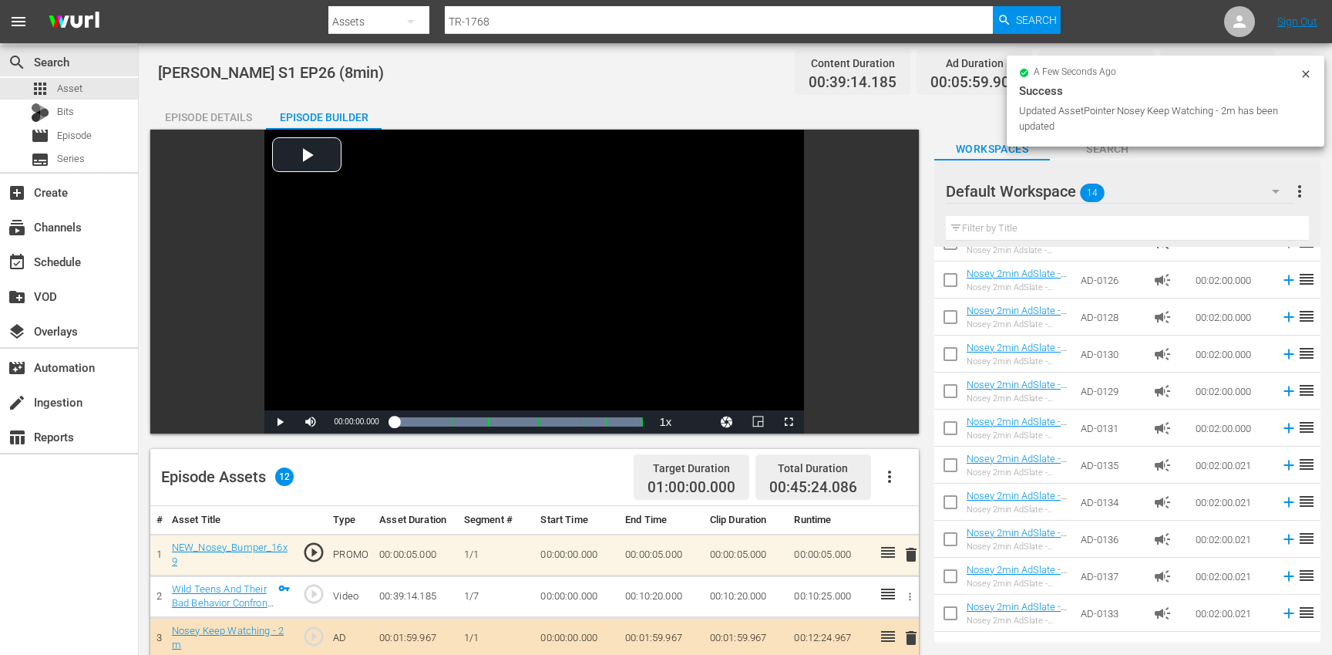
click at [235, 116] on div "Episode Details" at bounding box center [208, 117] width 116 height 37
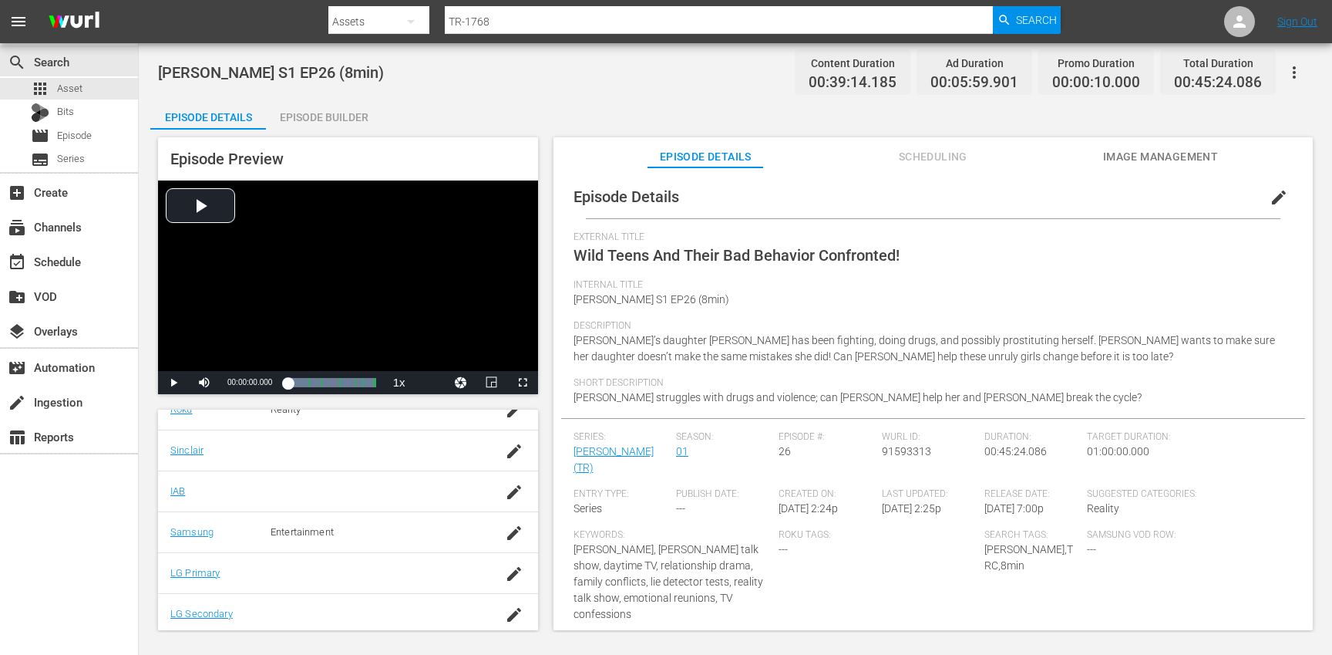
click at [1308, 66] on button "button" at bounding box center [1294, 72] width 37 height 37
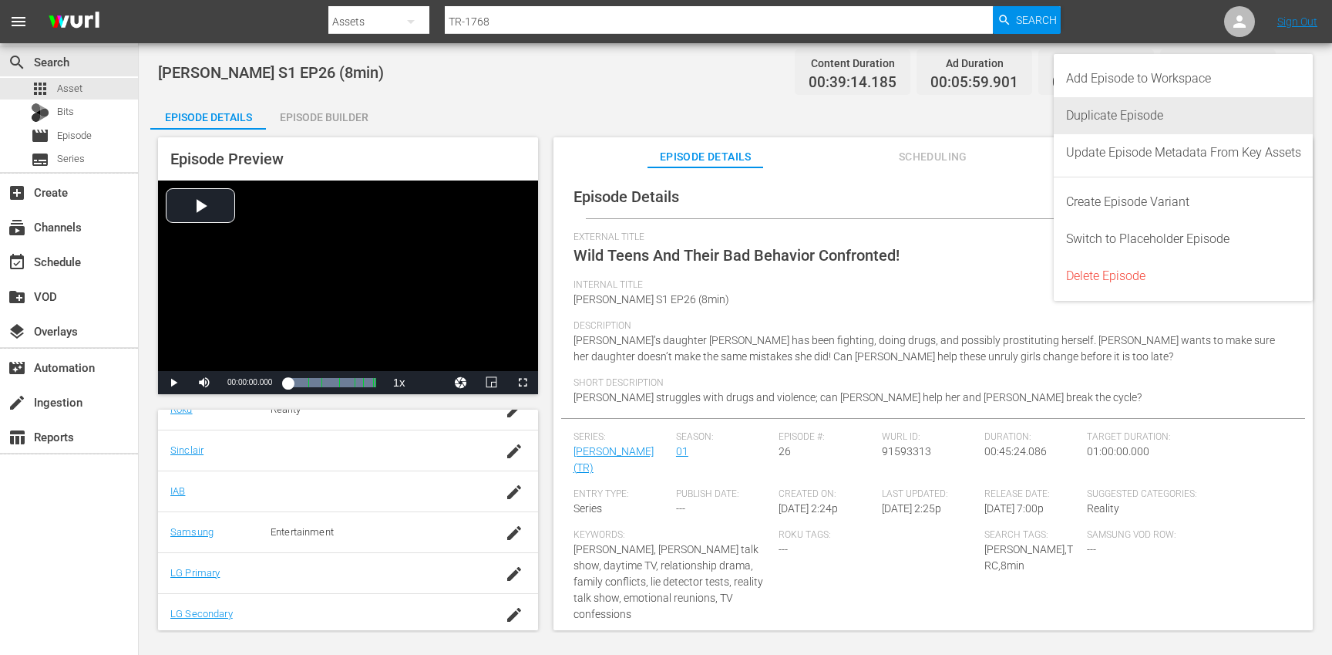
click at [1198, 112] on div "Duplicate Episode" at bounding box center [1183, 115] width 235 height 37
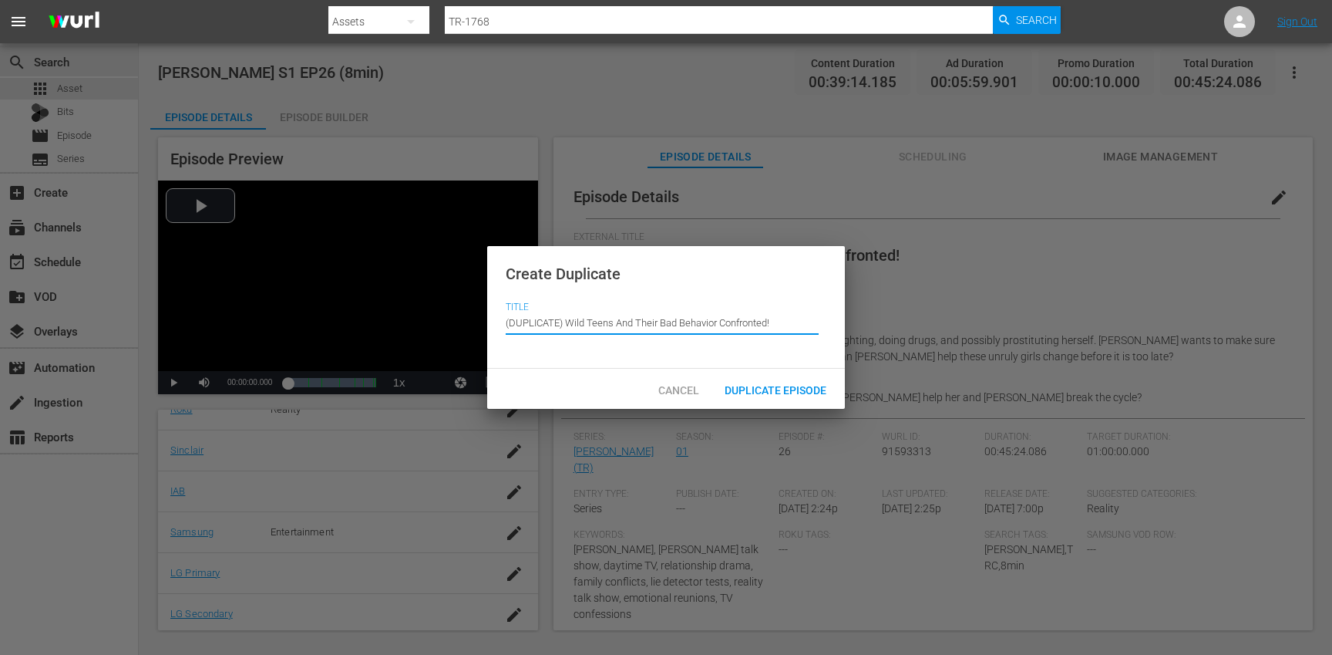
drag, startPoint x: 566, startPoint y: 325, endPoint x: 544, endPoint y: 298, distance: 34.6
click at [544, 298] on div "Create Duplicate Title Episode Title (DUPLICATE) Wild Teens And Their Bad Behav…" at bounding box center [666, 307] width 358 height 123
type input "Wild Teens And Their Bad Behavior Confronted!"
click at [786, 390] on span "Duplicate Episode" at bounding box center [775, 390] width 126 height 12
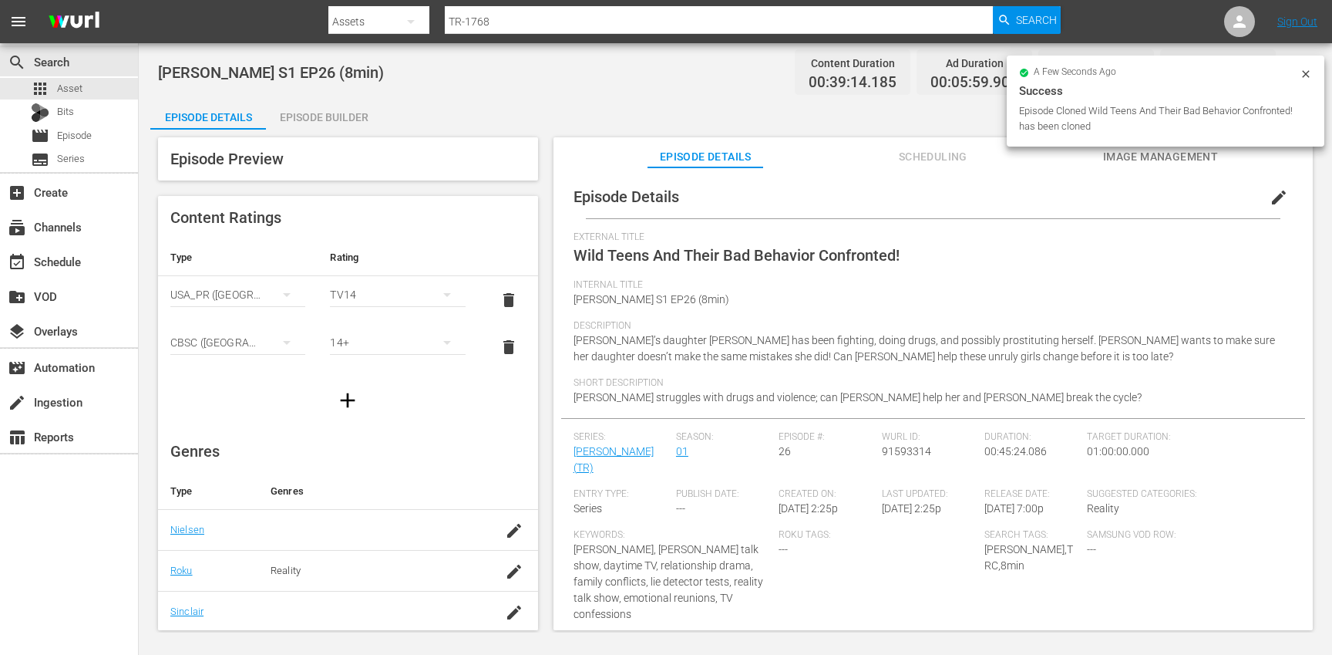
click at [1271, 199] on span "edit" at bounding box center [1279, 197] width 19 height 19
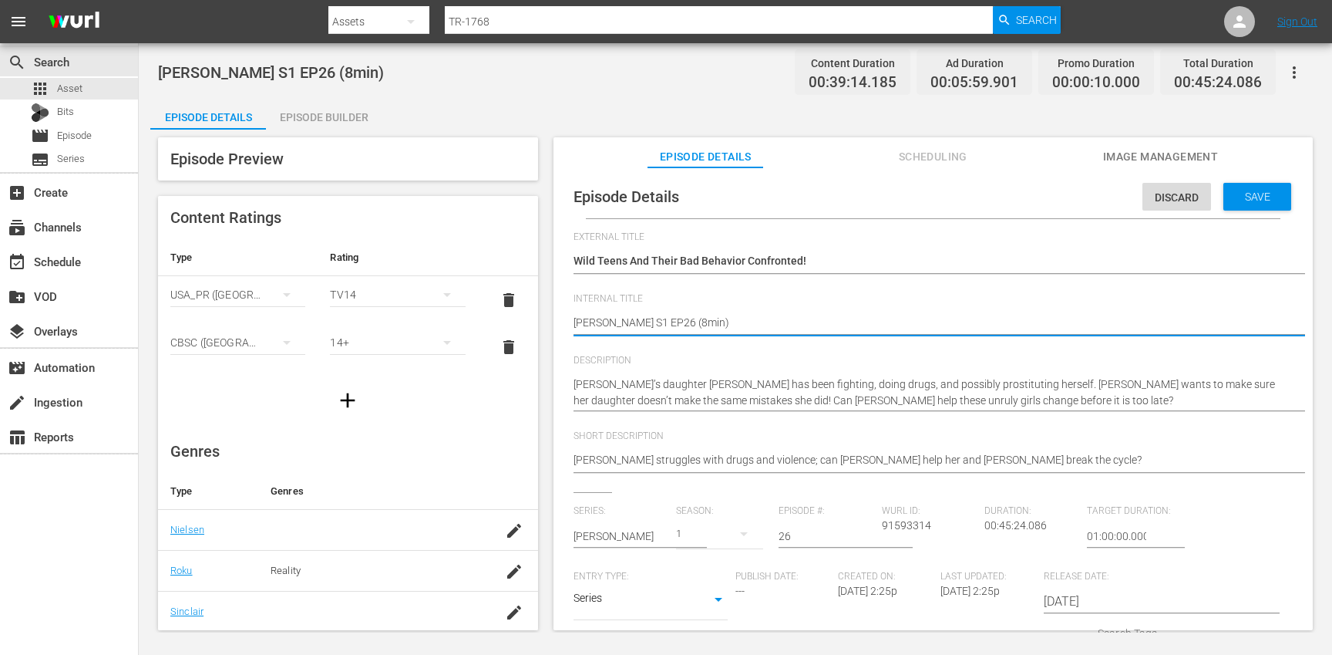
type textarea "[PERSON_NAME] S1 EP26 (min)"
type textarea "[PERSON_NAME] S1 EP26 (1min)"
type textarea "[PERSON_NAME] S1 EP26 (10min)"
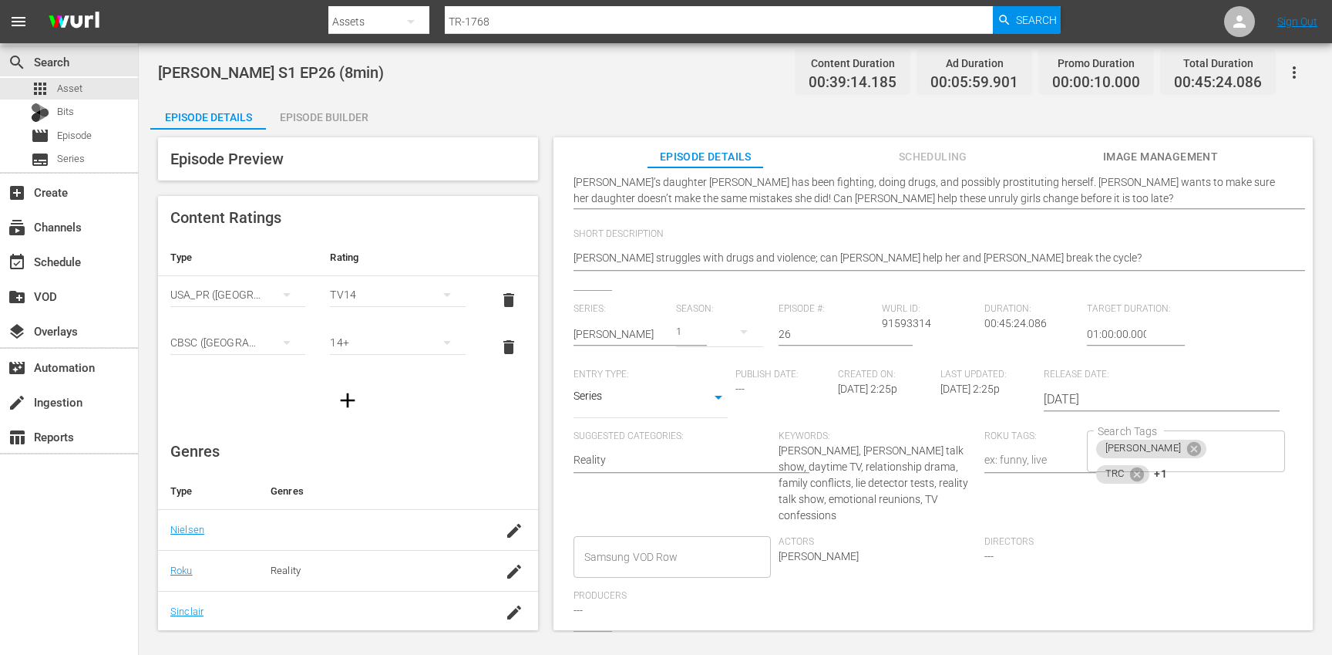
scroll to position [231, 0]
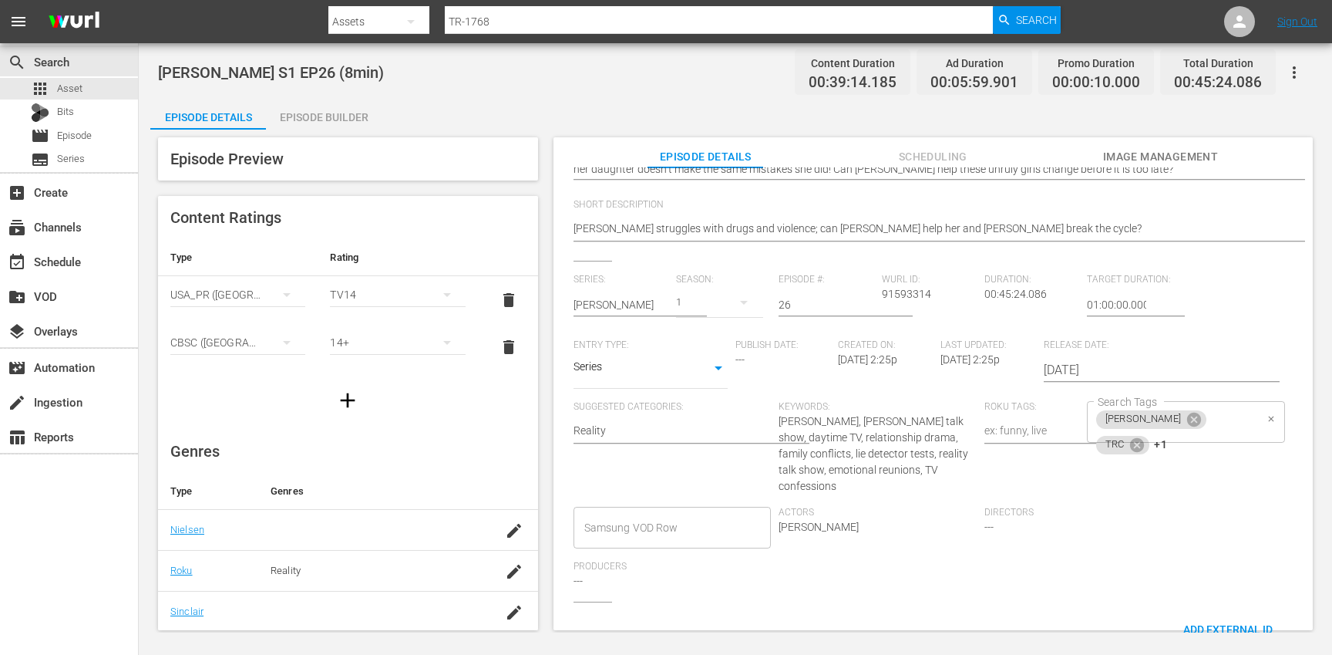
click at [1237, 424] on div "[PERSON_NAME] TRC +1 Search Tags" at bounding box center [1186, 422] width 198 height 42
type textarea "[PERSON_NAME] S1 EP26 (10min)"
click at [1146, 436] on icon at bounding box center [1137, 444] width 17 height 17
click at [1150, 436] on icon at bounding box center [1141, 444] width 17 height 17
type input "10"
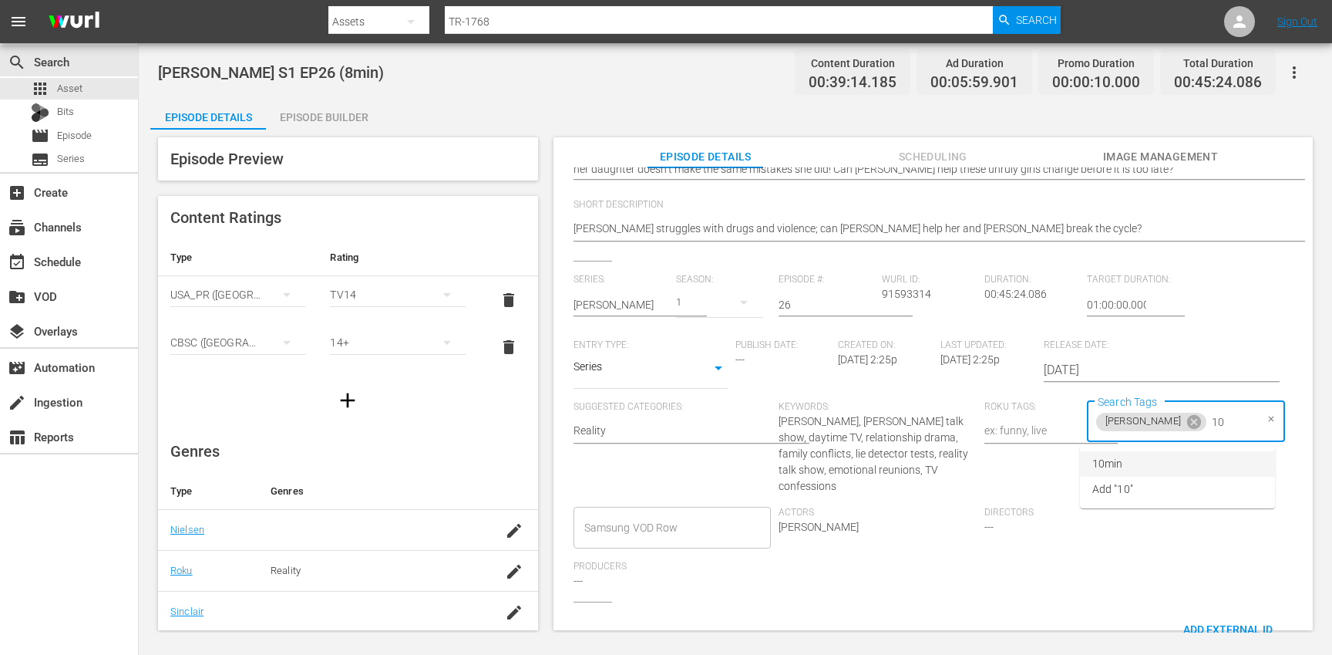
click at [1165, 457] on li "10min" at bounding box center [1177, 463] width 195 height 25
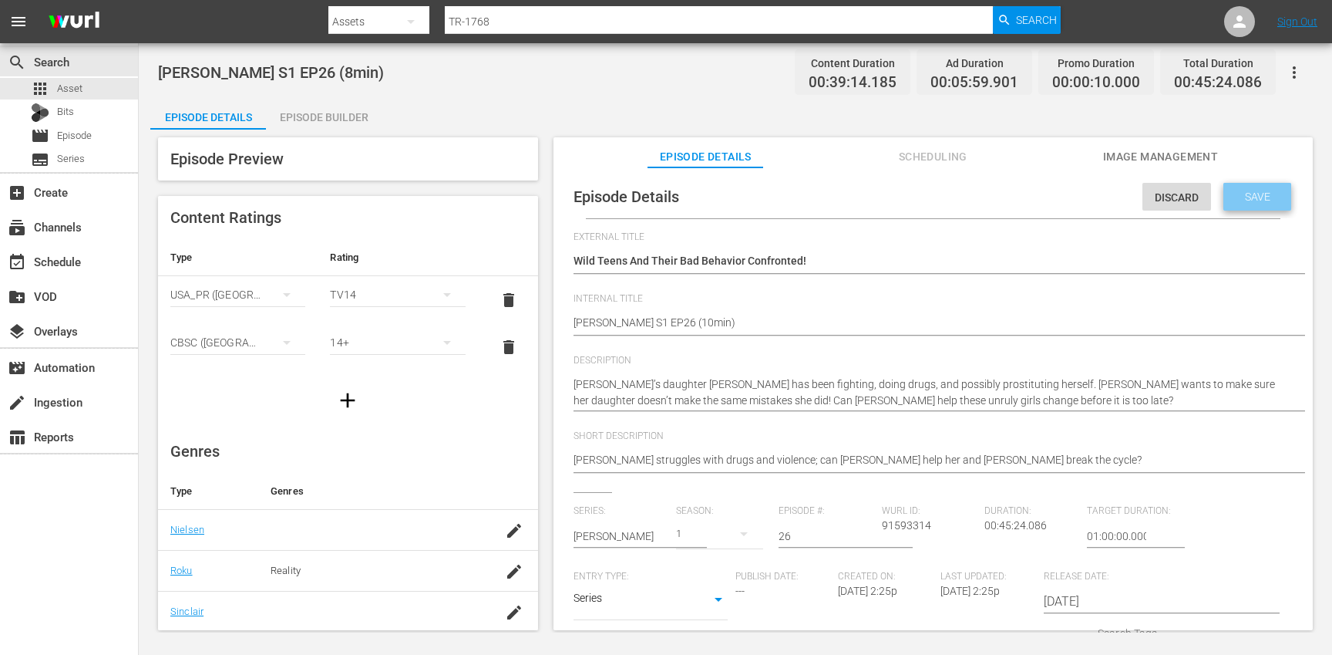
click at [1244, 198] on span "Save" at bounding box center [1258, 196] width 50 height 12
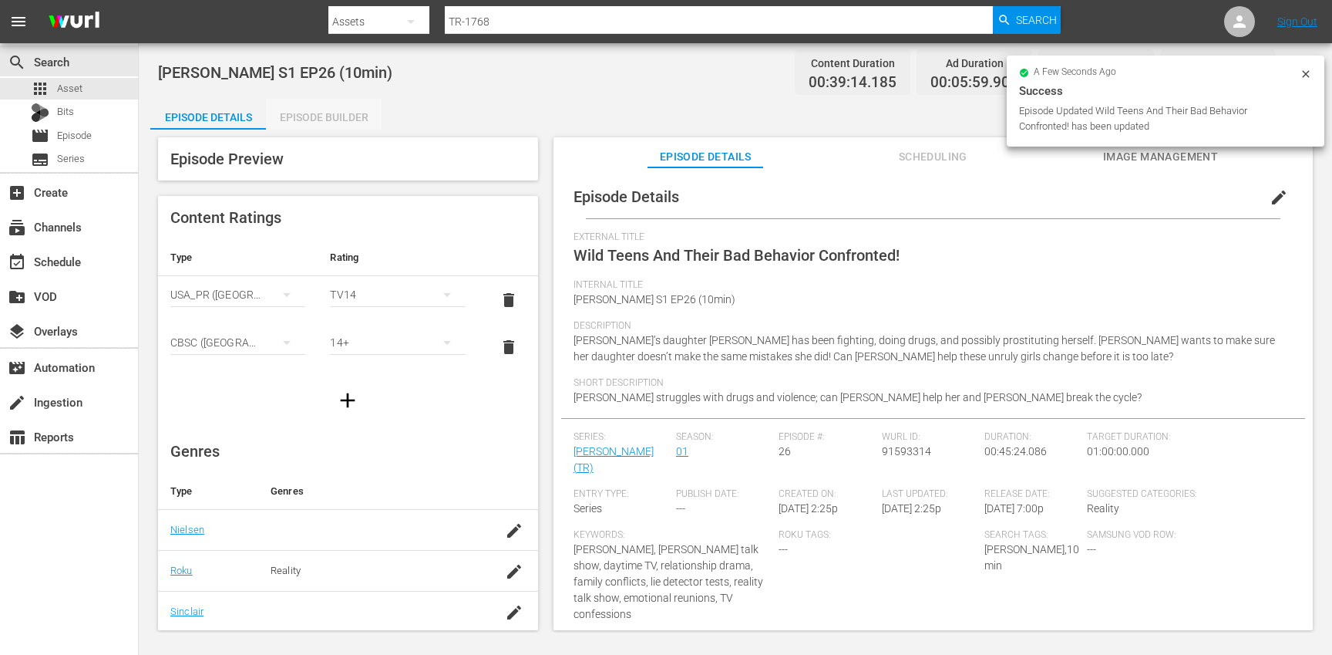
click at [334, 125] on div "Episode Builder" at bounding box center [324, 117] width 116 height 37
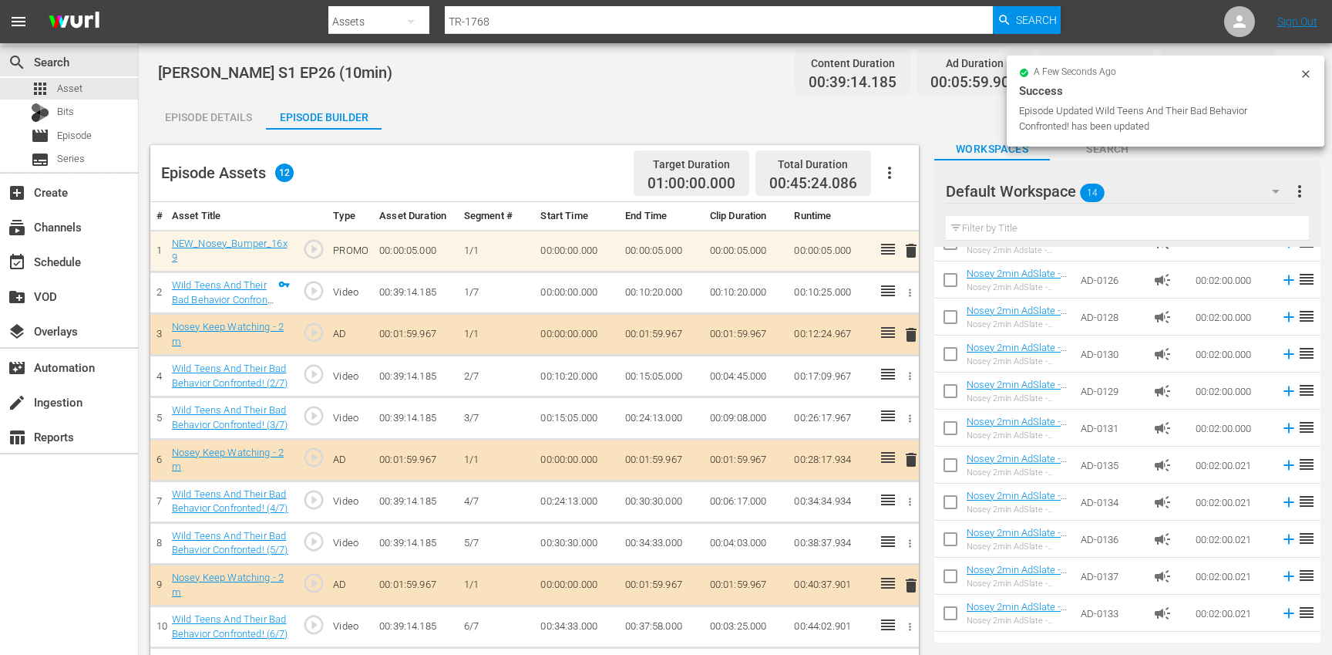
click at [888, 174] on icon "button" at bounding box center [890, 172] width 19 height 19
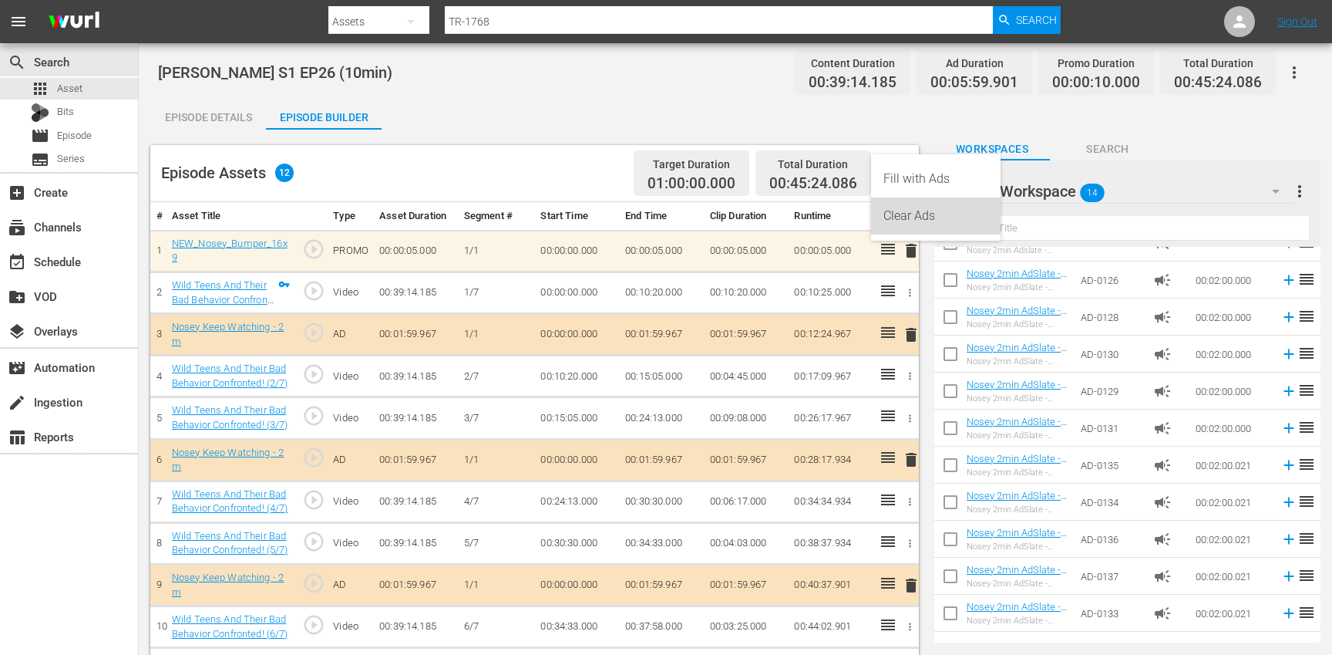
click at [908, 217] on div "Clear Ads" at bounding box center [936, 215] width 105 height 37
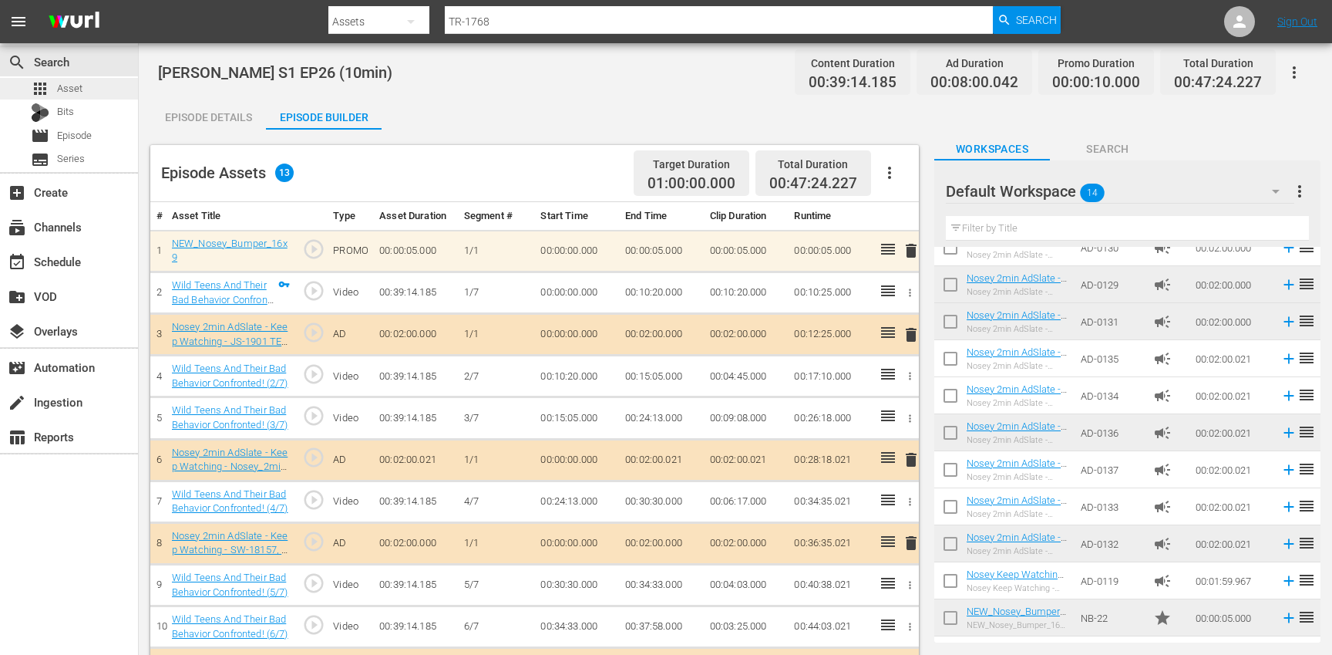
click at [103, 87] on div "apps Asset" at bounding box center [69, 89] width 138 height 22
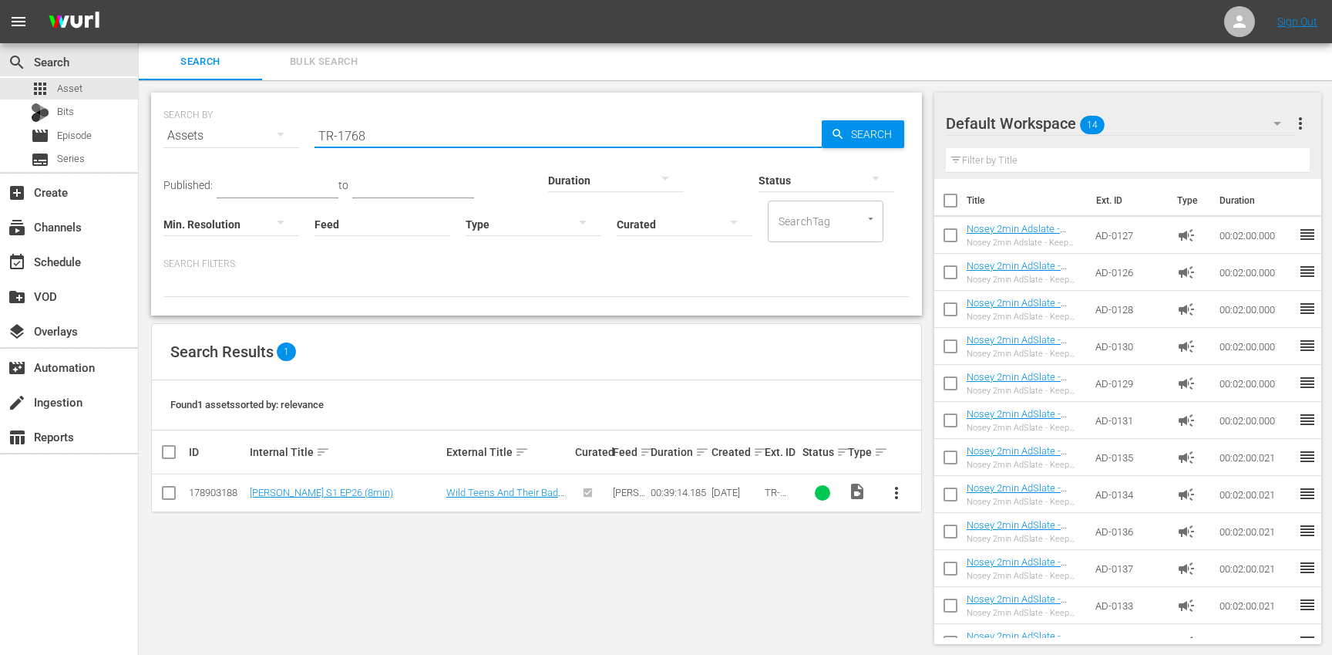
click at [483, 122] on input "TR-1768" at bounding box center [568, 135] width 507 height 37
paste input "9"
type input "TR-1769"
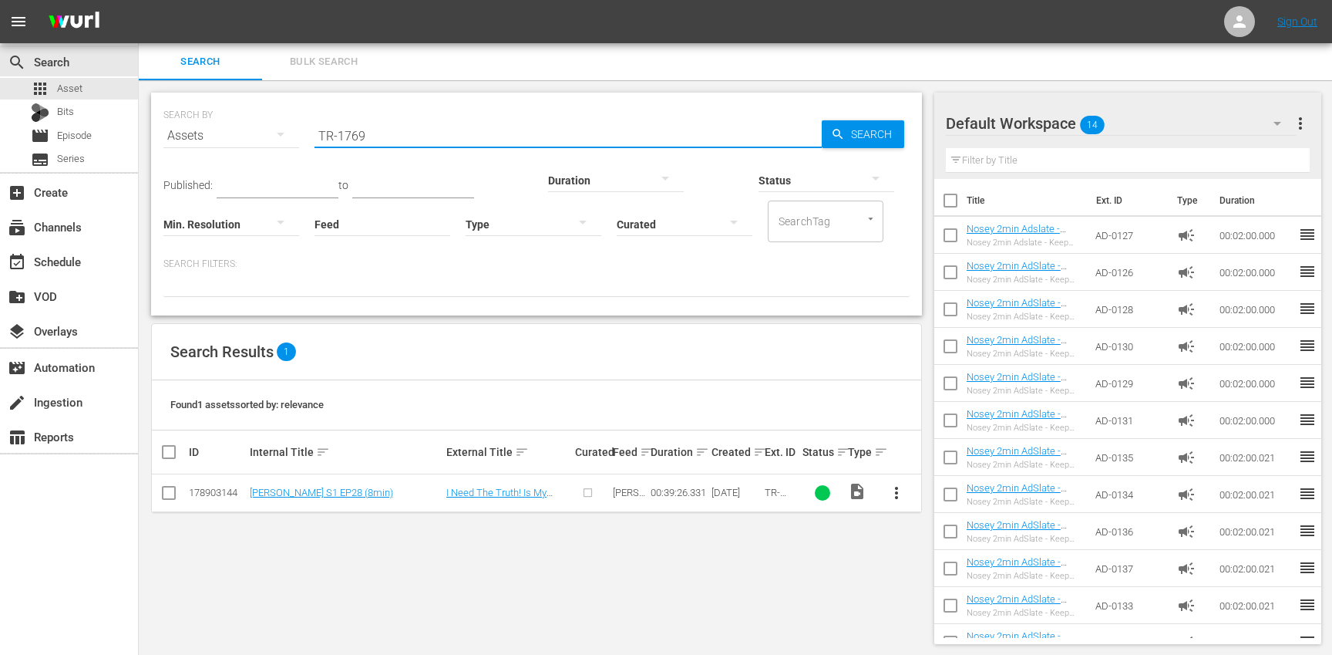
click at [897, 497] on span "more_vert" at bounding box center [896, 492] width 19 height 19
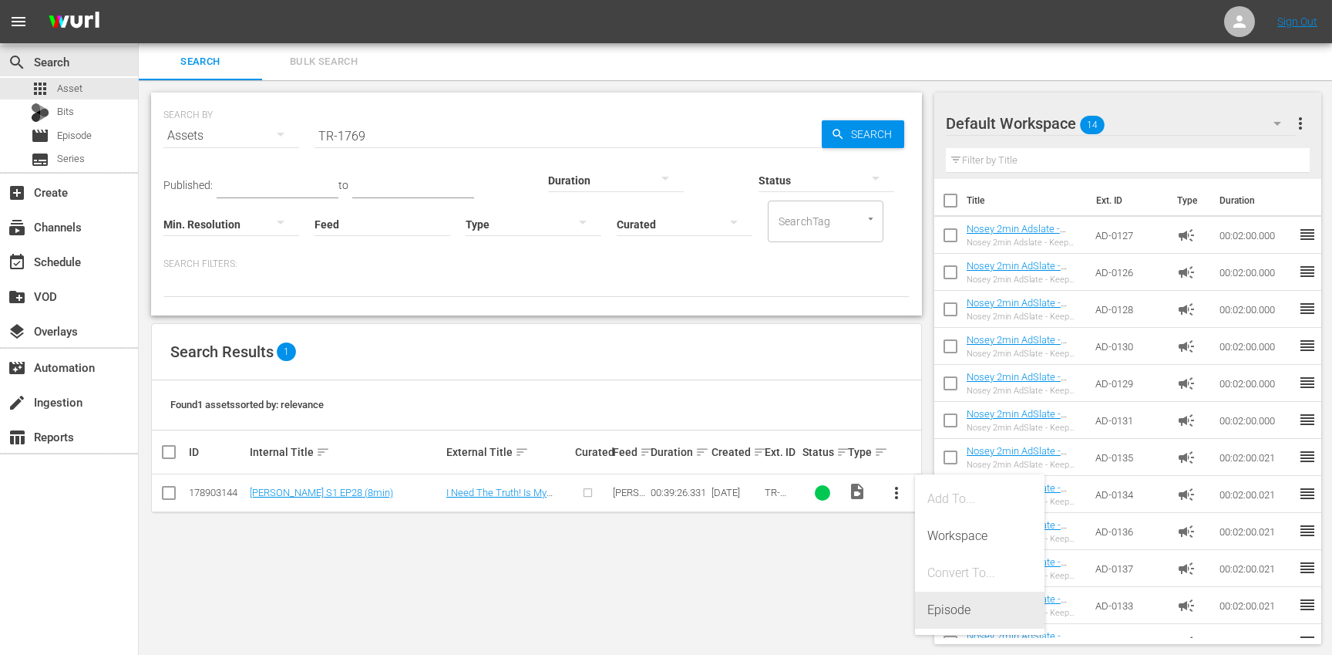
click at [995, 601] on div "Episode" at bounding box center [980, 609] width 105 height 37
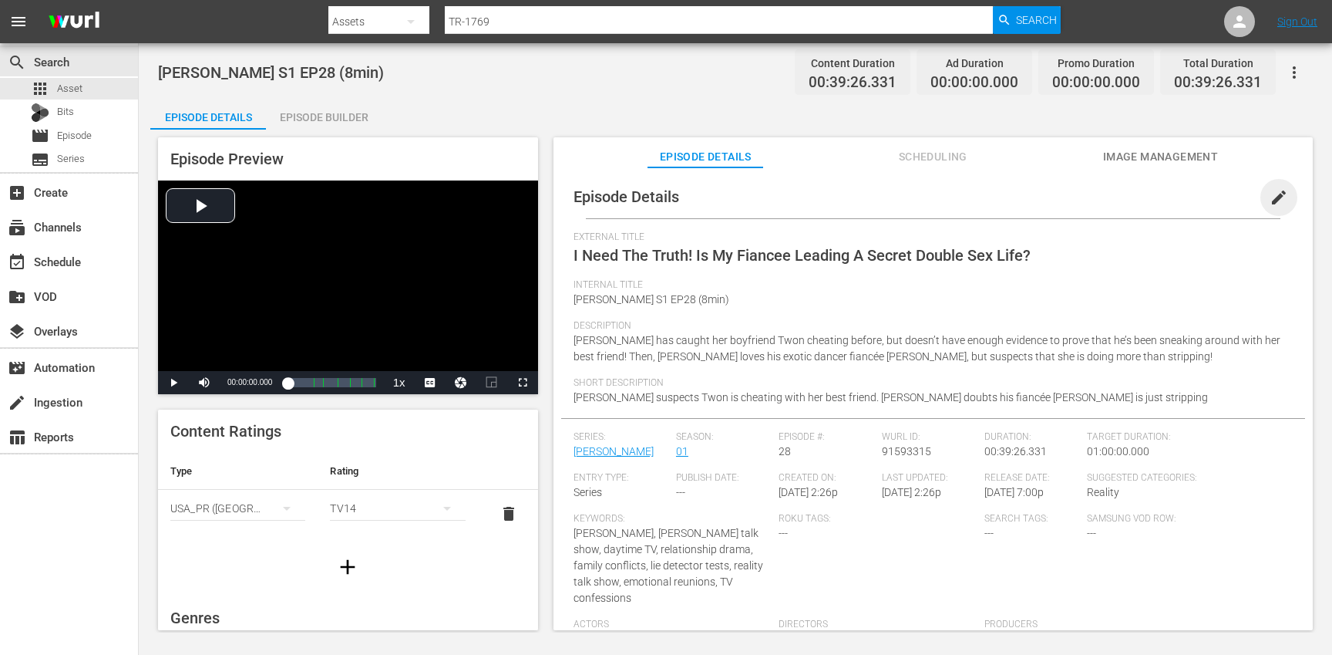
click at [1274, 191] on span "edit" at bounding box center [1279, 197] width 19 height 19
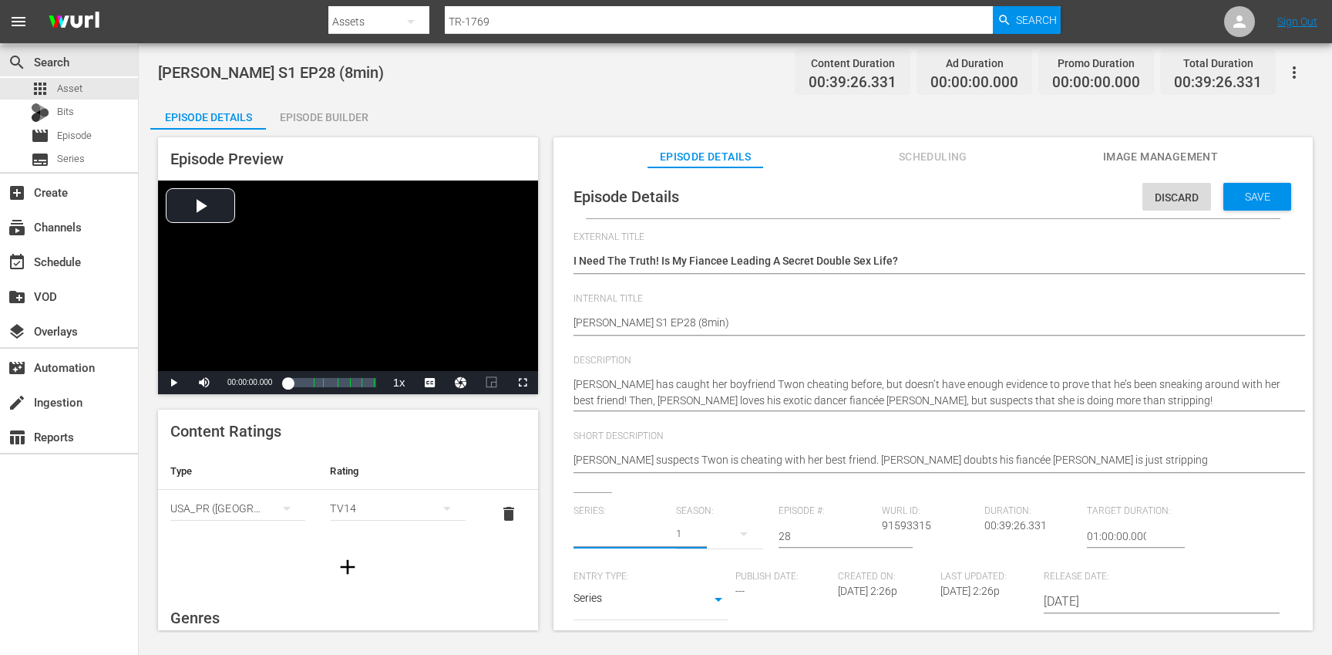
click at [619, 539] on input "text" at bounding box center [621, 535] width 95 height 37
click at [591, 583] on div "[PERSON_NAME] (TR)" at bounding box center [637, 579] width 103 height 37
type input "[PERSON_NAME] (TR)"
click at [705, 534] on div "17" at bounding box center [719, 533] width 87 height 43
click at [704, 623] on div "1" at bounding box center [696, 622] width 42 height 15
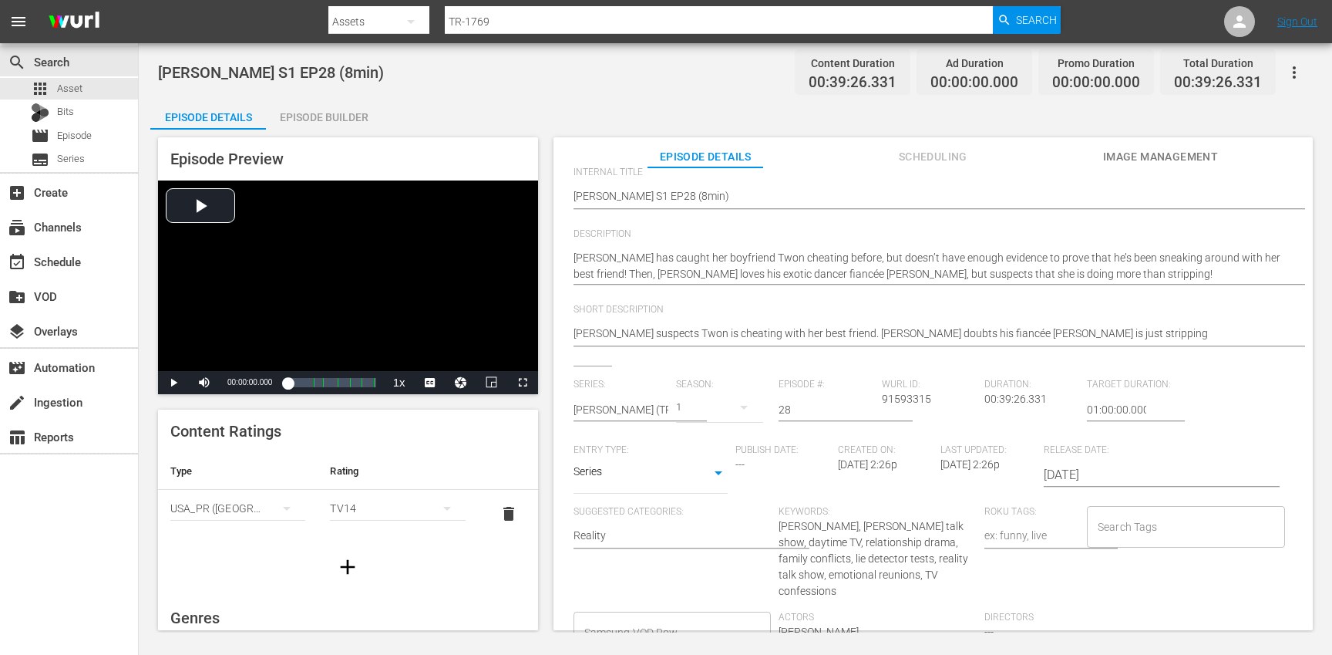
scroll to position [130, 0]
click at [1151, 525] on input "Search Tags" at bounding box center [1174, 523] width 161 height 28
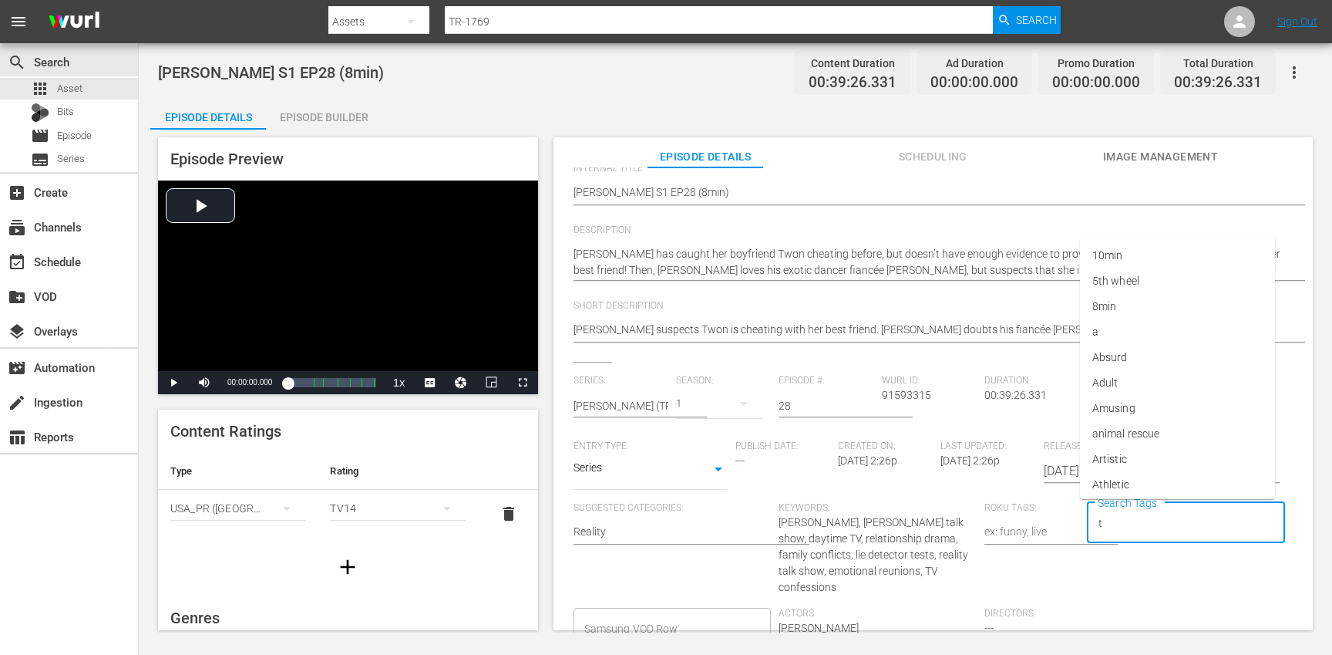
type input "tr"
click at [1123, 459] on li "[PERSON_NAME]" at bounding box center [1177, 458] width 195 height 25
type input "trc"
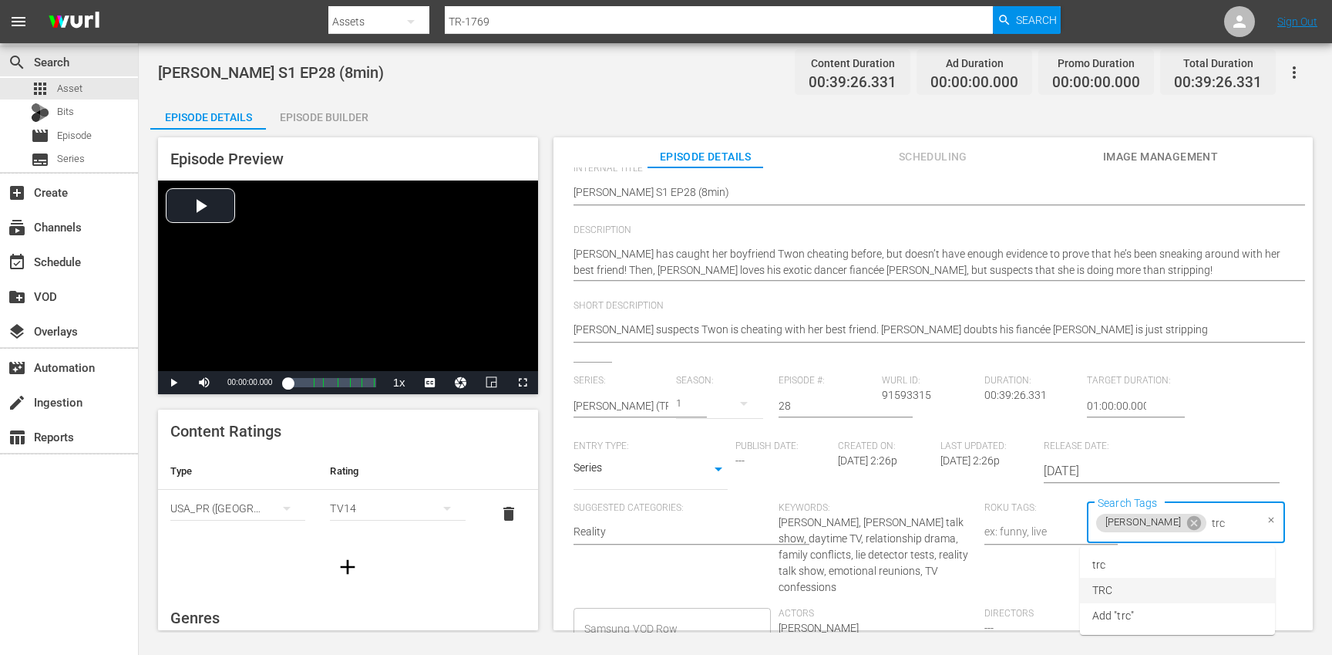
click at [1123, 595] on li "TRC" at bounding box center [1177, 590] width 195 height 25
type input "8"
click at [1113, 561] on span "8min" at bounding box center [1105, 565] width 24 height 16
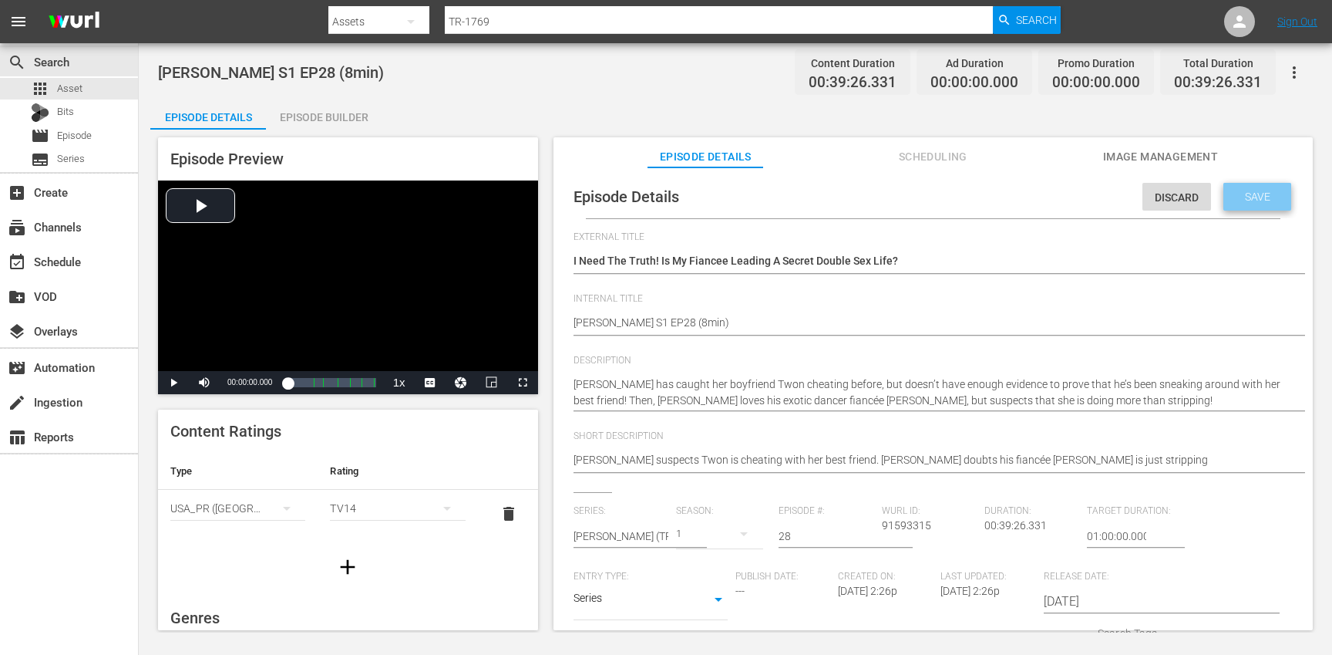
click at [1242, 186] on div "Save" at bounding box center [1258, 197] width 68 height 28
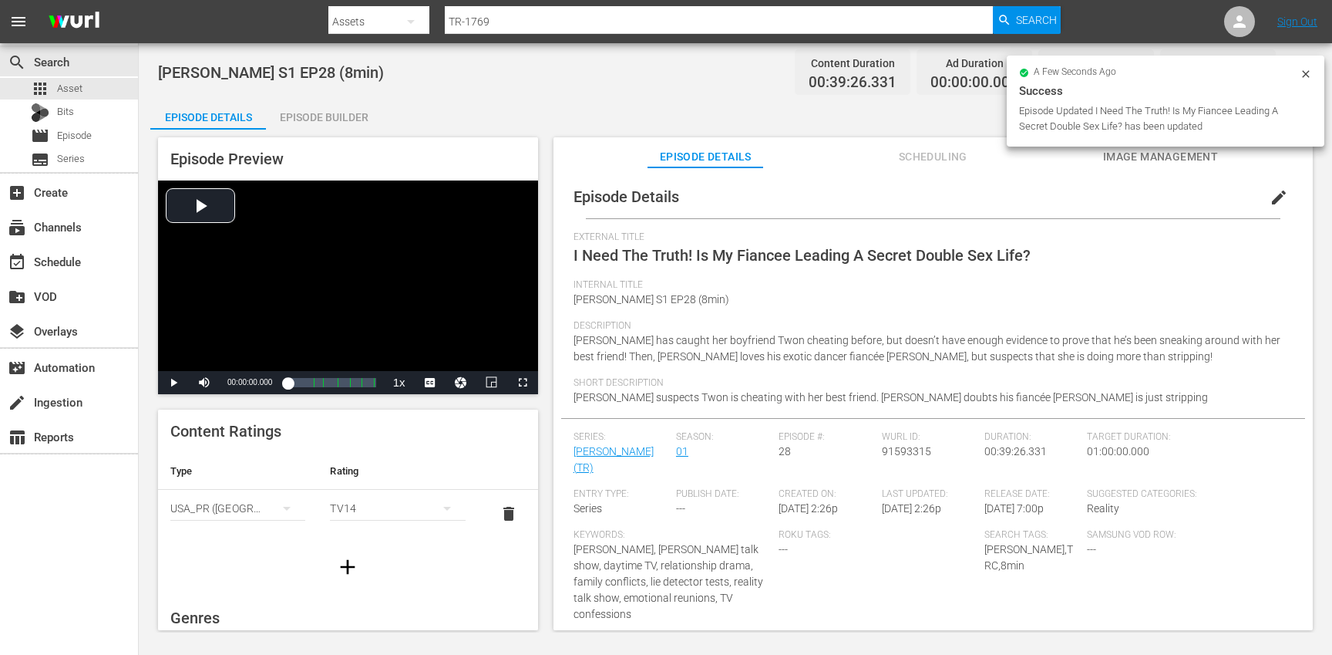
click at [353, 564] on icon "button" at bounding box center [347, 566] width 25 height 25
click at [237, 564] on div "simple table" at bounding box center [237, 555] width 135 height 43
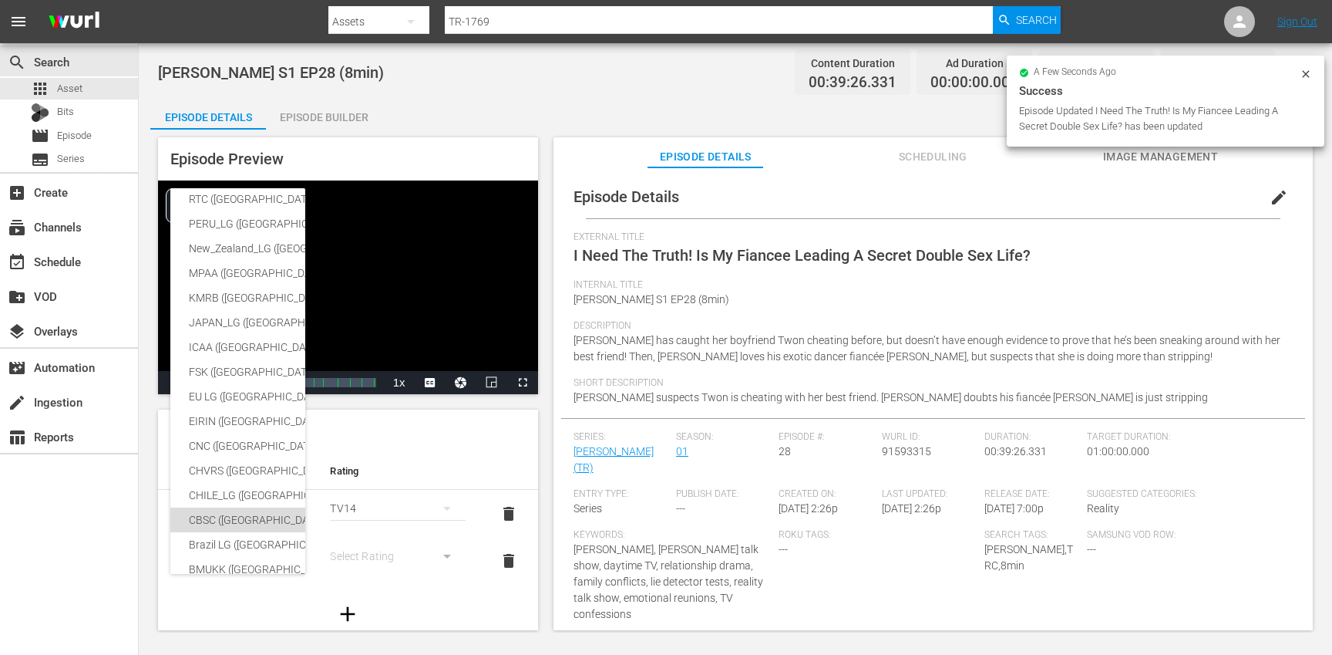
click at [234, 522] on div "CBSC ([GEOGRAPHIC_DATA])" at bounding box center [378, 519] width 379 height 25
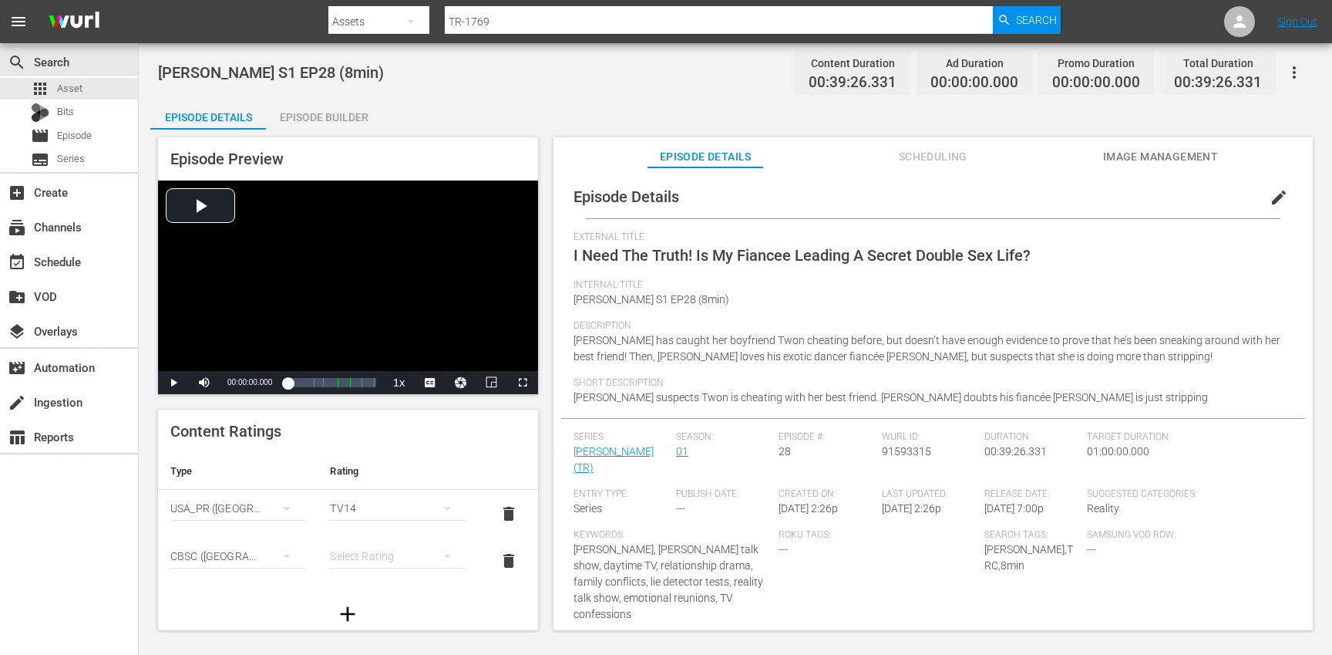
click at [381, 554] on div "simple table" at bounding box center [397, 555] width 135 height 43
click at [382, 524] on div "14+" at bounding box center [398, 524] width 98 height 25
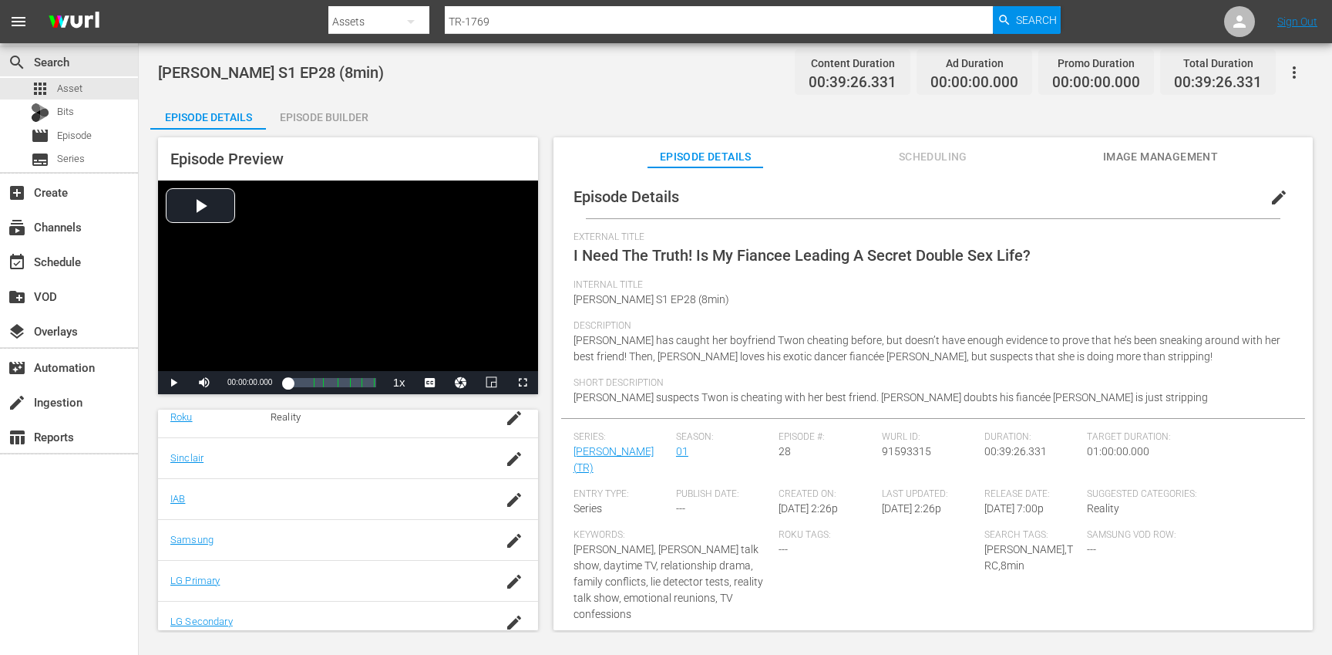
scroll to position [368, 0]
click at [510, 540] on icon "button" at bounding box center [514, 539] width 19 height 19
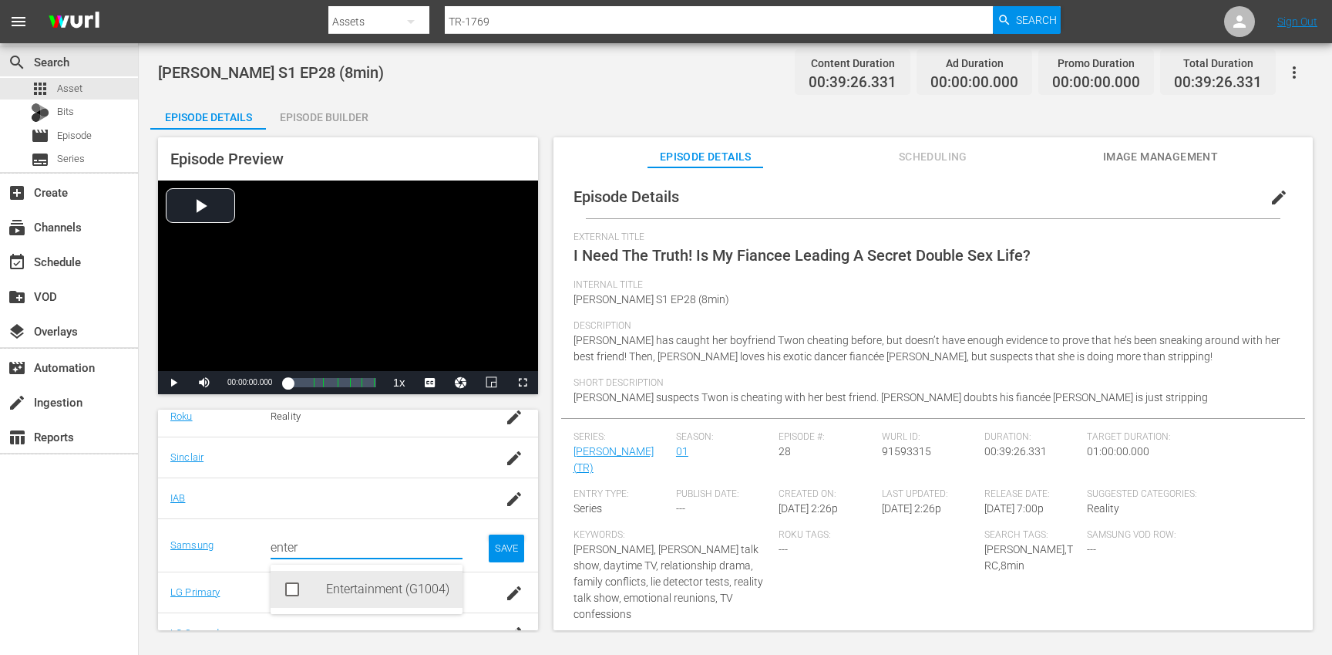
click at [398, 584] on div "Entertainment (G1004)" at bounding box center [388, 589] width 124 height 37
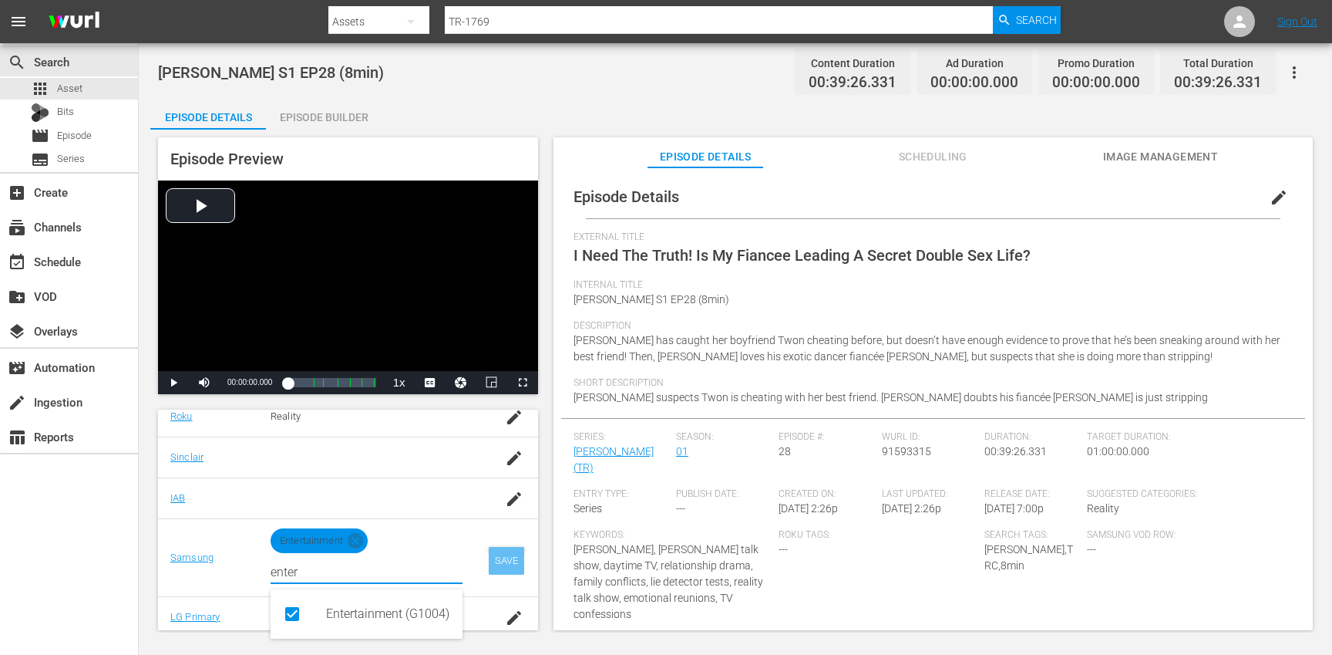
type input "enter"
click at [506, 564] on div "SAVE" at bounding box center [506, 561] width 35 height 28
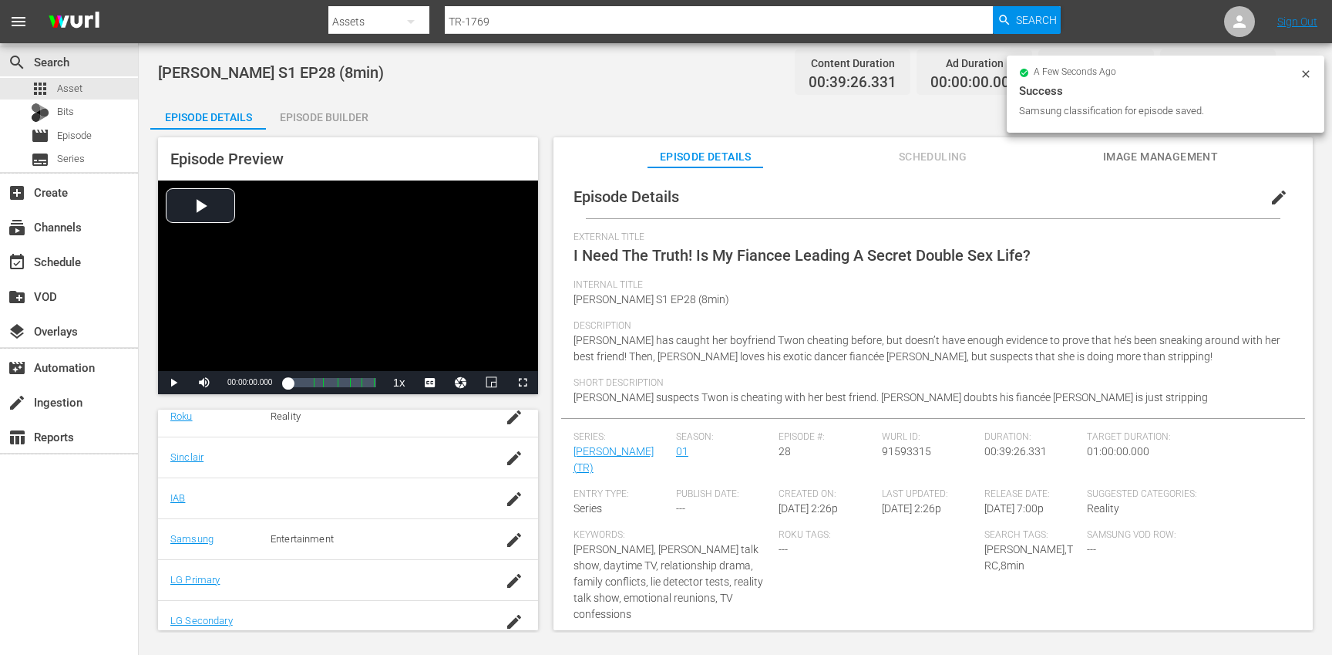
click at [333, 122] on div "Episode Builder" at bounding box center [324, 117] width 116 height 37
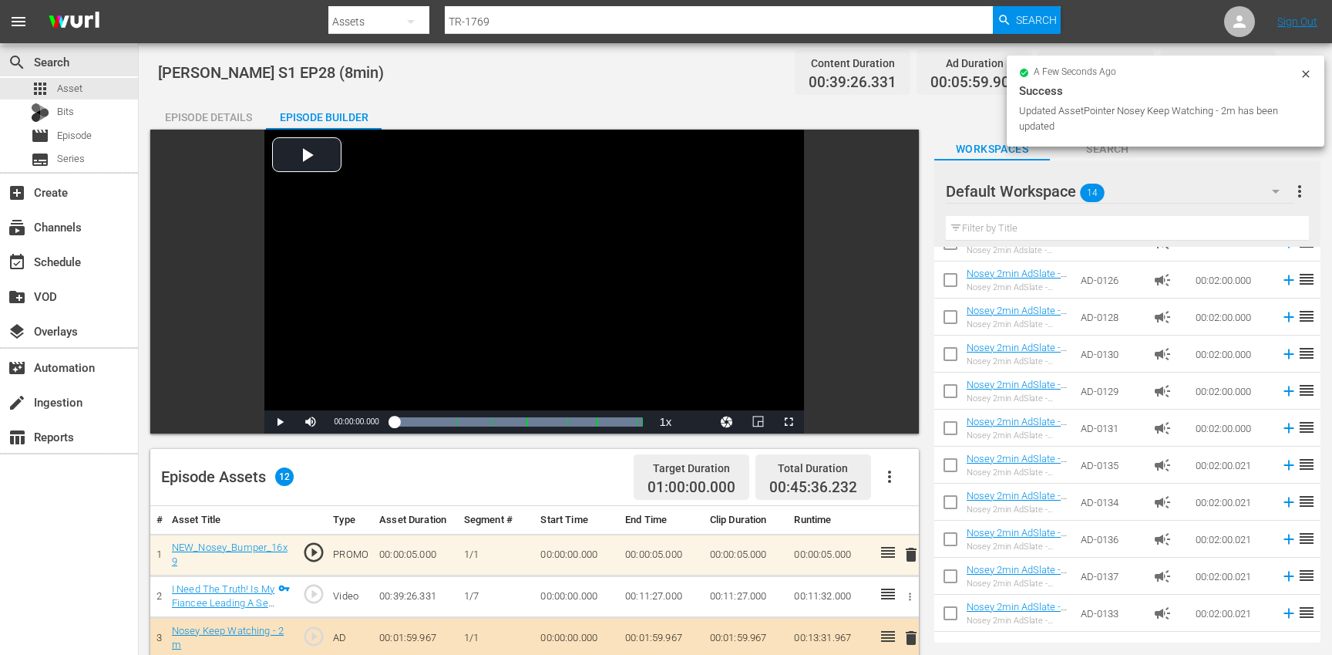
click at [199, 111] on div "Episode Details" at bounding box center [208, 117] width 116 height 37
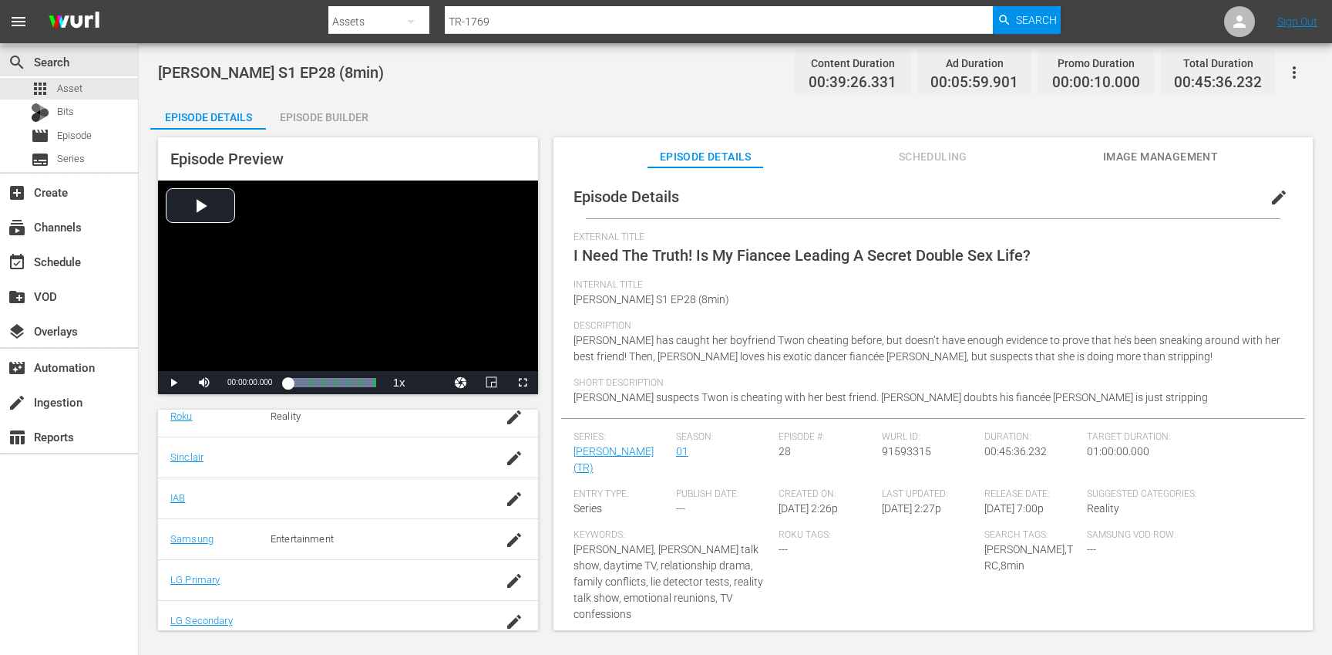
click at [1300, 69] on icon "button" at bounding box center [1294, 72] width 19 height 19
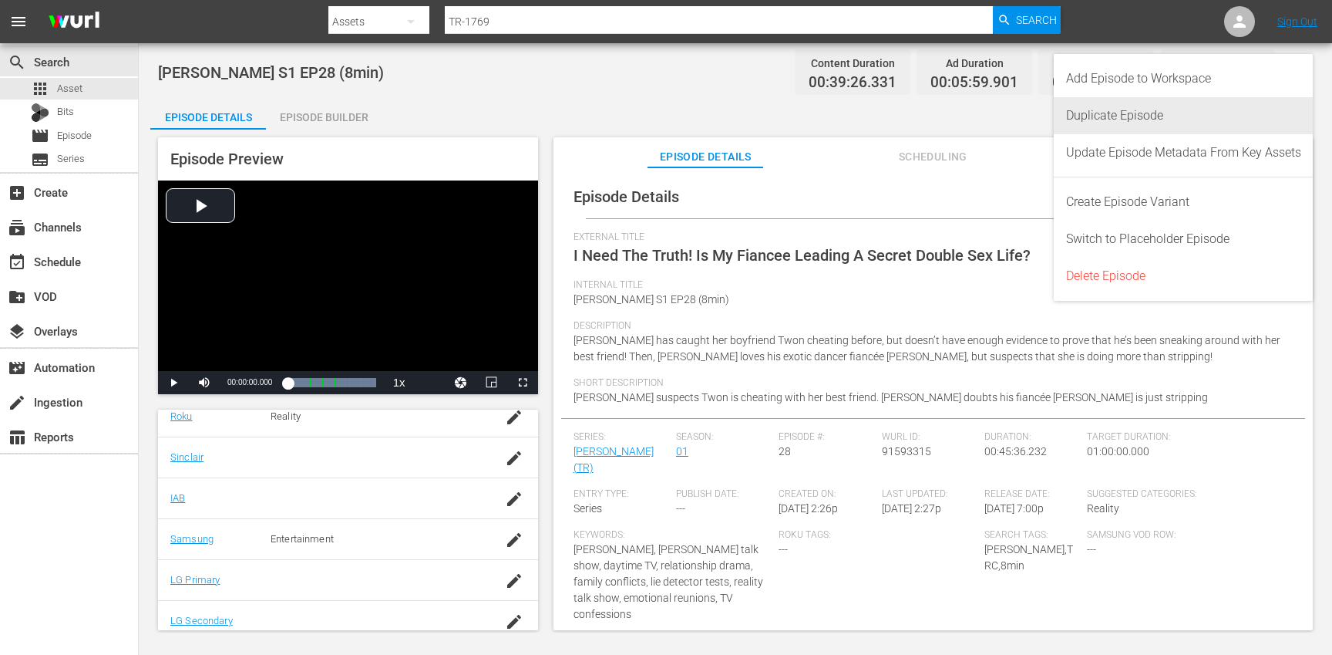
click at [1197, 115] on div "Duplicate Episode" at bounding box center [1183, 115] width 235 height 37
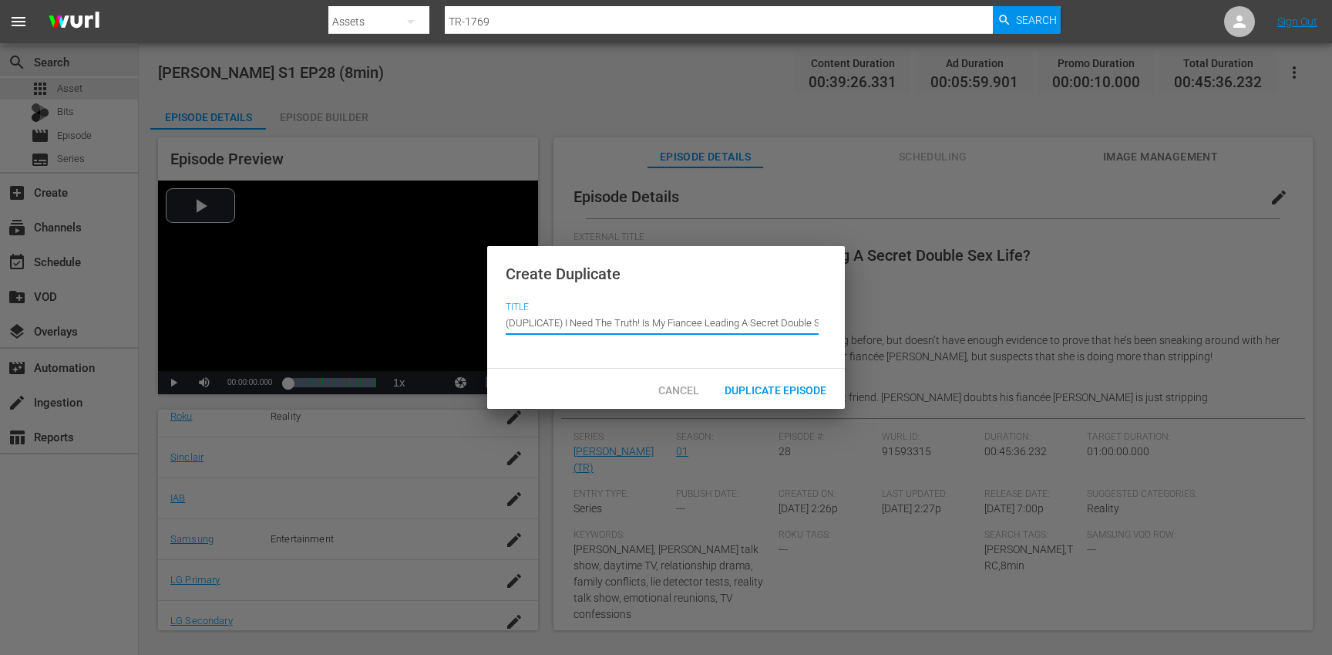
drag, startPoint x: 566, startPoint y: 324, endPoint x: 552, endPoint y: 311, distance: 18.6
click at [552, 311] on input "(DUPLICATE) I Need The Truth! Is My Fiancee Leading A Secret Double Sex Life?" at bounding box center [662, 322] width 313 height 37
type input "I Need The Truth! Is My Fiancee Leading A Secret Double Sex Life?"
click at [752, 394] on span "Duplicate Episode" at bounding box center [775, 390] width 126 height 12
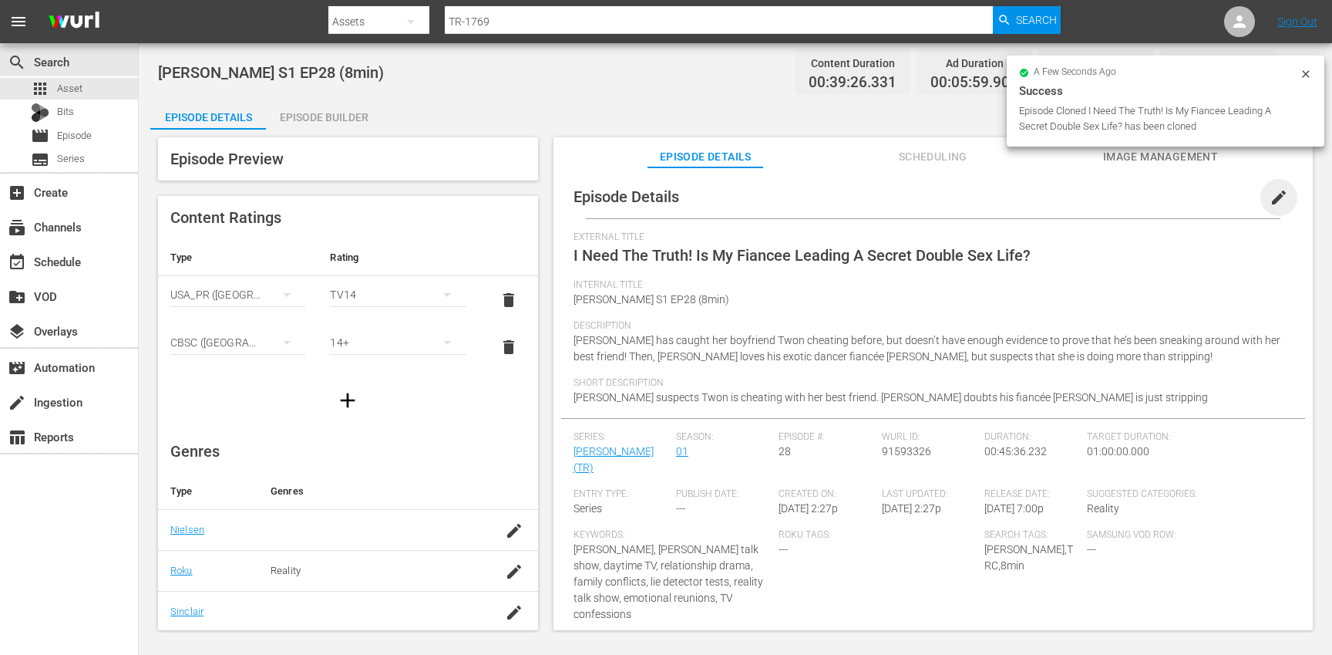
click at [1271, 195] on span "edit" at bounding box center [1279, 197] width 19 height 19
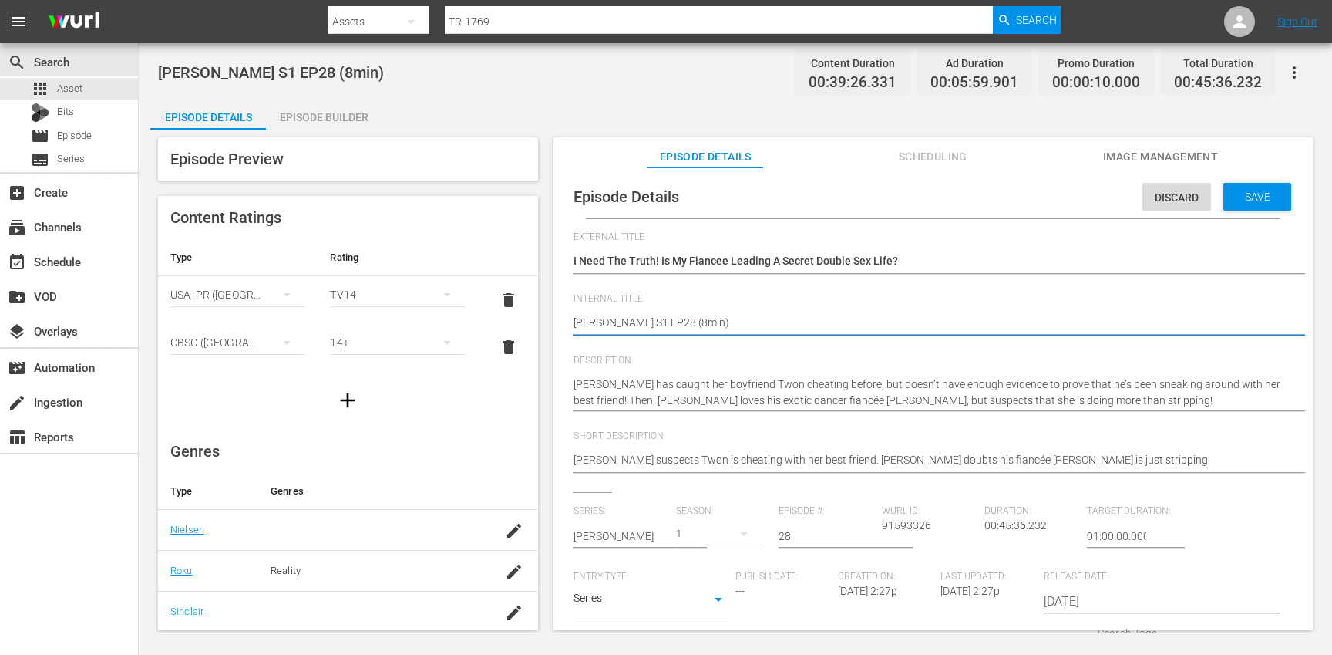
type textarea "[PERSON_NAME] S1 EP28 (min)"
type textarea "[PERSON_NAME] S1 EP28 (1min)"
type textarea "[PERSON_NAME] S1 EP28 (10min)"
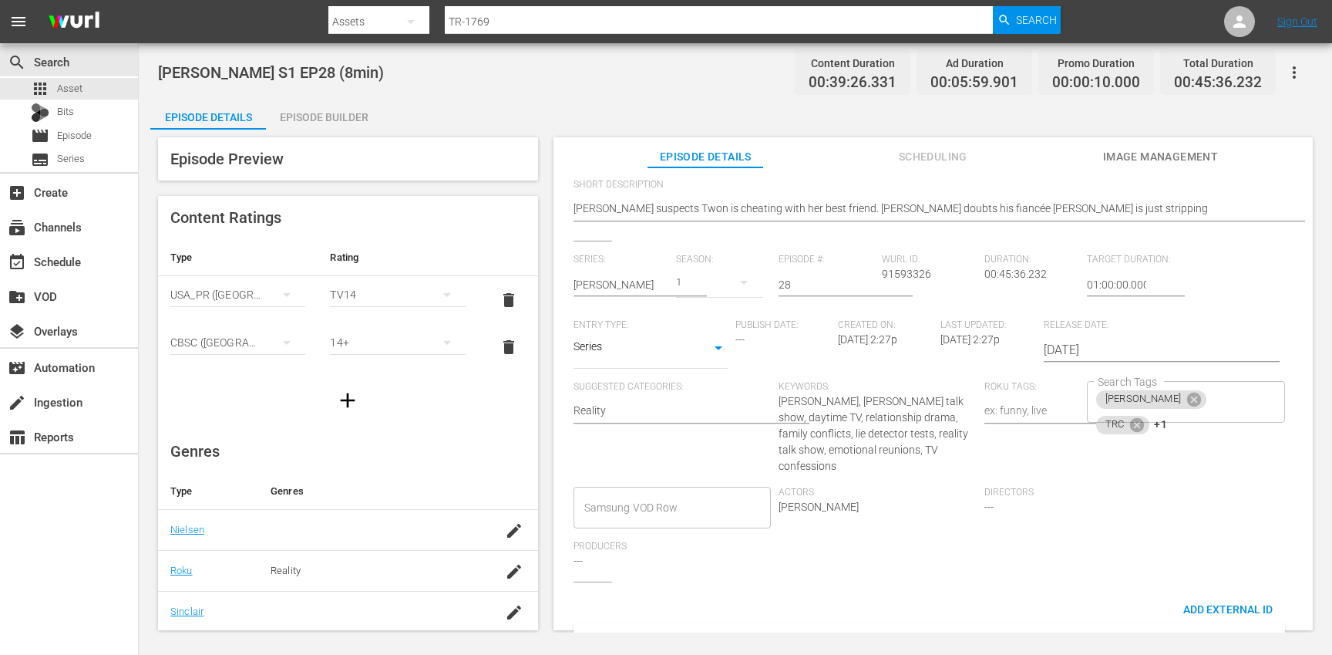
scroll to position [264, 0]
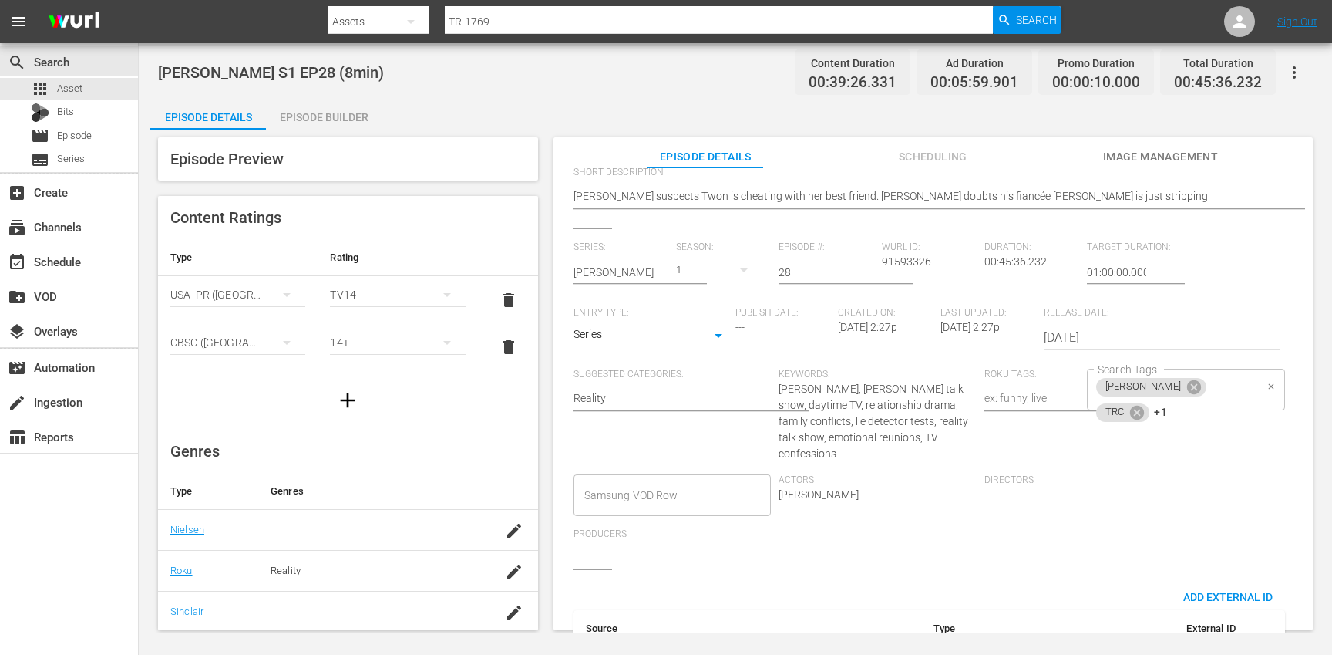
click at [1238, 389] on div "[PERSON_NAME] TRC +1 Search Tags" at bounding box center [1186, 390] width 198 height 42
type textarea "[PERSON_NAME] S1 EP28 (10min)"
click at [1146, 404] on icon at bounding box center [1137, 412] width 17 height 17
click at [1150, 404] on icon at bounding box center [1141, 412] width 17 height 17
type input "10"
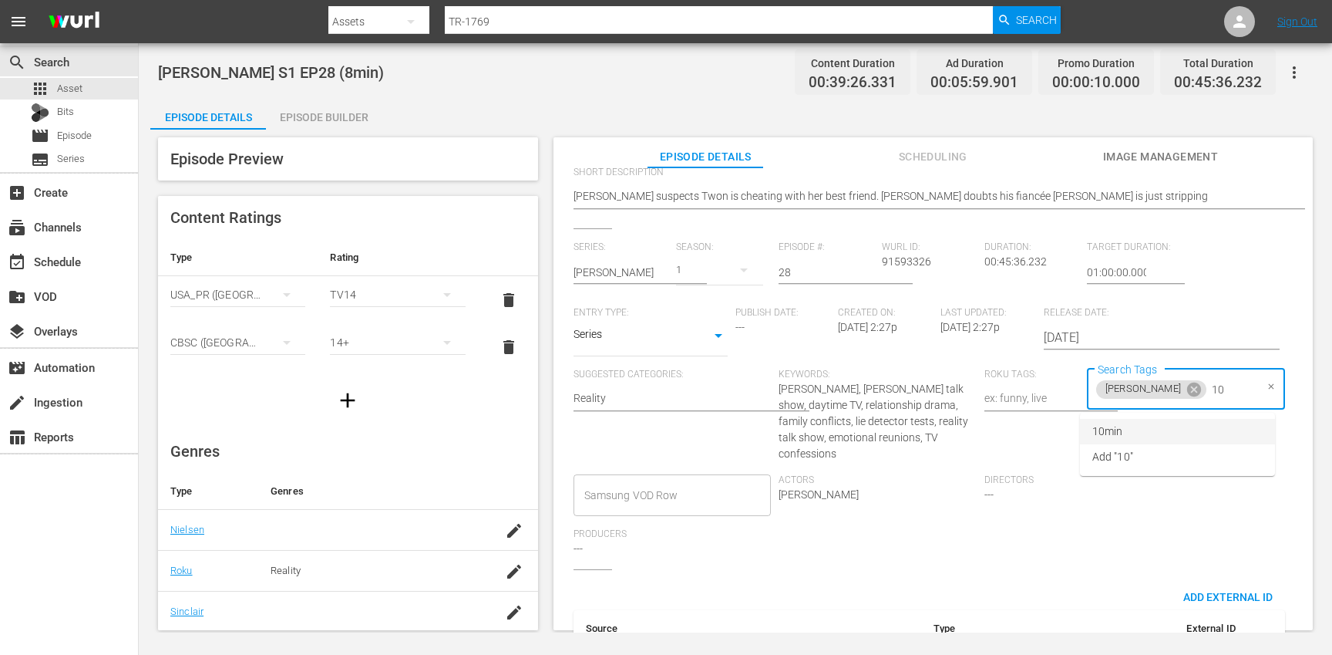
click at [1158, 433] on li "10min" at bounding box center [1177, 431] width 195 height 25
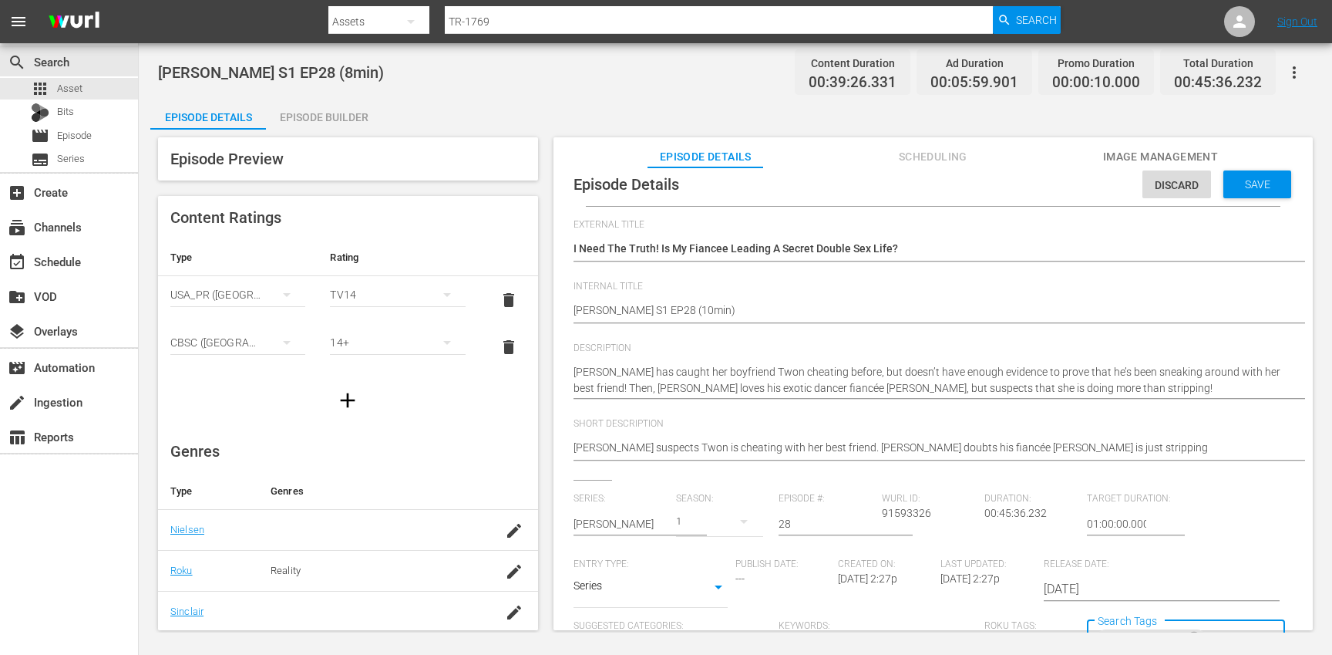
scroll to position [0, 0]
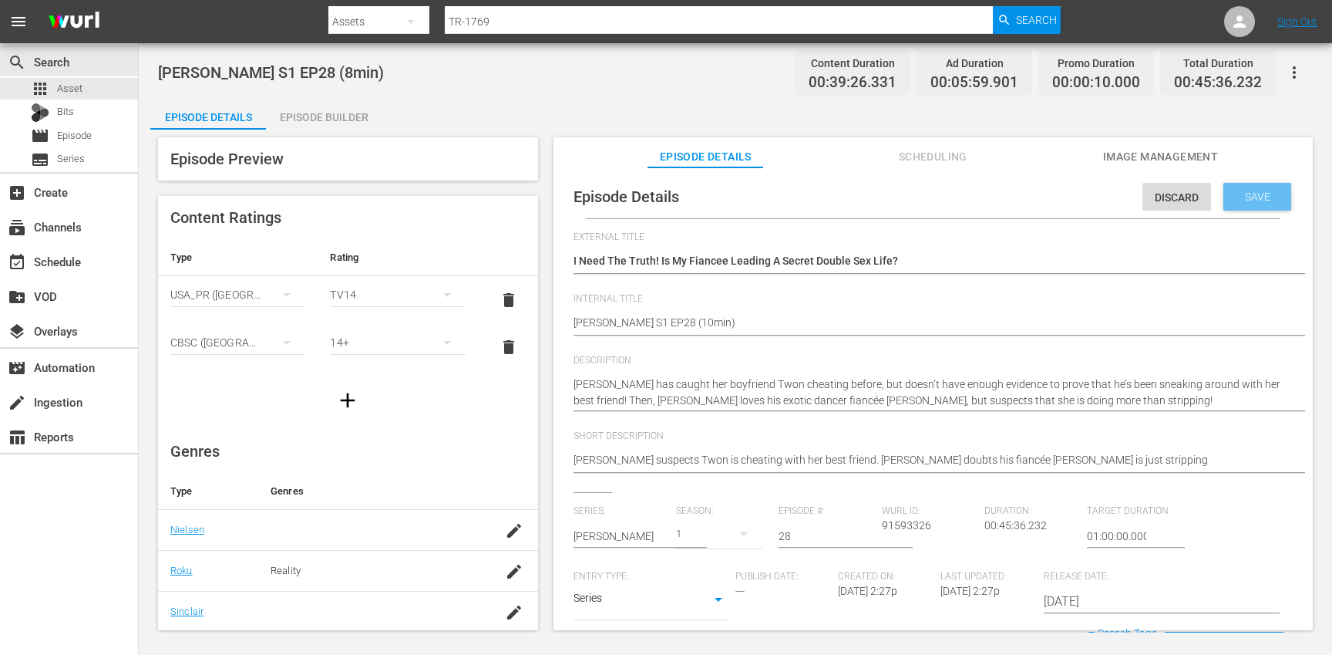
click at [1258, 202] on span "Save" at bounding box center [1258, 196] width 50 height 12
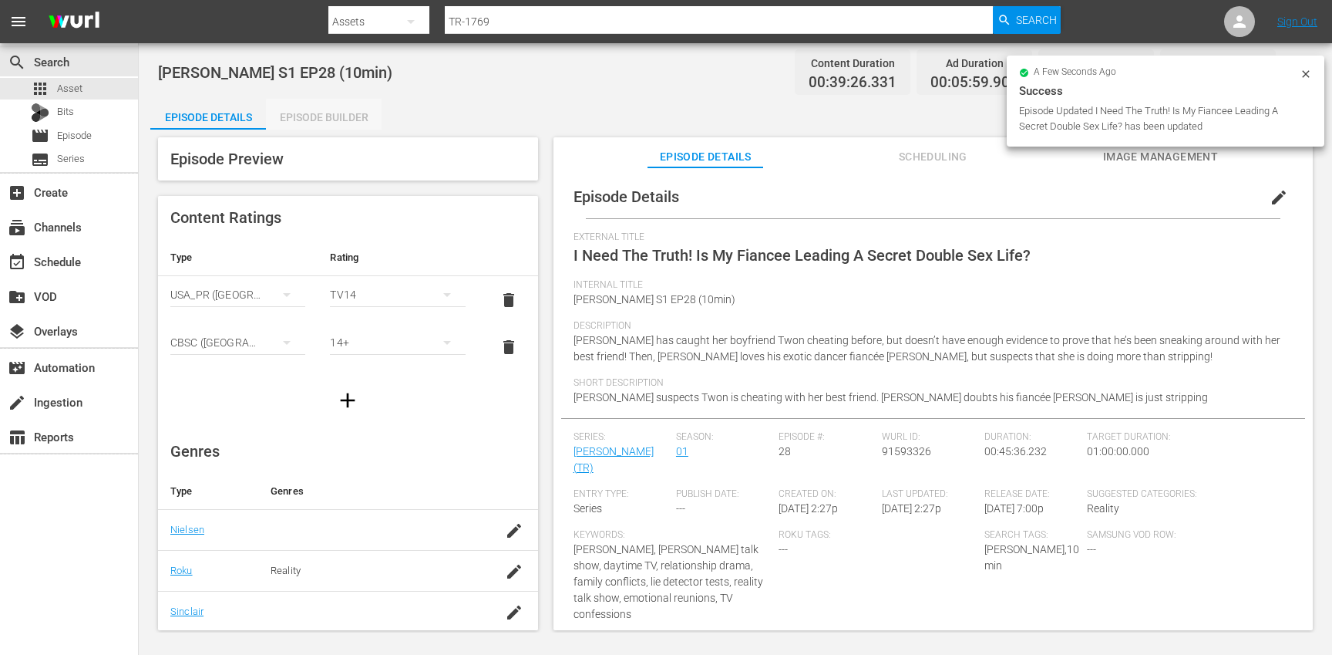
click at [338, 117] on div "Episode Builder" at bounding box center [324, 117] width 116 height 37
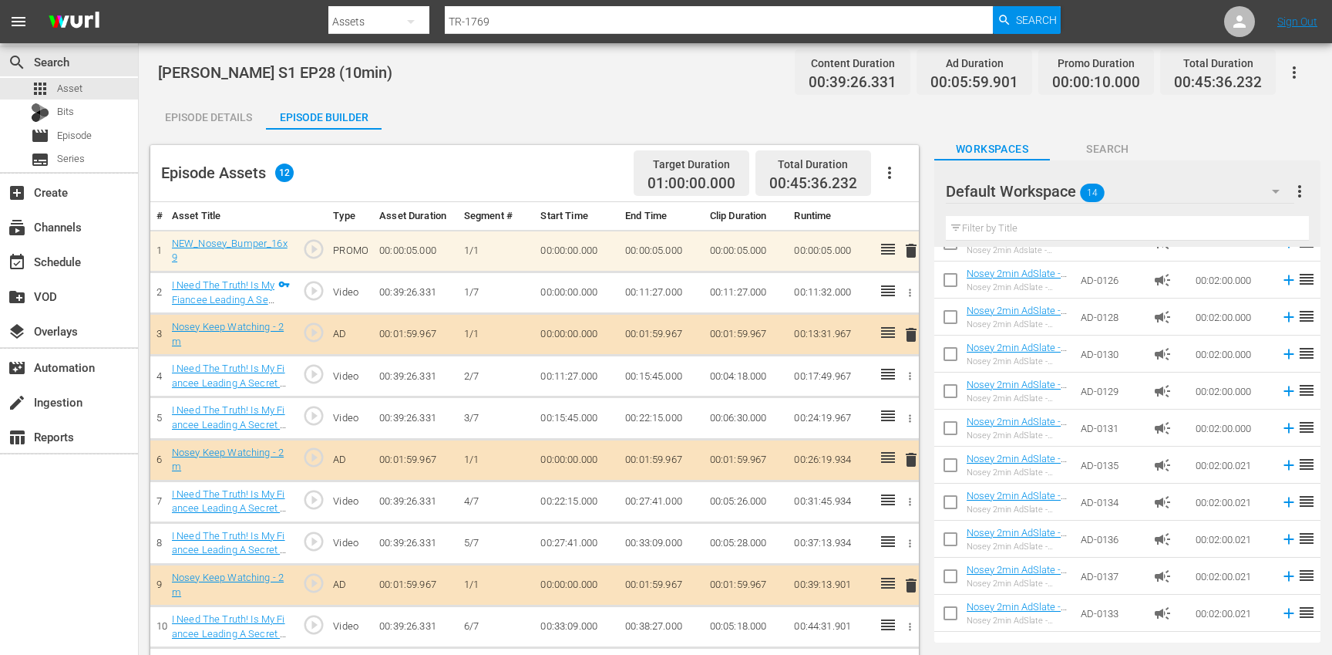
click at [892, 173] on icon "button" at bounding box center [890, 172] width 19 height 19
click at [918, 220] on div "Clear Ads" at bounding box center [936, 215] width 105 height 37
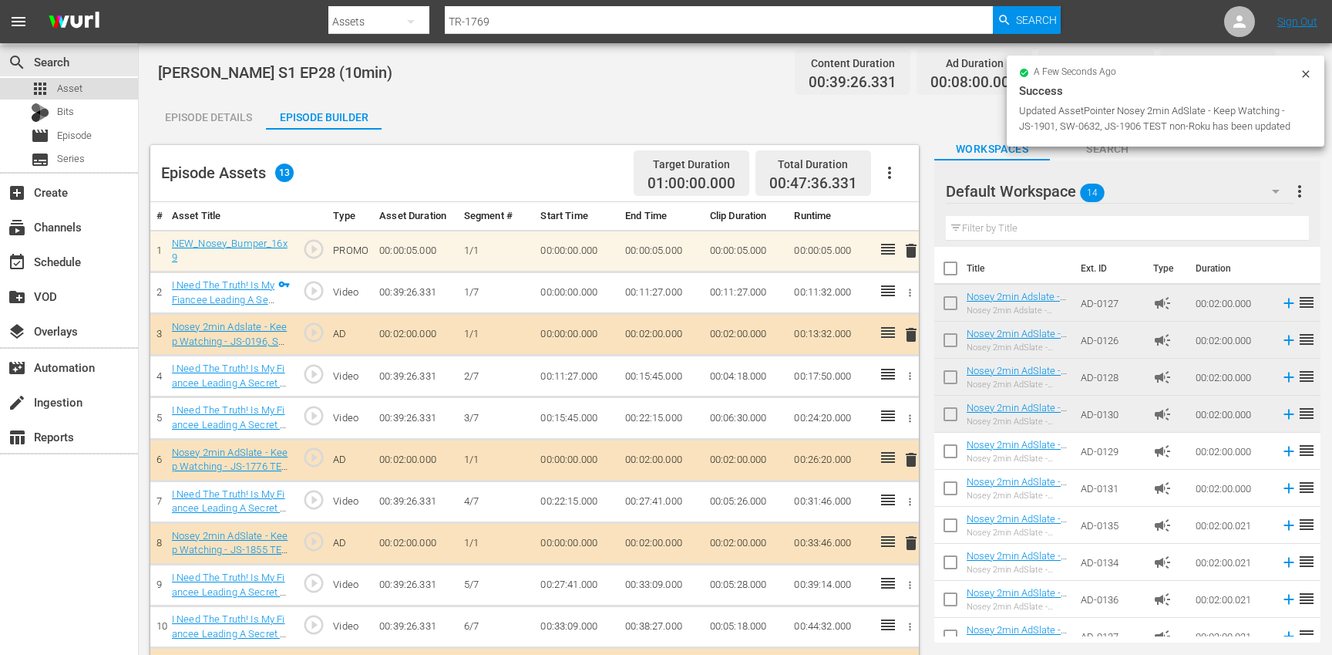
click at [107, 90] on div "apps Asset" at bounding box center [69, 89] width 138 height 22
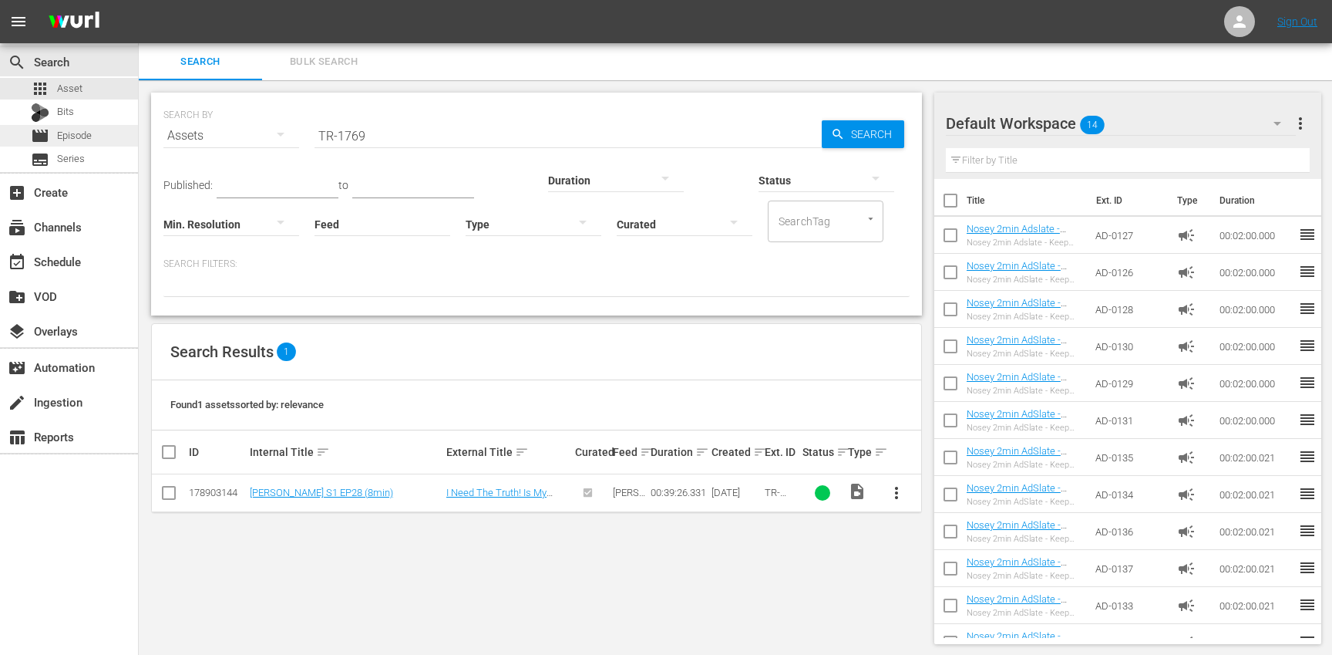
click at [104, 133] on div "movie Episode" at bounding box center [69, 136] width 138 height 22
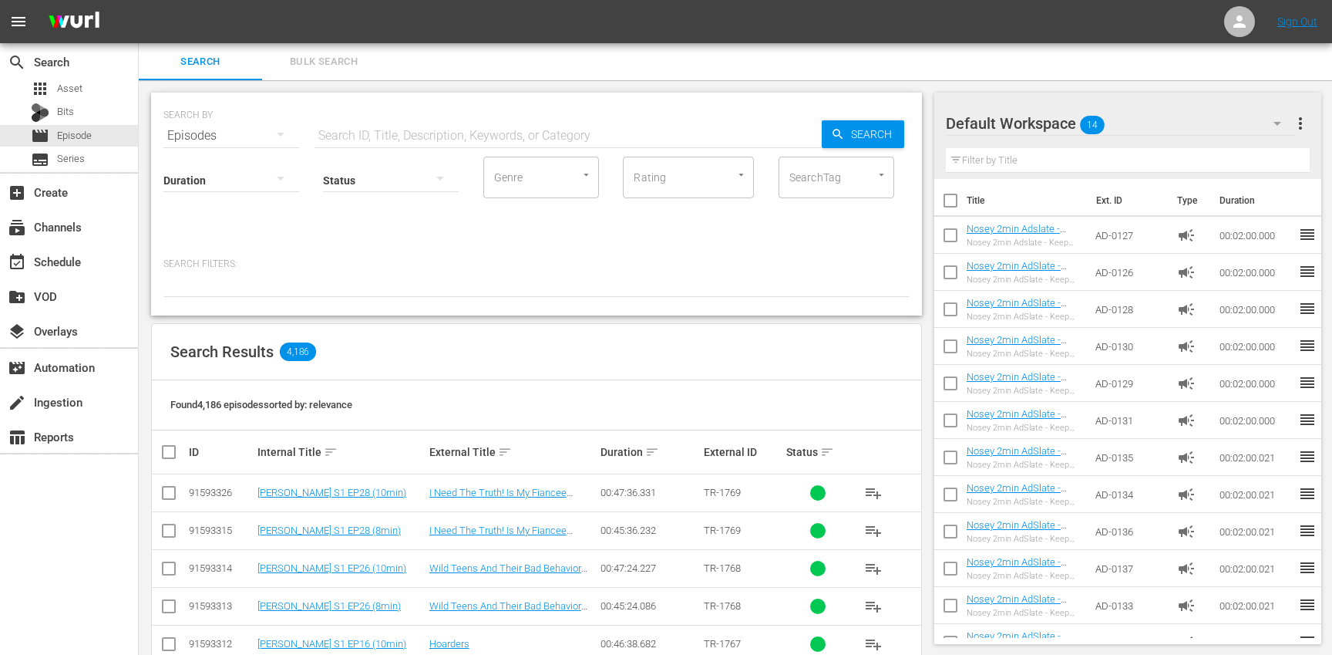
click at [342, 66] on span "Bulk Search" at bounding box center [323, 62] width 105 height 18
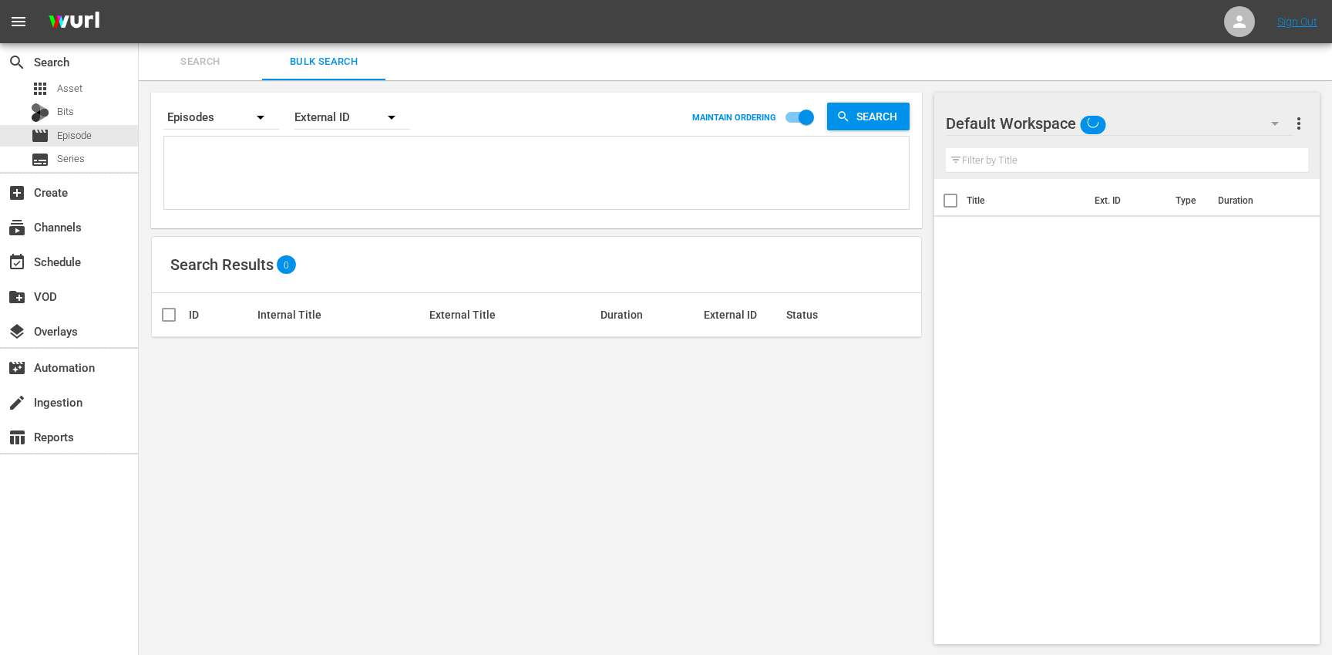
click at [338, 170] on textarea at bounding box center [538, 175] width 741 height 70
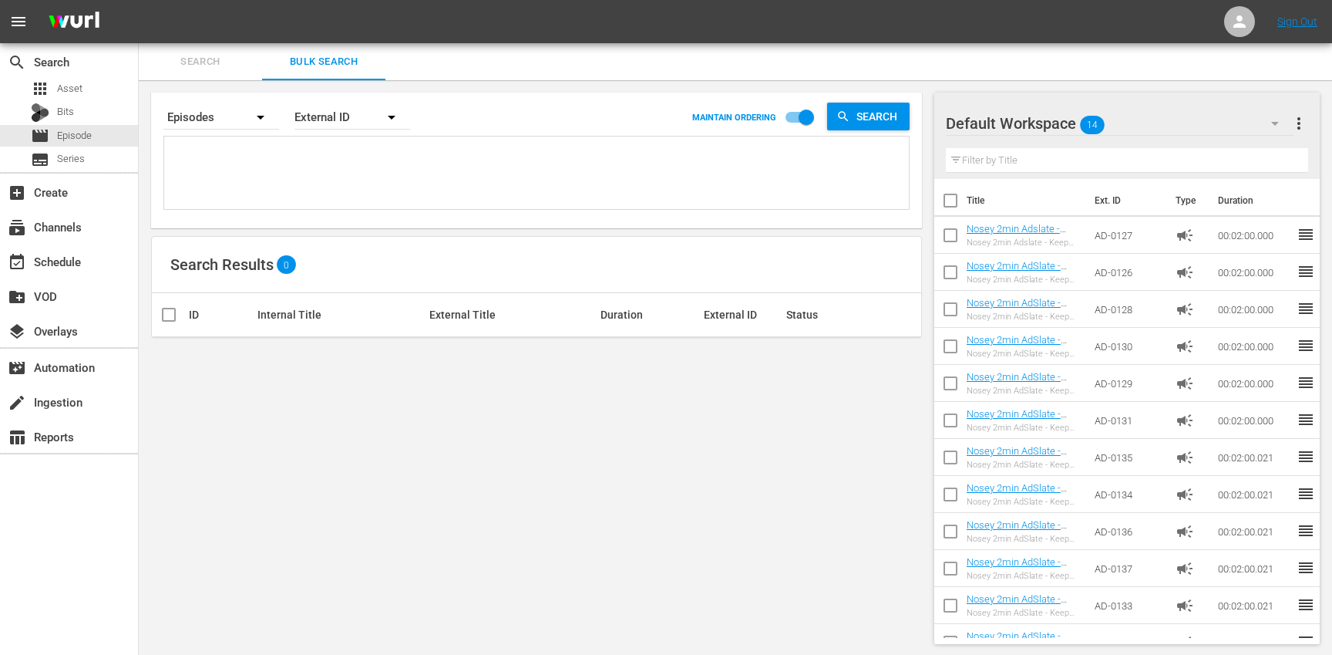
paste textarea "TR-1718 TR-1721 TR-1727 TR-1741 TR-1759 TR-1760 TR-1763 TR-1767 TR-1768 TR-1769"
type textarea "TR-1718 TR-1721 TR-1727 TR-1741 TR-1759 TR-1760 TR-1763 TR-1767 TR-1768 TR-1769"
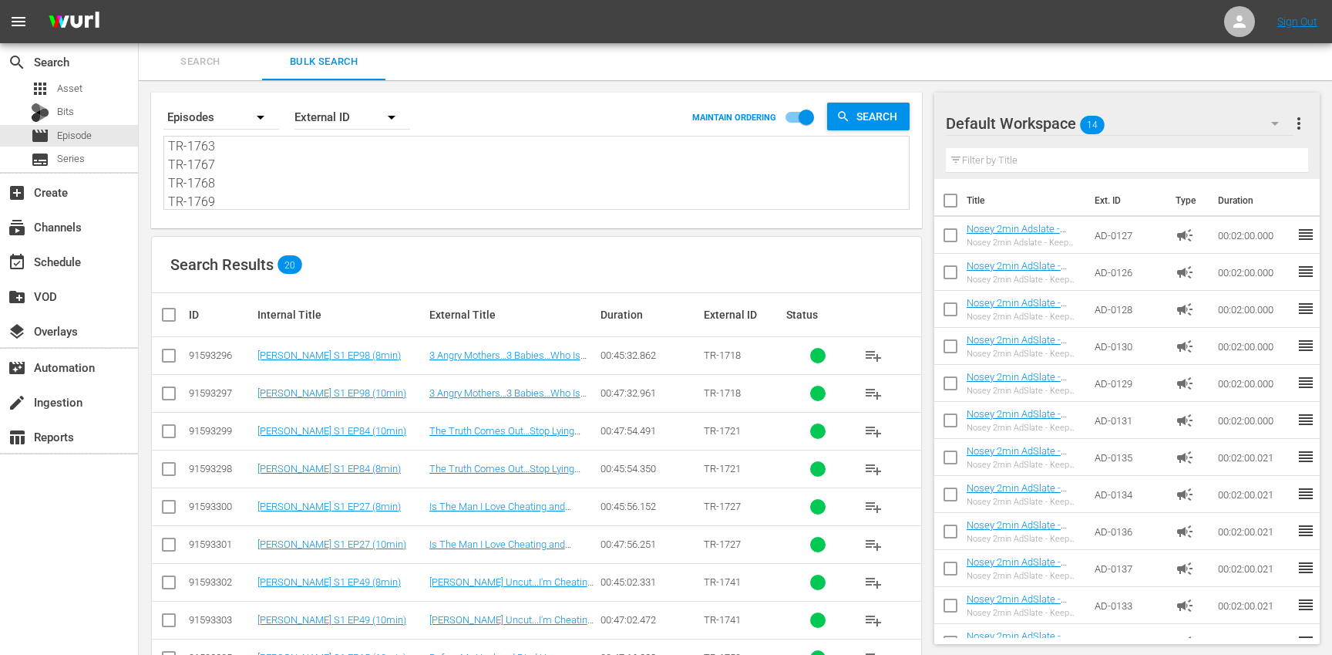
type textarea "TR-1718 TR-1721 TR-1727 TR-1741 TR-1759 TR-1760 TR-1763 TR-1767 TR-1768 TR-1769"
click at [1271, 109] on button "button" at bounding box center [1275, 123] width 37 height 37
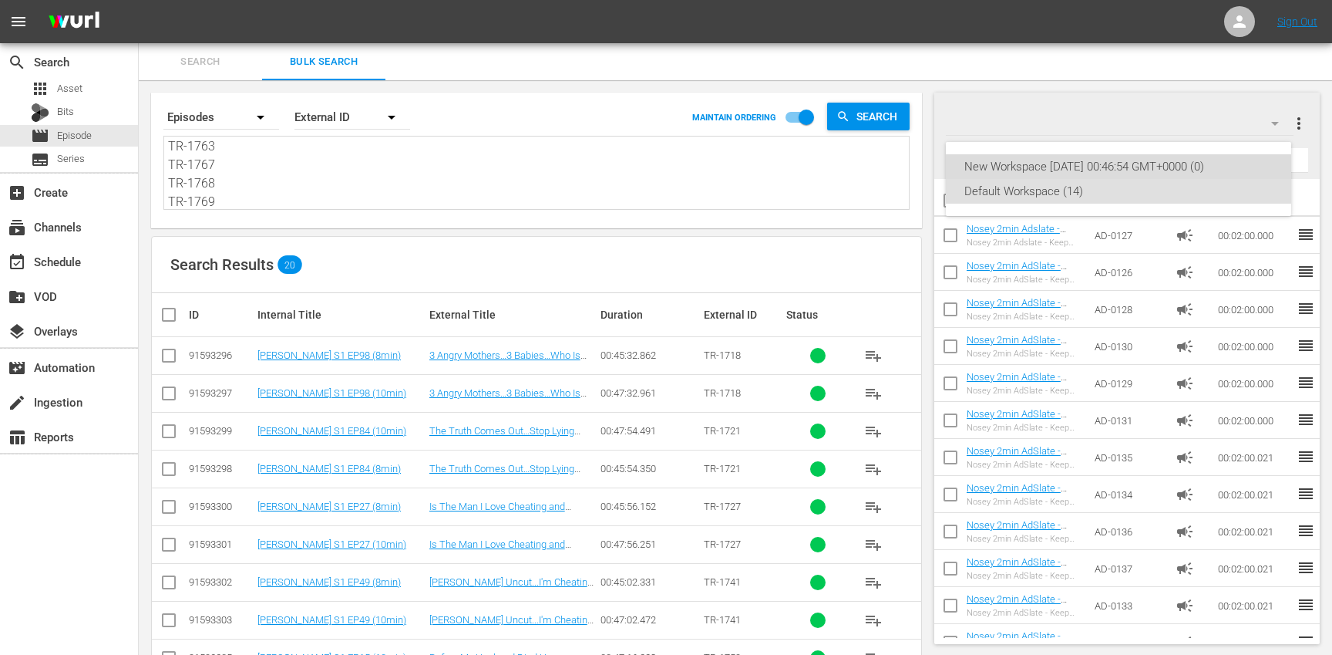
click at [1127, 170] on div "New Workspace [DATE] 00:46:54 GMT+0000 (0)" at bounding box center [1119, 166] width 308 height 25
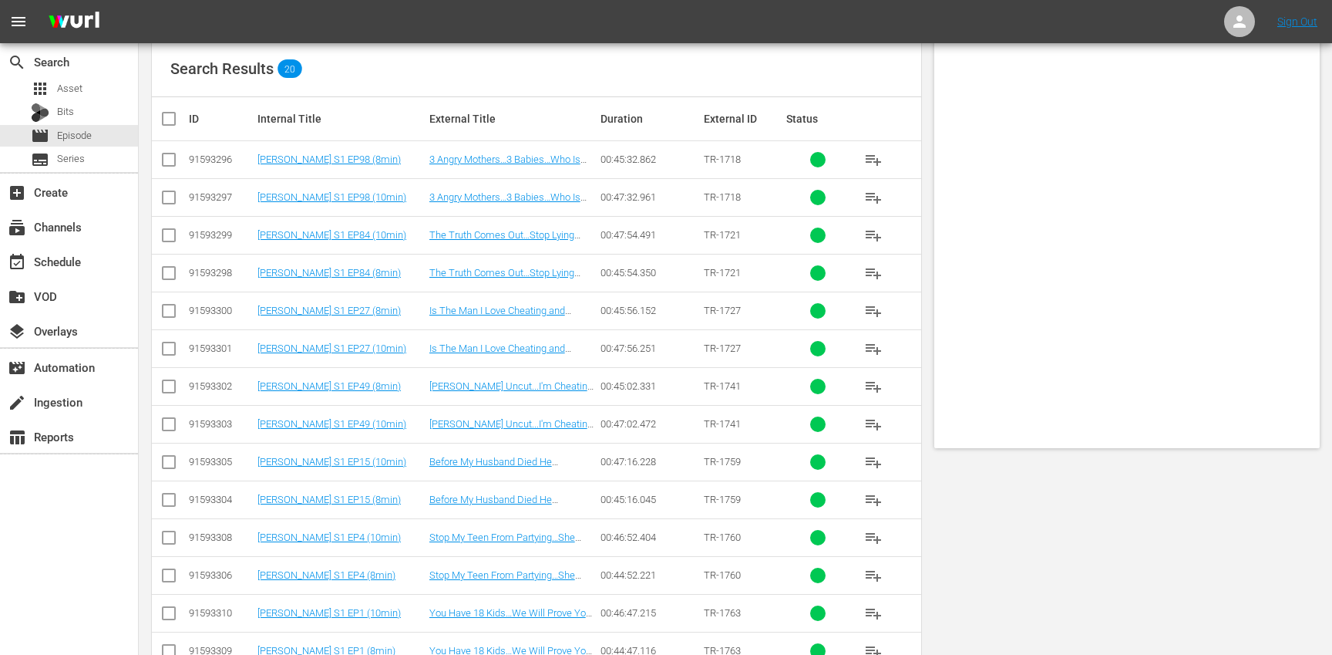
scroll to position [0, 0]
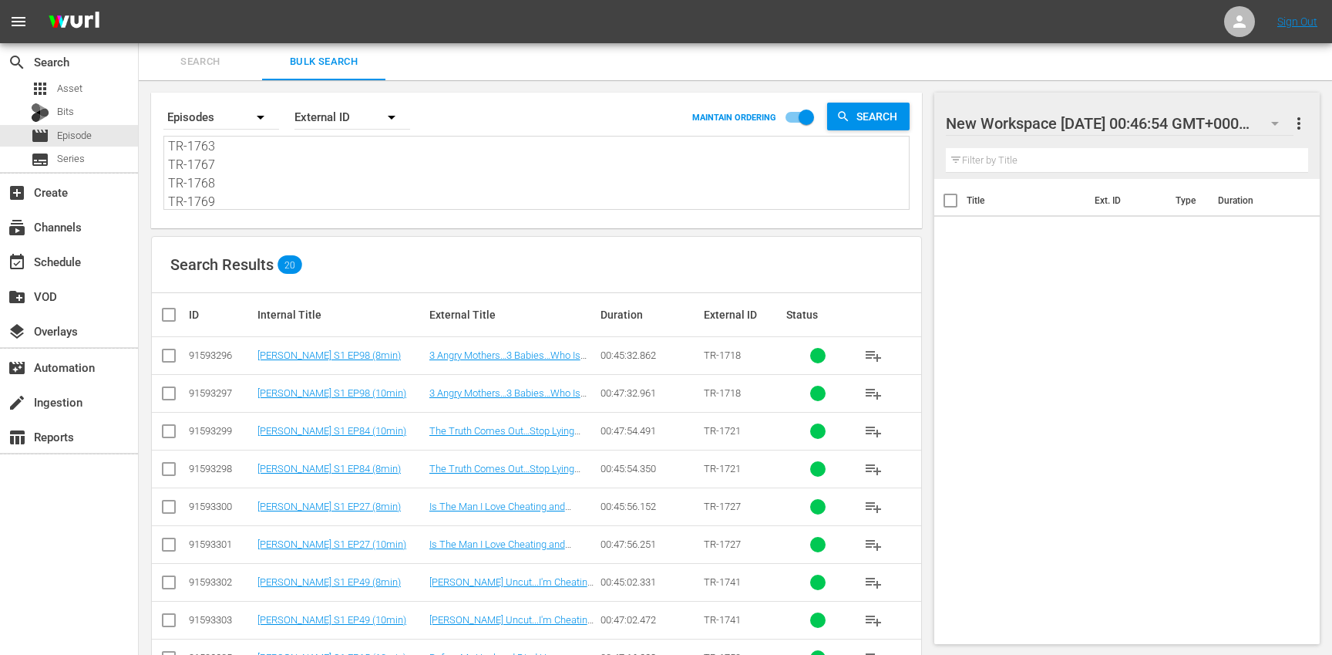
click at [171, 311] on input "checkbox" at bounding box center [175, 314] width 31 height 19
checkbox input "true"
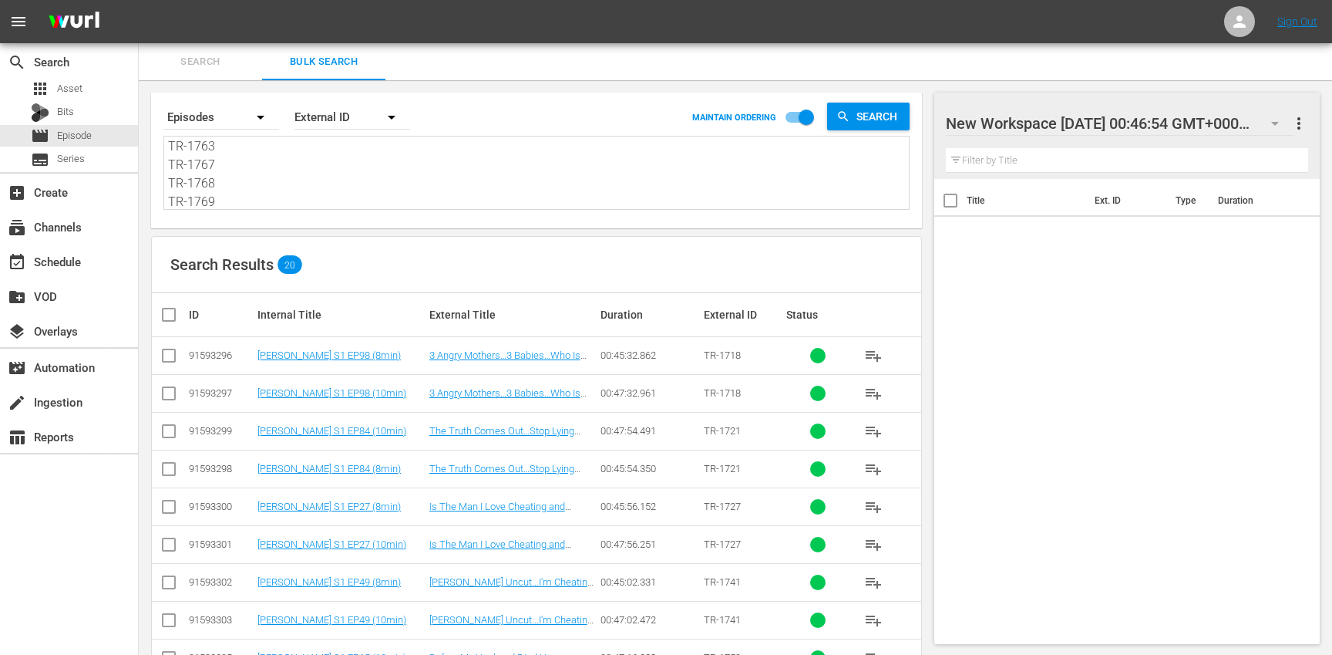
checkbox input "true"
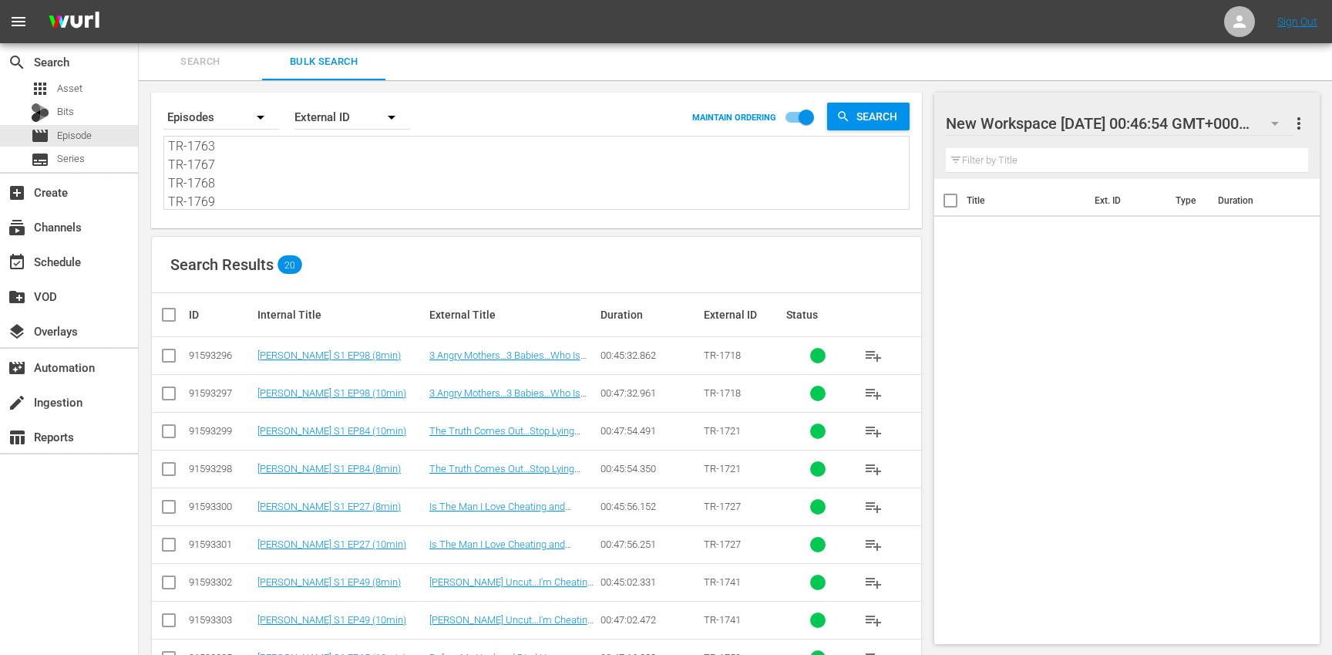
checkbox input "true"
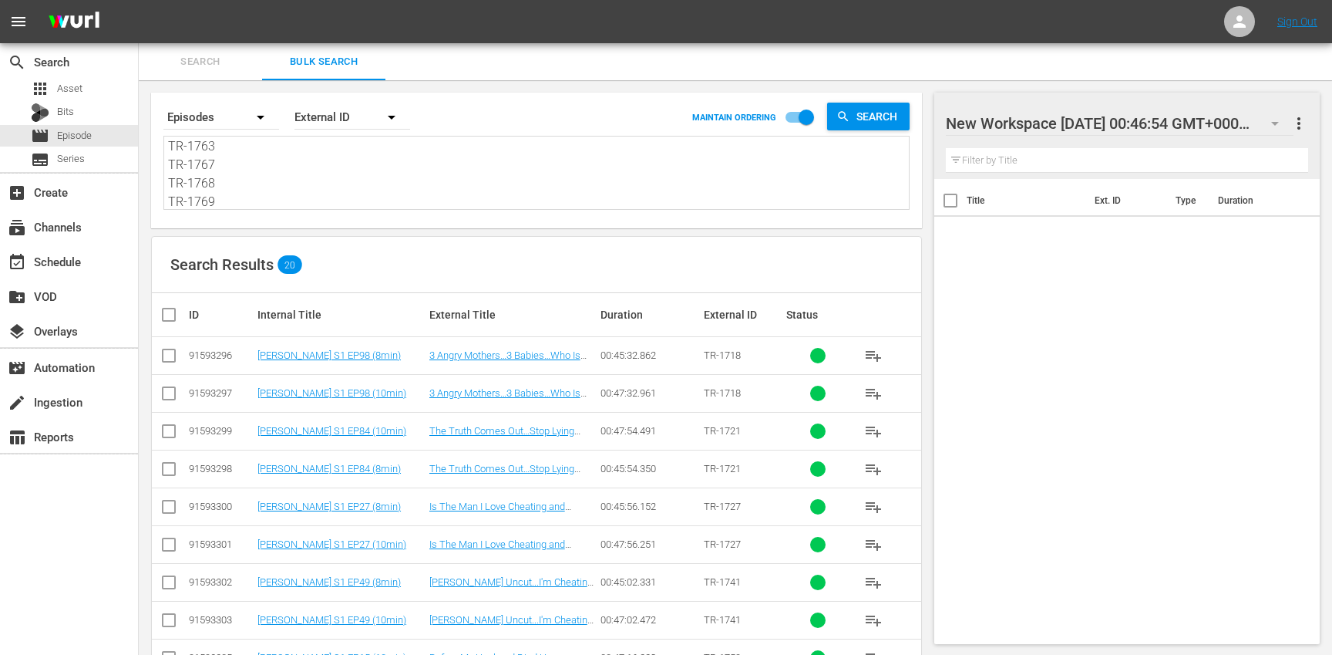
checkbox input "true"
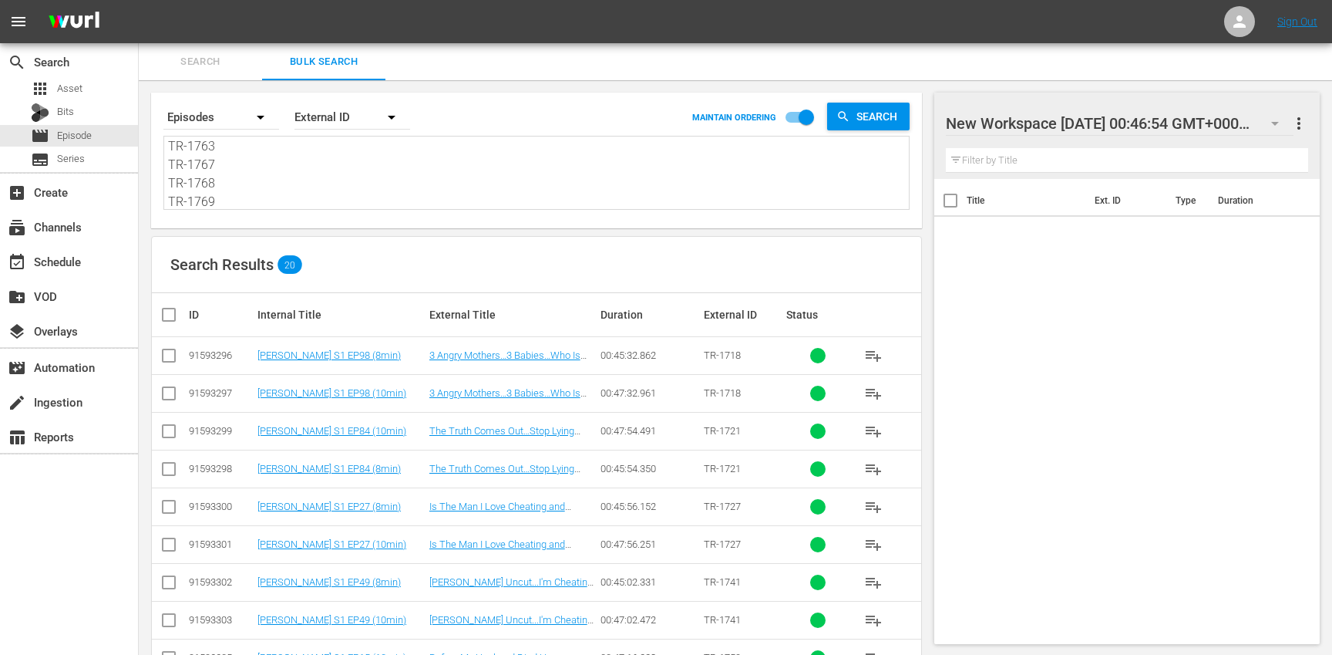
checkbox input "true"
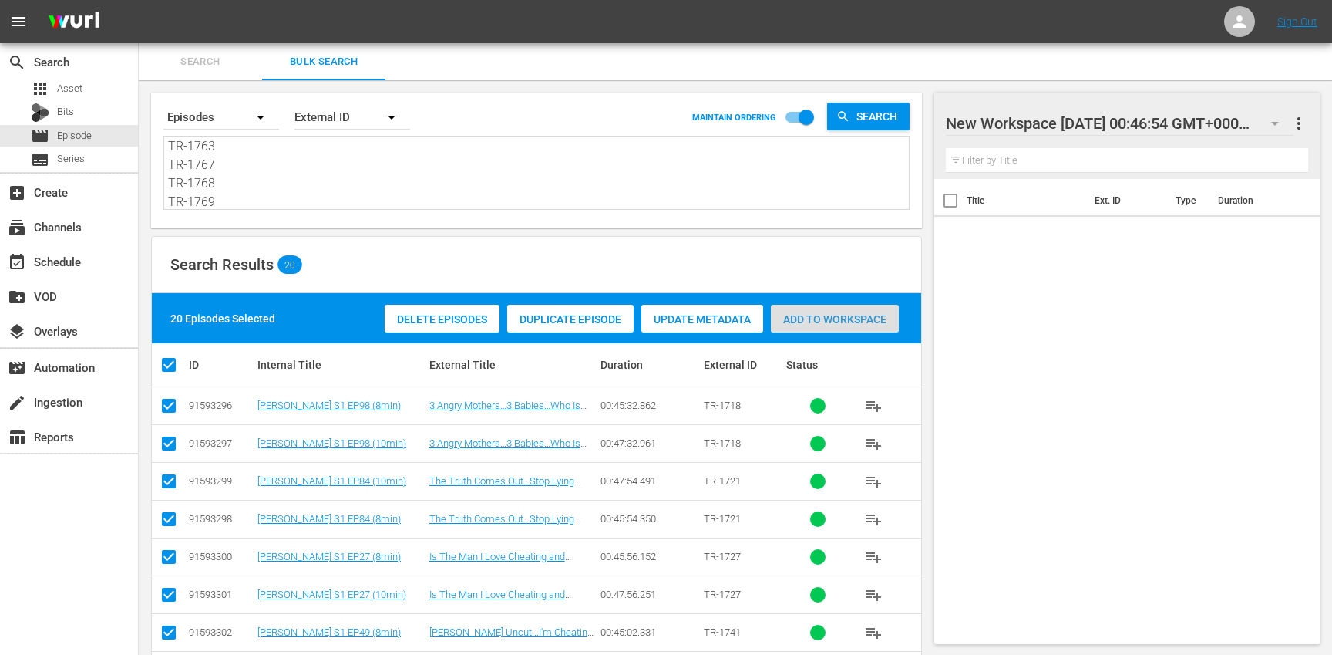
click at [799, 326] on div "Add to Workspace" at bounding box center [835, 319] width 128 height 29
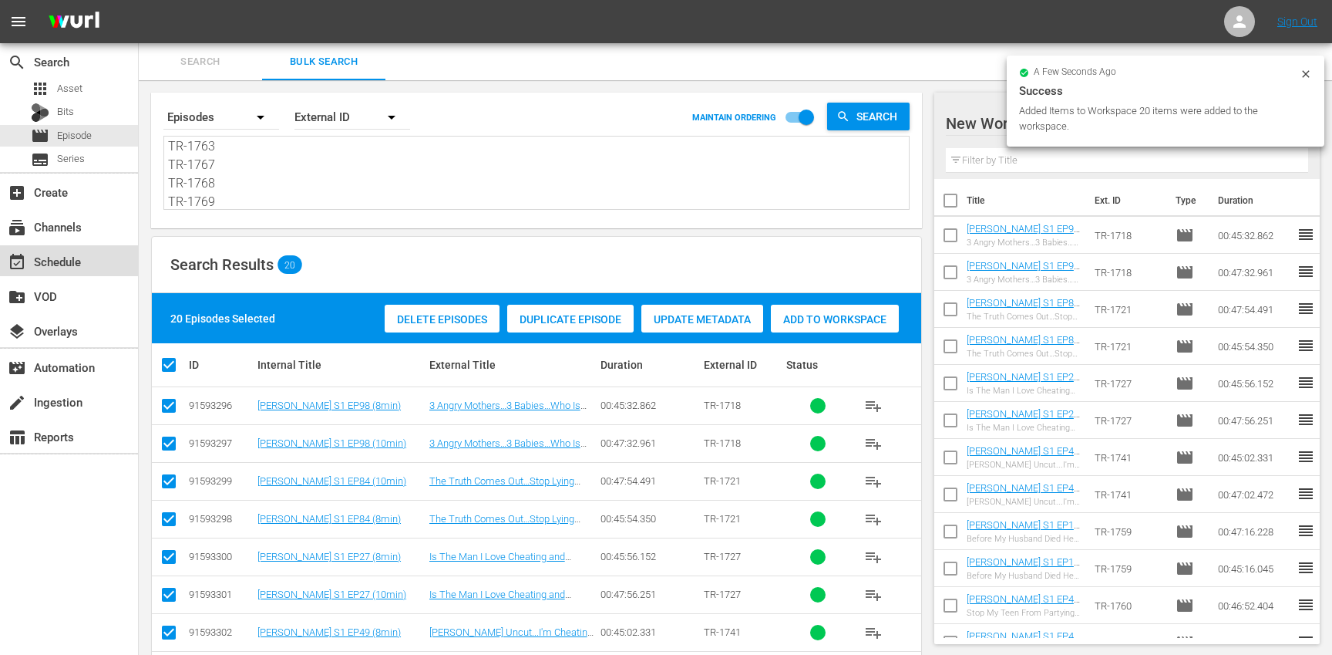
click at [89, 268] on div "event_available Schedule" at bounding box center [69, 260] width 138 height 31
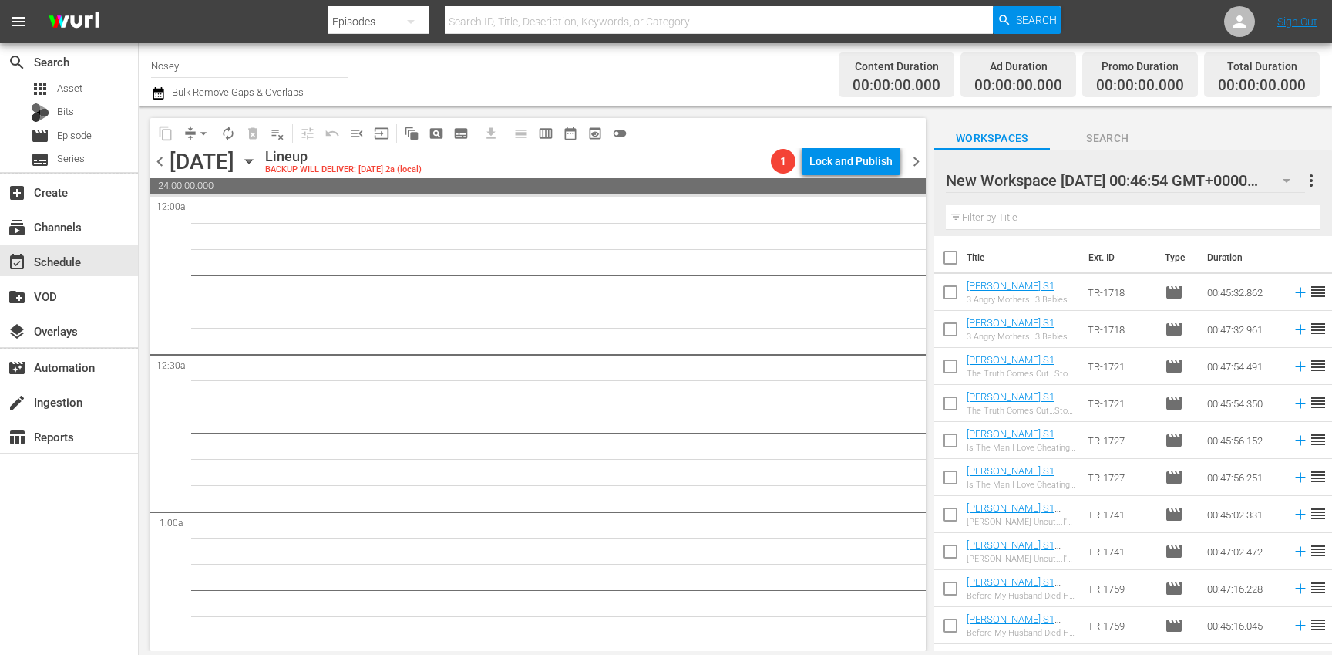
click at [953, 260] on input "checkbox" at bounding box center [950, 260] width 32 height 32
checkbox input "true"
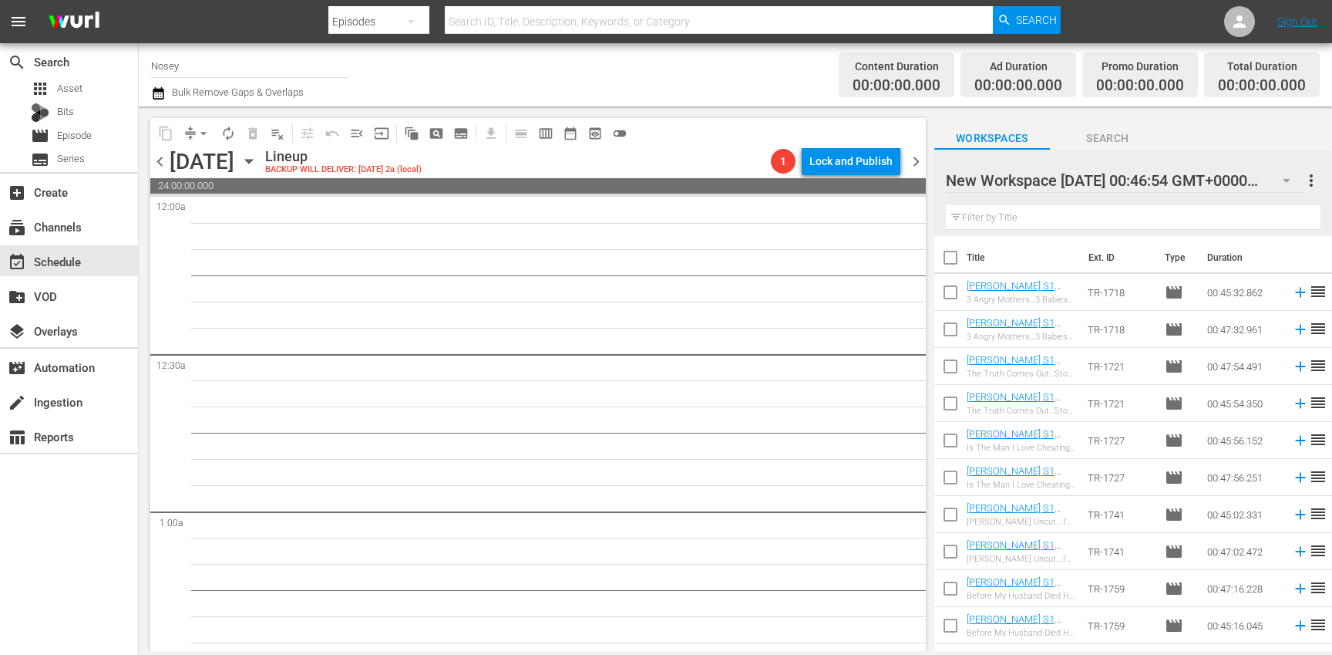
checkbox input "true"
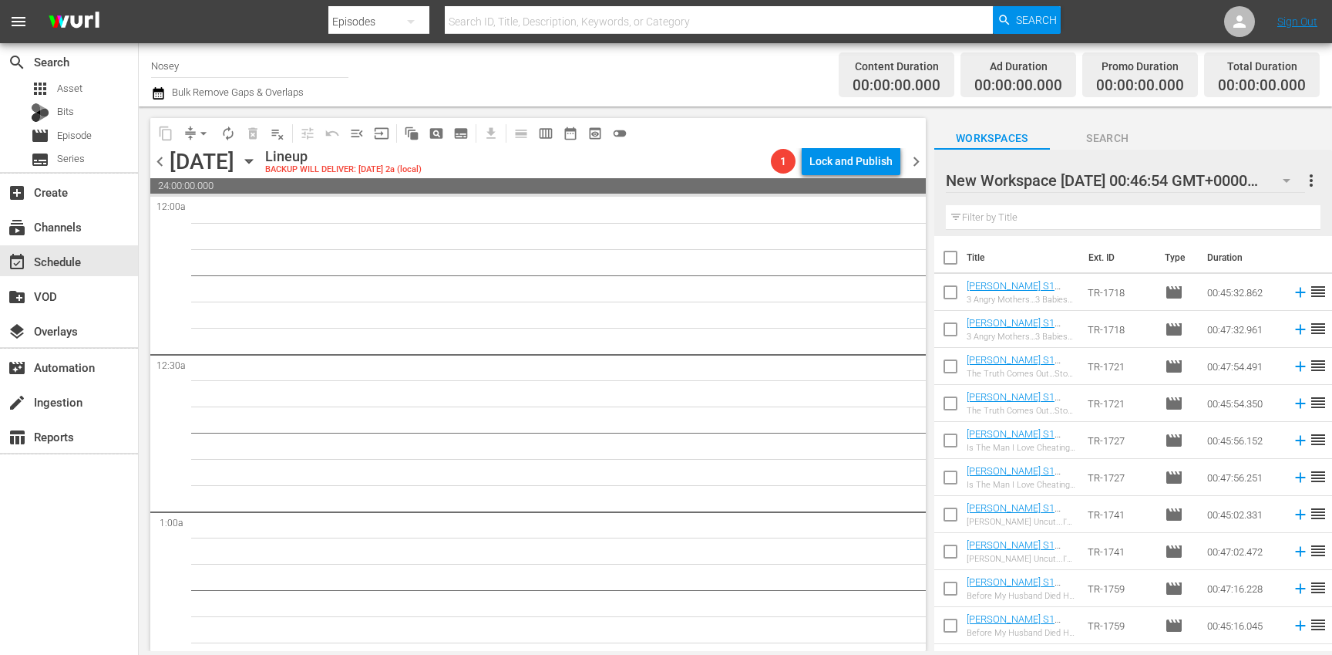
checkbox input "true"
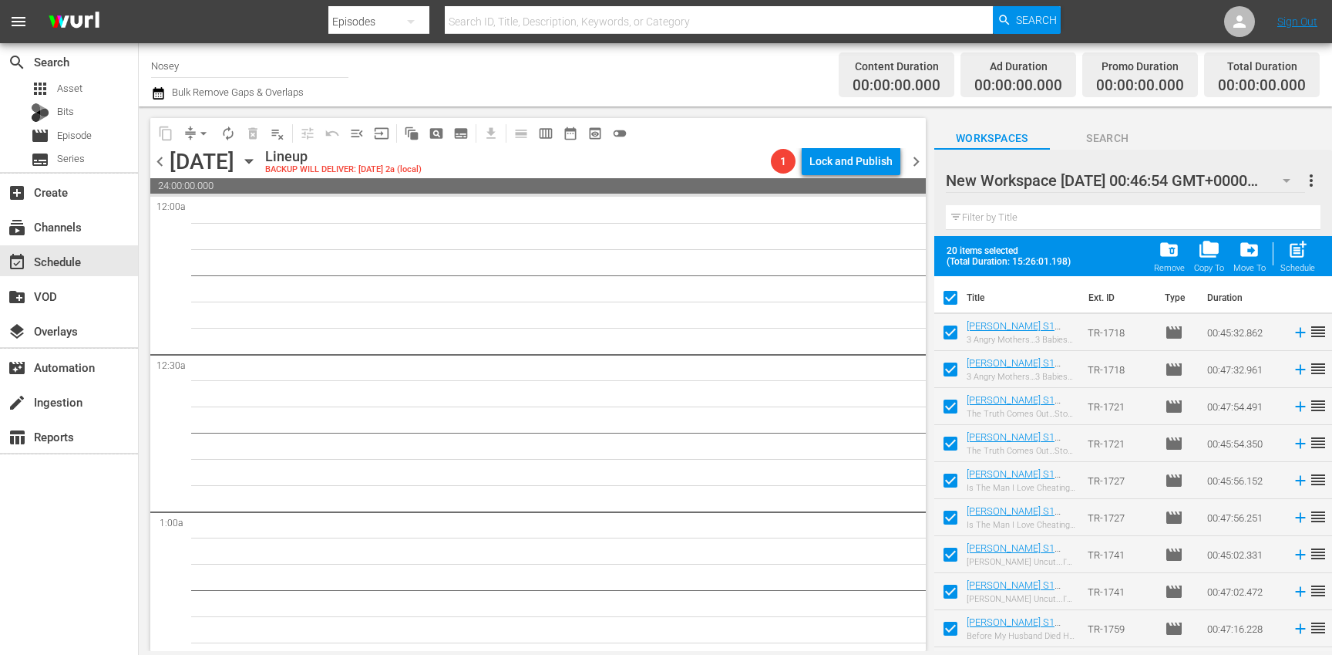
click at [1299, 249] on span "post_add" at bounding box center [1298, 249] width 21 height 21
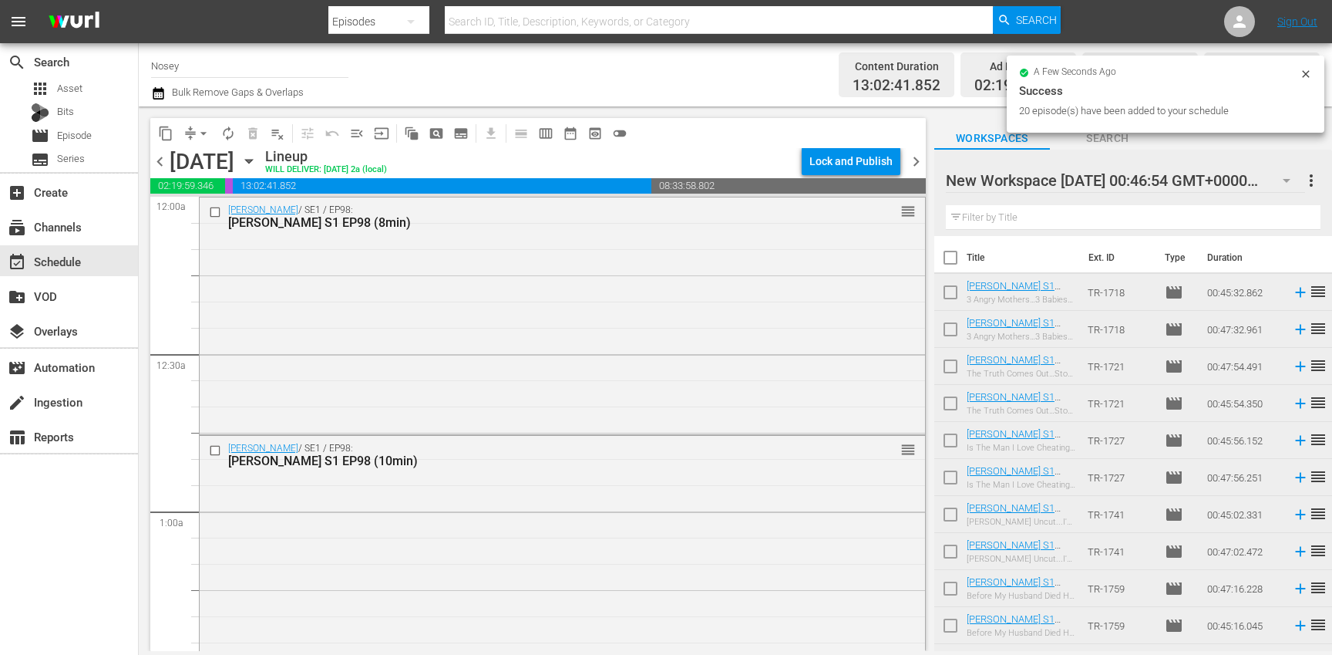
click at [955, 256] on input "checkbox" at bounding box center [950, 260] width 32 height 32
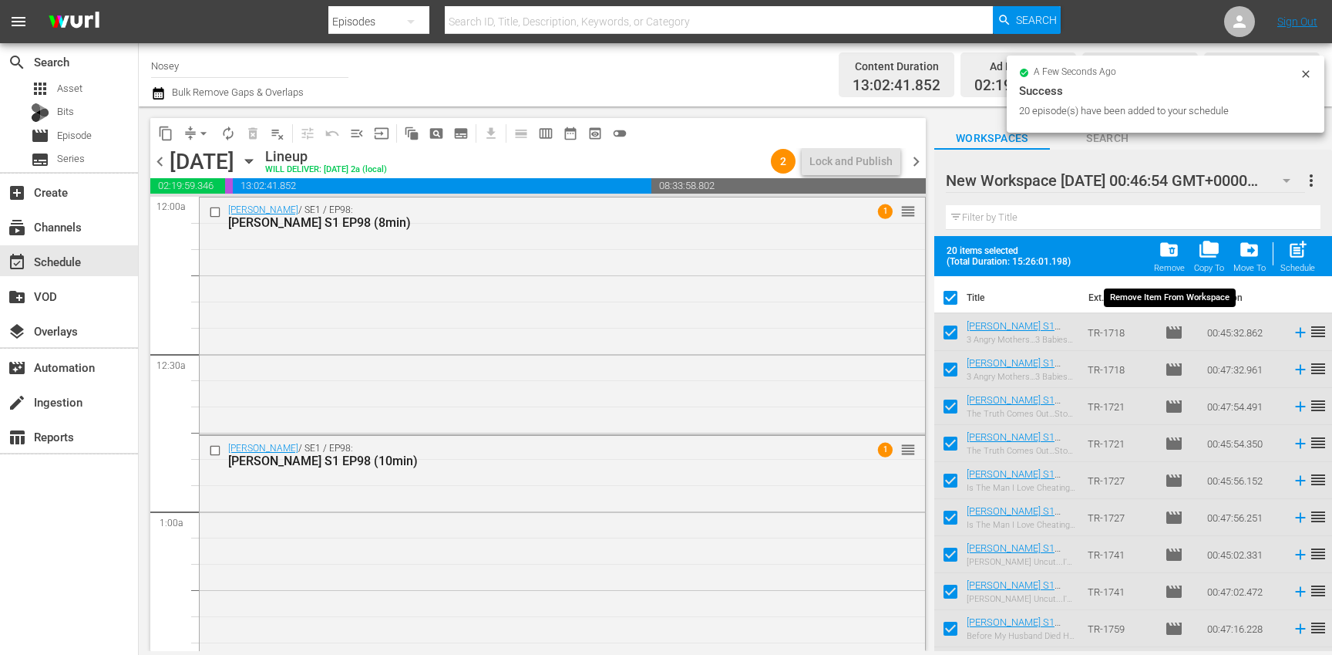
click at [1170, 258] on span "folder_delete" at bounding box center [1169, 249] width 21 height 21
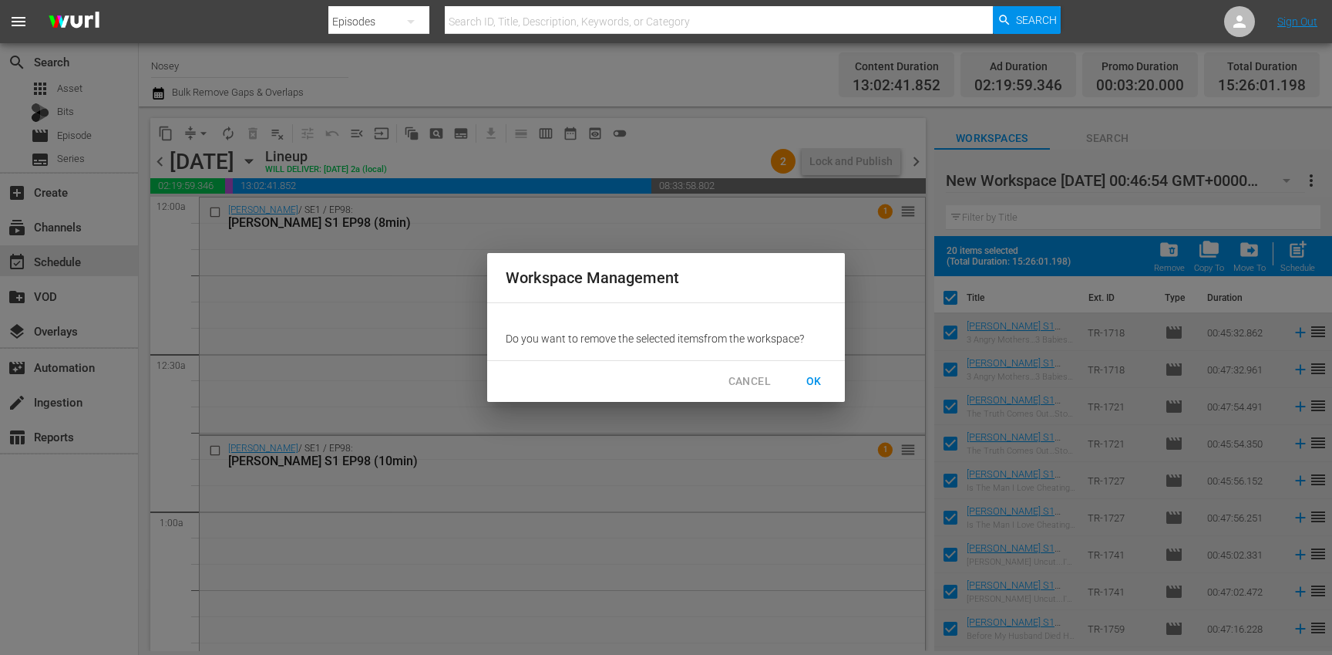
click at [818, 365] on div "CANCEL OK" at bounding box center [666, 381] width 358 height 41
click at [813, 380] on span "OK" at bounding box center [814, 381] width 25 height 19
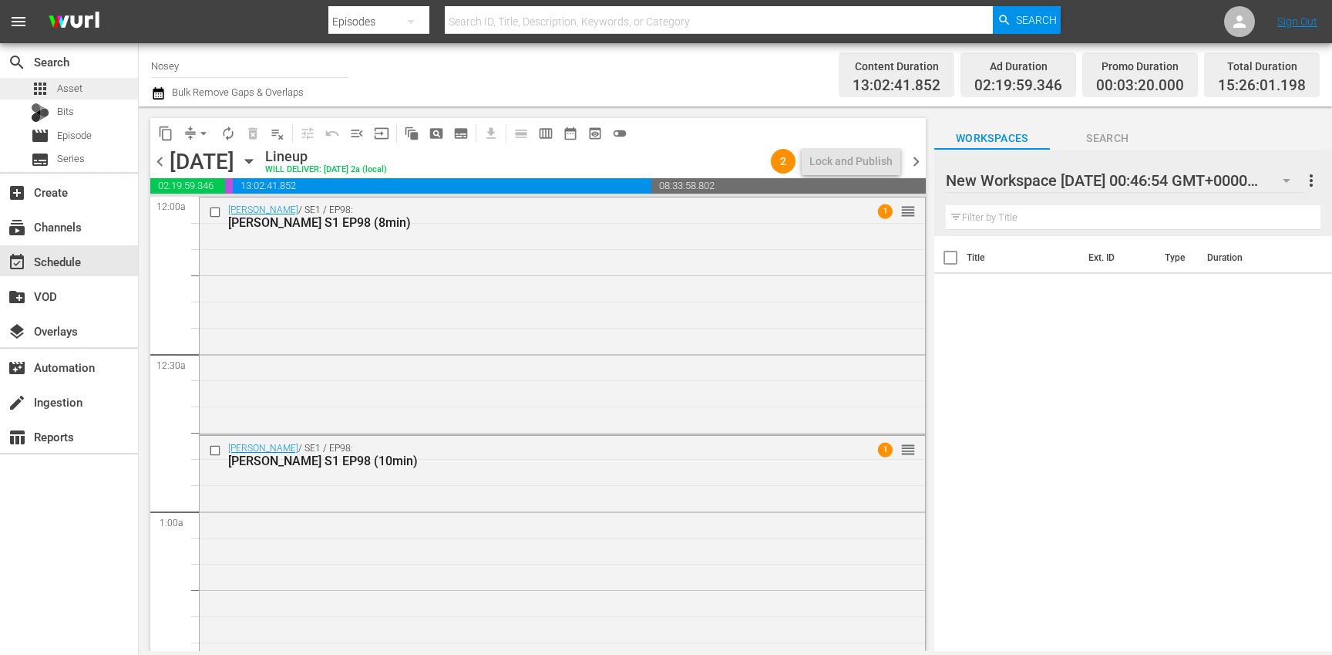
click at [91, 89] on div "apps Asset" at bounding box center [69, 89] width 138 height 22
